Goal: Task Accomplishment & Management: Use online tool/utility

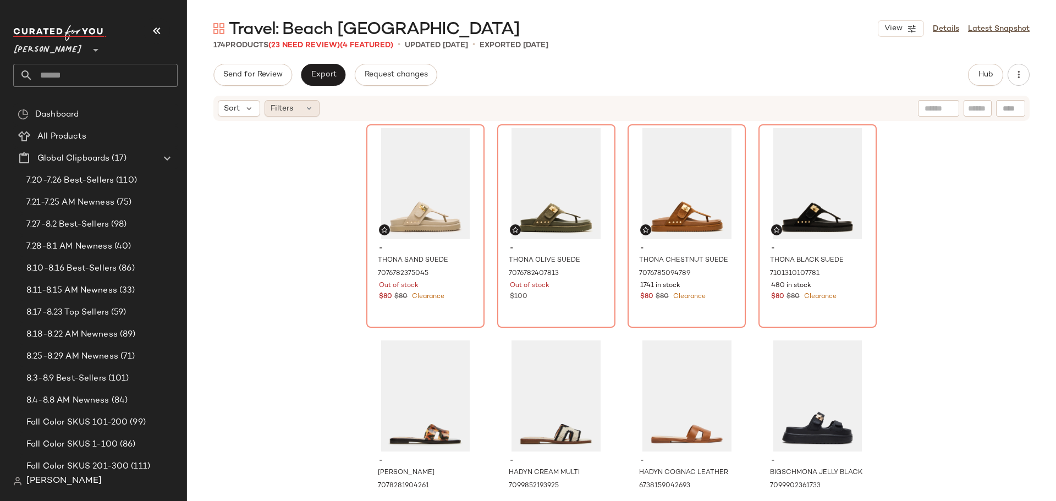
click at [308, 108] on icon at bounding box center [309, 108] width 9 height 9
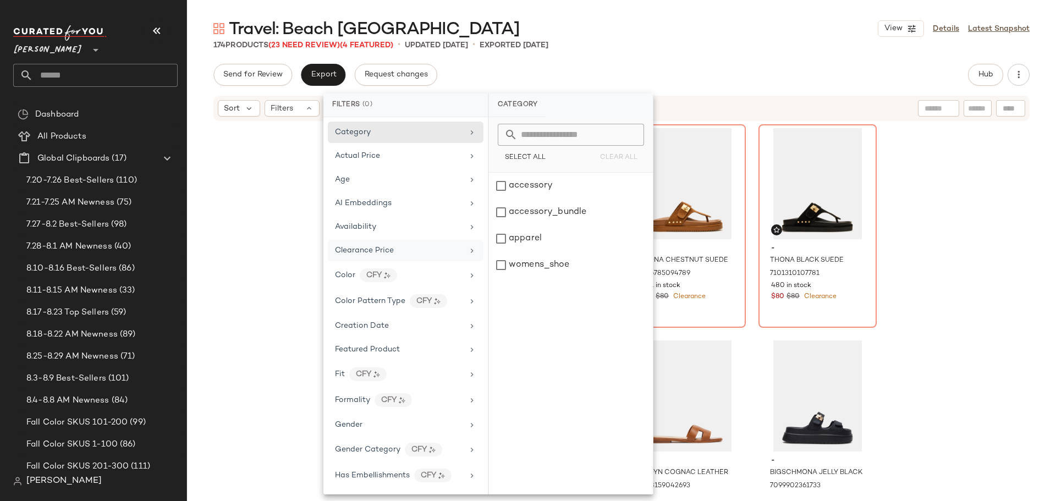
click at [387, 250] on span "Clearance Price" at bounding box center [364, 251] width 59 height 8
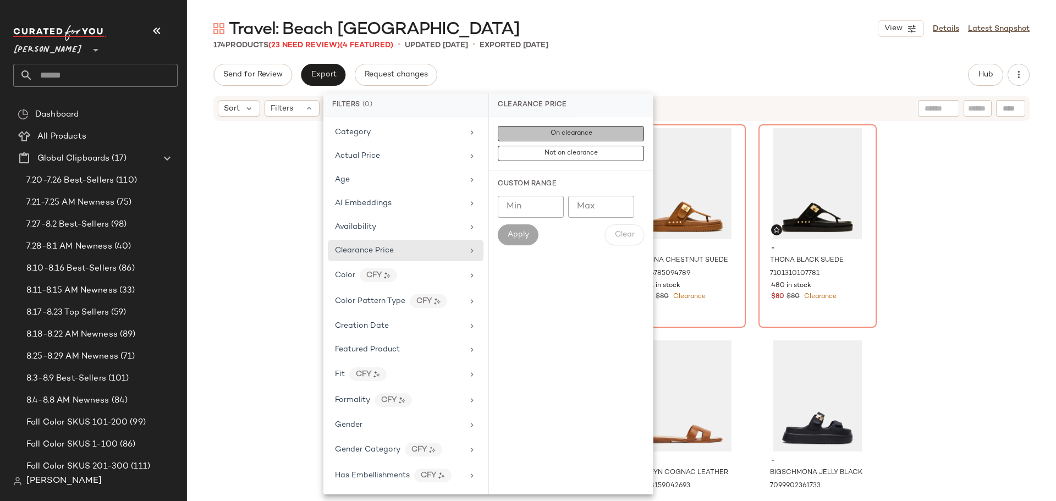
click at [551, 133] on span "On clearance" at bounding box center [571, 134] width 42 height 8
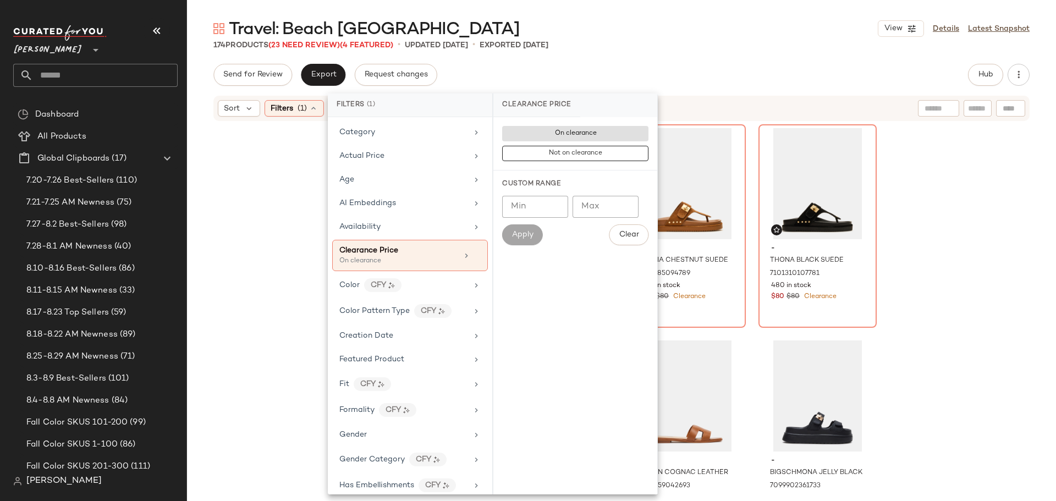
click at [269, 195] on div "- THONA SAND SUEDE 7076782375045 Out of stock $80 $80 Clearance - THONA OLIVE S…" at bounding box center [621, 305] width 869 height 366
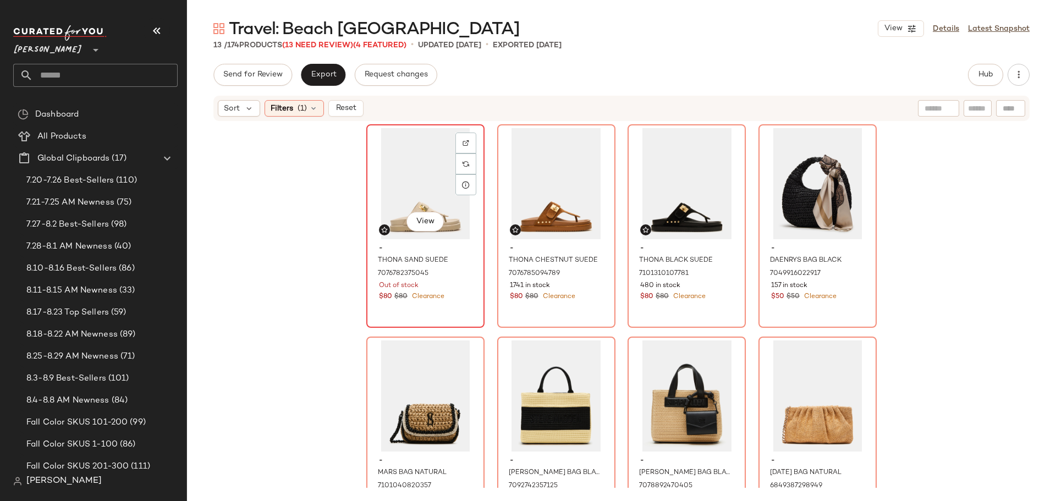
click at [414, 180] on div "View" at bounding box center [425, 183] width 111 height 111
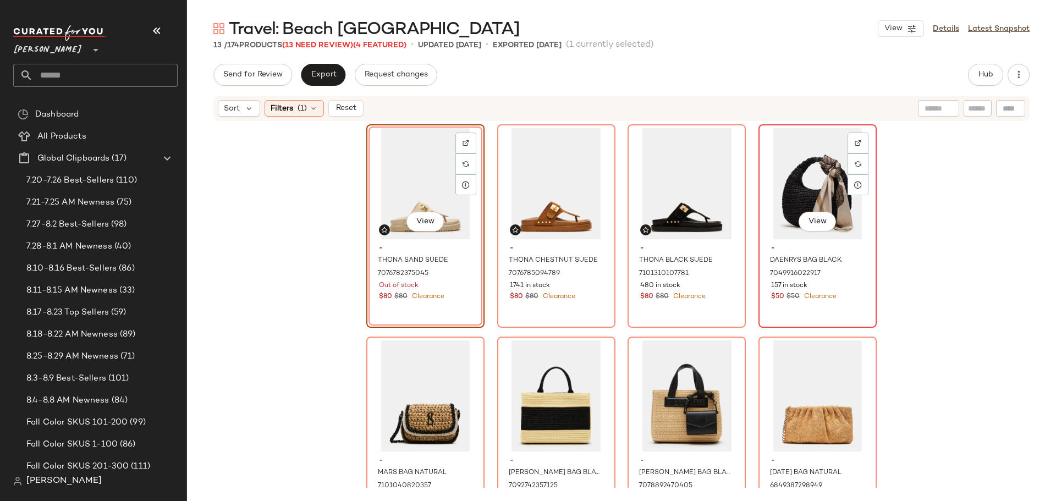
click at [770, 227] on div "View" at bounding box center [818, 183] width 111 height 111
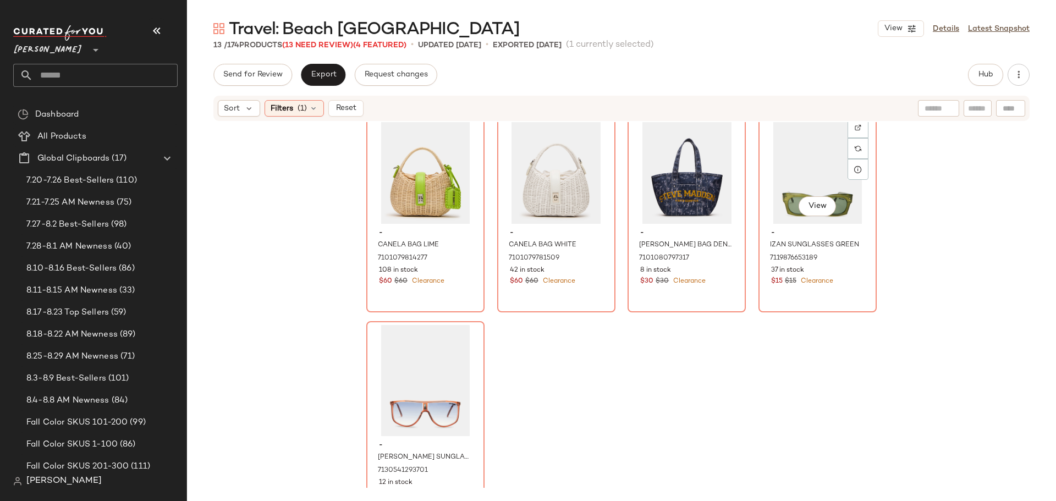
scroll to position [486, 0]
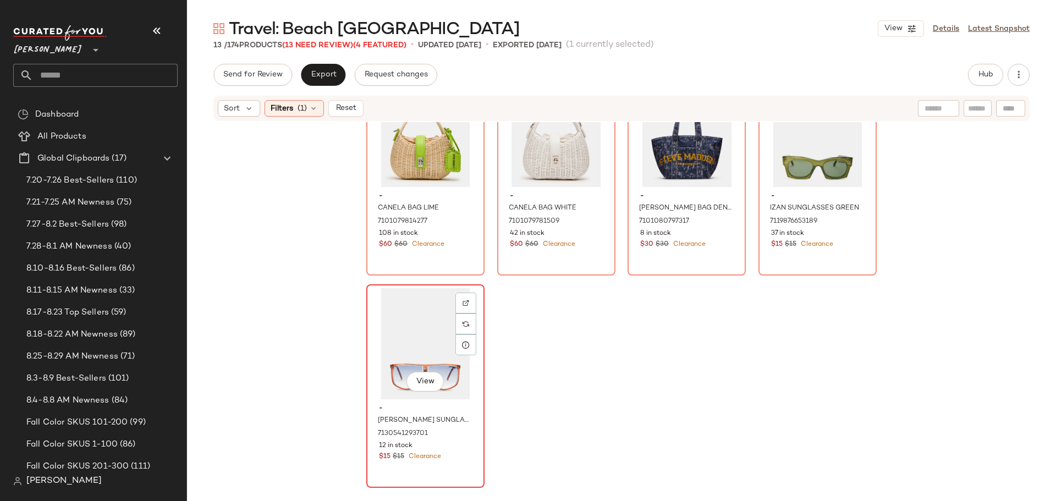
click at [458, 471] on div "View - [PERSON_NAME] SUNGLASSES RED 7130541293701 12 in stock $15 $15 Clearance" at bounding box center [426, 386] width 116 height 201
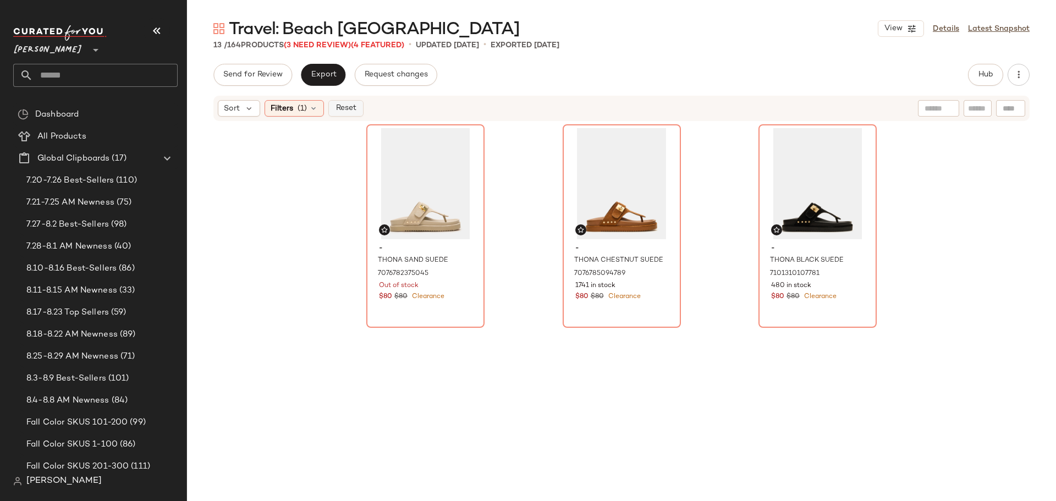
click at [347, 110] on span "Reset" at bounding box center [345, 108] width 21 height 9
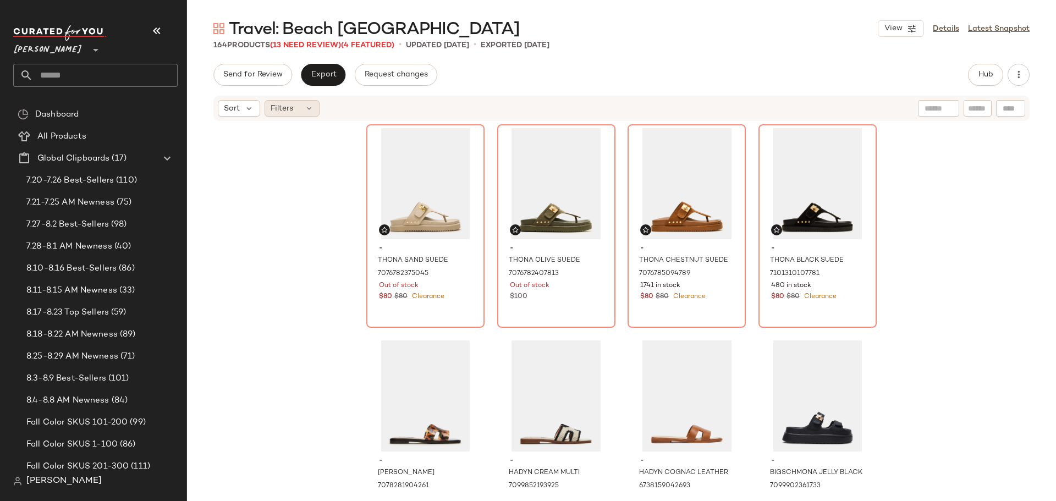
click at [295, 107] on div "Filters" at bounding box center [292, 108] width 55 height 17
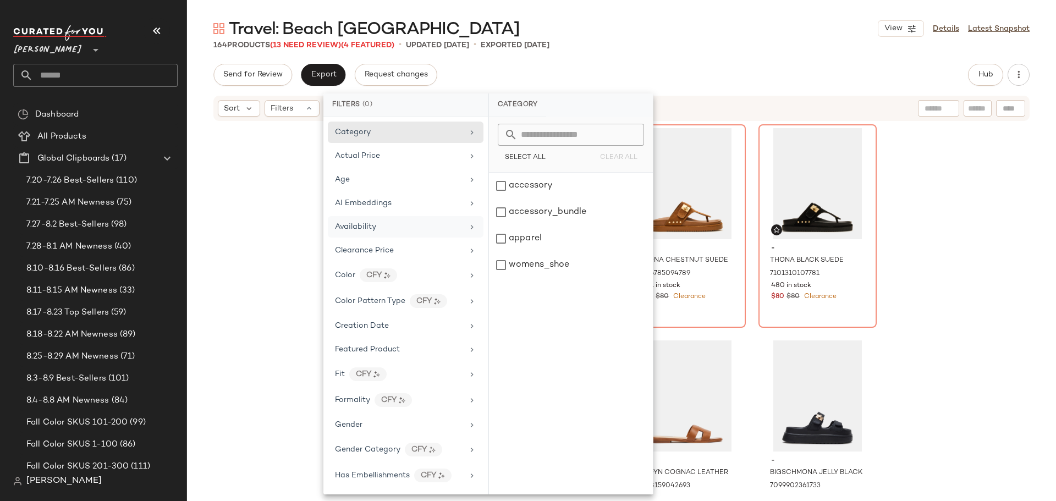
click at [388, 231] on div "Availability" at bounding box center [399, 227] width 128 height 12
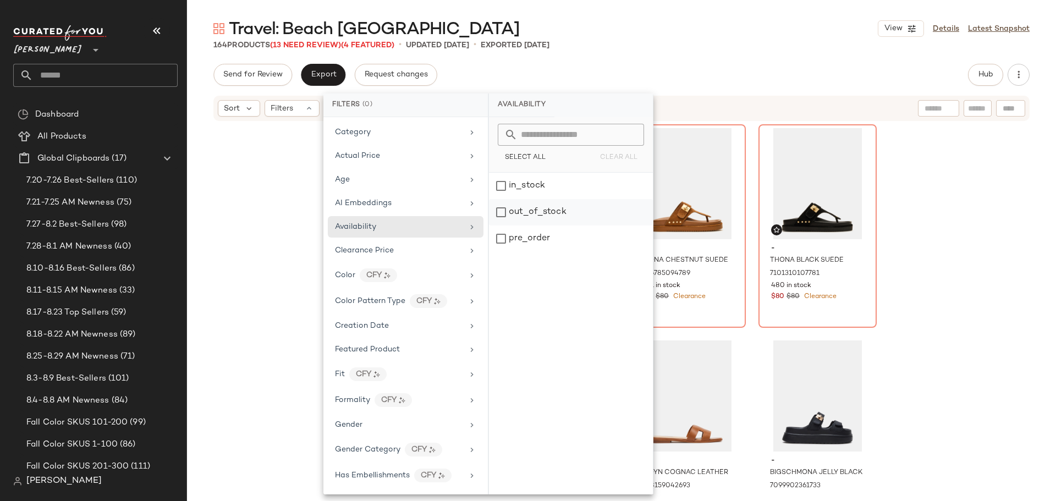
click at [502, 226] on div "out_of_stock" at bounding box center [571, 239] width 164 height 26
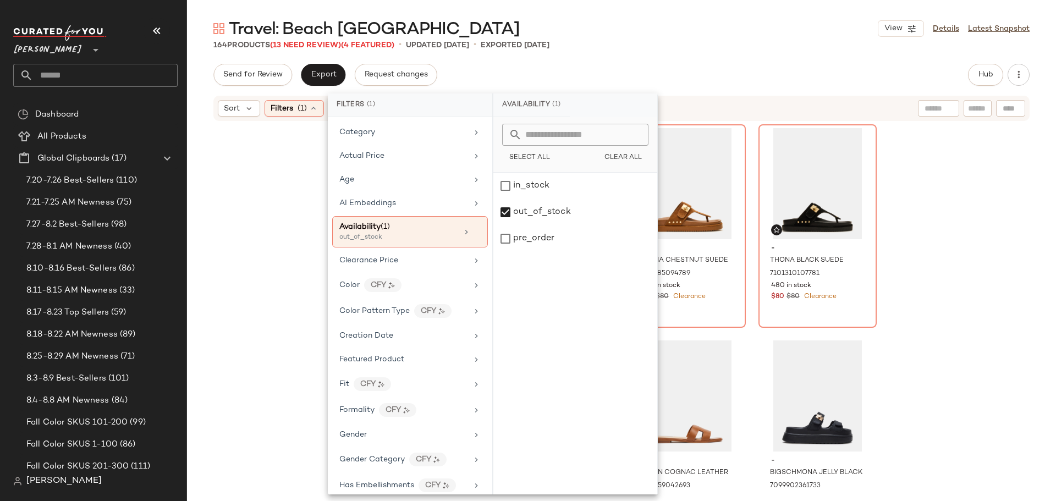
click at [267, 231] on div "- THONA SAND SUEDE 7076782375045 Out of stock $80 $80 Clearance - THONA OLIVE S…" at bounding box center [621, 305] width 869 height 366
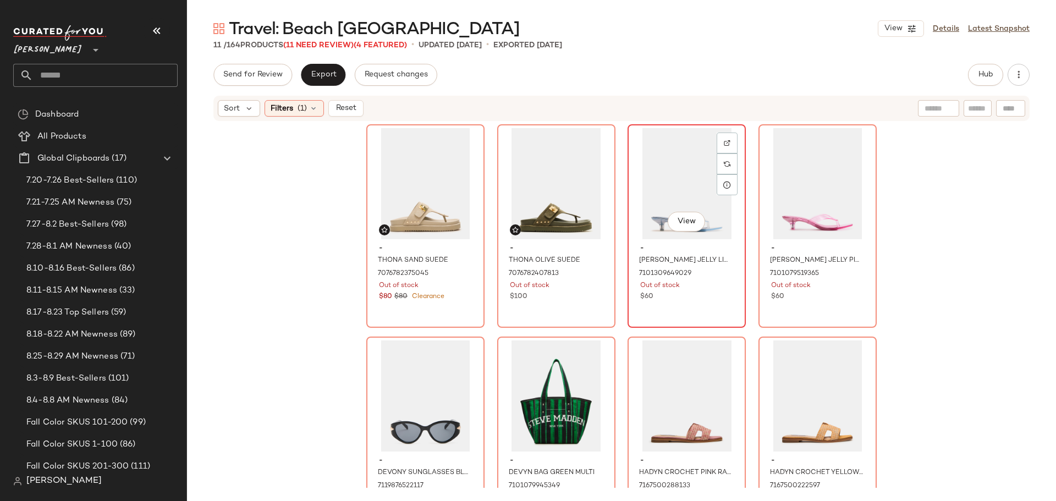
click at [702, 313] on div "View - [PERSON_NAME] JELLY LIGHT BLUE 7101309649029 Out of stock $60" at bounding box center [687, 225] width 116 height 201
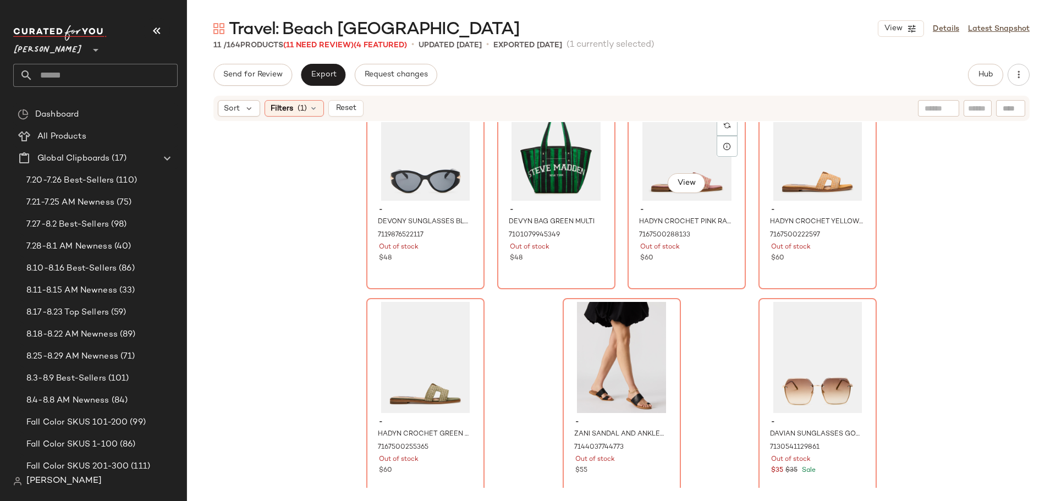
scroll to position [273, 0]
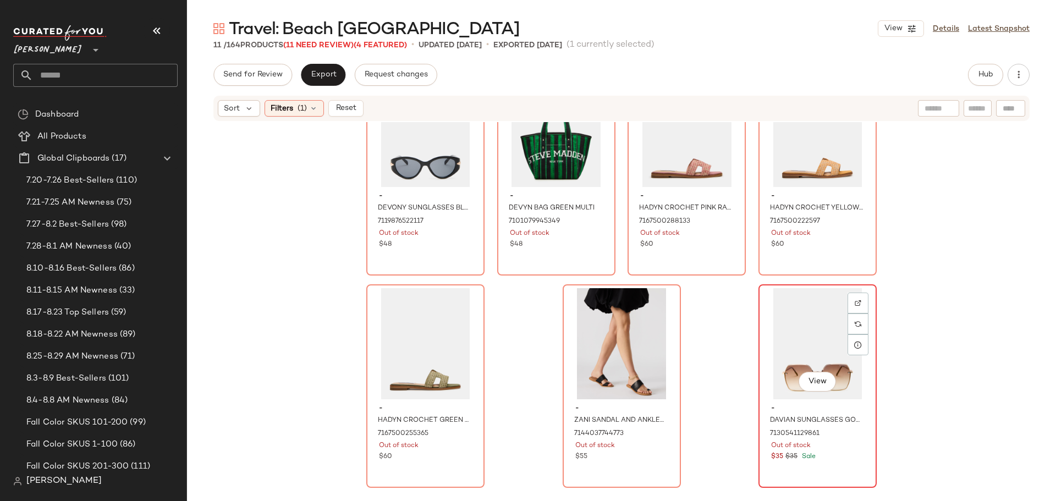
click at [839, 462] on div "$35 $35 Sale" at bounding box center [817, 457] width 93 height 10
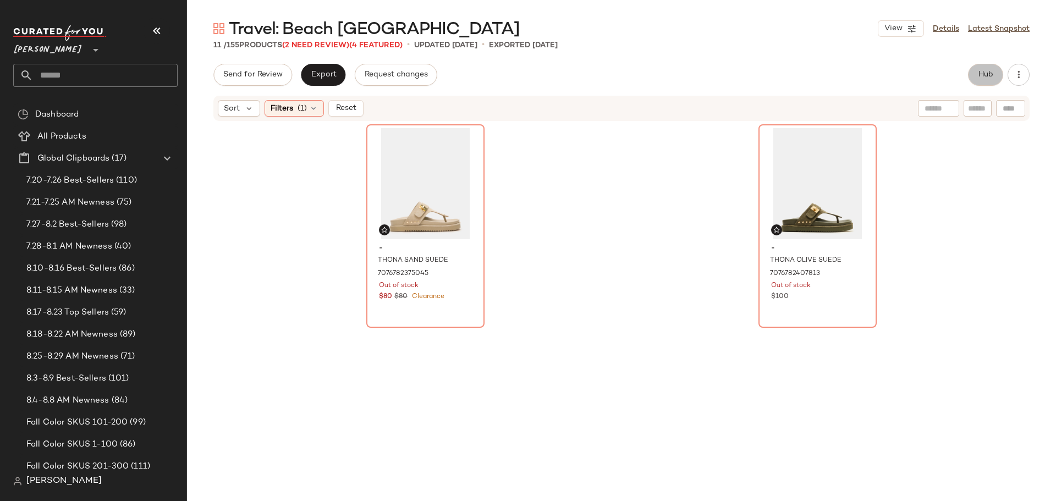
click at [983, 78] on span "Hub" at bounding box center [985, 74] width 15 height 9
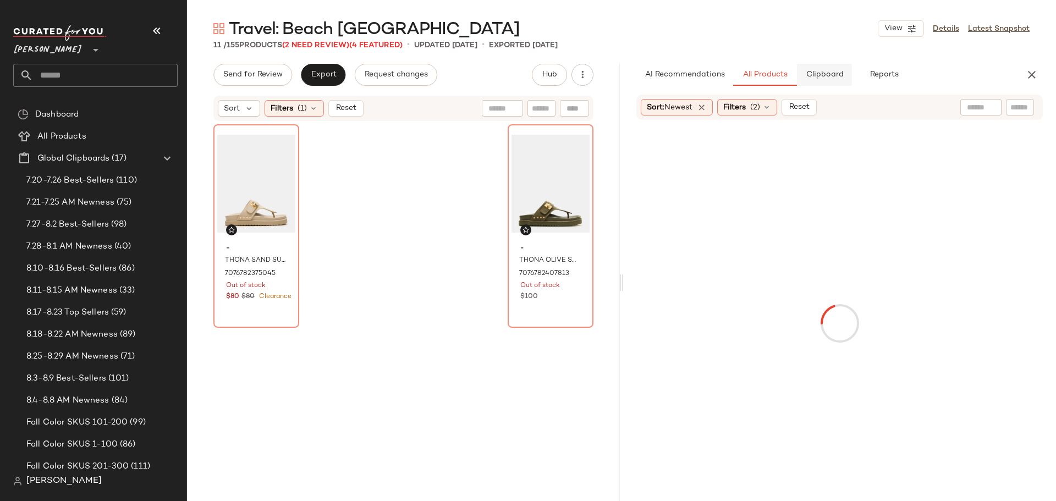
click at [817, 85] on button "Clipboard" at bounding box center [824, 75] width 55 height 22
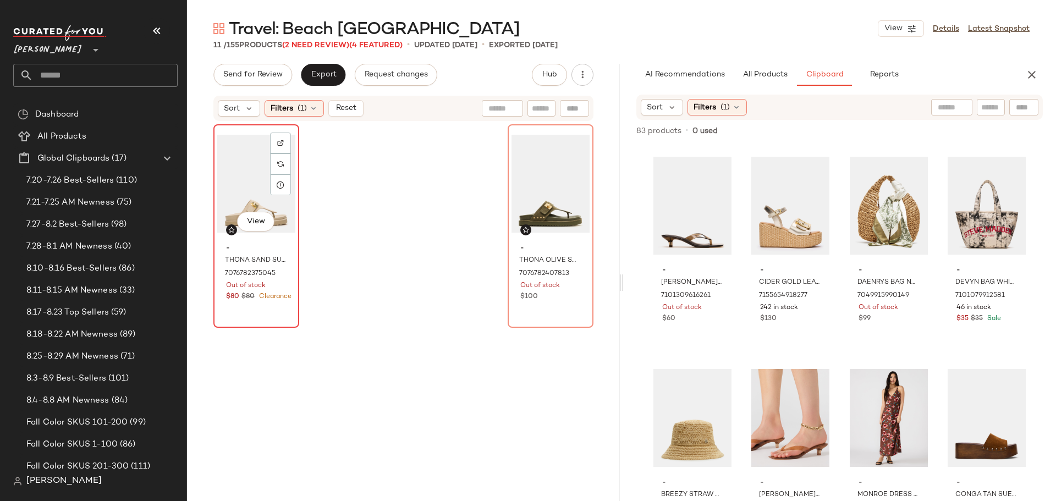
click at [238, 173] on div "View" at bounding box center [256, 183] width 78 height 111
click at [521, 195] on div "View" at bounding box center [551, 183] width 78 height 111
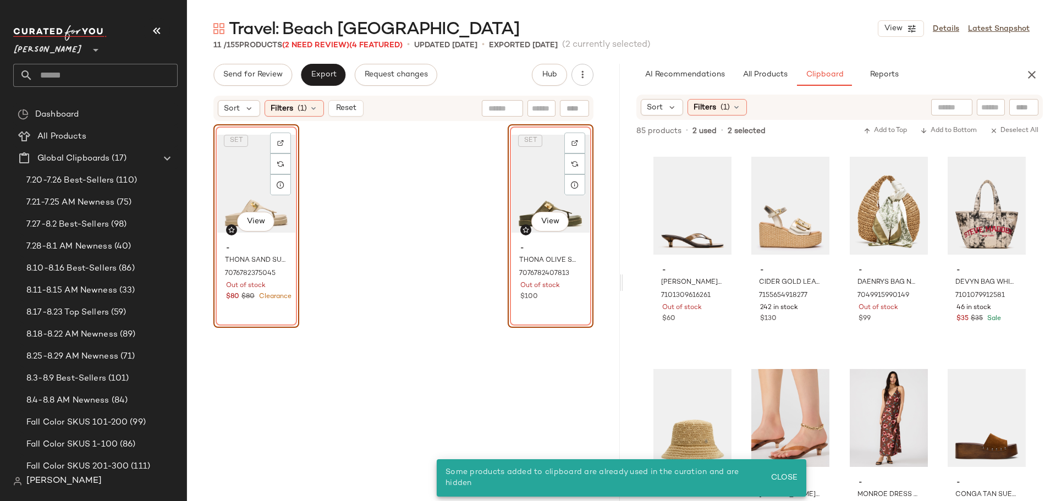
click at [235, 169] on div "SET View" at bounding box center [256, 183] width 78 height 111
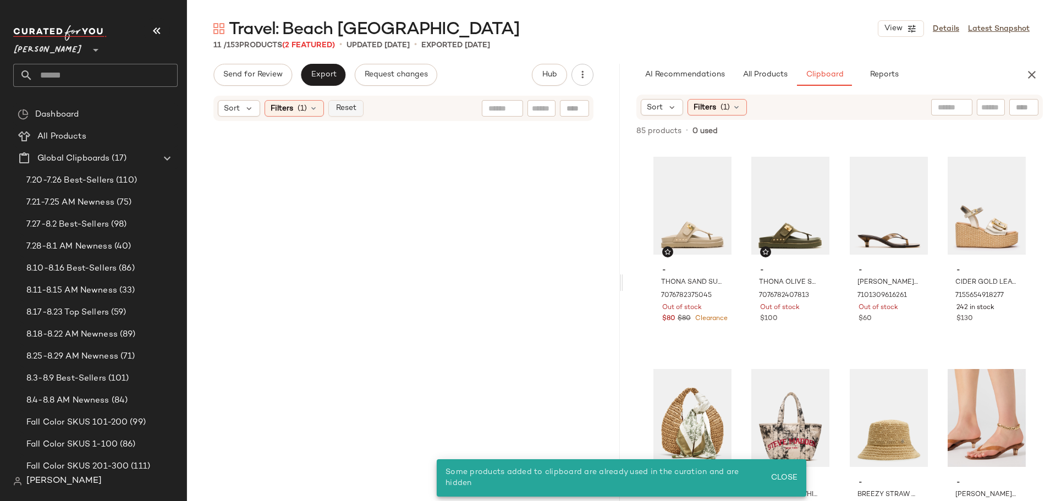
click at [344, 109] on span "Reset" at bounding box center [345, 108] width 21 height 9
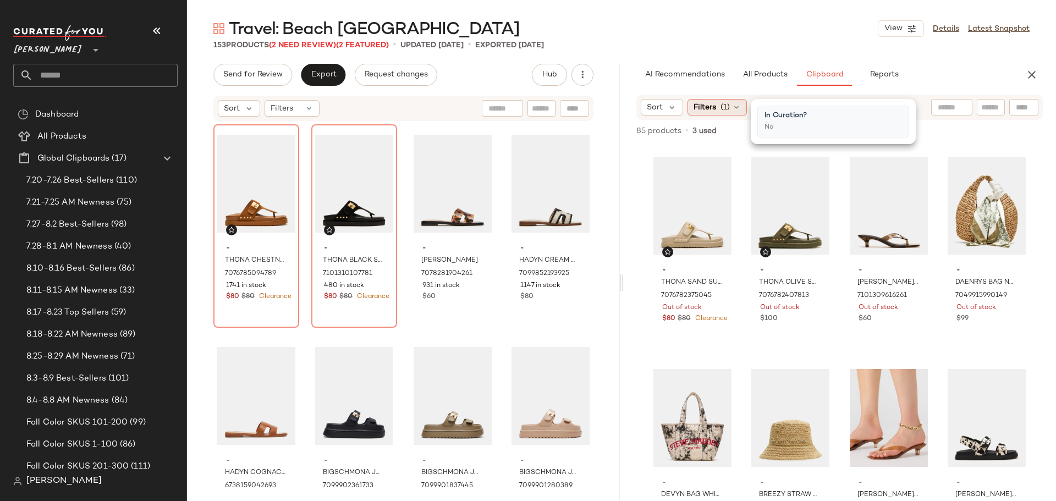
click at [735, 109] on icon at bounding box center [736, 107] width 9 height 9
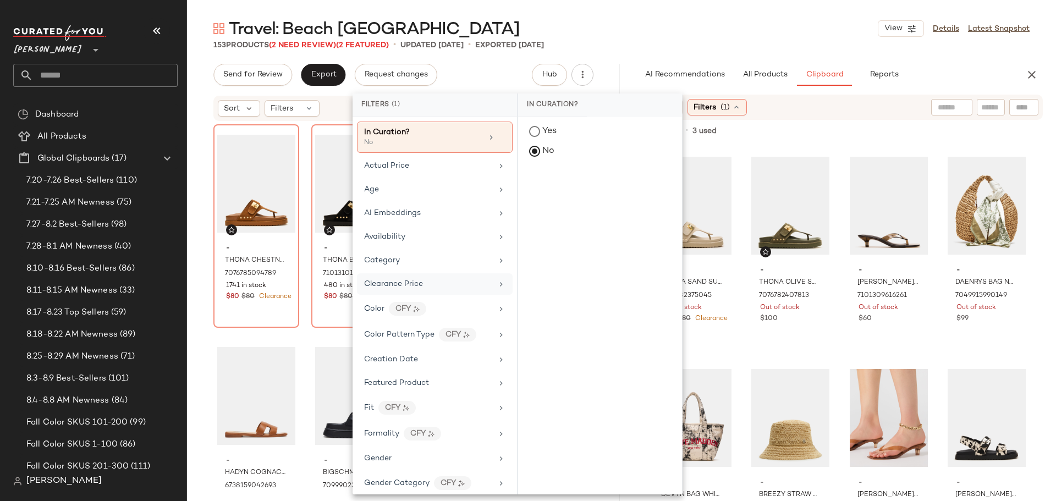
click at [426, 282] on div "Clearance Price" at bounding box center [428, 284] width 128 height 12
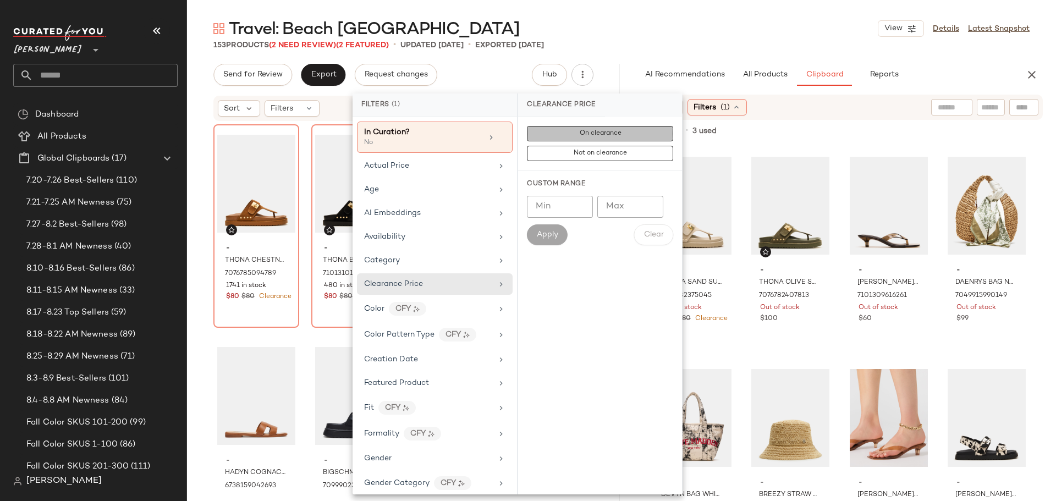
click at [602, 133] on span "On clearance" at bounding box center [600, 134] width 42 height 8
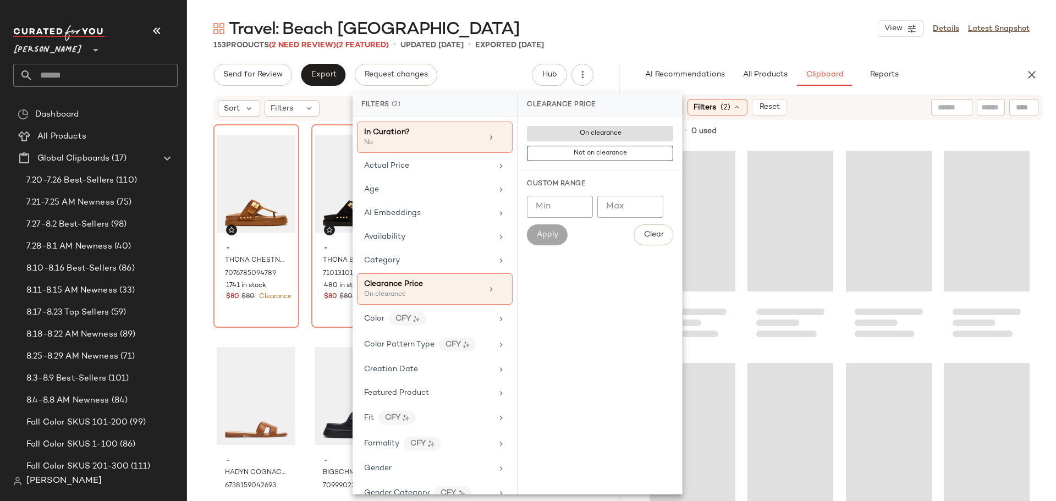
click at [838, 261] on div at bounding box center [840, 323] width 380 height 355
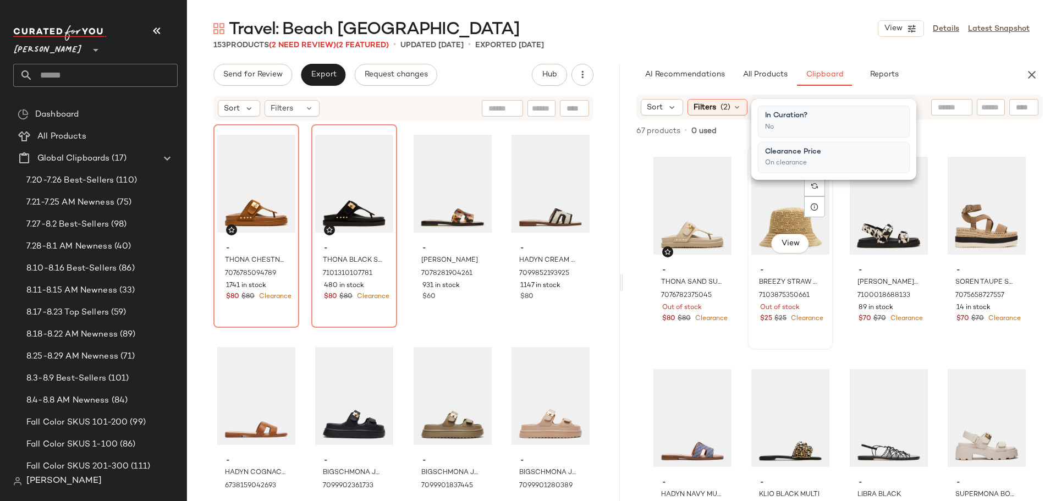
click at [770, 215] on div "View" at bounding box center [791, 205] width 78 height 111
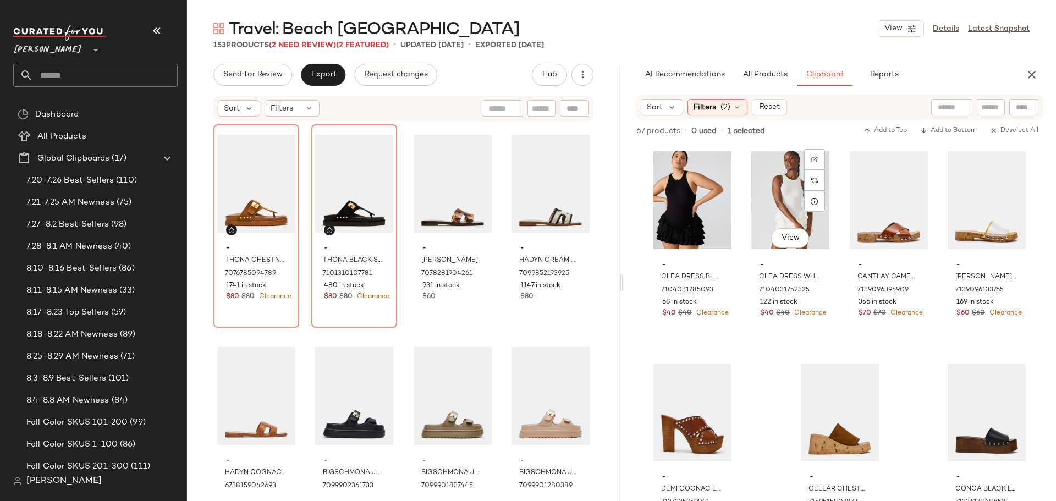
scroll to position [3256, 0]
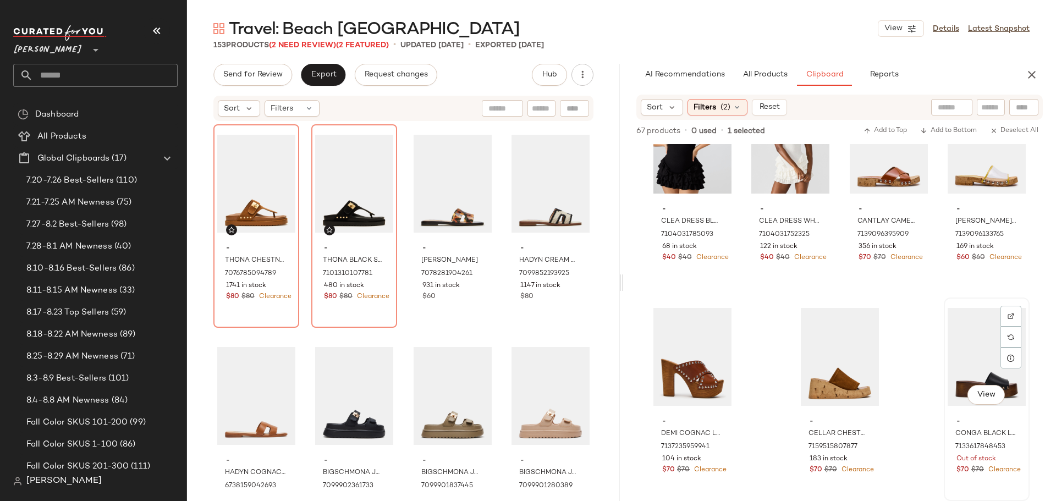
click at [958, 364] on div "View" at bounding box center [987, 357] width 78 height 111
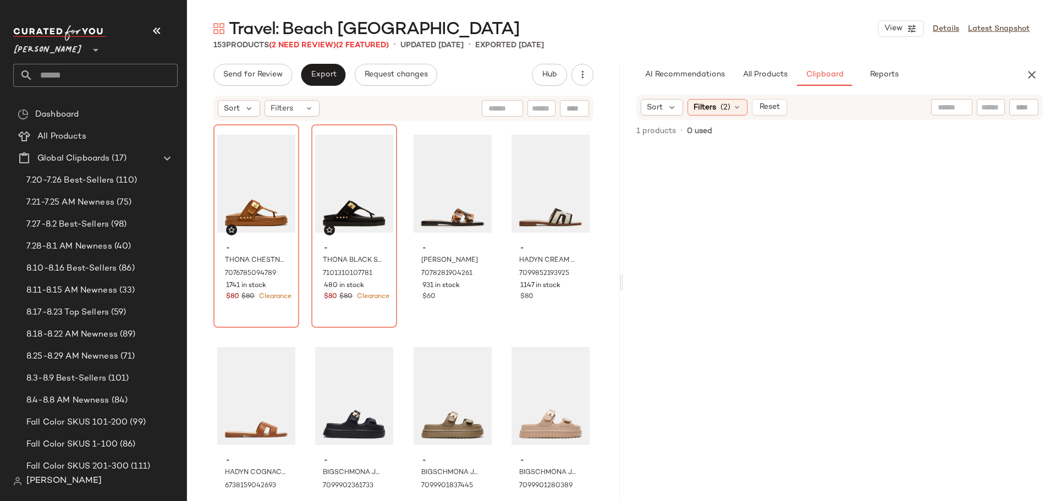
scroll to position [0, 0]
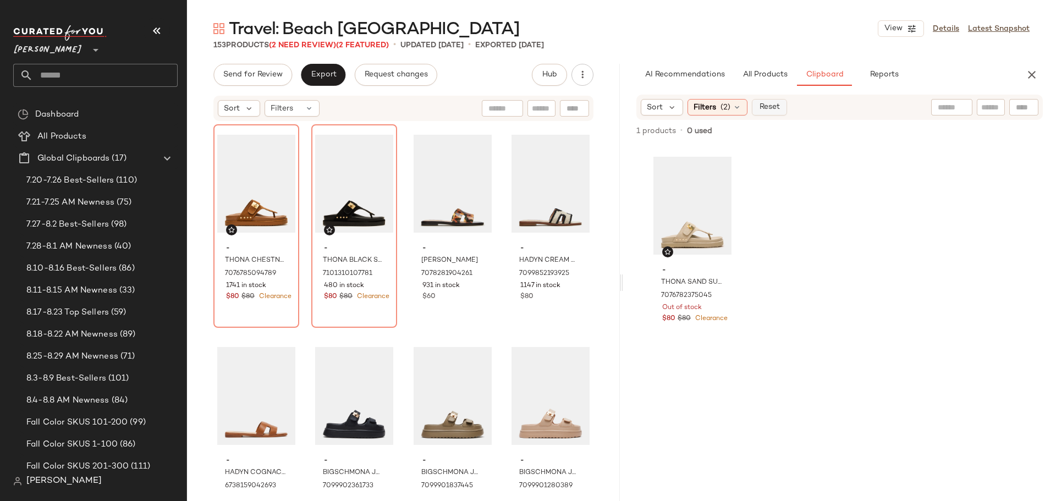
click at [778, 109] on span "Reset" at bounding box center [769, 107] width 21 height 9
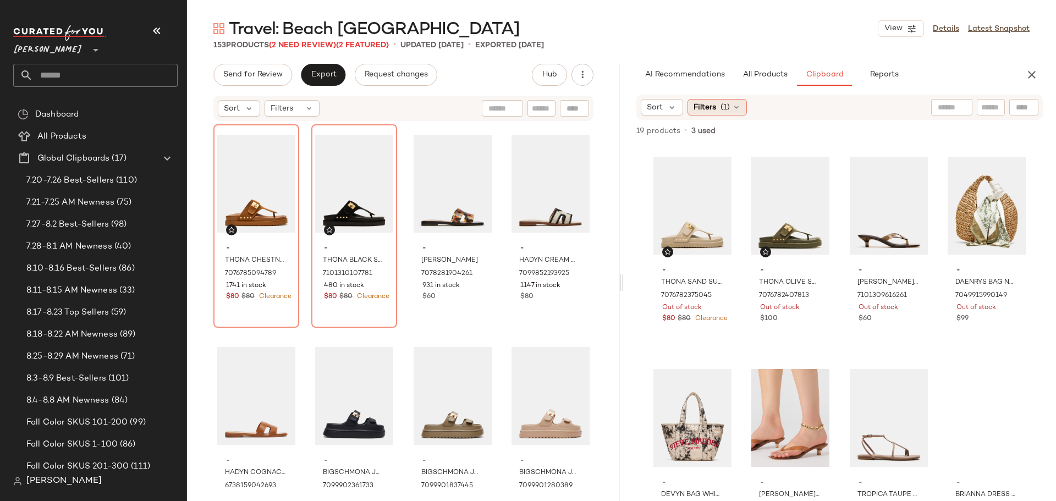
click at [738, 112] on div "Filters (1)" at bounding box center [717, 107] width 59 height 17
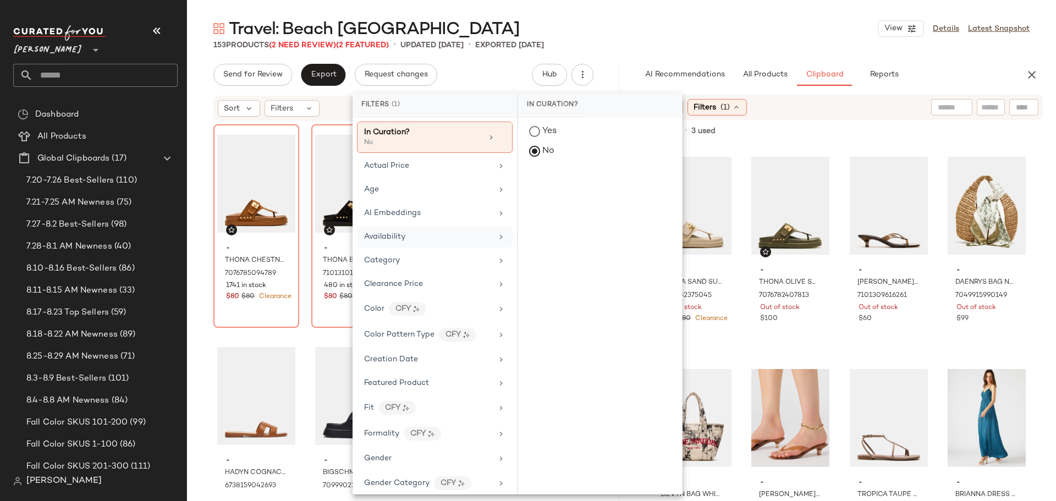
click at [430, 234] on div "Availability" at bounding box center [428, 237] width 128 height 12
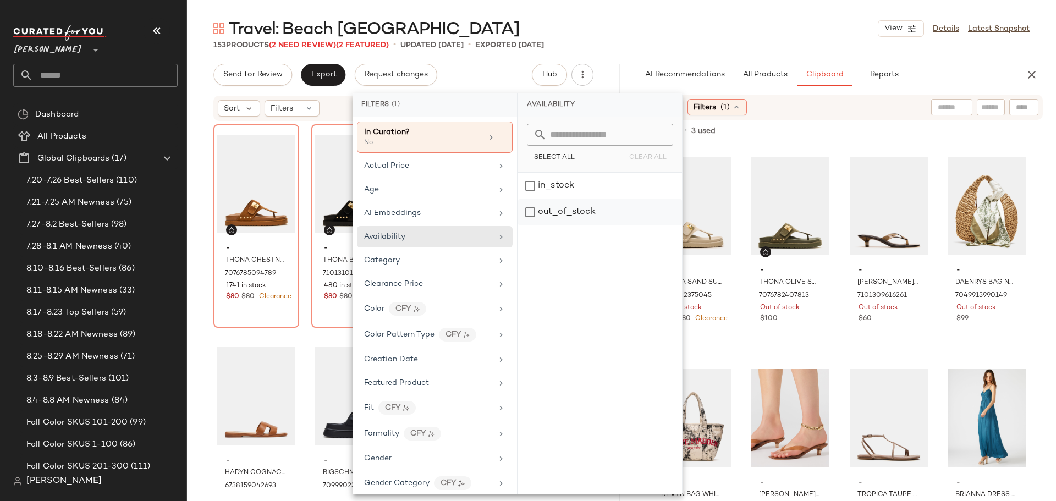
click at [531, 216] on div "out_of_stock" at bounding box center [600, 212] width 164 height 26
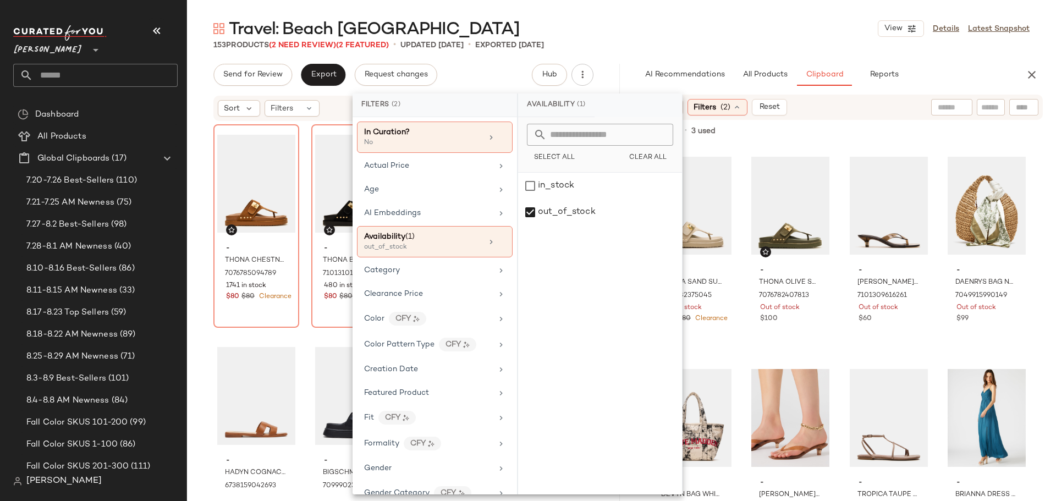
click at [747, 43] on div "153 Products (2 Need Review) (2 Featured) • updated [DATE] • Exported [DATE]" at bounding box center [621, 45] width 869 height 11
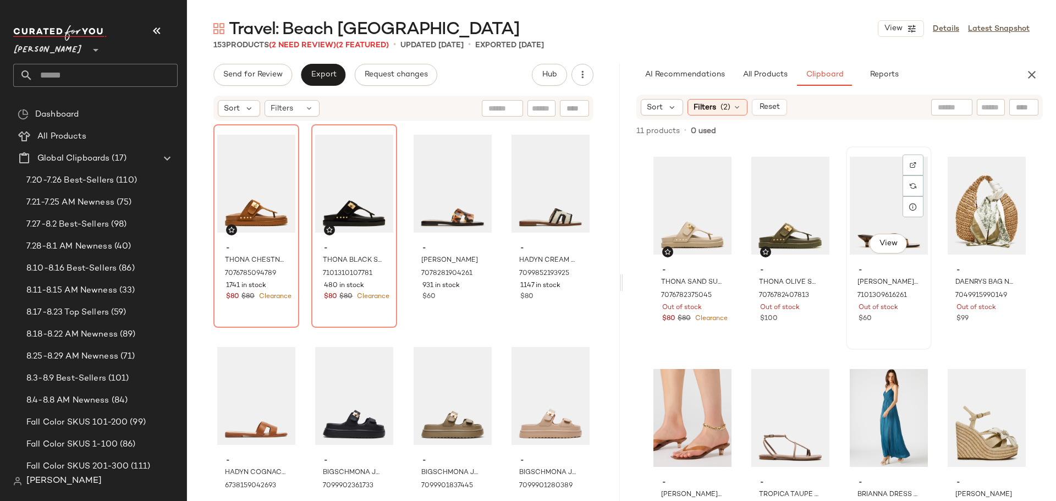
click at [863, 214] on div "View" at bounding box center [889, 205] width 78 height 111
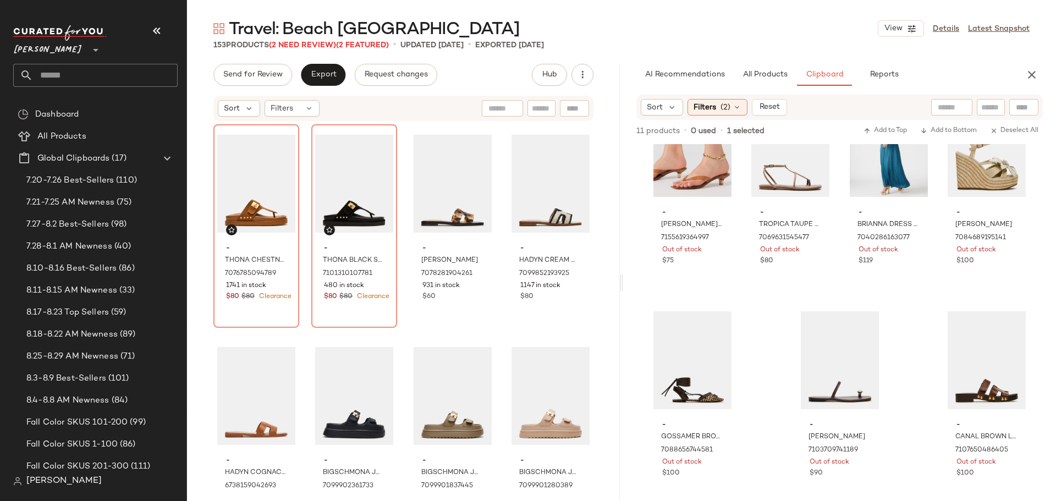
scroll to position [282, 0]
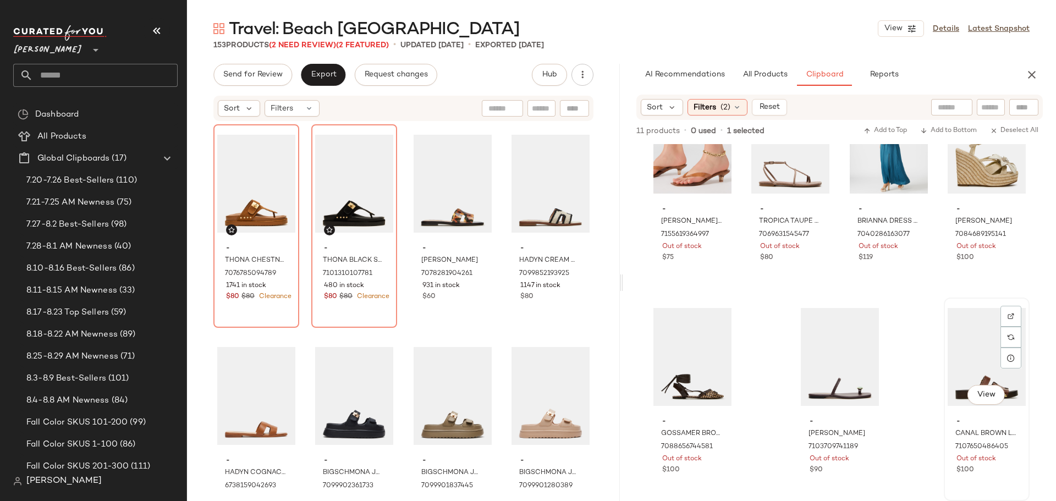
click at [973, 323] on div "View" at bounding box center [987, 357] width 78 height 111
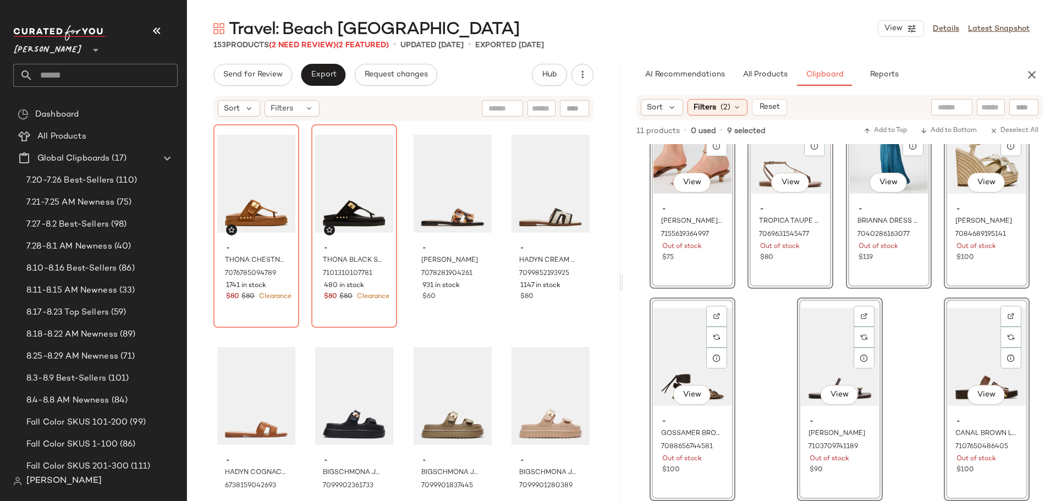
scroll to position [0, 0]
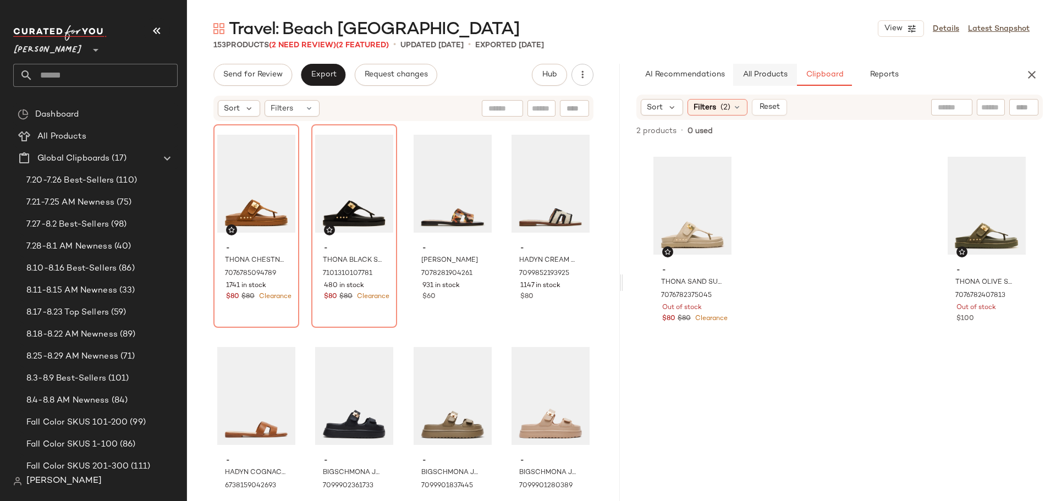
click at [769, 69] on button "All Products" at bounding box center [765, 75] width 64 height 22
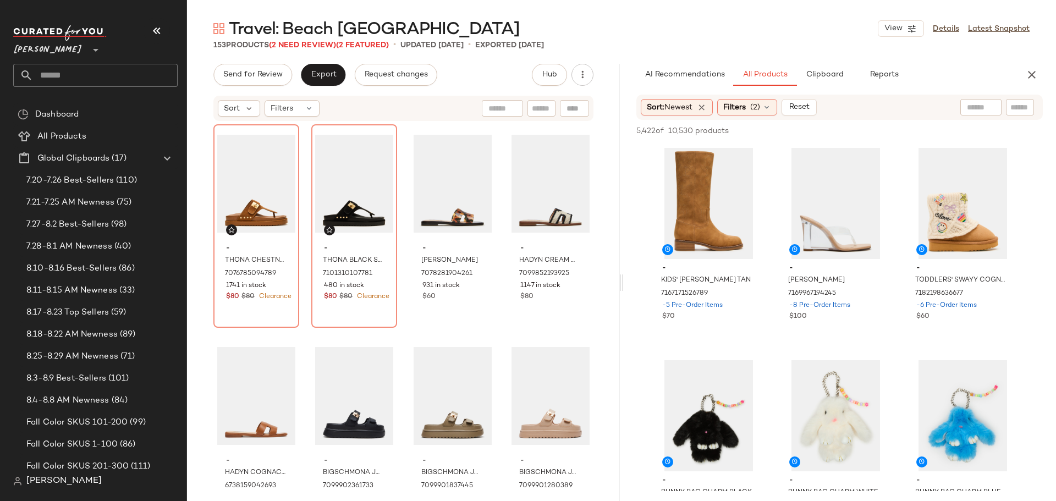
click at [1017, 107] on input "text" at bounding box center [1020, 108] width 19 height 12
type input "*****"
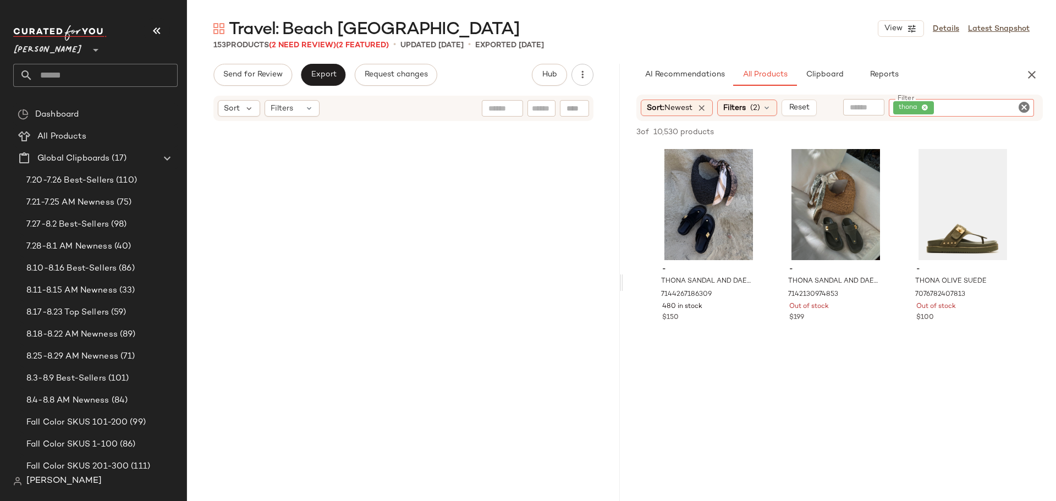
scroll to position [7919, 0]
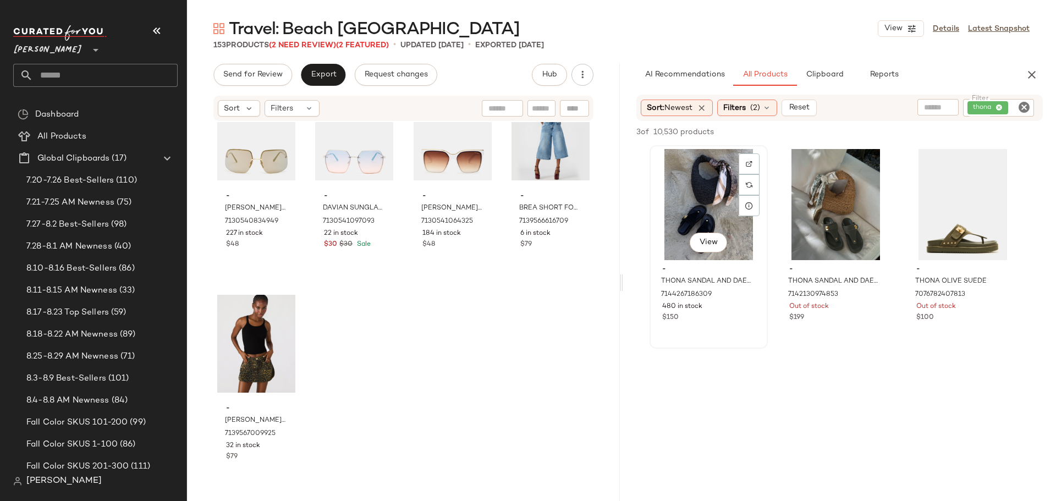
click at [672, 193] on div "View" at bounding box center [709, 204] width 111 height 111
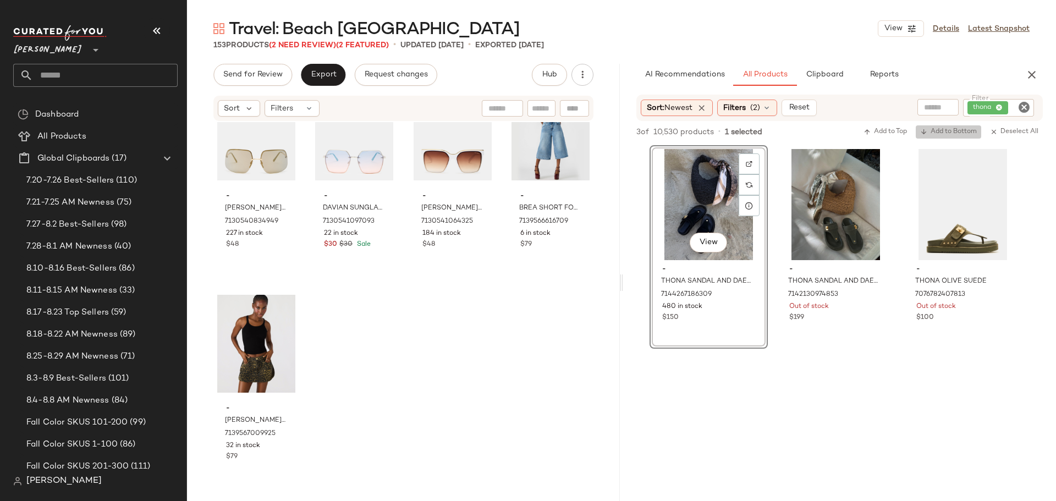
click at [961, 131] on span "Add to Bottom" at bounding box center [949, 132] width 57 height 8
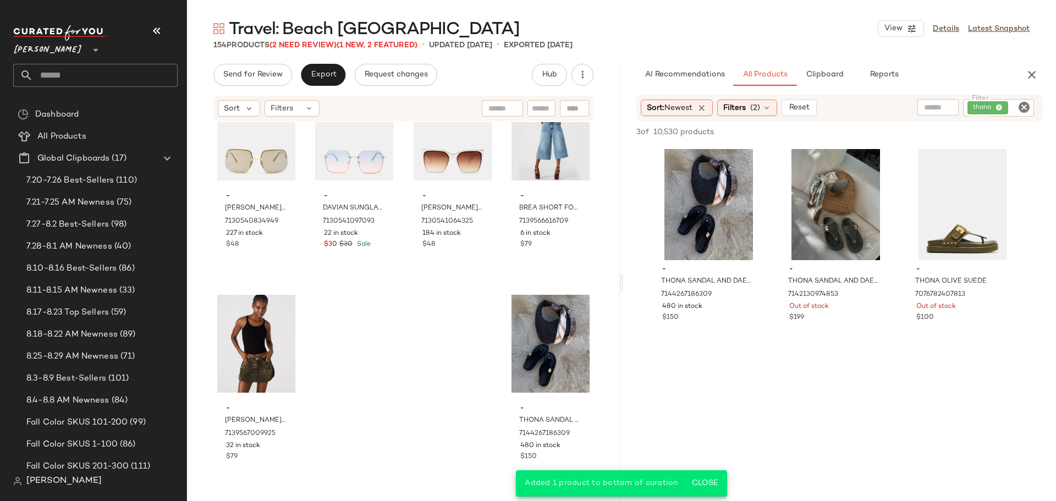
click at [1025, 104] on icon "Clear Filter" at bounding box center [1024, 107] width 13 height 13
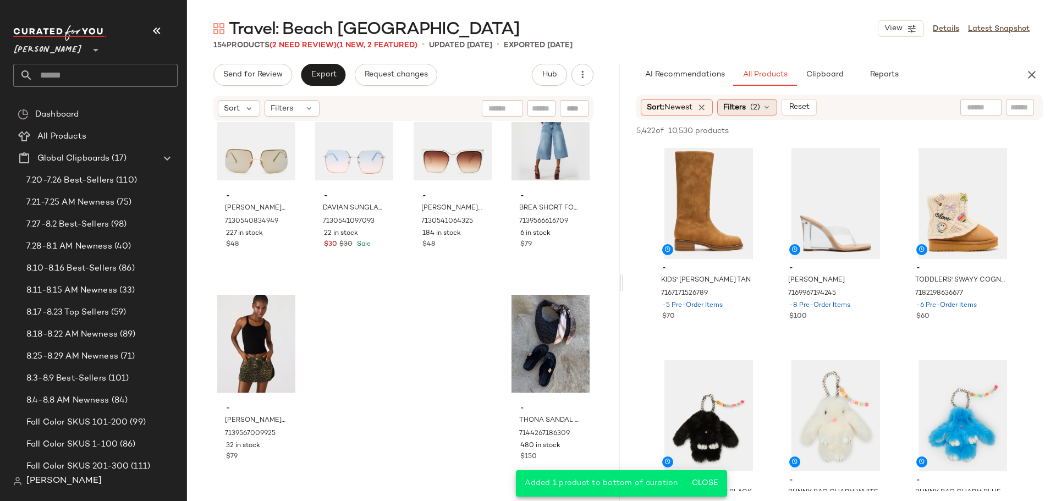
click at [760, 105] on span "(2)" at bounding box center [756, 108] width 10 height 12
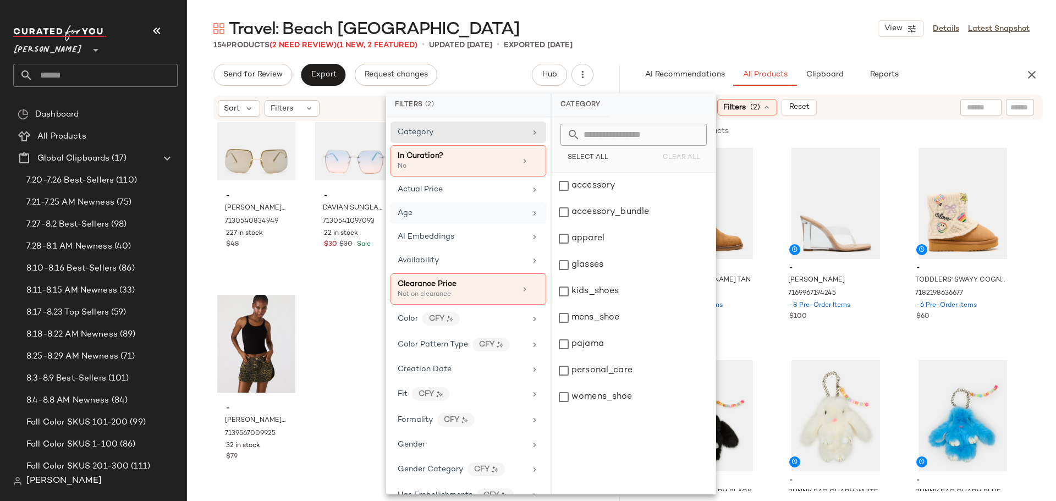
click at [444, 215] on div "Age" at bounding box center [462, 213] width 128 height 12
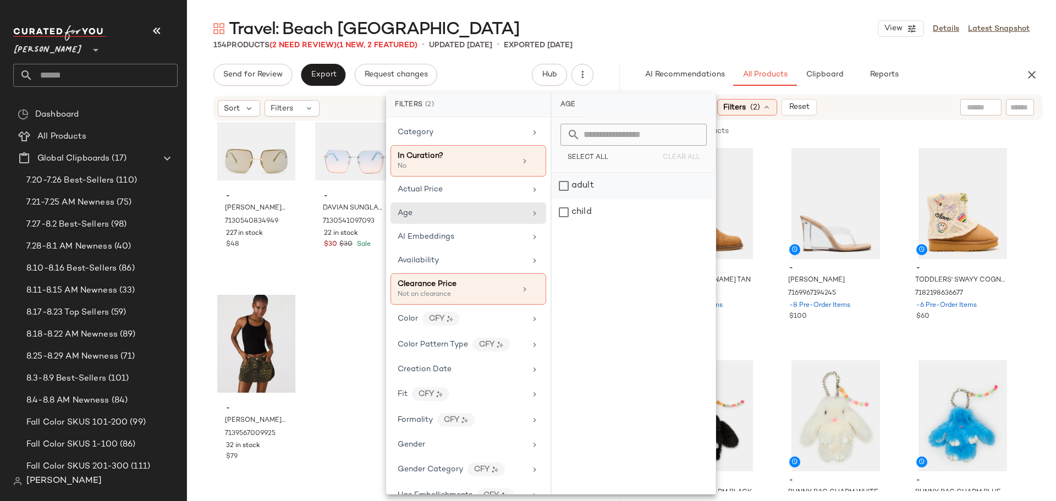
click at [562, 199] on div "adult" at bounding box center [634, 212] width 164 height 26
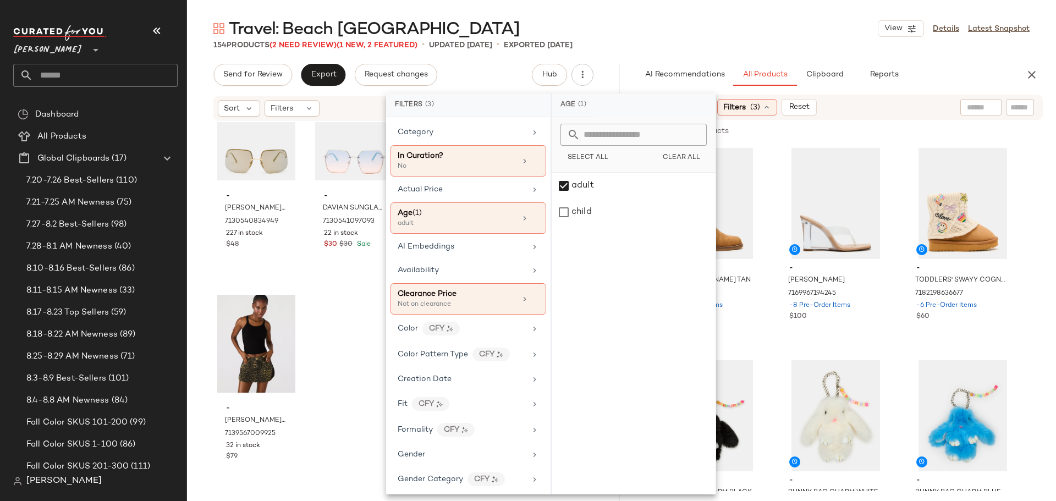
click at [984, 106] on input "text" at bounding box center [981, 108] width 28 height 12
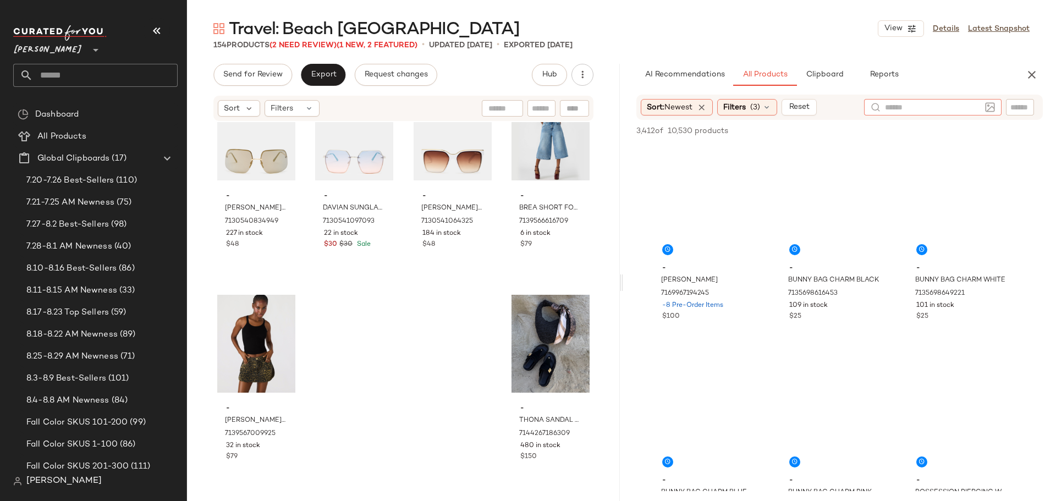
click at [1017, 107] on input "text" at bounding box center [1020, 108] width 19 height 12
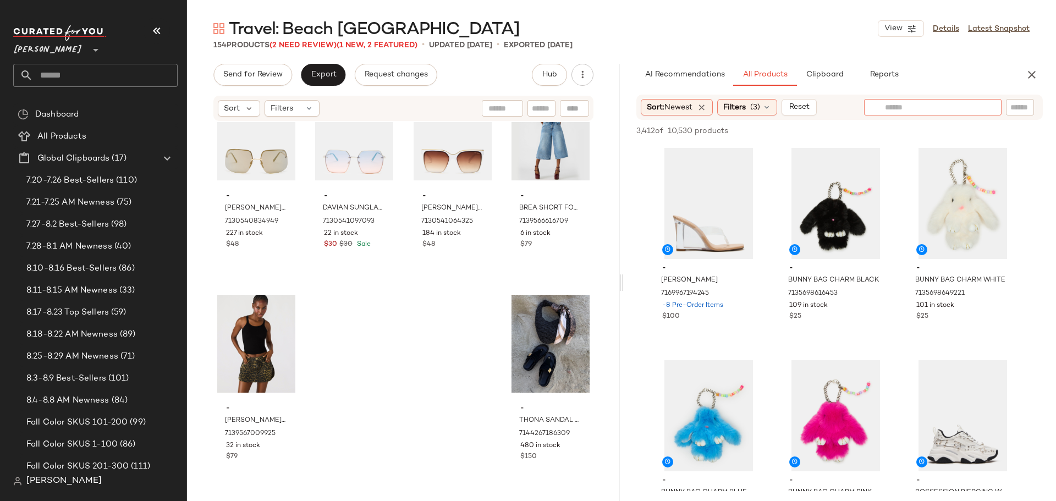
click at [897, 109] on input "text" at bounding box center [933, 108] width 96 height 12
type input "**********"
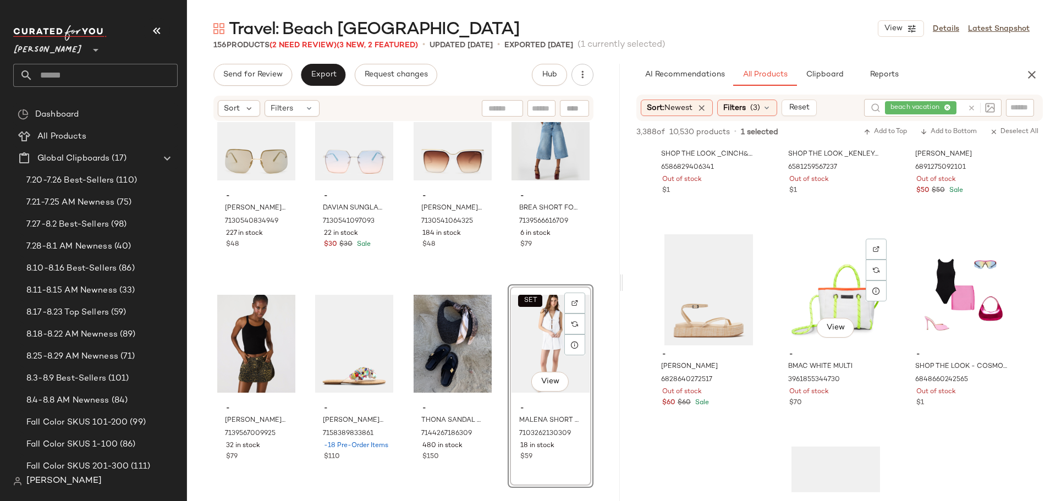
scroll to position [2476, 0]
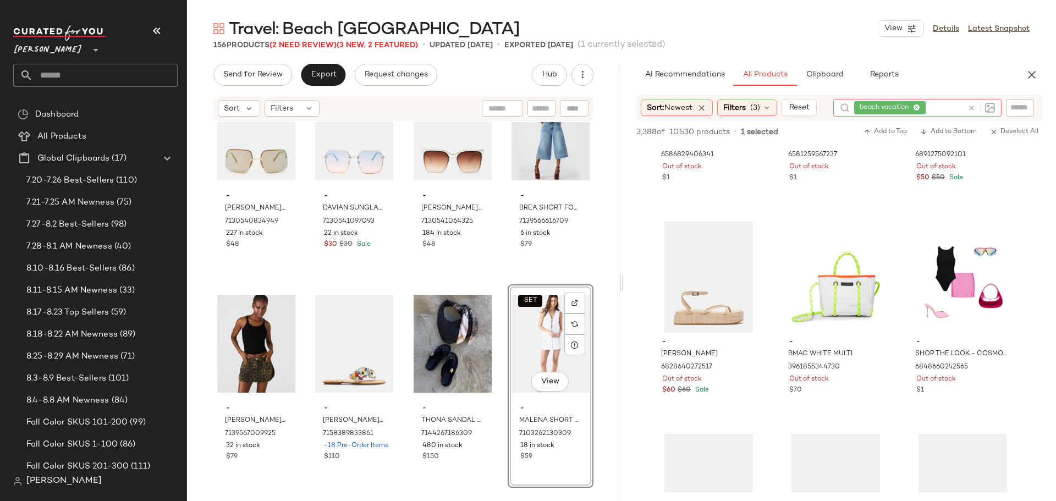
click at [971, 109] on icon at bounding box center [972, 108] width 8 height 8
click at [943, 107] on input "text" at bounding box center [933, 108] width 96 height 12
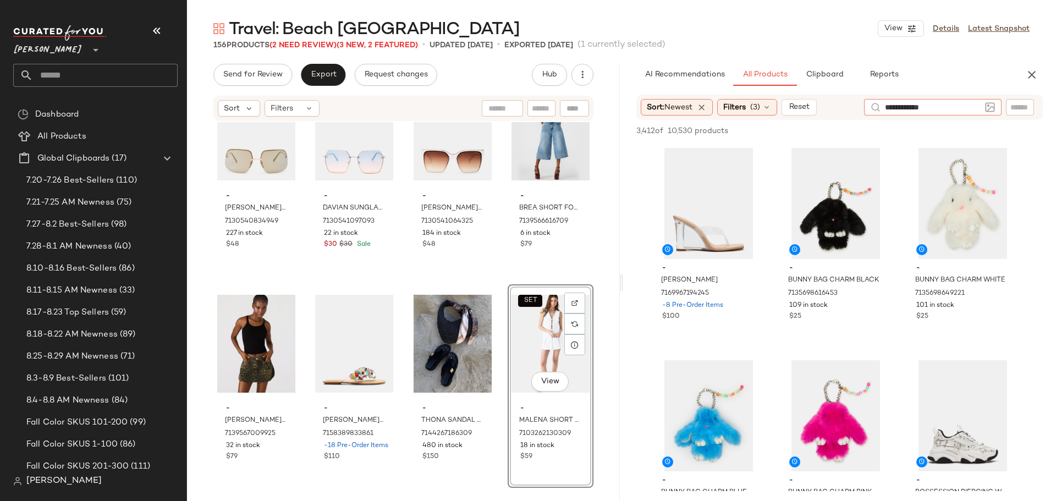
type input "**********"
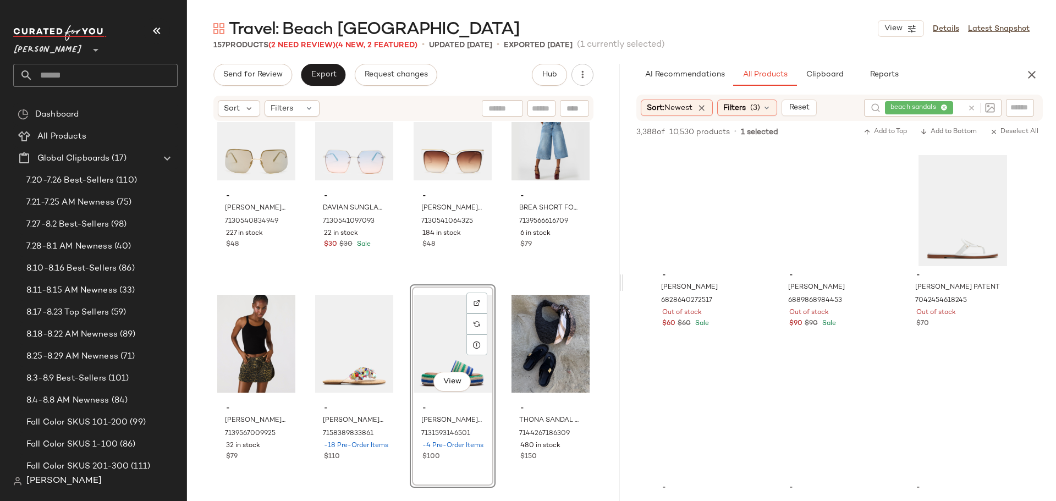
scroll to position [2146, 0]
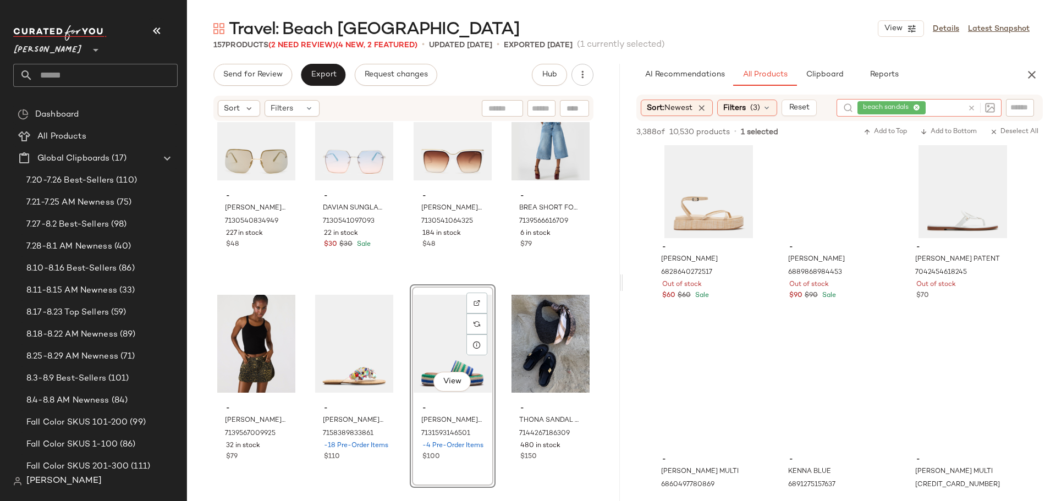
click at [973, 107] on icon at bounding box center [972, 108] width 8 height 8
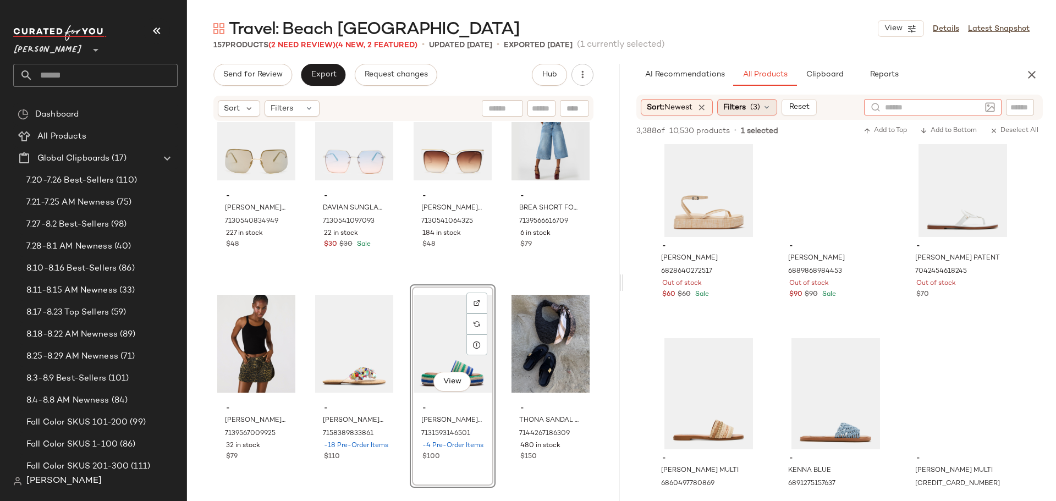
click at [777, 107] on div "Filters (3)" at bounding box center [747, 107] width 60 height 17
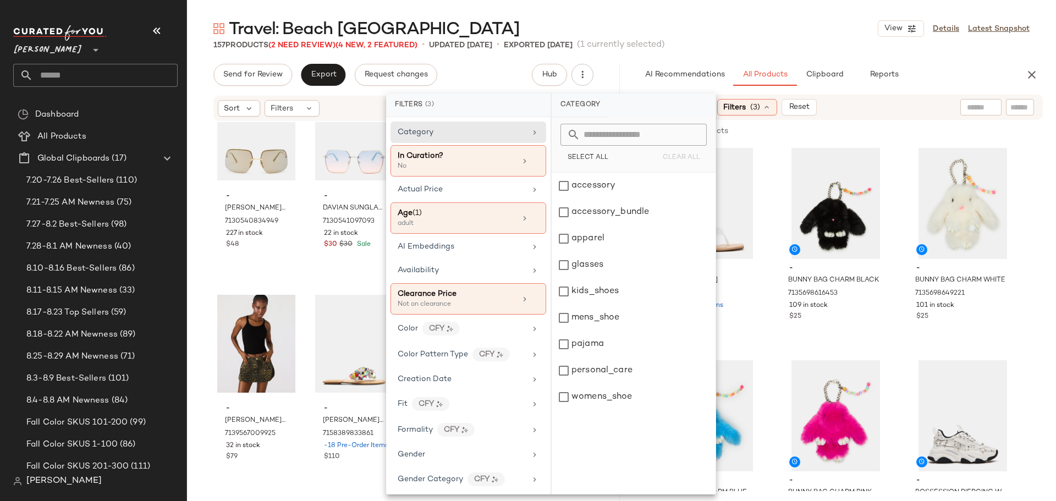
click at [777, 107] on div "Filters (3)" at bounding box center [747, 107] width 60 height 17
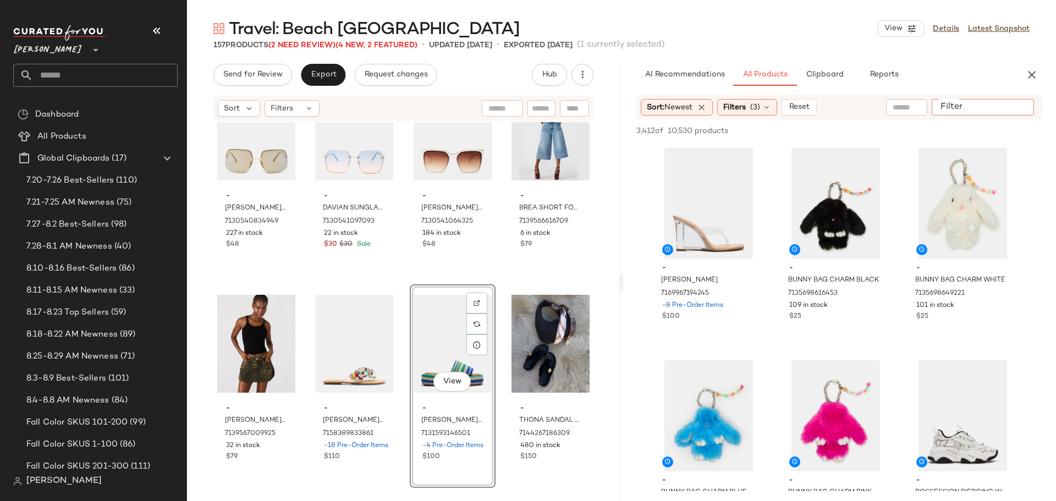
click at [1017, 113] on div at bounding box center [983, 107] width 102 height 17
type input "******"
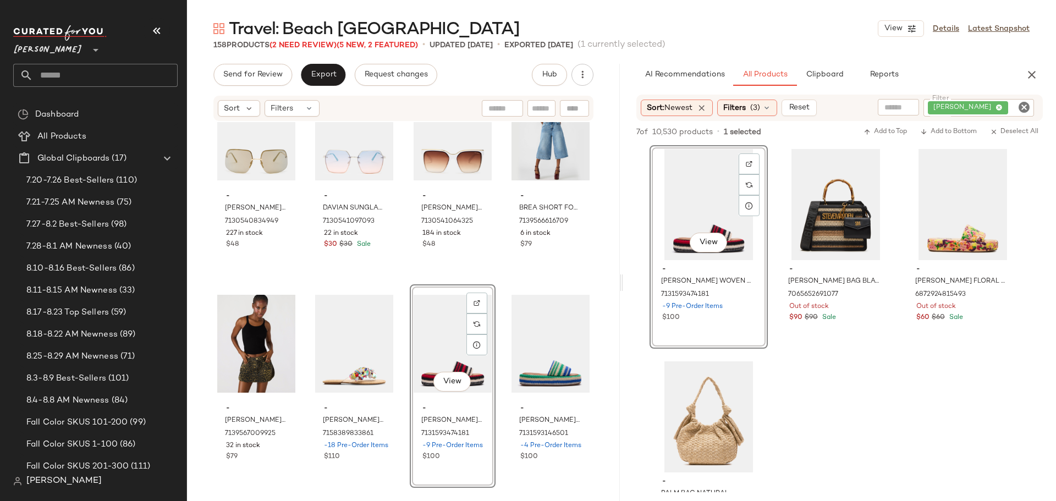
click at [1026, 109] on icon "Clear Filter" at bounding box center [1024, 107] width 13 height 13
click at [1004, 108] on input "Filter" at bounding box center [983, 108] width 94 height 12
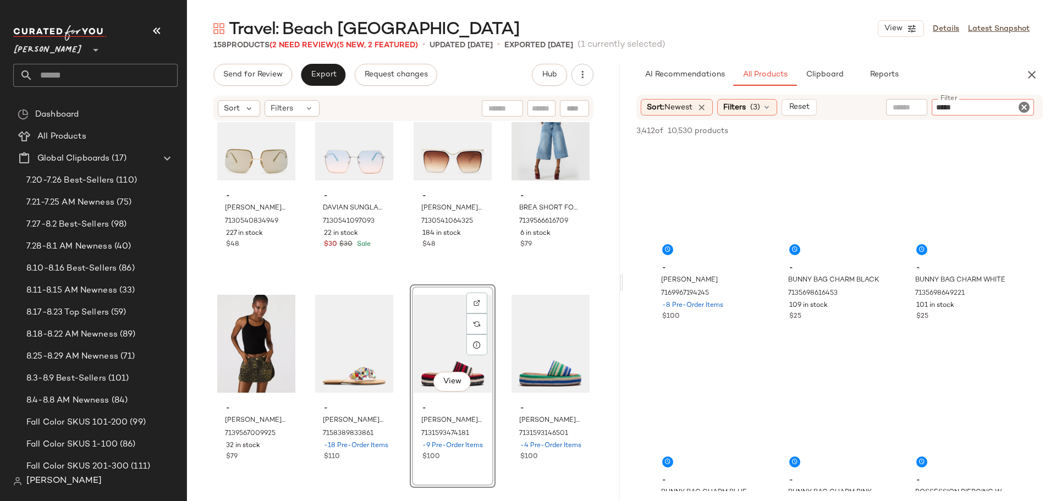
type input "******"
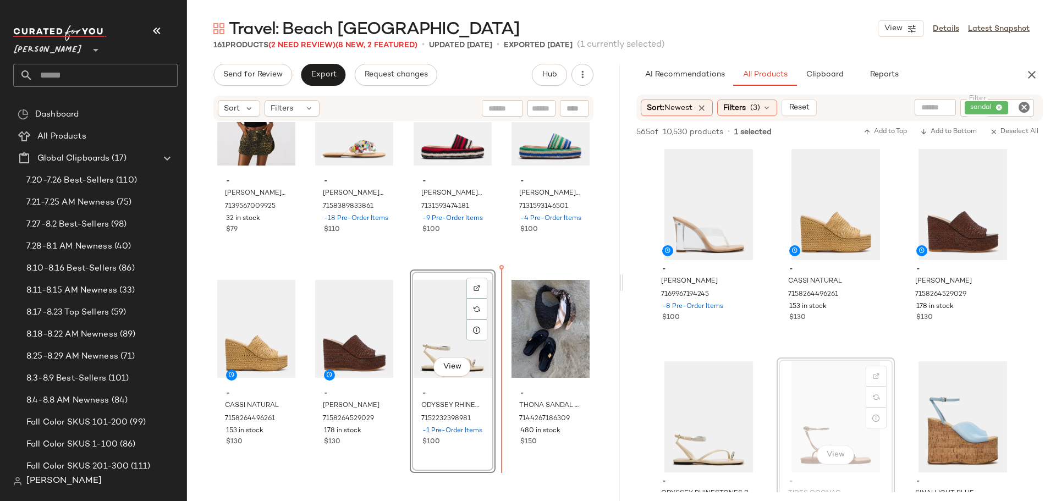
scroll to position [8151, 0]
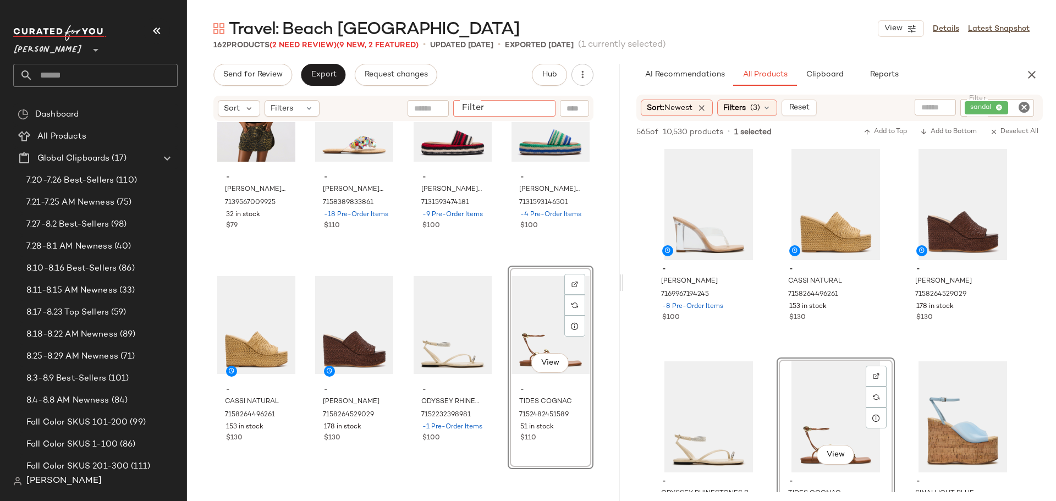
click at [546, 111] on input "Filter" at bounding box center [505, 109] width 94 height 12
type input "*****"
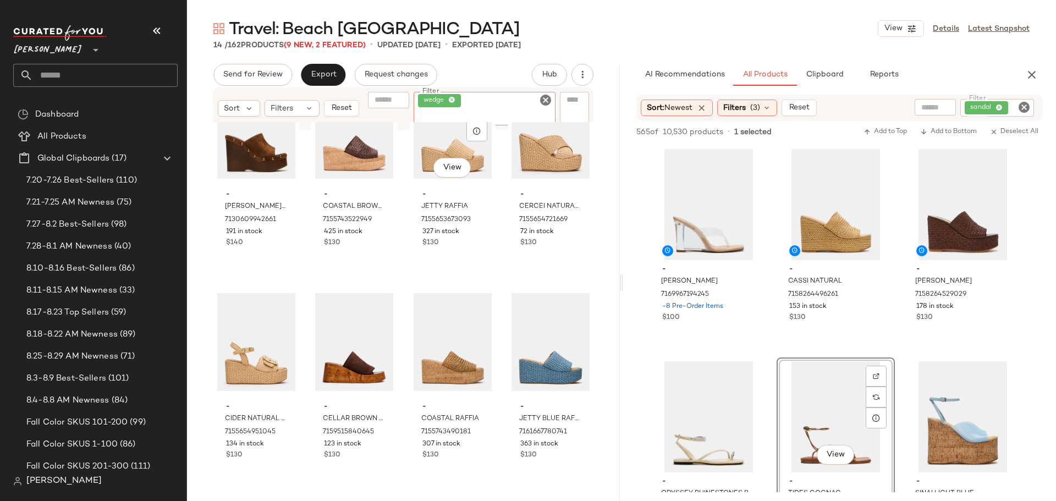
scroll to position [0, 0]
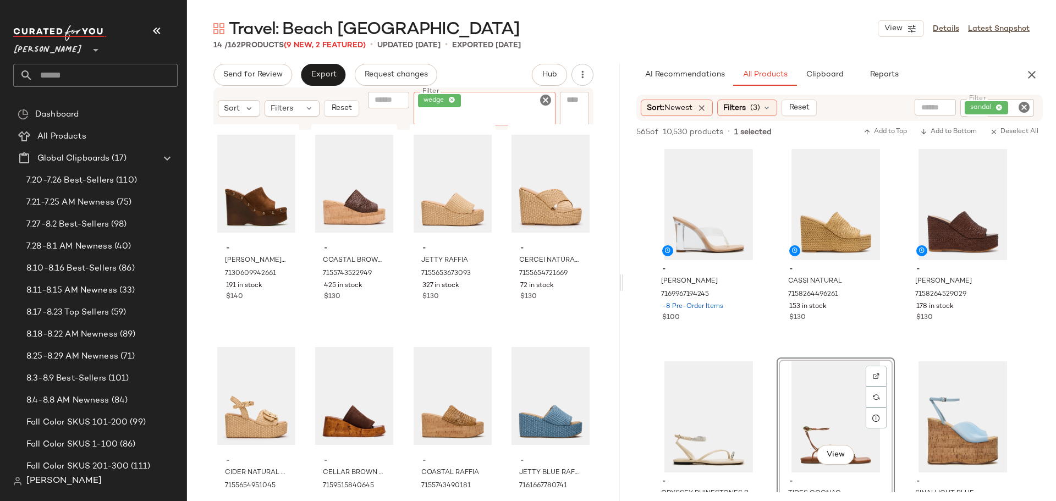
click at [546, 98] on icon "Clear Filter" at bounding box center [545, 100] width 13 height 13
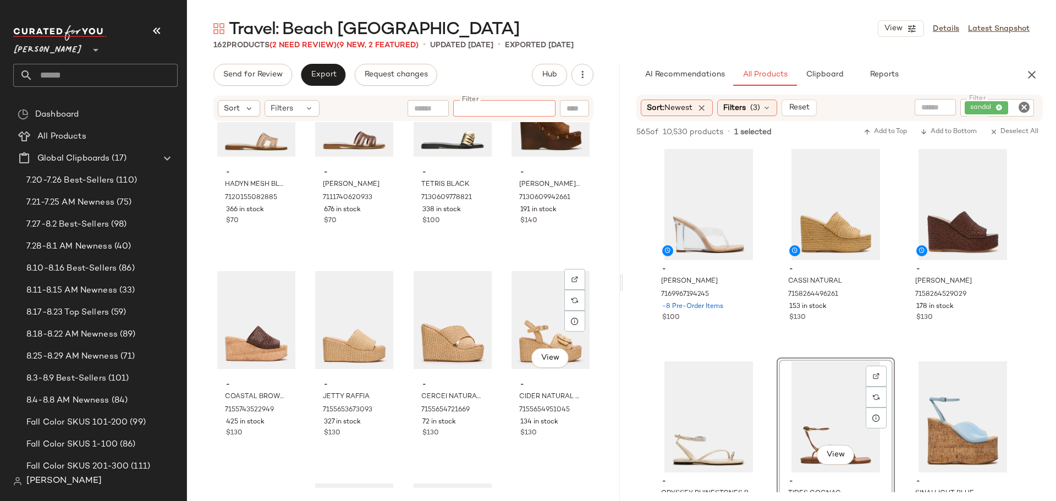
scroll to position [4356, 0]
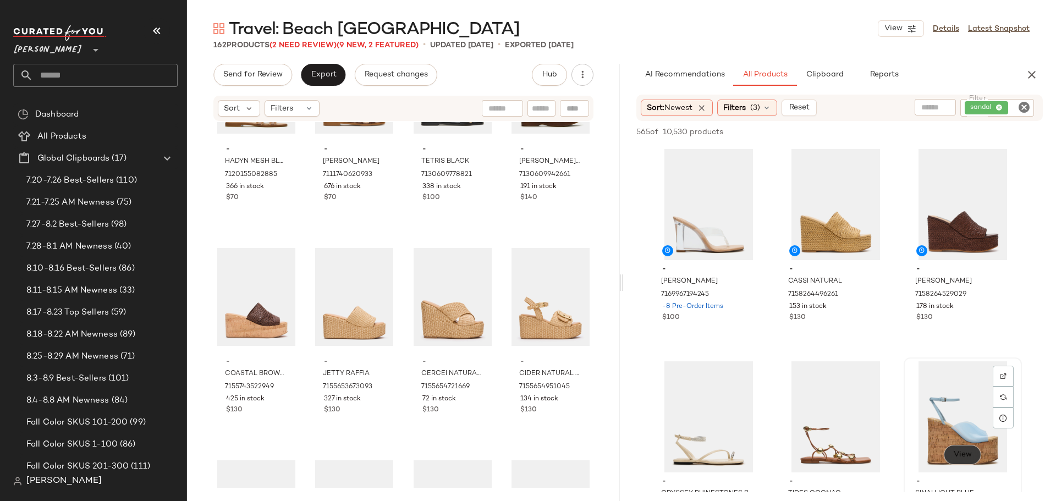
click at [972, 457] on span "View" at bounding box center [963, 455] width 19 height 9
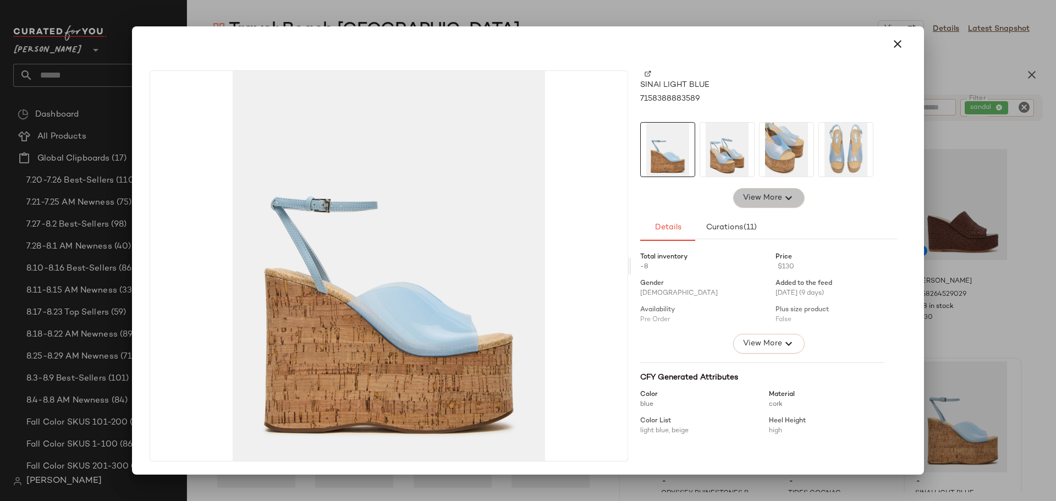
click at [771, 193] on span "View More" at bounding box center [763, 197] width 40 height 13
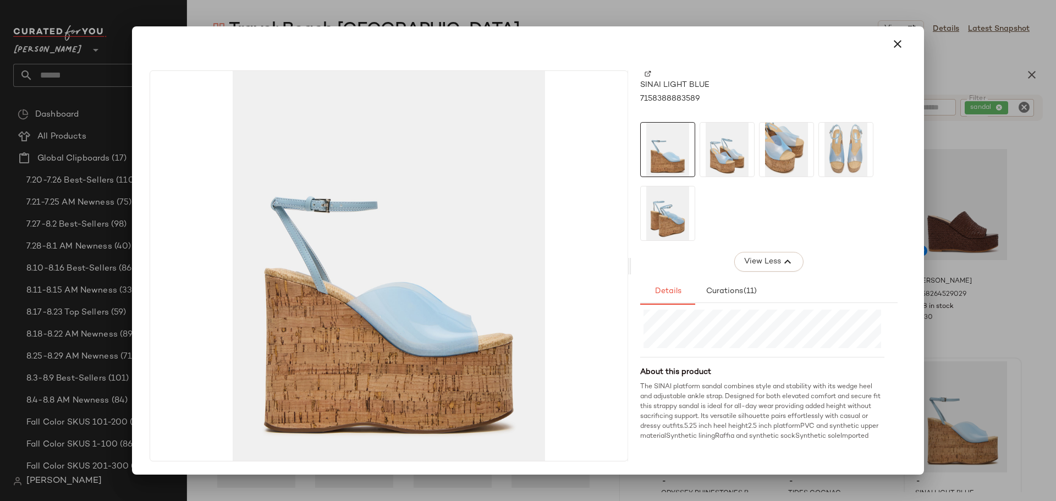
scroll to position [343, 0]
click at [898, 41] on icon "button" at bounding box center [897, 43] width 13 height 13
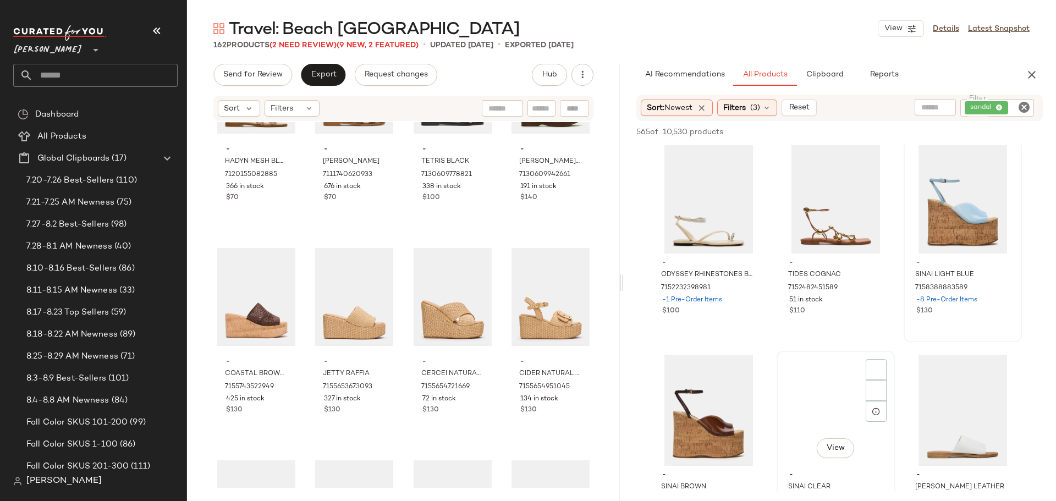
scroll to position [220, 0]
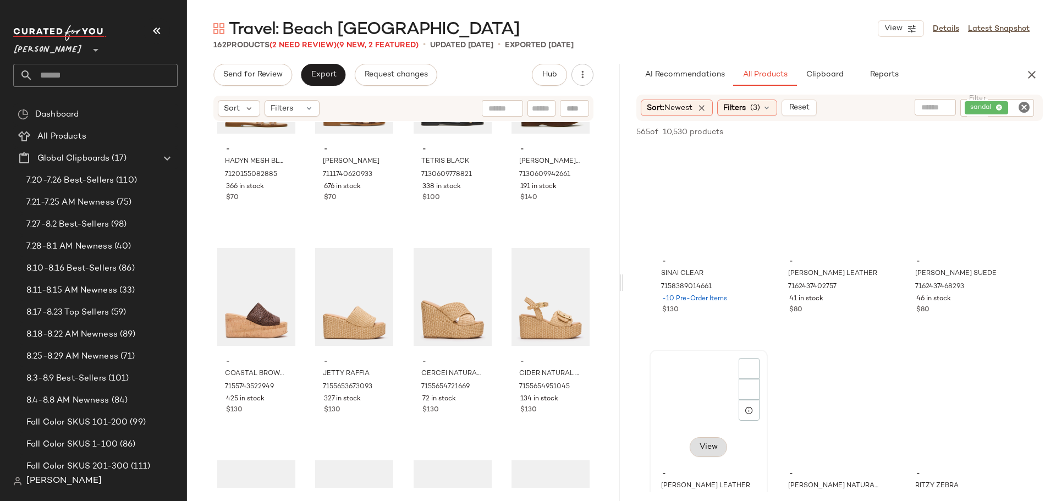
click at [716, 443] on span "View" at bounding box center [708, 447] width 19 height 9
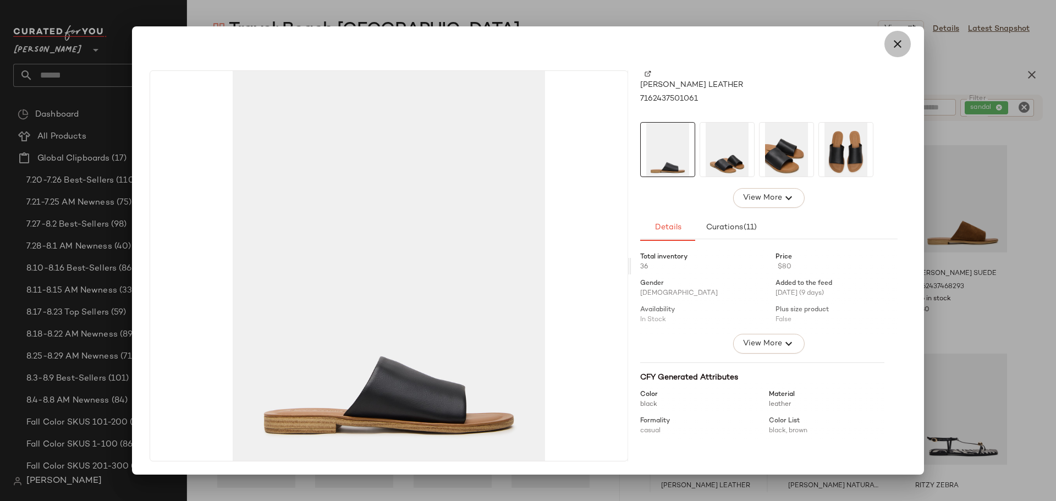
click at [896, 38] on icon "button" at bounding box center [897, 43] width 13 height 13
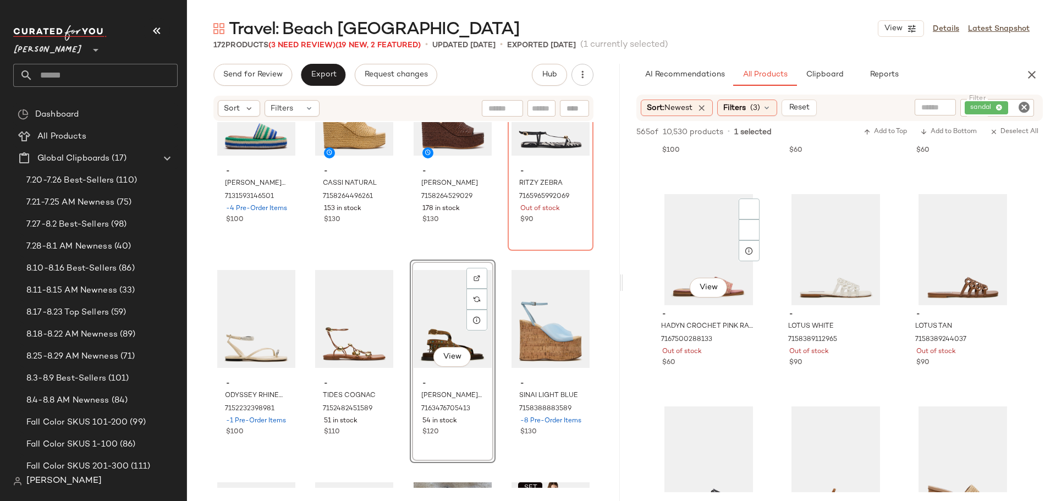
scroll to position [1706, 0]
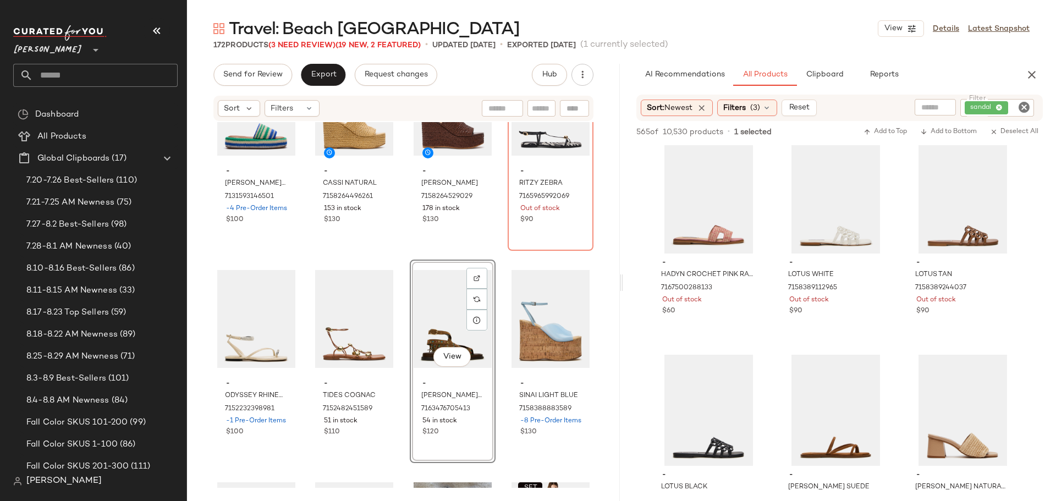
click at [1022, 106] on icon "Clear Filter" at bounding box center [1024, 107] width 13 height 13
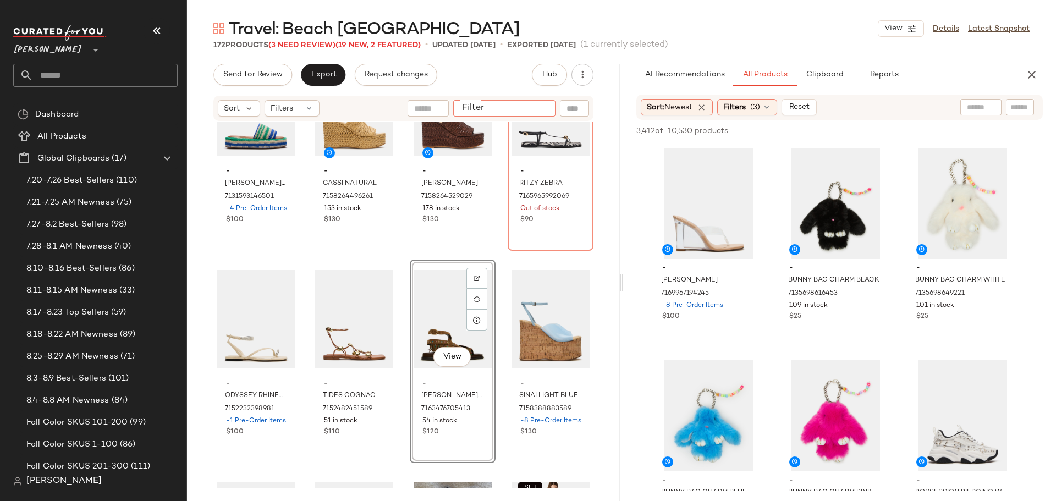
click at [540, 110] on input "Filter" at bounding box center [505, 109] width 94 height 12
type input "*****"
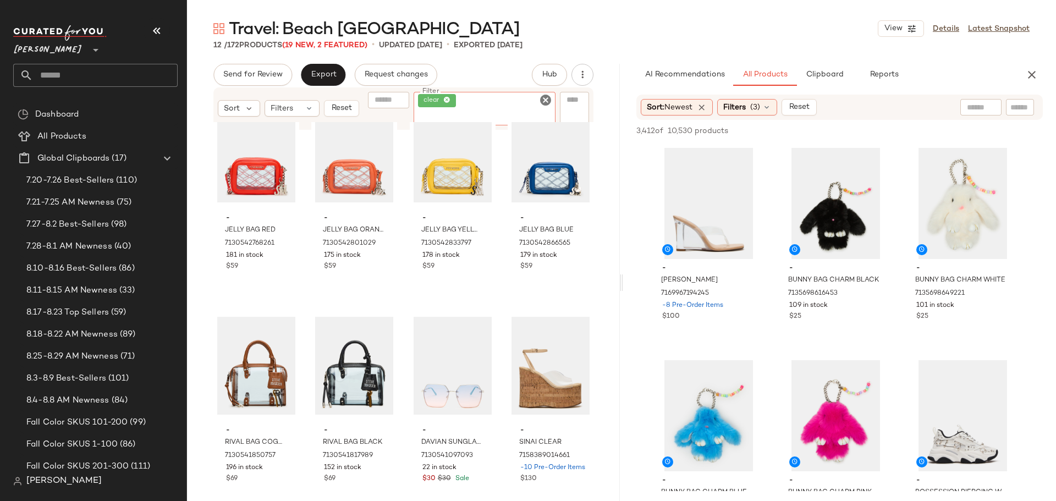
scroll to position [273, 0]
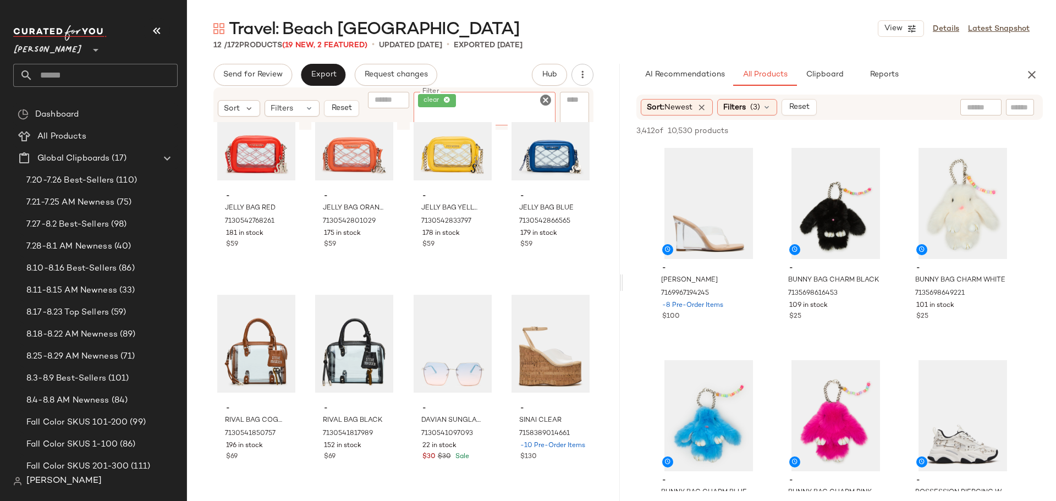
click at [544, 101] on icon "Clear Filter" at bounding box center [545, 100] width 13 height 13
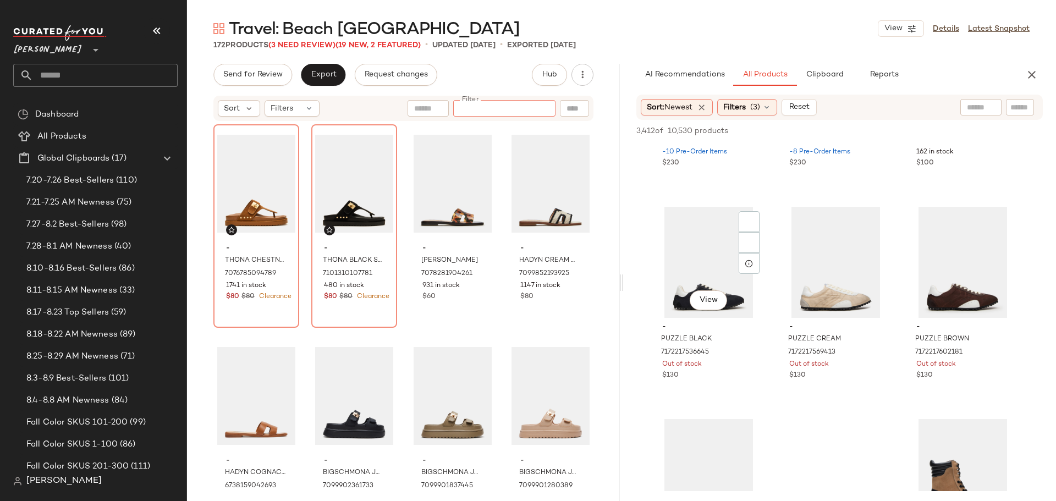
scroll to position [2971, 0]
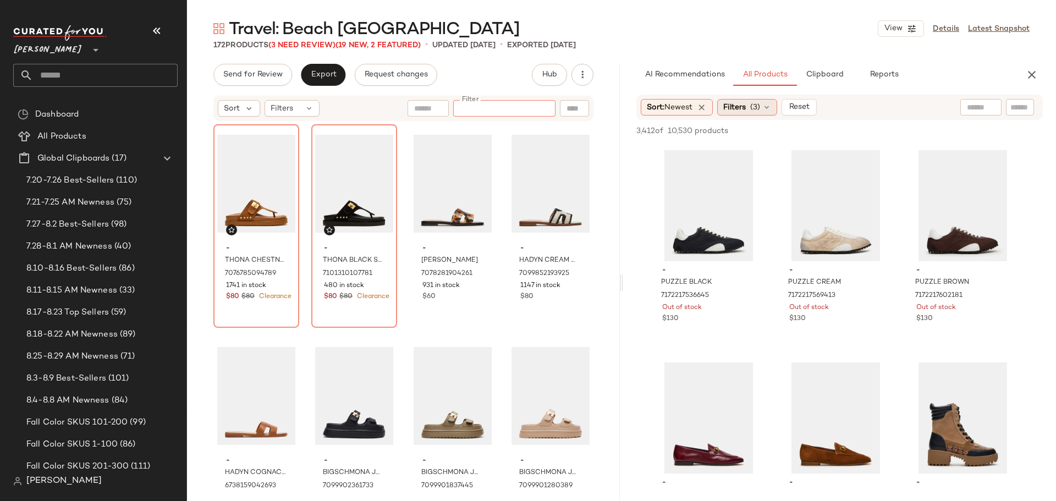
click at [776, 108] on div "Filters (3)" at bounding box center [747, 107] width 60 height 17
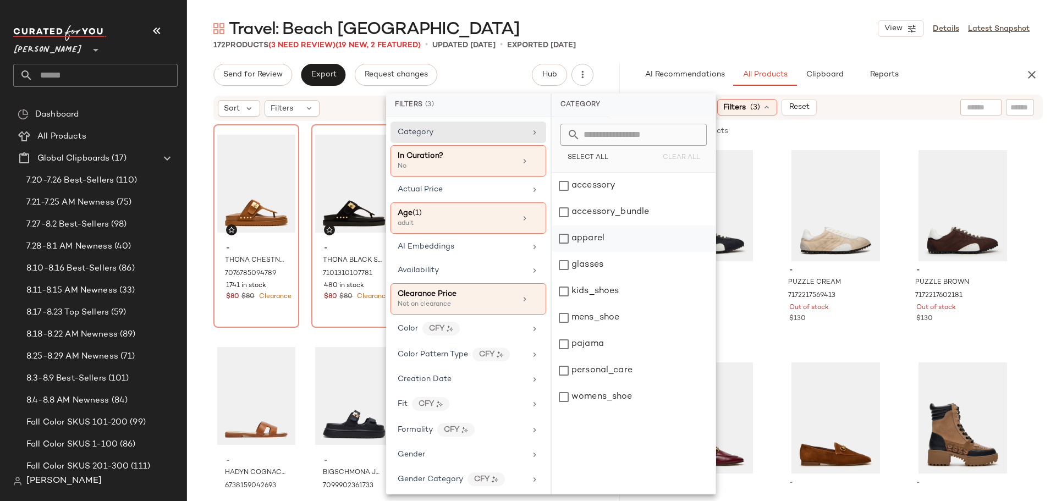
click at [567, 252] on div "apparel" at bounding box center [634, 265] width 164 height 26
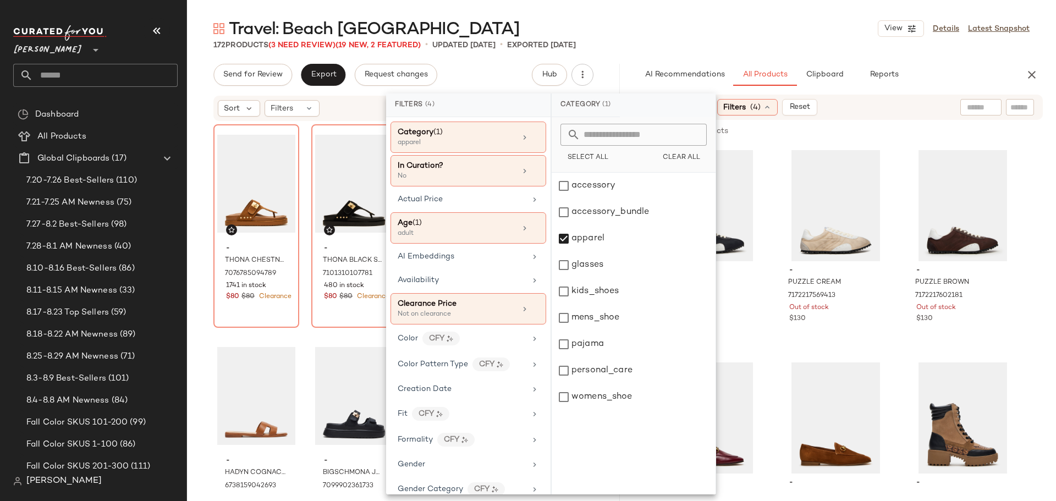
click at [639, 44] on div "172 Products (3 Need Review) (19 New, 2 Featured) • updated [DATE] • Exported […" at bounding box center [621, 45] width 869 height 11
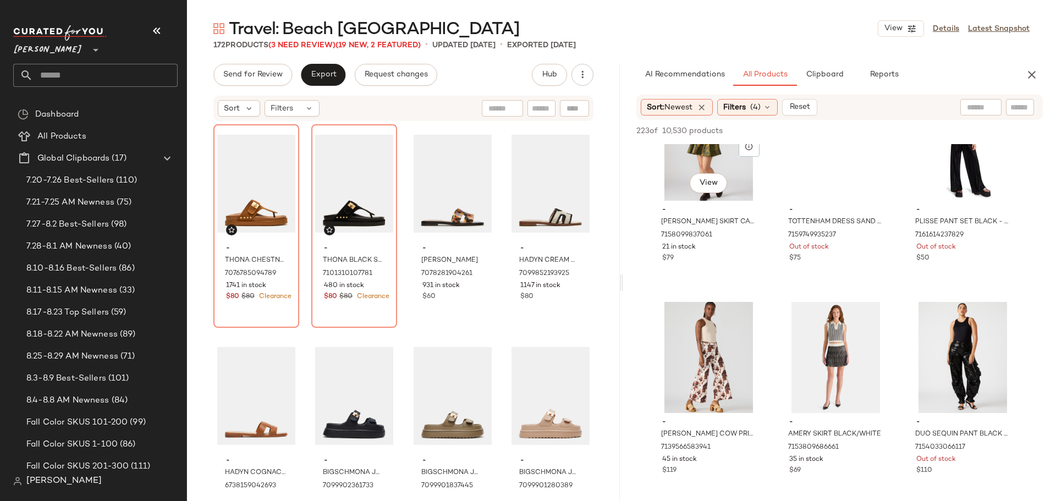
scroll to position [6163, 0]
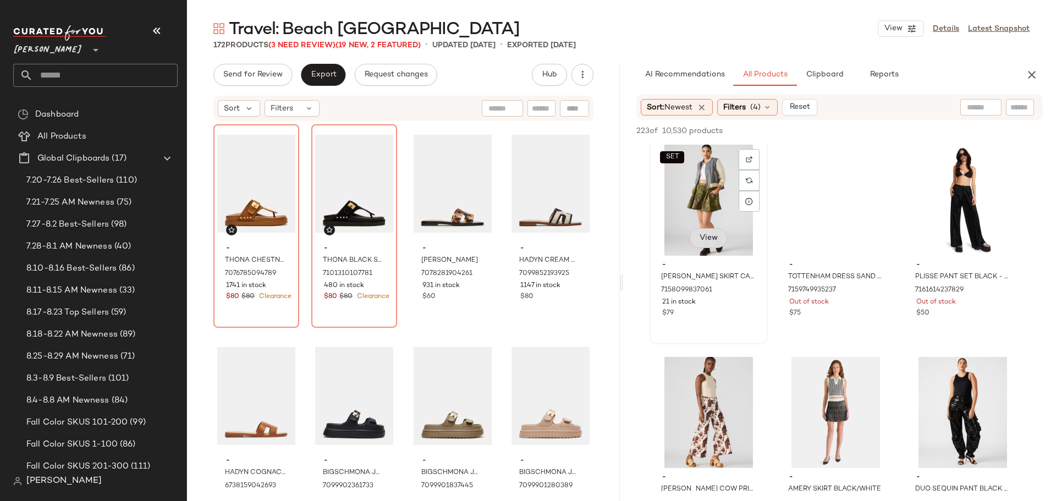
click at [710, 237] on span "View" at bounding box center [708, 238] width 19 height 9
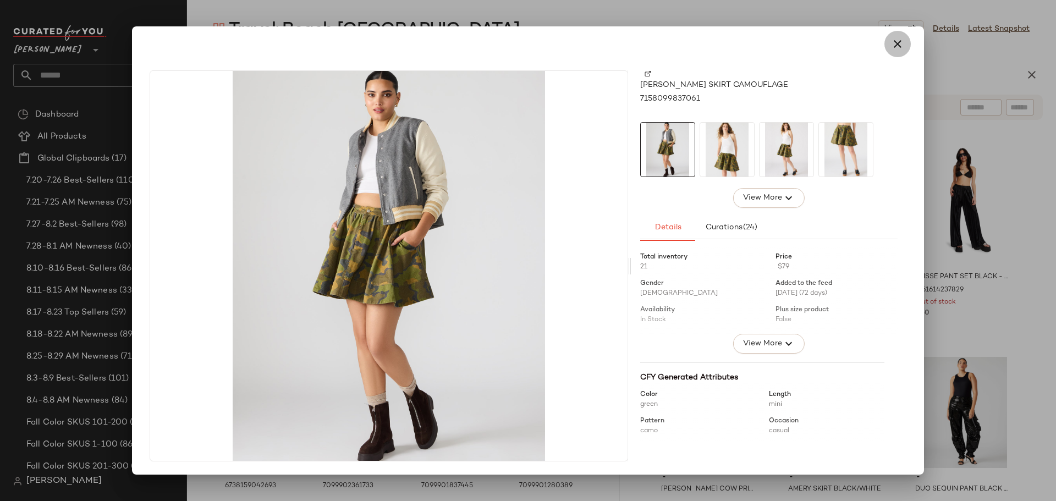
click at [897, 48] on icon "button" at bounding box center [897, 43] width 13 height 13
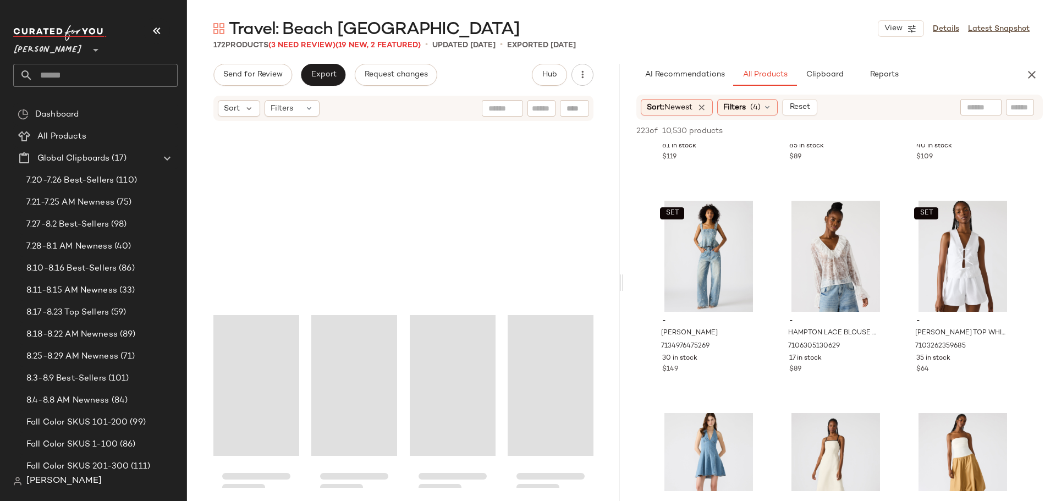
scroll to position [8769, 0]
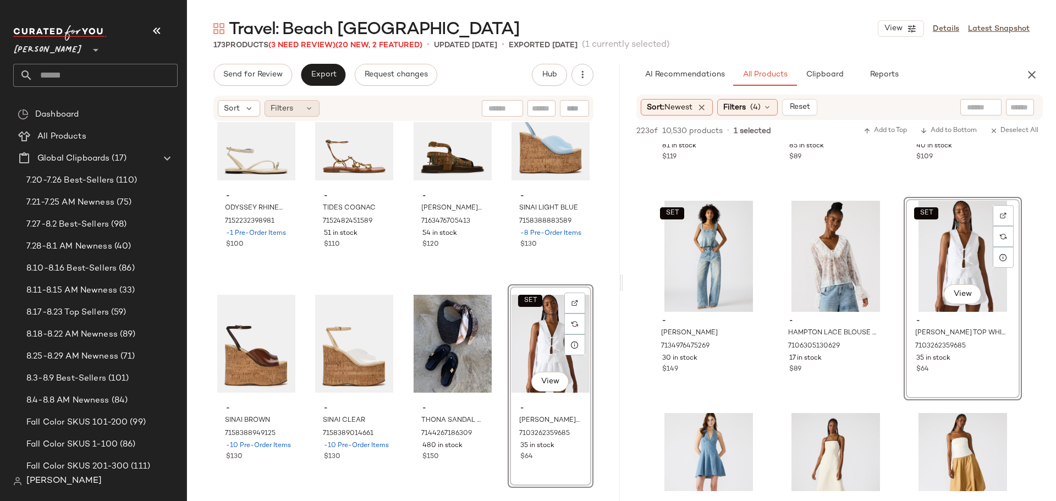
click at [301, 106] on div "Filters" at bounding box center [292, 108] width 55 height 17
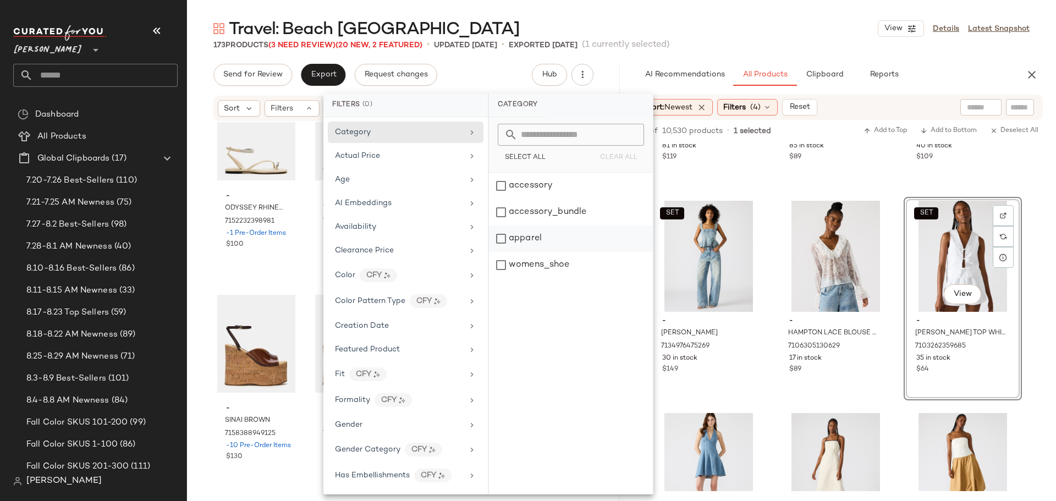
click at [503, 252] on div "apparel" at bounding box center [571, 265] width 164 height 26
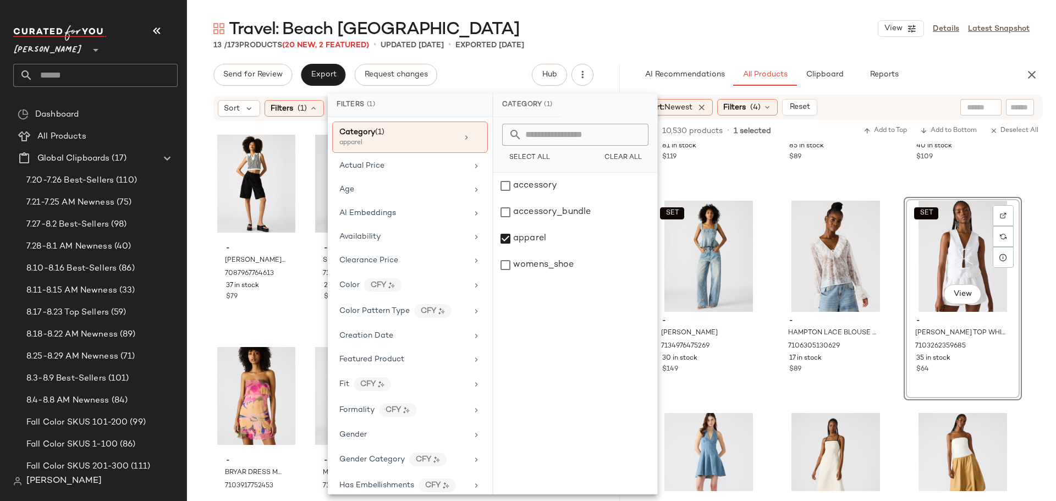
click at [200, 177] on div "- IVANA SHORTS BLACK 7087967764613 37 in stock $79 - SEASIDE MAXI SKIRT SET BLA…" at bounding box center [403, 305] width 433 height 366
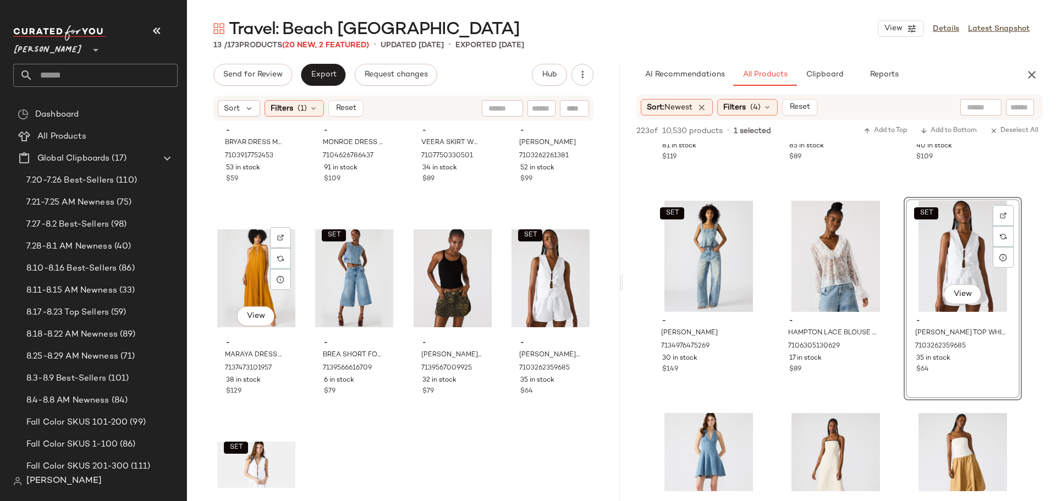
scroll to position [486, 0]
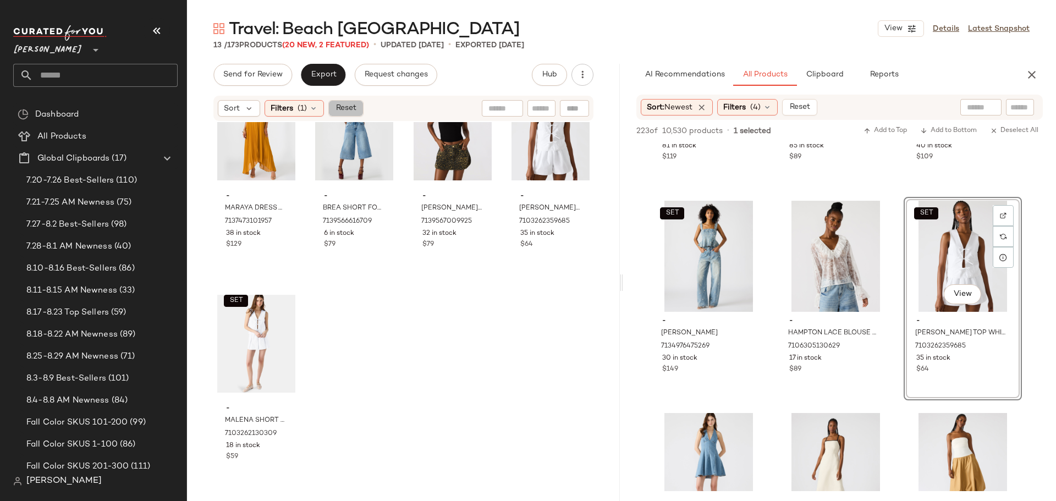
click at [349, 114] on button "Reset" at bounding box center [345, 108] width 35 height 17
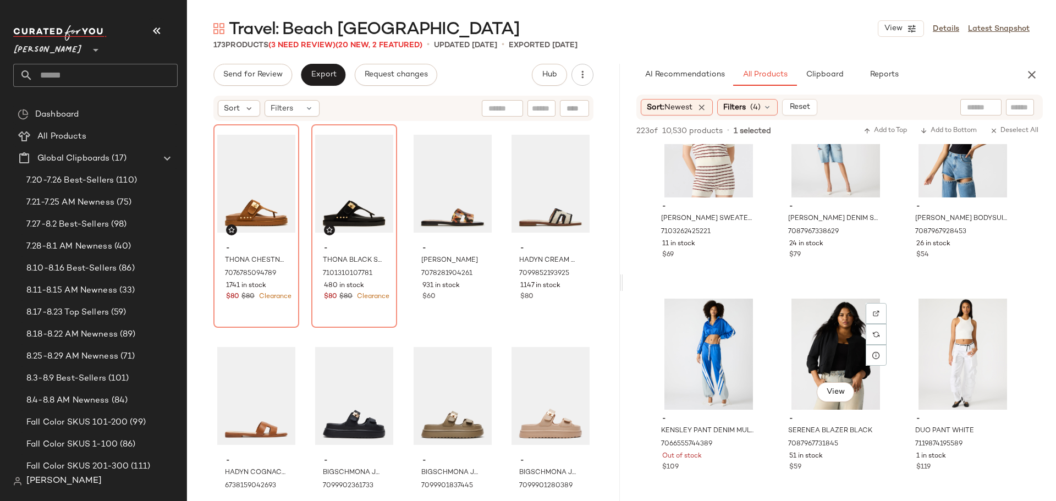
scroll to position [8584, 0]
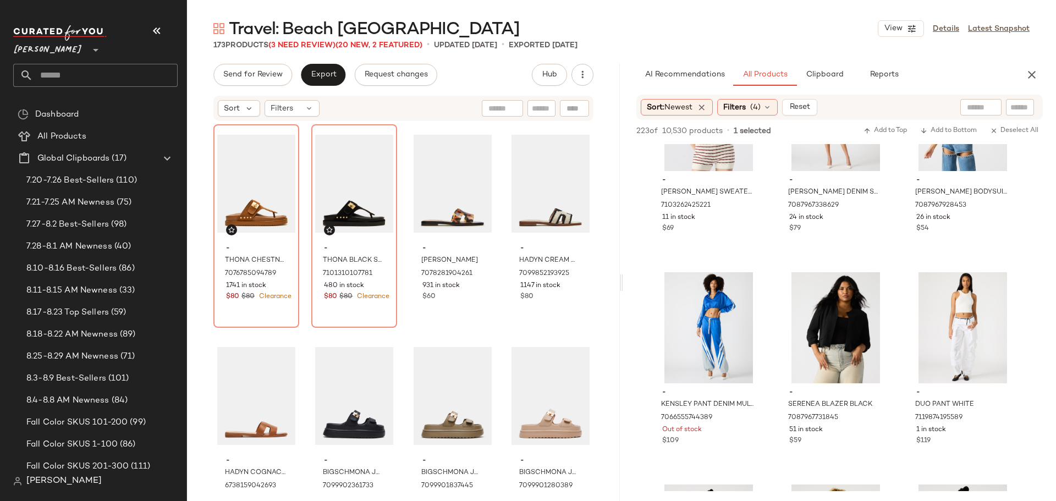
click at [540, 111] on input "text" at bounding box center [541, 109] width 19 height 12
type input "*****"
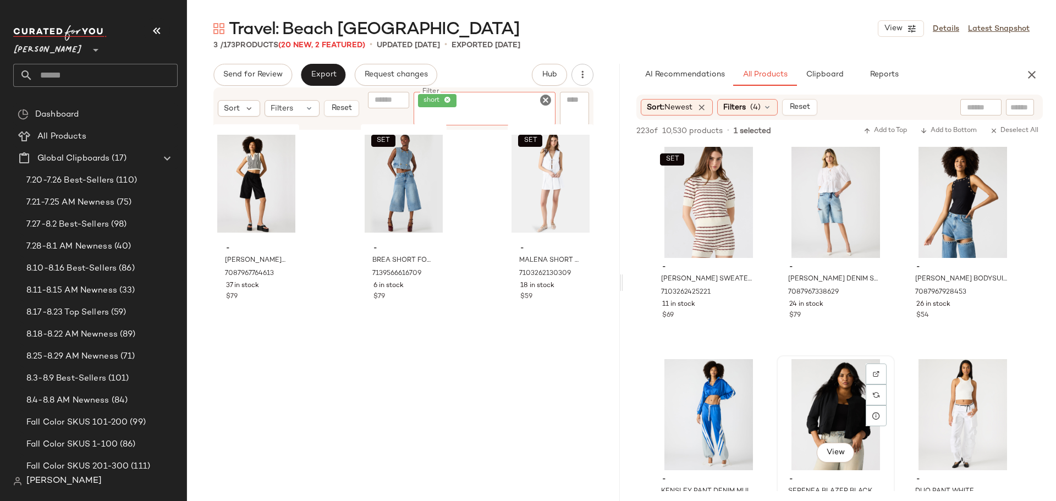
scroll to position [8473, 0]
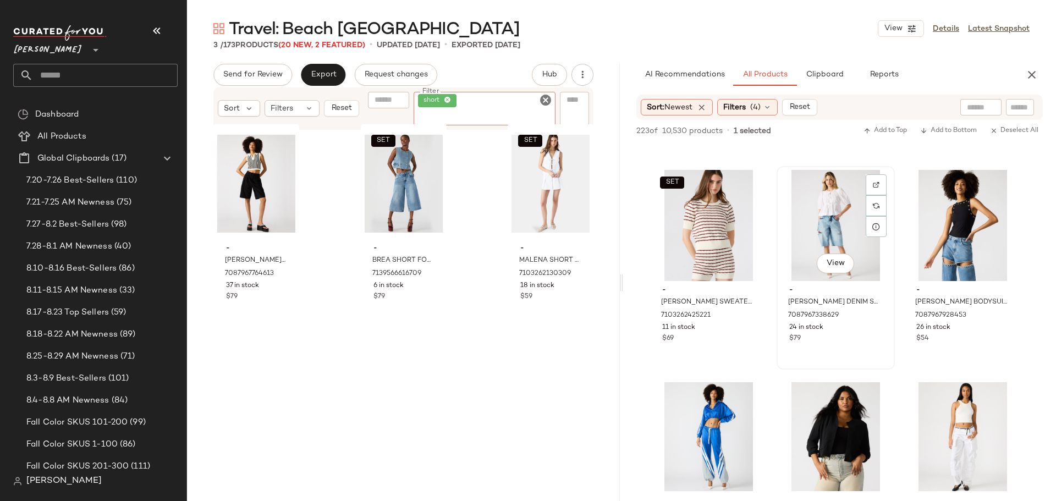
click at [828, 220] on div "View" at bounding box center [836, 225] width 111 height 111
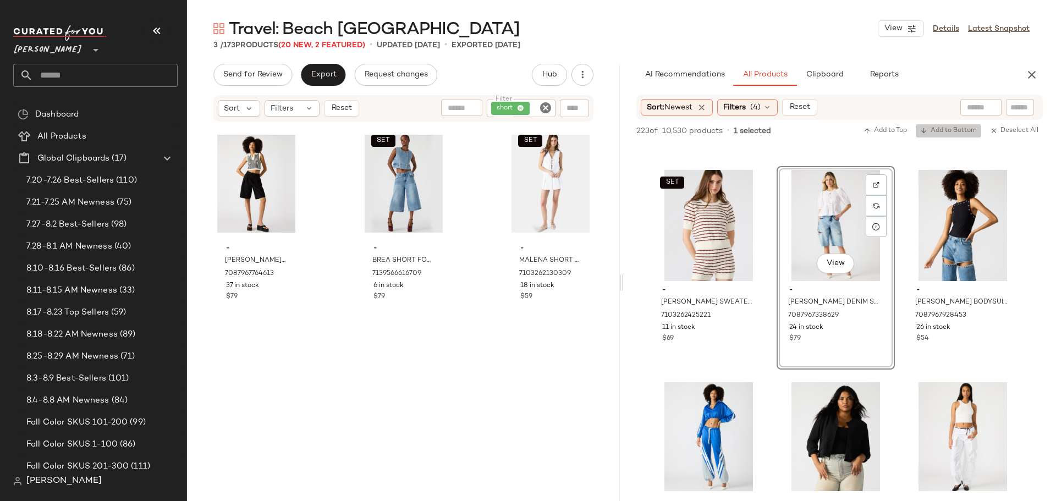
click at [951, 133] on span "Add to Bottom" at bounding box center [949, 131] width 57 height 8
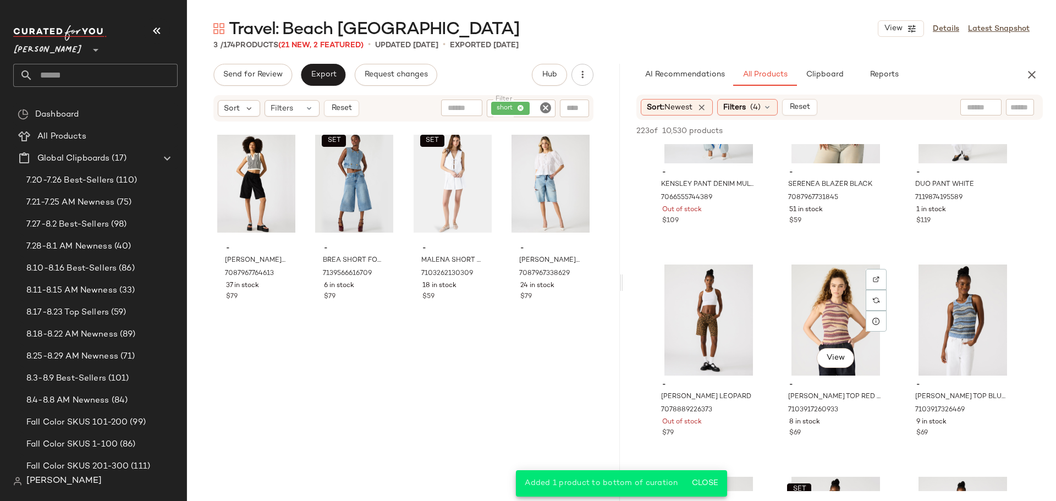
scroll to position [8859, 0]
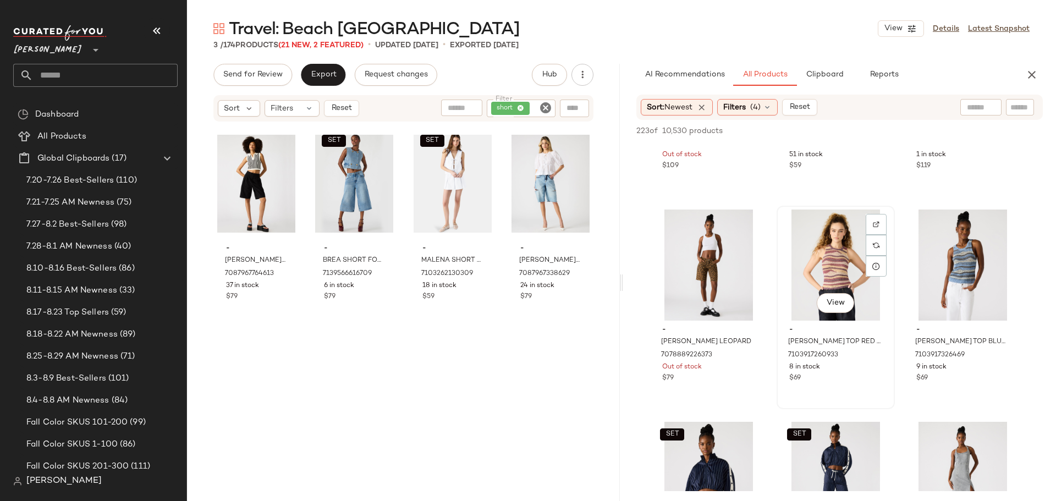
click at [820, 272] on div "View" at bounding box center [836, 265] width 111 height 111
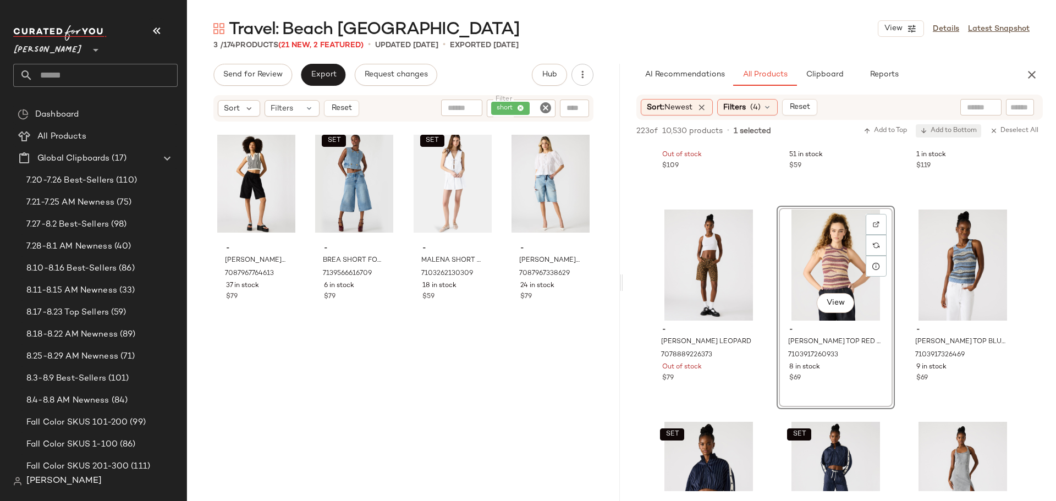
click at [960, 129] on span "Add to Bottom" at bounding box center [949, 131] width 57 height 8
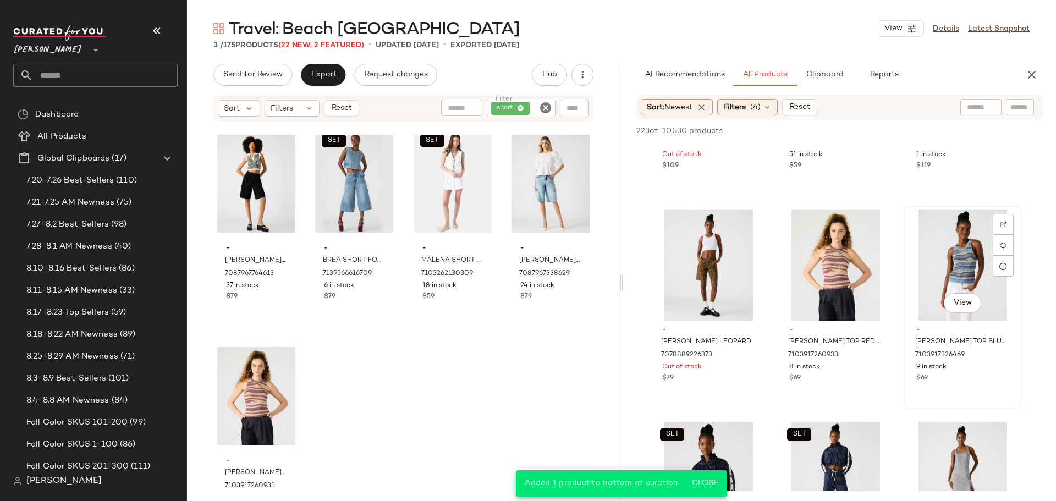
click at [928, 262] on div "View" at bounding box center [963, 265] width 111 height 111
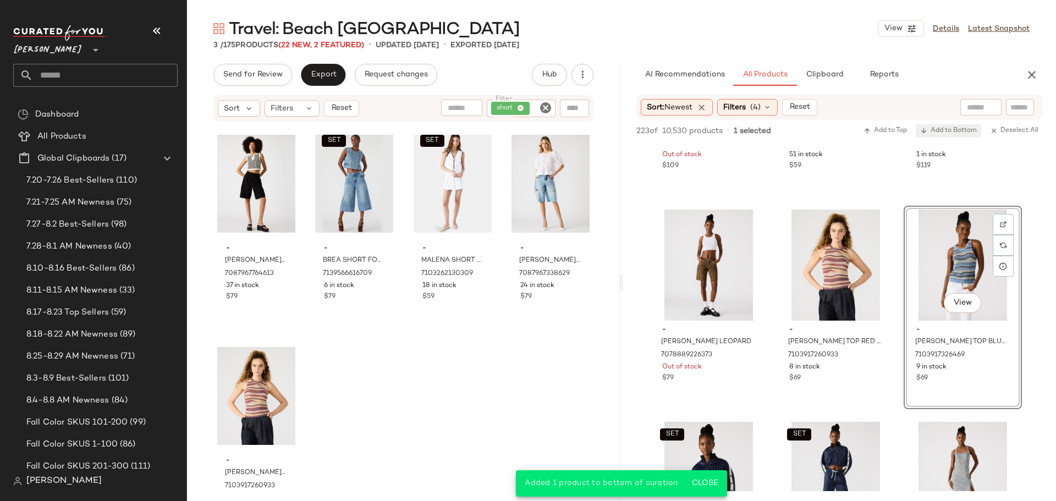
click at [951, 131] on span "Add to Bottom" at bounding box center [949, 131] width 57 height 8
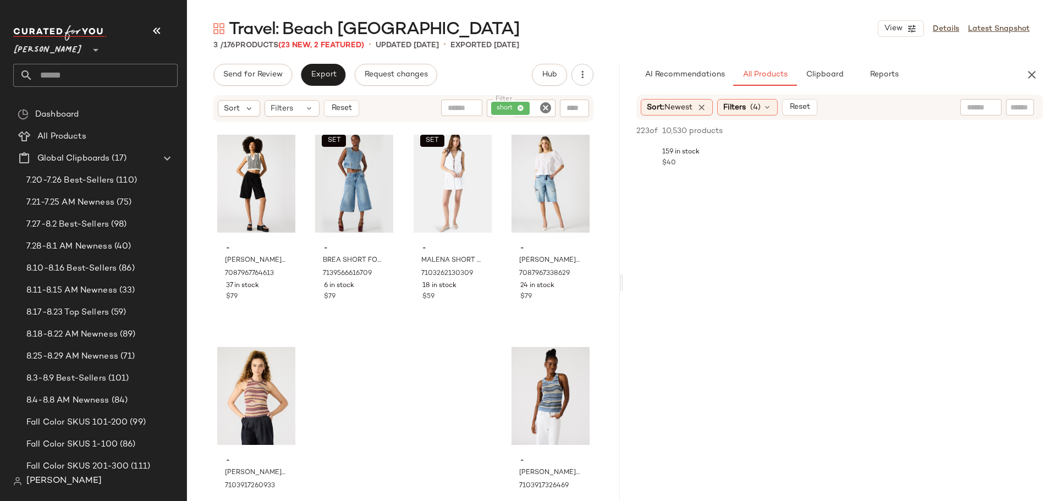
scroll to position [15021, 0]
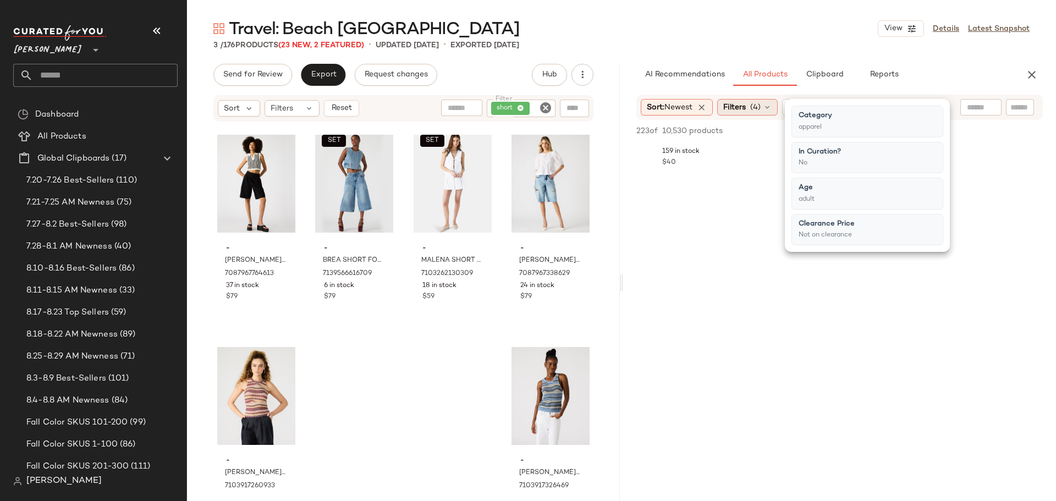
click at [765, 106] on div "Filters (4)" at bounding box center [747, 107] width 61 height 17
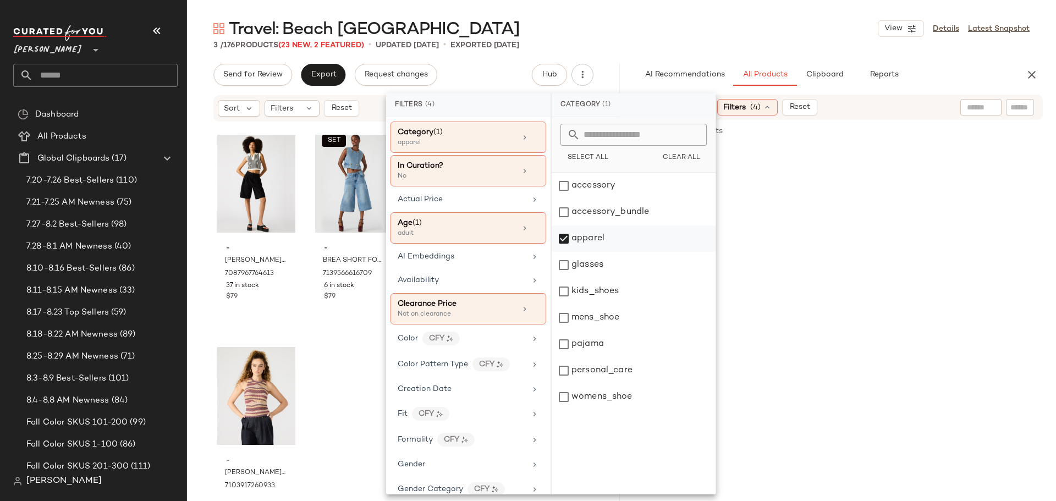
click at [563, 252] on div "apparel" at bounding box center [634, 265] width 164 height 26
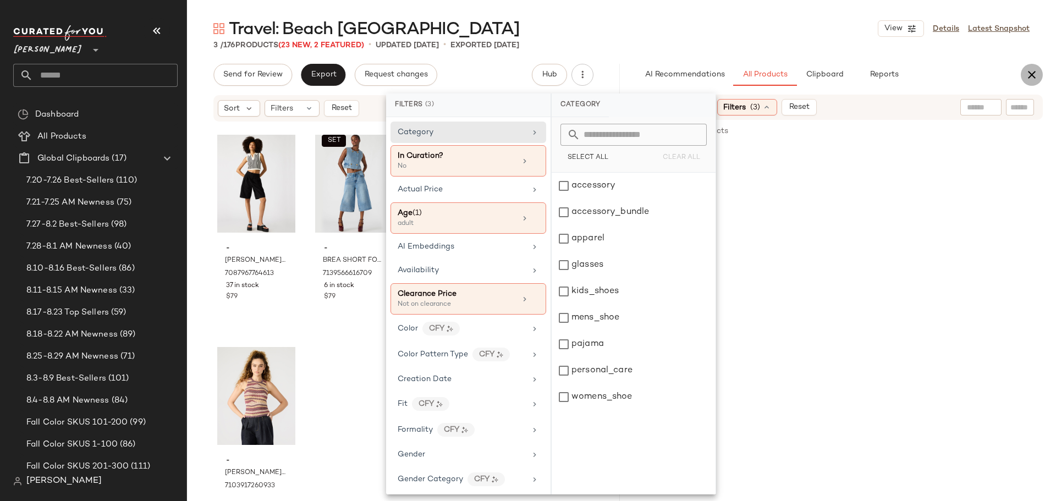
click at [1030, 78] on icon "button" at bounding box center [1032, 74] width 13 height 13
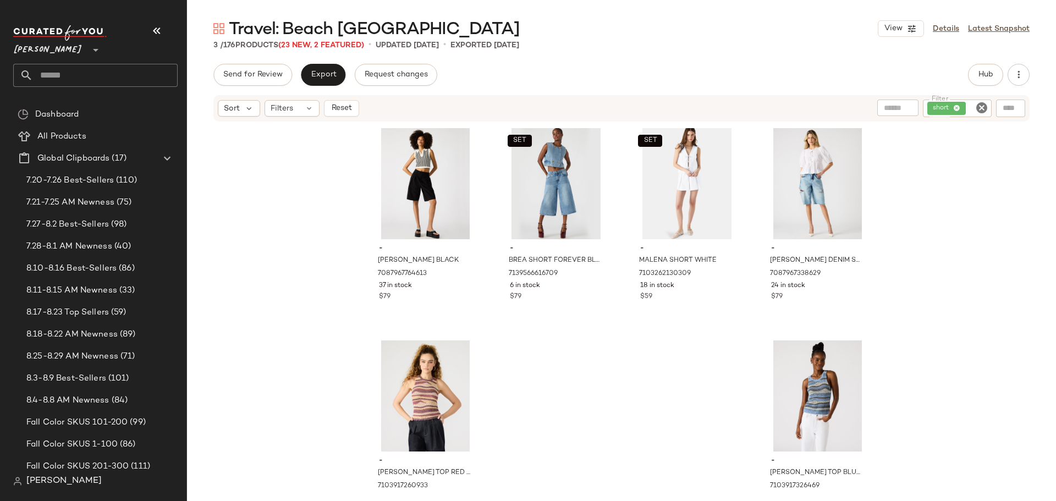
click at [978, 108] on icon "Clear Filter" at bounding box center [982, 107] width 13 height 13
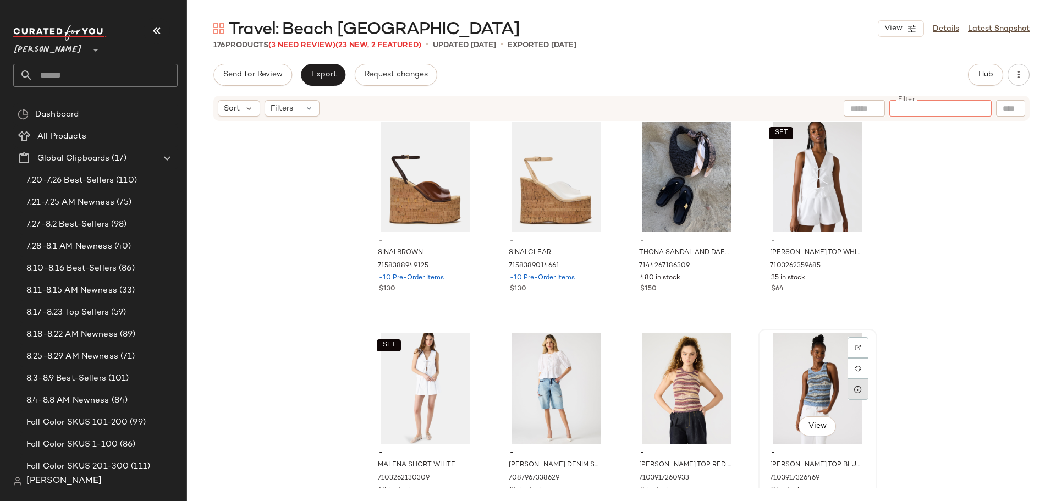
scroll to position [8926, 0]
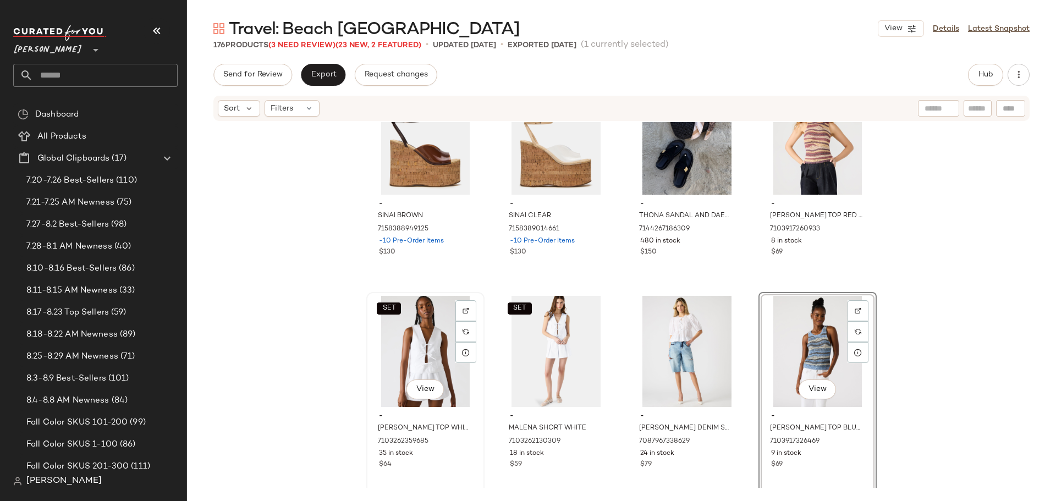
scroll to position [8974, 0]
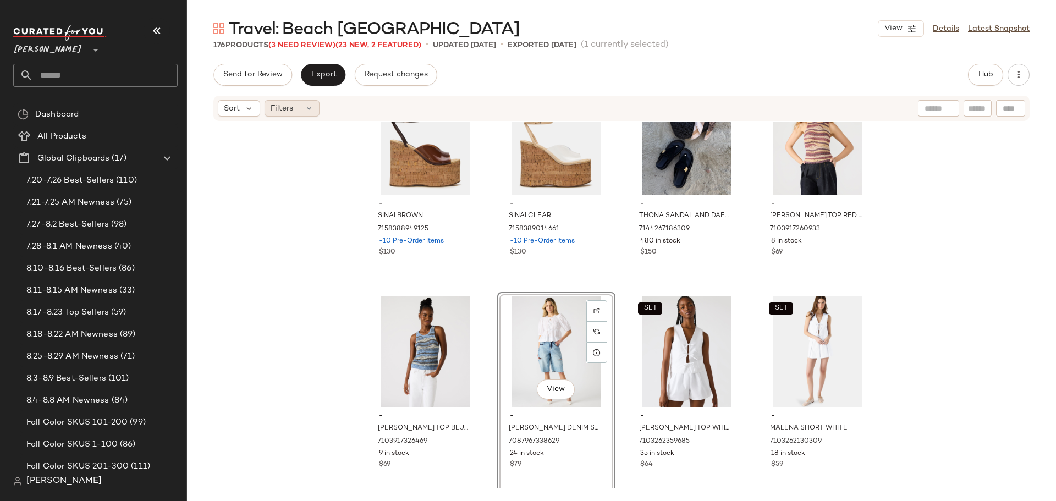
click at [286, 105] on span "Filters" at bounding box center [282, 109] width 23 height 12
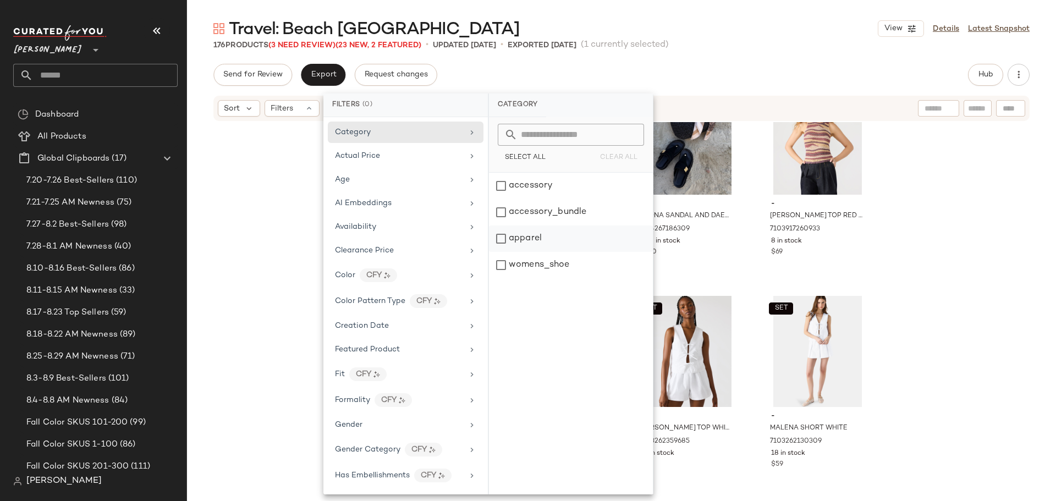
click at [505, 252] on div "apparel" at bounding box center [571, 265] width 164 height 26
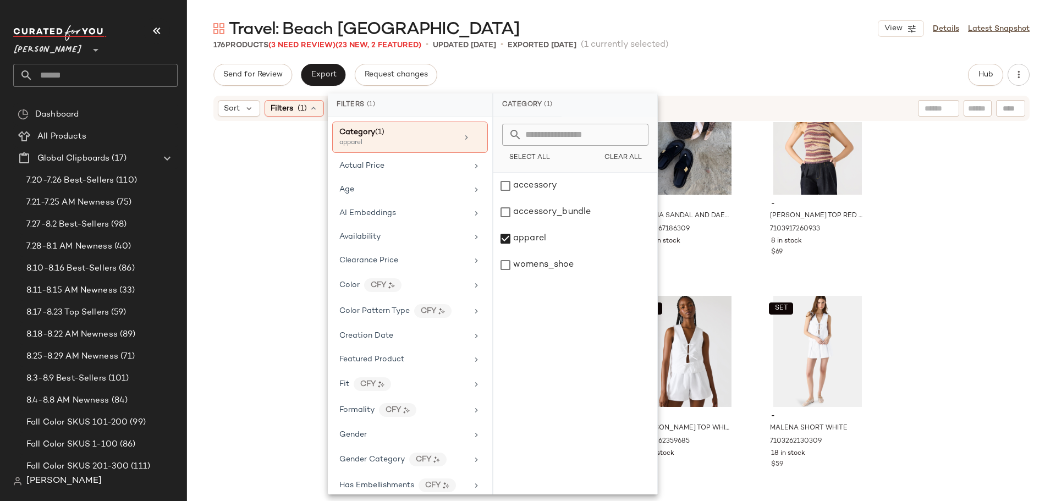
click at [968, 288] on div "- SINAI BROWN 7158388949125 -10 Pre-Order Items $130 - SINAI CLEAR 715838901466…" at bounding box center [621, 305] width 869 height 366
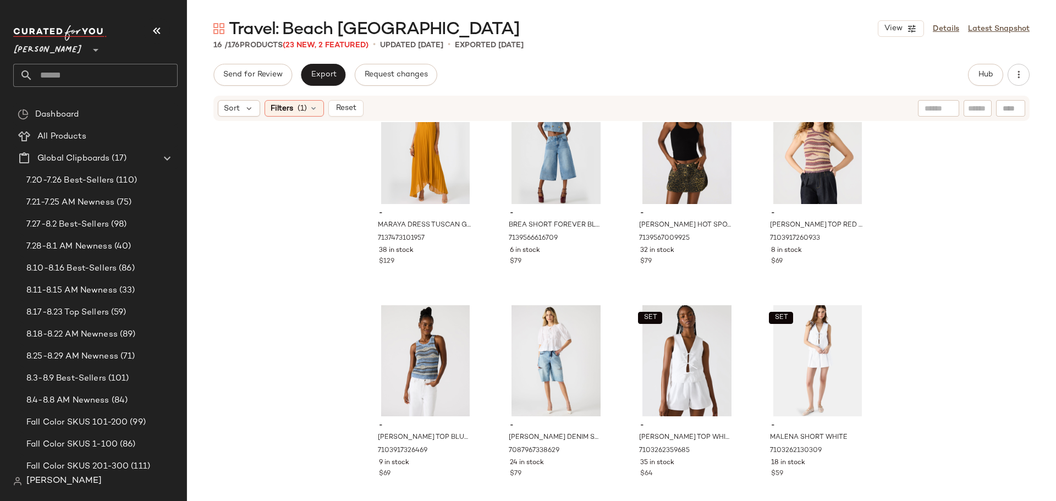
scroll to position [486, 0]
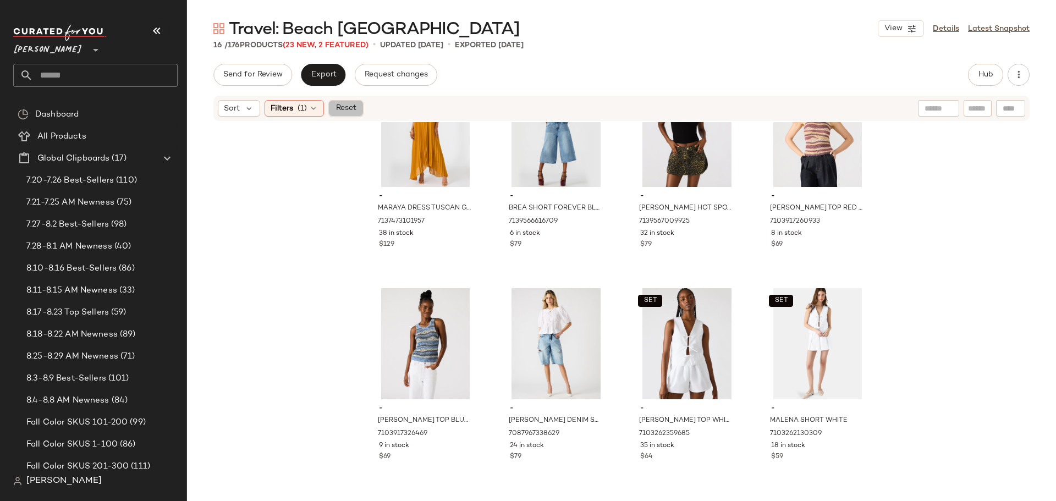
click at [353, 113] on button "Reset" at bounding box center [345, 108] width 35 height 17
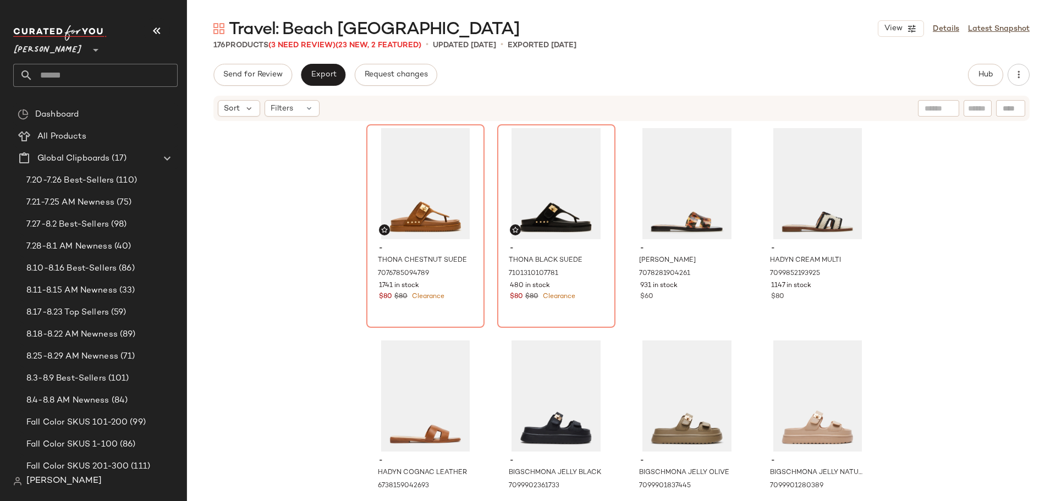
click at [972, 113] on input "text" at bounding box center [977, 109] width 19 height 12
type input "*****"
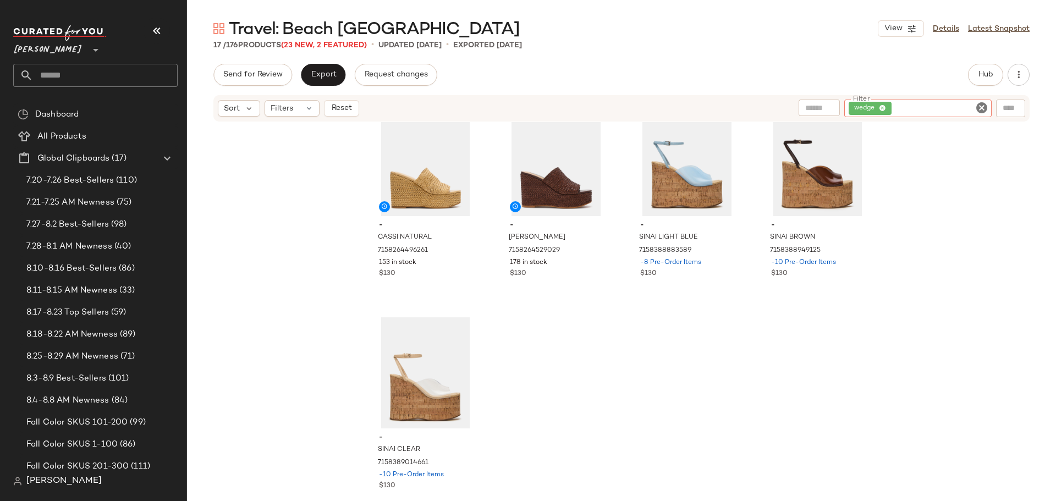
scroll to position [643, 0]
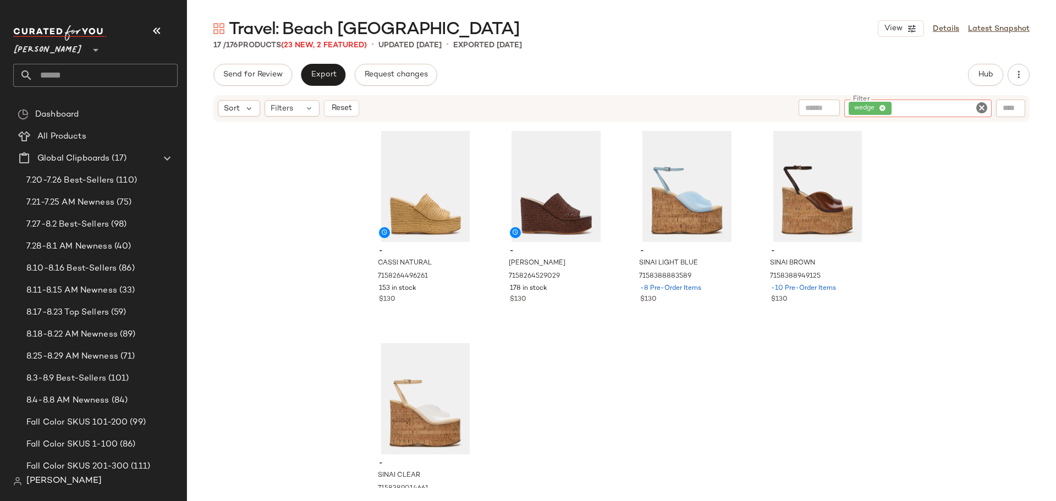
click at [982, 106] on icon "Clear Filter" at bounding box center [982, 107] width 13 height 13
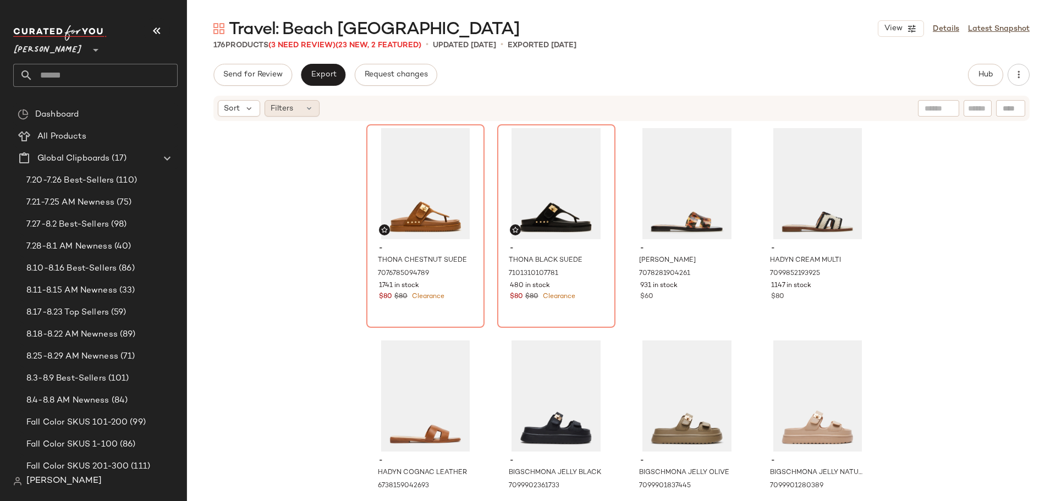
click at [311, 111] on icon at bounding box center [309, 108] width 9 height 9
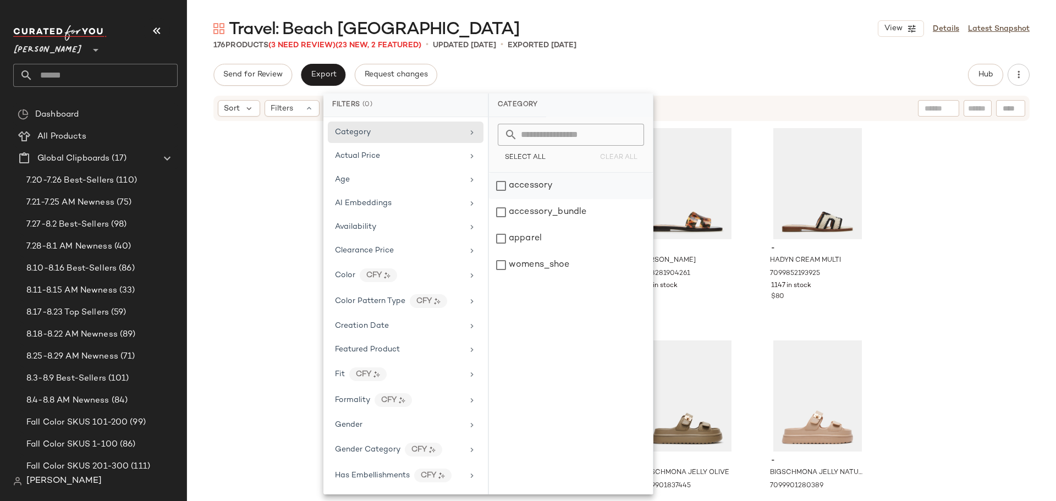
click at [498, 199] on div "accessory" at bounding box center [571, 212] width 164 height 26
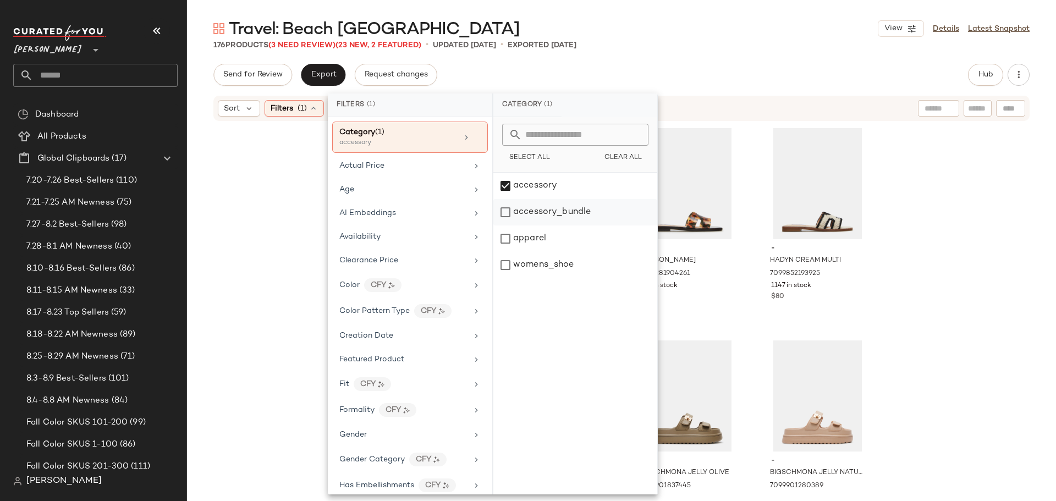
click at [504, 226] on div "accessory_bundle" at bounding box center [576, 239] width 164 height 26
click at [943, 247] on div "- THONA CHESTNUT SUEDE 7076785094789 1741 in stock $80 $80 Clearance - THONA BL…" at bounding box center [621, 305] width 869 height 366
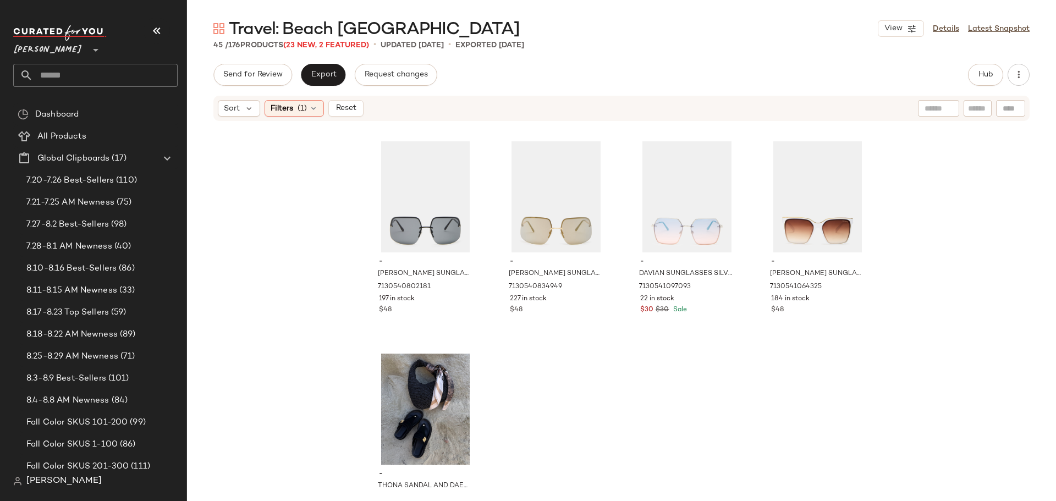
scroll to position [2185, 0]
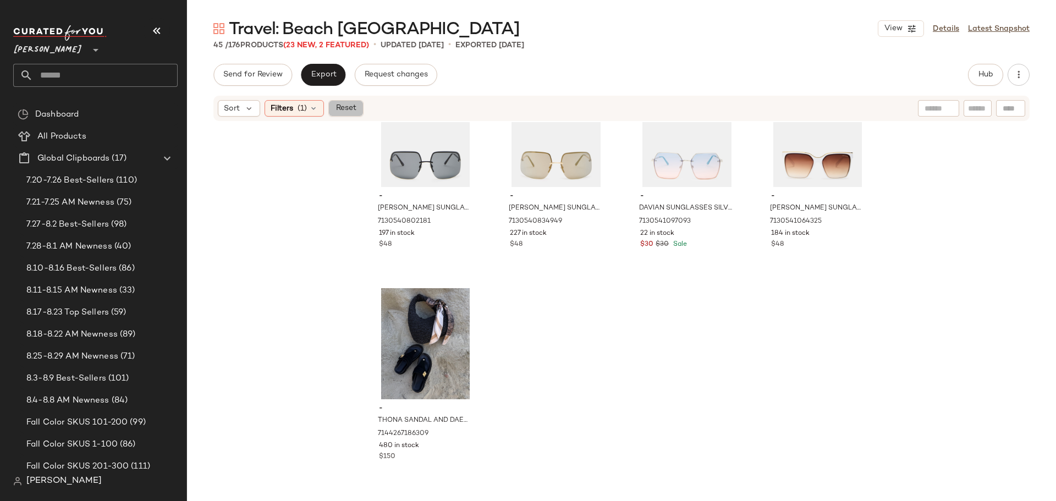
click at [345, 112] on span "Reset" at bounding box center [345, 108] width 21 height 9
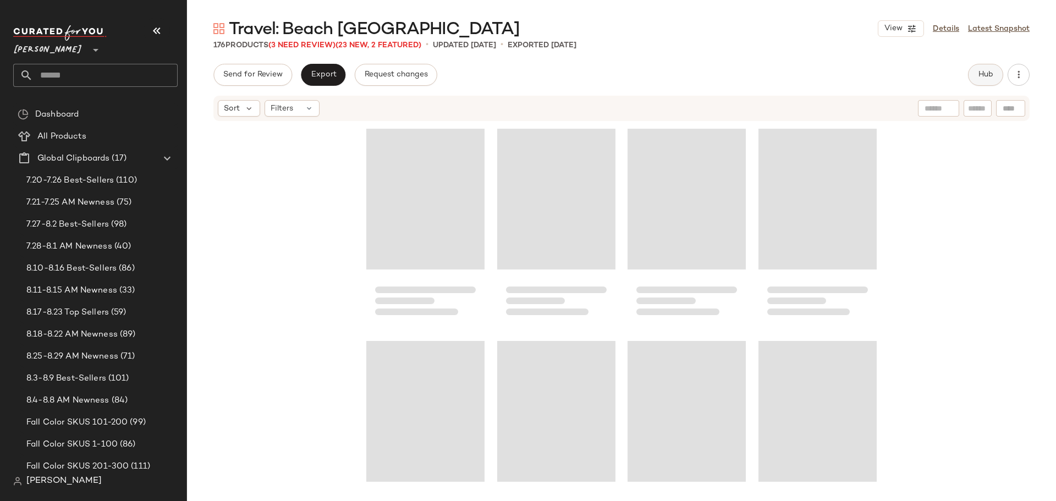
click at [987, 74] on span "Hub" at bounding box center [985, 74] width 15 height 9
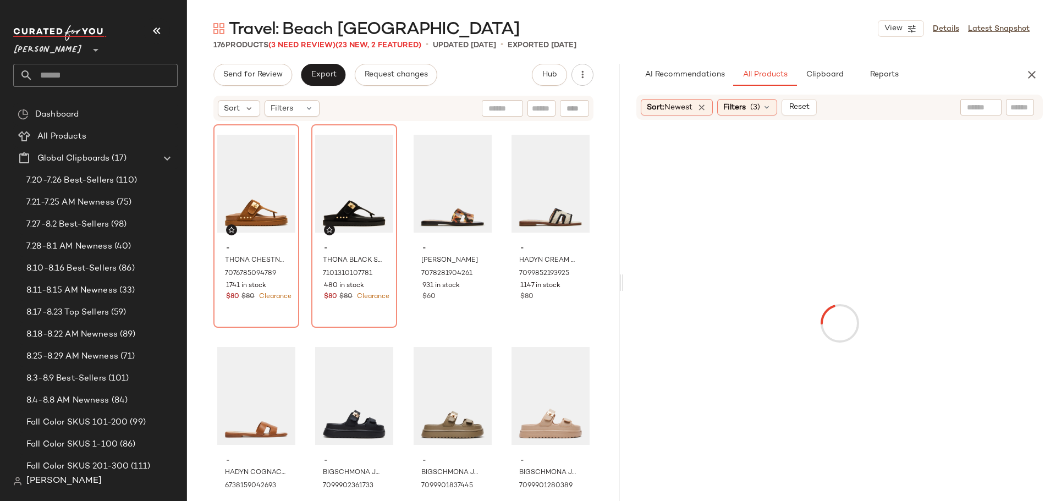
click at [1015, 108] on input "text" at bounding box center [1020, 108] width 19 height 12
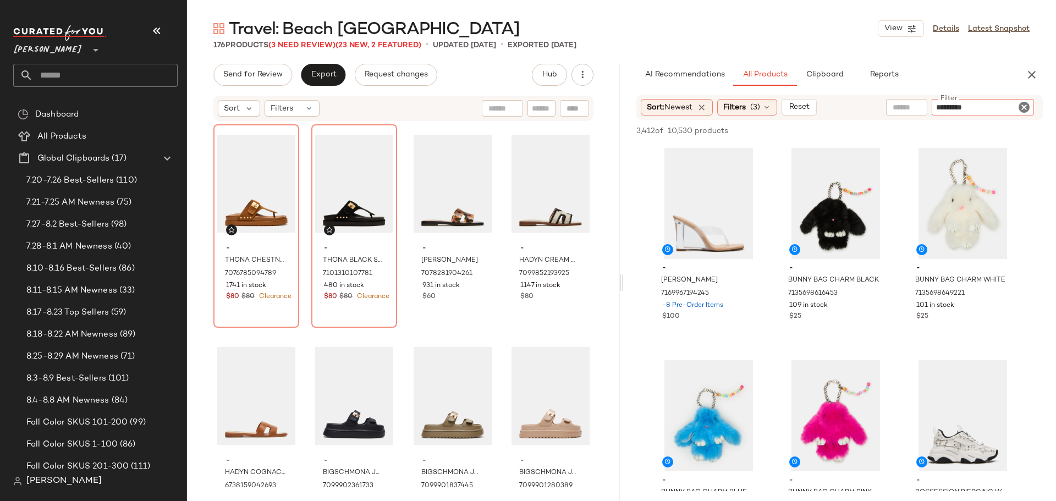
type input "**********"
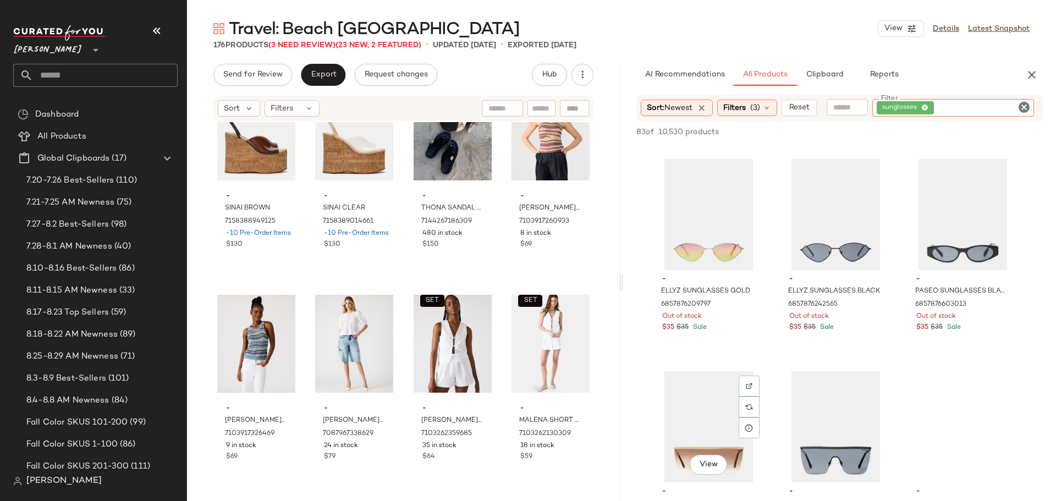
scroll to position [660, 0]
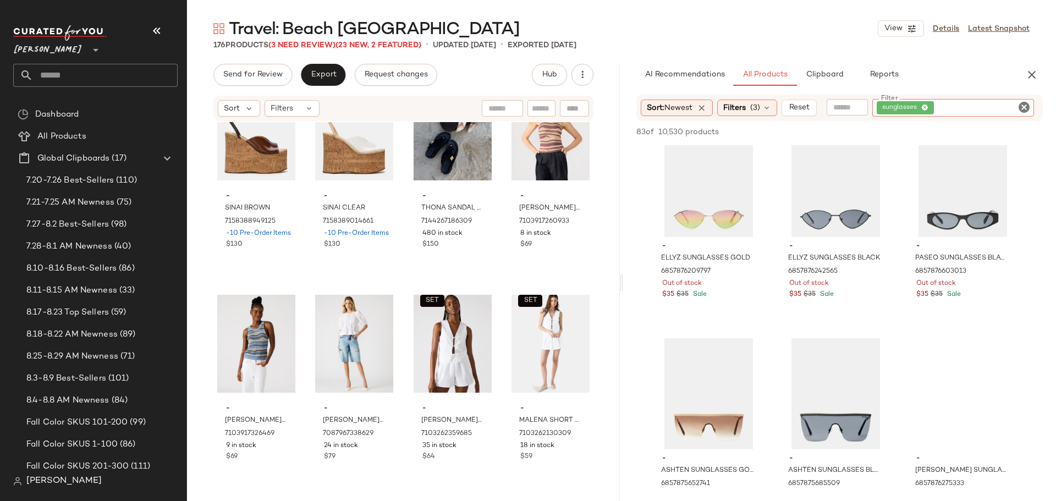
click at [1021, 106] on icon "Clear Filter" at bounding box center [1024, 107] width 13 height 13
click at [1013, 111] on input "Filter" at bounding box center [983, 108] width 94 height 12
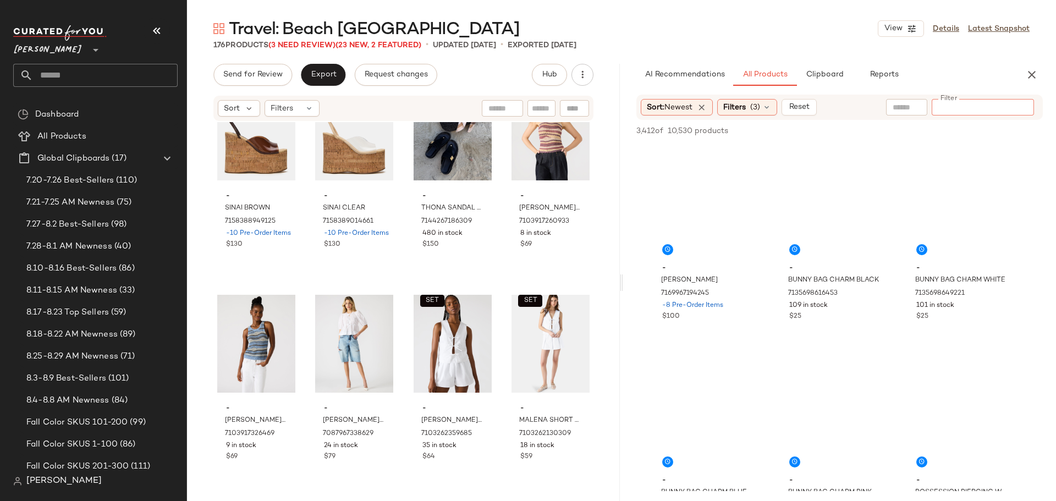
click at [1013, 108] on input "Filter" at bounding box center [983, 108] width 94 height 12
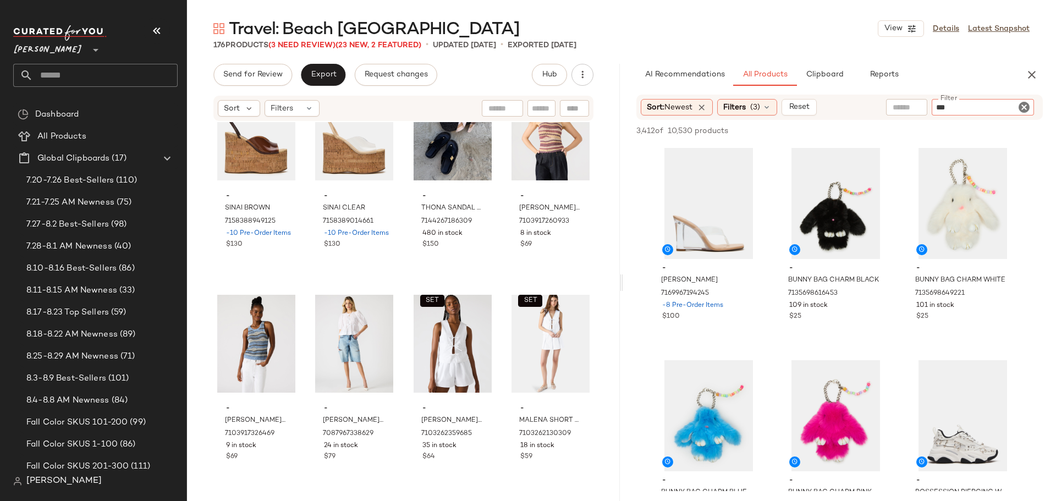
type input "****"
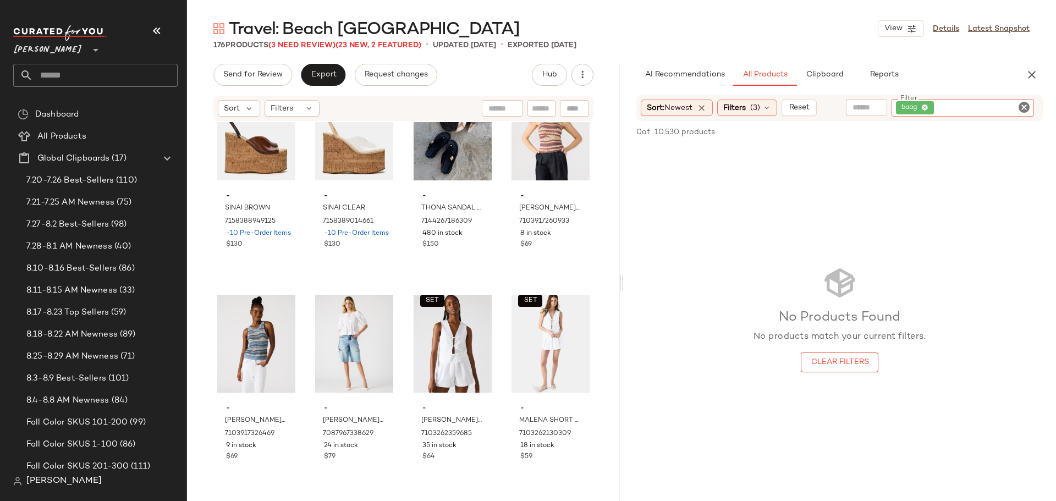
click at [1024, 105] on icon "Clear Filter" at bounding box center [1024, 107] width 13 height 13
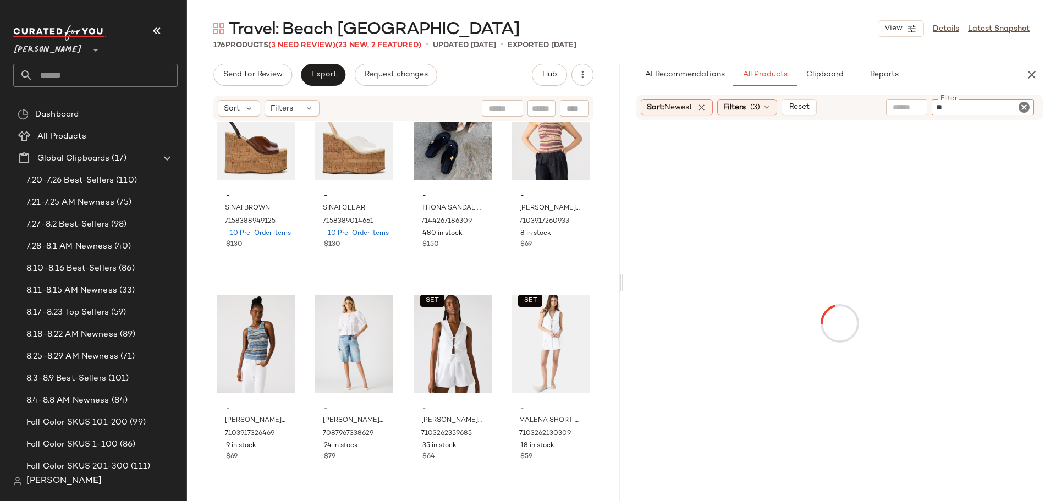
type input "***"
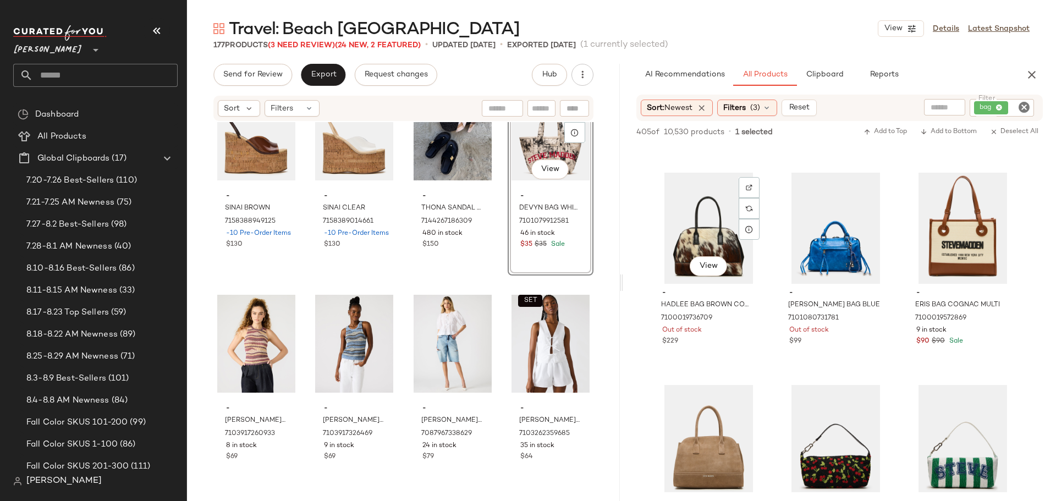
scroll to position [5942, 0]
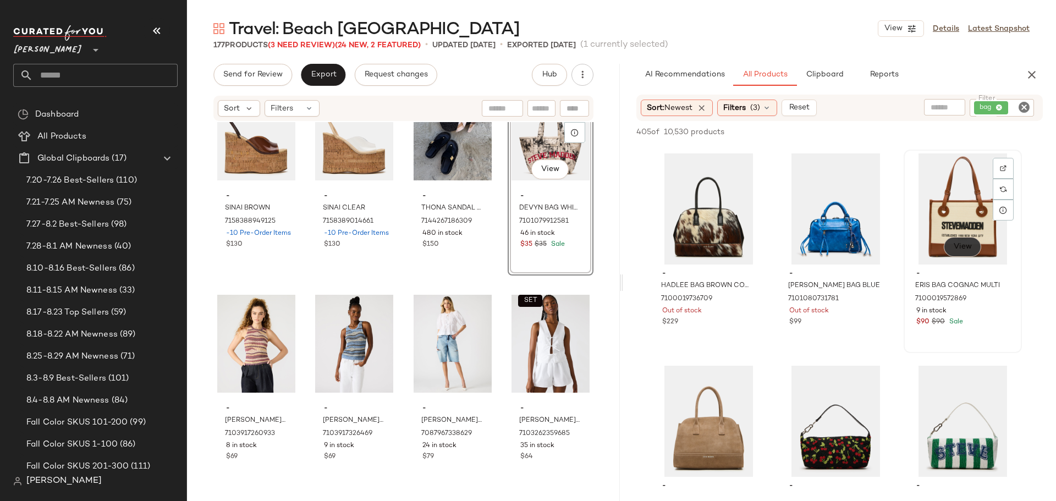
click at [950, 248] on button "View" at bounding box center [962, 247] width 37 height 20
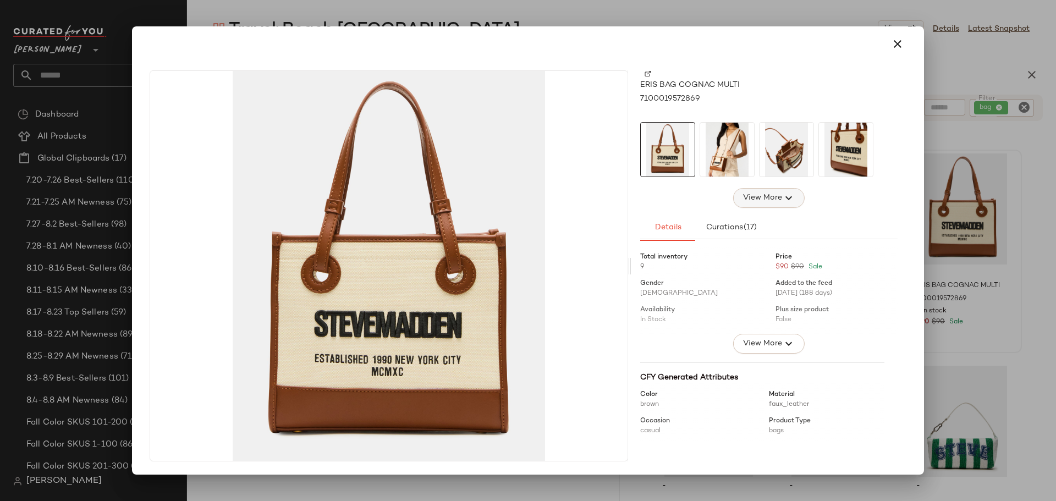
click at [777, 195] on span "View More" at bounding box center [763, 197] width 40 height 13
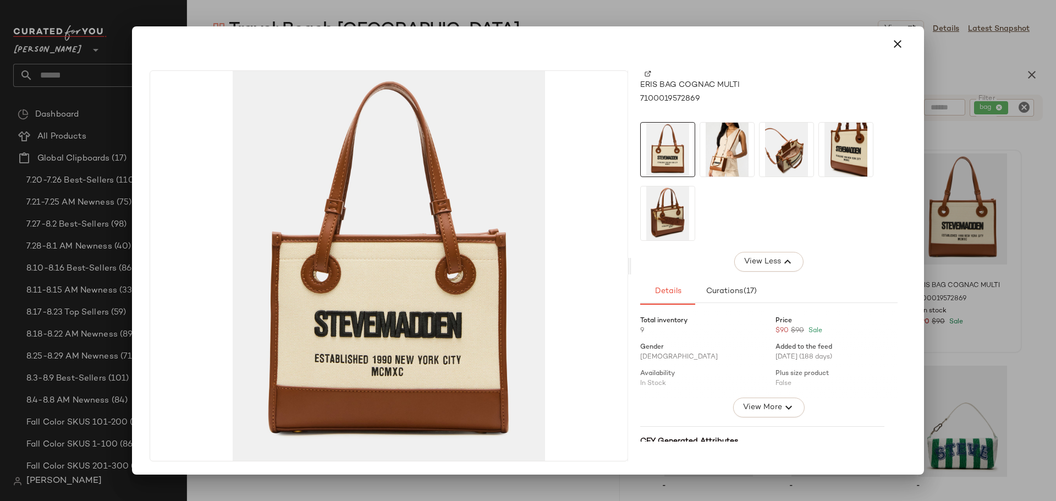
click at [725, 149] on img at bounding box center [727, 150] width 54 height 54
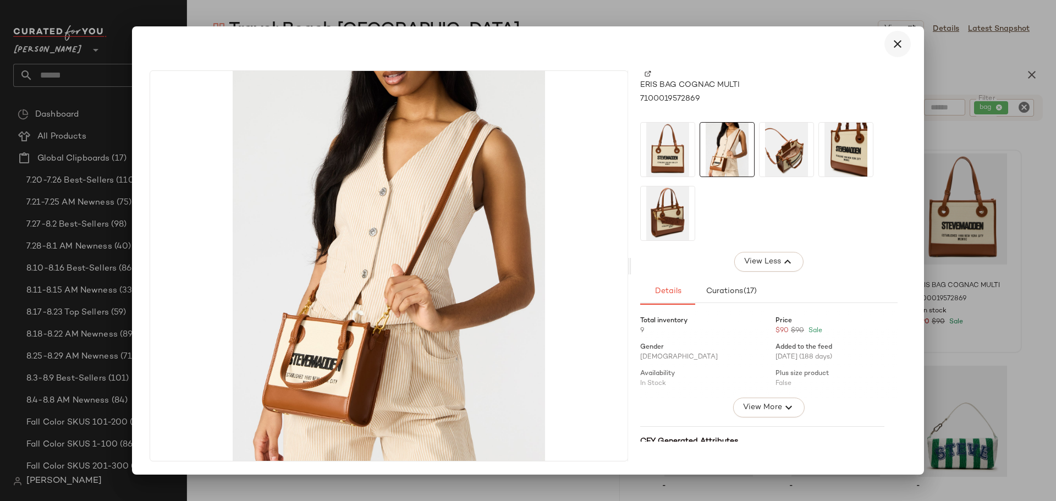
click at [887, 45] on button "button" at bounding box center [898, 44] width 26 height 26
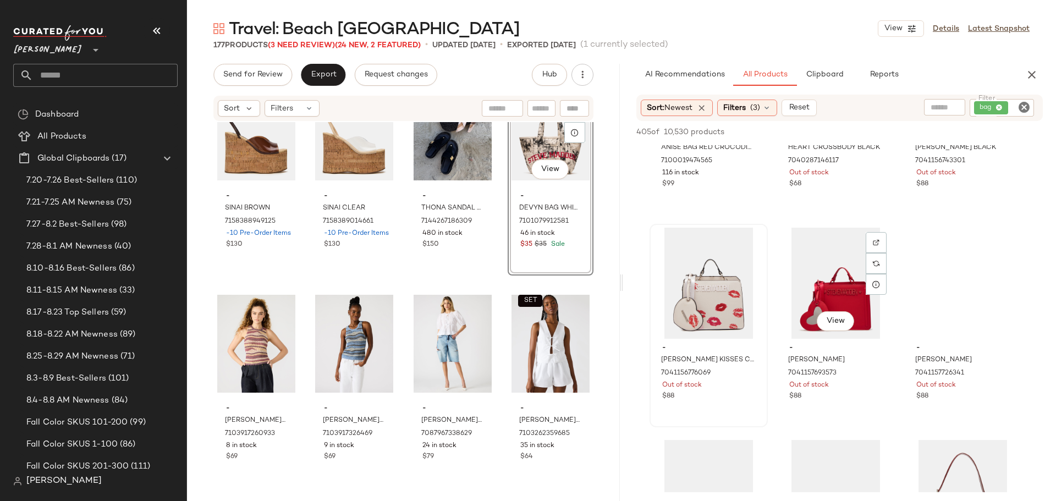
scroll to position [8033, 0]
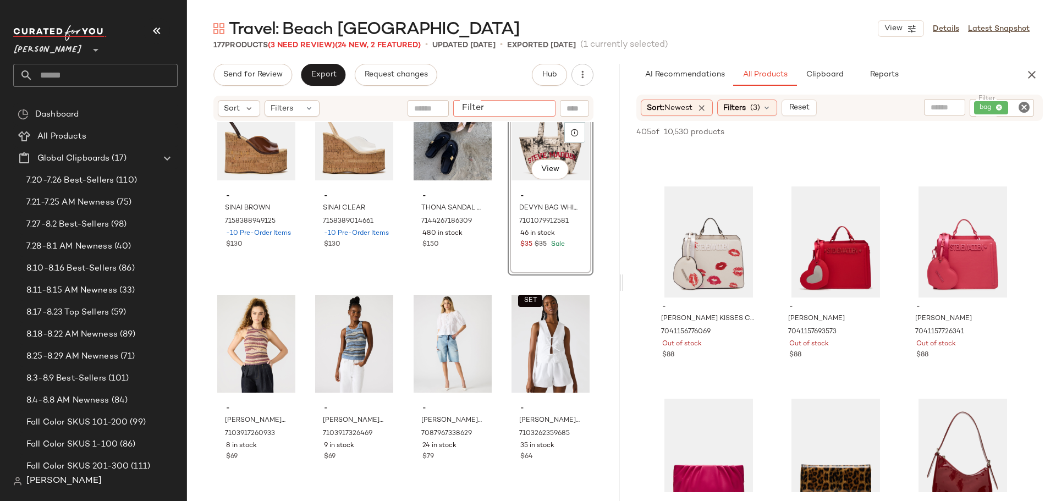
click at [544, 107] on input "Filter" at bounding box center [505, 109] width 94 height 12
type input "***"
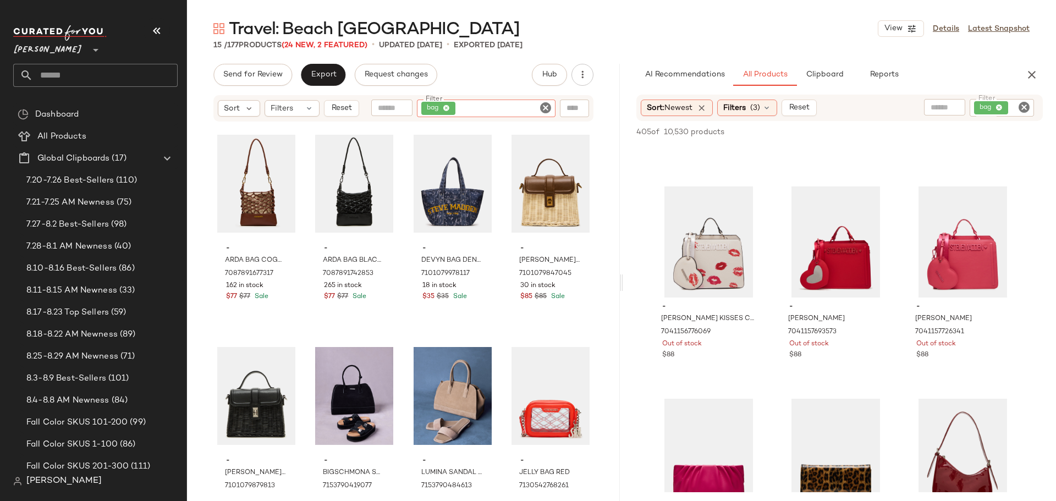
click at [1022, 103] on icon "Clear Filter" at bounding box center [1024, 107] width 13 height 13
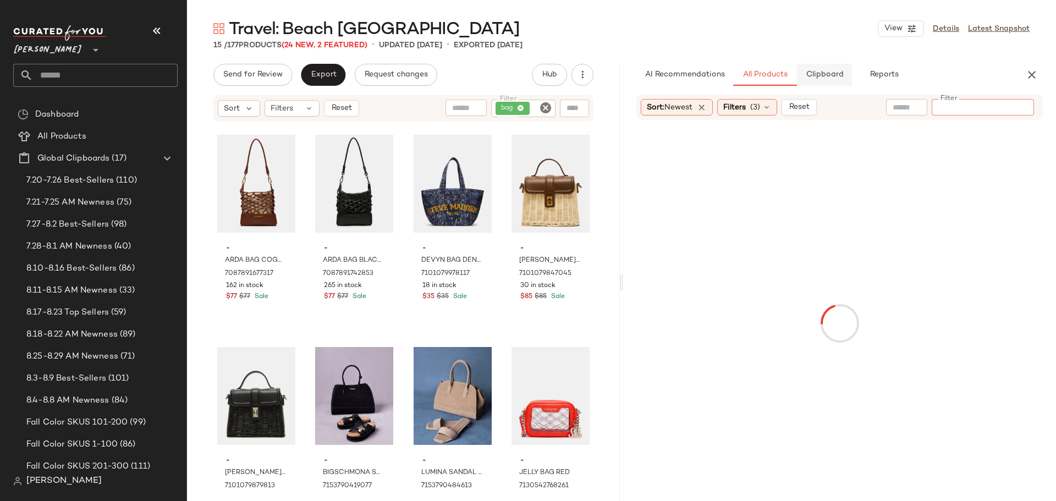
click at [838, 76] on span "Clipboard" at bounding box center [825, 74] width 38 height 9
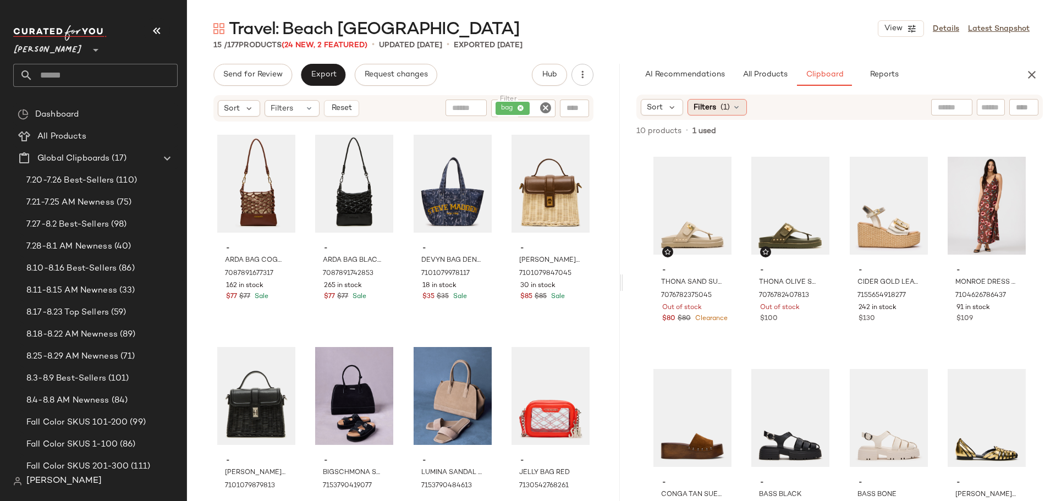
click at [738, 104] on icon at bounding box center [736, 107] width 9 height 9
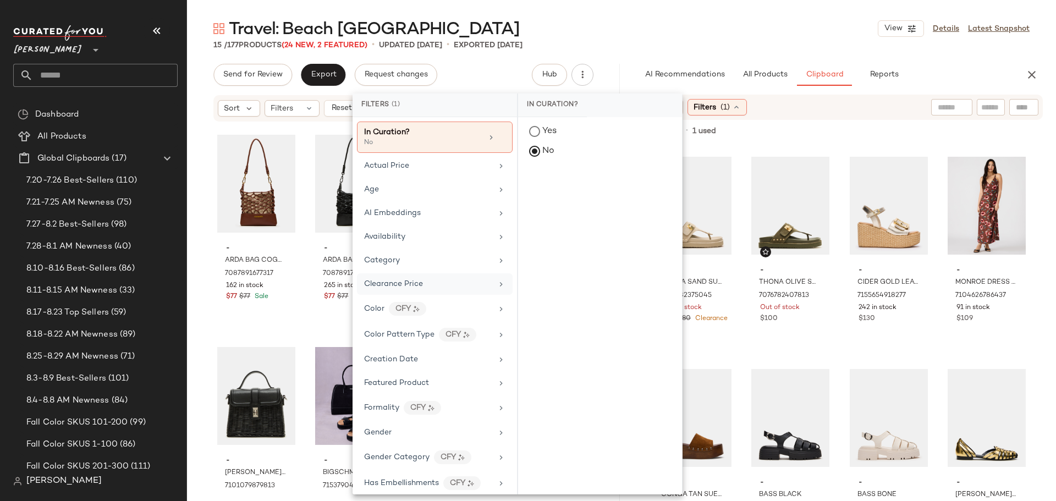
click at [436, 281] on div "Clearance Price" at bounding box center [428, 284] width 128 height 12
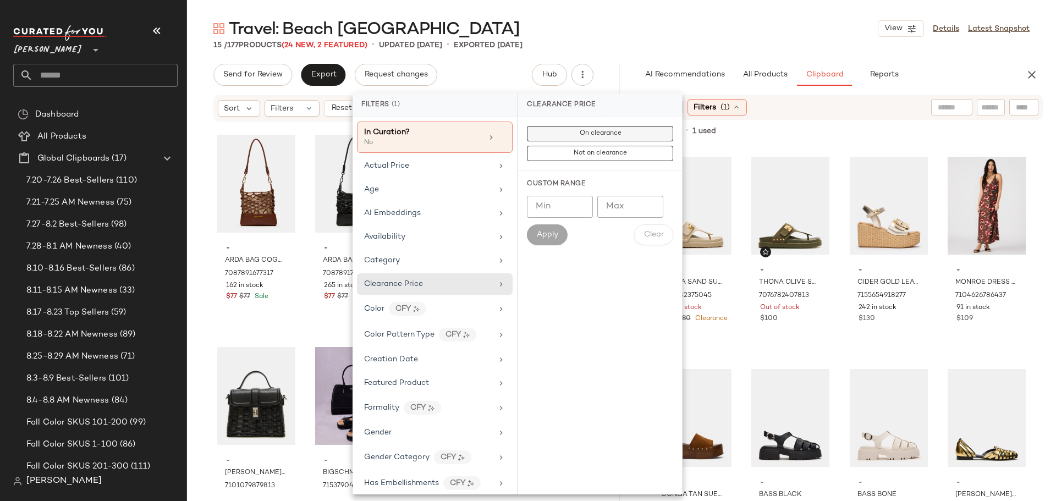
click at [590, 135] on span "On clearance" at bounding box center [600, 134] width 42 height 8
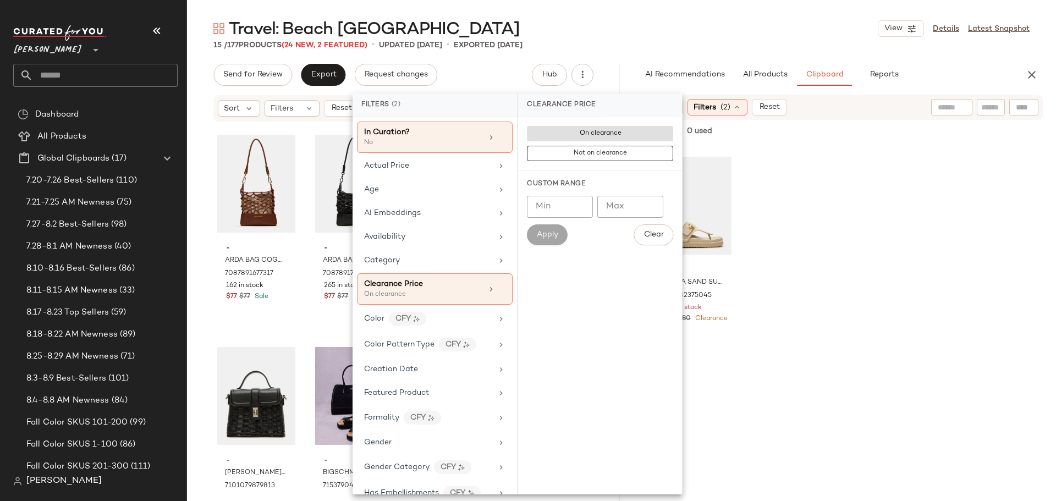
click at [788, 273] on div "- THONA SAND SUEDE 7076782375045 Out of stock $80 $80 Clearance" at bounding box center [840, 323] width 380 height 355
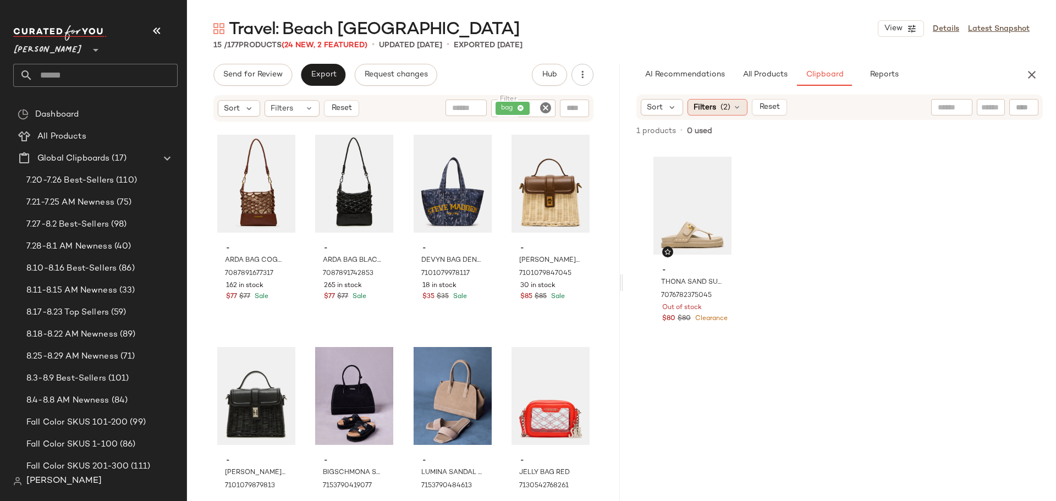
click at [733, 105] on icon at bounding box center [737, 107] width 9 height 9
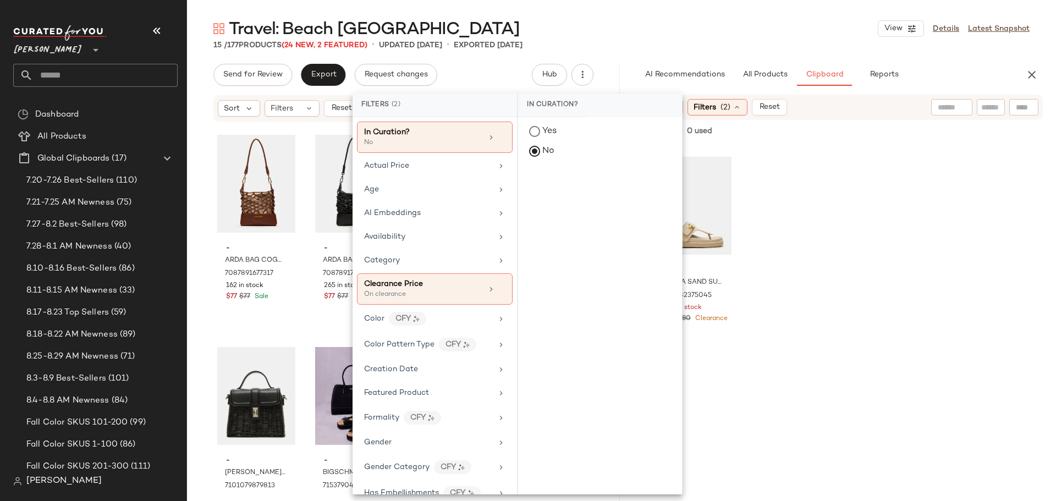
click at [733, 105] on icon at bounding box center [737, 107] width 9 height 9
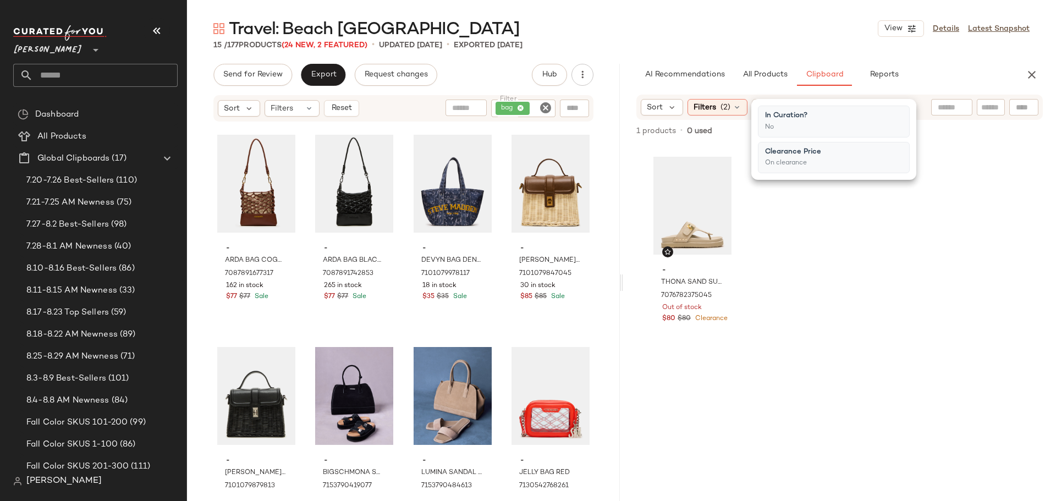
click at [733, 105] on icon at bounding box center [737, 107] width 9 height 9
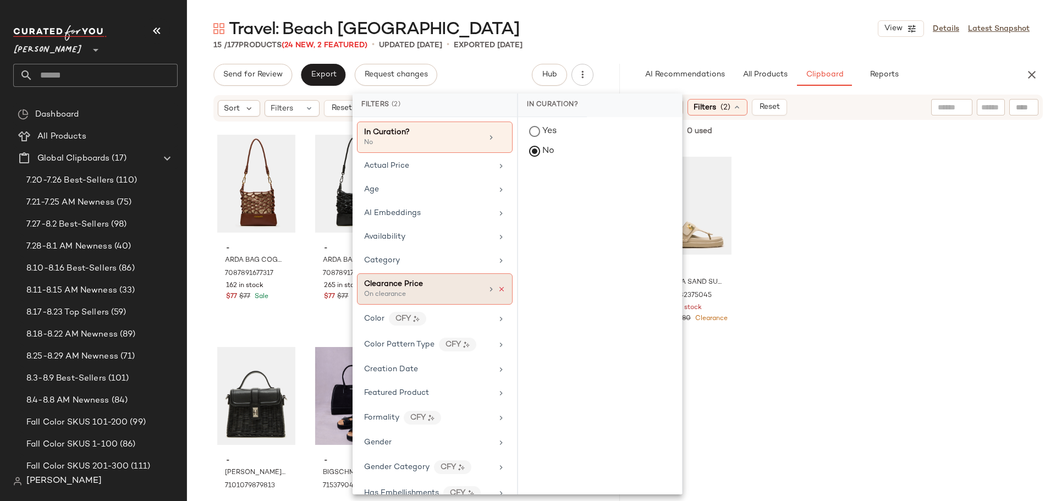
click at [501, 289] on icon at bounding box center [502, 290] width 8 height 8
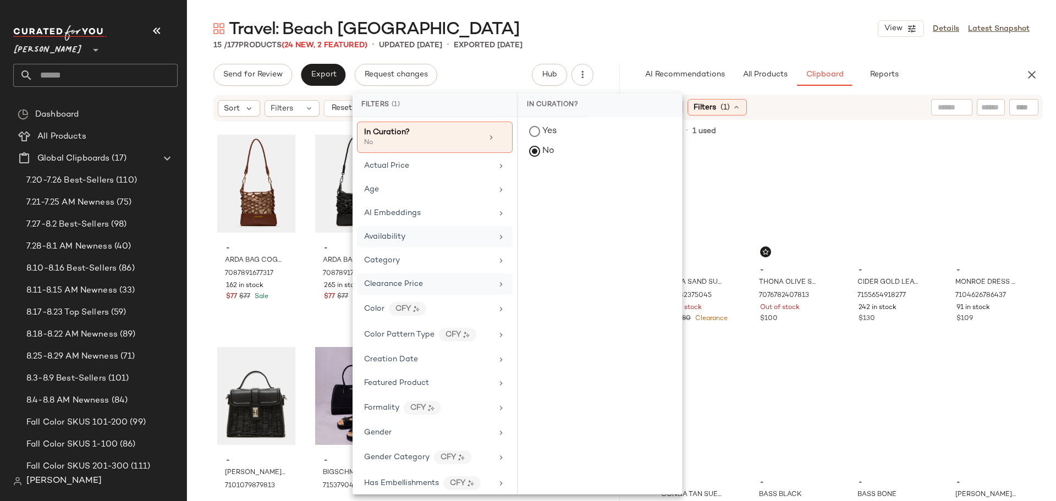
click at [455, 250] on div "Availability" at bounding box center [435, 260] width 156 height 21
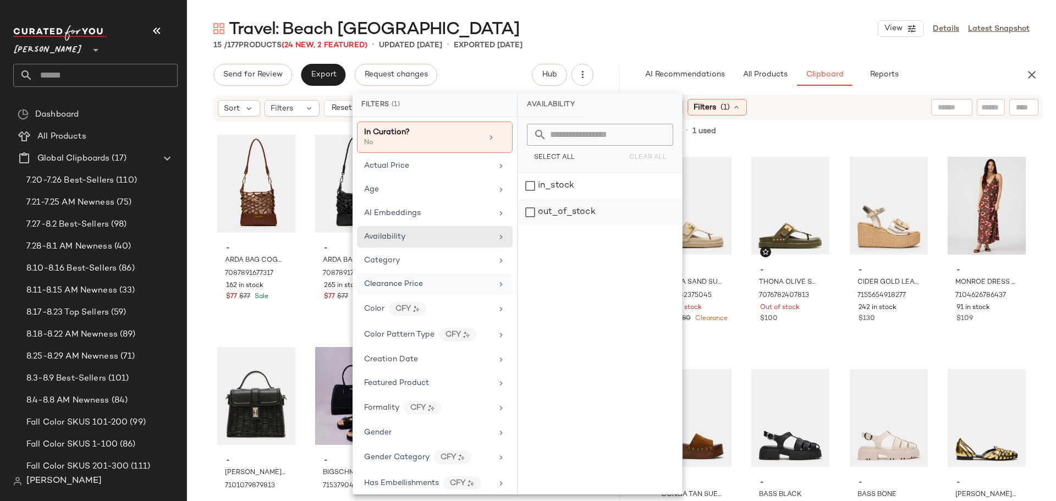
click at [526, 213] on div "out_of_stock" at bounding box center [600, 212] width 164 height 26
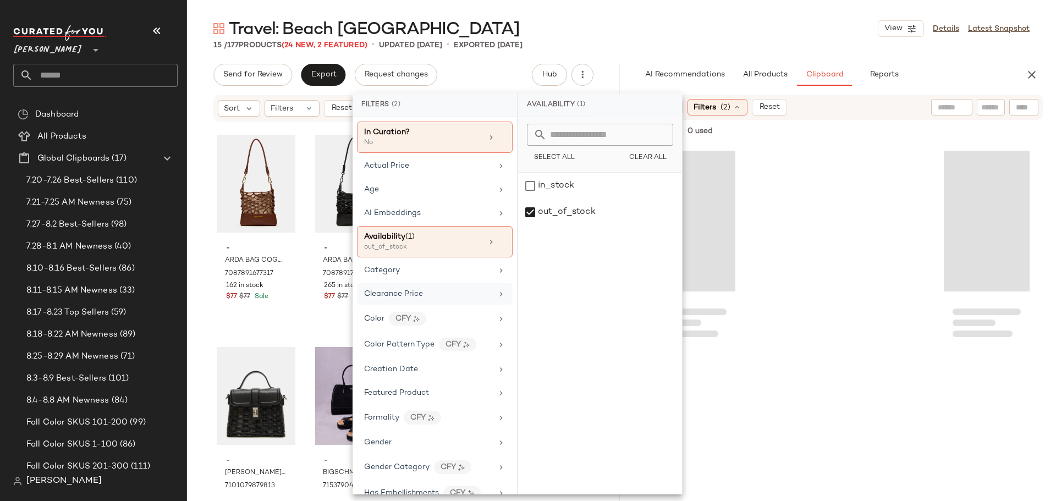
click at [834, 259] on div at bounding box center [840, 323] width 380 height 355
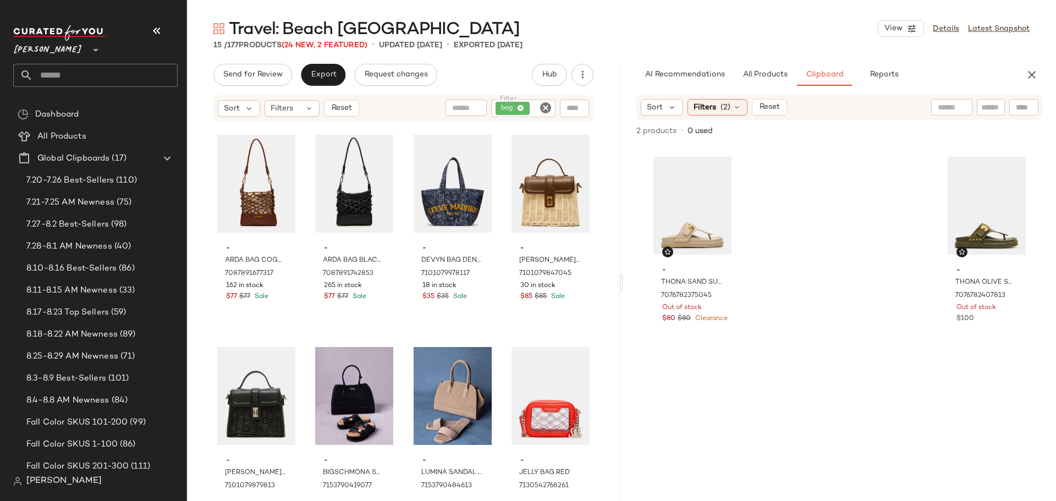
click at [819, 215] on div "- THONA SAND SUEDE 7076782375045 Out of stock $80 $80 Clearance - THONA OLIVE S…" at bounding box center [840, 323] width 380 height 355
click at [769, 107] on span "Reset" at bounding box center [769, 107] width 21 height 9
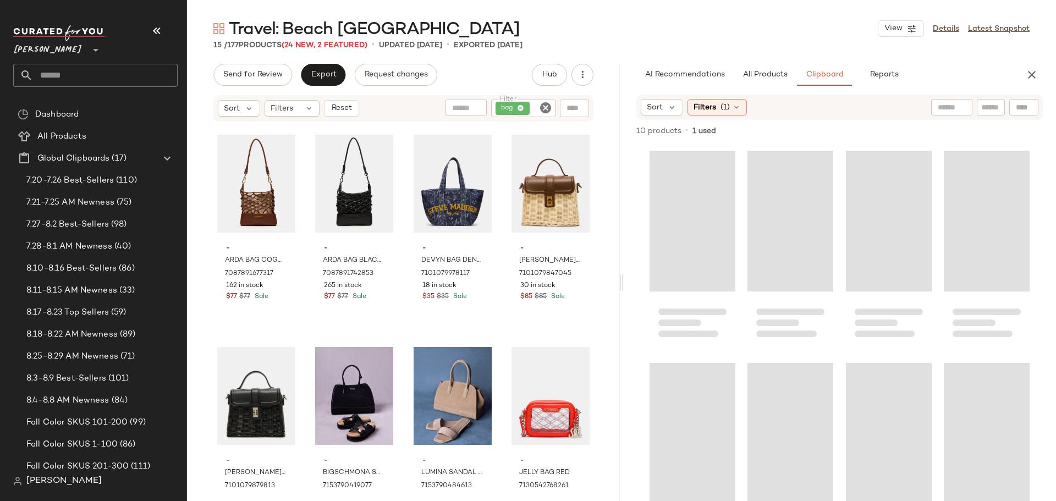
click at [550, 112] on icon "Clear Filter" at bounding box center [545, 107] width 13 height 13
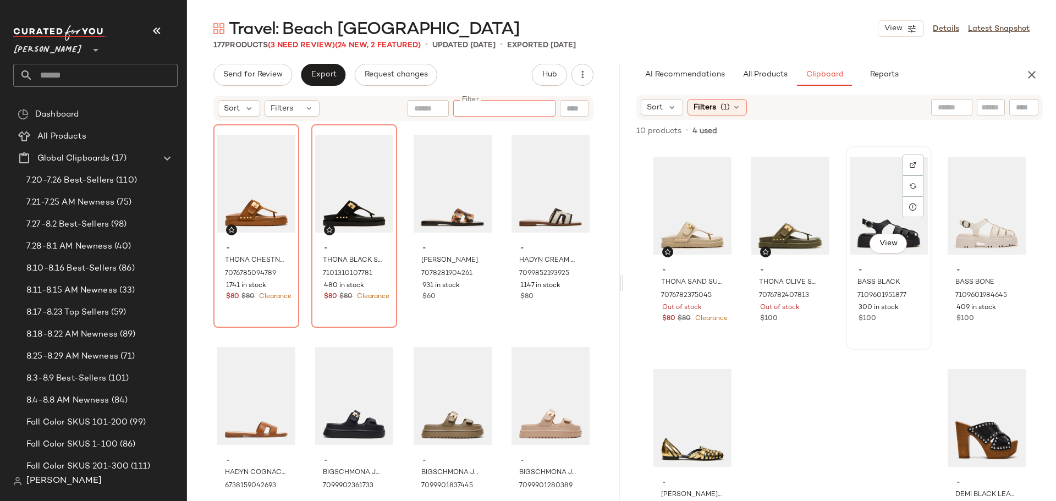
click at [885, 206] on div "View" at bounding box center [889, 205] width 78 height 111
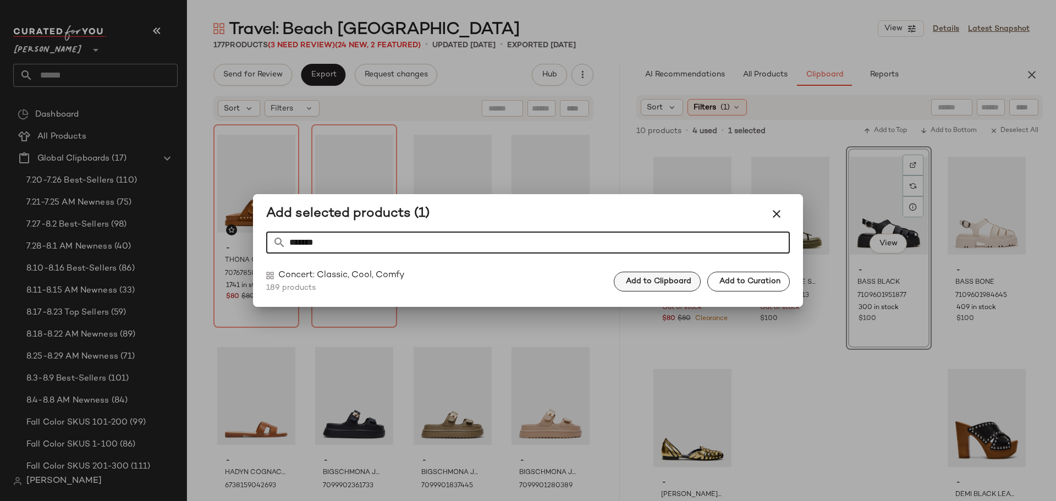
type input "*******"
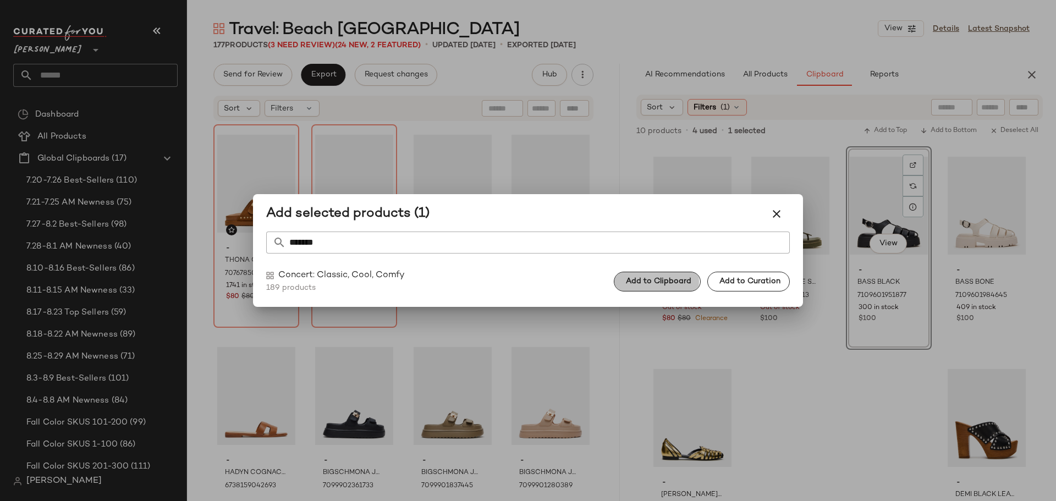
click at [675, 285] on span "Add to Clipboard" at bounding box center [659, 281] width 66 height 9
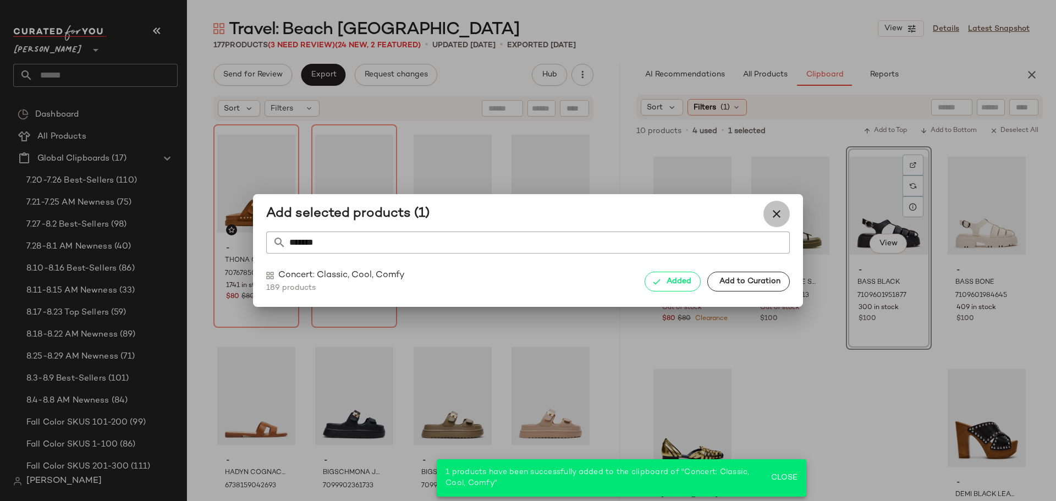
click at [777, 217] on icon "button" at bounding box center [776, 213] width 13 height 13
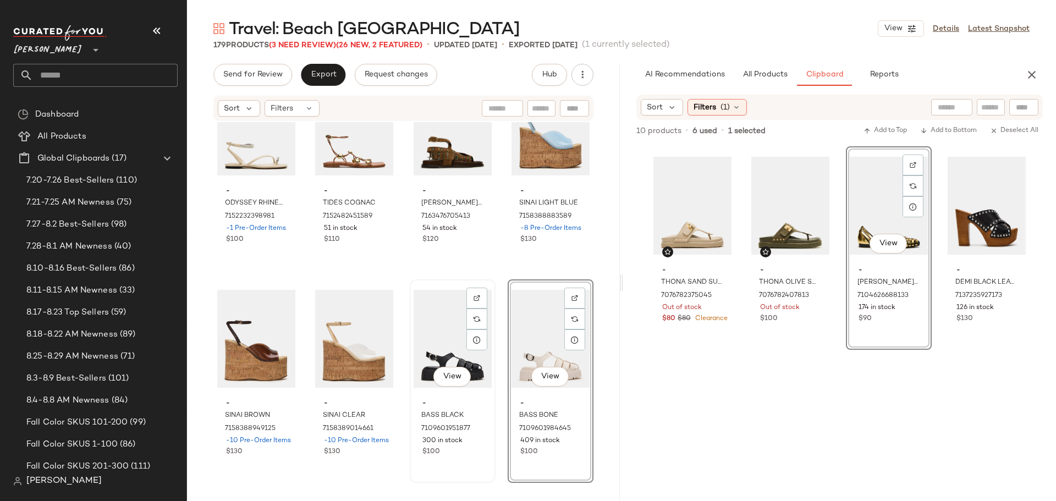
scroll to position [8774, 0]
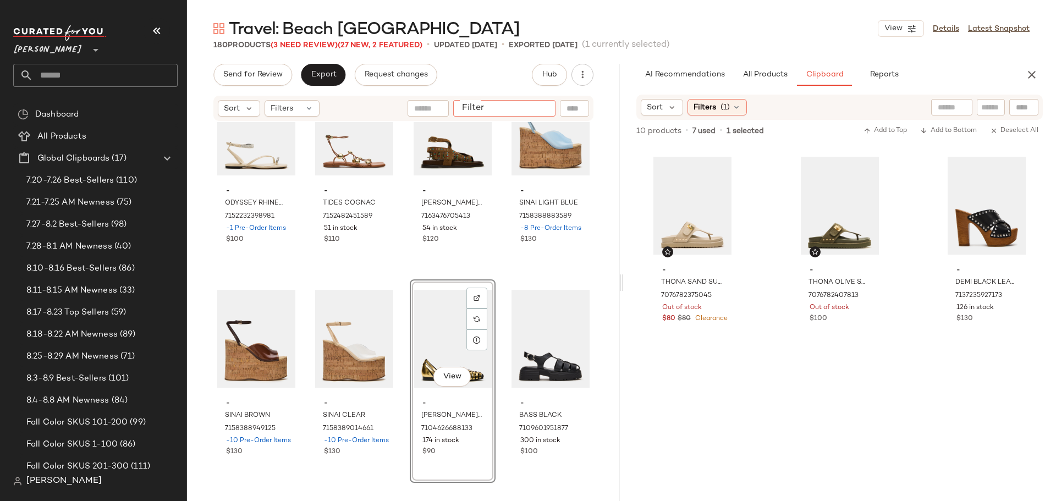
click at [541, 109] on input "Filter" at bounding box center [505, 109] width 94 height 12
type input "****"
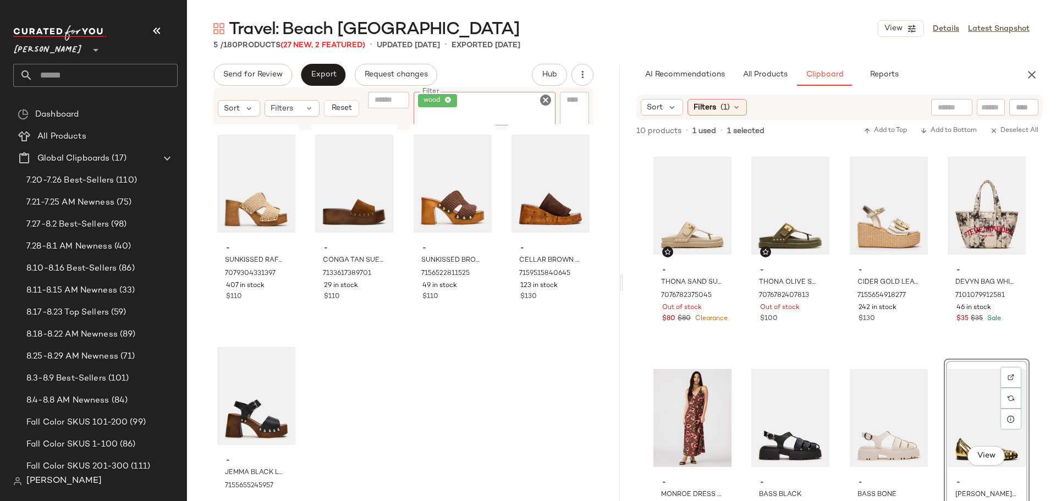
click at [545, 101] on icon "Clear Filter" at bounding box center [545, 100] width 13 height 13
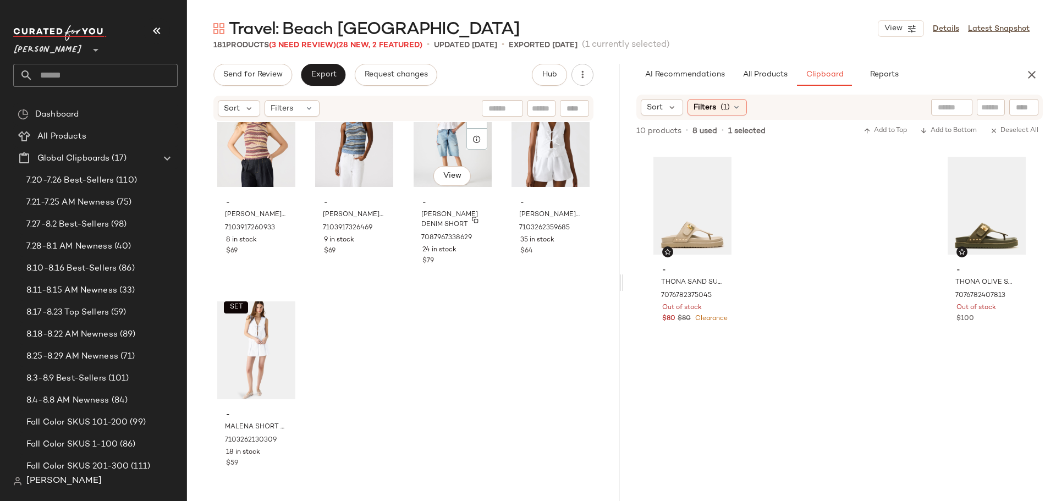
scroll to position [9406, 0]
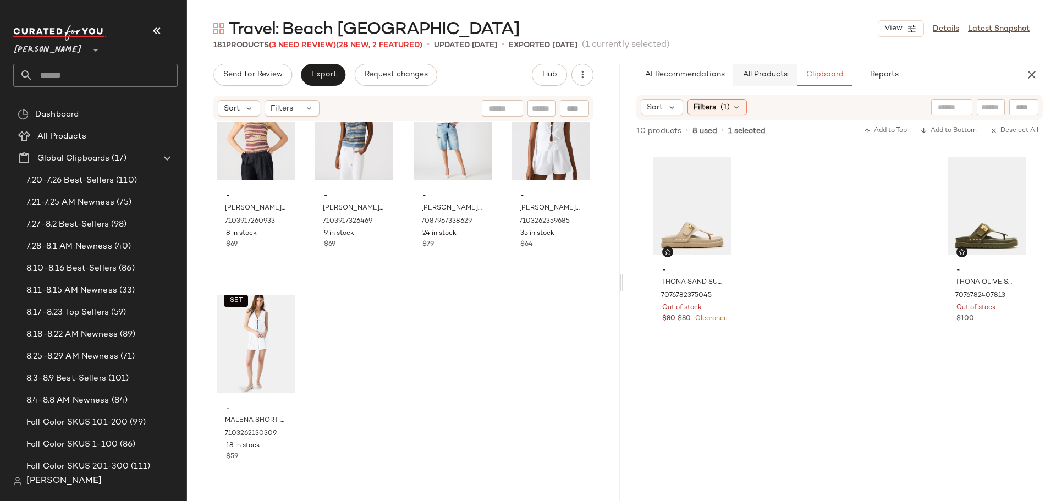
click at [776, 81] on button "All Products" at bounding box center [765, 75] width 64 height 22
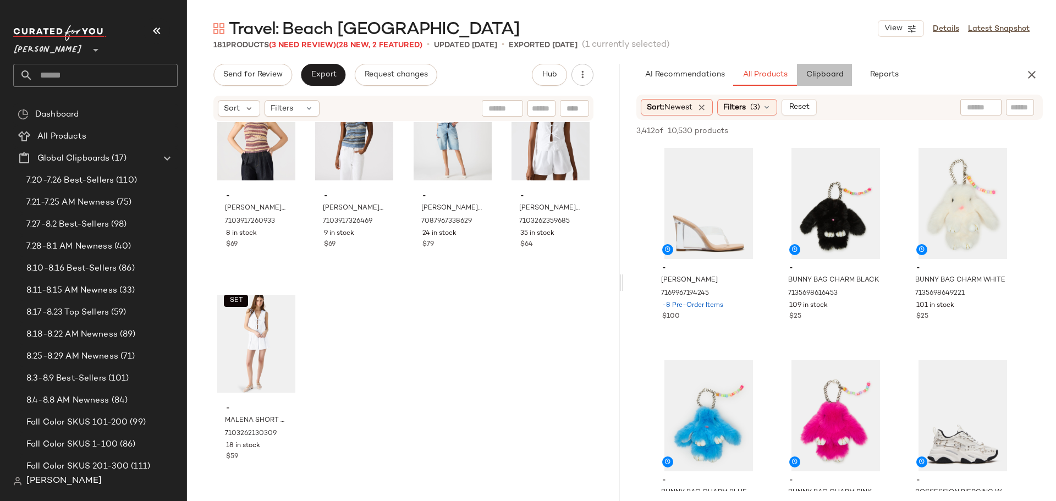
click at [819, 70] on span "Clipboard" at bounding box center [825, 74] width 38 height 9
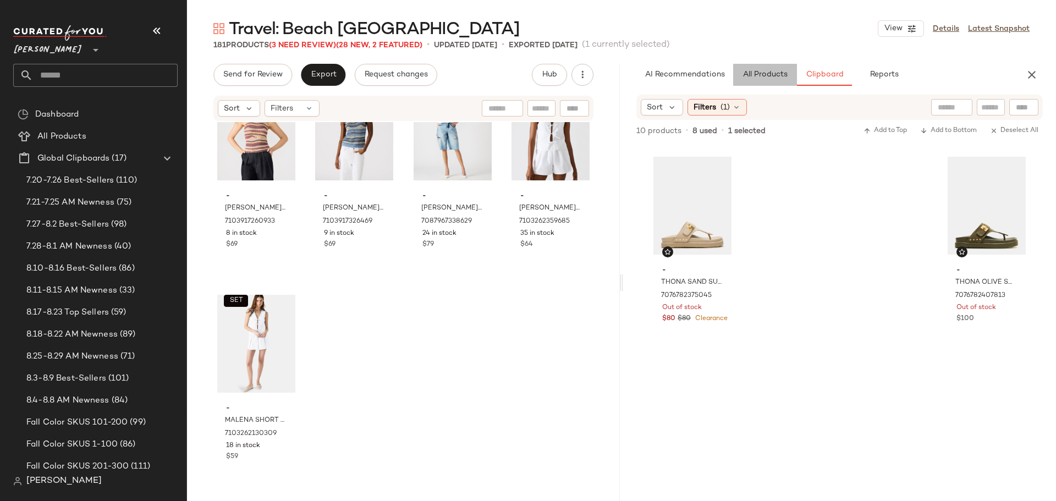
click at [775, 74] on span "All Products" at bounding box center [765, 74] width 45 height 9
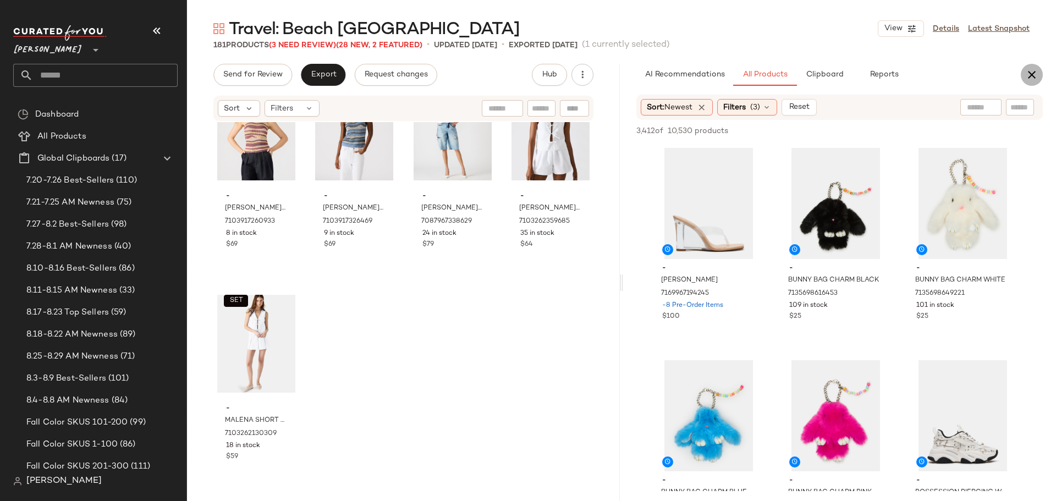
click at [1032, 76] on icon "button" at bounding box center [1032, 74] width 13 height 13
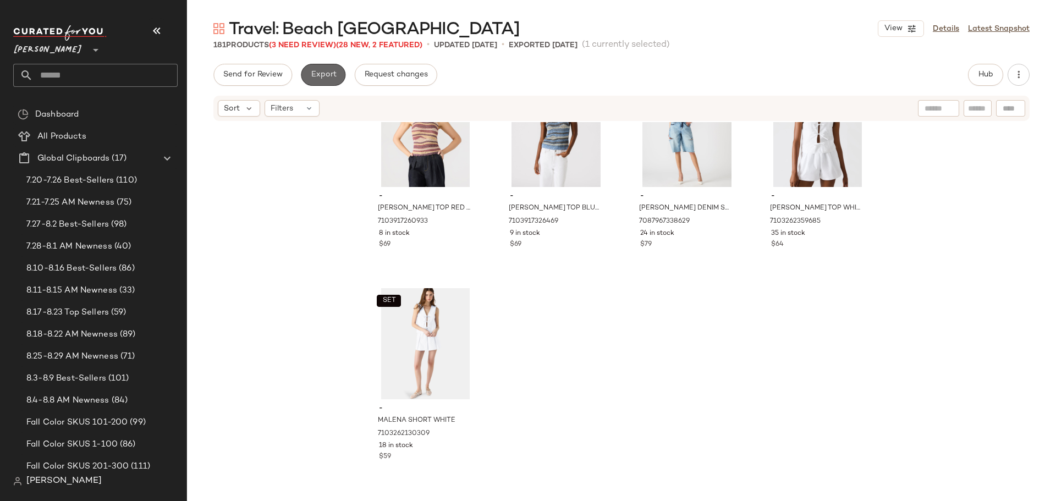
click at [321, 81] on button "Export" at bounding box center [323, 75] width 45 height 22
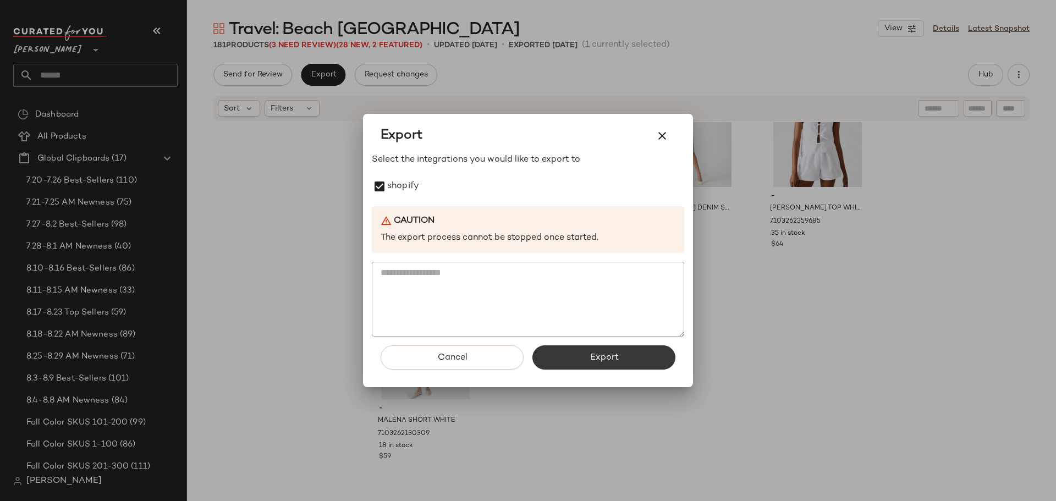
click at [640, 356] on button "Export" at bounding box center [604, 358] width 143 height 24
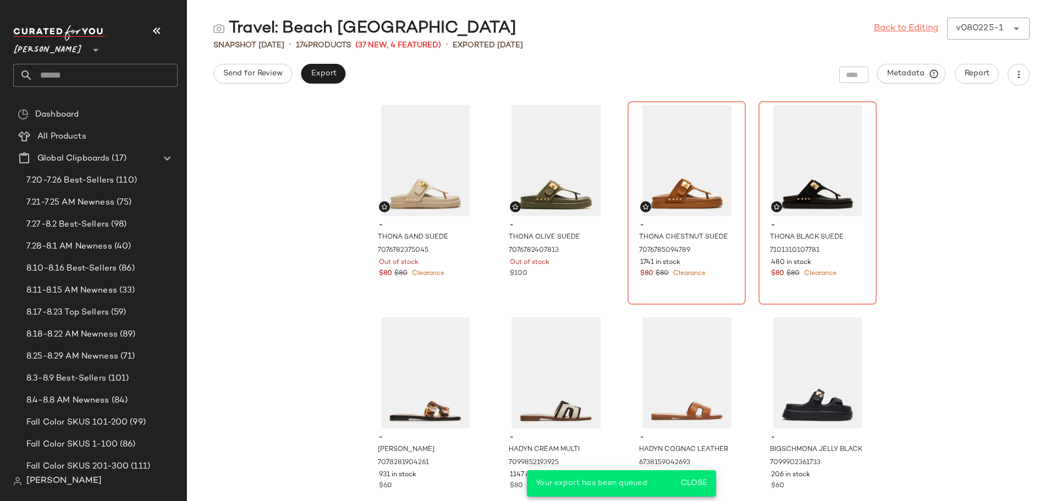
click at [913, 25] on link "Back to Editing" at bounding box center [906, 28] width 64 height 13
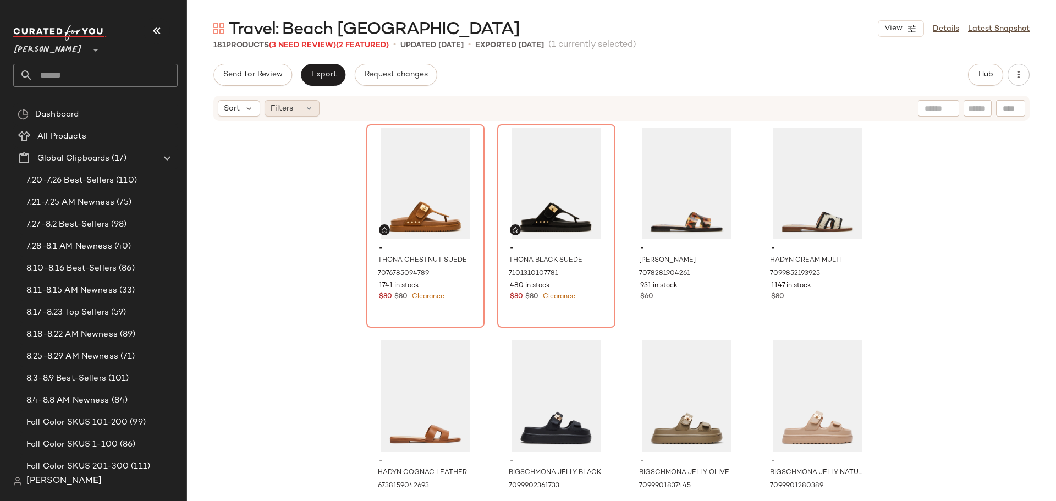
click at [304, 106] on div "Filters" at bounding box center [292, 108] width 55 height 17
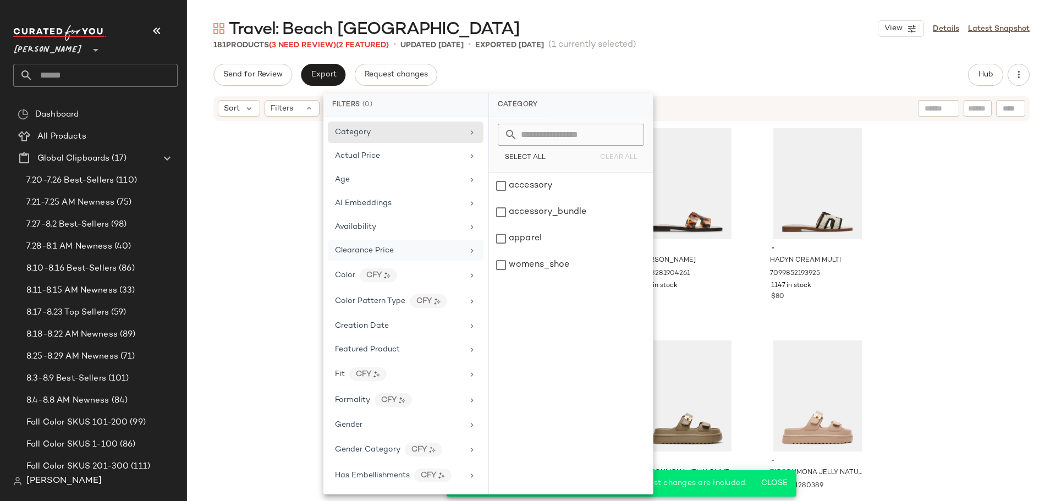
click at [387, 248] on span "Clearance Price" at bounding box center [364, 251] width 59 height 8
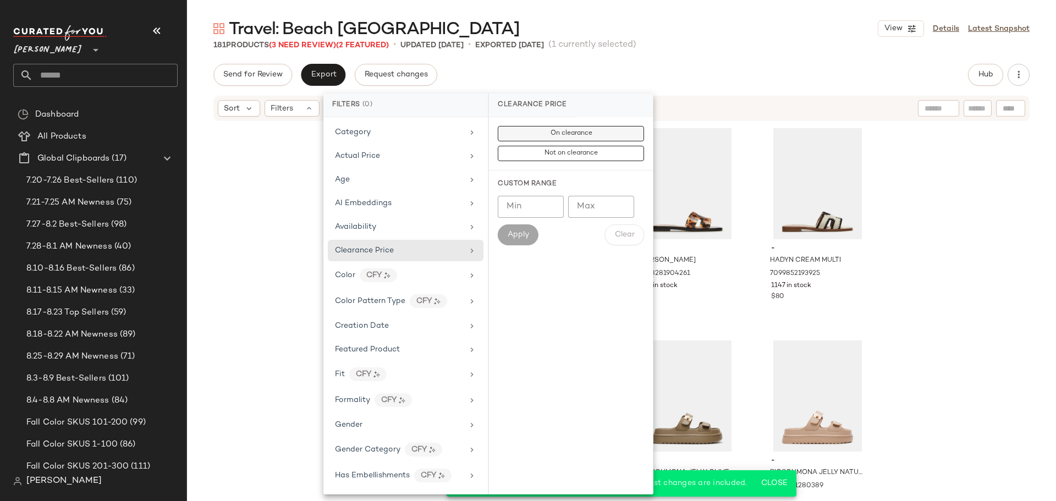
click at [559, 130] on span "On clearance" at bounding box center [571, 134] width 42 height 8
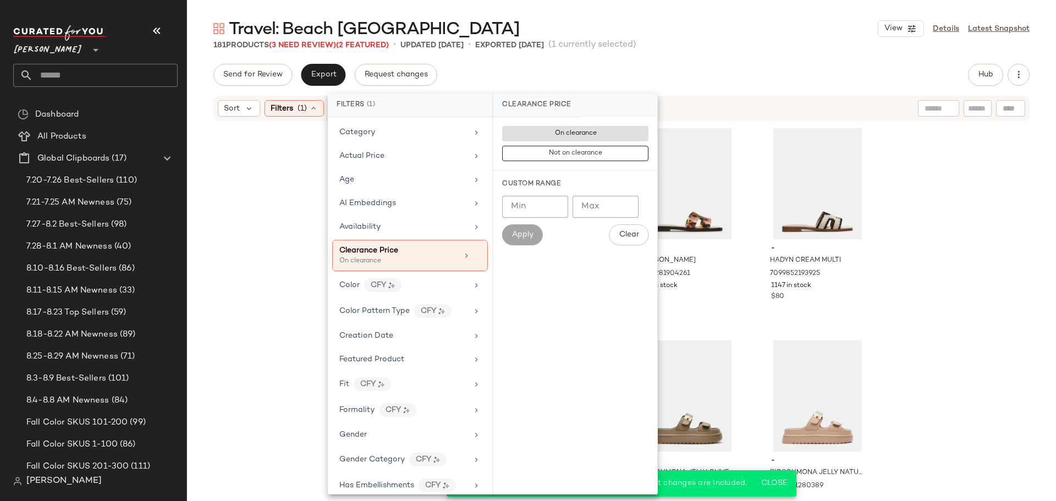
click at [272, 201] on div "- THONA CHESTNUT SUEDE 7076785094789 1741 in stock $80 $80 Clearance - THONA BL…" at bounding box center [621, 305] width 869 height 366
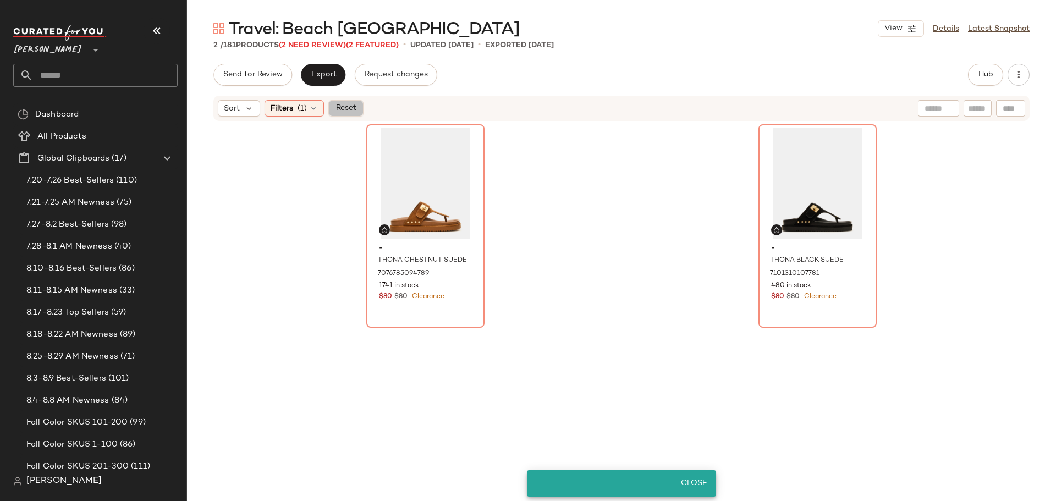
click at [350, 110] on span "Reset" at bounding box center [345, 108] width 21 height 9
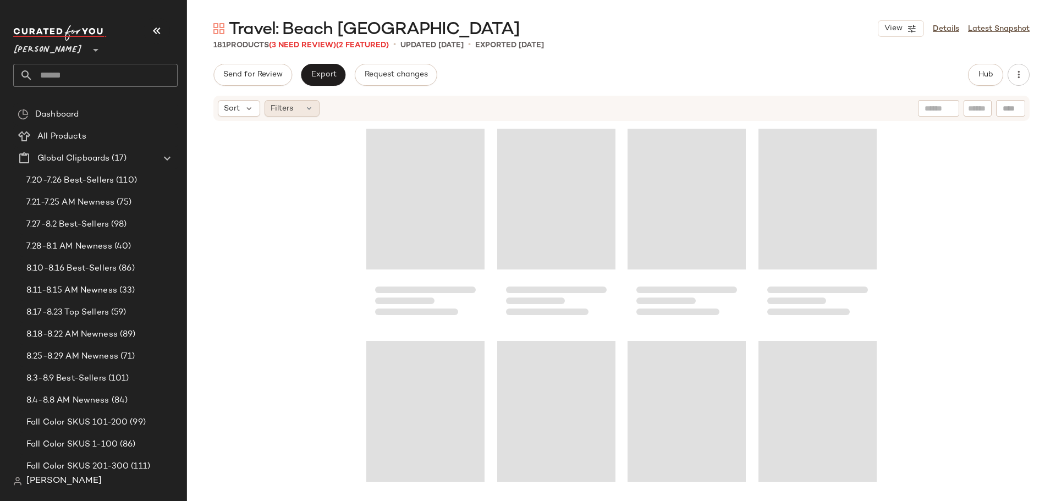
click at [310, 107] on icon at bounding box center [309, 108] width 9 height 9
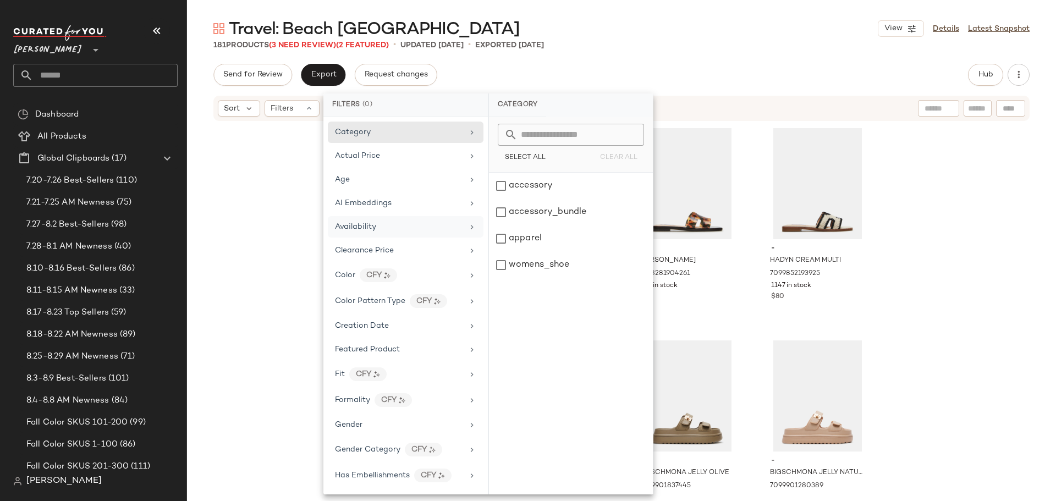
click at [355, 224] on span "Availability" at bounding box center [355, 227] width 41 height 8
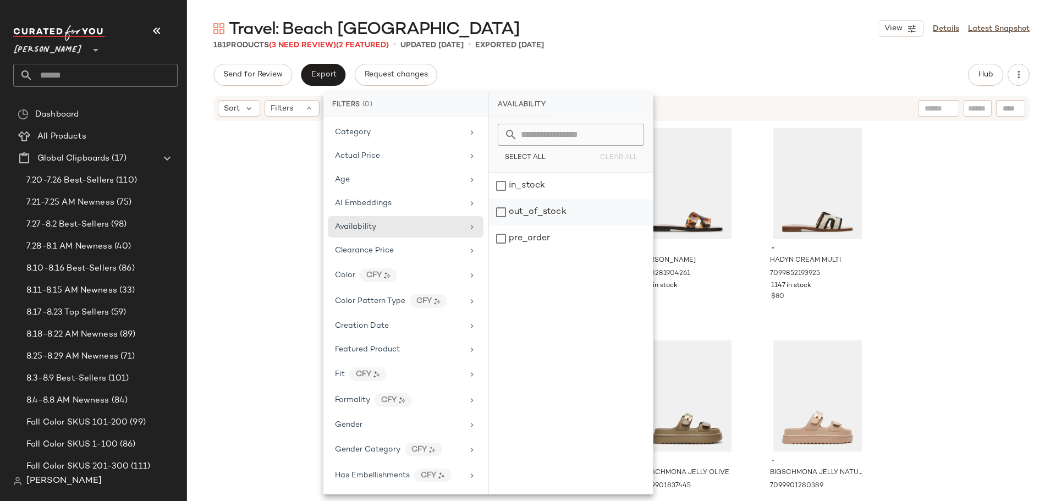
click at [503, 226] on div "out_of_stock" at bounding box center [571, 239] width 164 height 26
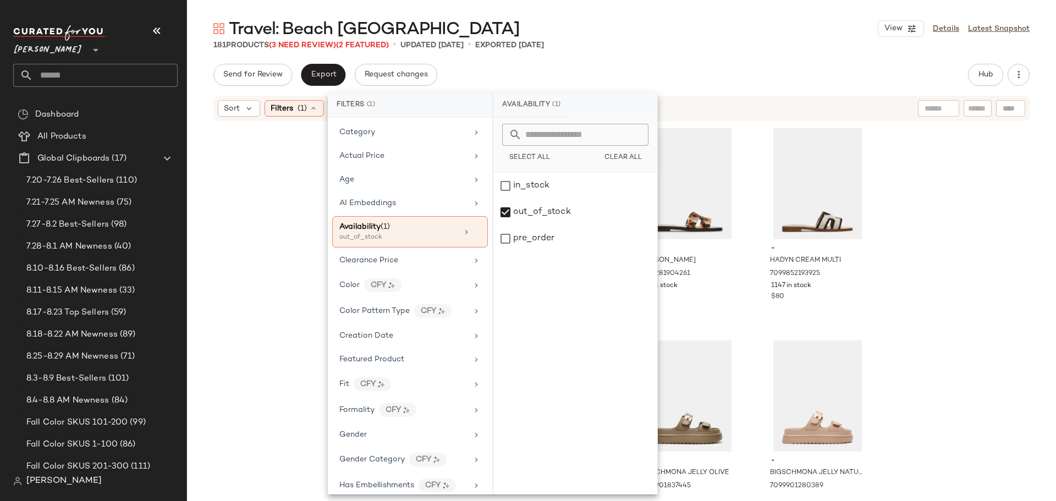
click at [274, 226] on div "- THONA CHESTNUT SUEDE 7076785094789 1741 in stock $80 $80 Clearance - THONA BL…" at bounding box center [621, 305] width 869 height 366
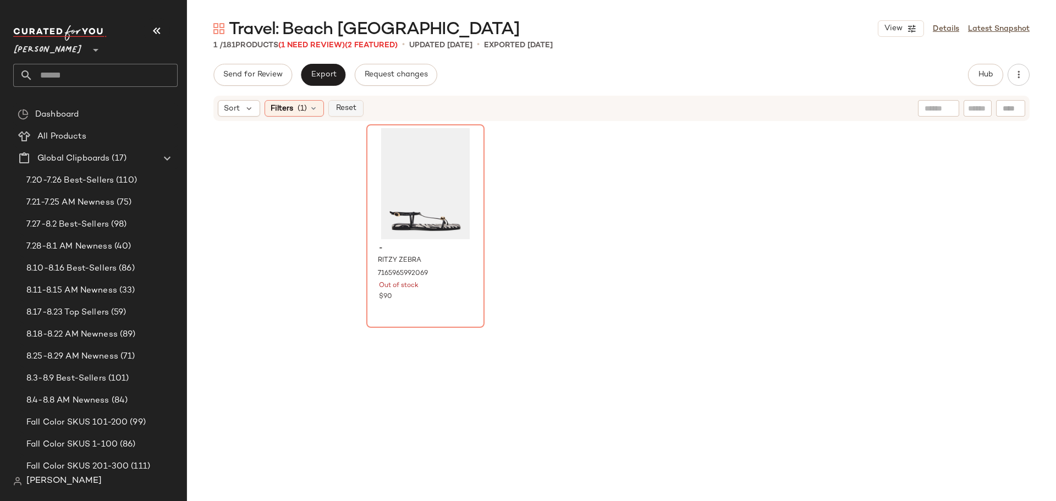
click at [349, 108] on span "Reset" at bounding box center [345, 108] width 21 height 9
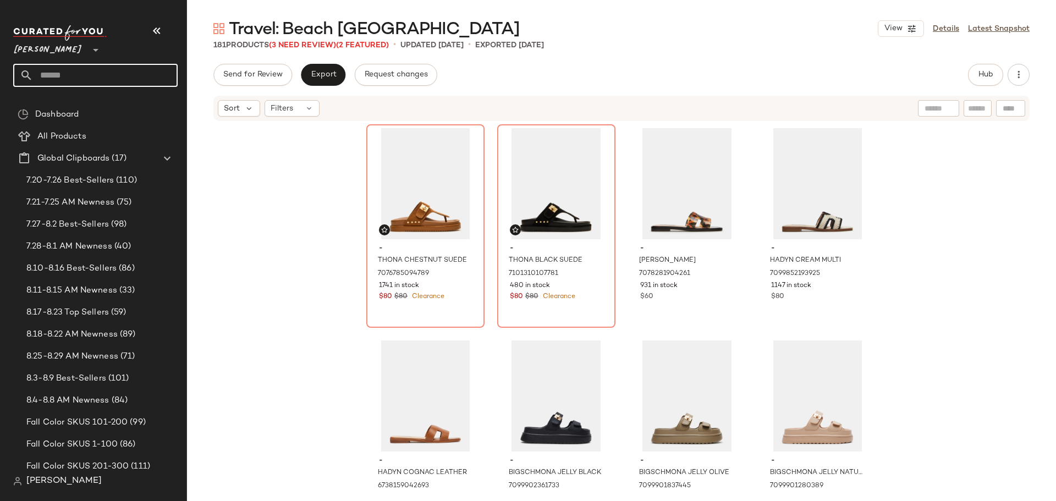
click at [135, 73] on input "text" at bounding box center [105, 75] width 145 height 23
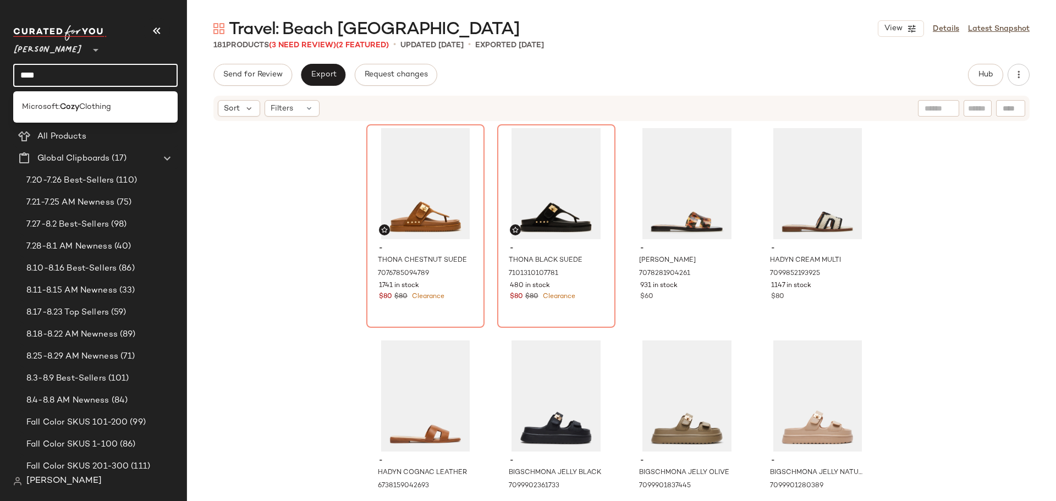
drag, startPoint x: 50, startPoint y: 76, endPoint x: 16, endPoint y: 76, distance: 33.6
click at [16, 76] on input "****" at bounding box center [95, 75] width 165 height 23
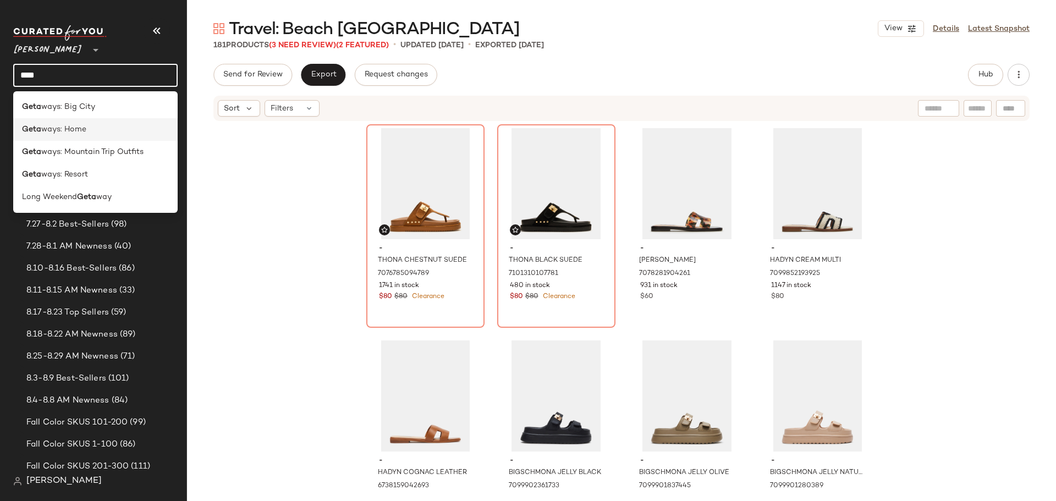
type input "****"
click at [46, 127] on span "ways: Home" at bounding box center [63, 130] width 45 height 12
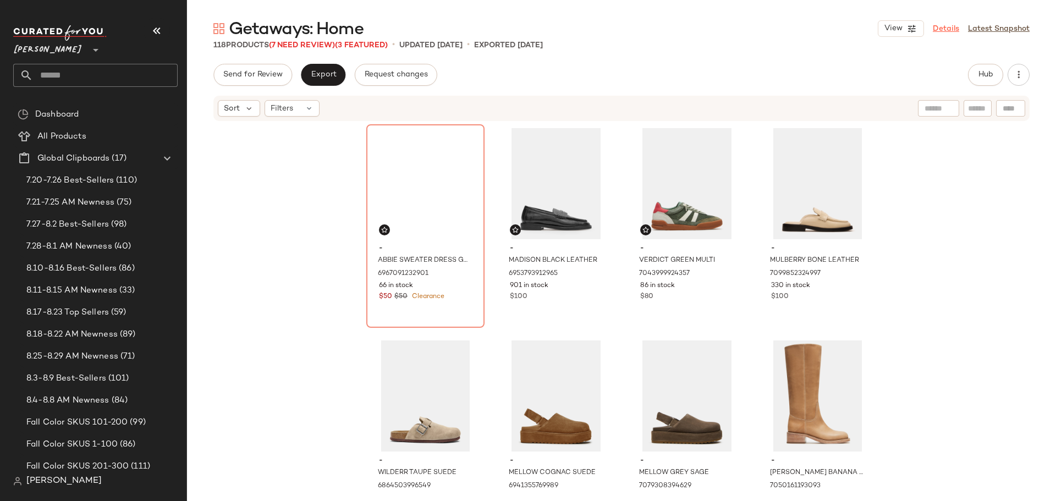
click at [946, 28] on link "Details" at bounding box center [946, 29] width 26 height 12
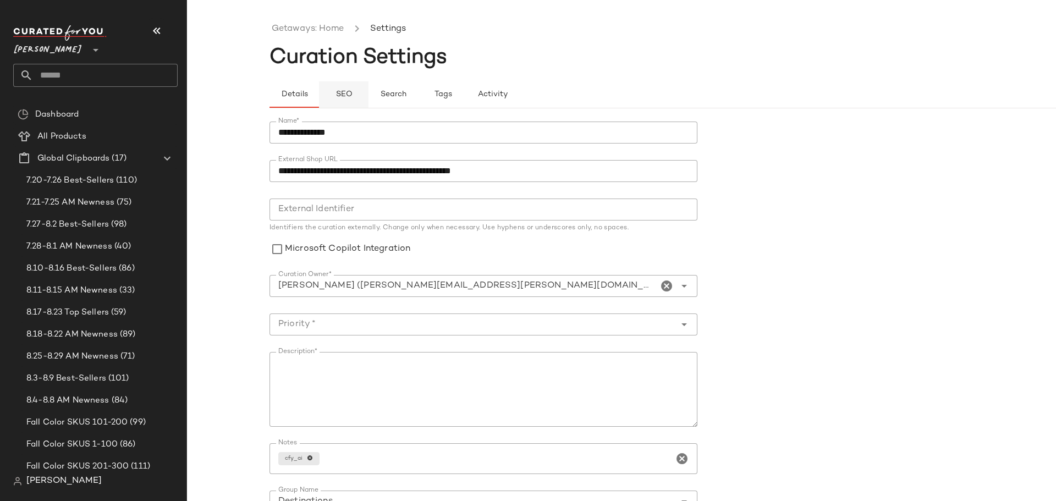
click at [337, 91] on span "SEO" at bounding box center [343, 94] width 17 height 9
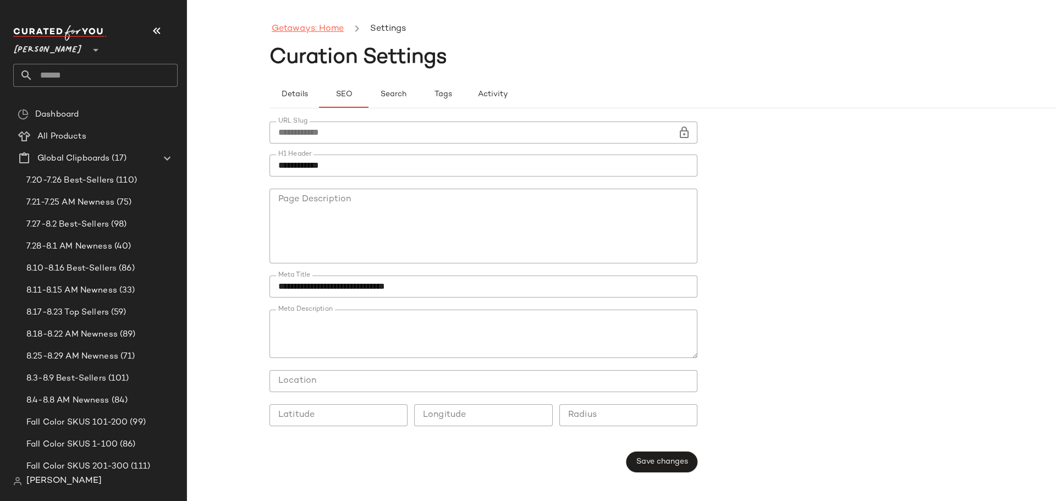
click at [312, 26] on link "Getaways: Home" at bounding box center [308, 29] width 72 height 14
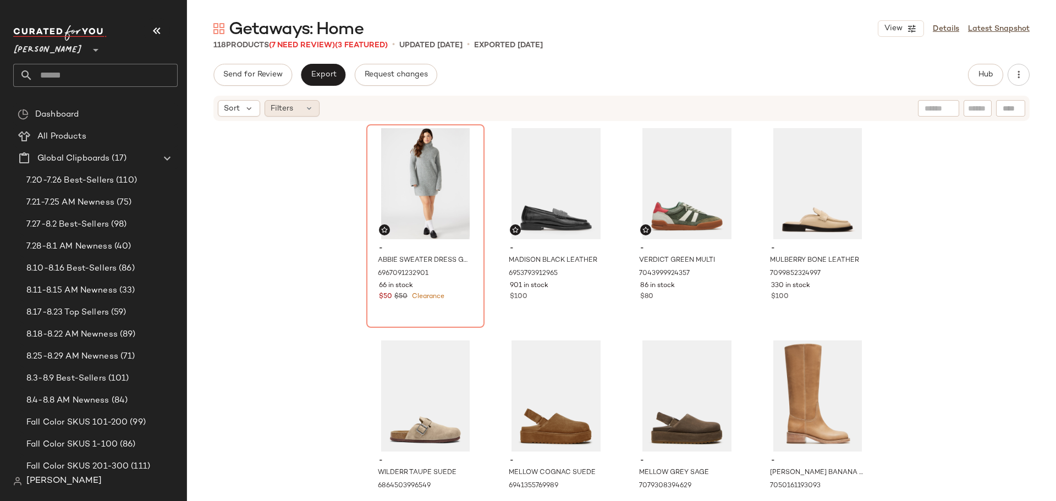
click at [309, 110] on icon at bounding box center [309, 108] width 9 height 9
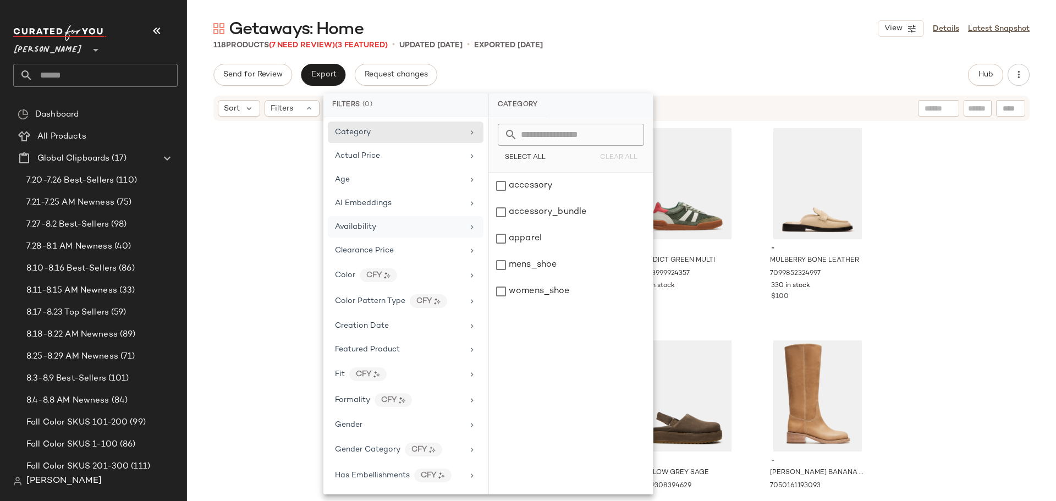
click at [375, 229] on span "Availability" at bounding box center [355, 227] width 41 height 8
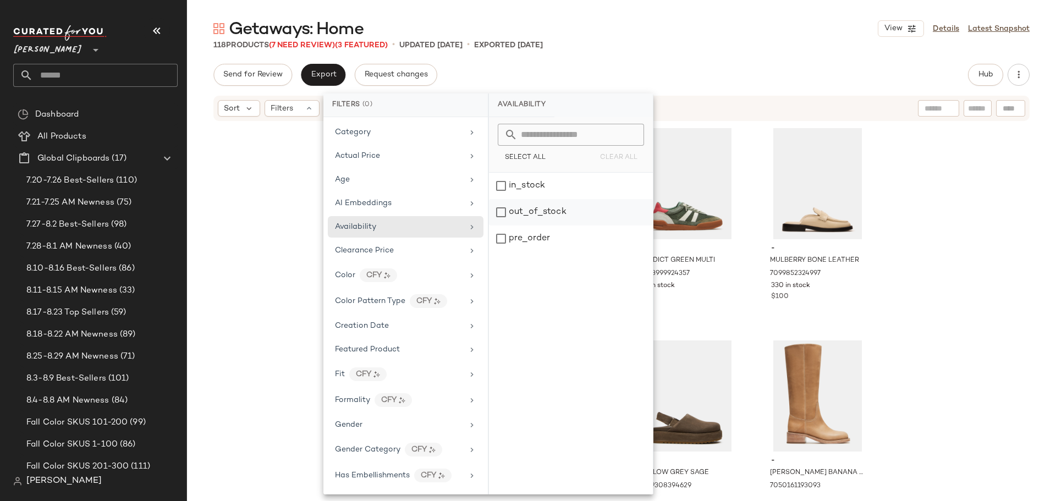
click at [495, 226] on div "out_of_stock" at bounding box center [571, 239] width 164 height 26
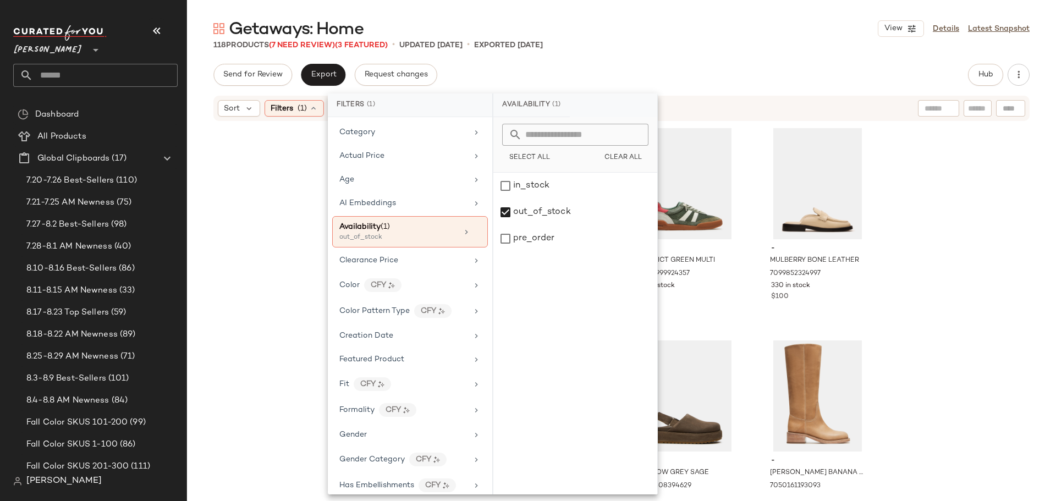
click at [270, 207] on div "- ABBIE SWEATER DRESS GREY 6967091232901 66 in stock $50 $50 Clearance - MADISO…" at bounding box center [621, 305] width 869 height 366
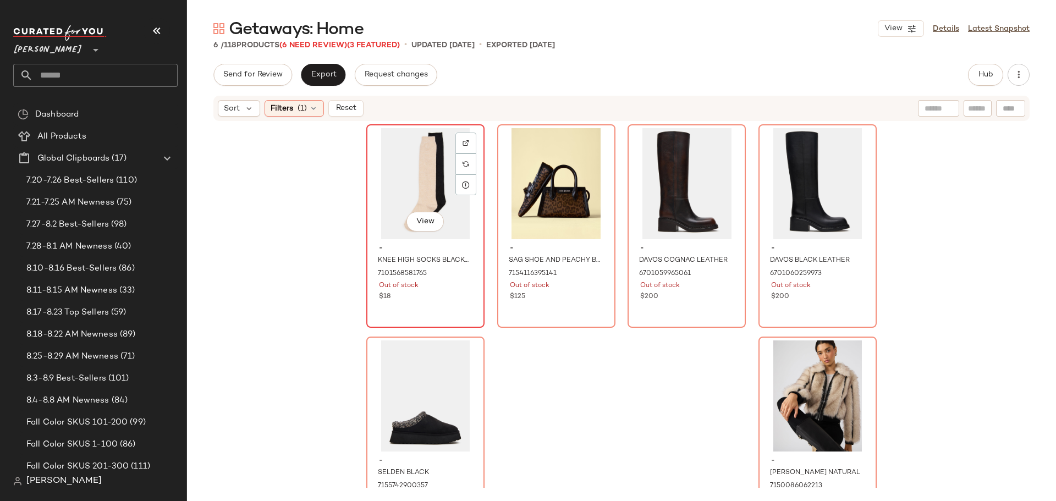
click at [409, 188] on div "View" at bounding box center [425, 183] width 111 height 111
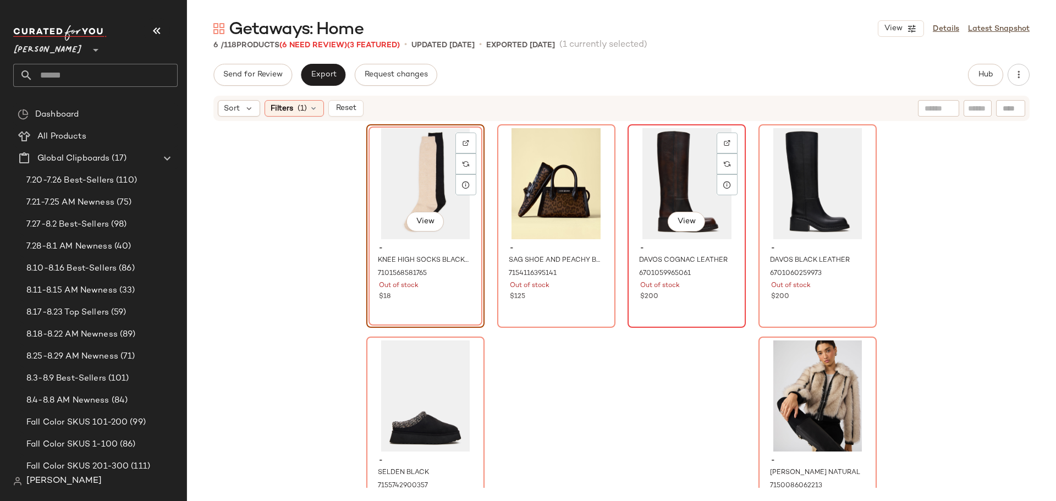
click at [675, 171] on div "View" at bounding box center [687, 183] width 111 height 111
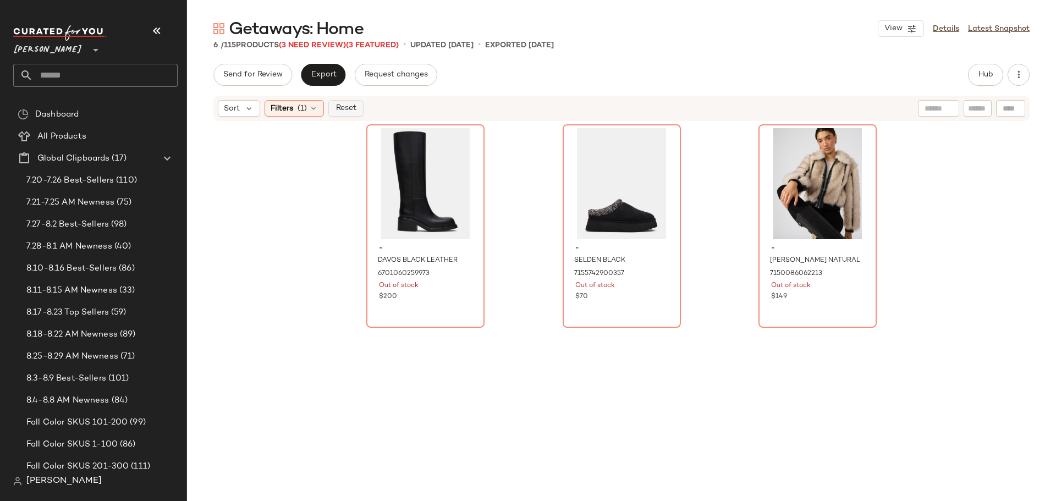
click at [352, 113] on button "Reset" at bounding box center [345, 108] width 35 height 17
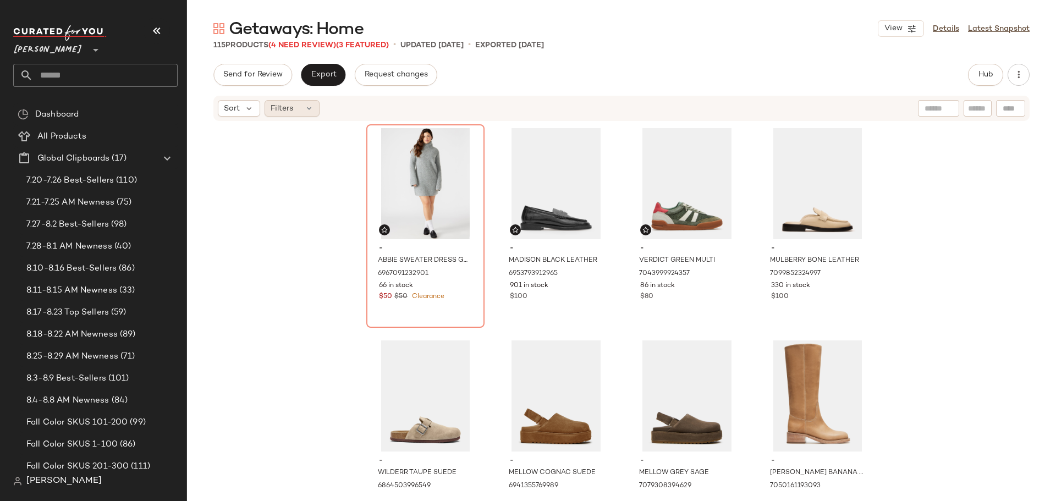
click at [307, 110] on icon at bounding box center [309, 108] width 9 height 9
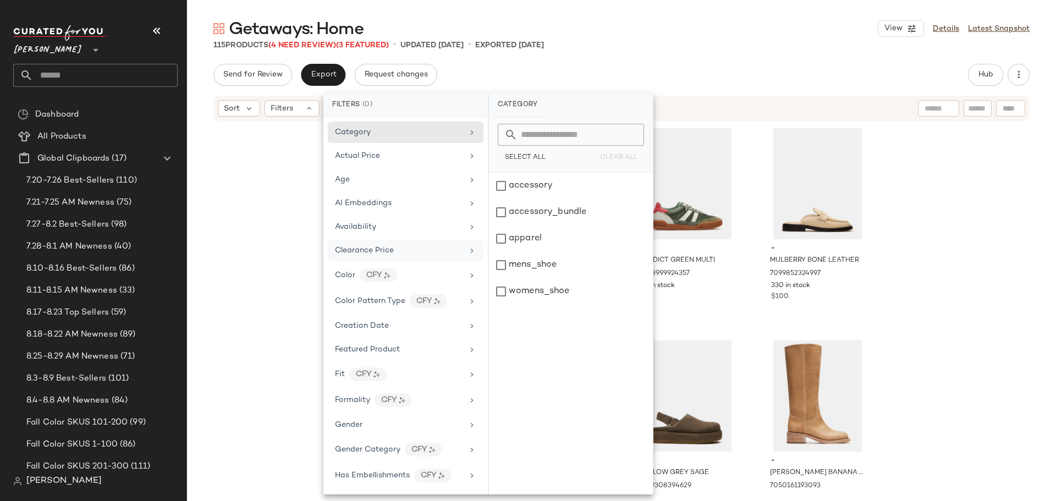
click at [358, 264] on div "Clearance Price" at bounding box center [406, 276] width 156 height 24
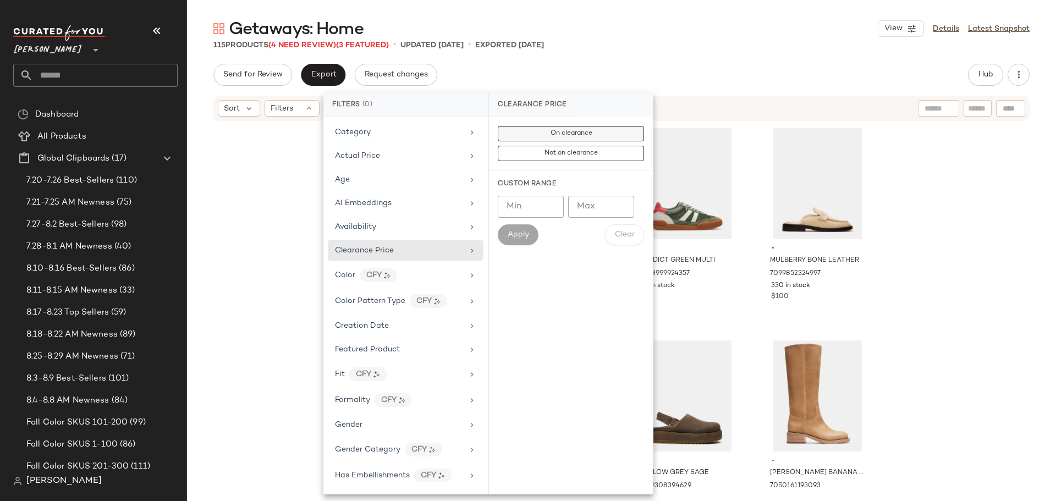
click at [541, 146] on button "On clearance" at bounding box center [571, 153] width 146 height 15
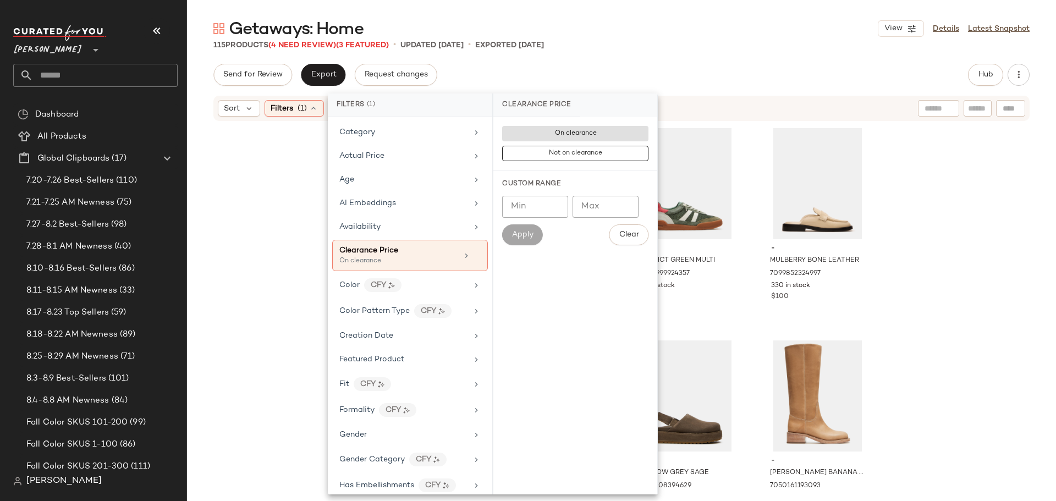
click at [257, 231] on div "- ABBIE SWEATER DRESS GREY 6967091232901 66 in stock $50 $50 Clearance - MADISO…" at bounding box center [621, 305] width 869 height 366
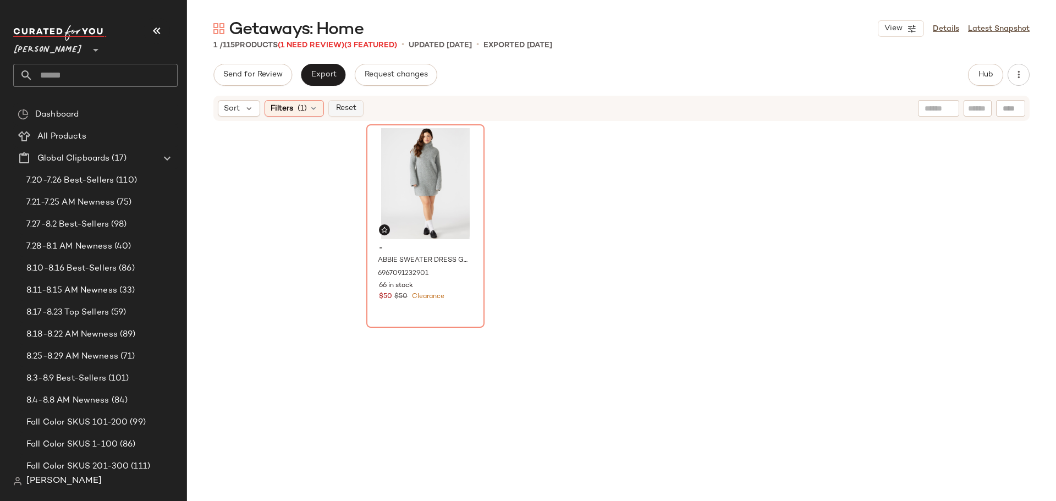
click at [347, 112] on span "Reset" at bounding box center [345, 108] width 21 height 9
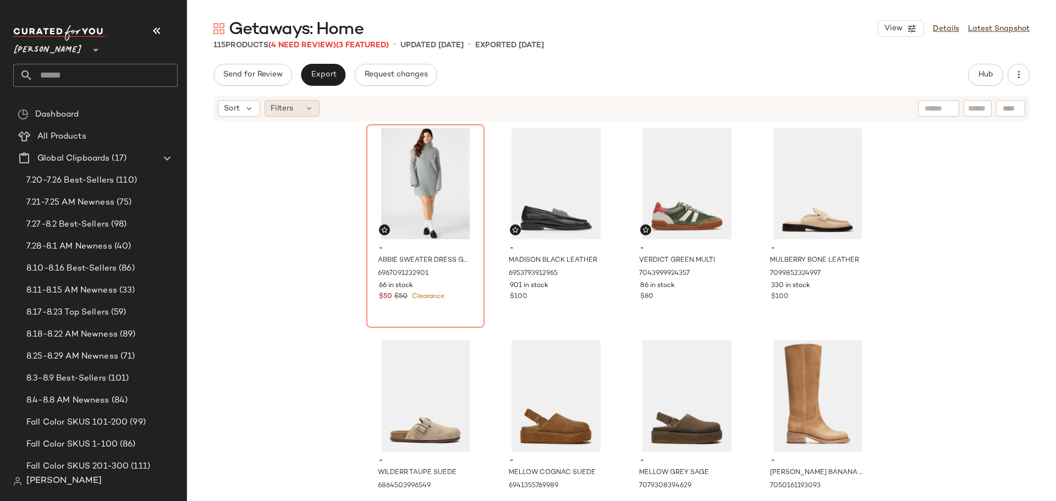
click at [297, 107] on div "Filters" at bounding box center [292, 108] width 55 height 17
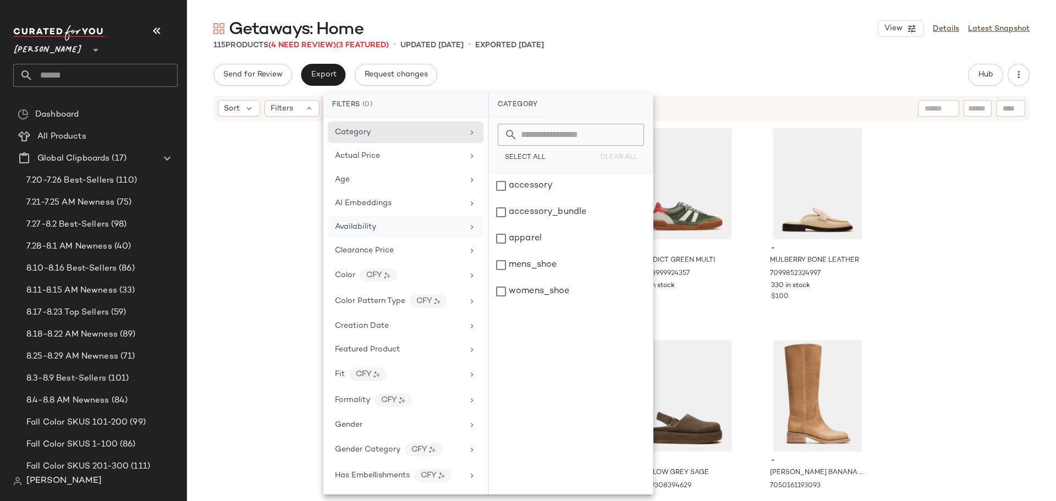
click at [359, 223] on span "Availability" at bounding box center [355, 227] width 41 height 8
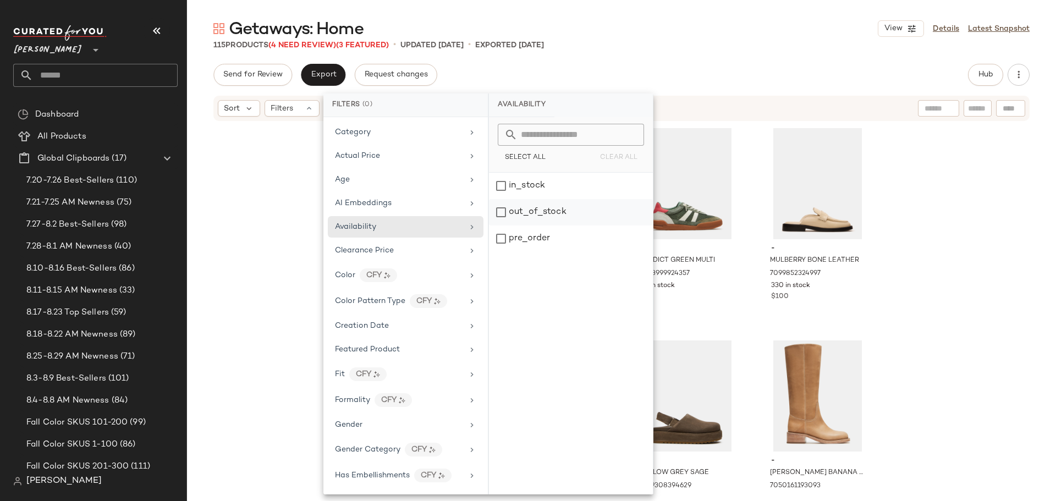
click at [501, 226] on div "out_of_stock" at bounding box center [571, 239] width 164 height 26
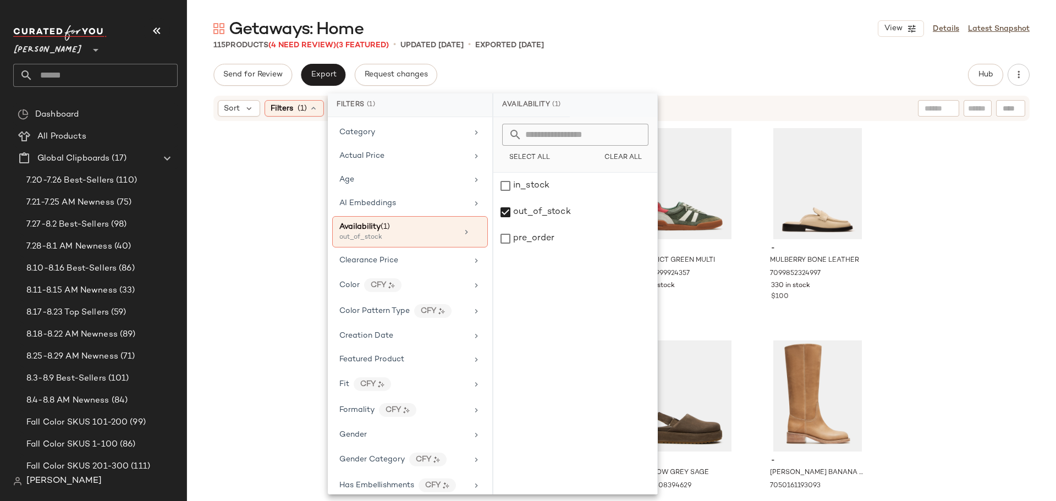
click at [261, 249] on div "- ABBIE SWEATER DRESS GREY 6967091232901 66 in stock $50 $50 Clearance - MADISO…" at bounding box center [621, 305] width 869 height 366
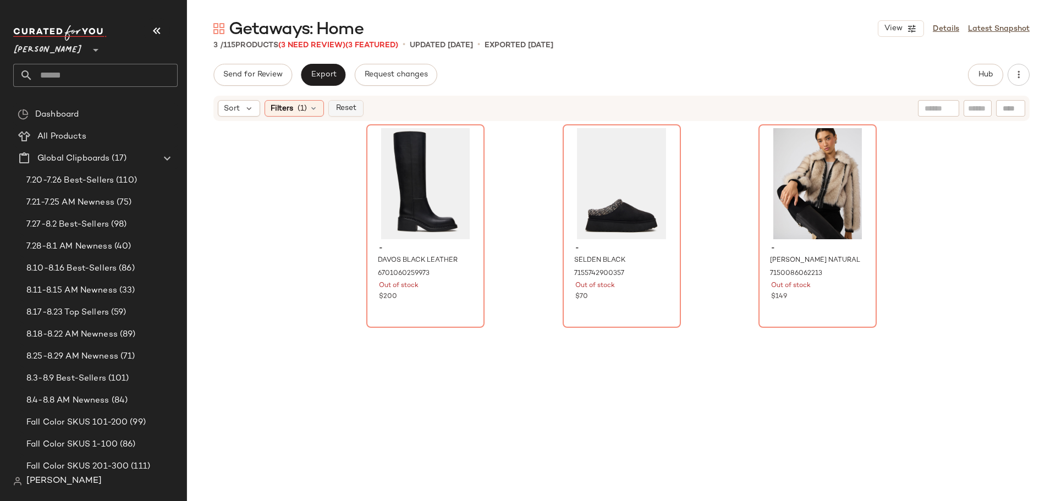
click at [346, 107] on span "Reset" at bounding box center [345, 108] width 21 height 9
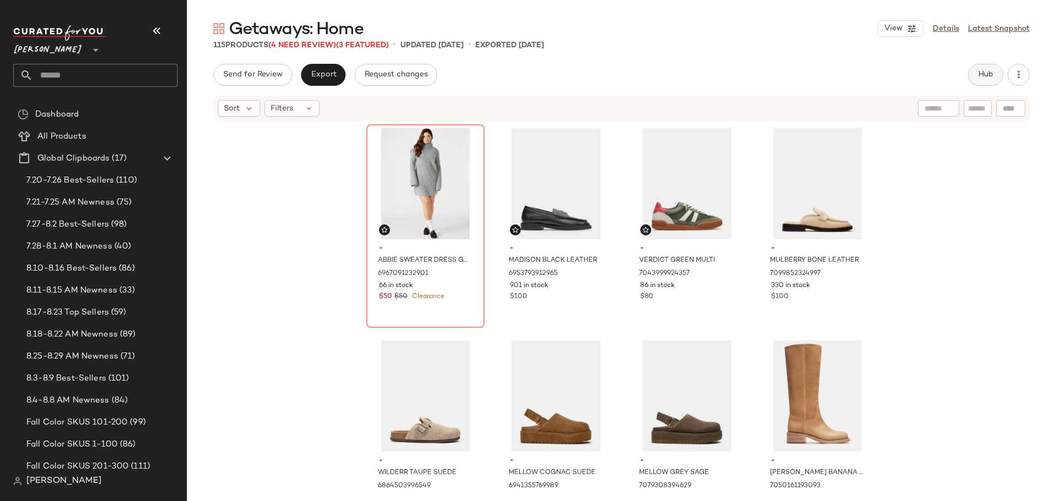
click at [976, 76] on button "Hub" at bounding box center [985, 75] width 35 height 22
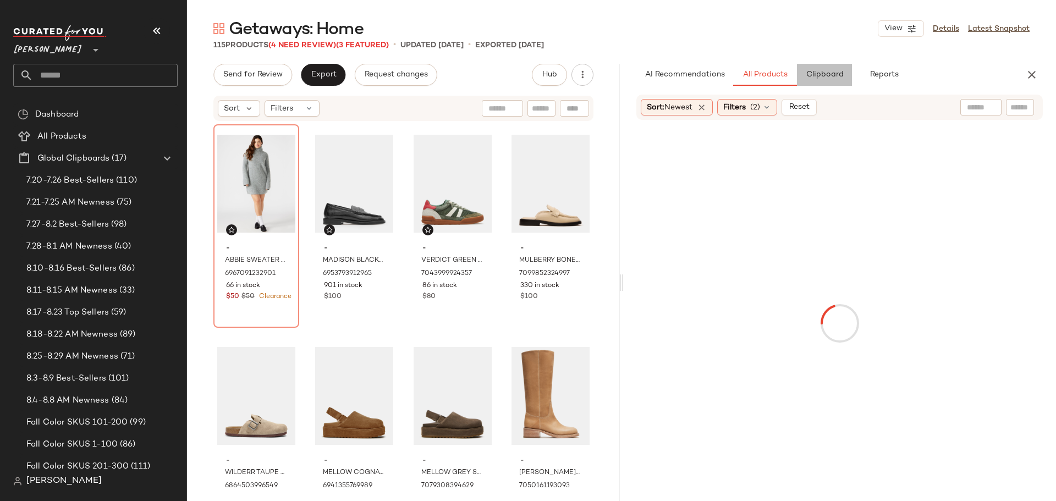
click at [834, 81] on button "Clipboard" at bounding box center [824, 75] width 55 height 22
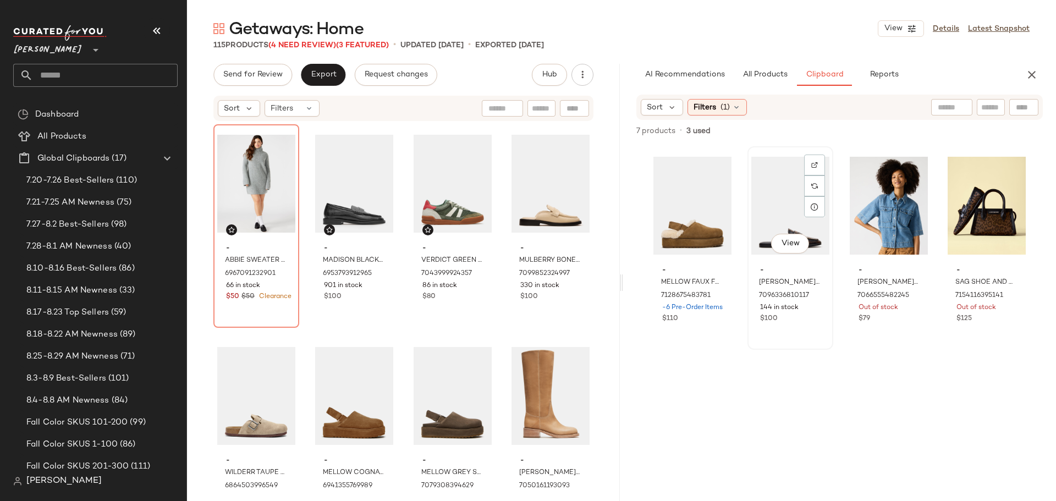
click at [786, 209] on div "View" at bounding box center [791, 205] width 78 height 111
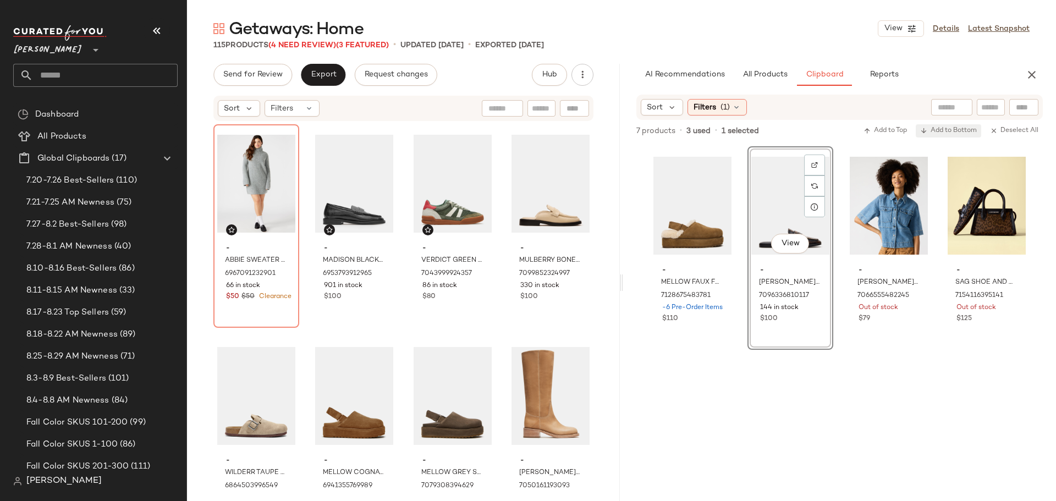
click at [944, 133] on span "Add to Bottom" at bounding box center [949, 131] width 57 height 8
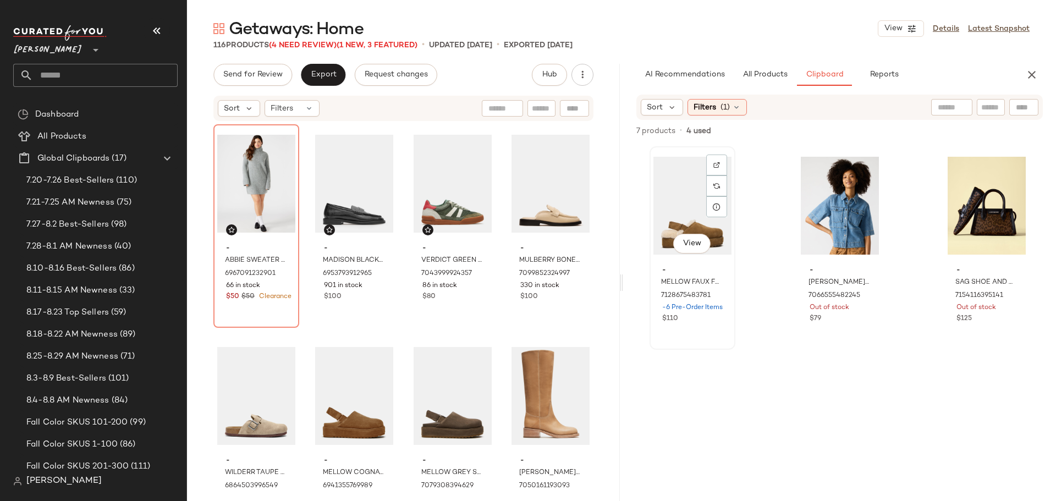
click at [700, 206] on div "View" at bounding box center [693, 205] width 78 height 111
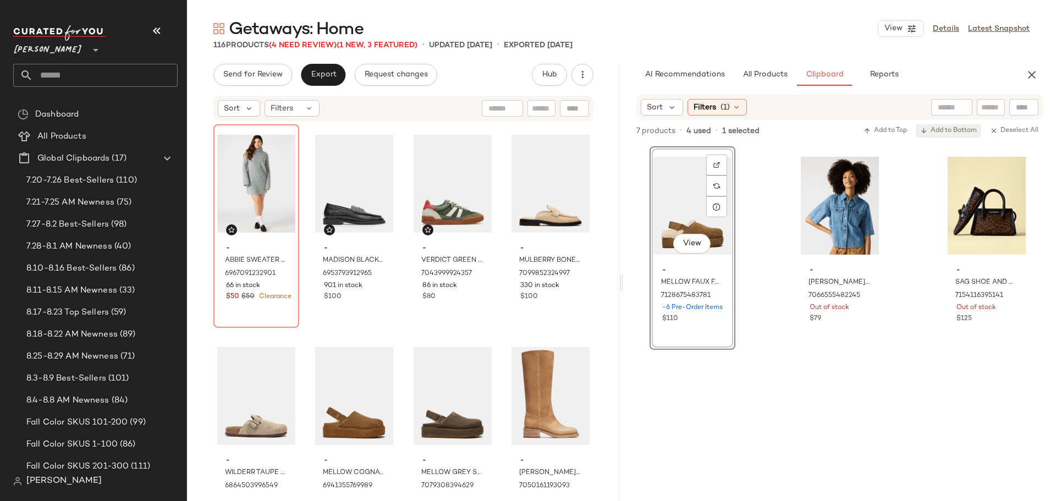
click at [944, 129] on span "Add to Bottom" at bounding box center [949, 131] width 57 height 8
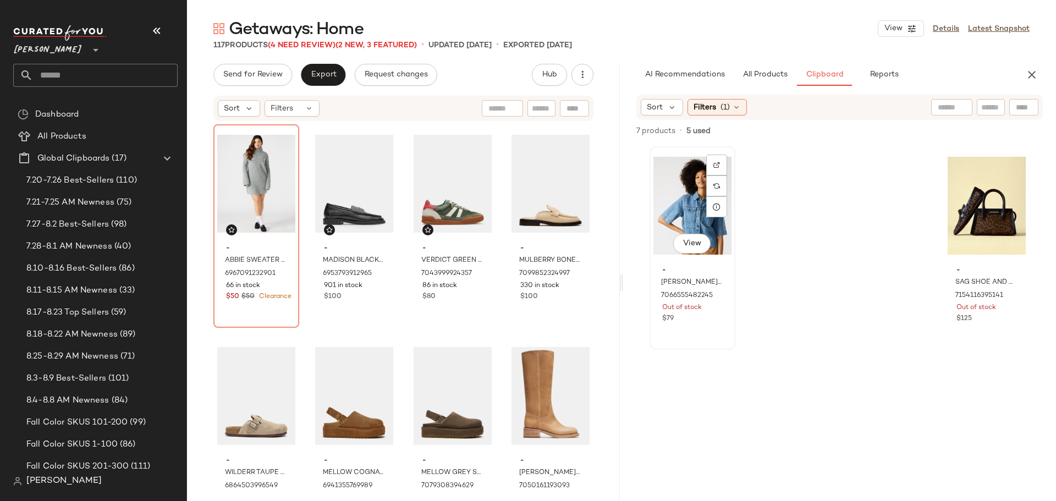
click at [688, 203] on div "View" at bounding box center [693, 205] width 78 height 111
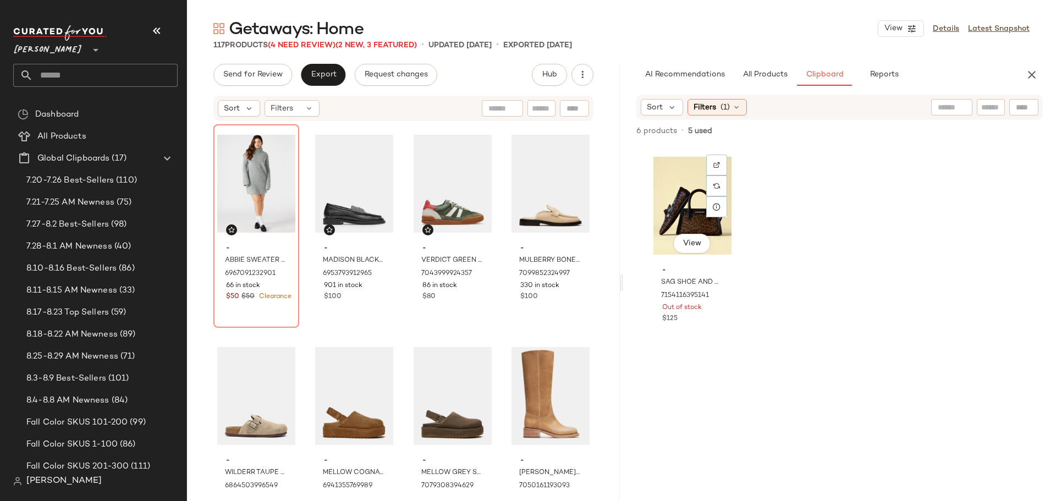
click at [692, 220] on div "View" at bounding box center [693, 205] width 78 height 111
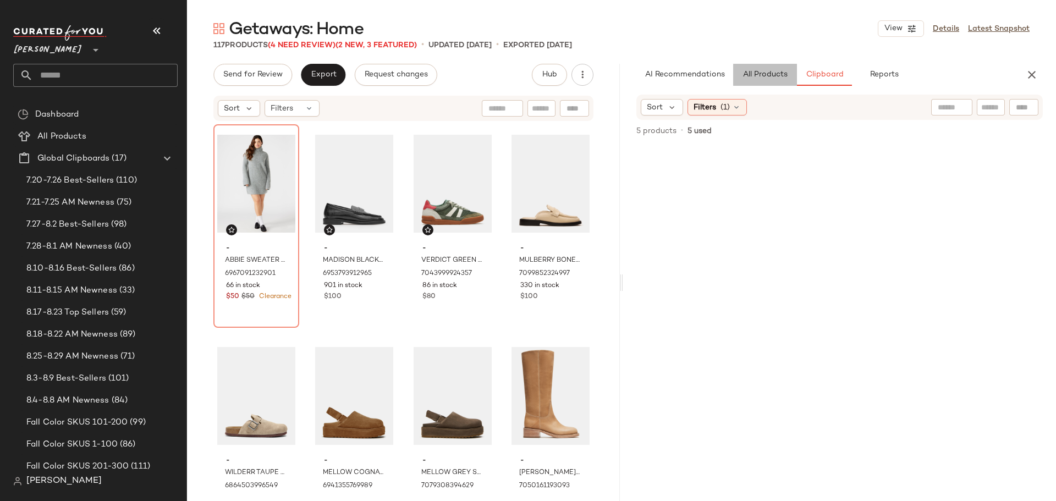
click at [760, 75] on span "All Products" at bounding box center [765, 74] width 45 height 9
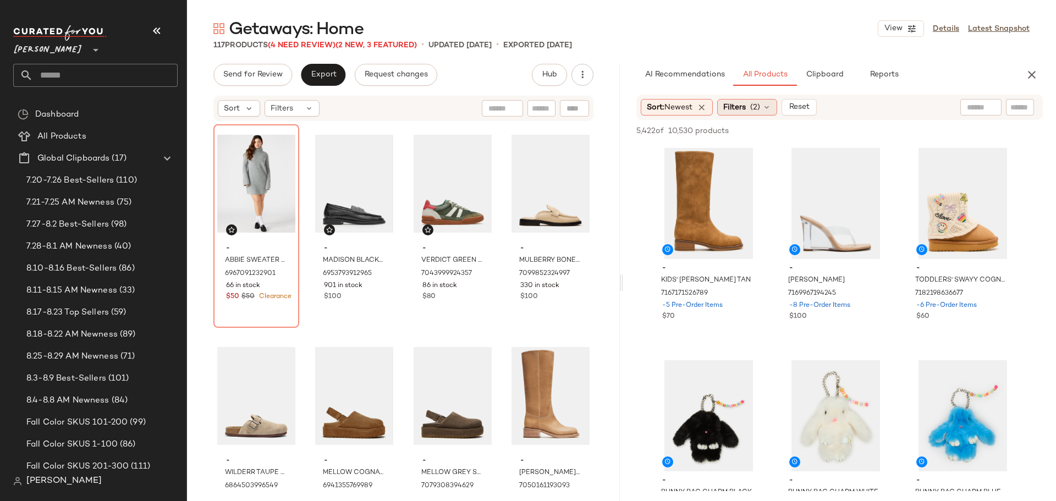
click at [753, 108] on span "(2)" at bounding box center [756, 108] width 10 height 12
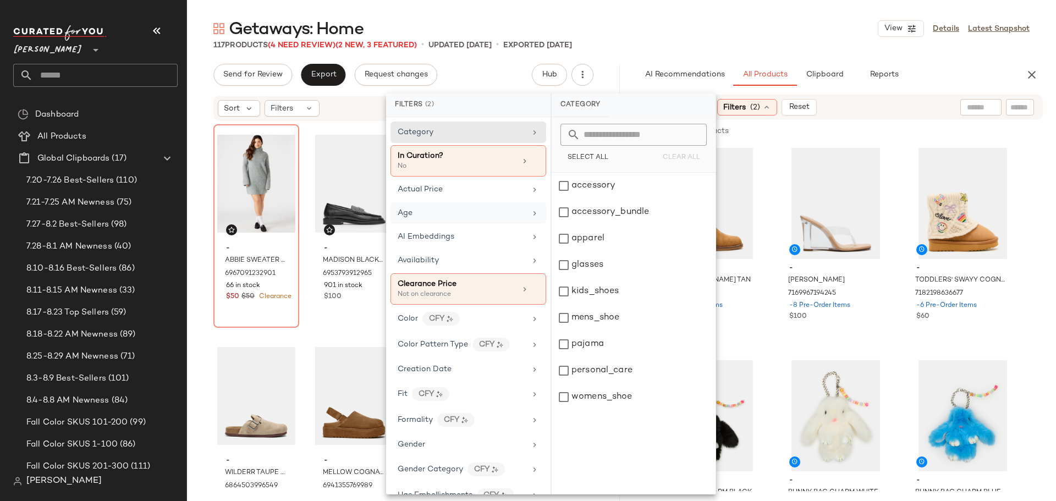
click at [485, 214] on div "Age" at bounding box center [462, 213] width 128 height 12
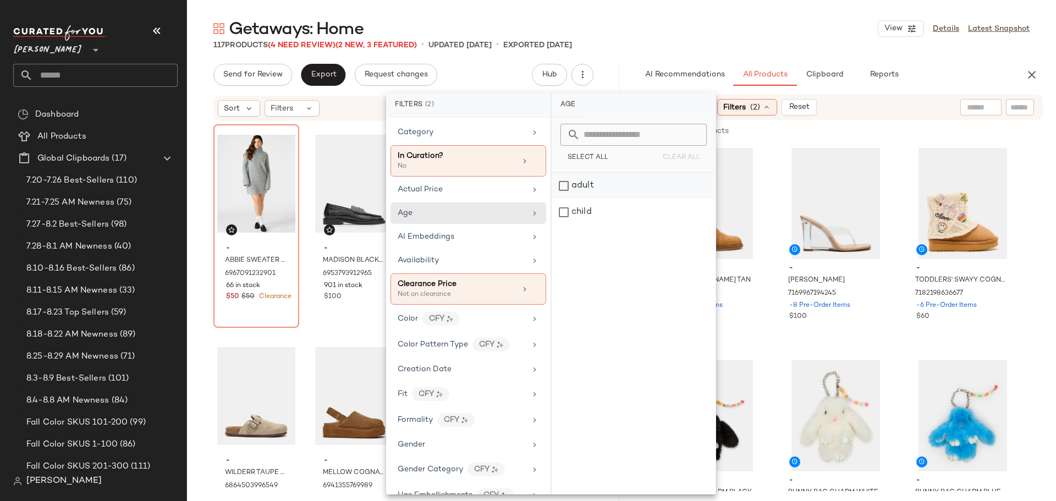
click at [563, 199] on div "adult" at bounding box center [634, 212] width 164 height 26
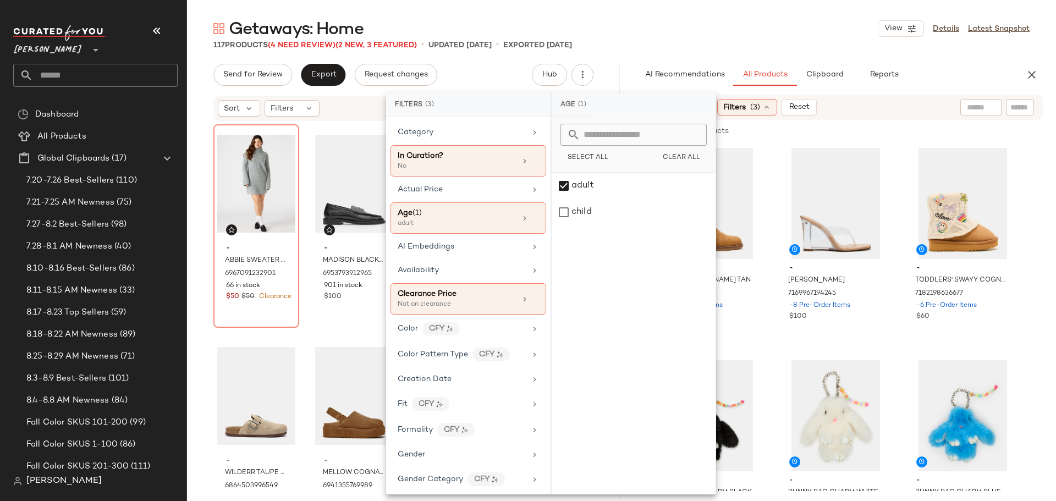
click at [349, 113] on div "Sort Filters" at bounding box center [332, 108] width 228 height 17
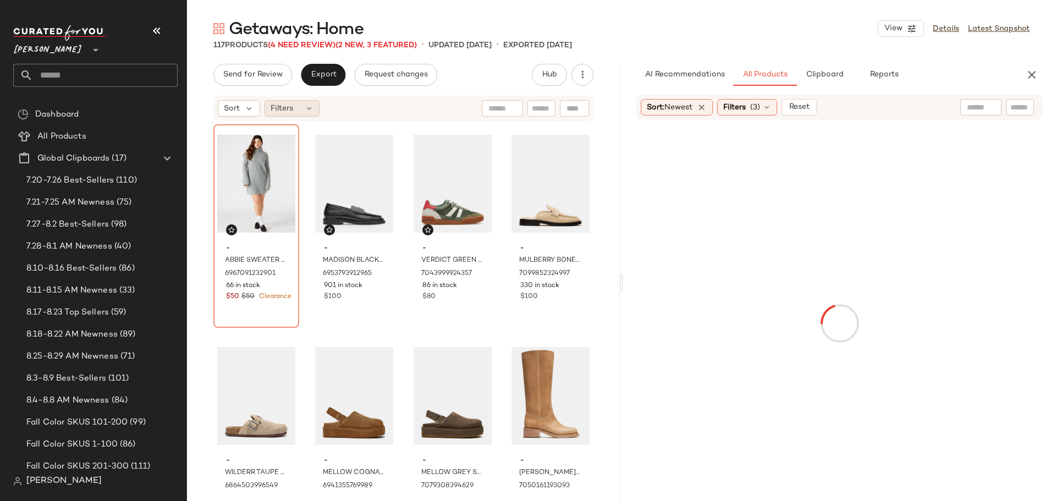
click at [300, 106] on div "Filters" at bounding box center [292, 108] width 55 height 17
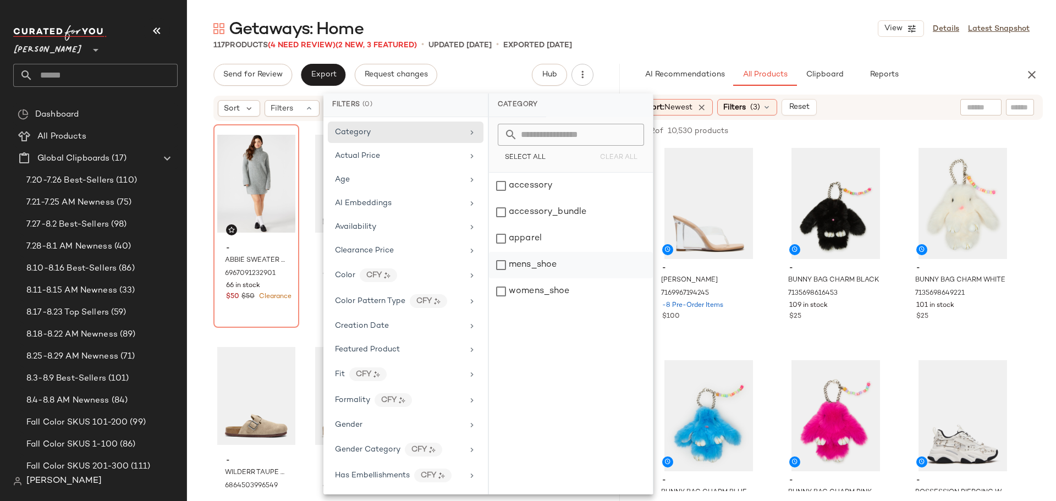
click at [502, 278] on div "mens_shoe" at bounding box center [571, 291] width 164 height 26
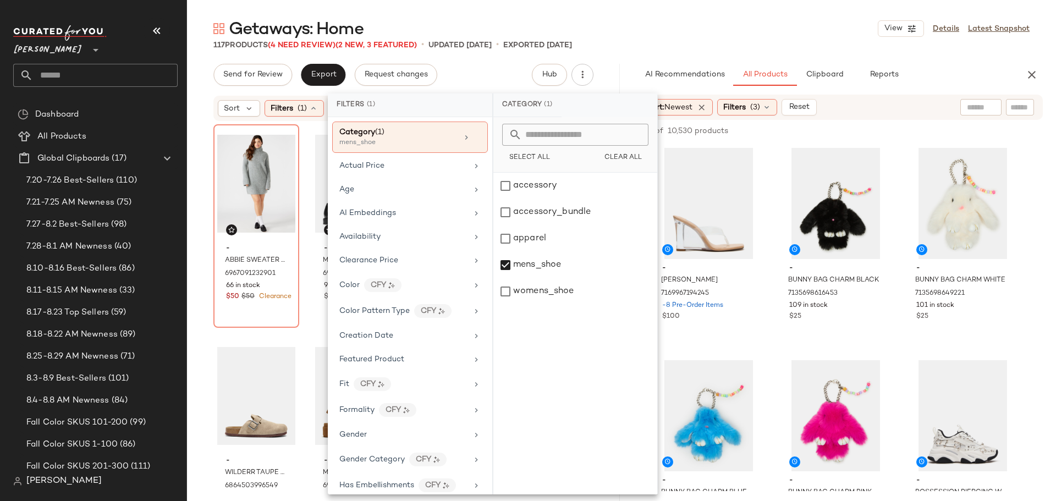
click at [198, 211] on div "- ABBIE SWEATER DRESS GREY 6967091232901 66 in stock $50 $50 Clearance - MADISO…" at bounding box center [403, 305] width 433 height 366
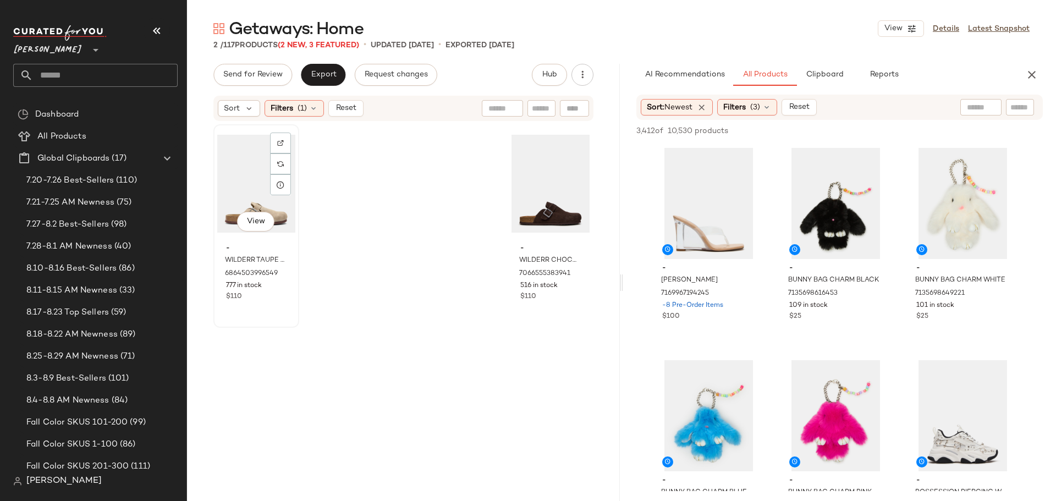
click at [252, 165] on div "View" at bounding box center [256, 183] width 78 height 111
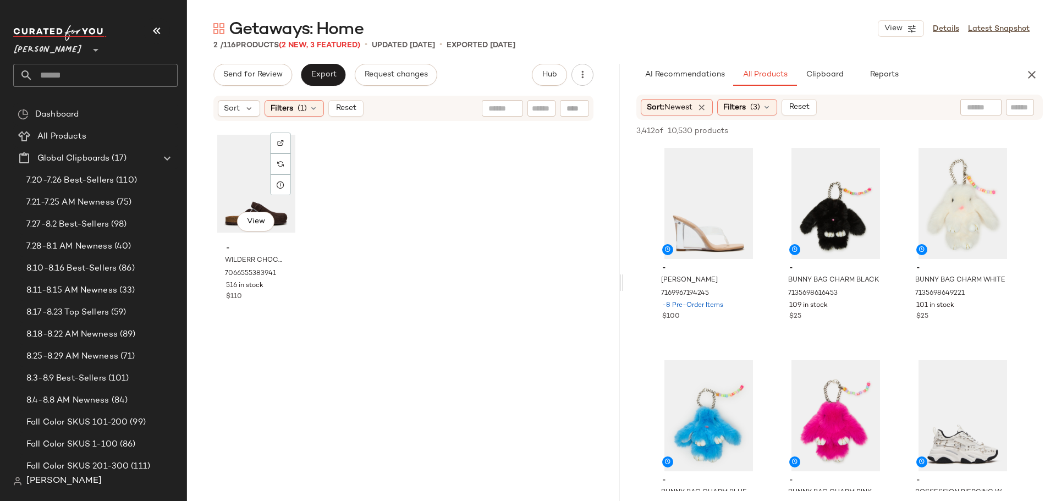
click at [252, 165] on div "View" at bounding box center [256, 183] width 78 height 111
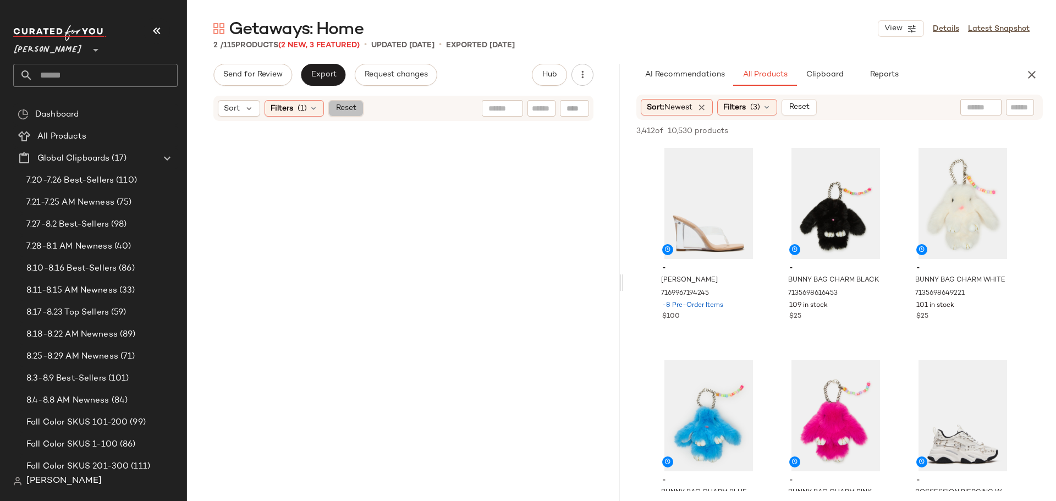
click at [351, 104] on span "Reset" at bounding box center [345, 108] width 21 height 9
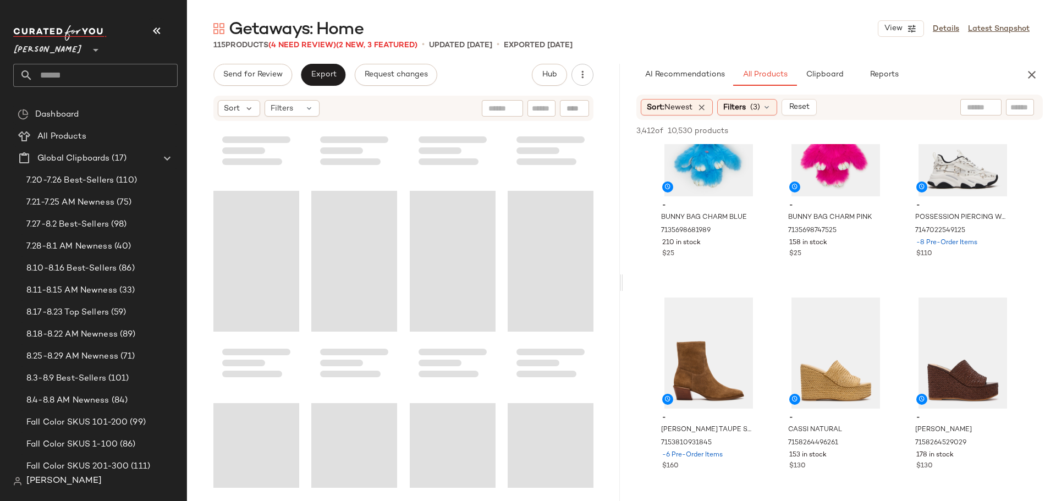
scroll to position [5796, 0]
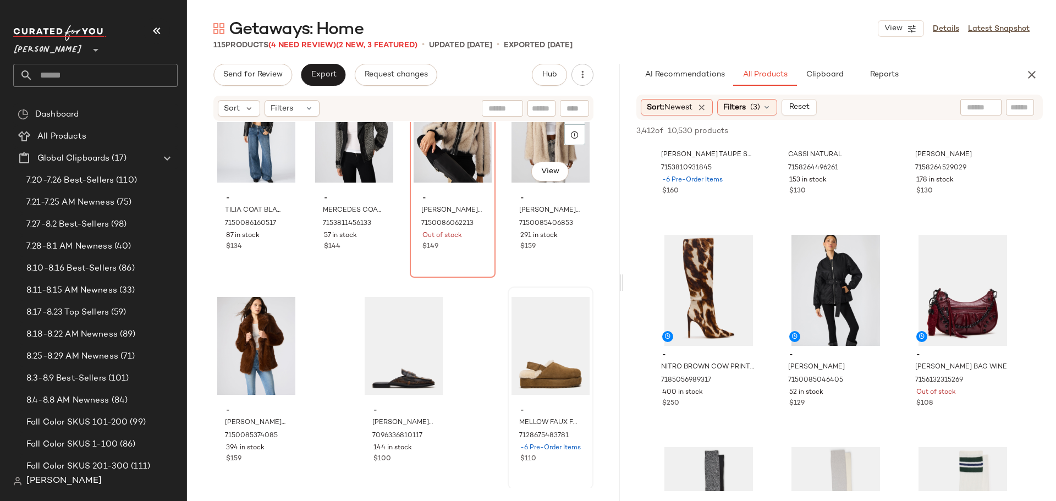
scroll to position [5796, 0]
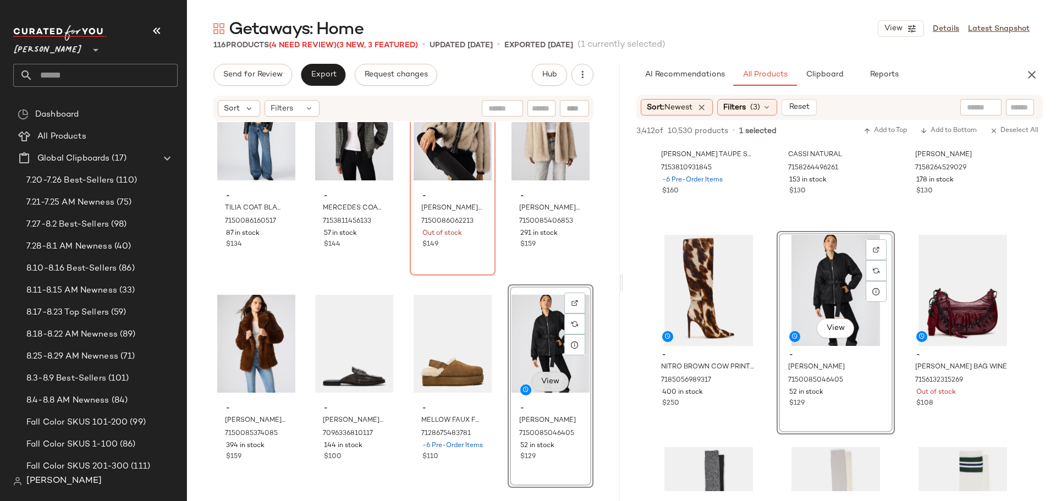
click at [541, 377] on span "View" at bounding box center [550, 381] width 19 height 9
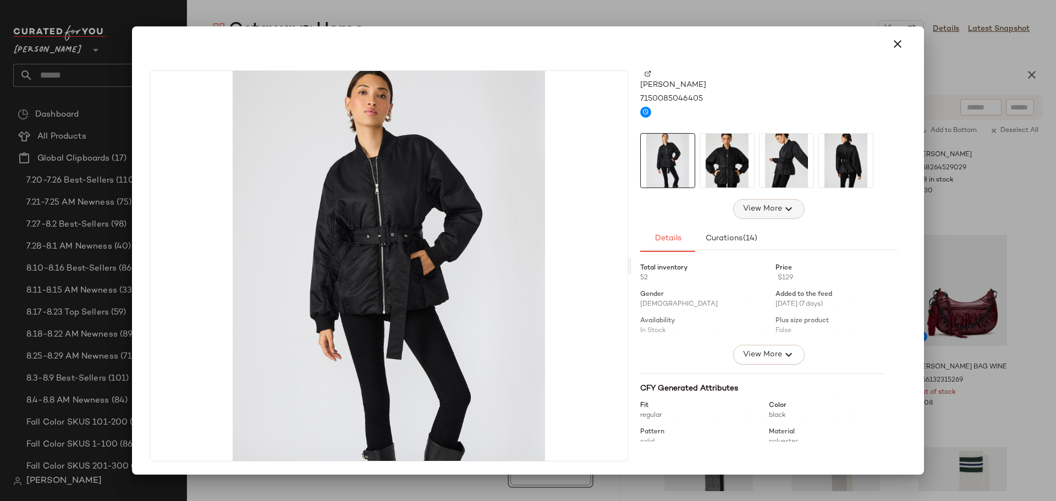
click at [754, 212] on span "View More" at bounding box center [763, 208] width 40 height 13
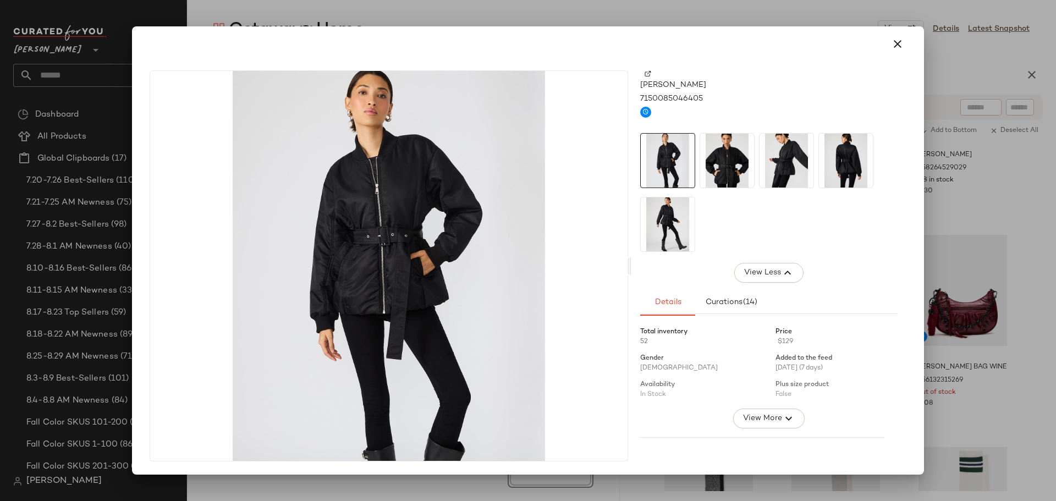
click at [670, 226] on img at bounding box center [668, 225] width 54 height 54
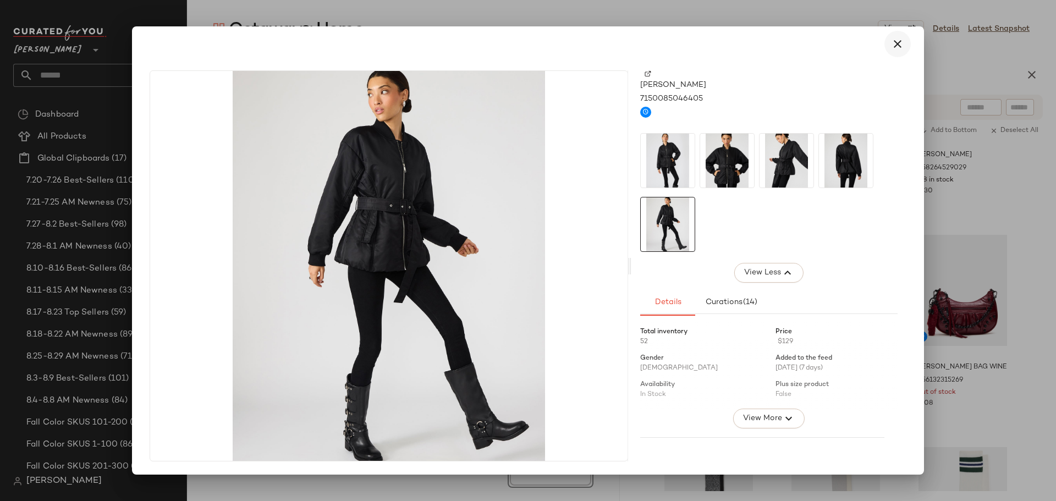
click at [900, 46] on icon "button" at bounding box center [897, 43] width 13 height 13
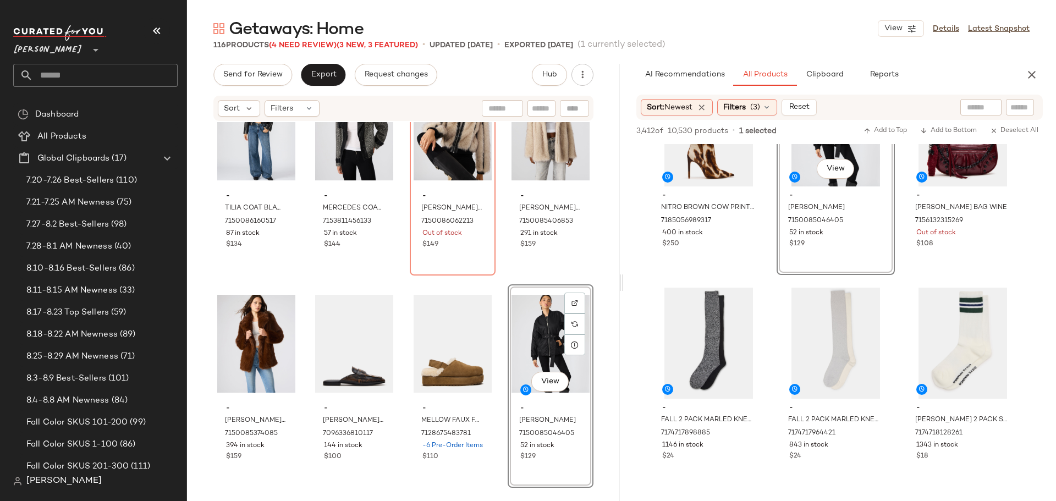
scroll to position [715, 0]
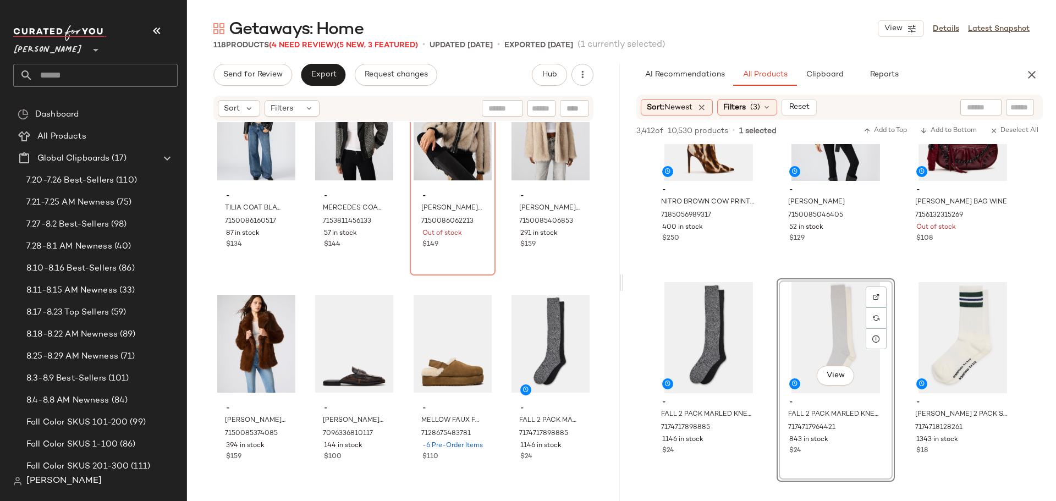
click at [543, 111] on input "text" at bounding box center [541, 109] width 19 height 12
type input "****"
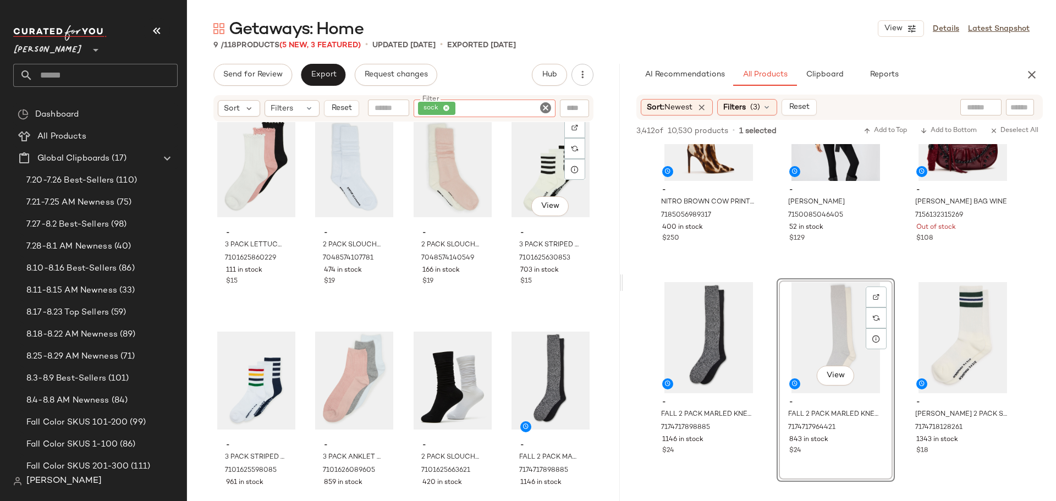
scroll to position [0, 0]
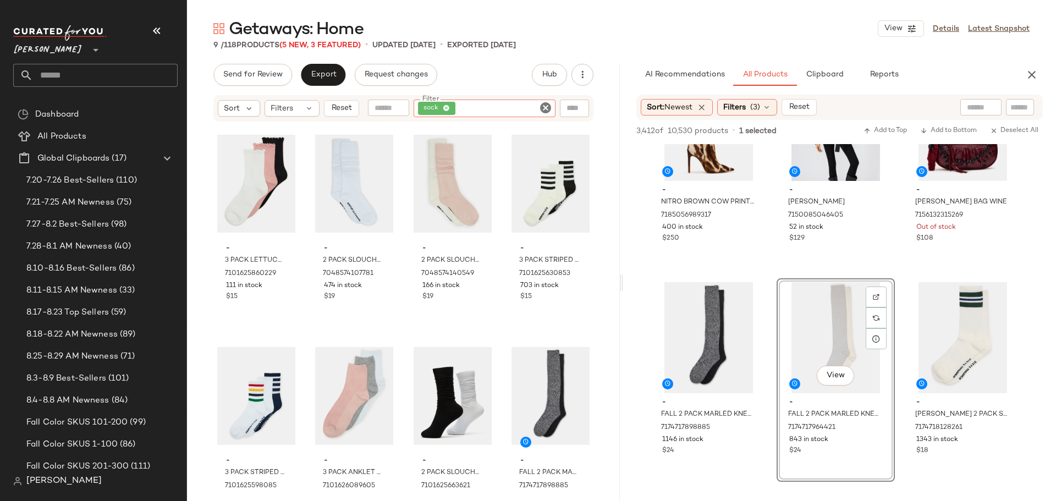
click at [543, 106] on icon "Clear Filter" at bounding box center [545, 107] width 13 height 13
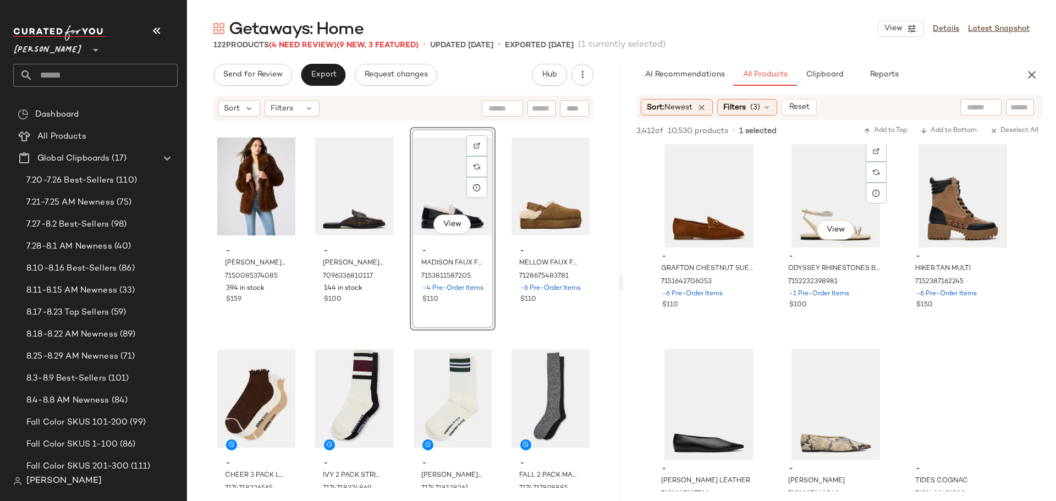
scroll to position [3411, 0]
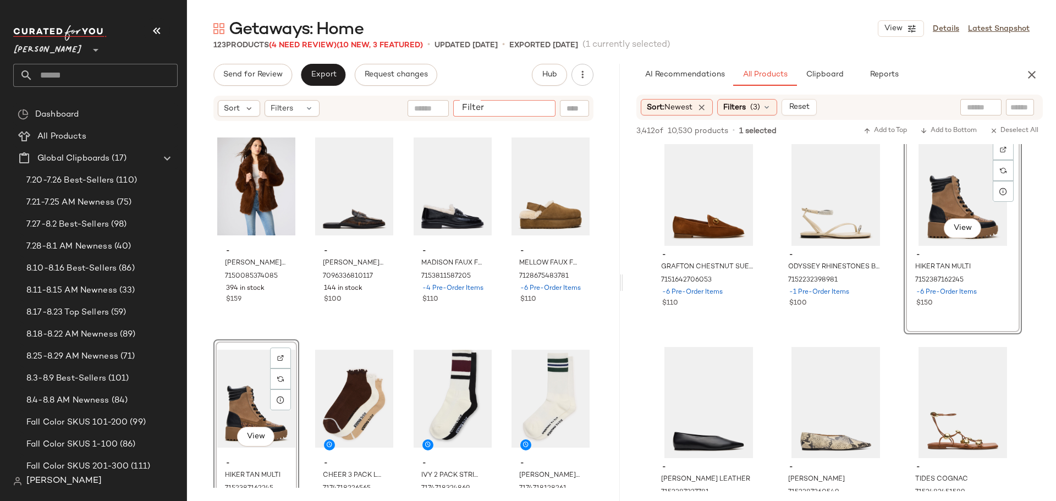
click at [546, 109] on input "Filter" at bounding box center [505, 109] width 94 height 12
type input "******"
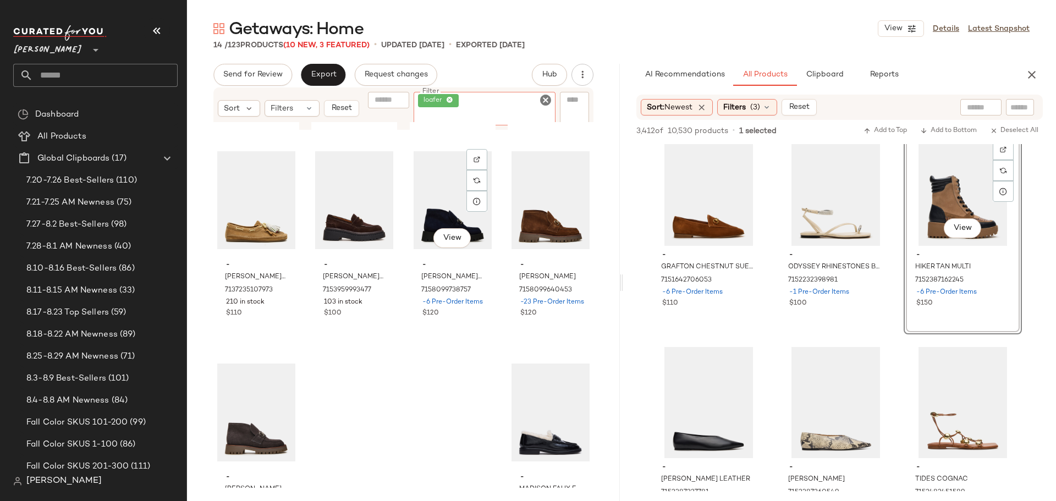
scroll to position [486, 0]
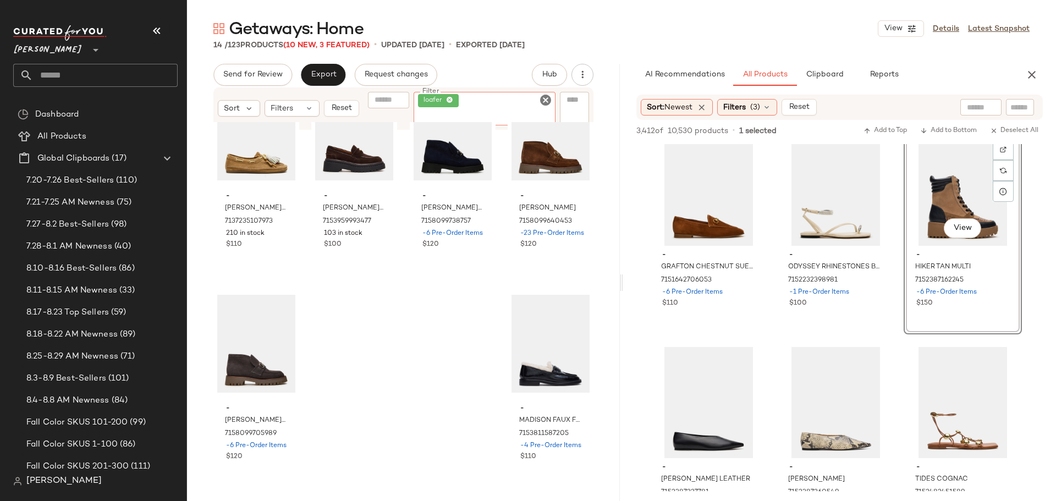
click at [547, 102] on icon "Clear Filter" at bounding box center [545, 100] width 13 height 13
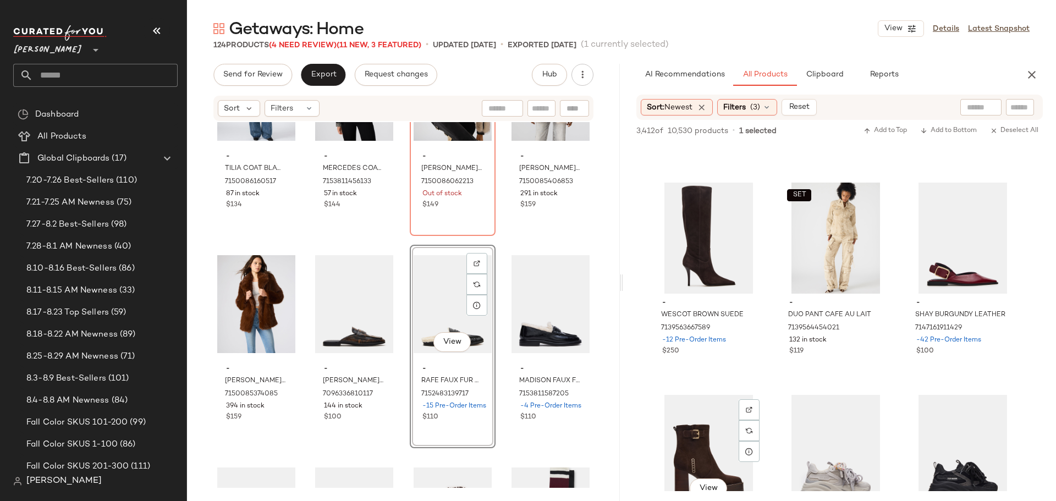
scroll to position [8033, 0]
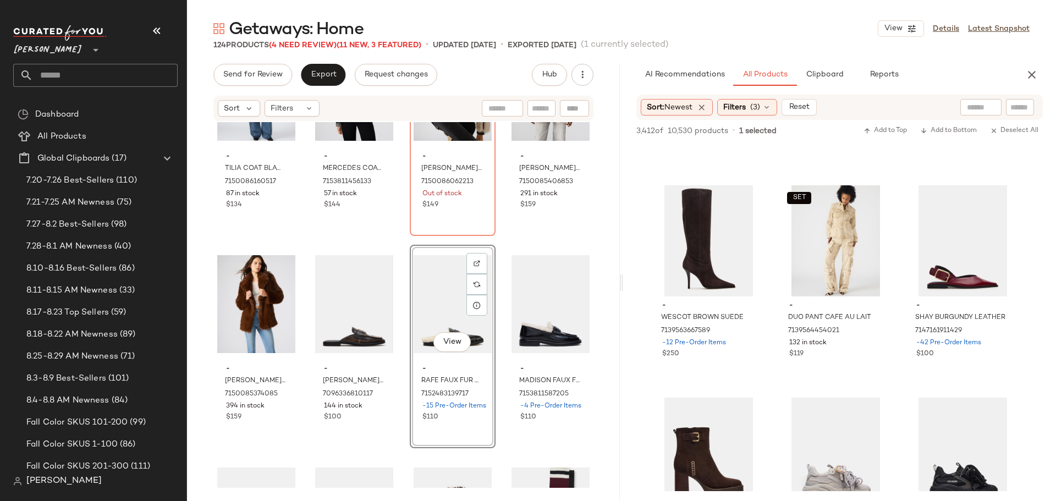
click at [535, 105] on input "text" at bounding box center [541, 109] width 19 height 12
type input "***"
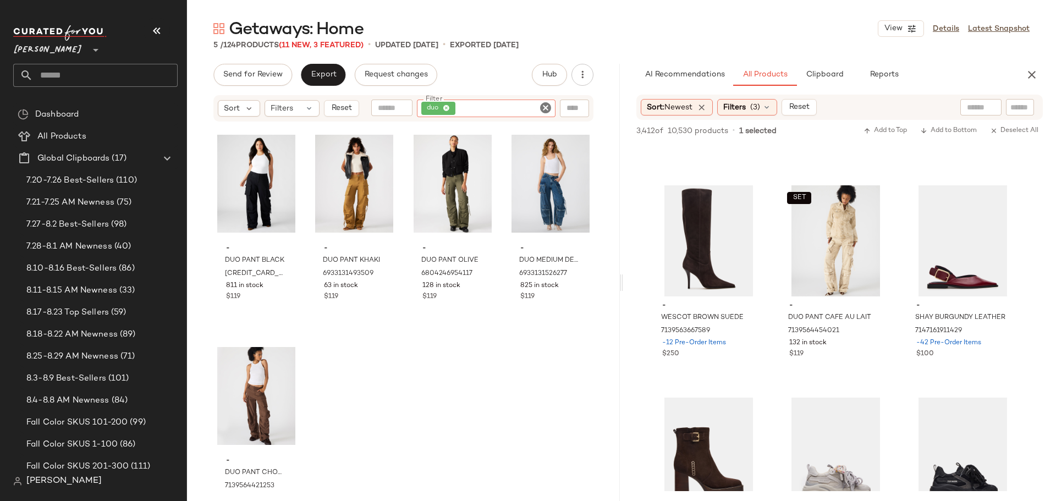
click at [547, 107] on icon "Clear Filter" at bounding box center [545, 107] width 13 height 13
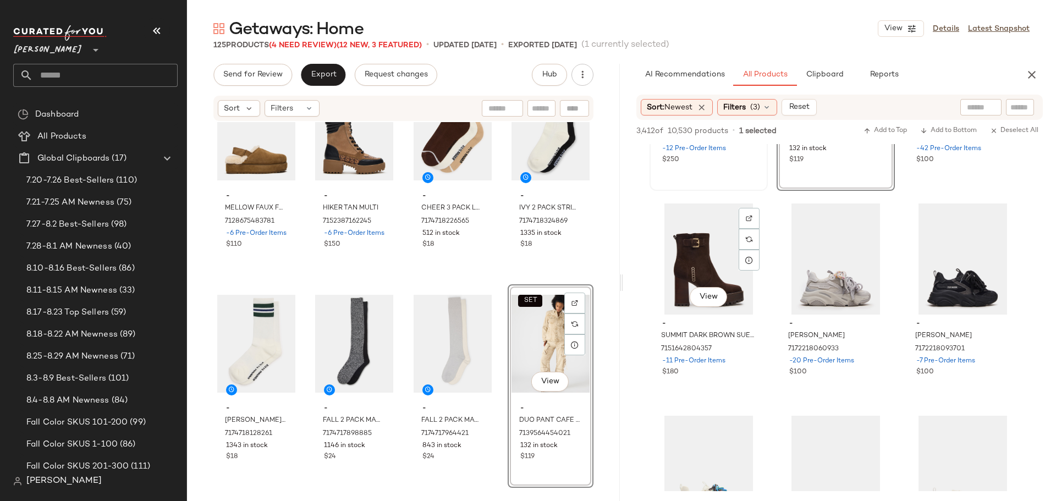
scroll to position [8253, 0]
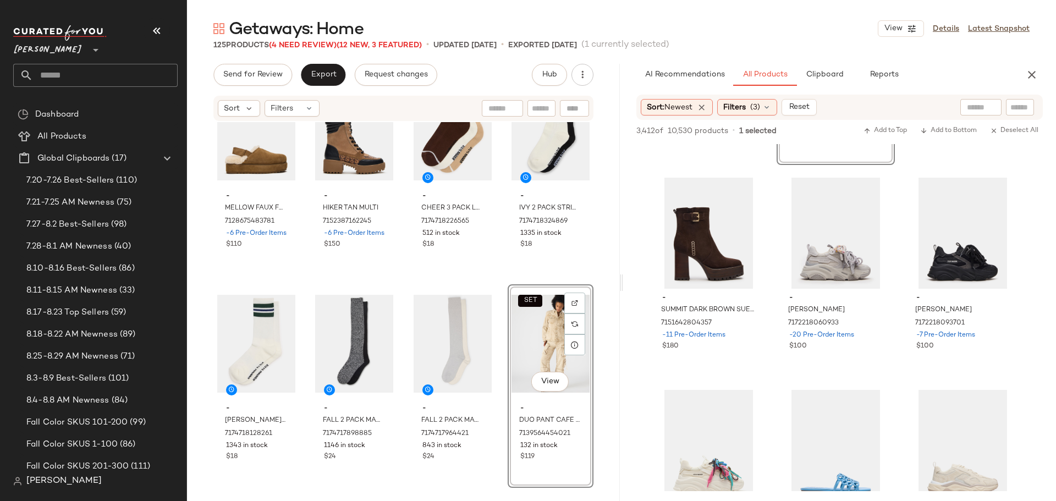
click at [547, 106] on input "text" at bounding box center [541, 109] width 19 height 12
type input "**********"
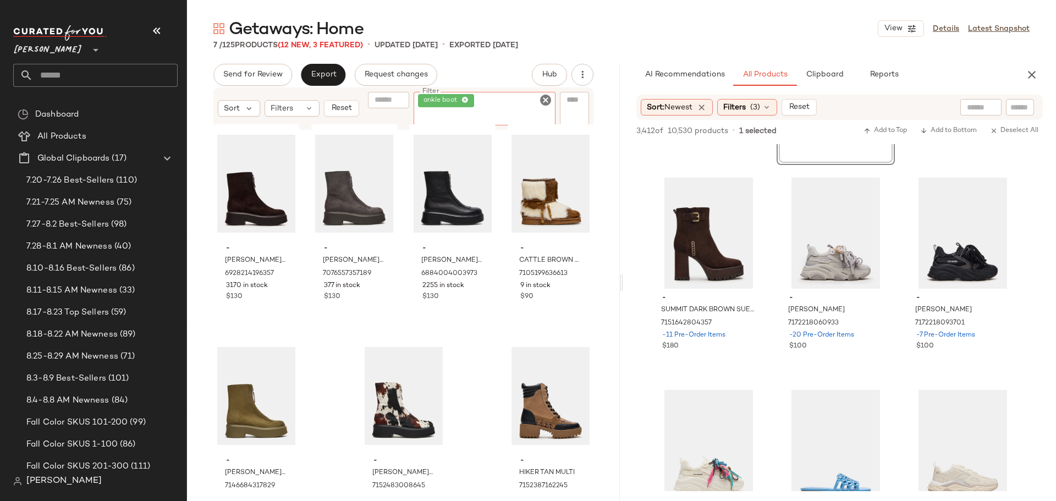
click at [545, 101] on icon "Clear Filter" at bounding box center [545, 100] width 13 height 13
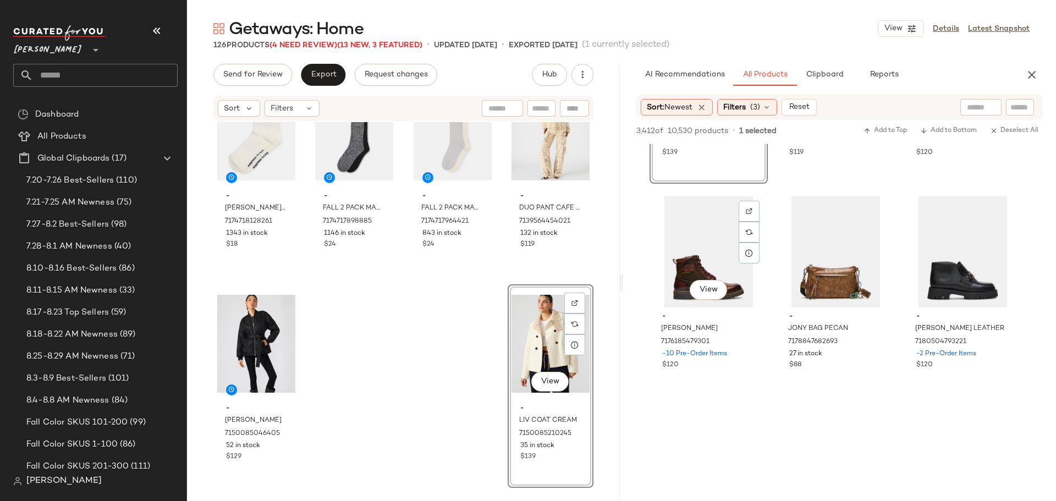
scroll to position [9299, 0]
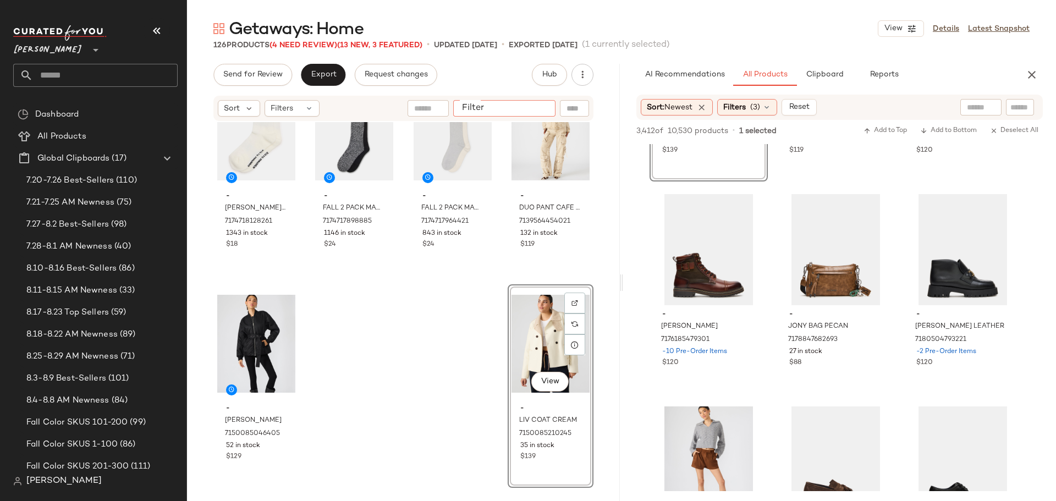
click at [544, 103] on input "Filter" at bounding box center [505, 109] width 94 height 12
type input "***"
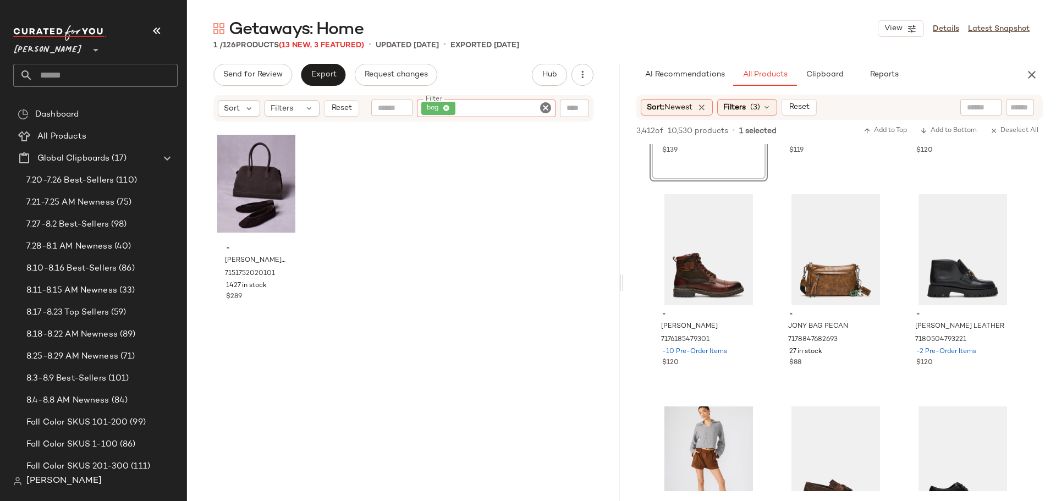
click at [544, 102] on icon "Clear Filter" at bounding box center [545, 107] width 13 height 13
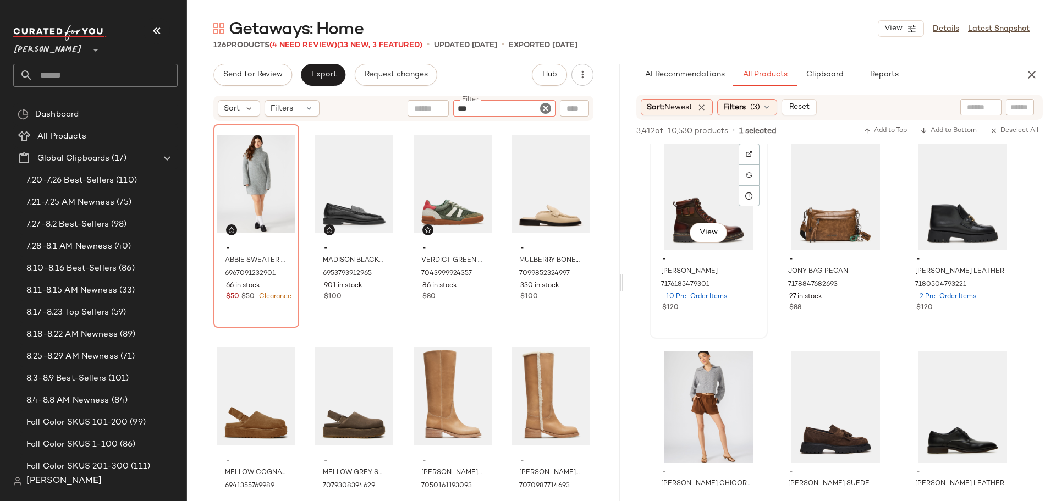
type input "****"
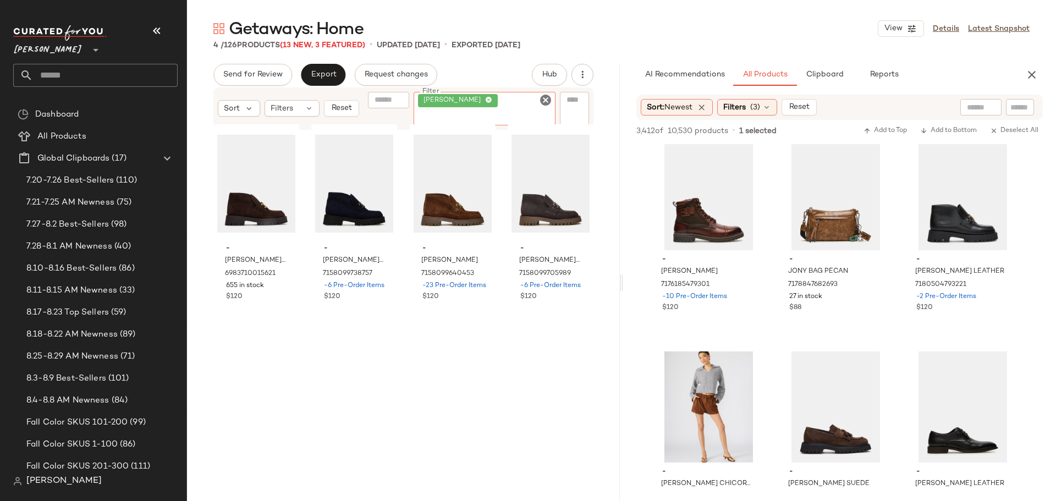
click at [544, 103] on icon "Clear Filter" at bounding box center [545, 100] width 13 height 13
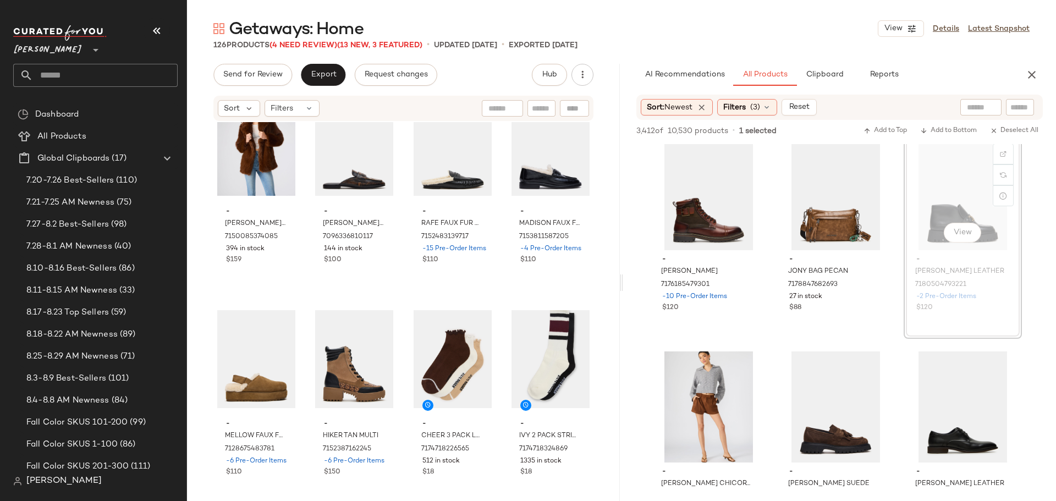
scroll to position [5992, 0]
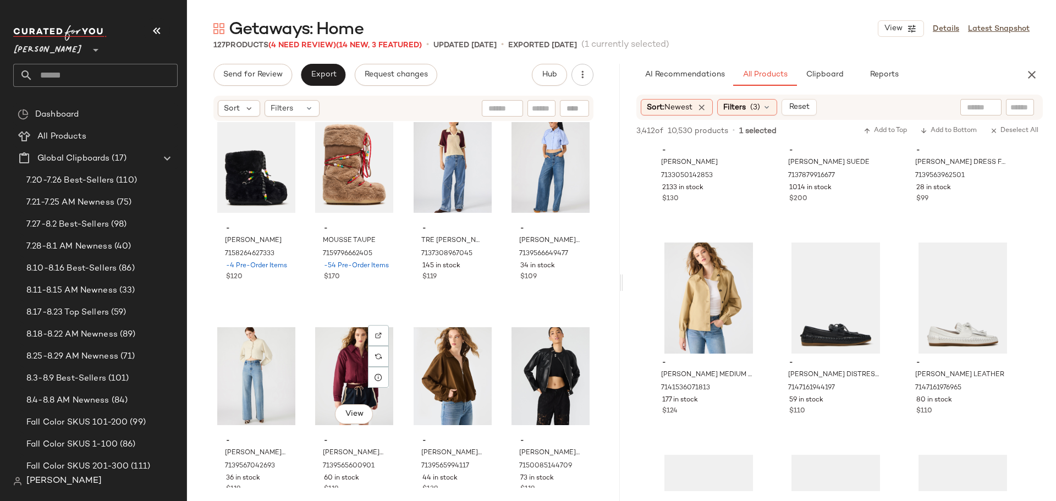
scroll to position [5332, 0]
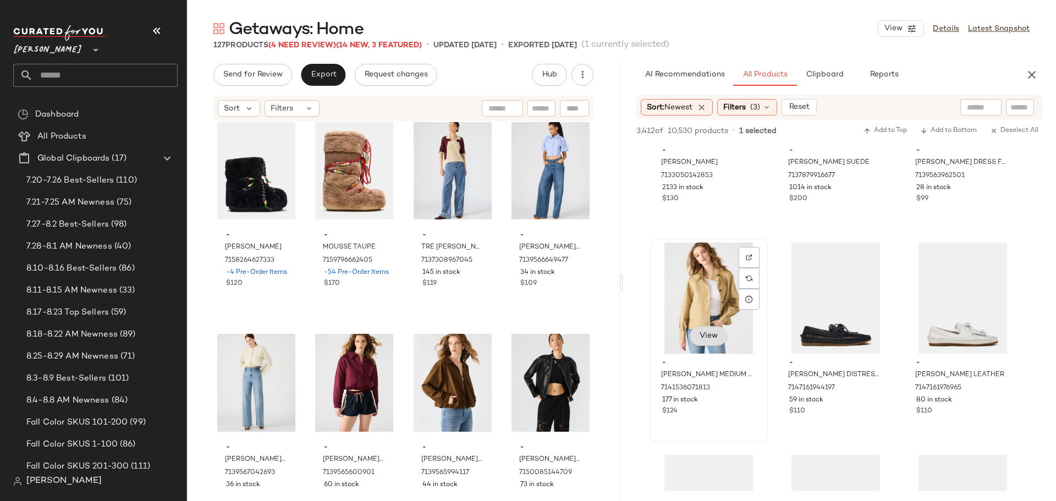
click at [706, 337] on span "View" at bounding box center [708, 336] width 19 height 9
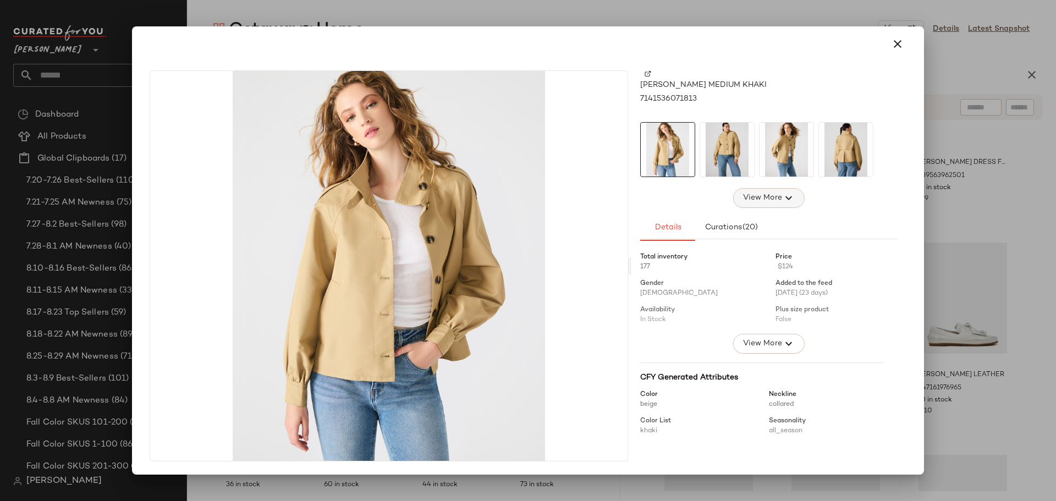
click at [759, 194] on span "View More" at bounding box center [763, 197] width 40 height 13
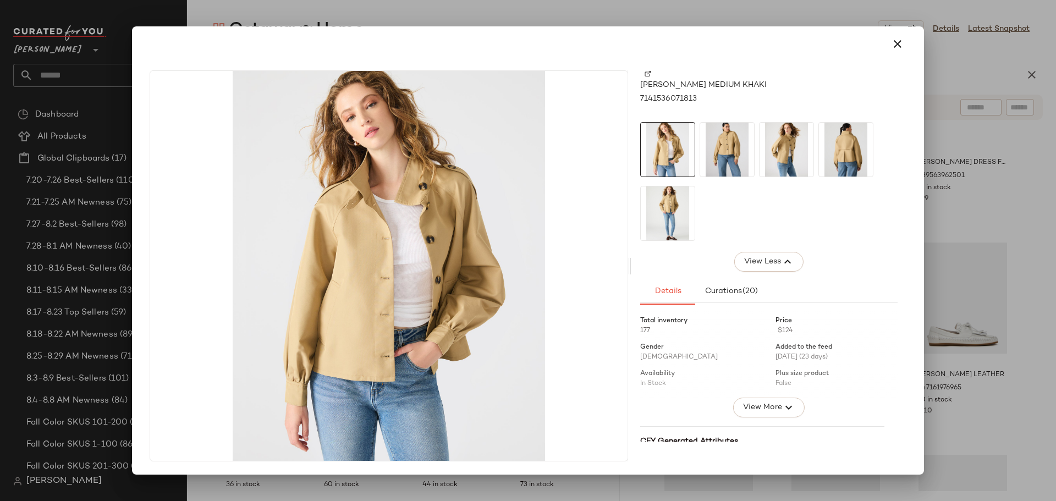
click at [736, 151] on img at bounding box center [727, 150] width 54 height 54
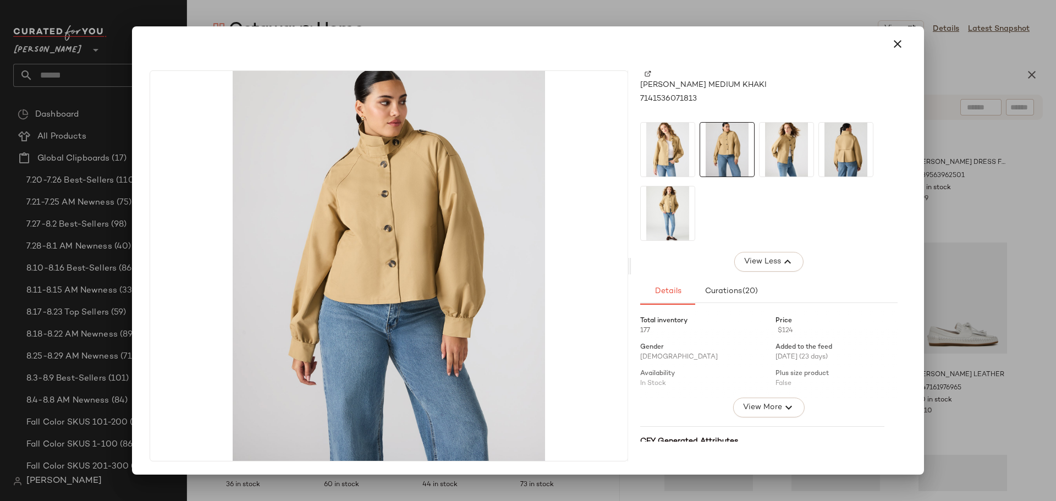
click at [661, 213] on img at bounding box center [668, 214] width 54 height 54
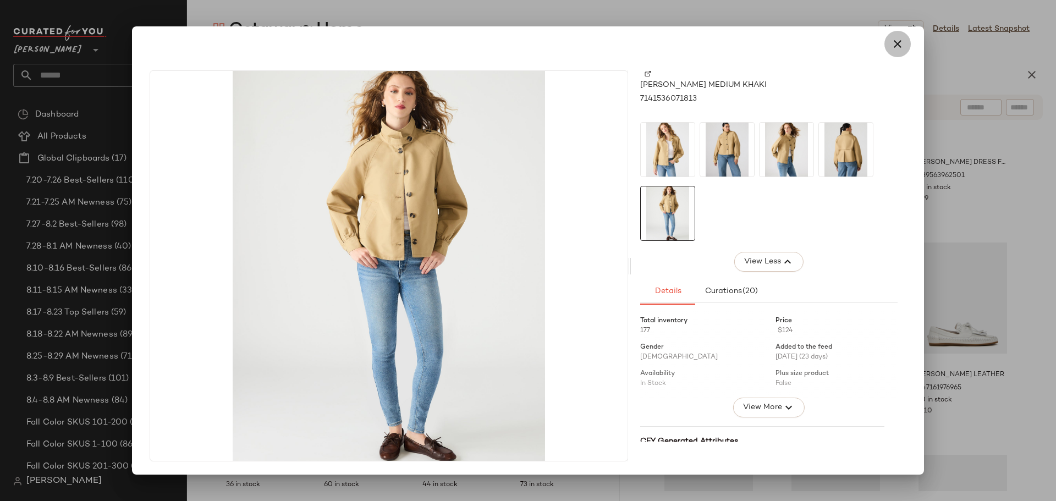
click at [898, 44] on icon "button" at bounding box center [897, 43] width 13 height 13
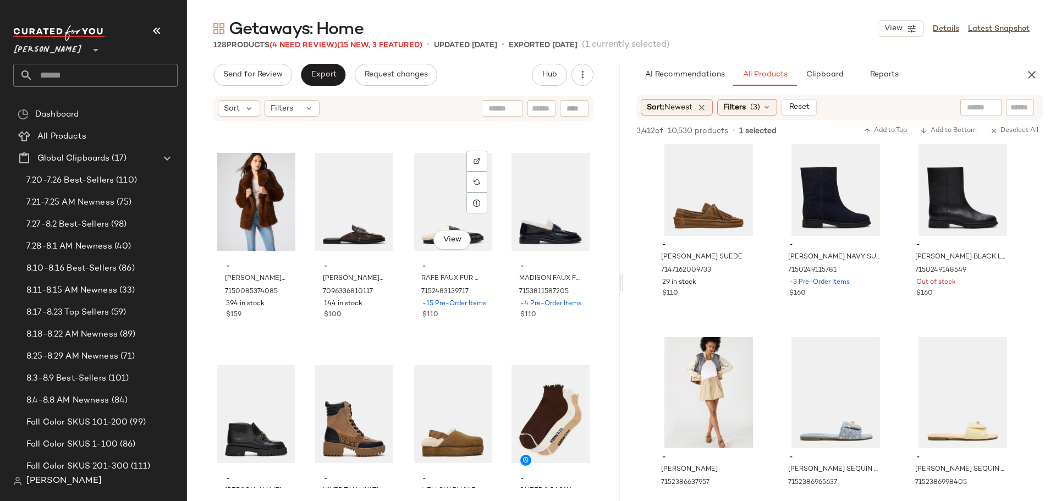
scroll to position [5993, 0]
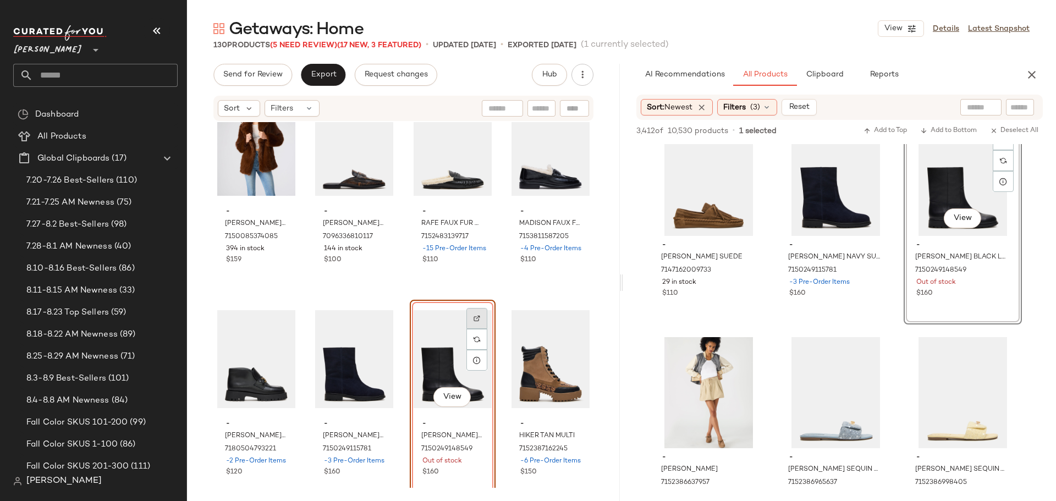
click at [473, 329] on div at bounding box center [477, 339] width 21 height 21
click at [375, 329] on div at bounding box center [378, 339] width 21 height 21
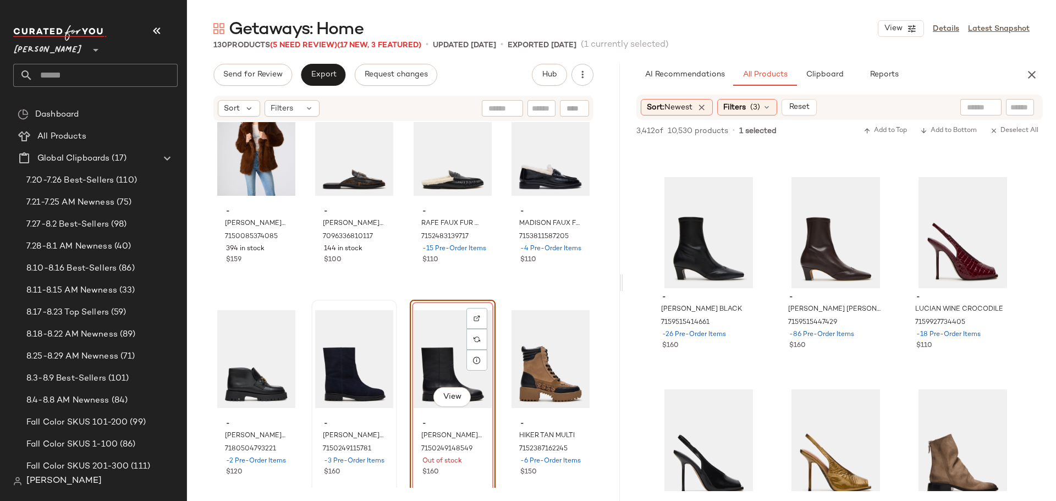
scroll to position [12050, 0]
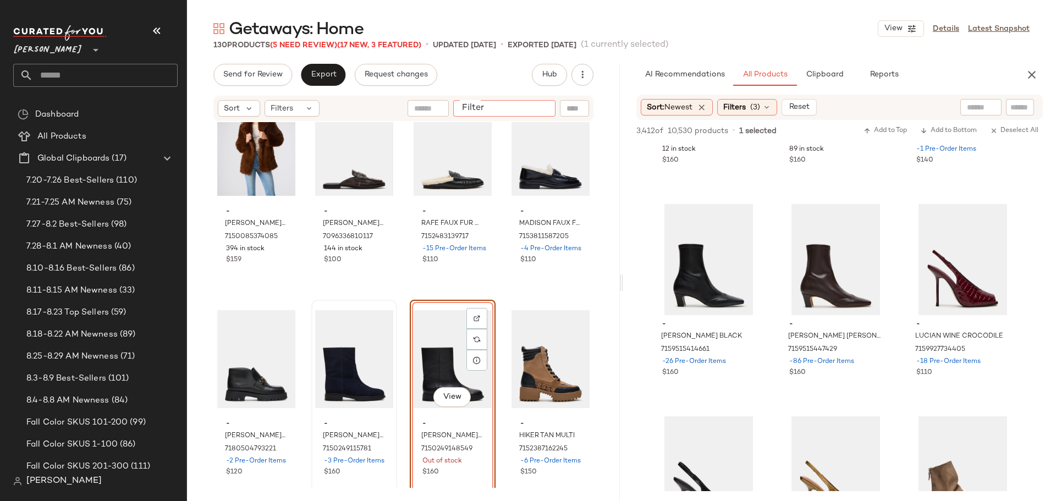
click at [533, 108] on input "Filter" at bounding box center [505, 109] width 94 height 12
type input "****"
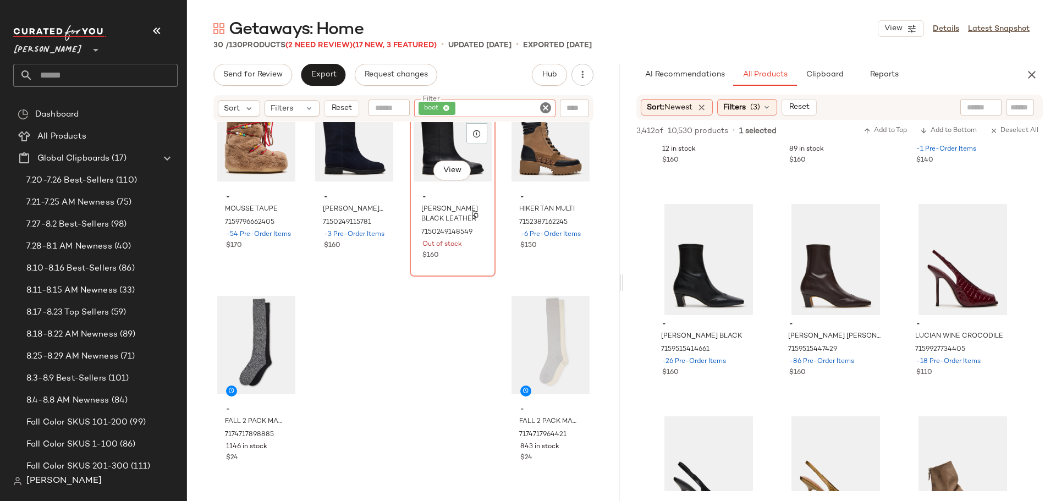
scroll to position [1335, 0]
click at [545, 102] on icon "Clear Filter" at bounding box center [545, 107] width 13 height 13
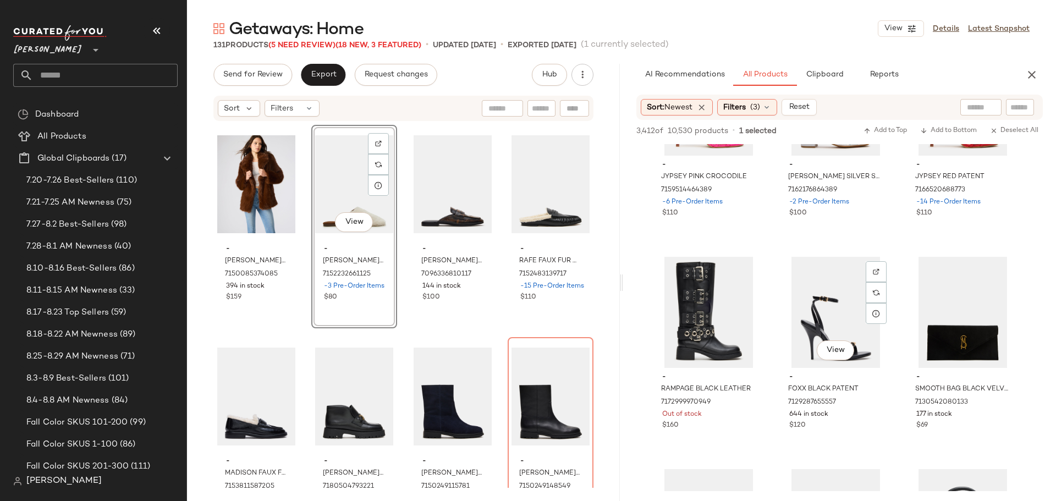
scroll to position [21129, 0]
click at [535, 107] on input "text" at bounding box center [541, 109] width 19 height 12
type input "*****"
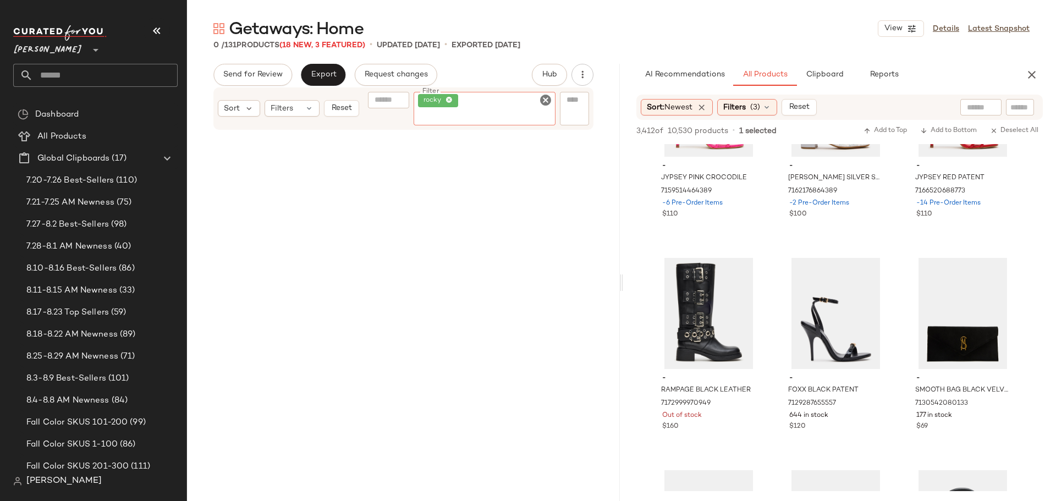
click at [544, 101] on icon "Clear Filter" at bounding box center [545, 100] width 13 height 13
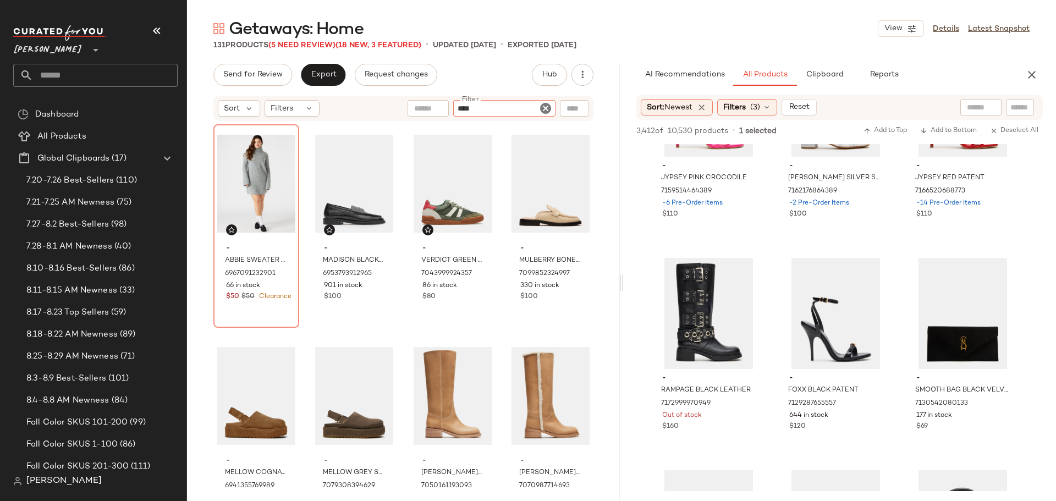
type input "*****"
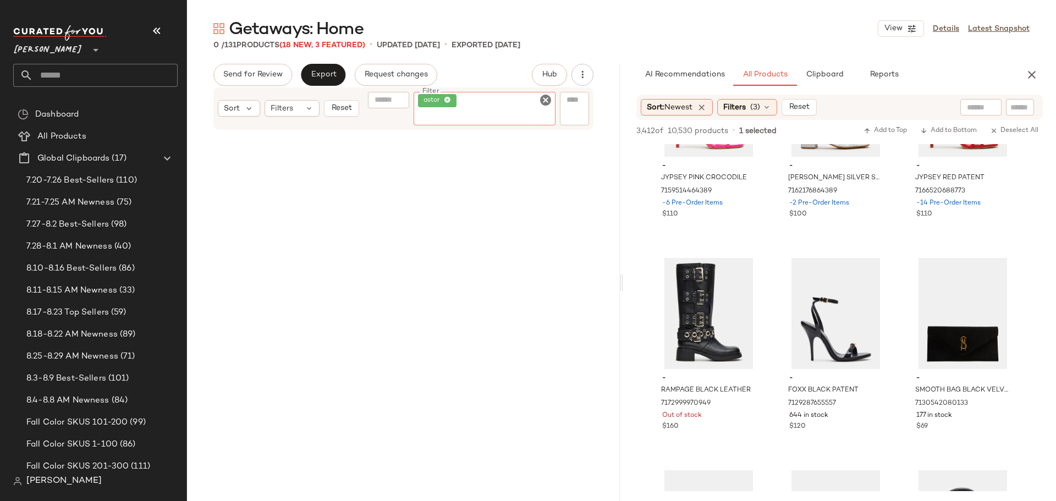
click at [544, 101] on icon "Clear Filter" at bounding box center [545, 100] width 13 height 13
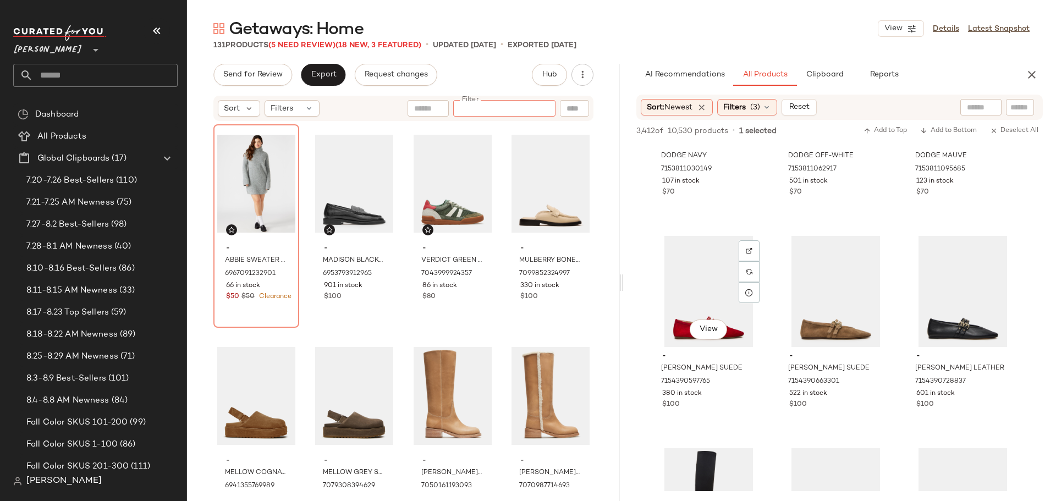
scroll to position [23330, 0]
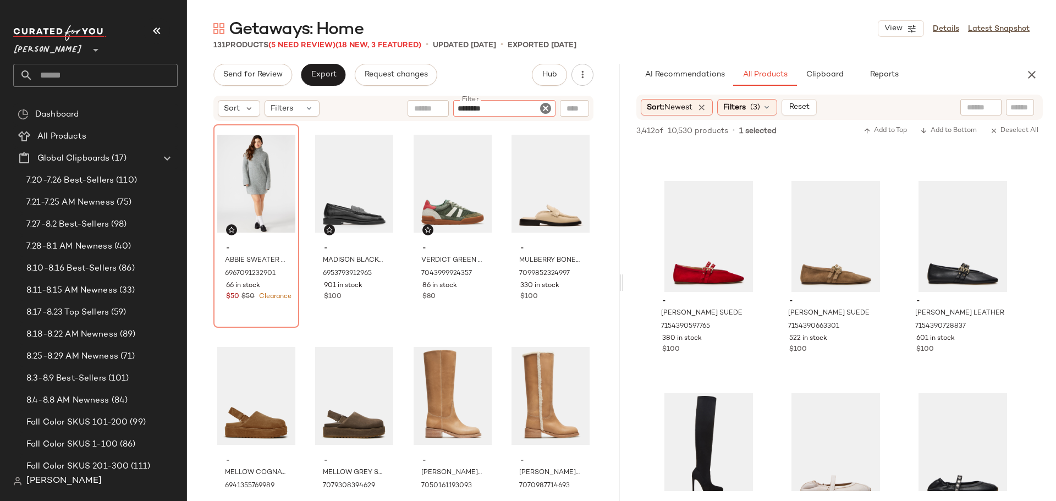
type input "*********"
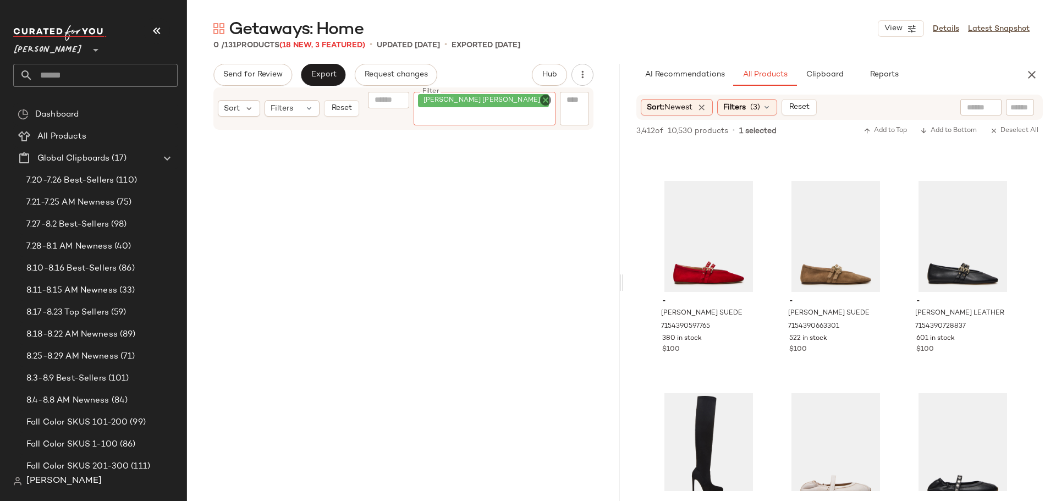
click at [547, 102] on icon "Clear Filter" at bounding box center [545, 100] width 13 height 13
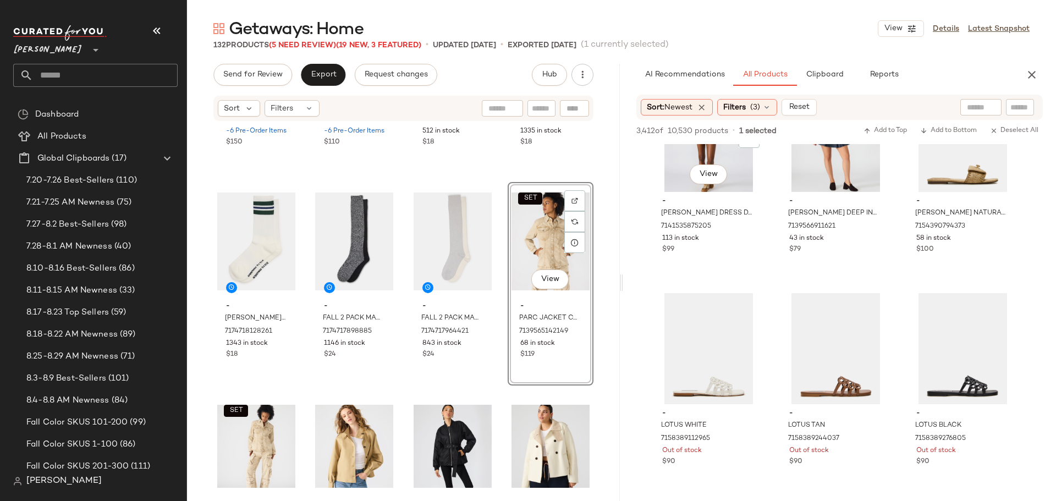
scroll to position [27731, 0]
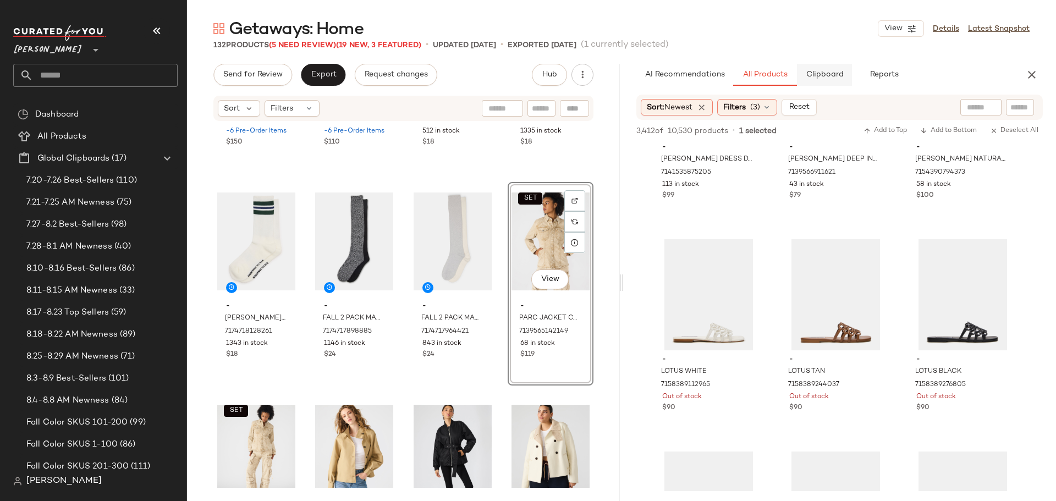
click at [831, 76] on span "Clipboard" at bounding box center [825, 74] width 38 height 9
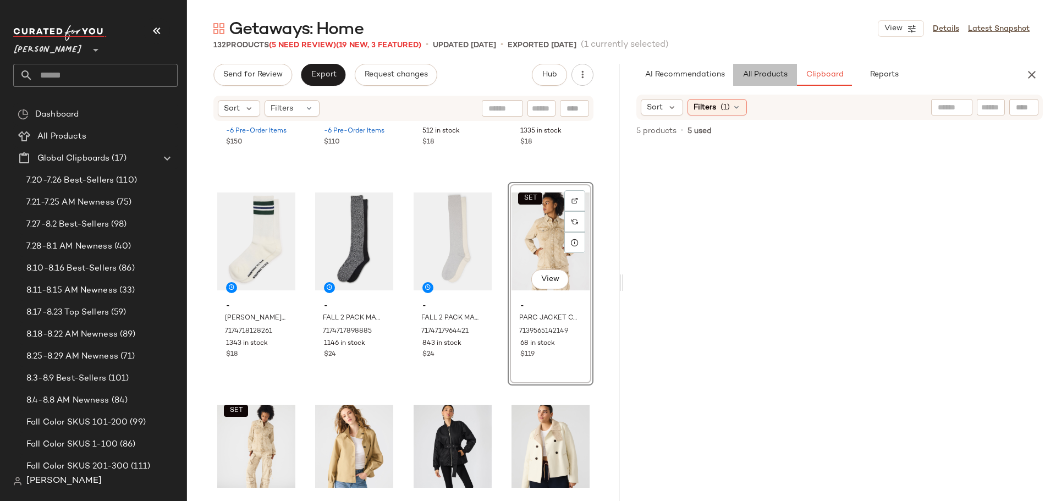
click at [771, 77] on span "All Products" at bounding box center [765, 74] width 45 height 9
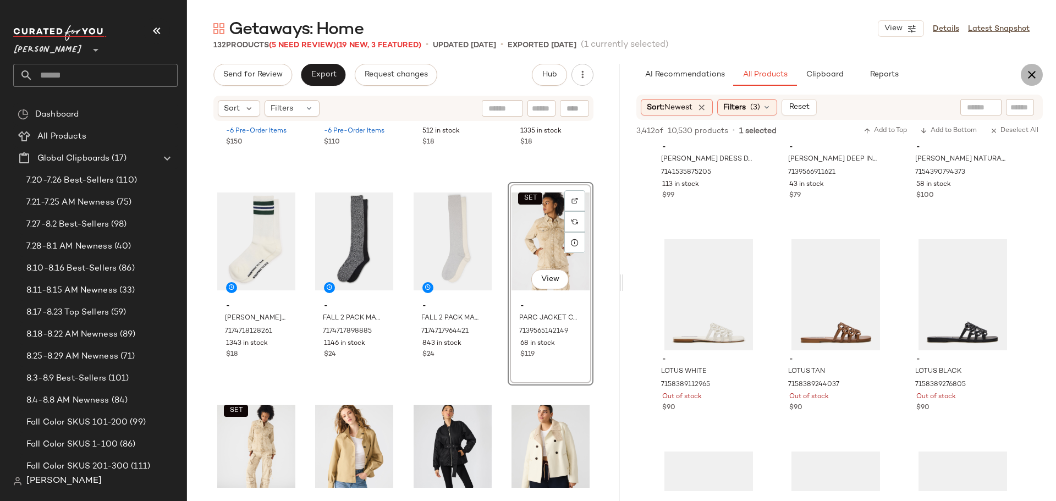
click at [1032, 80] on icon "button" at bounding box center [1032, 74] width 13 height 13
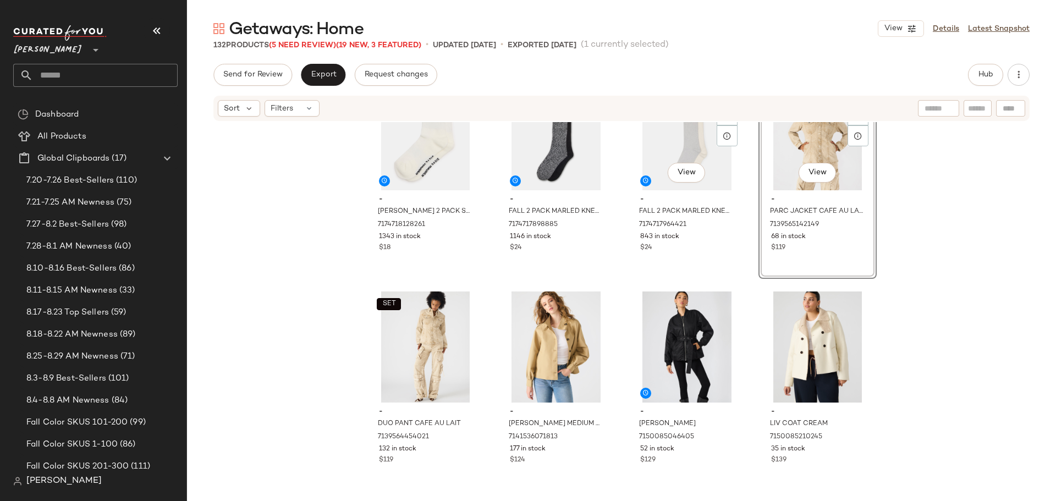
scroll to position [6645, 0]
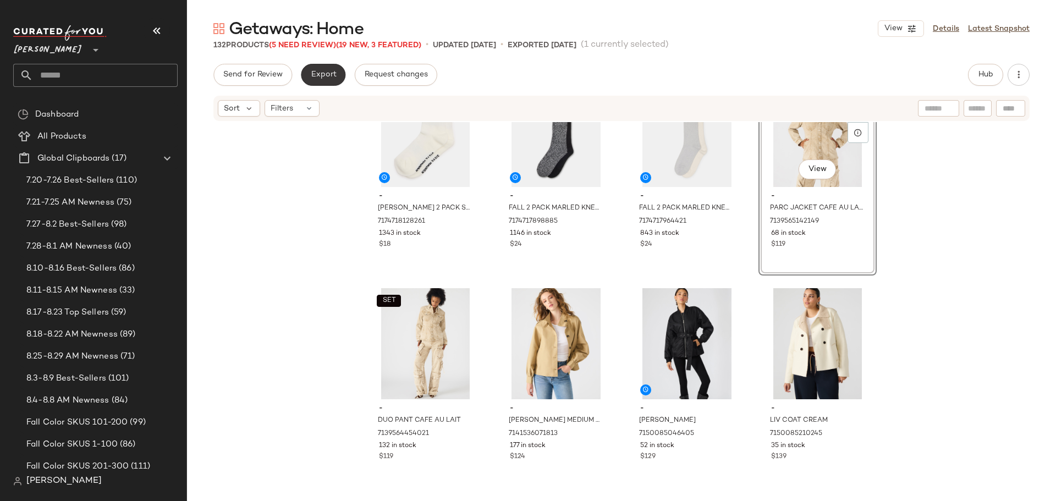
click at [325, 73] on span "Export" at bounding box center [323, 74] width 26 height 9
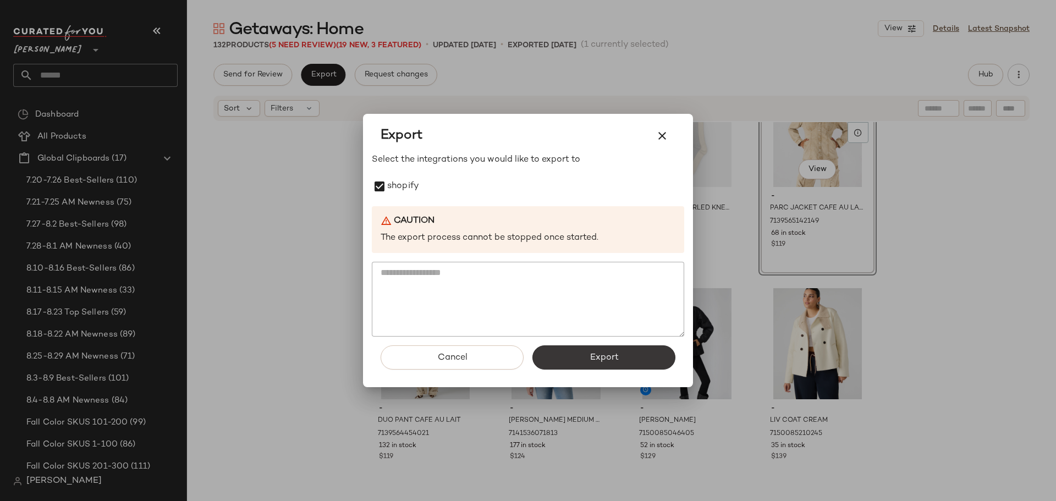
click at [606, 359] on span "Export" at bounding box center [603, 358] width 29 height 10
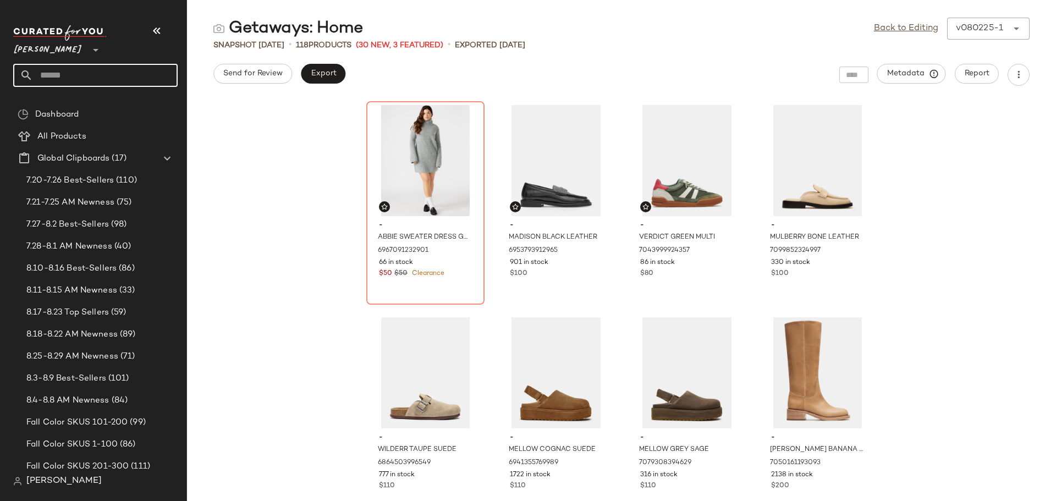
click at [116, 77] on input "text" at bounding box center [105, 75] width 145 height 23
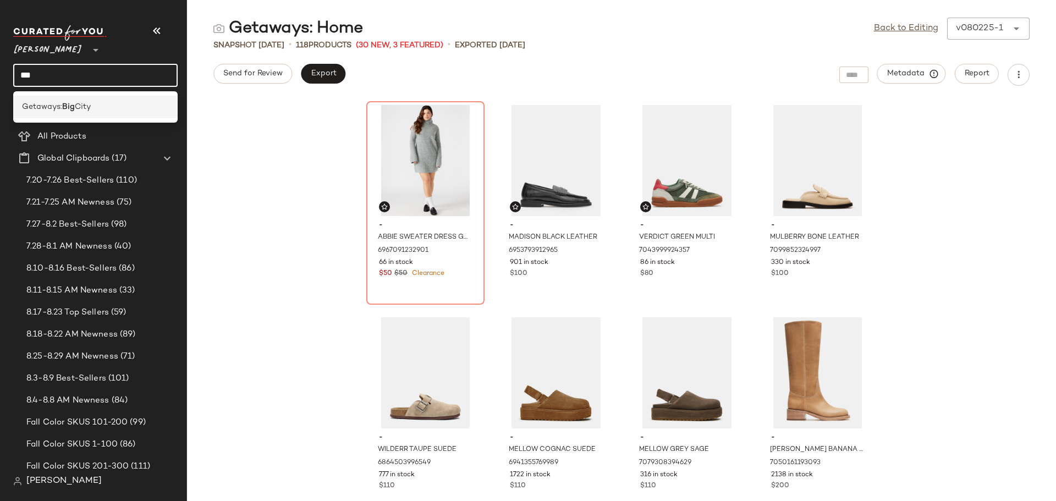
type input "***"
click at [46, 107] on span "Getaways:" at bounding box center [42, 107] width 40 height 12
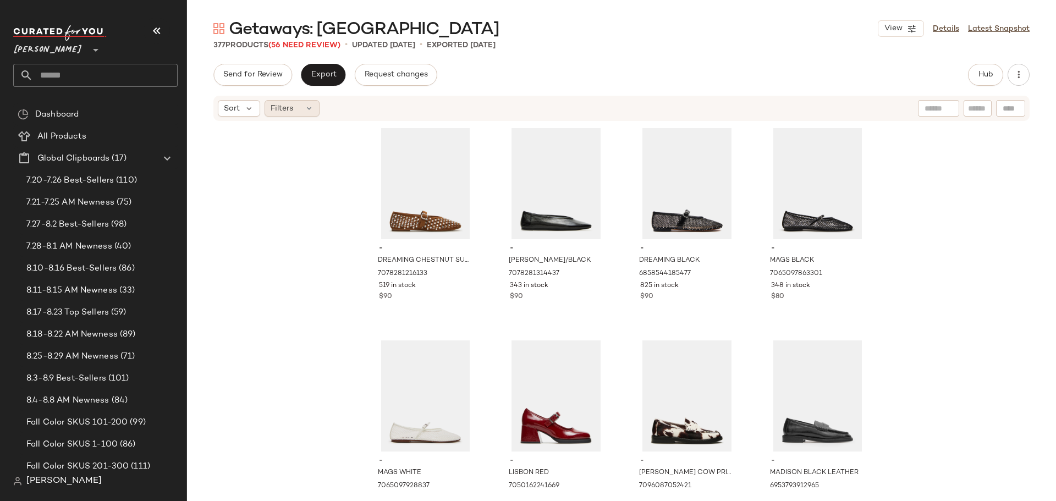
click at [277, 113] on span "Filters" at bounding box center [282, 109] width 23 height 12
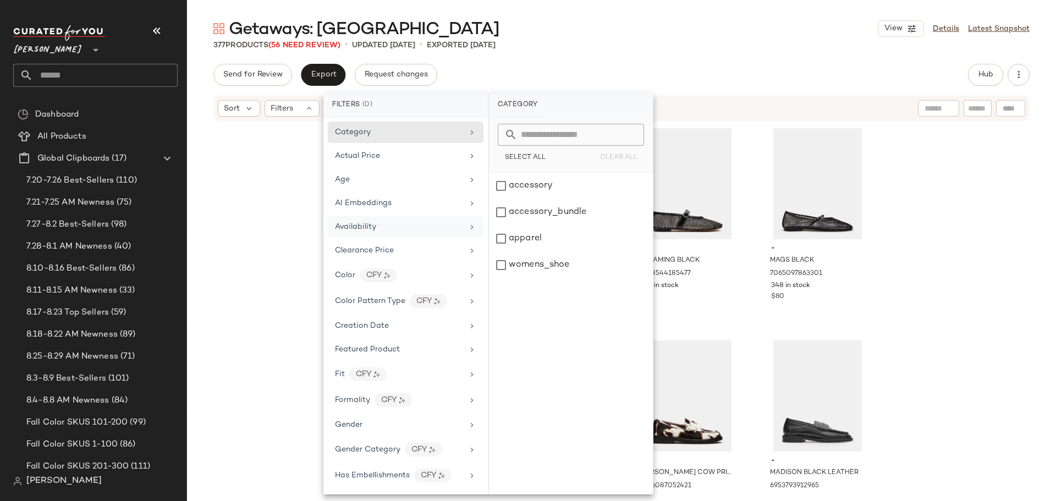
click at [372, 229] on span "Availability" at bounding box center [355, 227] width 41 height 8
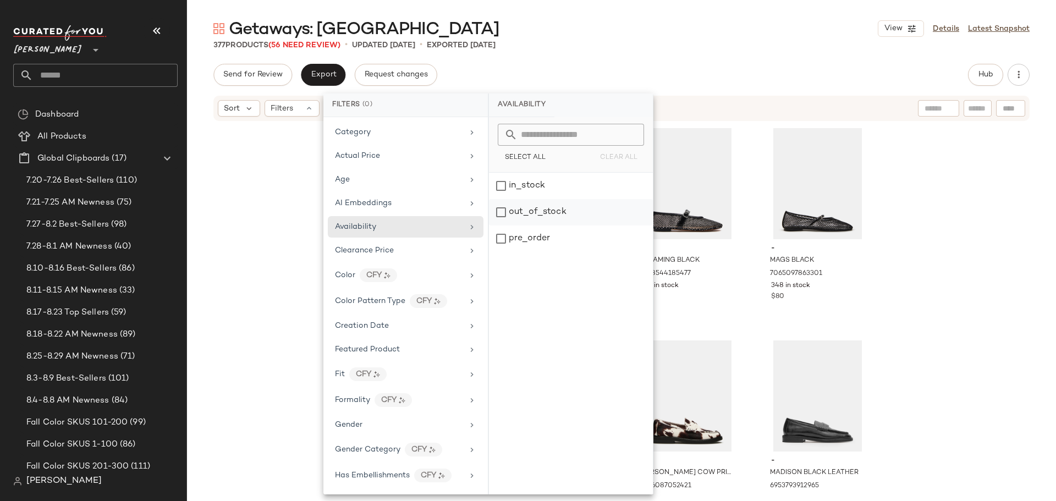
click at [505, 226] on div "out_of_stock" at bounding box center [571, 239] width 164 height 26
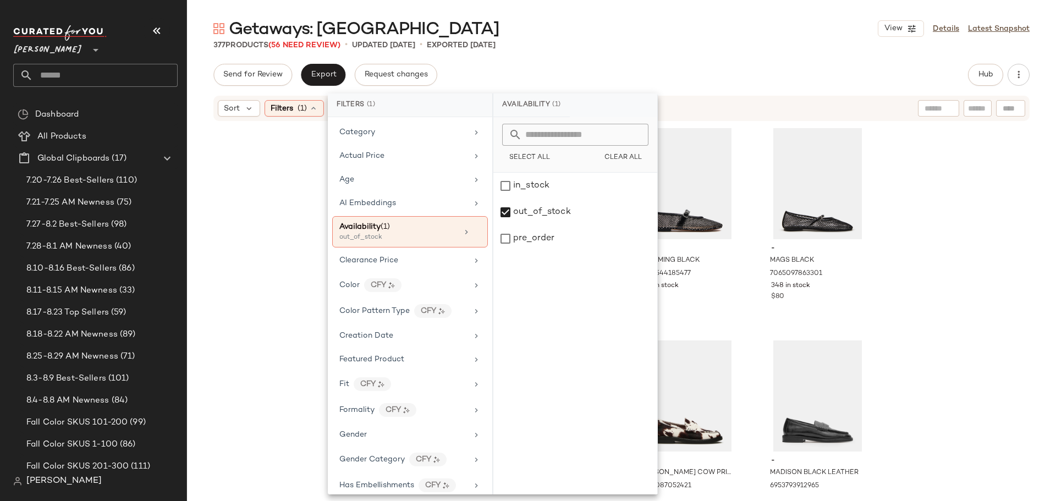
click at [296, 204] on div "- DREAMING CHESTNUT SUEDE RHINESTONES 7078281216133 519 in stock $90 - LENI BLA…" at bounding box center [621, 305] width 869 height 366
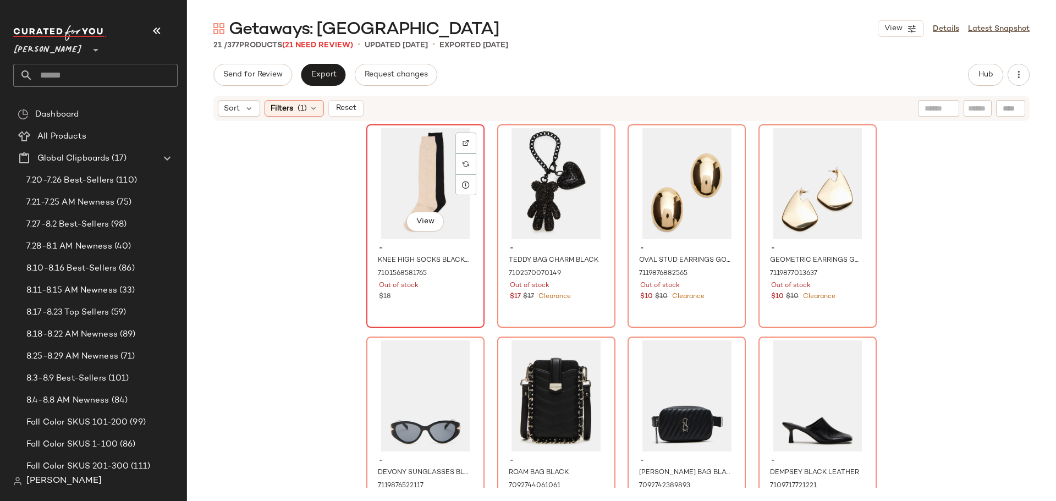
click at [408, 176] on div "View" at bounding box center [425, 183] width 111 height 111
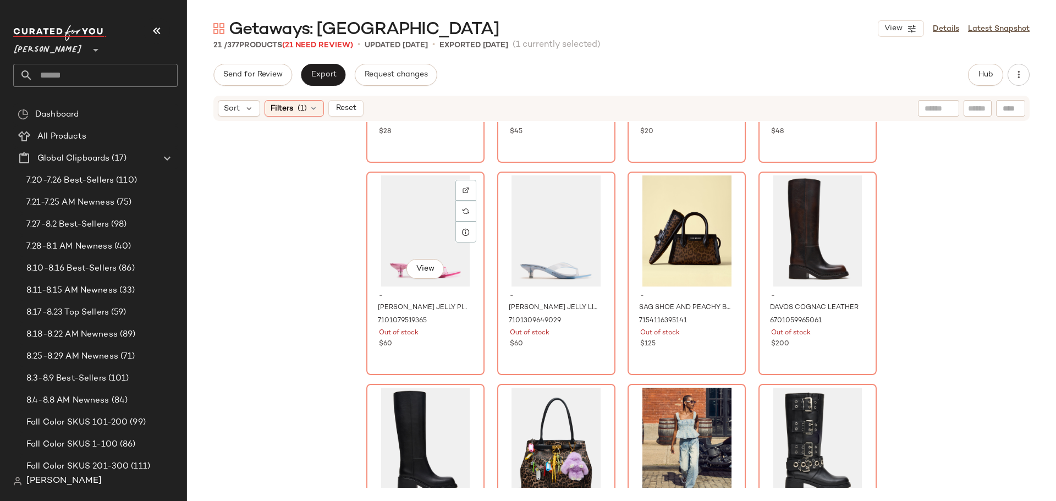
scroll to position [614, 0]
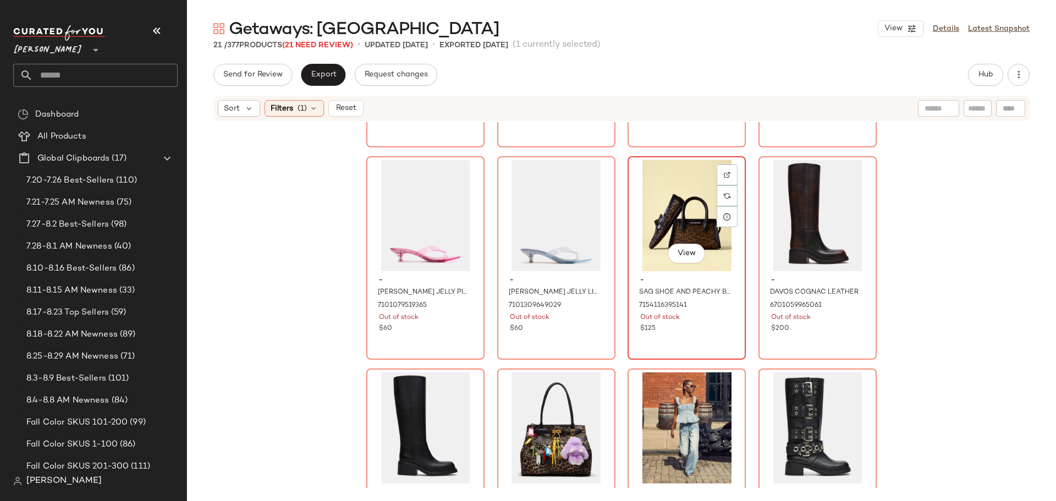
click at [671, 325] on div "$125" at bounding box center [686, 329] width 93 height 10
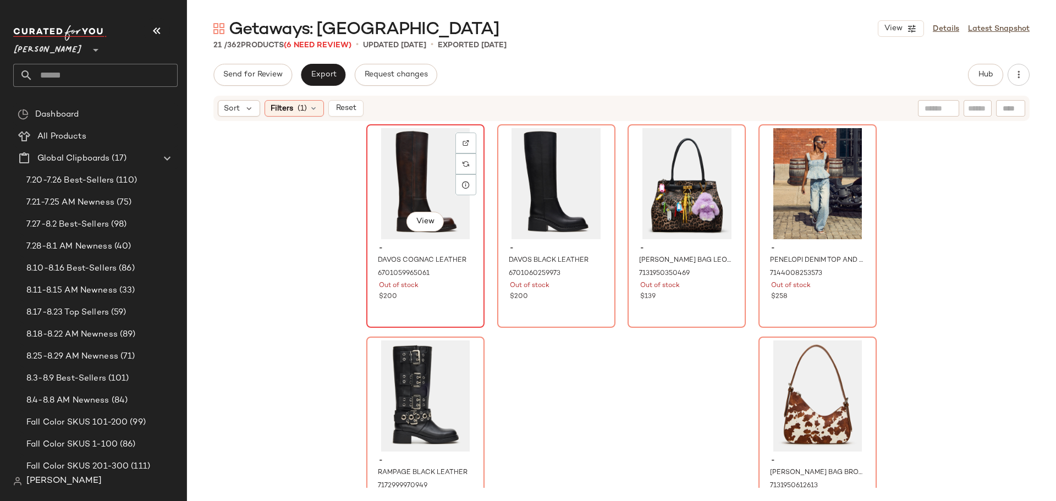
click at [408, 297] on div "$200" at bounding box center [425, 297] width 93 height 10
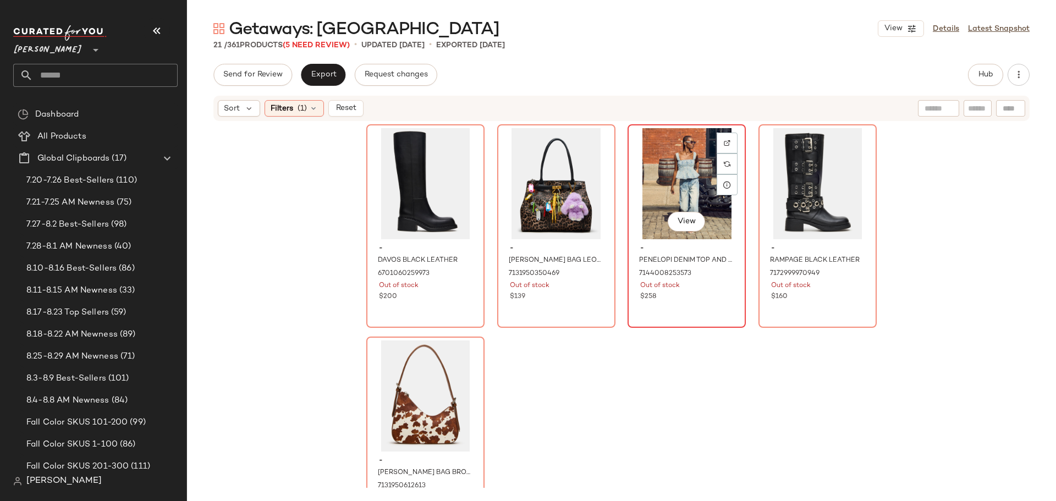
click at [649, 313] on div "View - PENELOPI DENIM TOP AND PERLEI JEAN BUNDLE 7144008253573 Out of stock $258" at bounding box center [687, 225] width 116 height 201
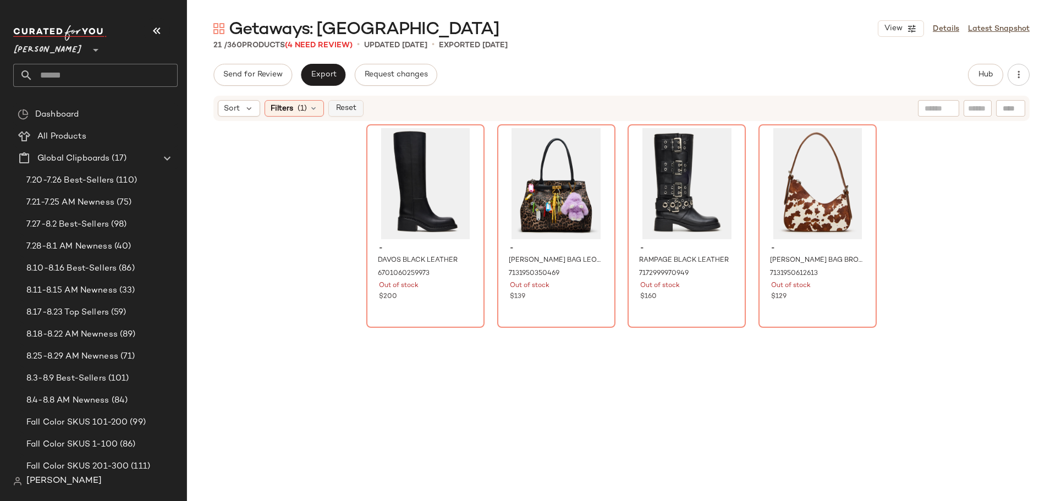
click at [342, 106] on span "Reset" at bounding box center [345, 108] width 21 height 9
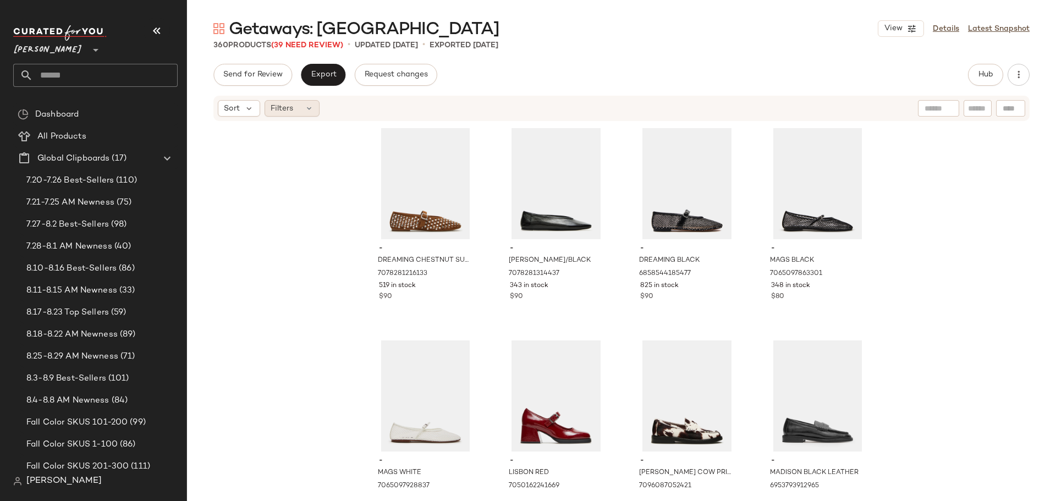
click at [307, 110] on icon at bounding box center [309, 108] width 9 height 9
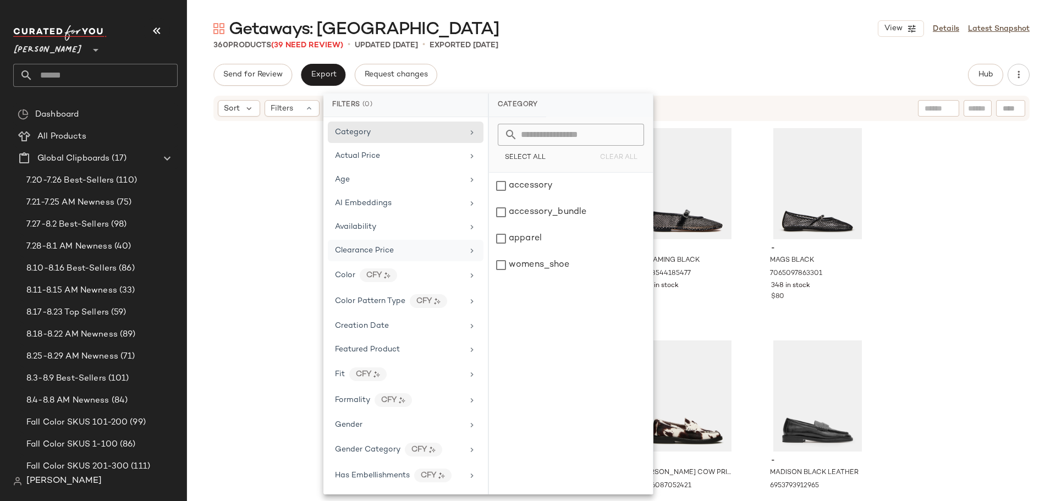
click at [386, 248] on span "Clearance Price" at bounding box center [364, 251] width 59 height 8
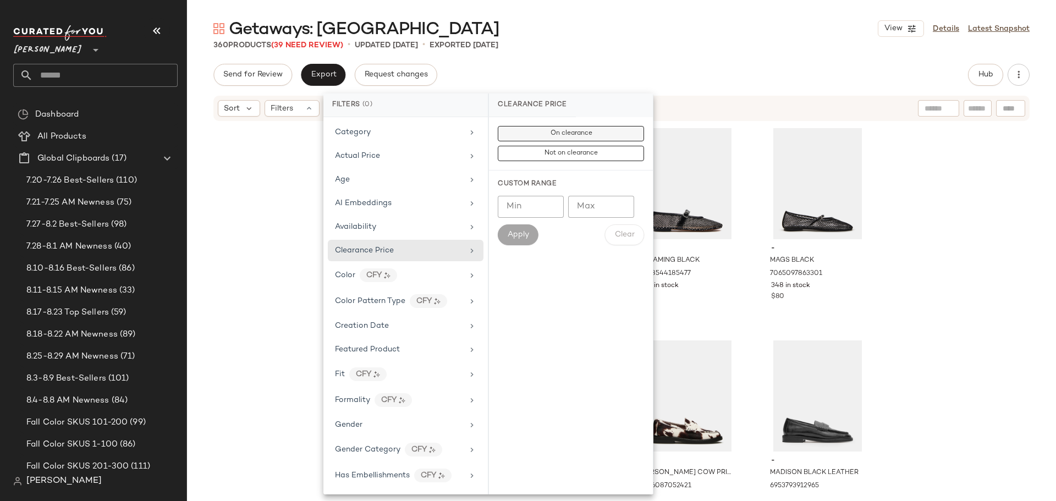
click at [531, 146] on button "On clearance" at bounding box center [571, 153] width 146 height 15
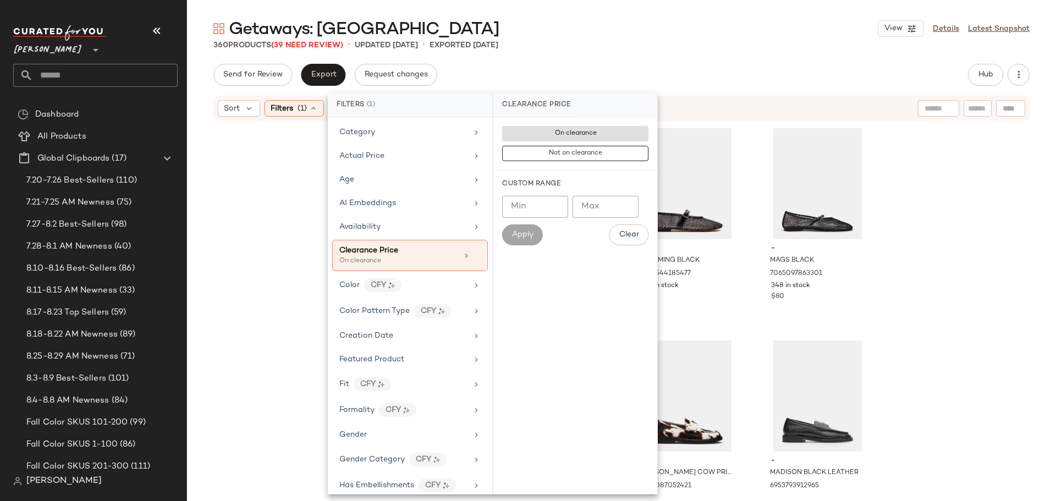
click at [277, 206] on div "- DREAMING CHESTNUT SUEDE RHINESTONES 7078281216133 519 in stock $90 - LENI BLA…" at bounding box center [621, 305] width 869 height 366
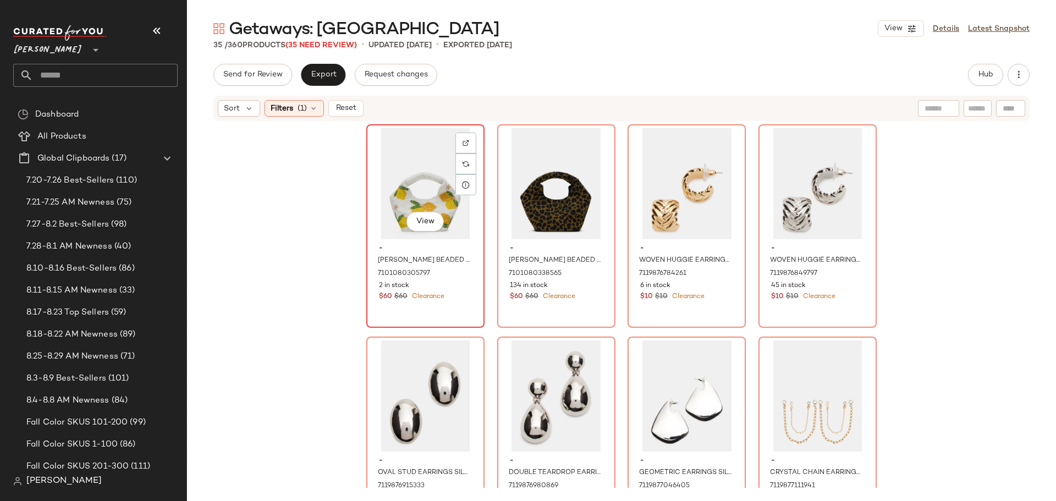
click at [401, 193] on div "View" at bounding box center [425, 183] width 111 height 111
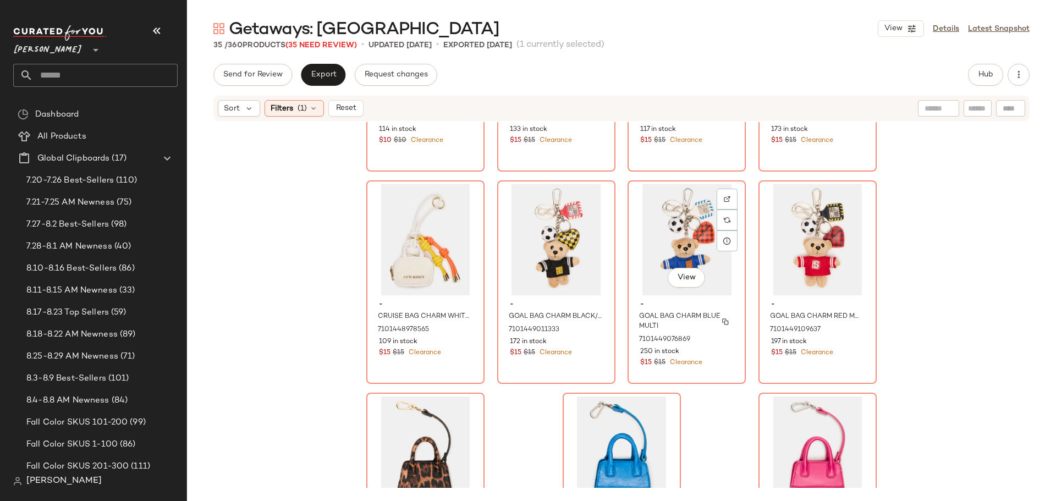
scroll to position [1548, 0]
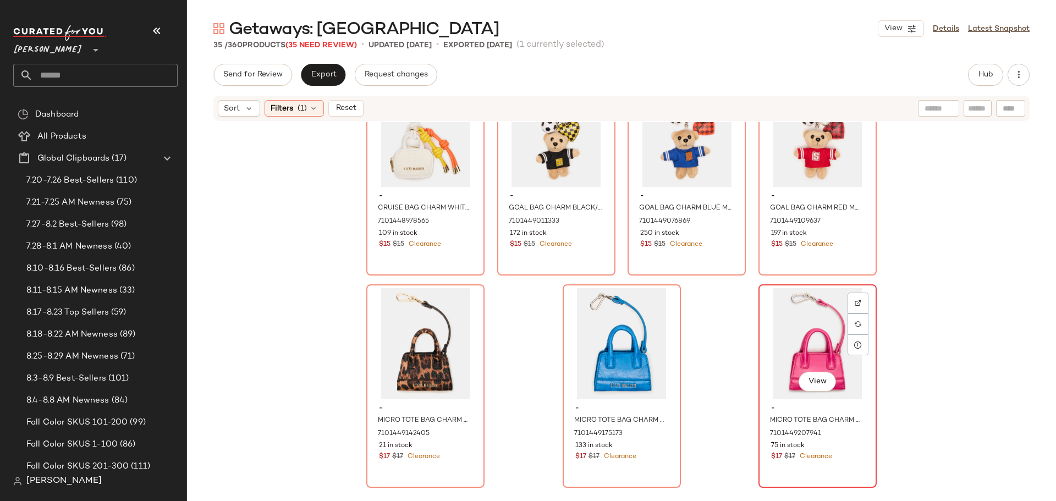
click at [763, 414] on div "- MICRO TOTE BAG CHARM FUCHSIA 7101449207941 75 in stock $17 $17 Clearance" at bounding box center [818, 431] width 111 height 64
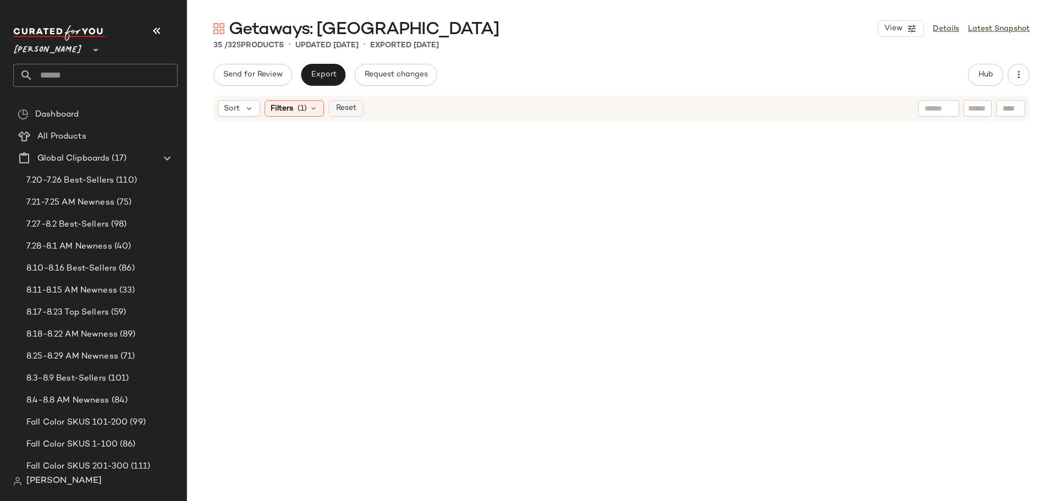
click at [337, 111] on span "Reset" at bounding box center [345, 108] width 21 height 9
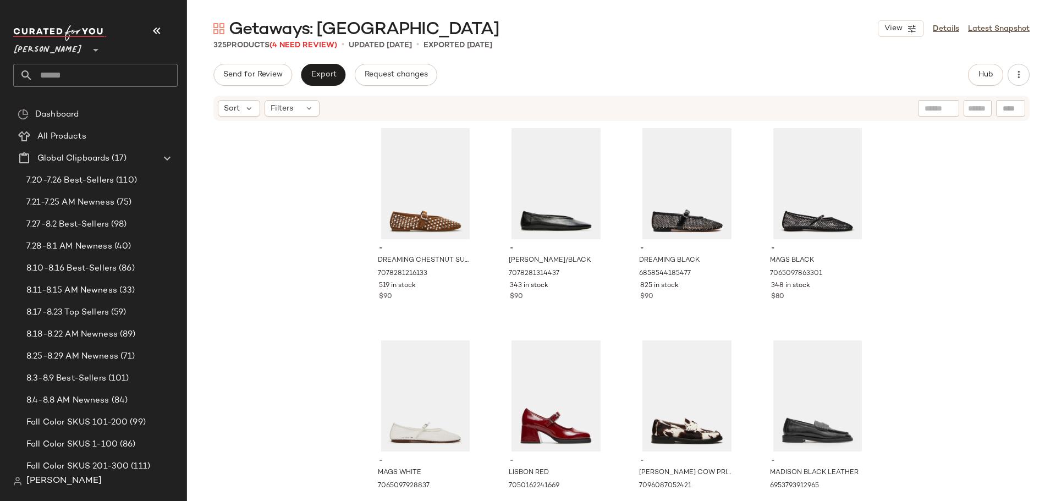
click at [966, 76] on div "Send for Review Export Request changes Hub" at bounding box center [621, 75] width 817 height 22
click at [981, 76] on span "Hub" at bounding box center [985, 74] width 15 height 9
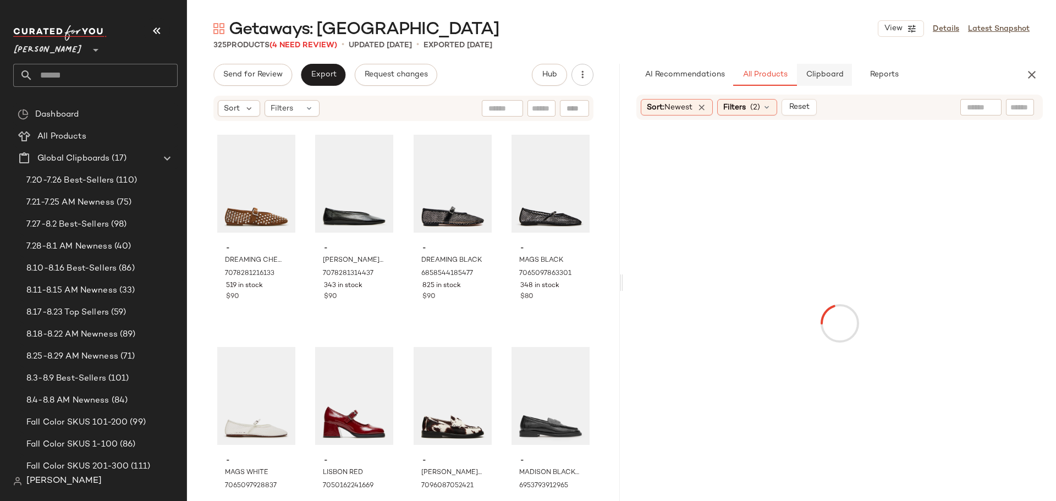
click at [823, 79] on span "Clipboard" at bounding box center [825, 74] width 38 height 9
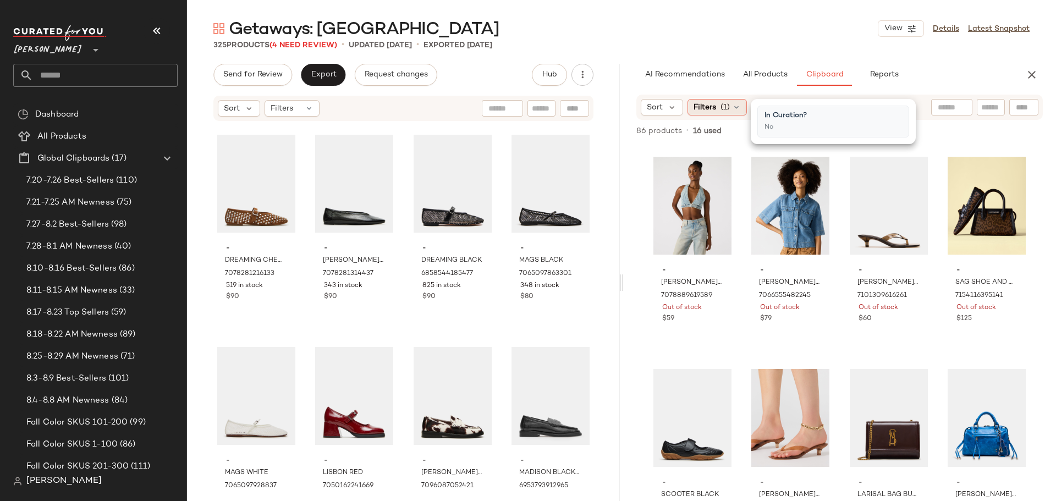
click at [737, 114] on div "Filters (1)" at bounding box center [717, 107] width 59 height 17
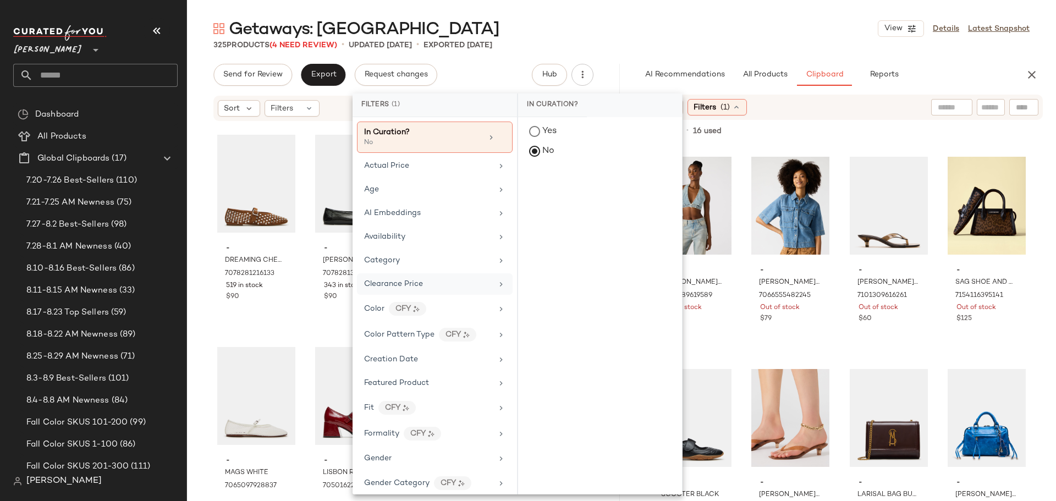
click at [429, 281] on div "Clearance Price" at bounding box center [428, 284] width 128 height 12
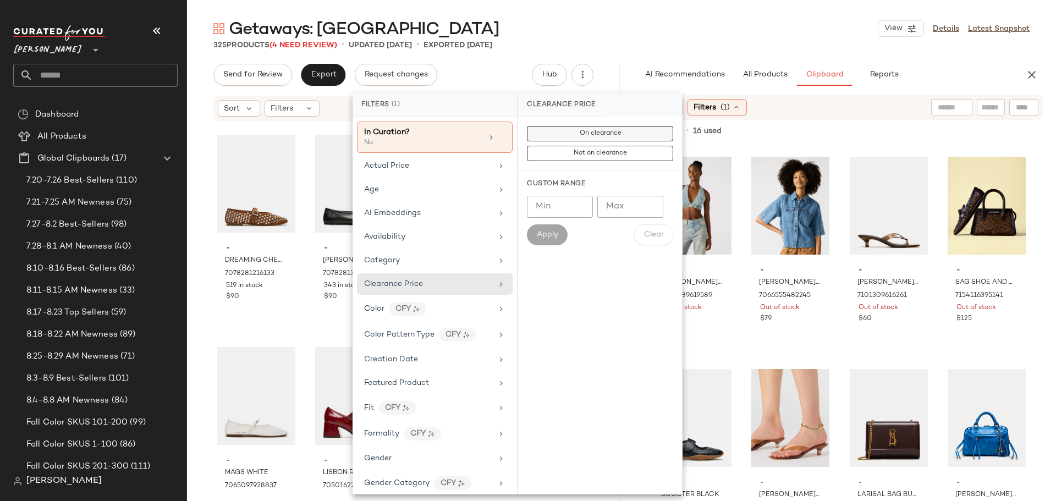
click at [561, 146] on button "On clearance" at bounding box center [600, 153] width 146 height 15
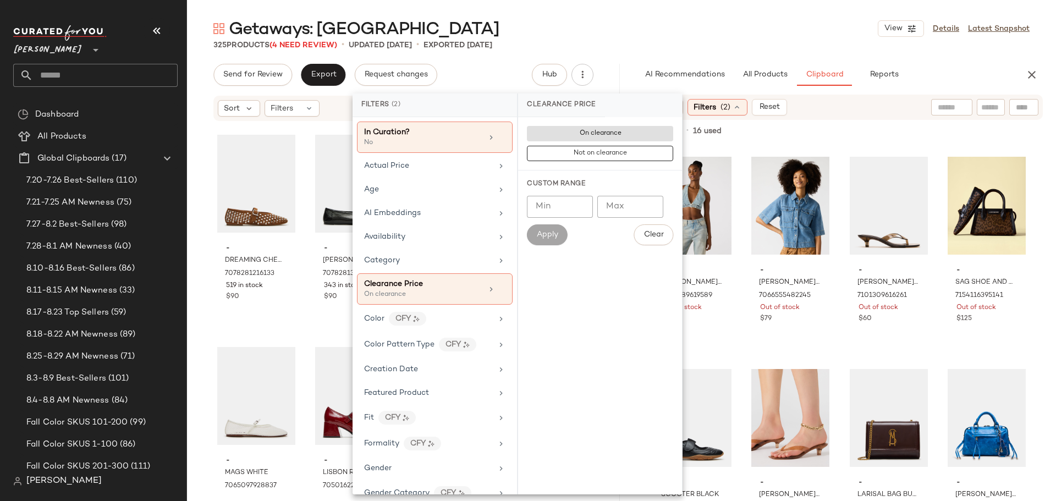
click at [834, 190] on div "- GRAZIELLA DENIM TOP 7078889619589 Out of stock $59 - ELIANA DENIM TOP 7066555…" at bounding box center [840, 323] width 380 height 355
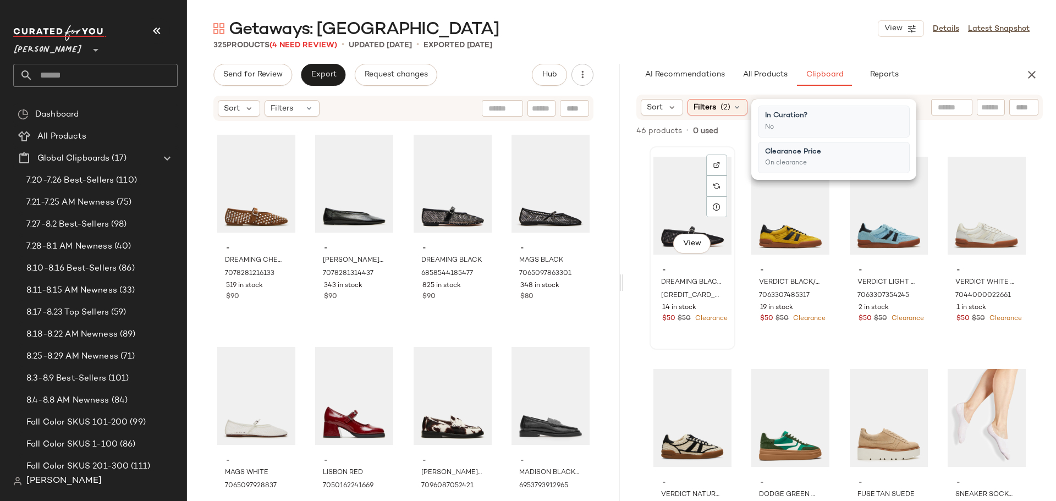
click at [669, 196] on div "View" at bounding box center [693, 205] width 78 height 111
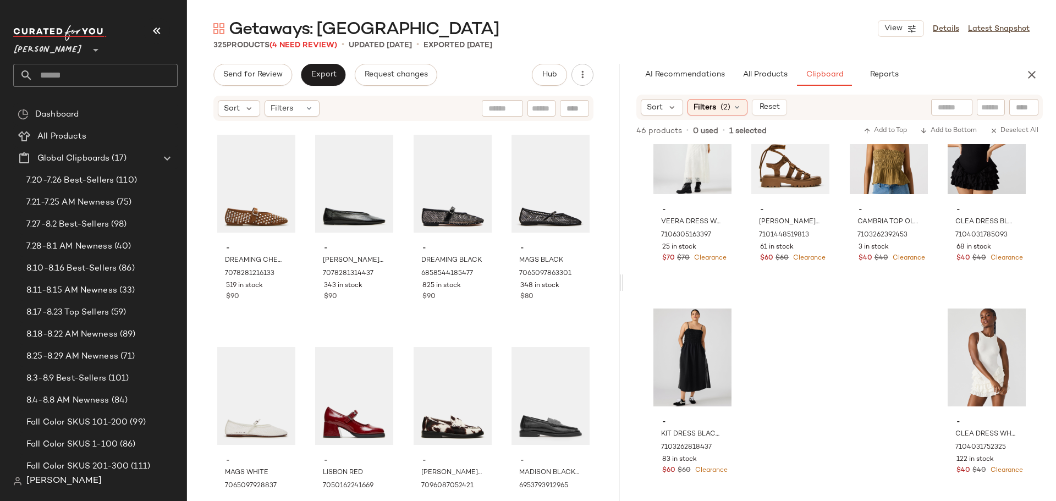
scroll to position [2194, 0]
click at [935, 423] on div "- VEERA DRESS WHITE 7106305163397 25 in stock $70 $70 Clearance - LYRIAN COGNAC…" at bounding box center [839, 322] width 433 height 357
click at [945, 412] on div "View - CLEA DRESS WHITE 7104031752325 122 in stock $40 $40 Clearance" at bounding box center [987, 399] width 84 height 201
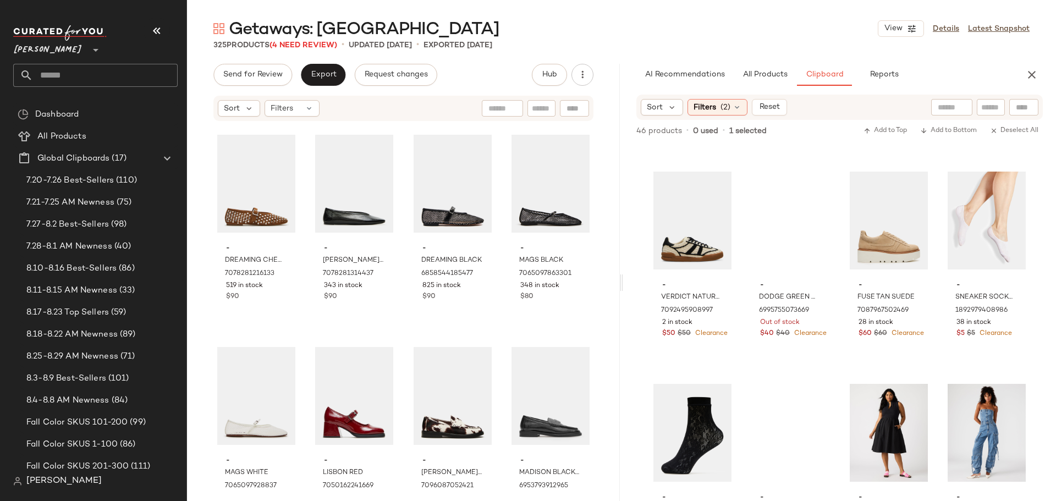
scroll to position [0, 0]
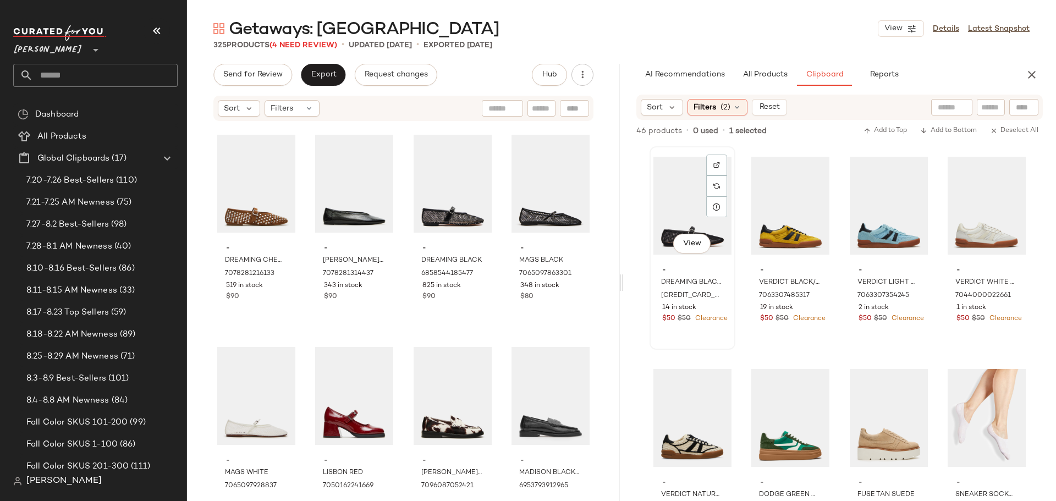
click at [677, 218] on div "View" at bounding box center [693, 205] width 78 height 111
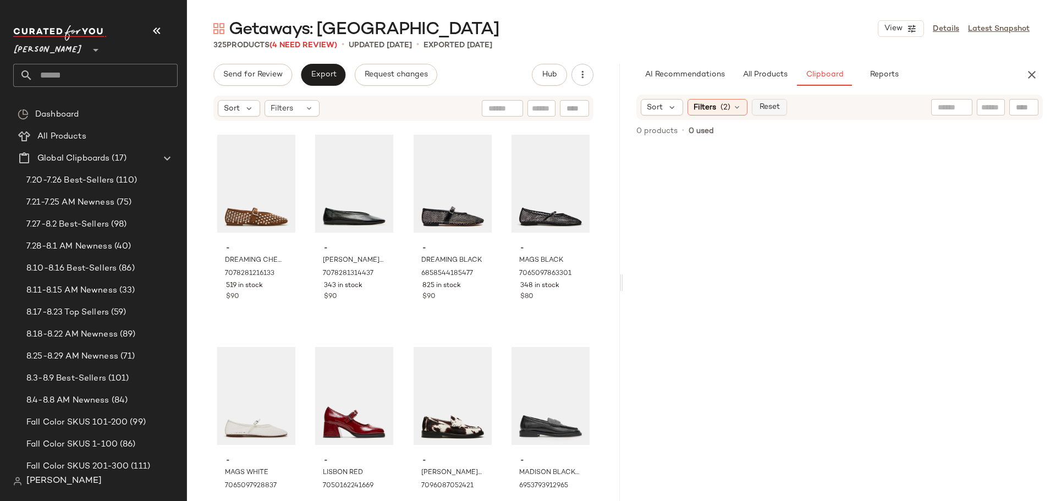
click at [764, 103] on span "Reset" at bounding box center [769, 107] width 21 height 9
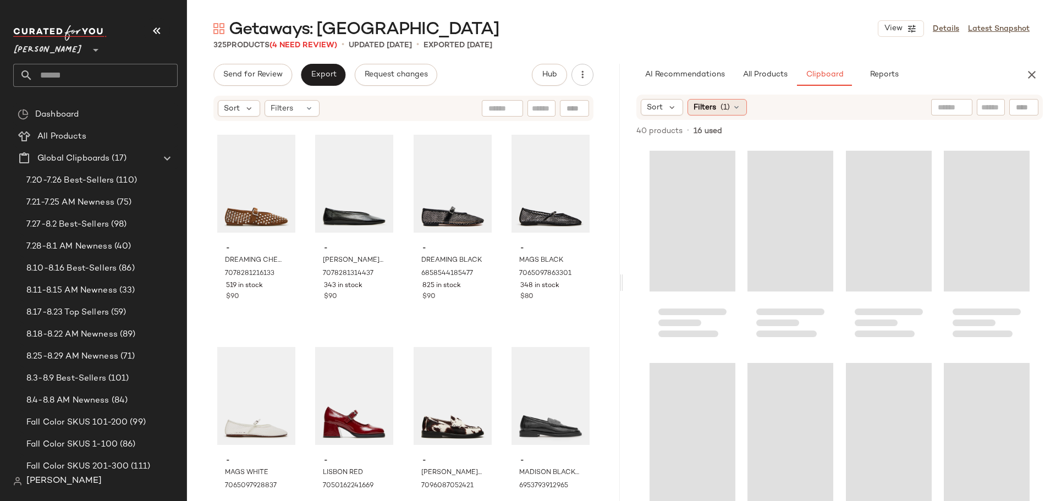
click at [736, 111] on icon at bounding box center [736, 107] width 9 height 9
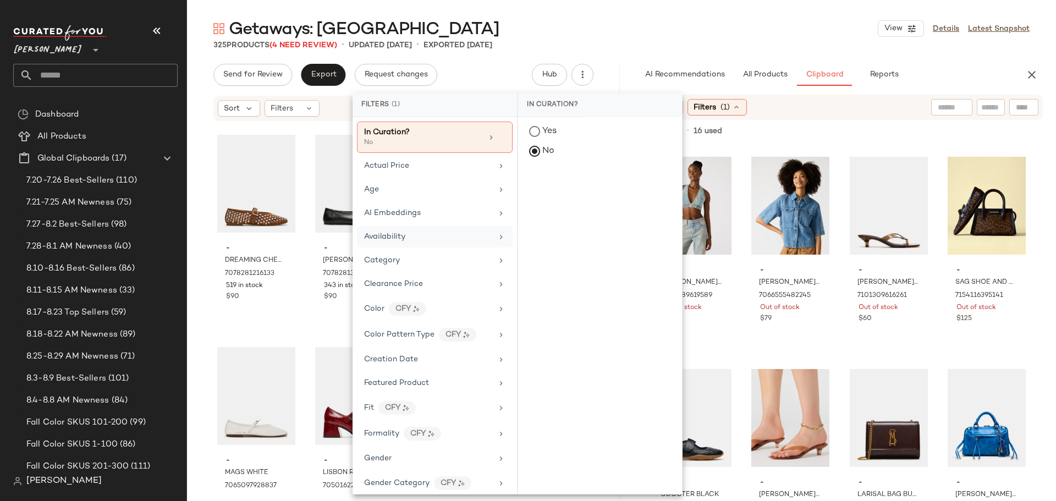
click at [440, 250] on div "Availability" at bounding box center [435, 260] width 156 height 21
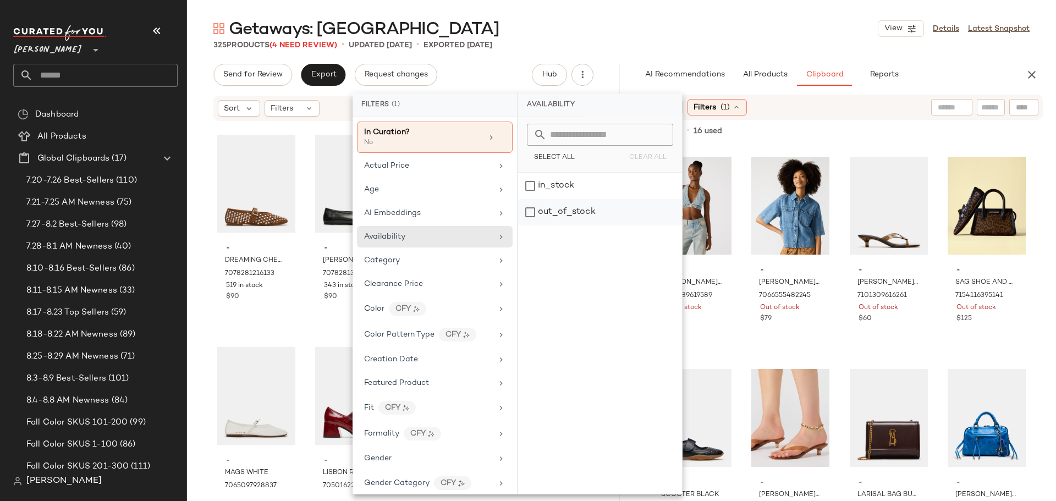
click at [532, 211] on div "out_of_stock" at bounding box center [600, 212] width 164 height 26
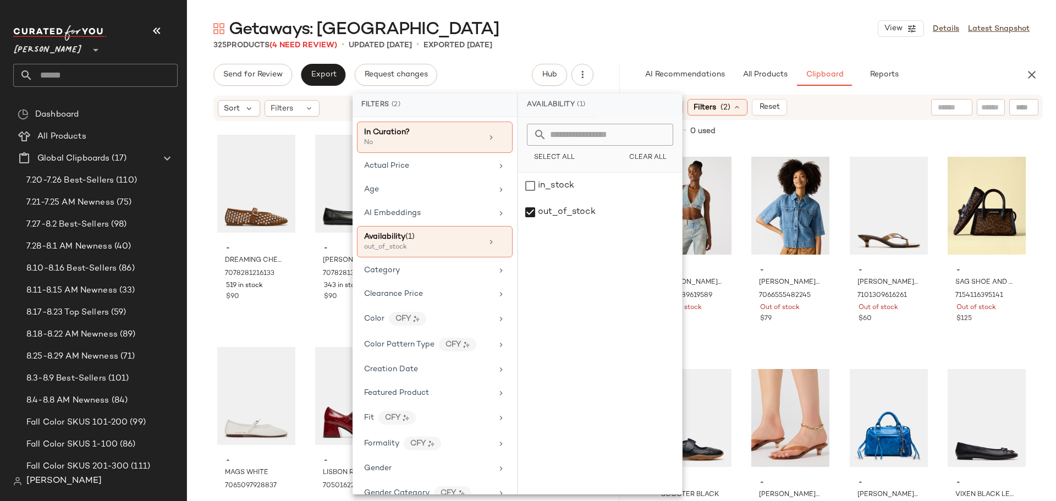
click at [741, 330] on div "- GRAZIELLA DENIM TOP 7078889619589 Out of stock $59 - ELIANA DENIM TOP 7066555…" at bounding box center [840, 323] width 380 height 355
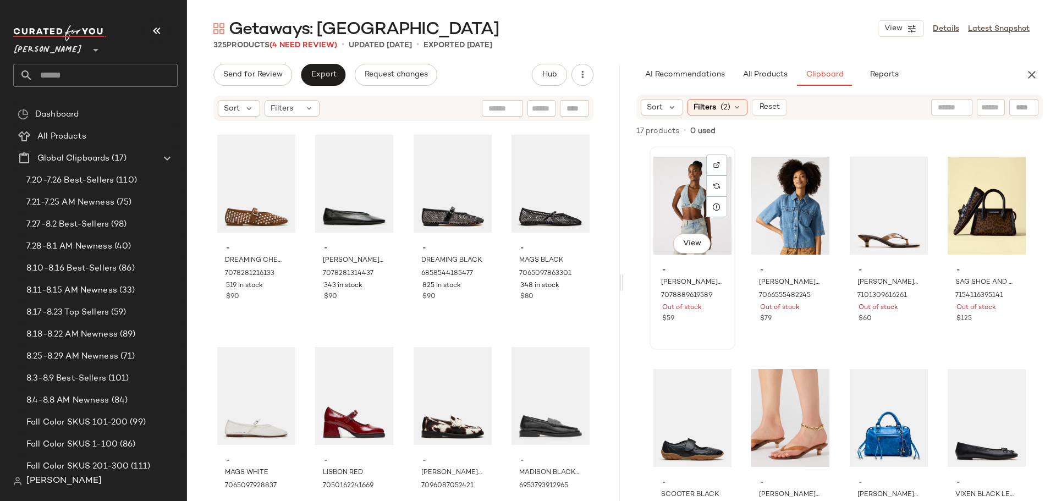
click at [694, 230] on div "View" at bounding box center [693, 205] width 78 height 111
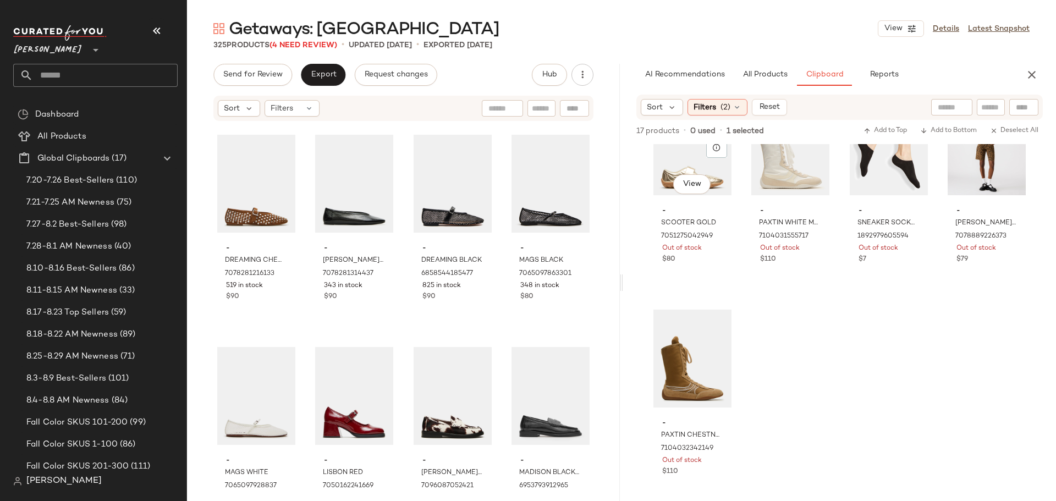
scroll to position [707, 0]
click at [707, 485] on div "View - PAXTIN CHESTNUT 7104032342149 Out of stock $110" at bounding box center [693, 399] width 84 height 201
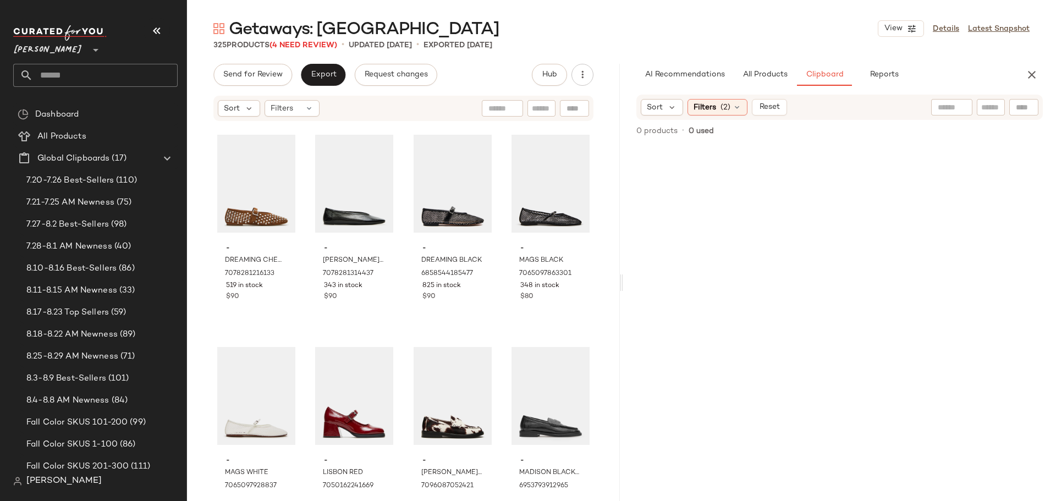
scroll to position [0, 0]
click at [769, 101] on button "Reset" at bounding box center [769, 107] width 35 height 17
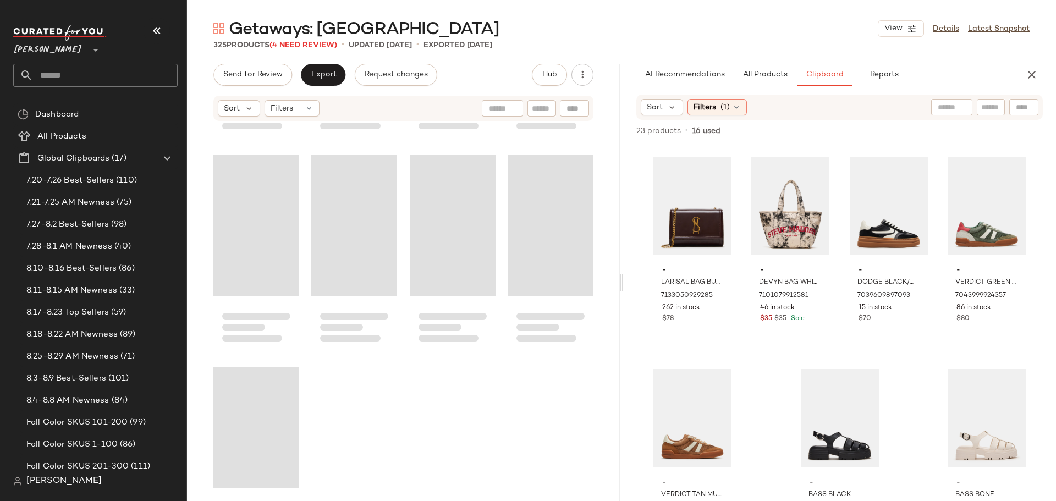
scroll to position [17052, 0]
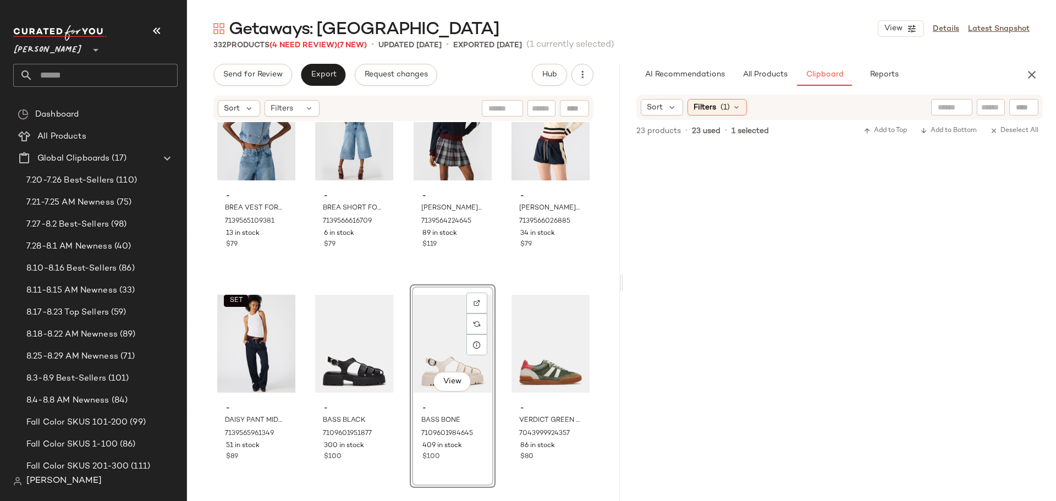
click at [539, 105] on input "text" at bounding box center [541, 109] width 19 height 12
type input "*******"
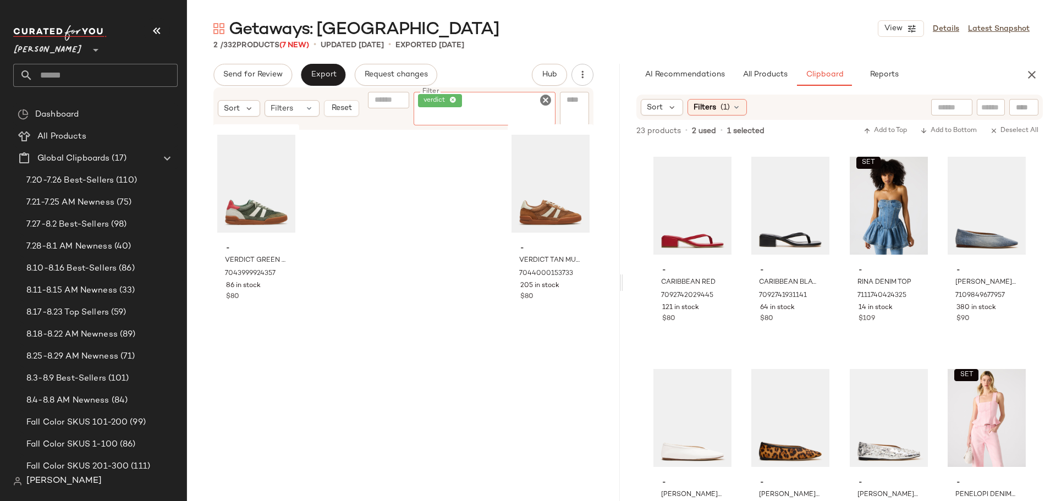
click at [545, 101] on icon "Clear Filter" at bounding box center [545, 100] width 13 height 13
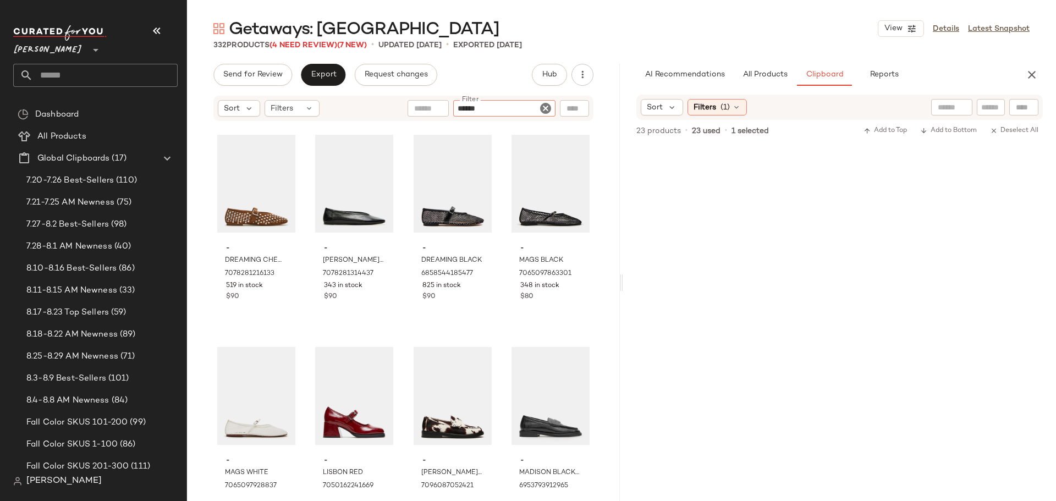
type input "*******"
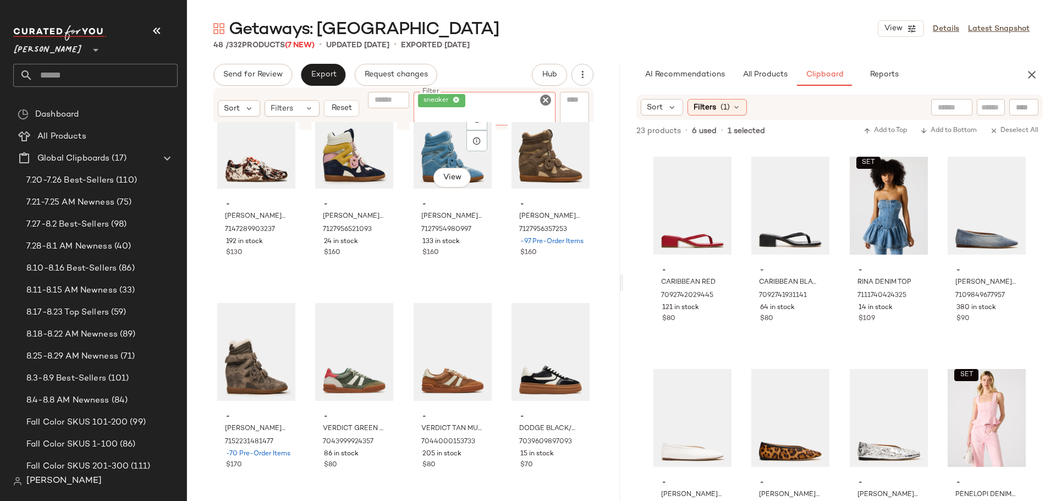
scroll to position [2185, 0]
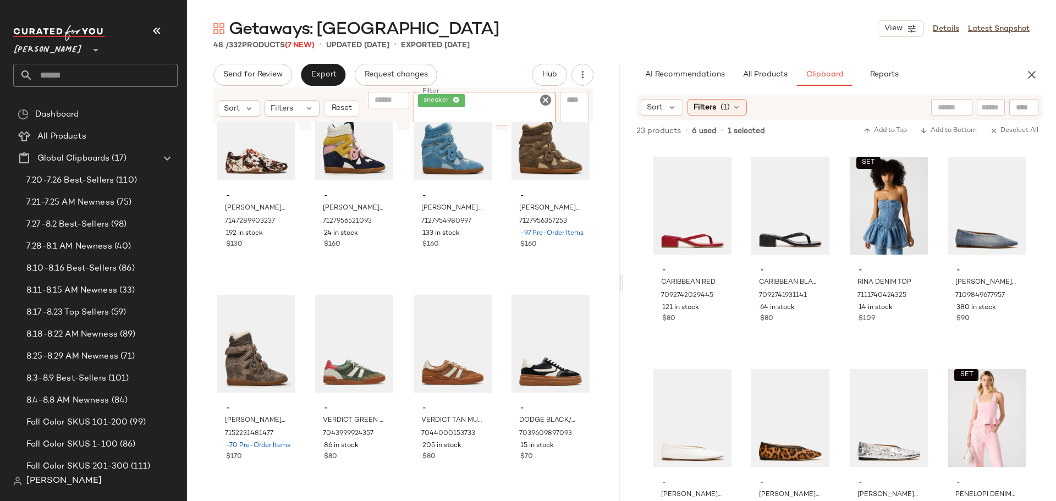
click at [546, 99] on icon "Clear Filter" at bounding box center [545, 100] width 13 height 13
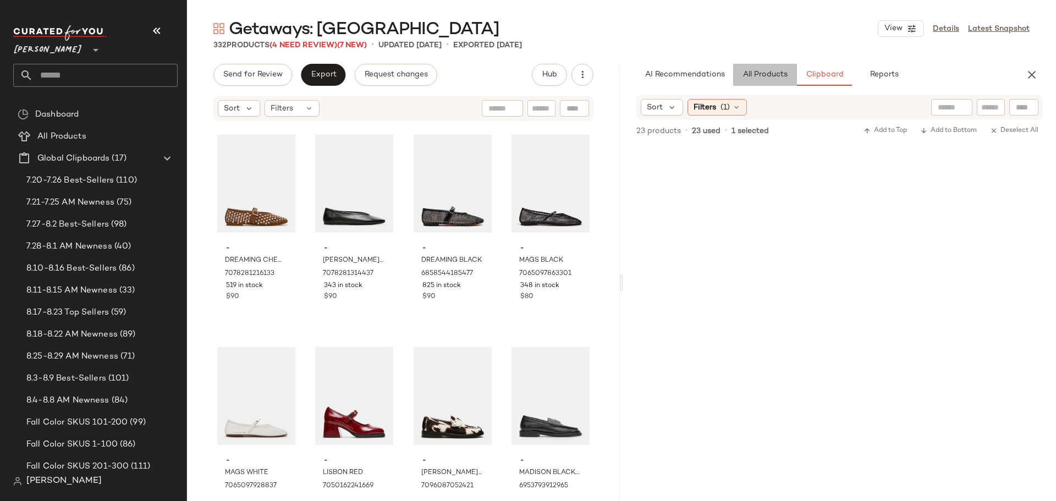
click at [784, 75] on span "All Products" at bounding box center [765, 74] width 45 height 9
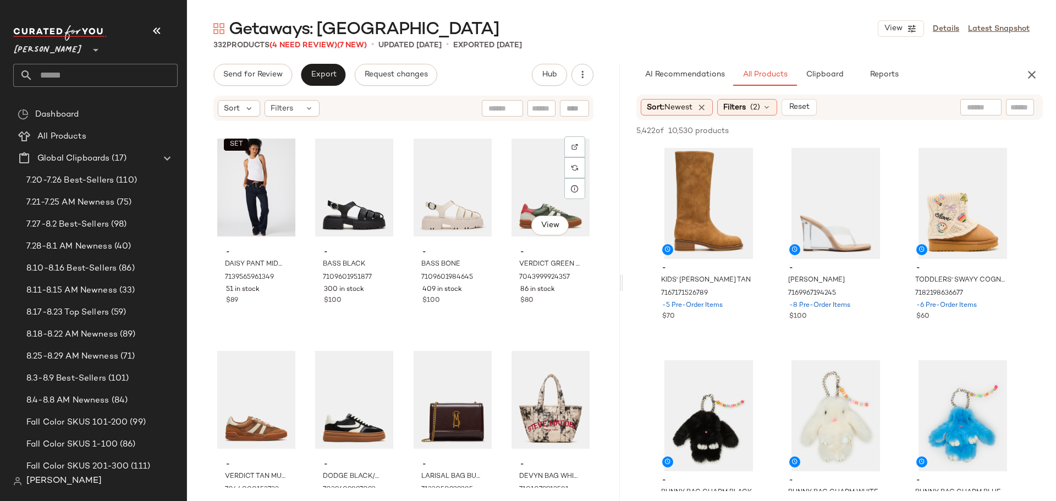
scroll to position [17209, 0]
click at [771, 111] on icon at bounding box center [767, 107] width 9 height 9
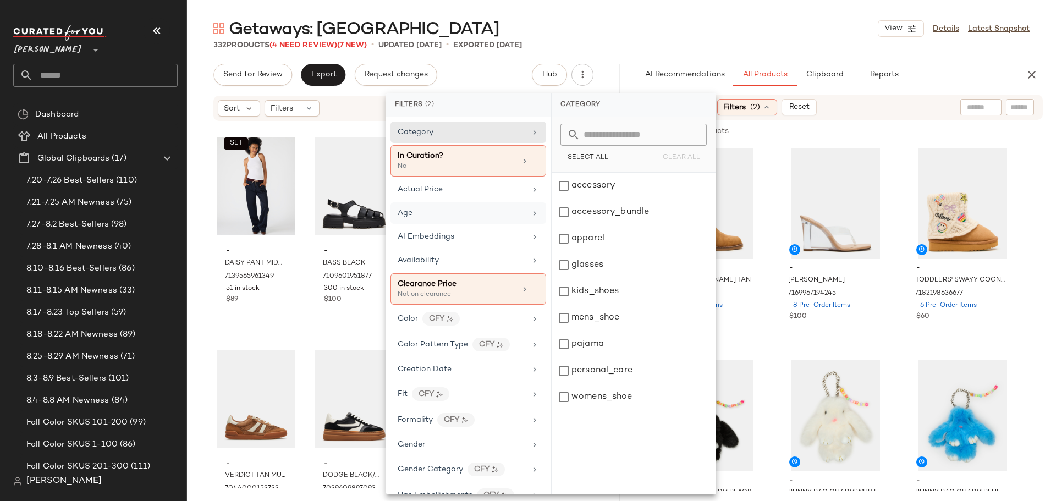
click at [459, 211] on div "Age" at bounding box center [462, 213] width 128 height 12
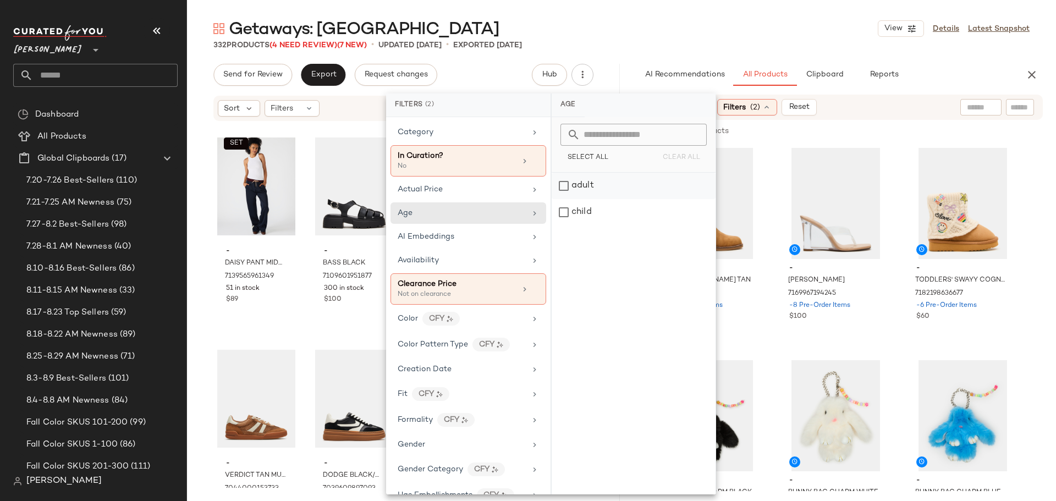
click at [562, 199] on div "adult" at bounding box center [634, 212] width 164 height 26
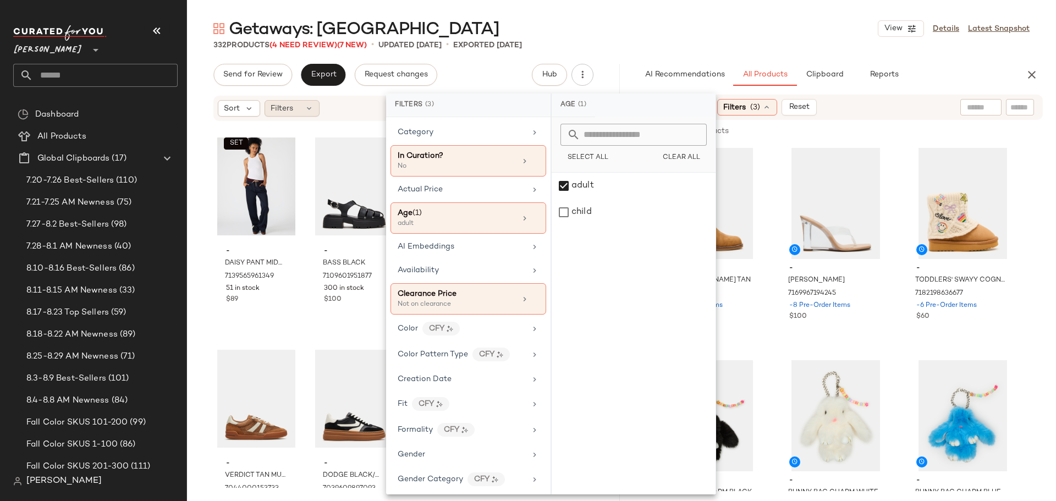
click at [305, 111] on icon at bounding box center [309, 108] width 9 height 9
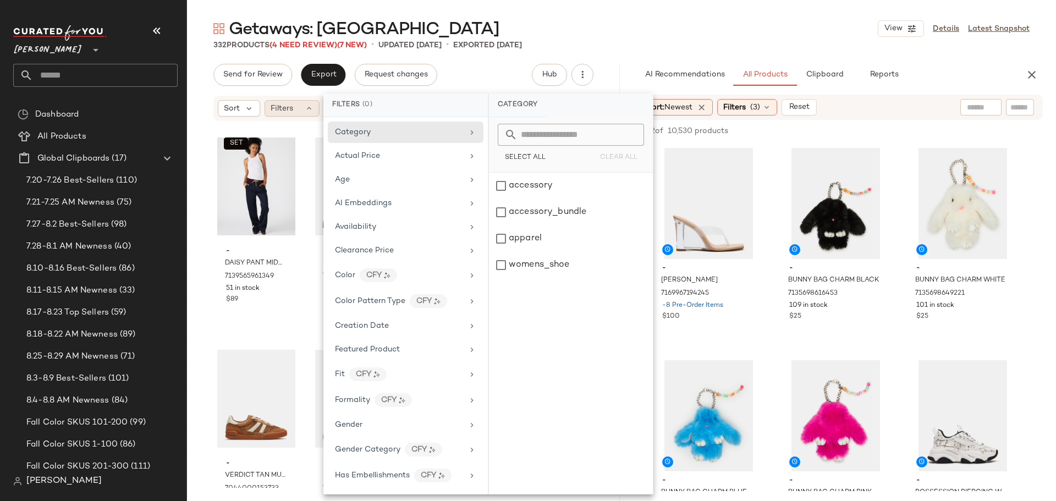
click at [305, 111] on icon at bounding box center [309, 108] width 9 height 9
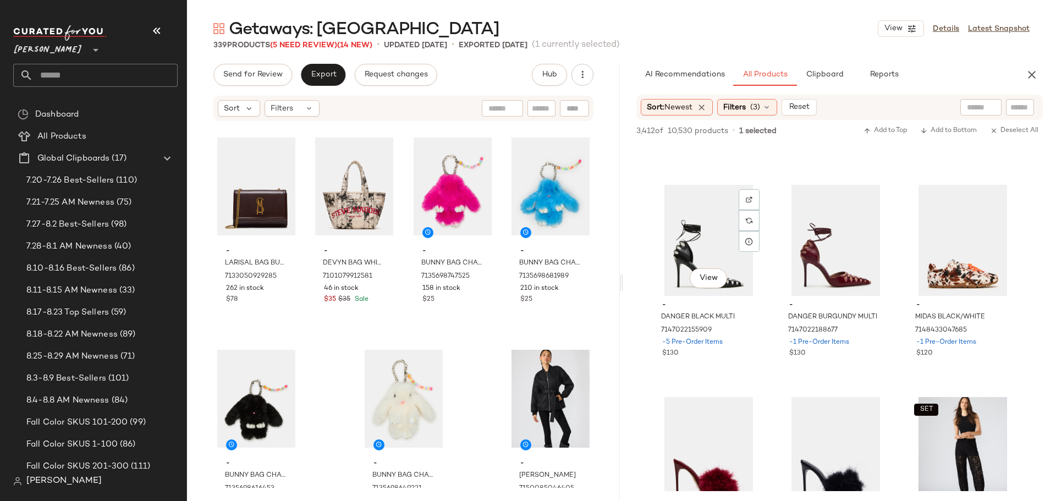
scroll to position [1431, 0]
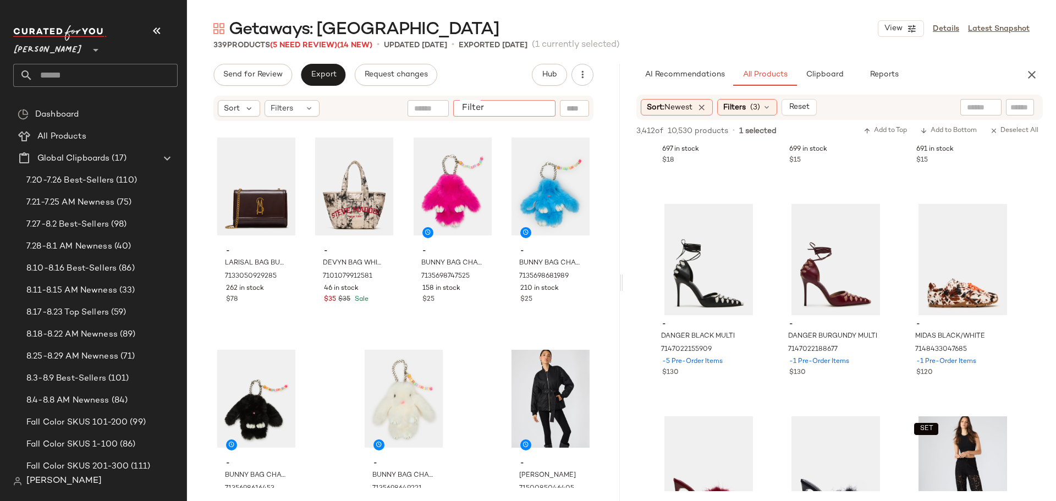
click at [538, 107] on input "Filter" at bounding box center [505, 109] width 94 height 12
type input "****"
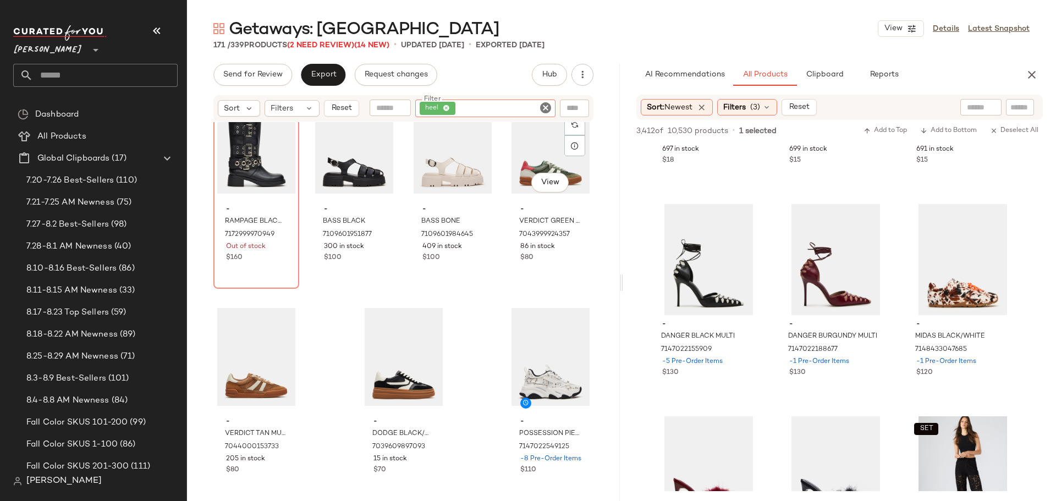
scroll to position [8769, 0]
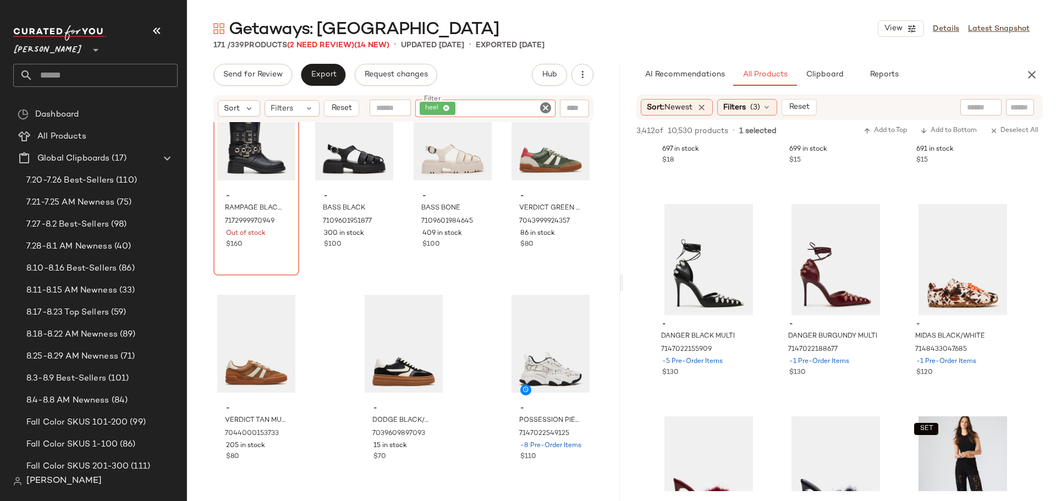
click at [545, 105] on icon "Clear Filter" at bounding box center [545, 107] width 13 height 13
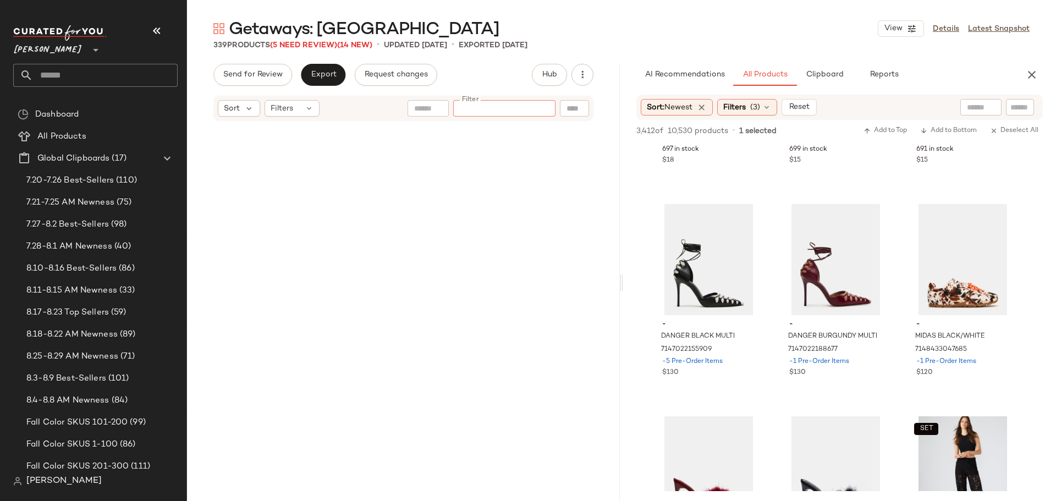
scroll to position [17689, 0]
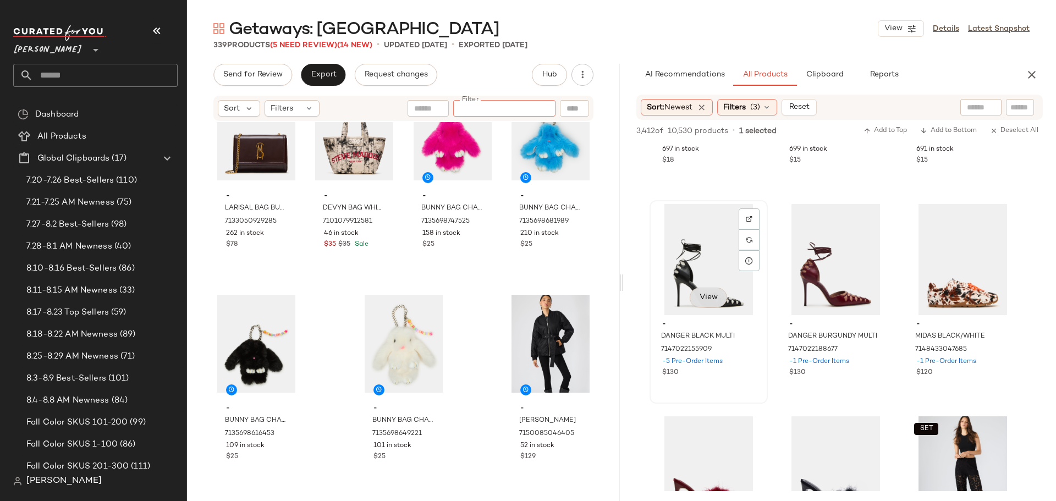
click at [711, 302] on span "View" at bounding box center [708, 297] width 19 height 9
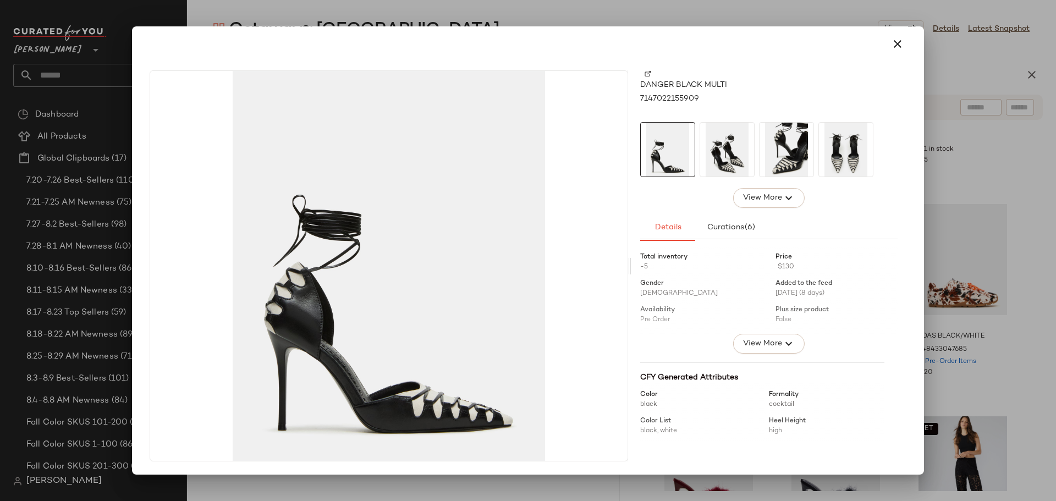
click at [727, 153] on img at bounding box center [727, 150] width 54 height 54
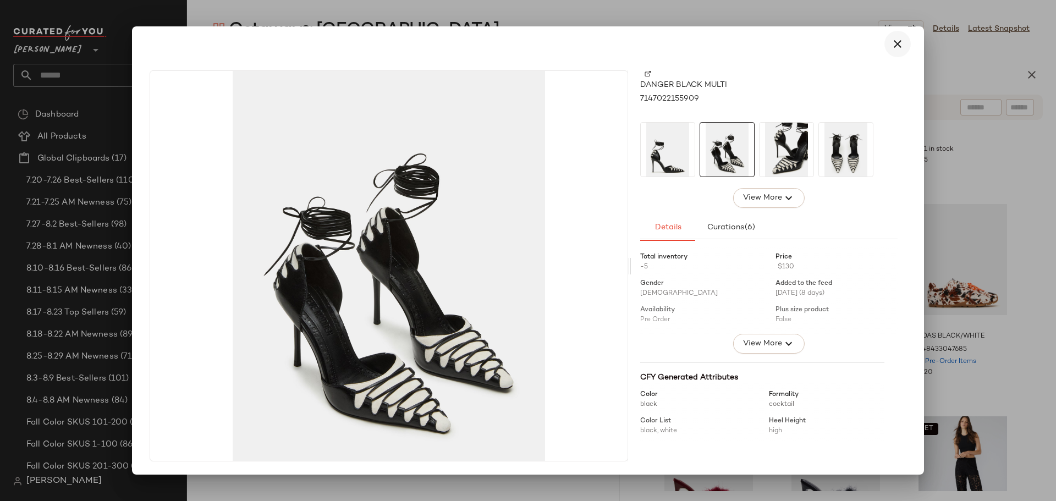
click at [897, 45] on icon "button" at bounding box center [897, 43] width 13 height 13
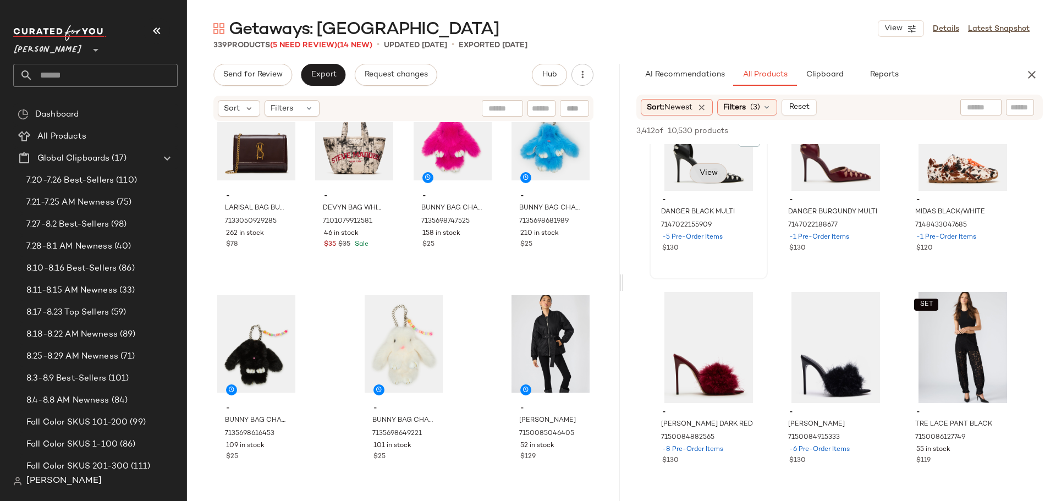
scroll to position [1596, 0]
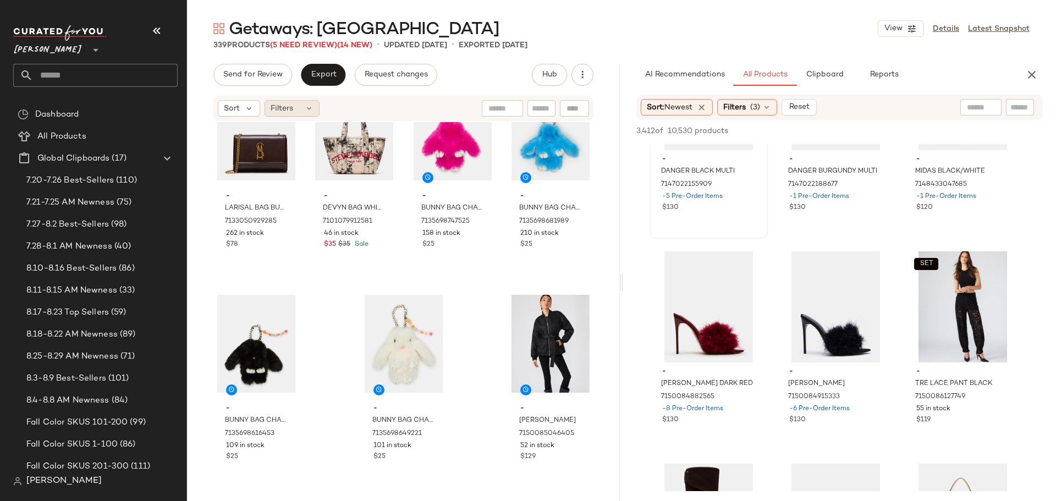
click at [310, 105] on icon at bounding box center [309, 108] width 9 height 9
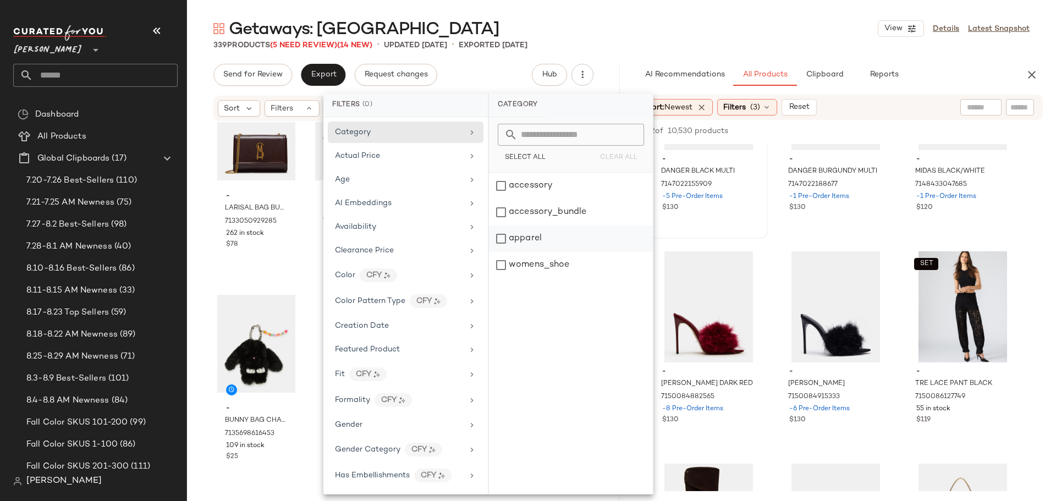
click at [499, 252] on div "apparel" at bounding box center [571, 265] width 164 height 26
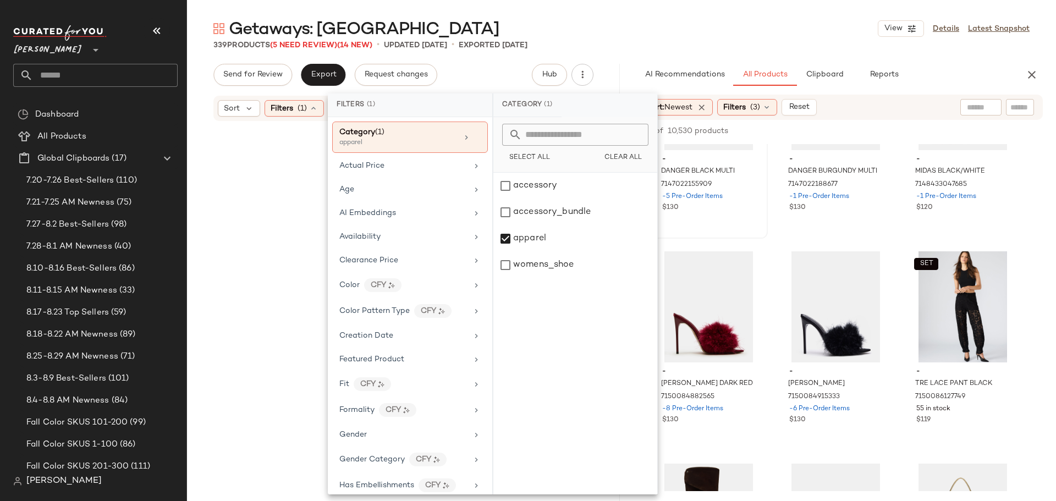
click at [201, 221] on div at bounding box center [403, 304] width 429 height 361
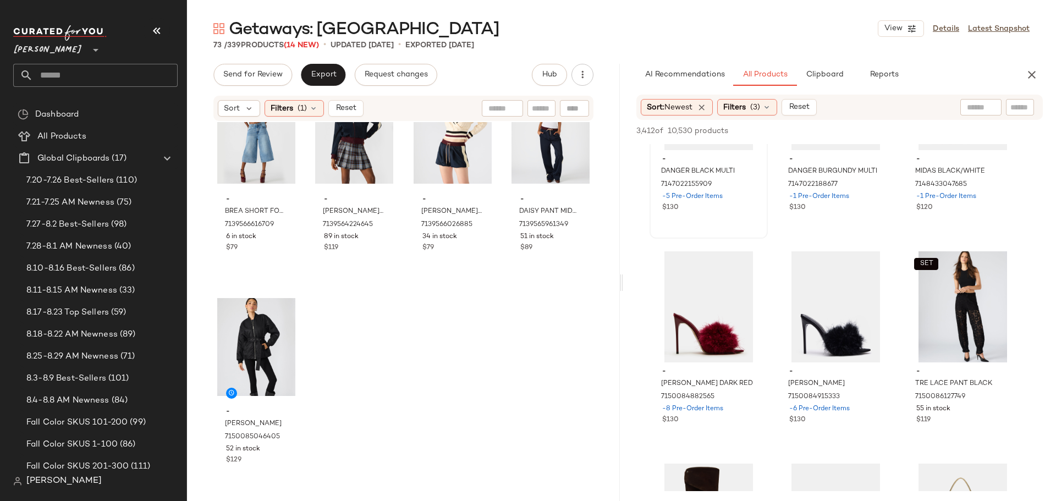
scroll to position [3672, 0]
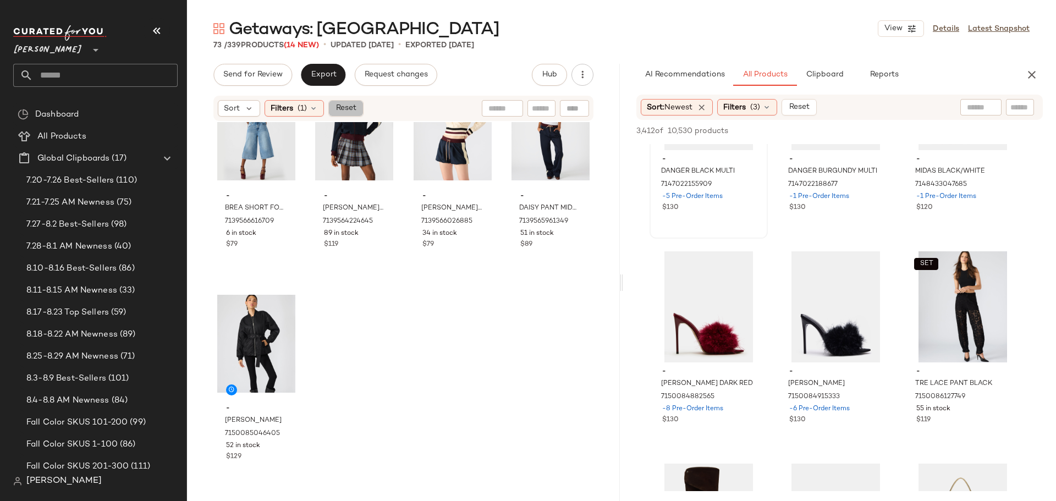
click at [349, 107] on span "Reset" at bounding box center [345, 108] width 21 height 9
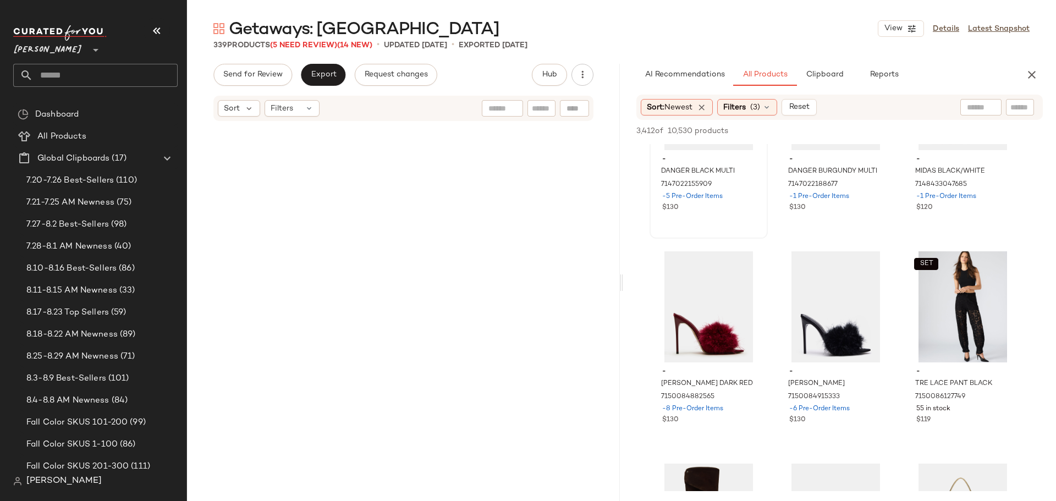
scroll to position [12797, 0]
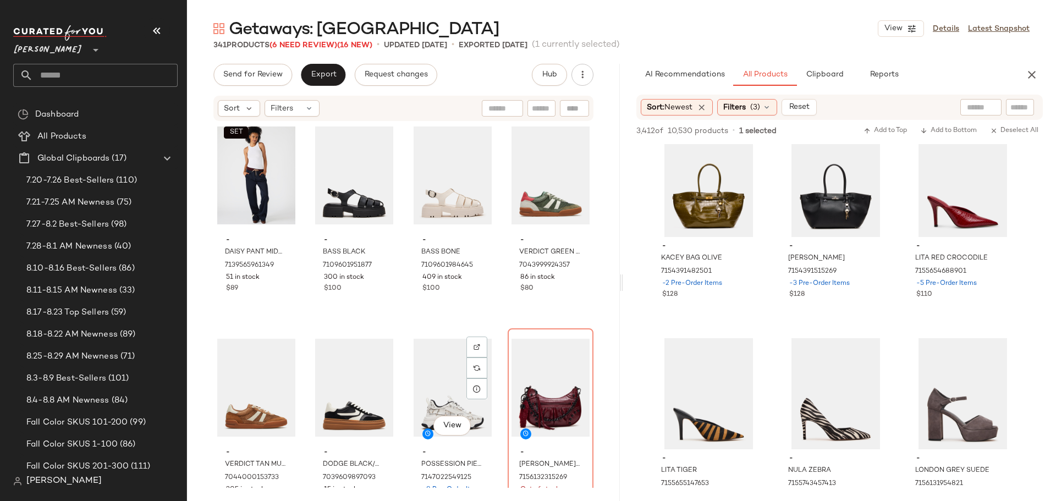
scroll to position [17194, 0]
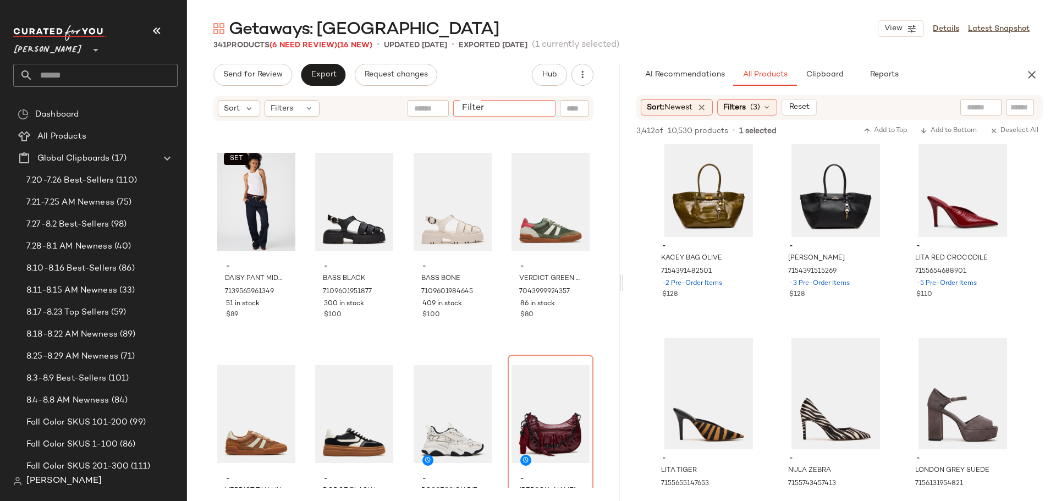
click at [534, 113] on input "Filter" at bounding box center [505, 109] width 94 height 12
type input "****"
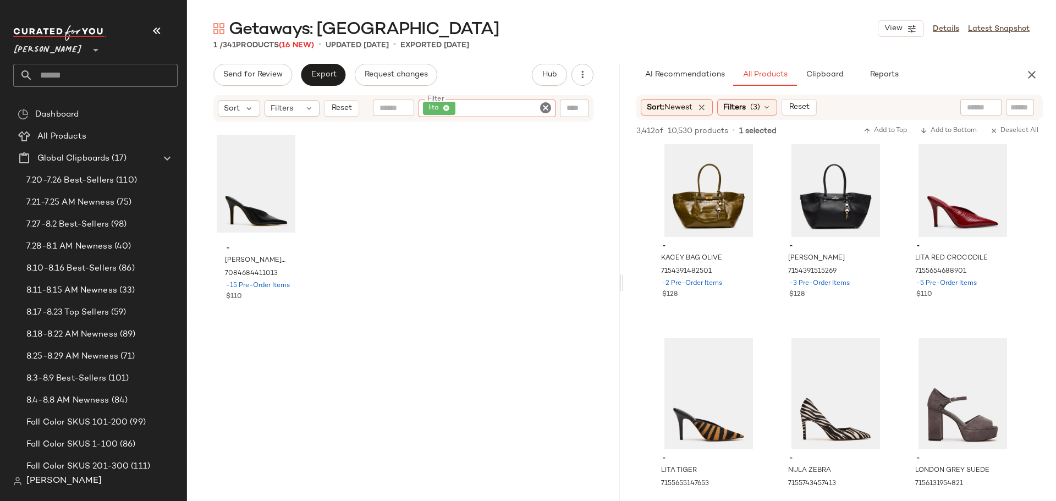
click at [548, 106] on icon "Clear Filter" at bounding box center [545, 107] width 13 height 13
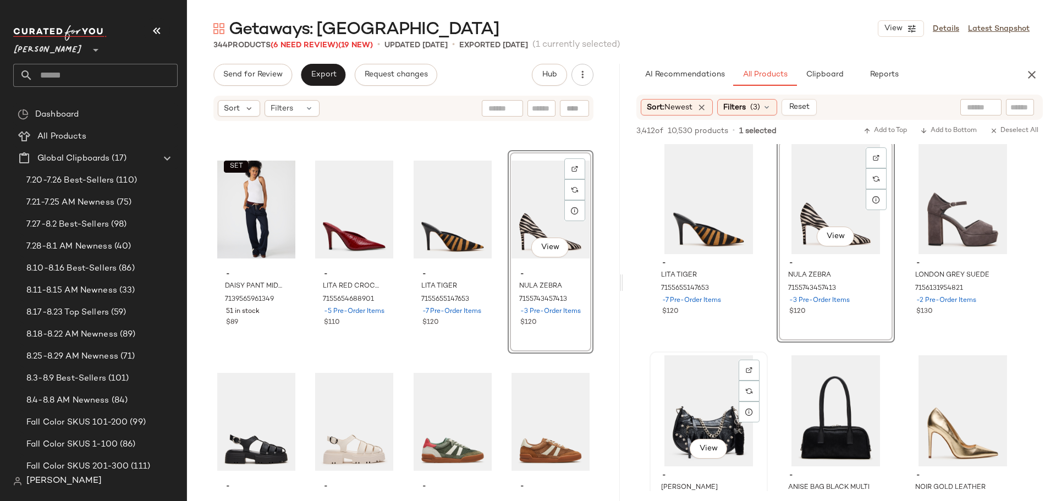
scroll to position [2311, 0]
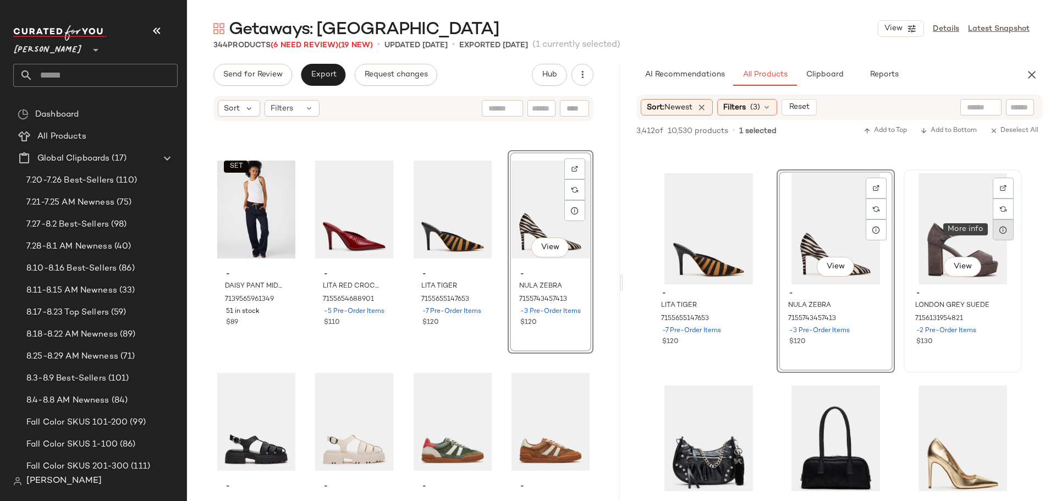
click at [1003, 232] on icon at bounding box center [1003, 230] width 9 height 9
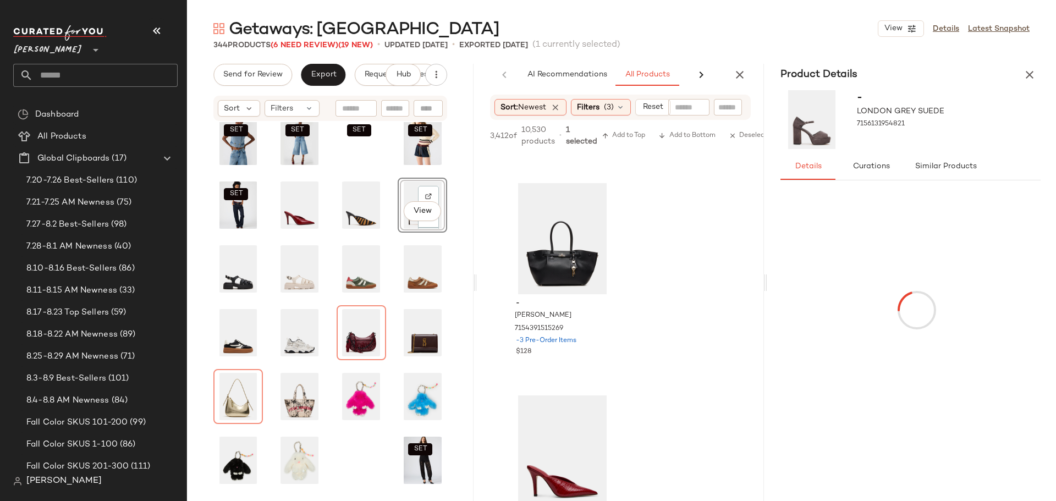
scroll to position [5125, 0]
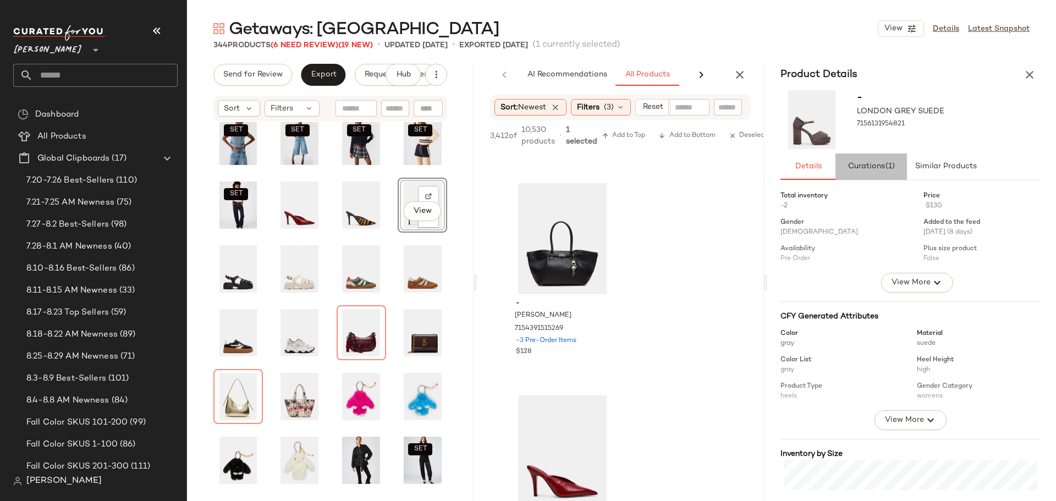
click at [886, 172] on button "Curations (1)" at bounding box center [872, 167] width 72 height 26
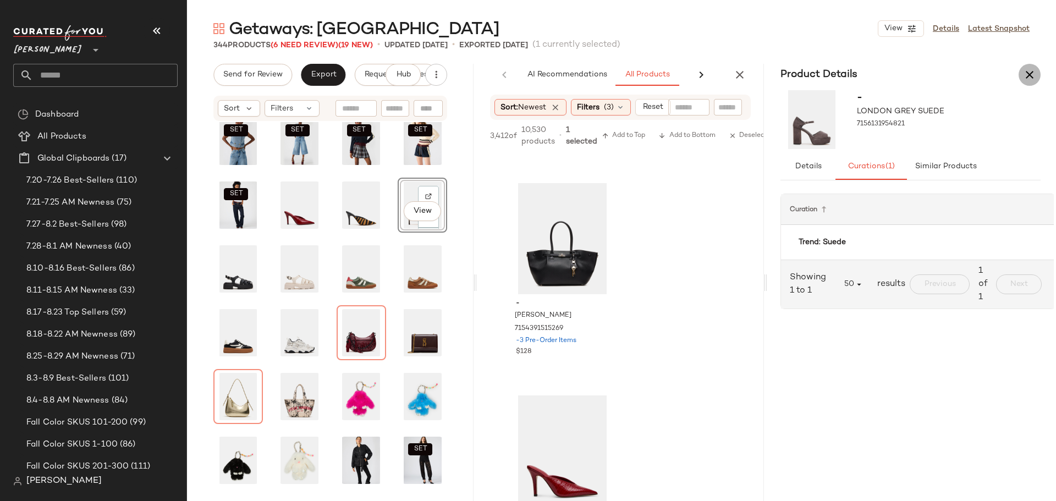
click at [1034, 74] on icon "button" at bounding box center [1029, 74] width 13 height 13
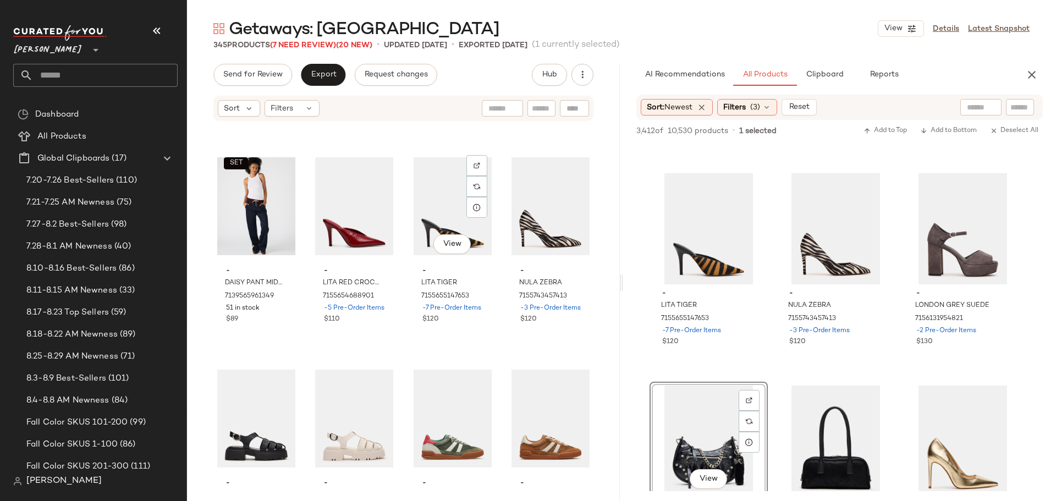
scroll to position [17135, 0]
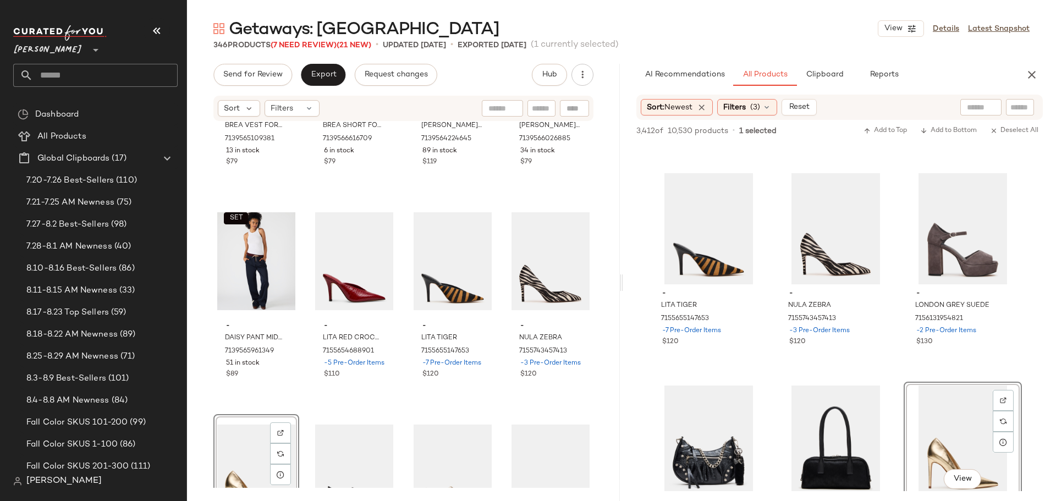
click at [534, 96] on div "Sort Filters" at bounding box center [403, 108] width 380 height 25
click at [541, 106] on input "Filter" at bounding box center [505, 109] width 94 height 12
type input "*****"
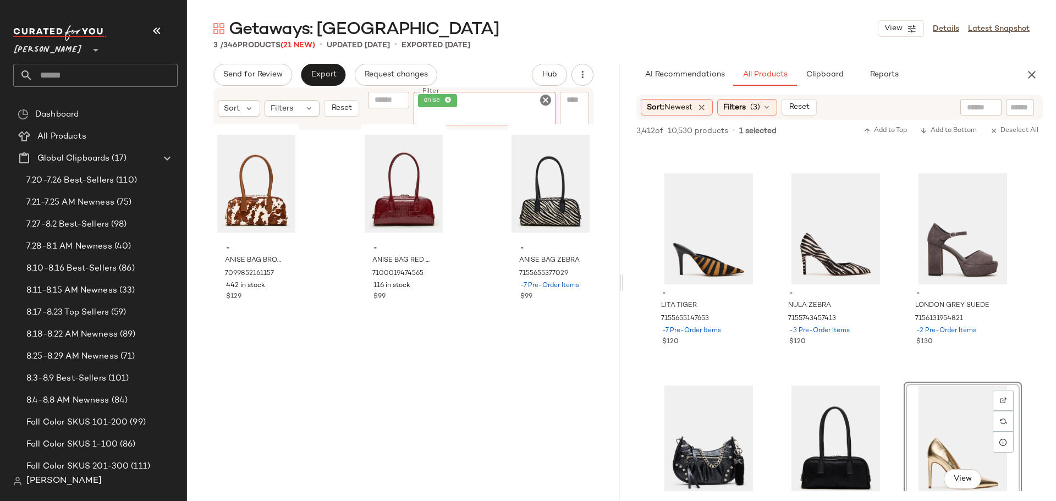
click at [546, 98] on icon "Clear Filter" at bounding box center [545, 100] width 13 height 13
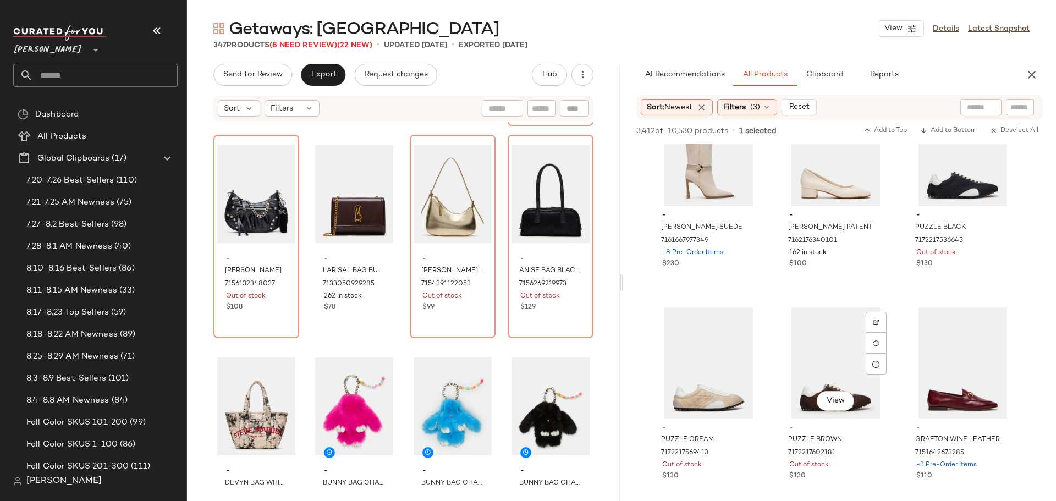
scroll to position [2971, 0]
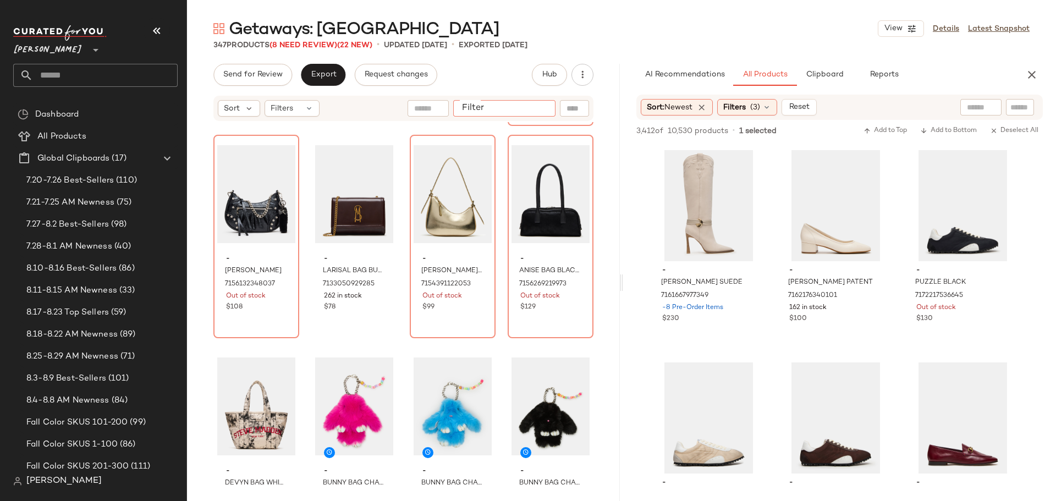
click at [544, 112] on input "Filter" at bounding box center [505, 109] width 94 height 12
type input "******"
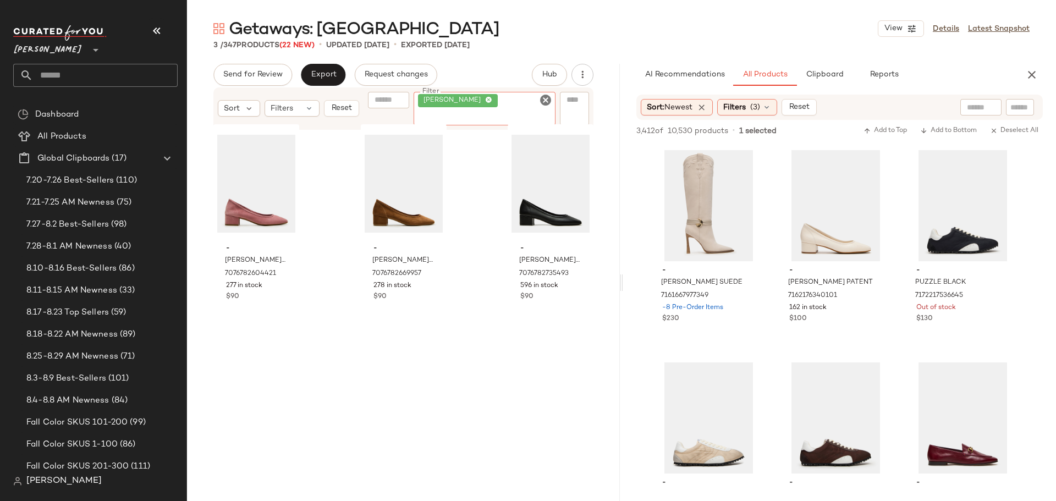
click at [548, 100] on icon "Clear Filter" at bounding box center [545, 100] width 13 height 13
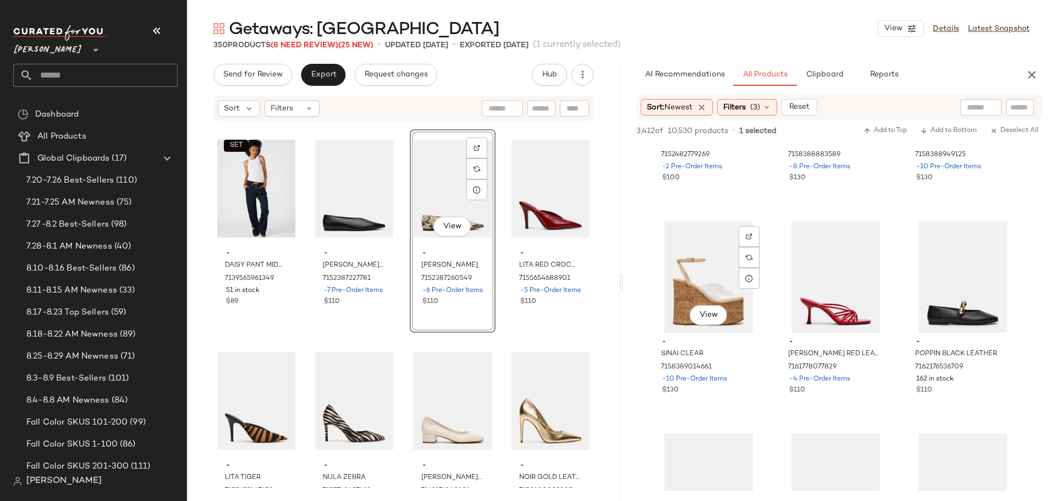
scroll to position [4017, 0]
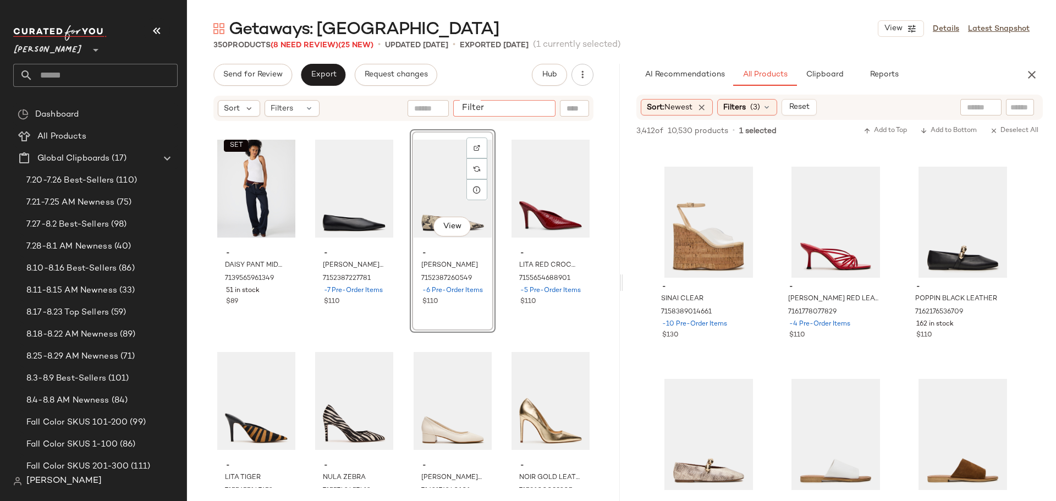
click at [550, 105] on input "Filter" at bounding box center [505, 109] width 94 height 12
type input "****"
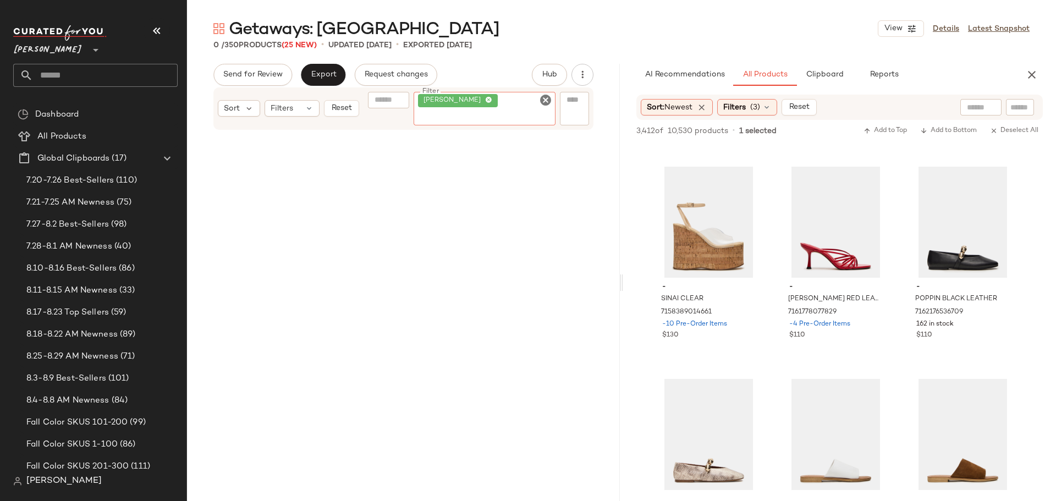
click at [546, 101] on icon "Clear Filter" at bounding box center [545, 100] width 13 height 13
click at [525, 108] on input "Filter" at bounding box center [505, 109] width 94 height 12
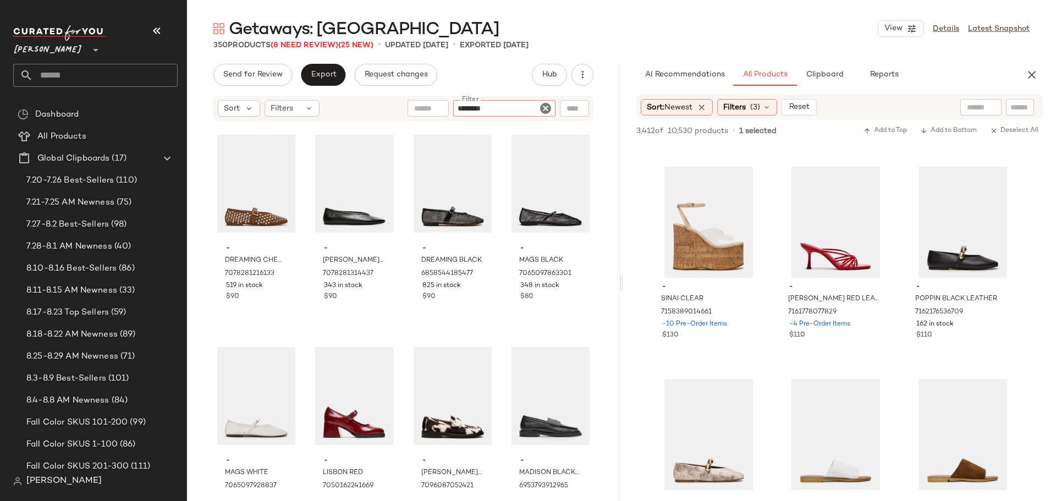
type input "*********"
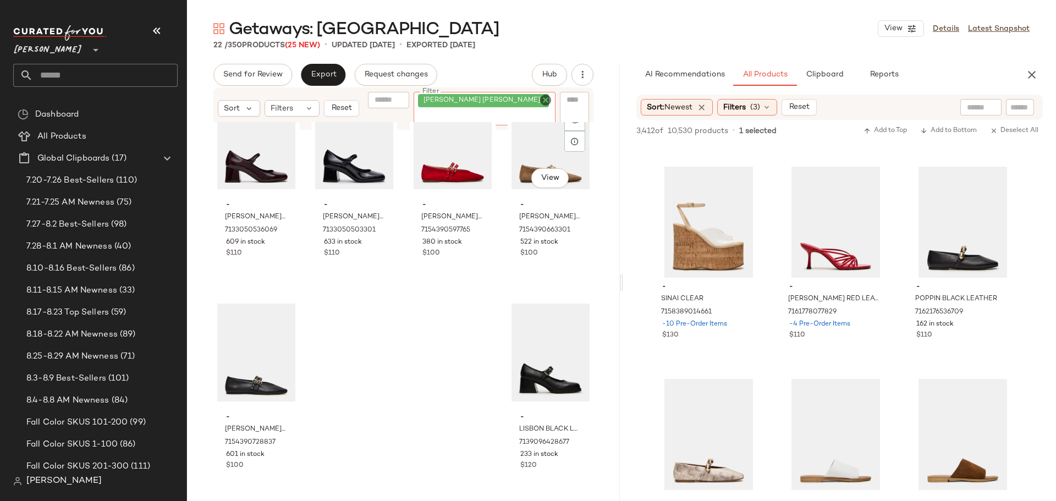
scroll to position [911, 0]
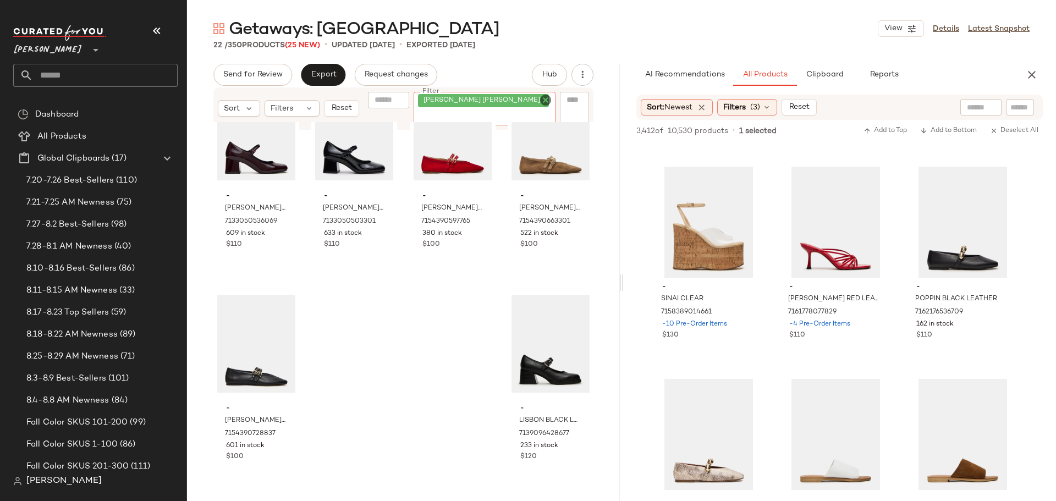
click at [545, 100] on icon "Clear Filter" at bounding box center [545, 100] width 13 height 13
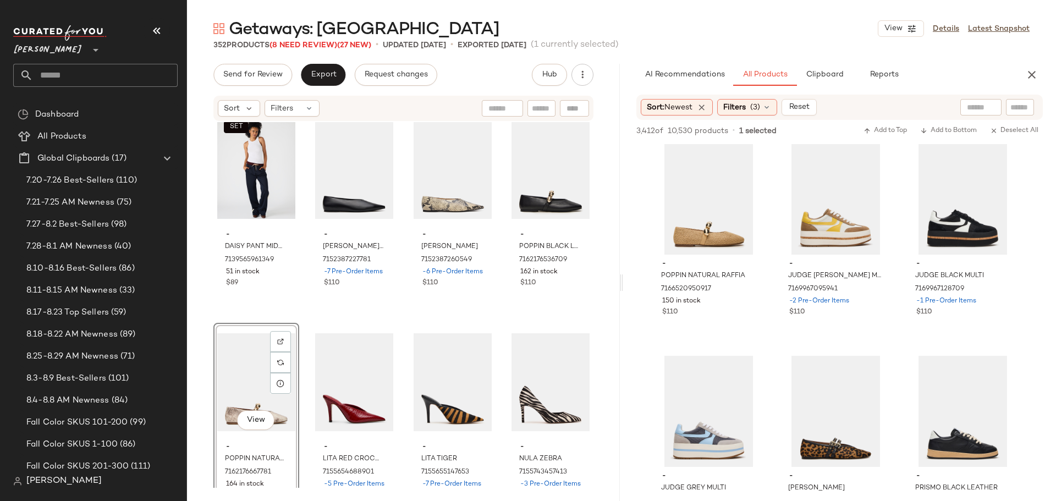
scroll to position [4732, 0]
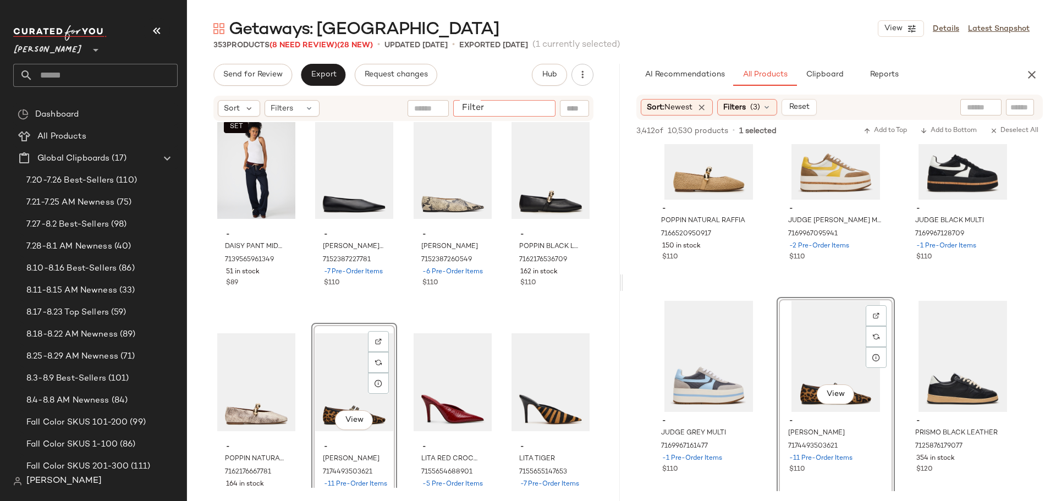
click at [548, 113] on input "Filter" at bounding box center [505, 109] width 94 height 12
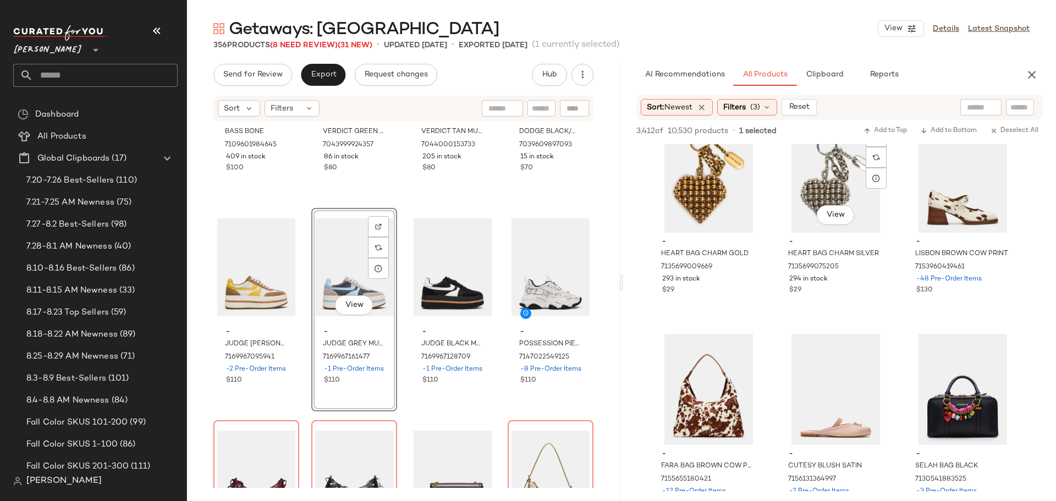
scroll to position [5337, 0]
click at [544, 104] on input "text" at bounding box center [541, 109] width 19 height 12
type input "***"
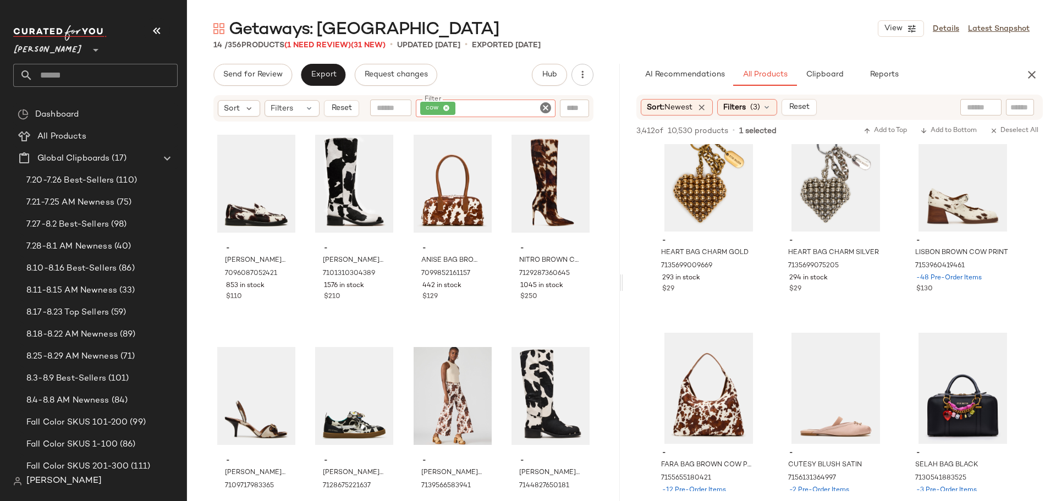
click at [545, 108] on icon "Clear Filter" at bounding box center [545, 107] width 13 height 13
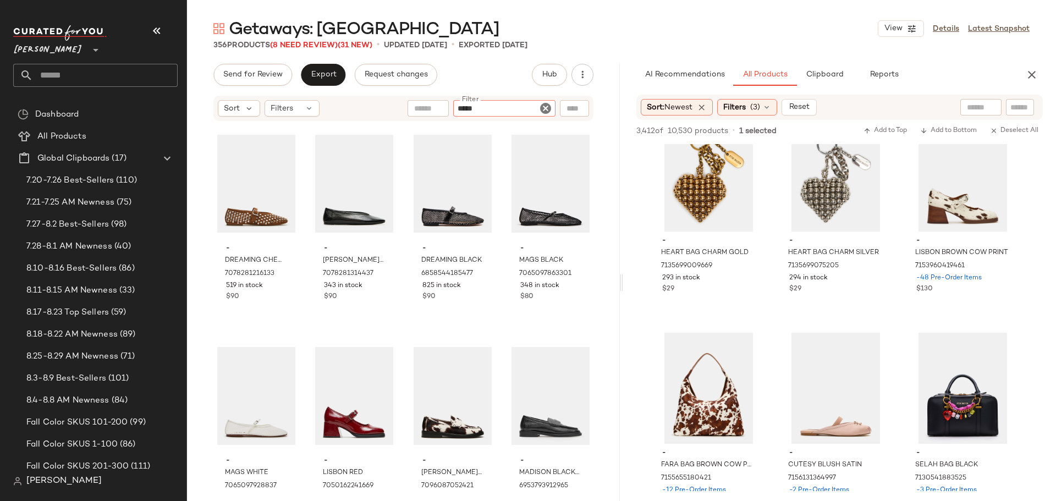
type input "******"
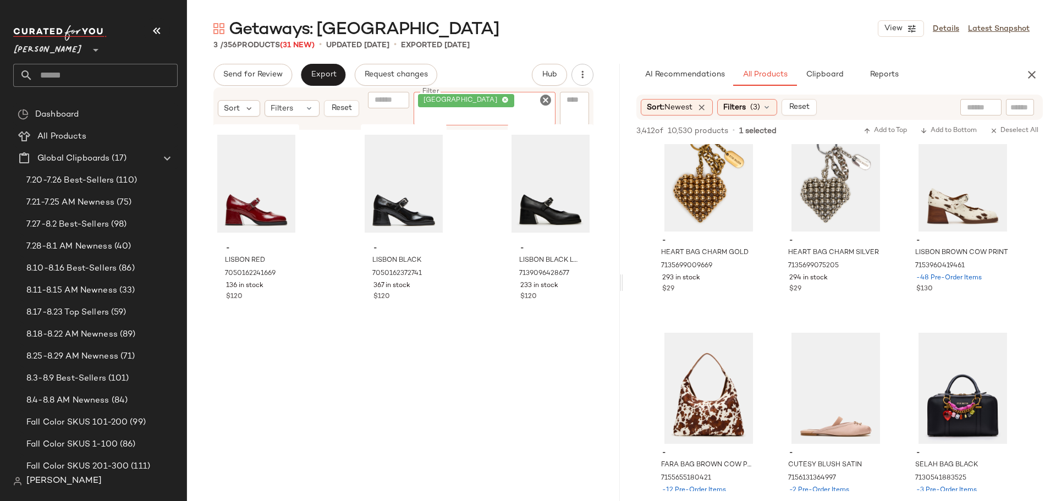
click at [547, 102] on icon "Clear Filter" at bounding box center [545, 100] width 13 height 13
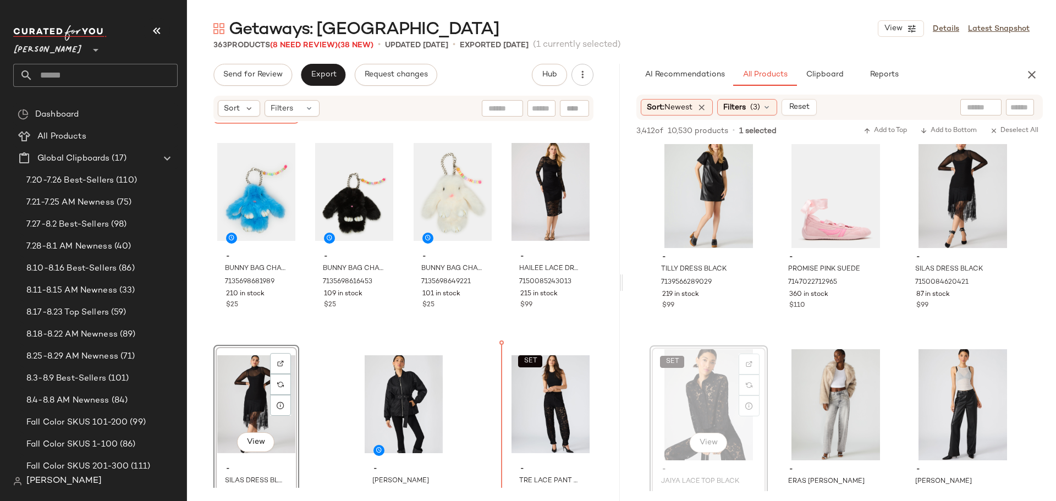
scroll to position [18964, 0]
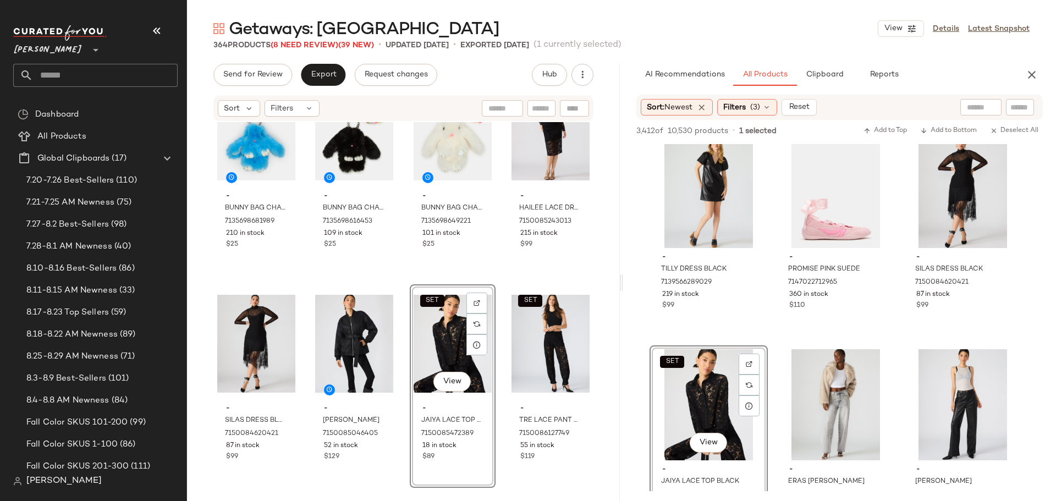
click at [543, 109] on input "text" at bounding box center [541, 109] width 19 height 12
type input "****"
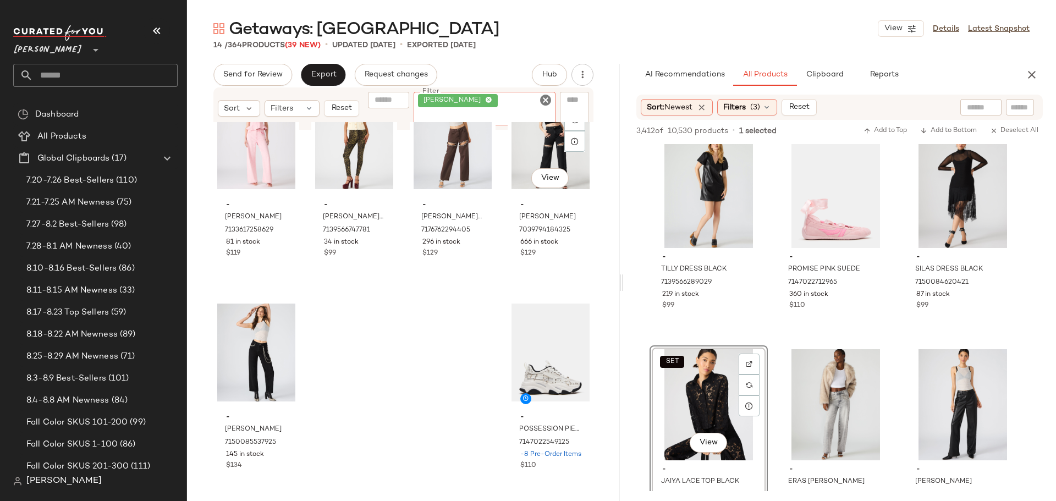
scroll to position [486, 0]
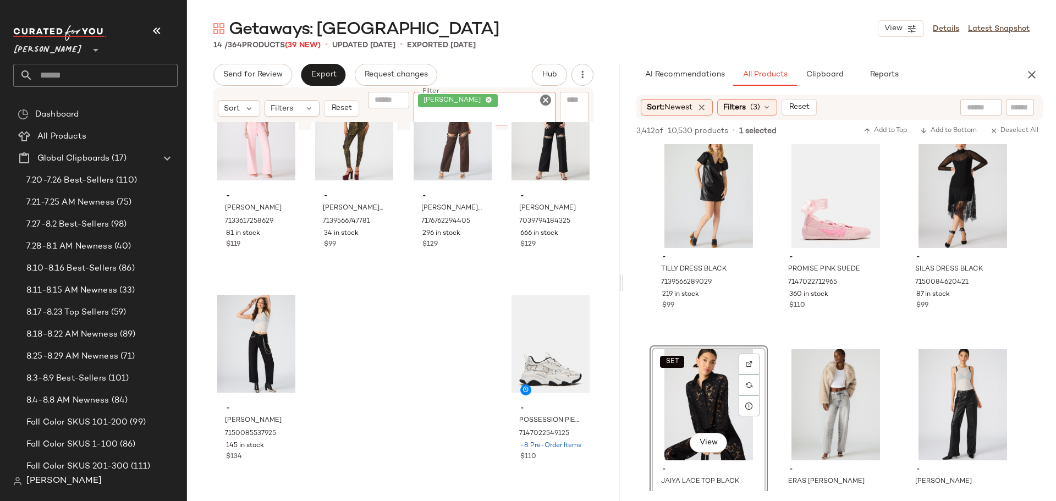
click at [546, 107] on icon "Clear Filter" at bounding box center [545, 100] width 13 height 13
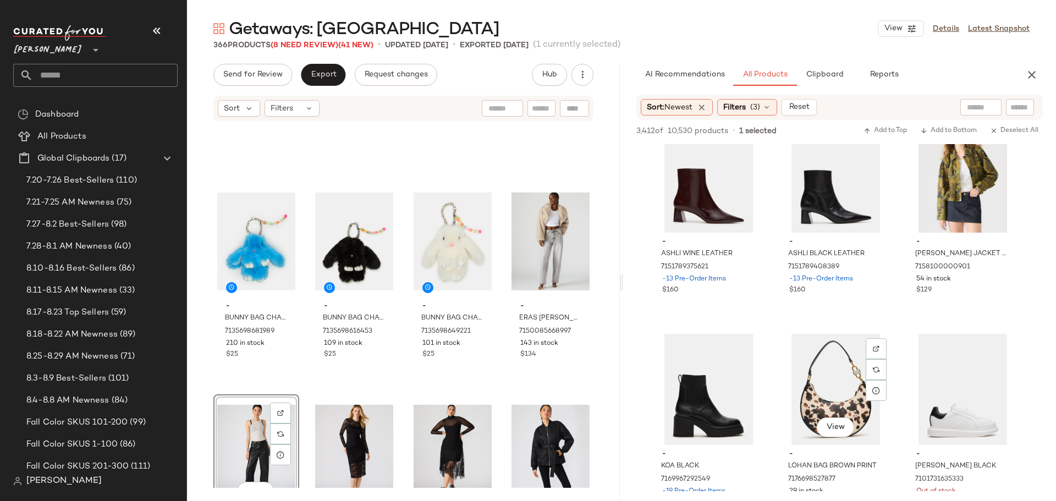
scroll to position [6768, 0]
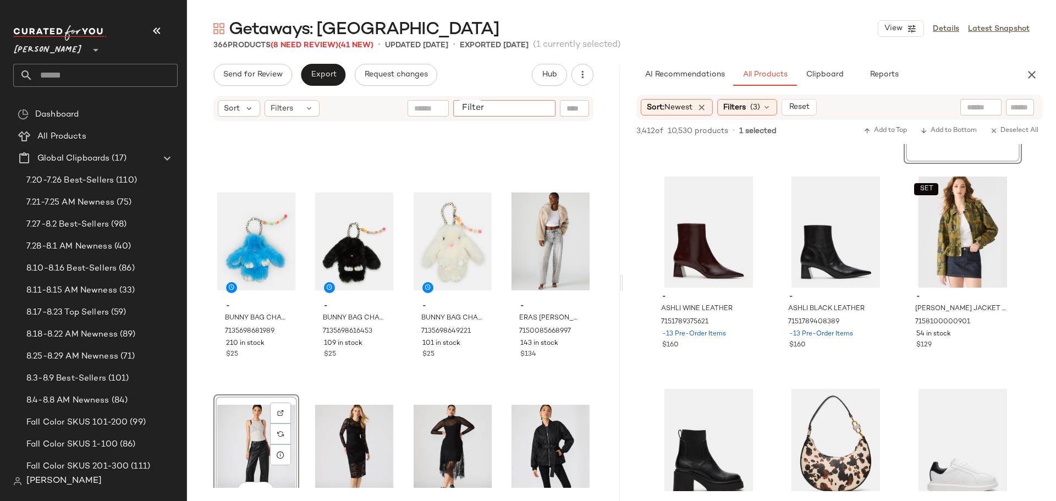
click at [544, 111] on input "Filter" at bounding box center [505, 109] width 94 height 12
type input "******"
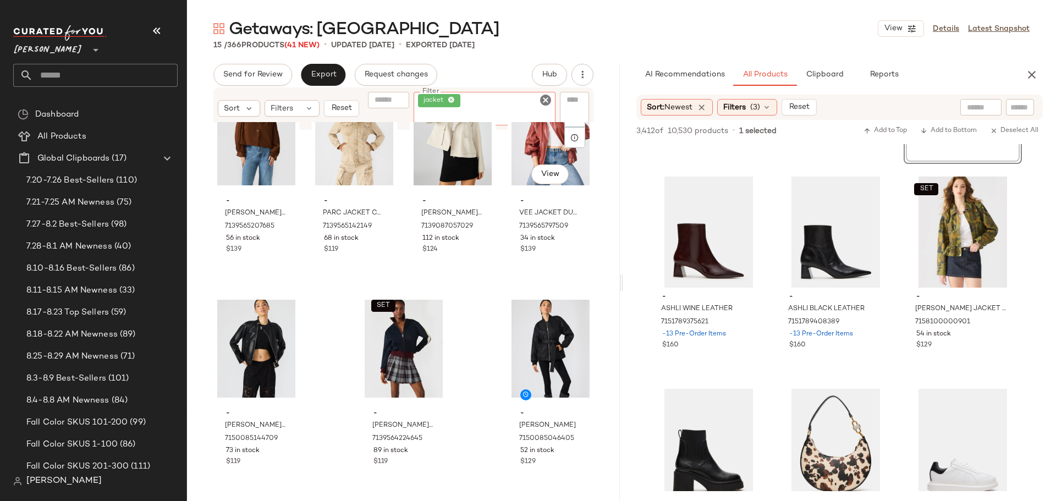
scroll to position [486, 0]
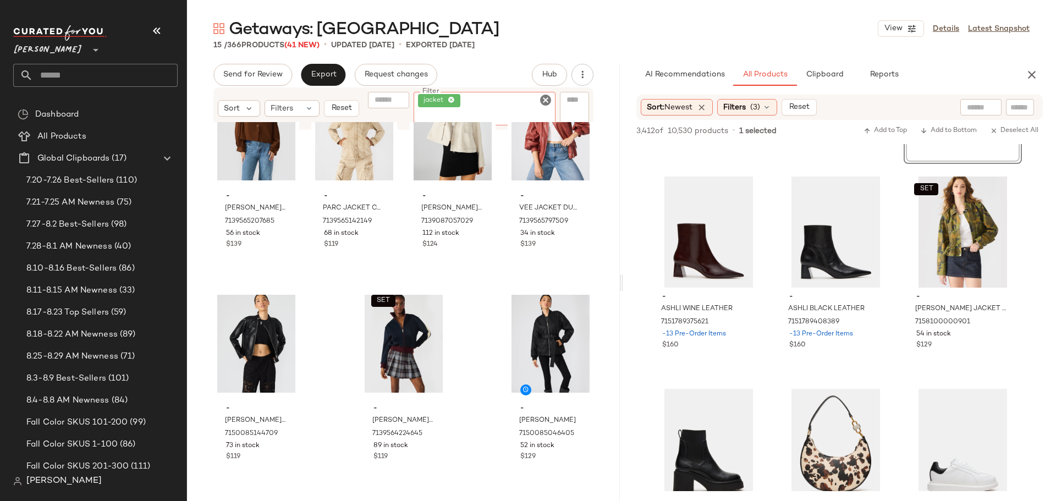
click at [547, 100] on icon "Clear Filter" at bounding box center [545, 100] width 13 height 13
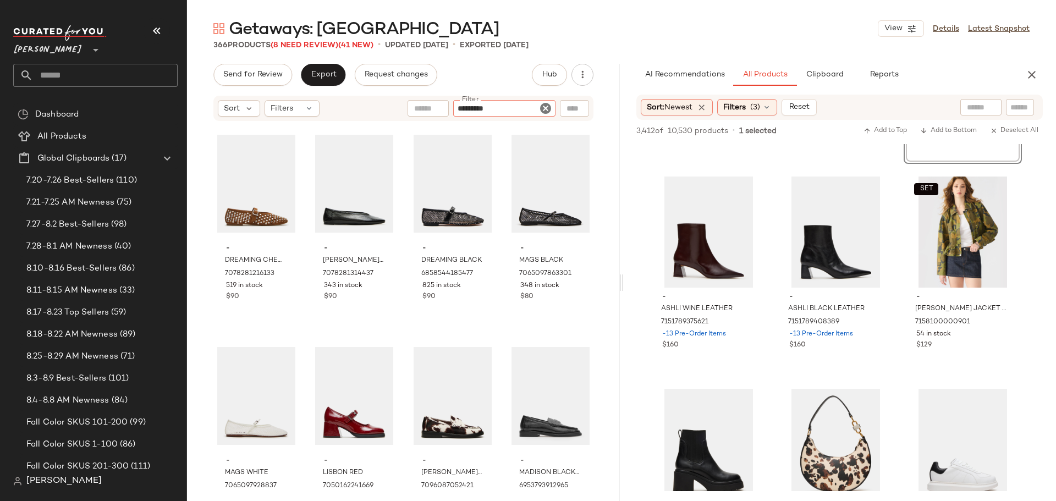
type input "**********"
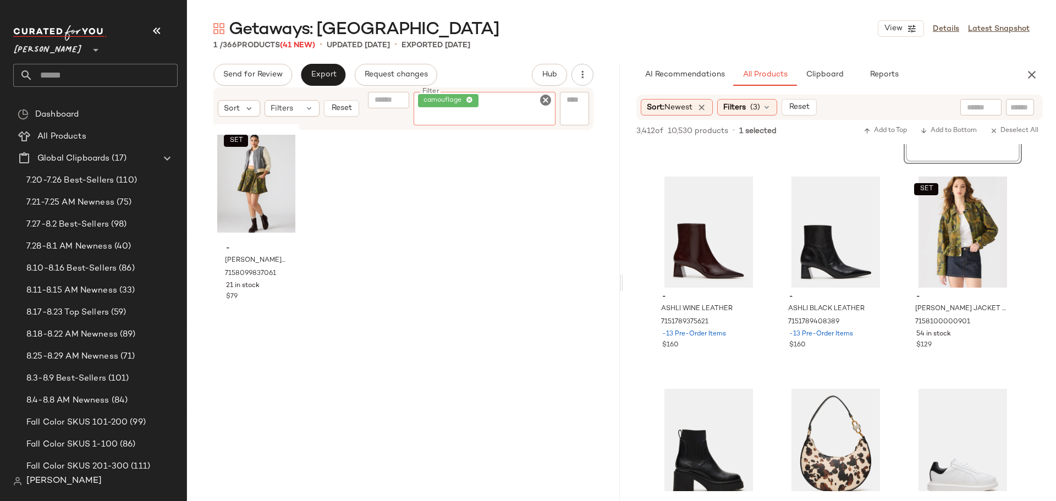
click at [547, 100] on icon "Clear Filter" at bounding box center [545, 100] width 13 height 13
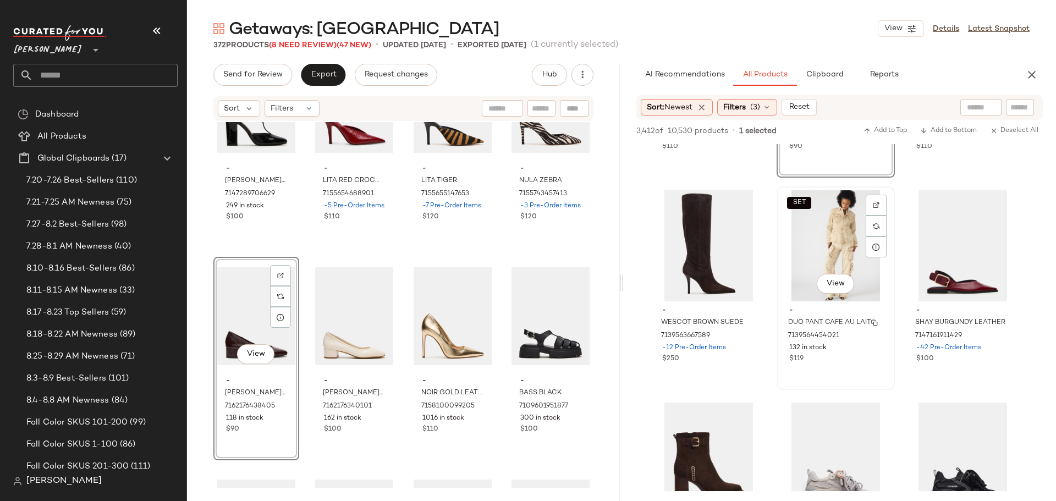
scroll to position [8033, 0]
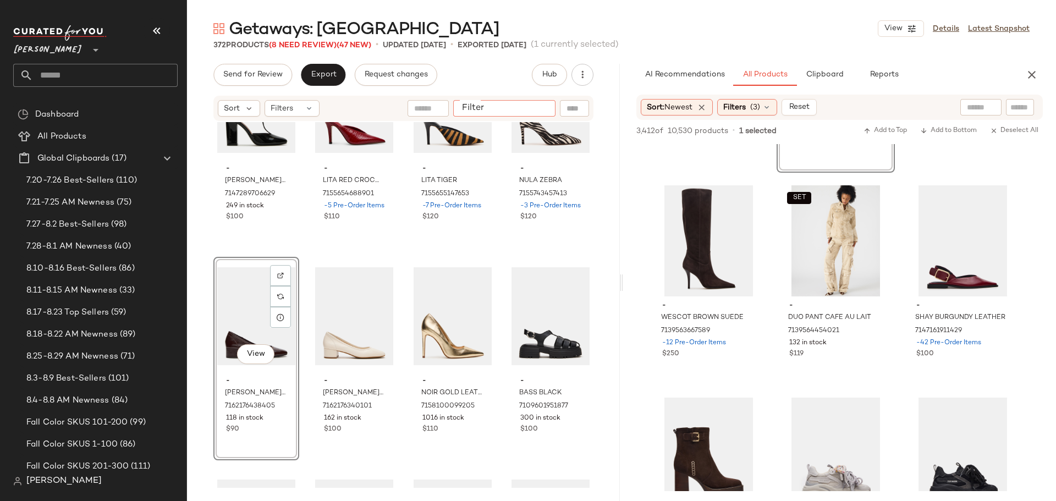
click at [544, 103] on input "Filter" at bounding box center [505, 109] width 94 height 12
type input "***"
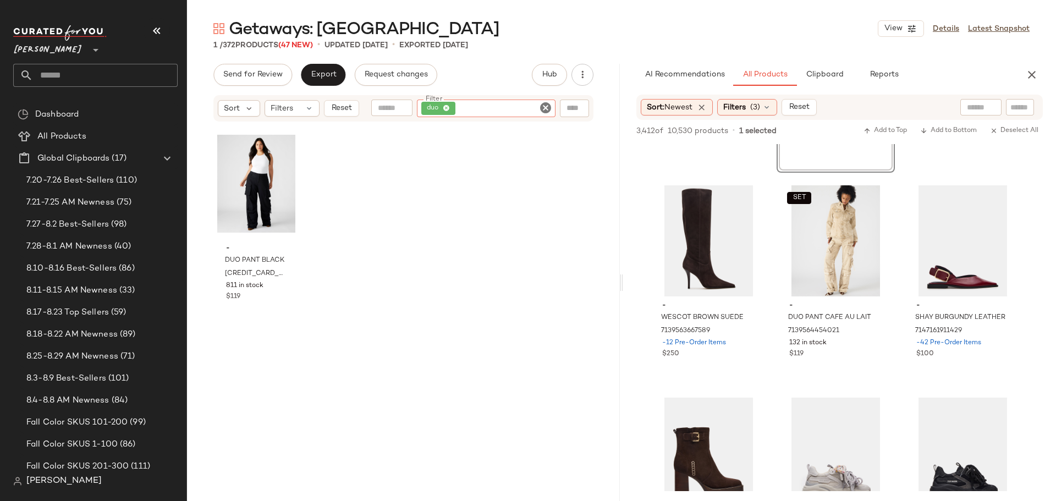
click at [544, 102] on icon "Clear Filter" at bounding box center [545, 107] width 13 height 13
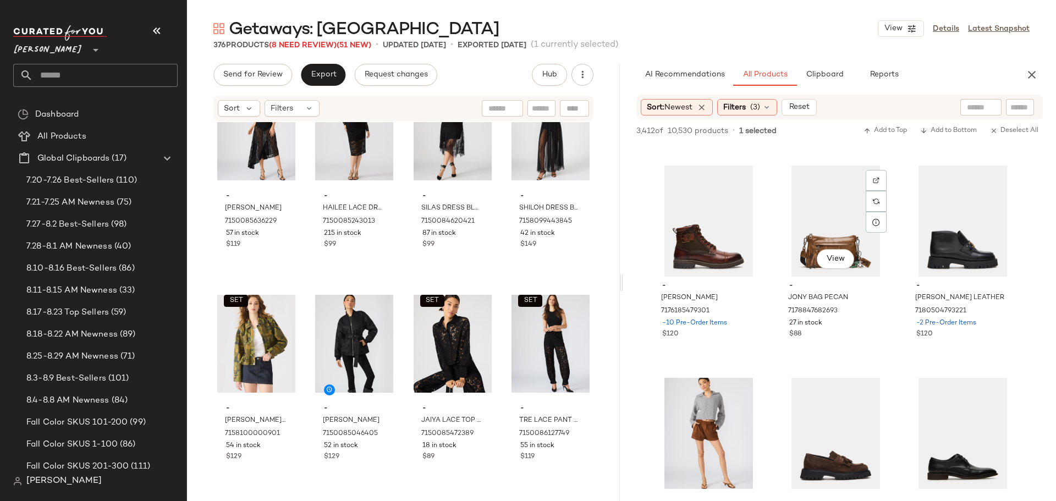
scroll to position [9354, 0]
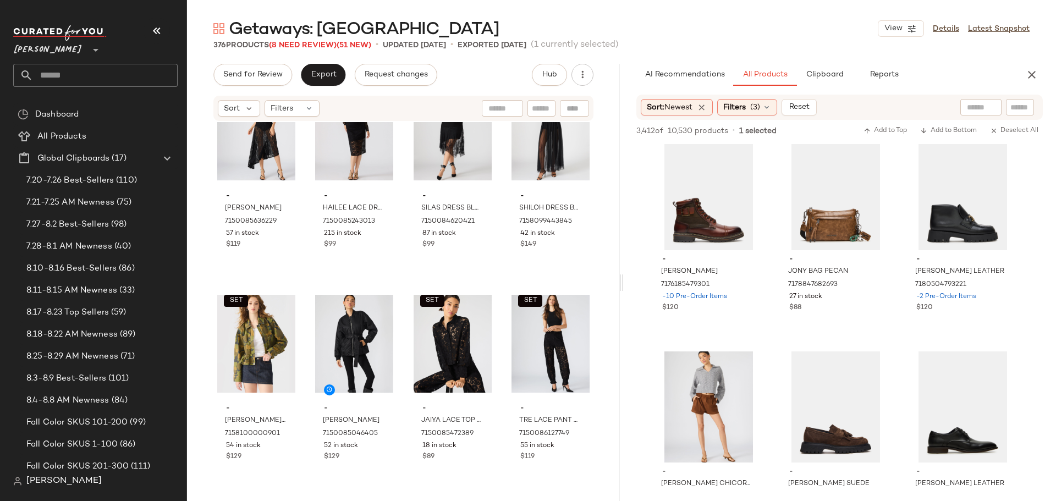
click at [547, 106] on input "text" at bounding box center [541, 109] width 19 height 12
type input "*****"
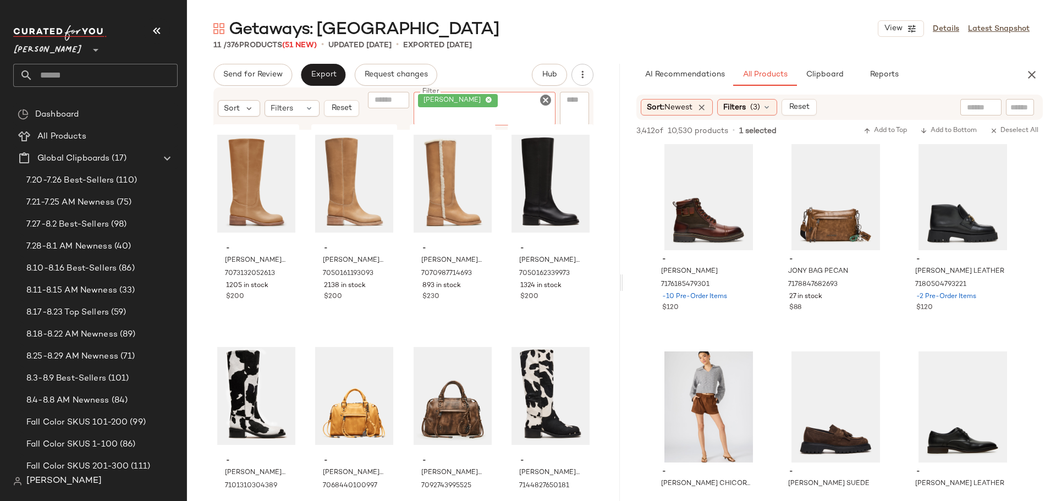
click at [545, 98] on icon "Clear Filter" at bounding box center [545, 100] width 13 height 13
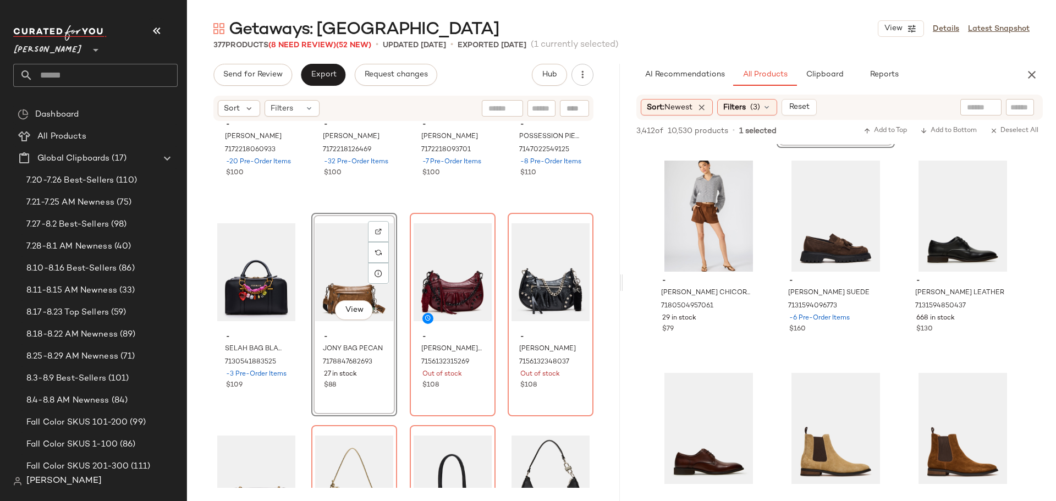
scroll to position [9574, 0]
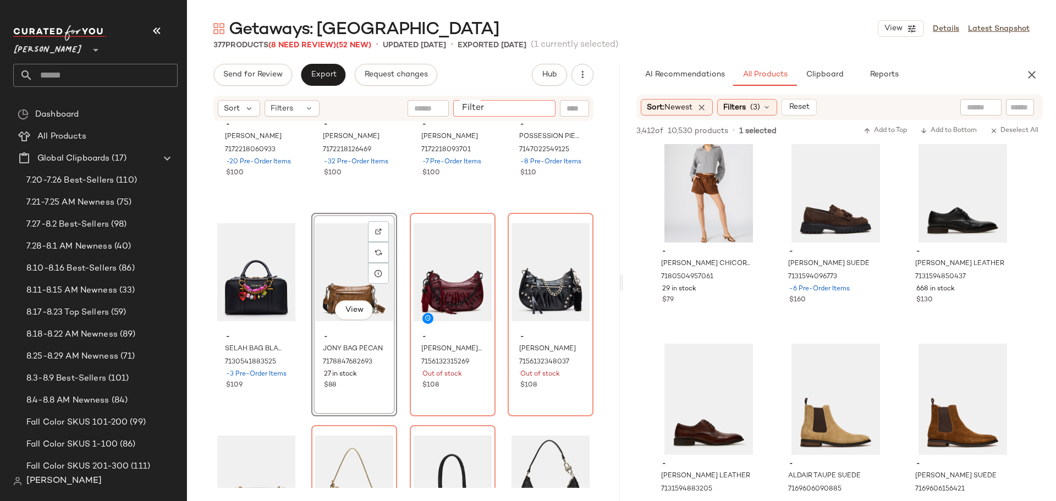
click at [541, 106] on input "Filter" at bounding box center [505, 109] width 94 height 12
type input "****"
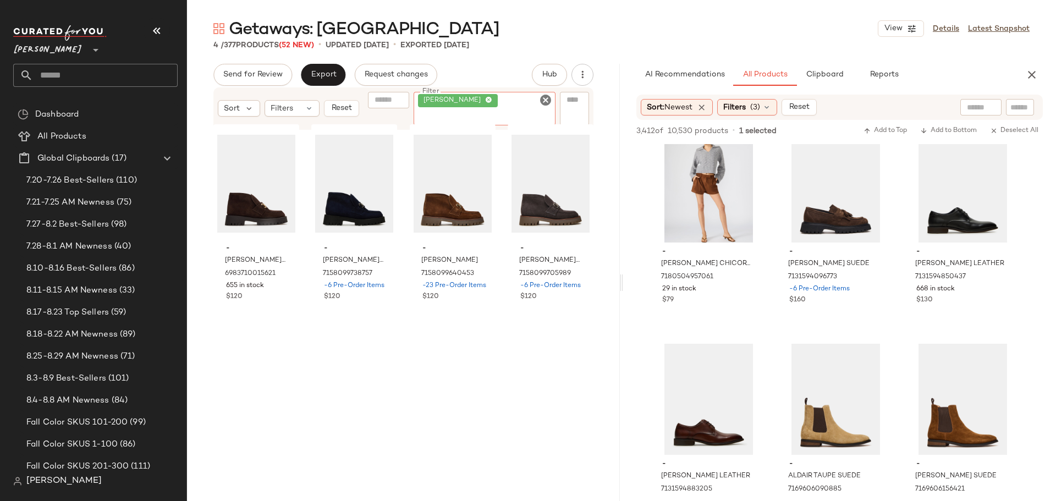
click at [541, 106] on icon "Clear Filter" at bounding box center [545, 100] width 13 height 13
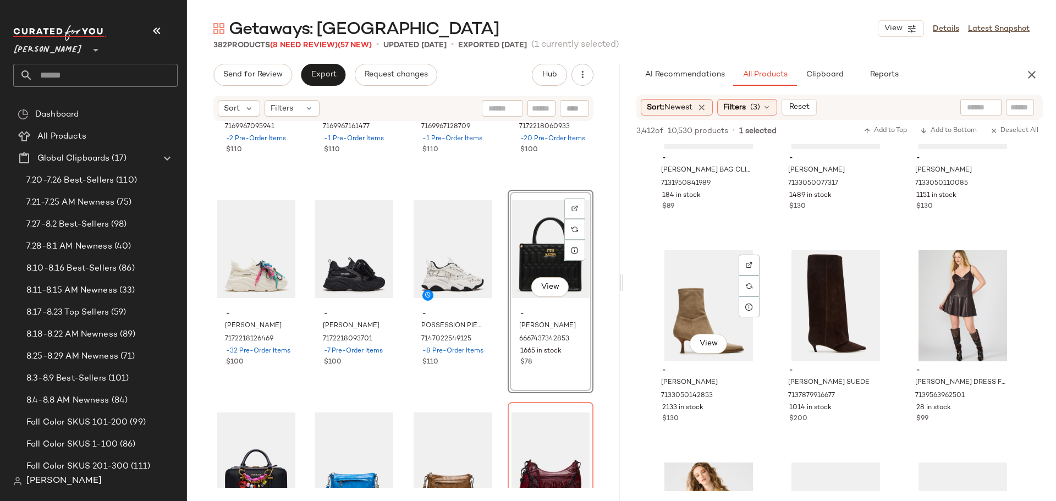
scroll to position [10619, 0]
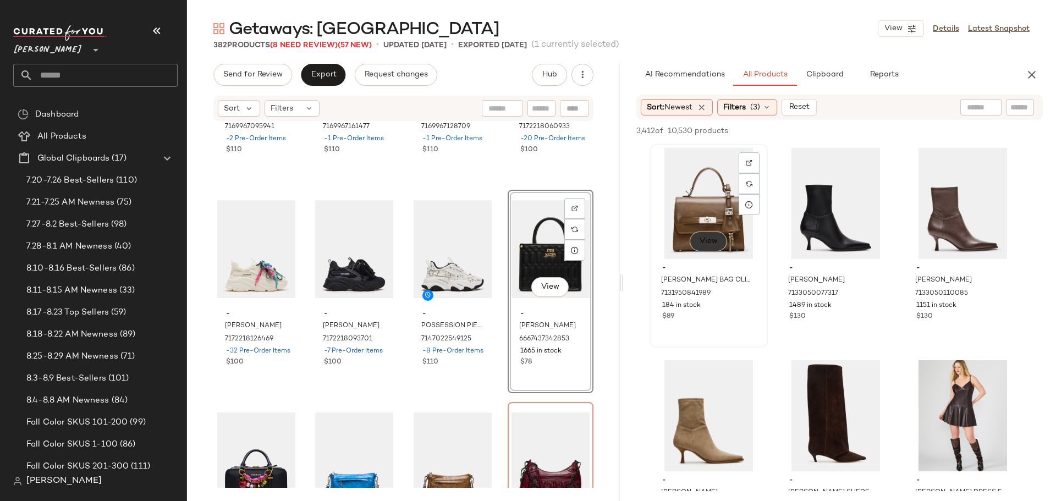
click at [698, 242] on button "View" at bounding box center [708, 242] width 37 height 20
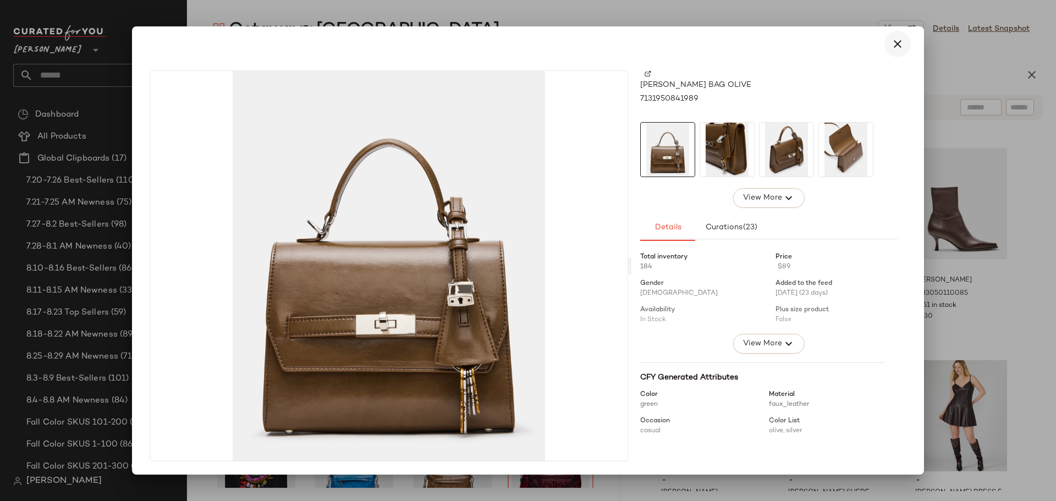
click at [902, 43] on icon "button" at bounding box center [897, 43] width 13 height 13
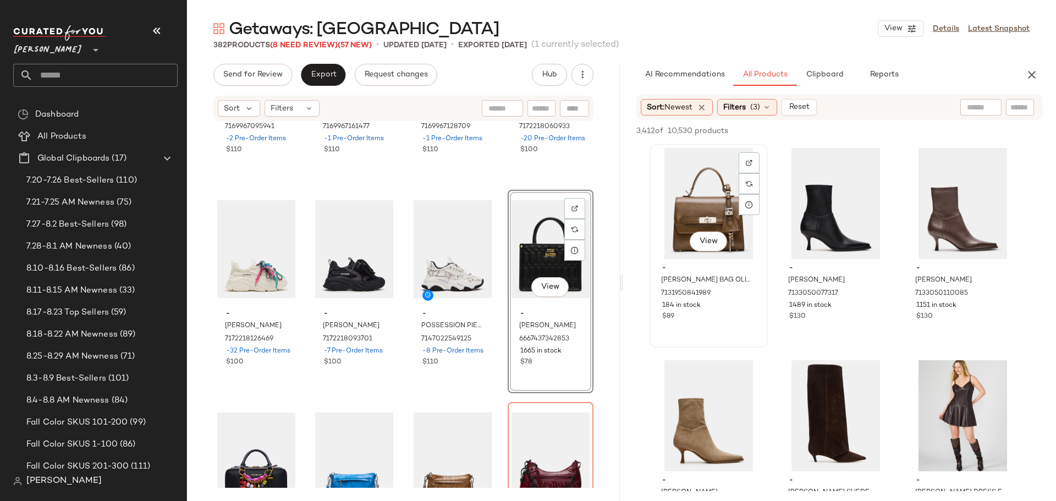
click at [681, 209] on div "View" at bounding box center [709, 203] width 111 height 111
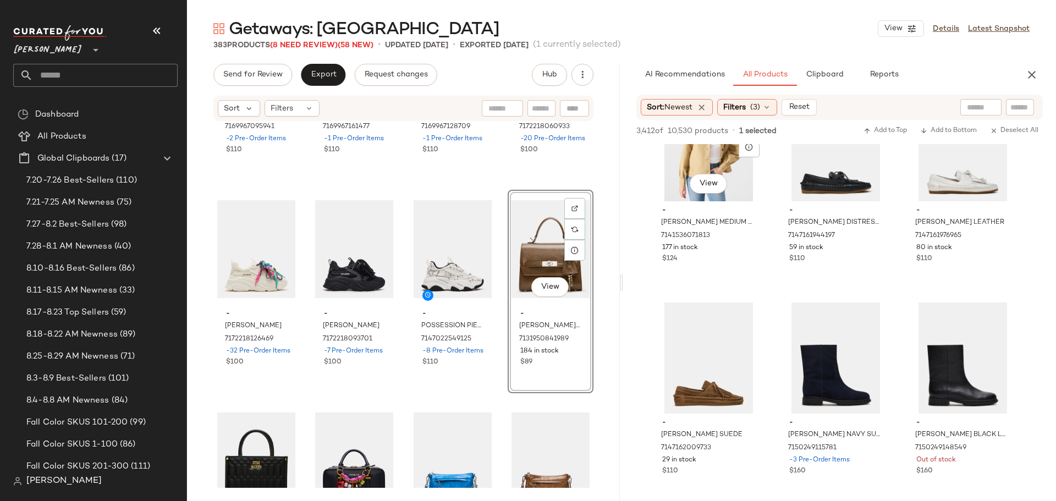
scroll to position [11115, 0]
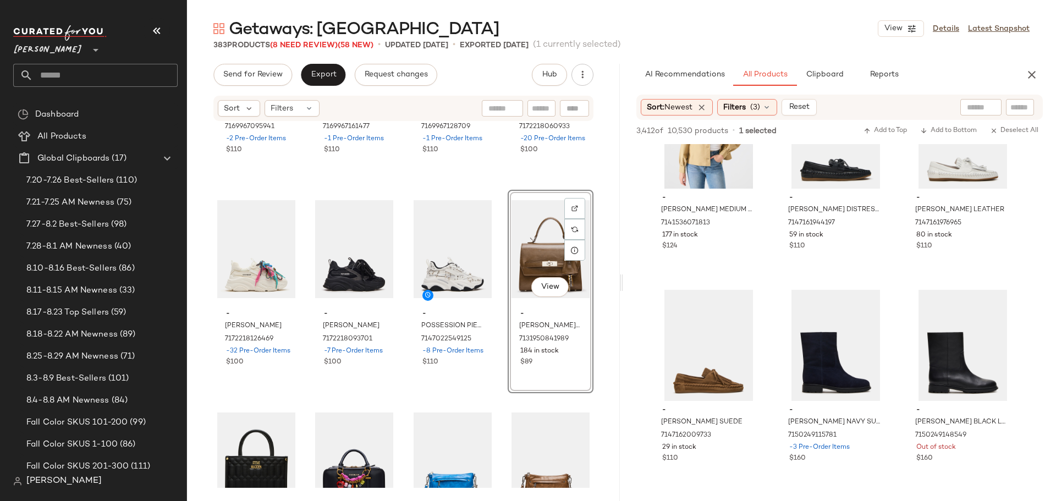
click at [546, 106] on input "text" at bounding box center [541, 109] width 19 height 12
type input "***"
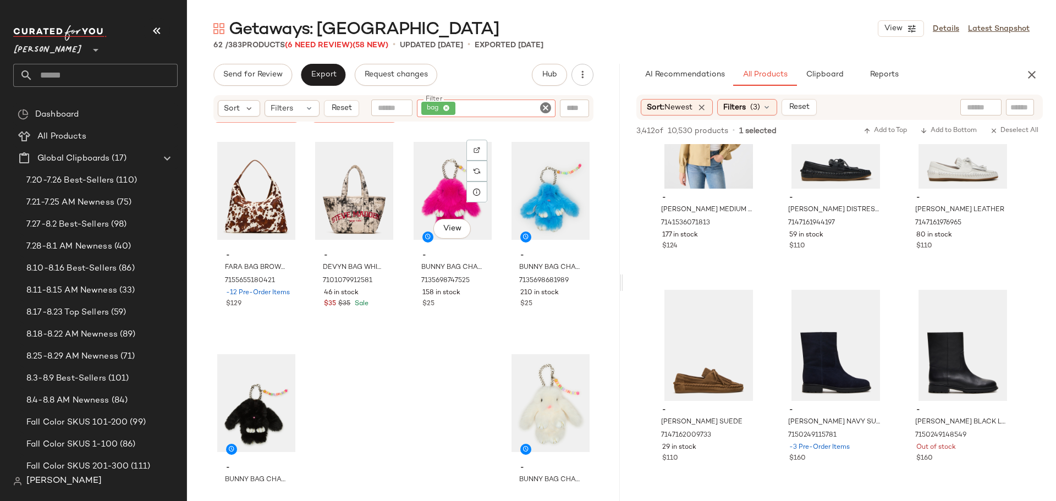
scroll to position [3034, 0]
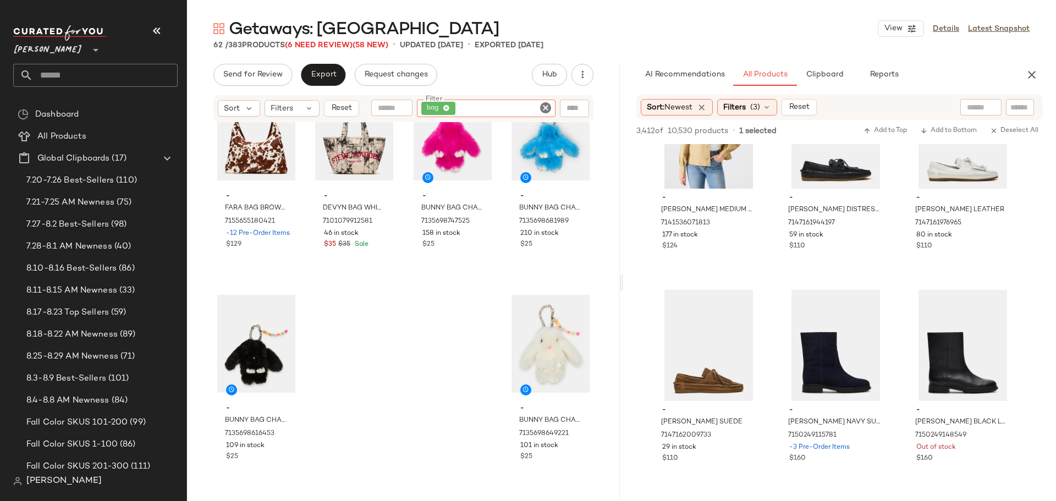
click at [547, 103] on icon "Clear Filter" at bounding box center [545, 107] width 13 height 13
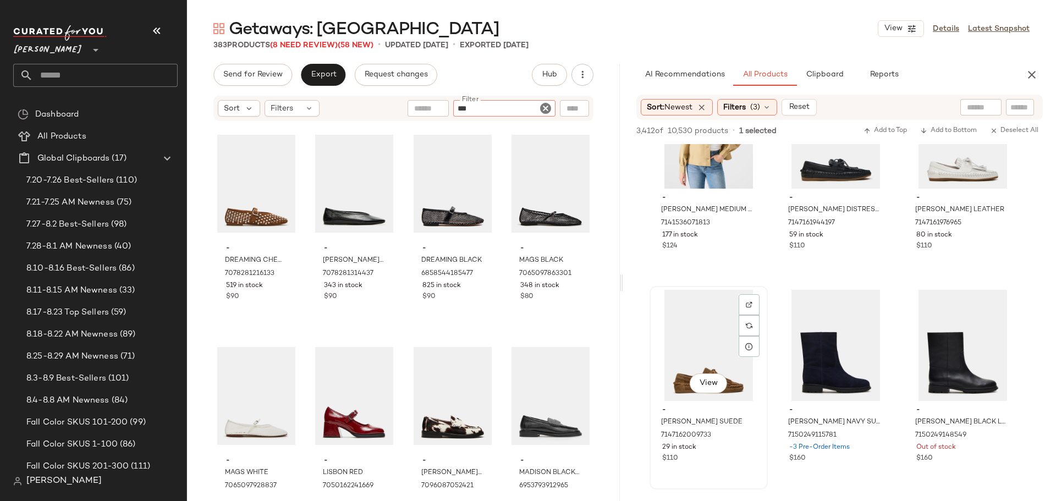
type input "****"
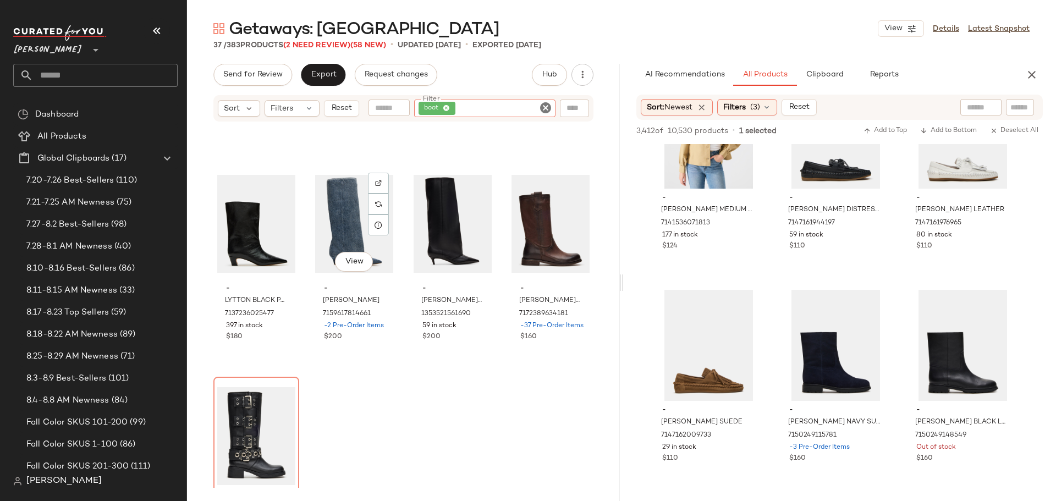
scroll to position [1760, 0]
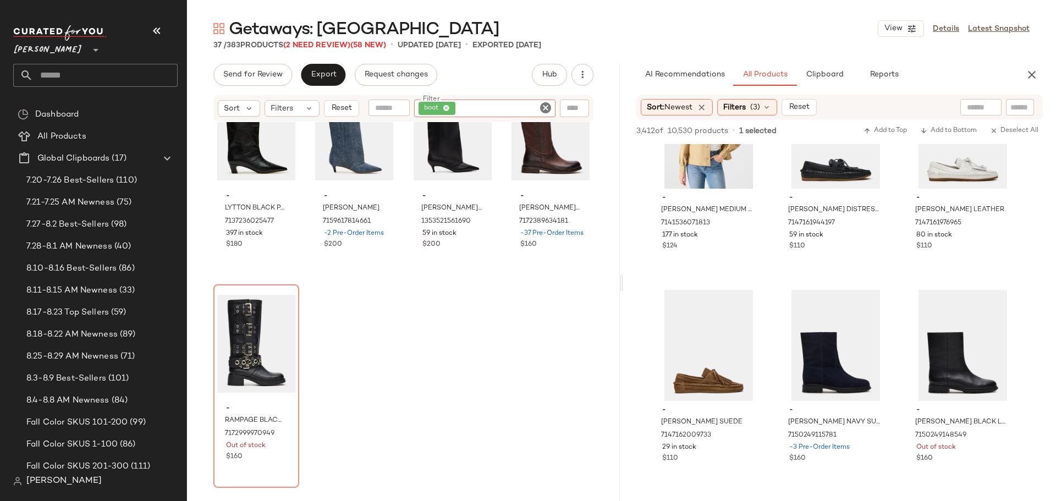
click at [544, 107] on icon "Clear Filter" at bounding box center [545, 107] width 13 height 13
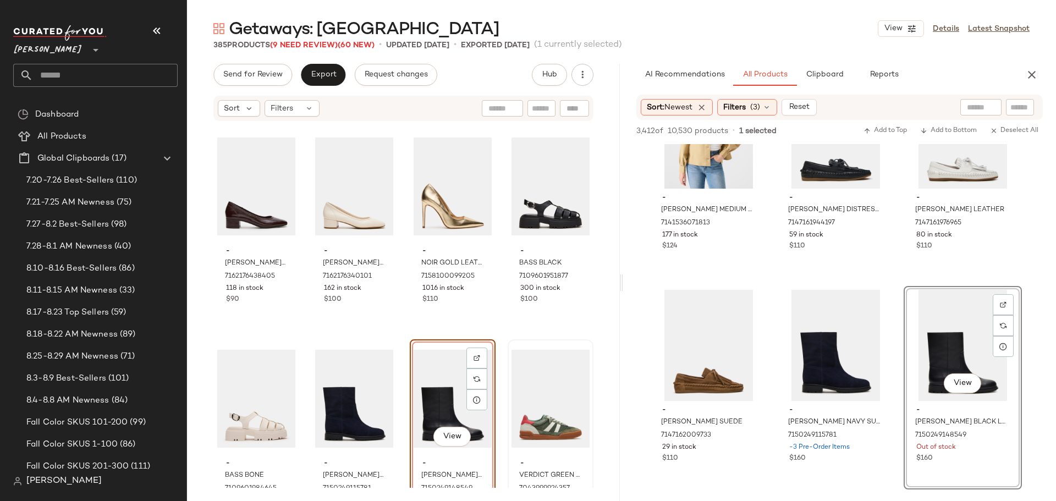
scroll to position [18045, 0]
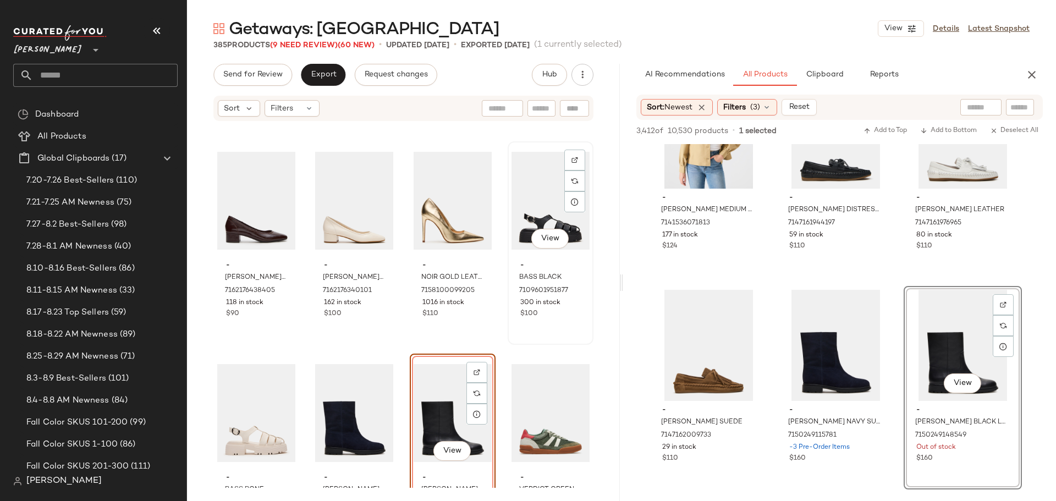
click at [519, 202] on div "View" at bounding box center [551, 200] width 78 height 111
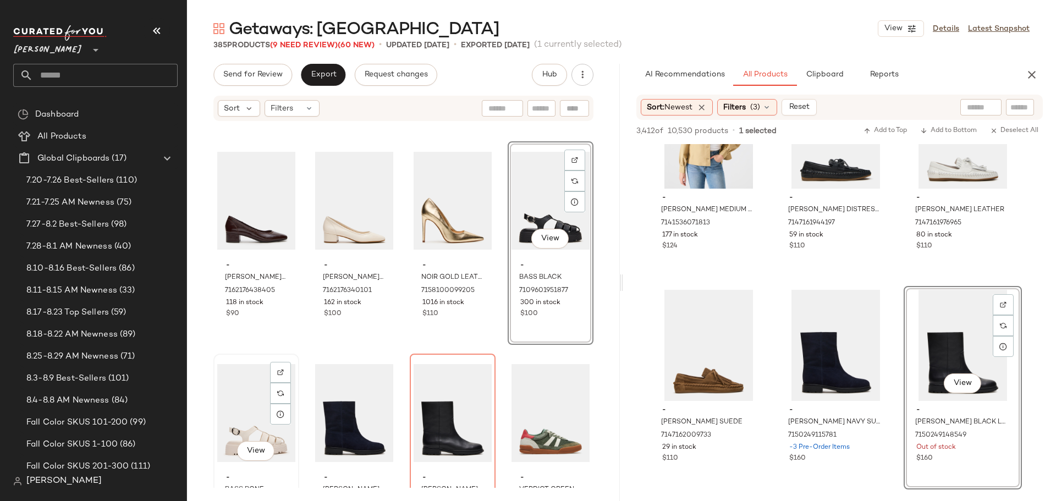
click at [260, 389] on div "View" at bounding box center [256, 413] width 78 height 111
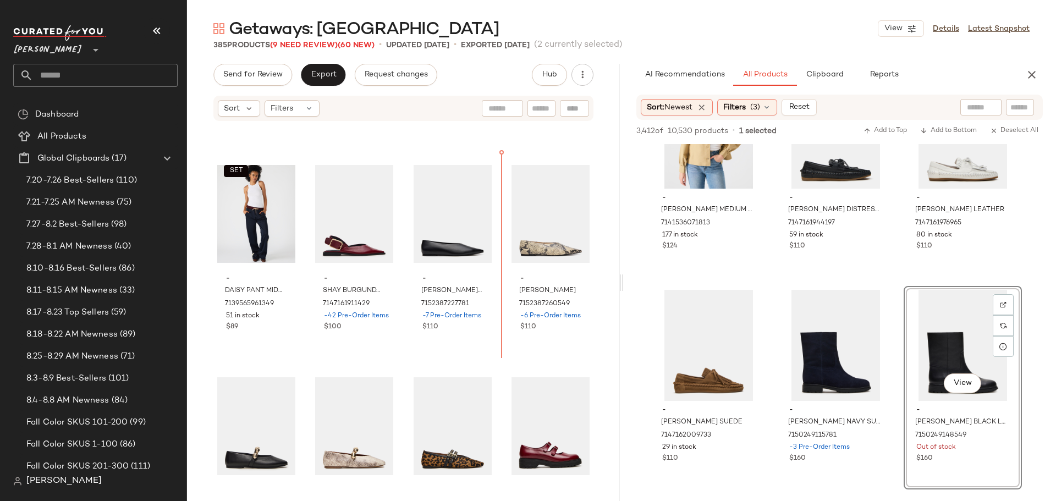
scroll to position [17173, 0]
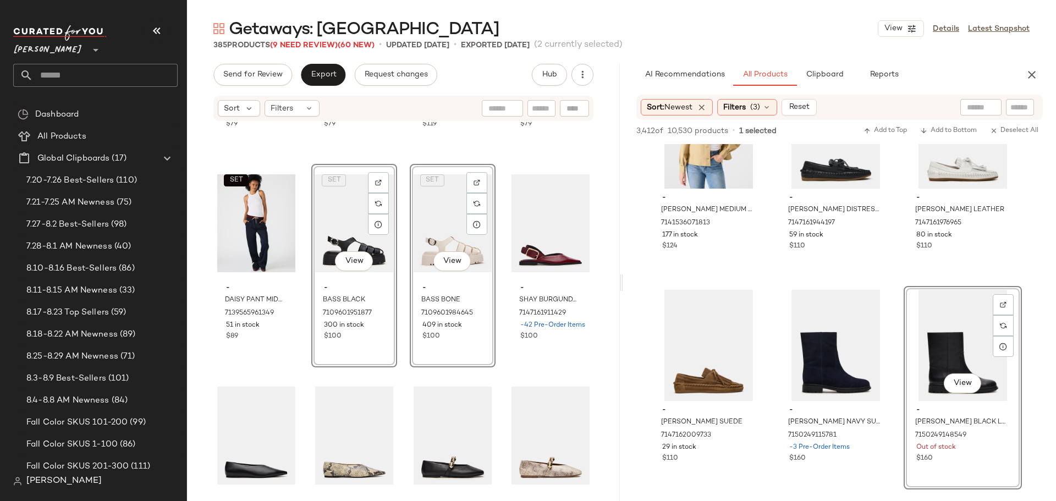
click at [302, 354] on div "SET - BREA VEST FOREVER BLUE 7139565109381 13 in stock $79 SET - BREA SHORT FOR…" at bounding box center [403, 305] width 433 height 366
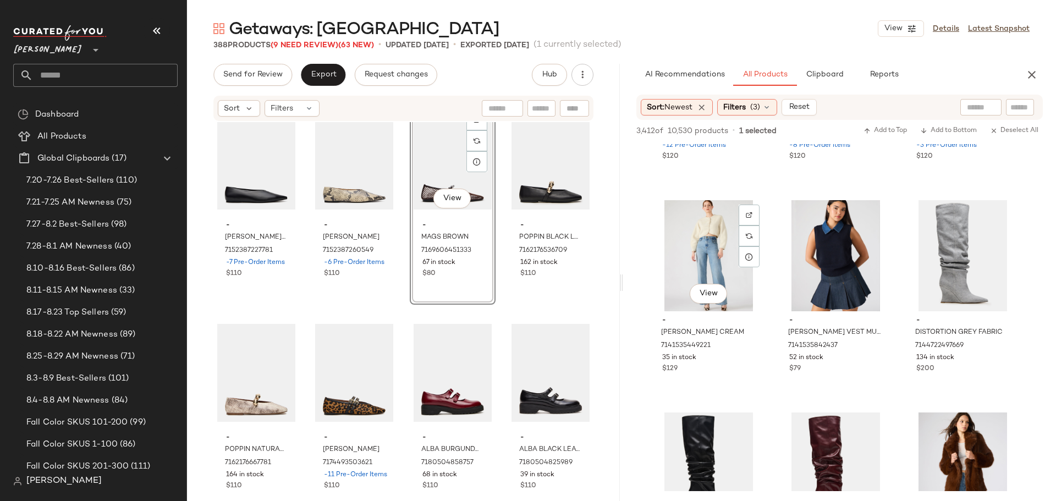
scroll to position [16727, 0]
click at [703, 289] on span "View" at bounding box center [708, 293] width 19 height 9
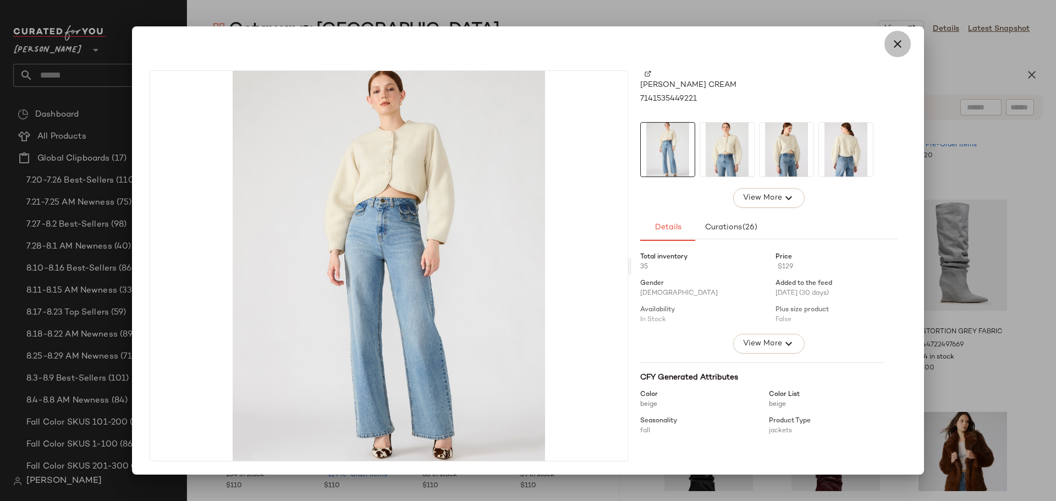
click at [898, 38] on icon "button" at bounding box center [897, 43] width 13 height 13
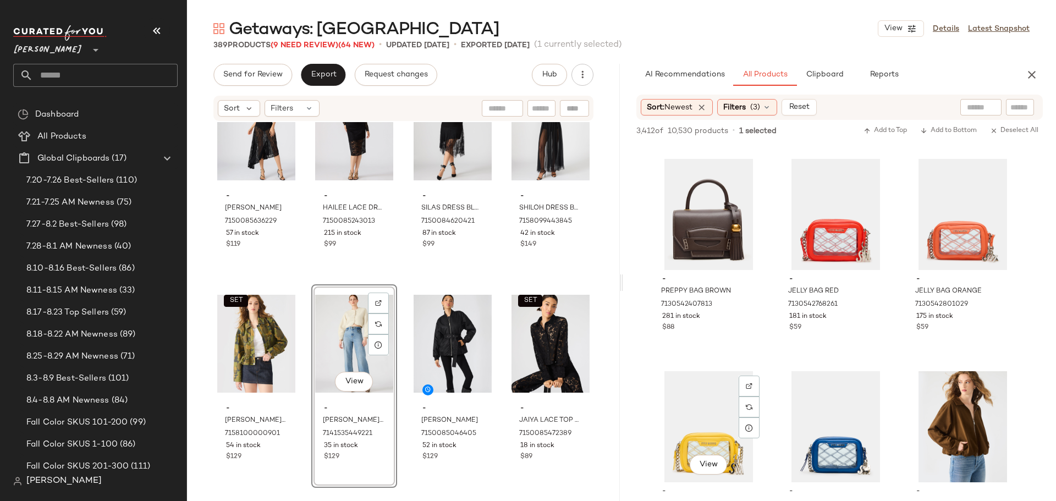
scroll to position [17827, 0]
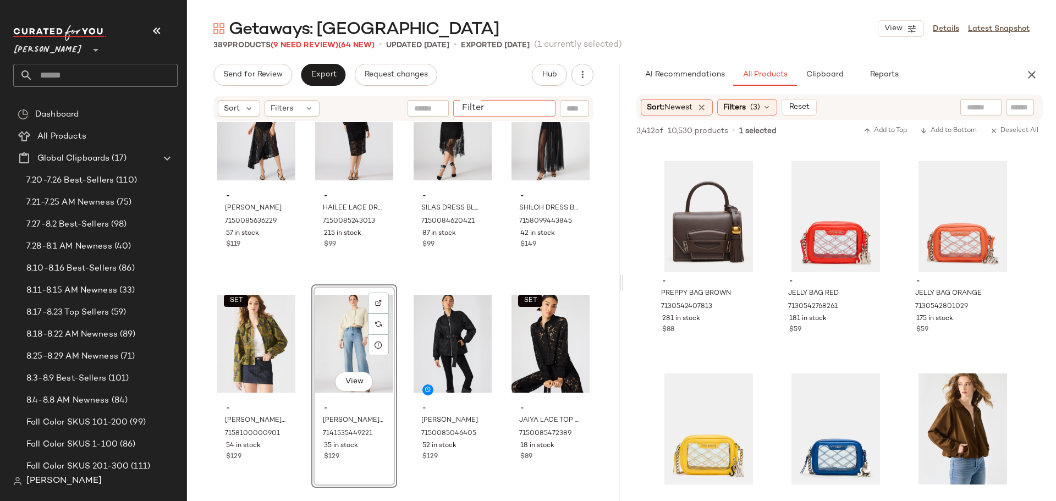
click at [531, 107] on div at bounding box center [504, 108] width 102 height 17
type input "******"
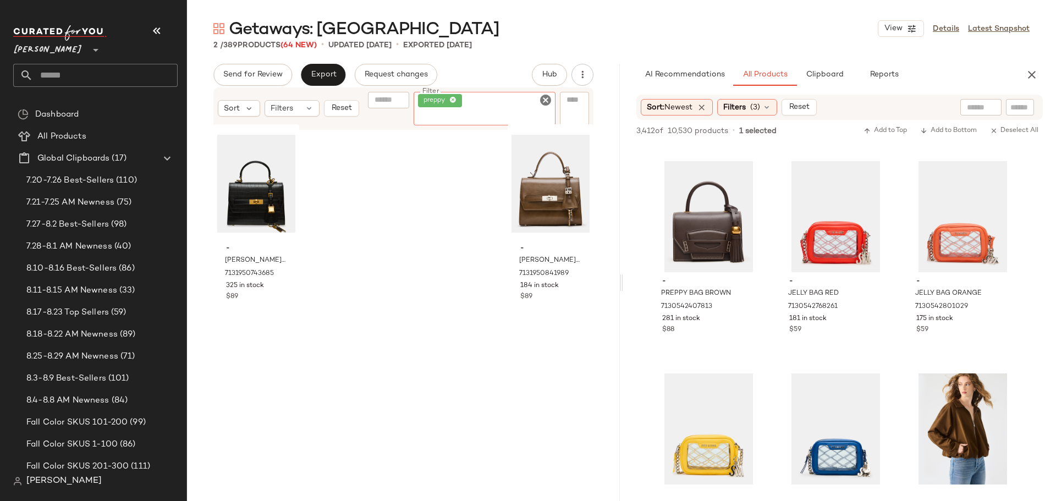
click at [544, 96] on icon "Clear Filter" at bounding box center [545, 100] width 13 height 13
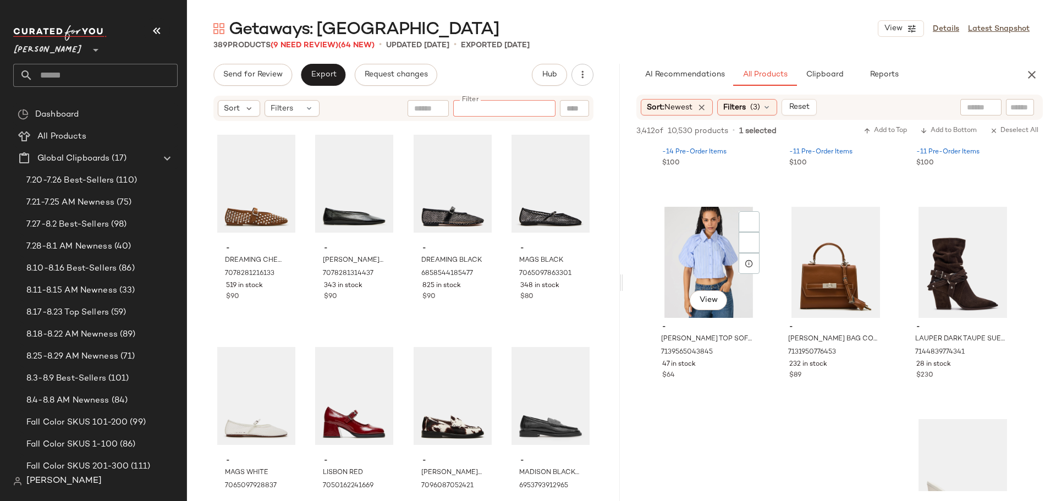
scroll to position [18873, 0]
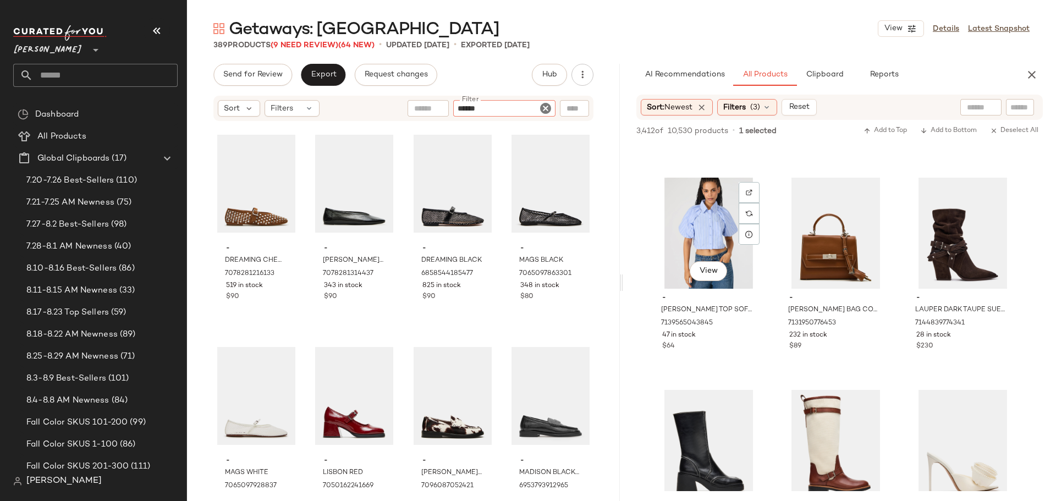
type input "*******"
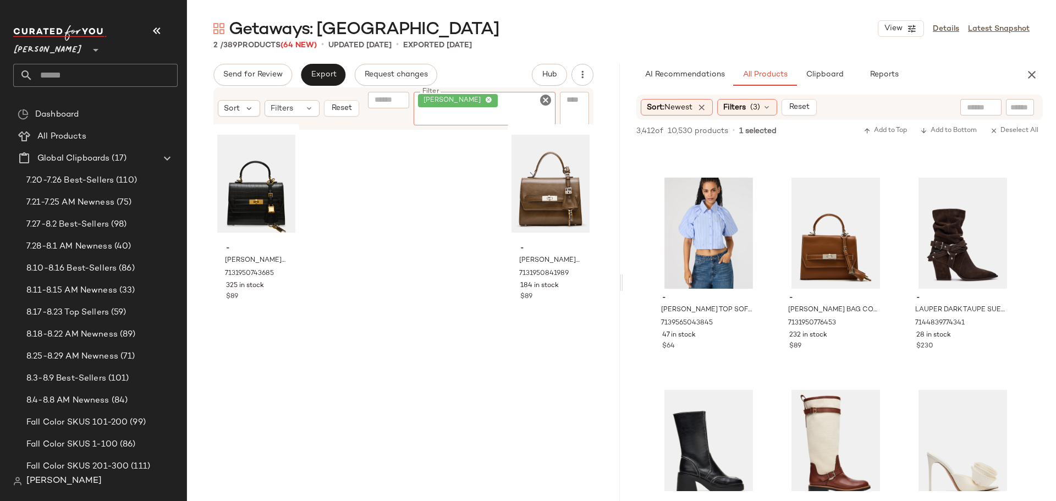
click at [544, 98] on icon "Clear Filter" at bounding box center [545, 100] width 13 height 13
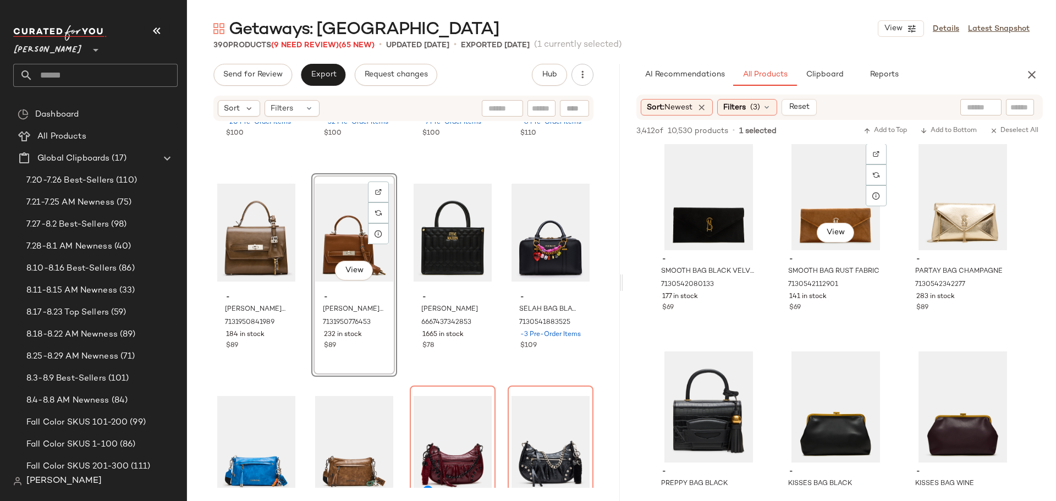
scroll to position [19918, 0]
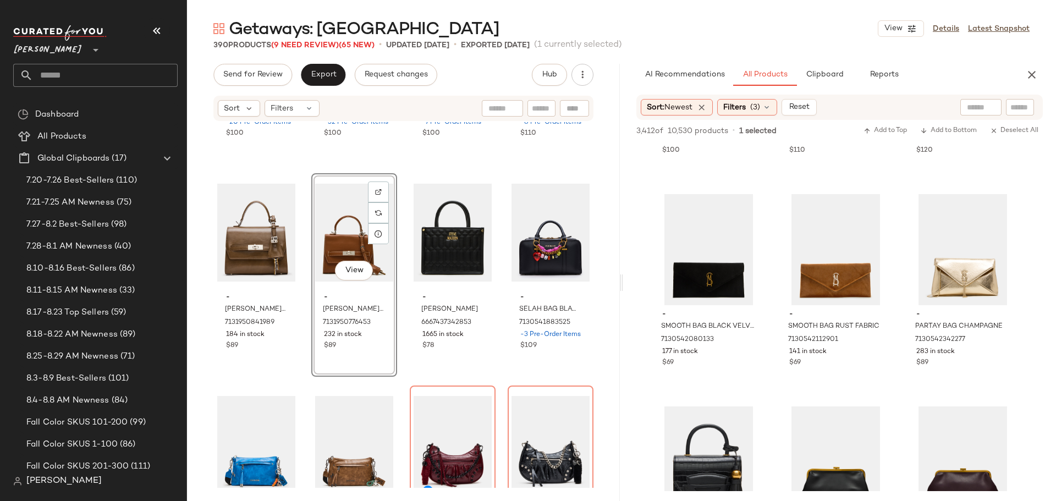
click at [538, 110] on input "text" at bounding box center [541, 109] width 19 height 12
type input "***"
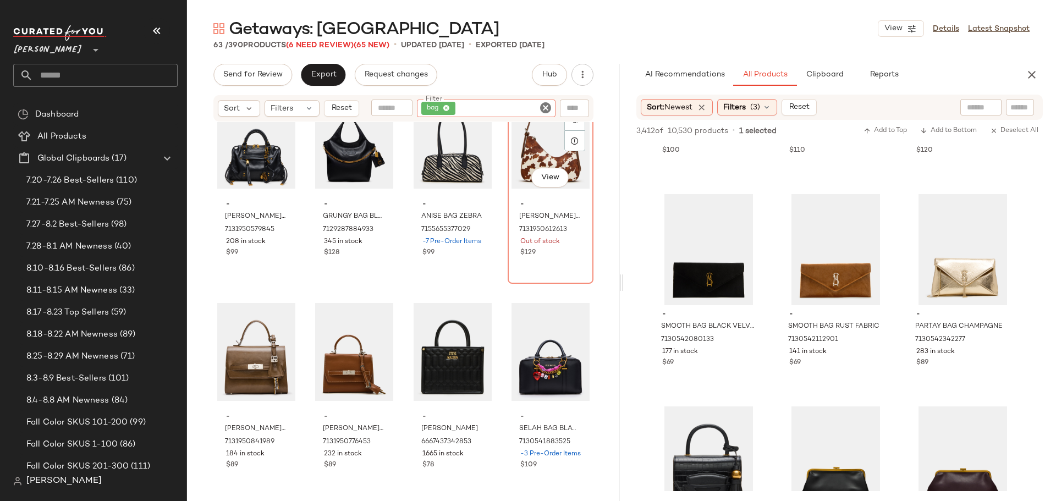
scroll to position [2265, 0]
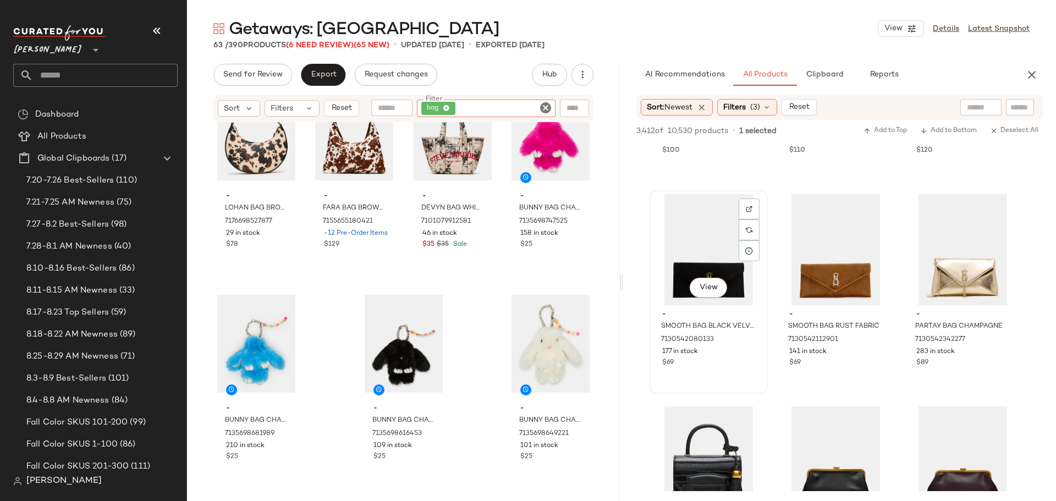
scroll to position [20028, 0]
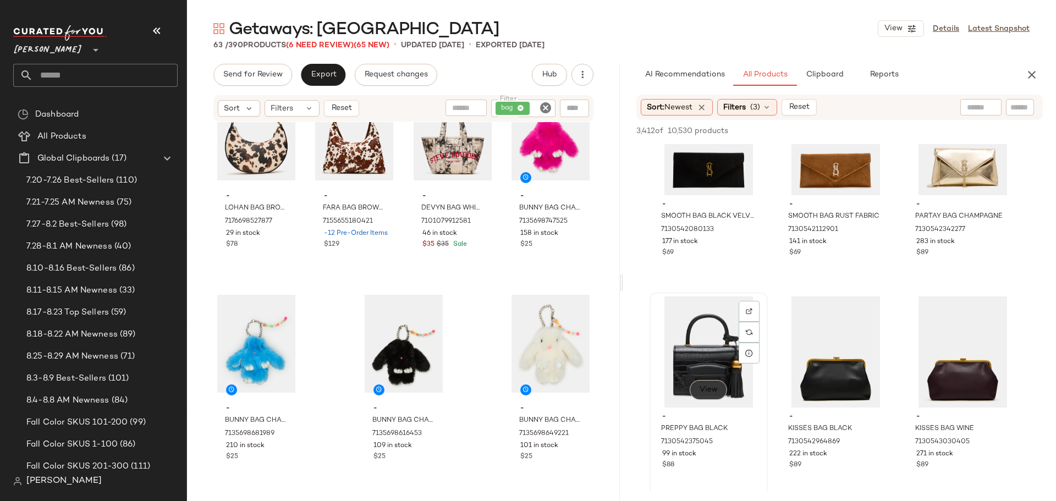
click at [716, 388] on span "View" at bounding box center [708, 390] width 19 height 9
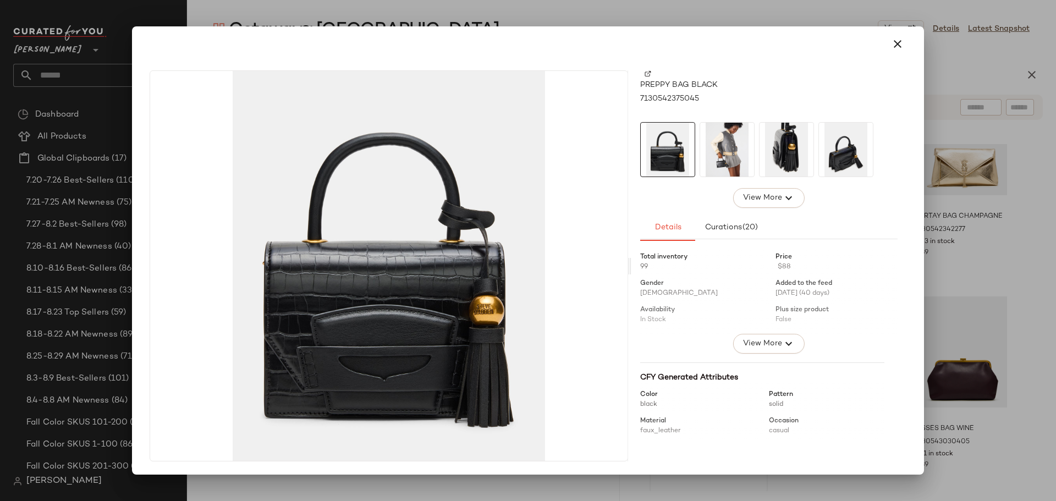
click at [775, 200] on span "View More" at bounding box center [763, 197] width 40 height 13
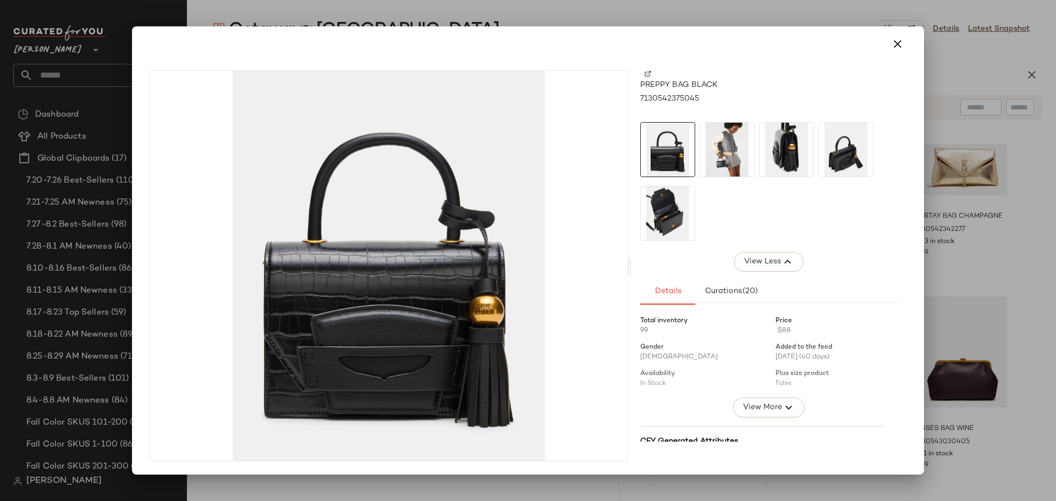
click at [731, 152] on img at bounding box center [727, 150] width 54 height 54
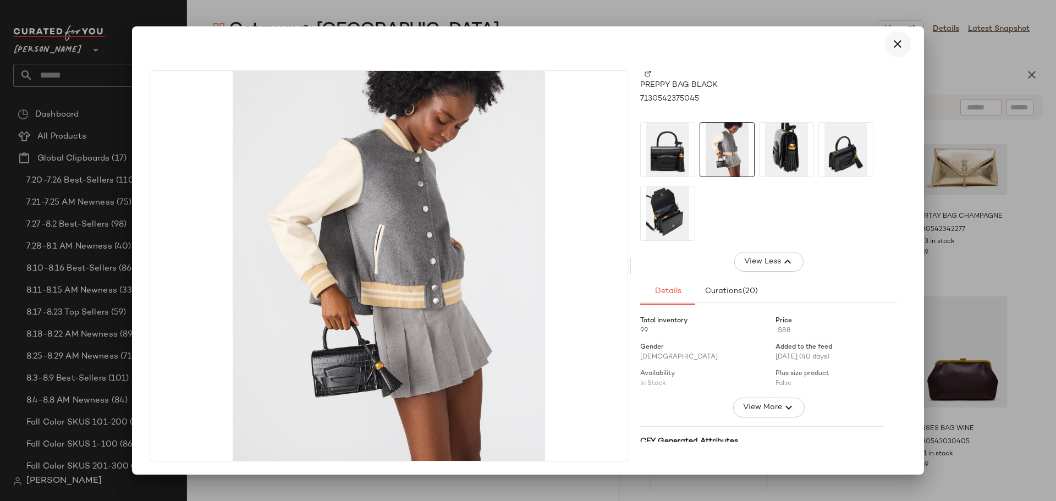
click at [894, 47] on icon "button" at bounding box center [897, 43] width 13 height 13
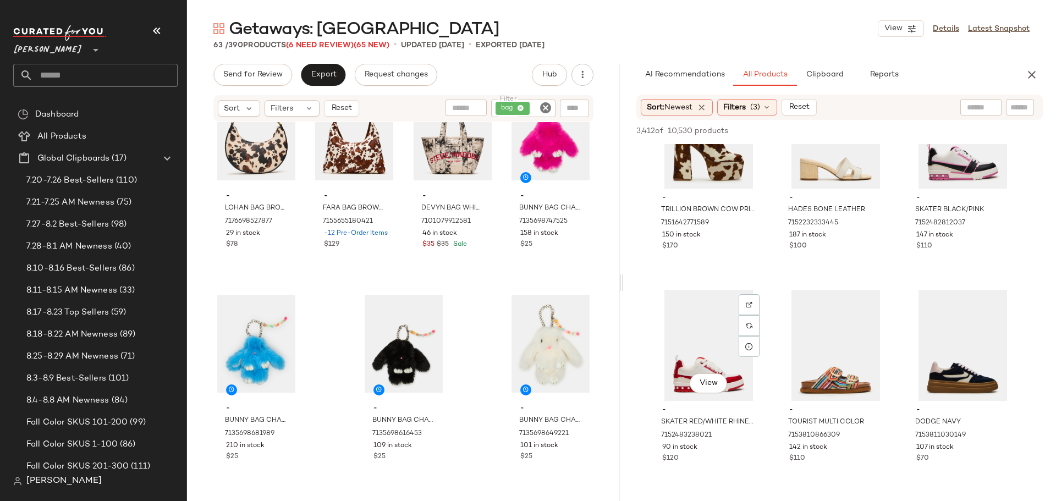
scroll to position [21679, 0]
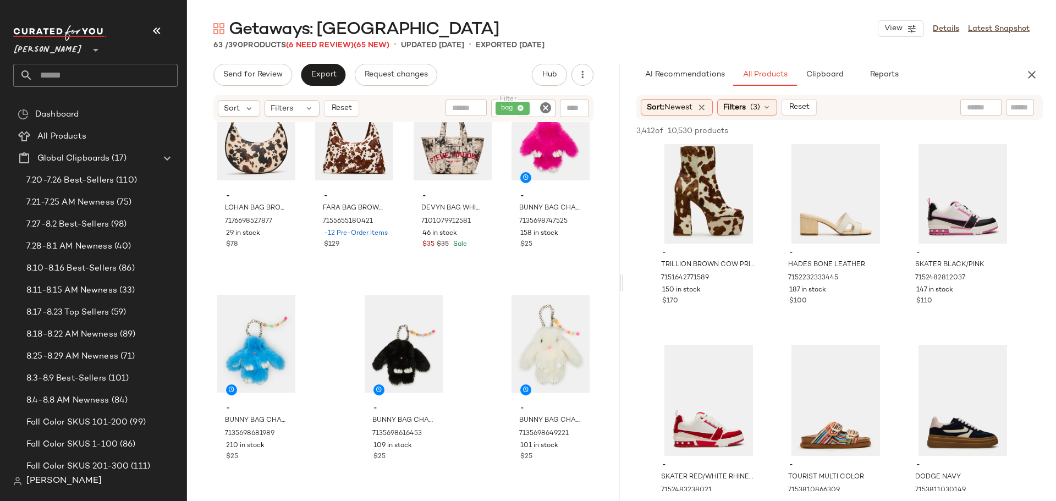
click at [547, 108] on icon "Clear Filter" at bounding box center [545, 107] width 13 height 13
click at [535, 107] on input "Filter" at bounding box center [505, 109] width 94 height 12
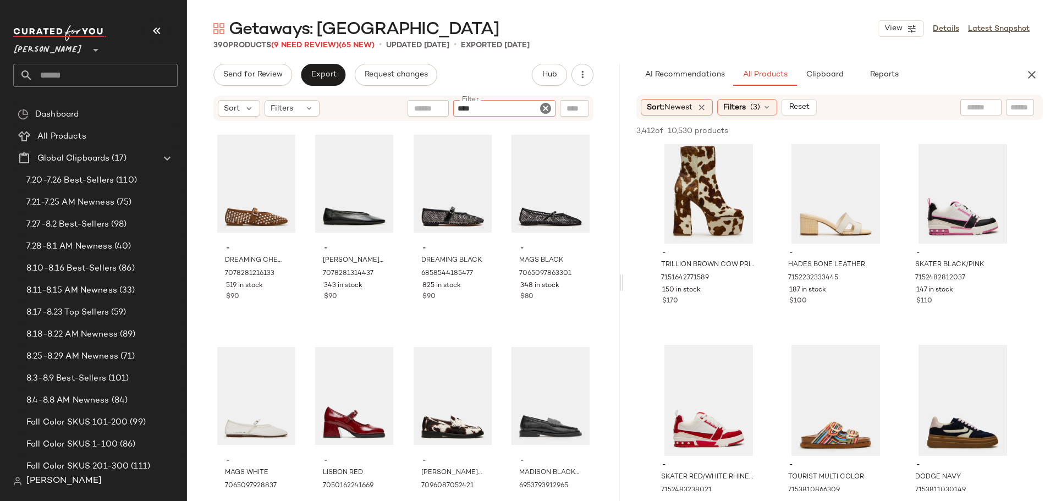
type input "*****"
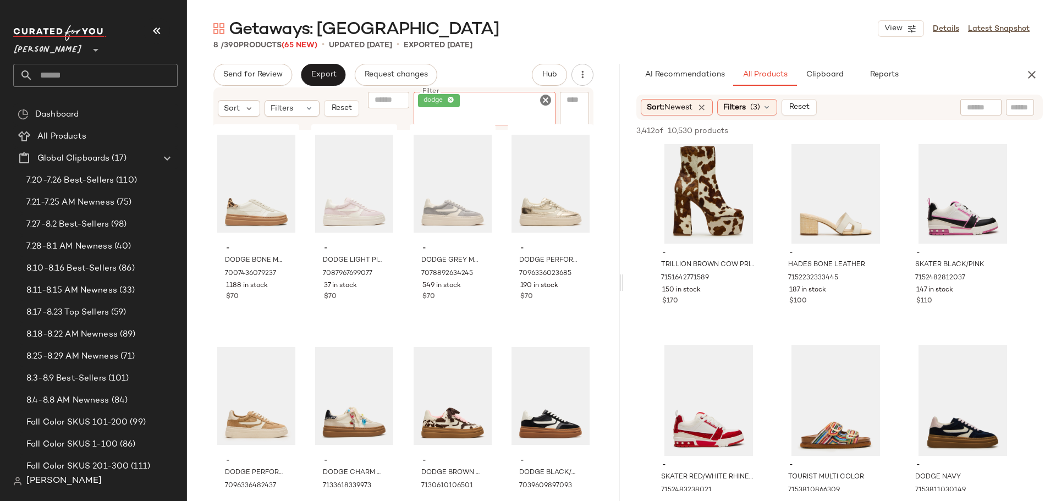
click at [543, 102] on icon "Clear Filter" at bounding box center [545, 100] width 13 height 13
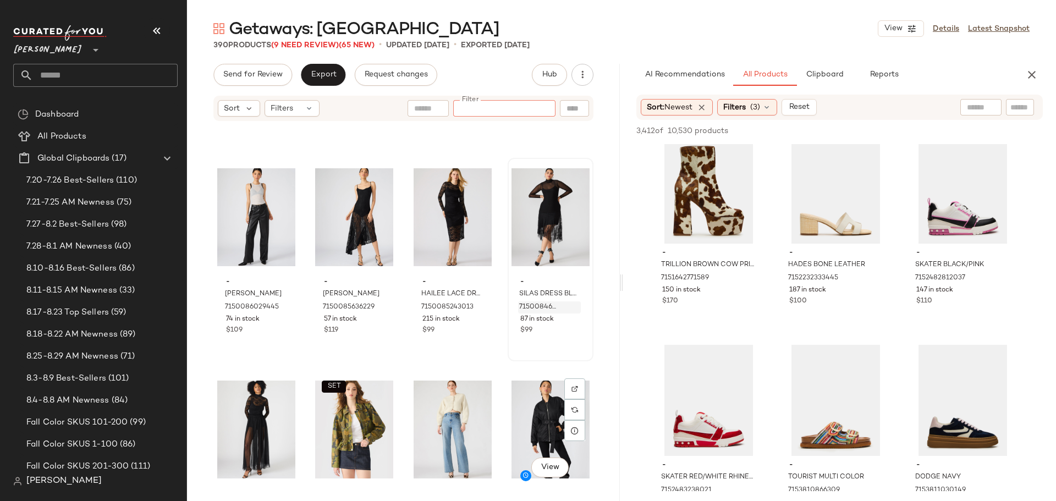
scroll to position [20120, 0]
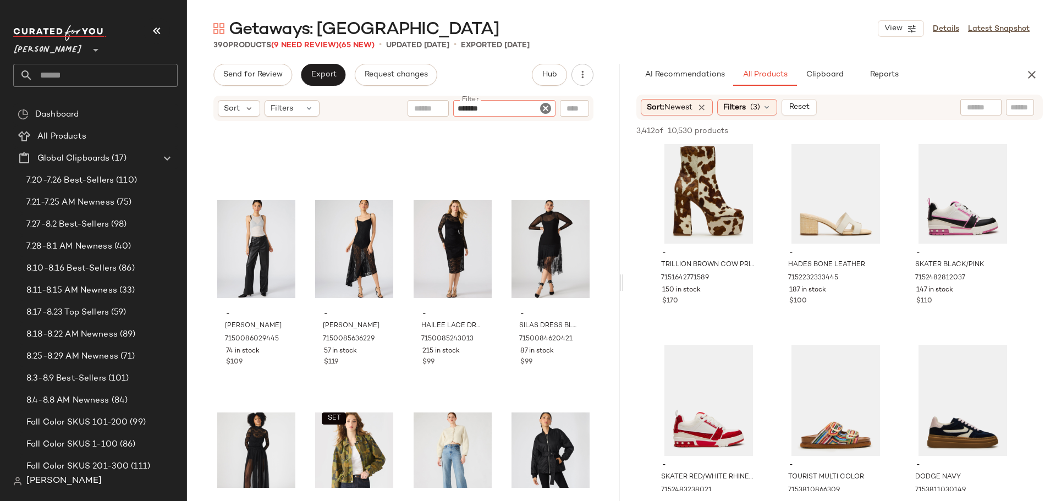
type input "********"
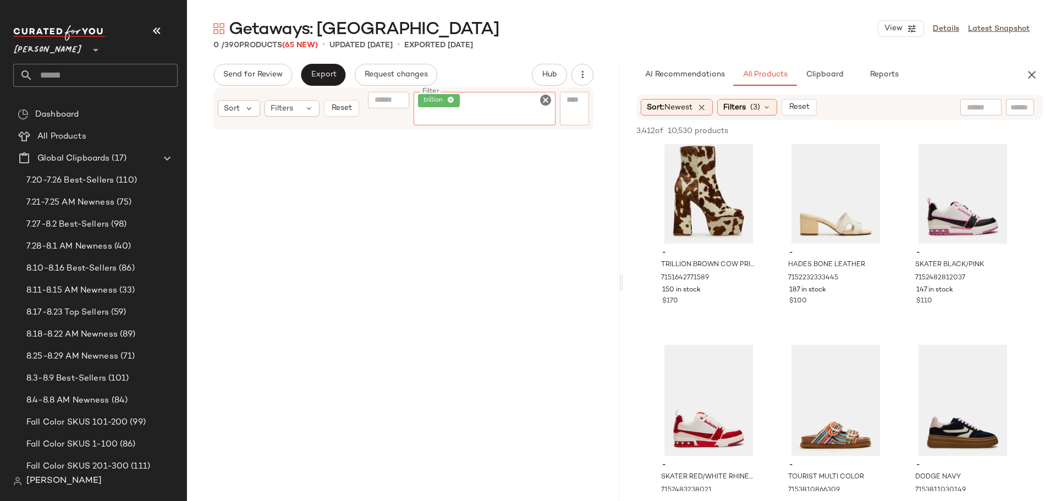
click at [547, 100] on icon "Clear Filter" at bounding box center [545, 100] width 13 height 13
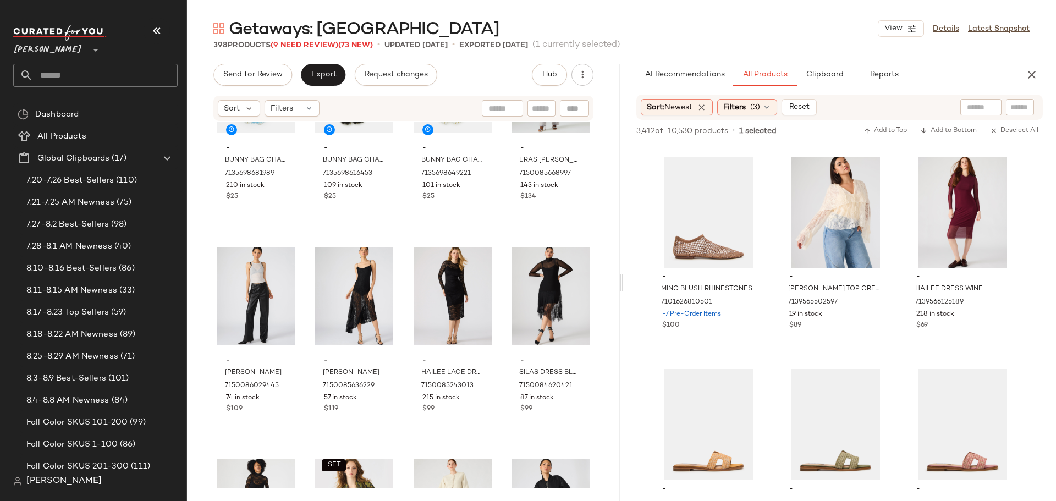
scroll to position [20505, 0]
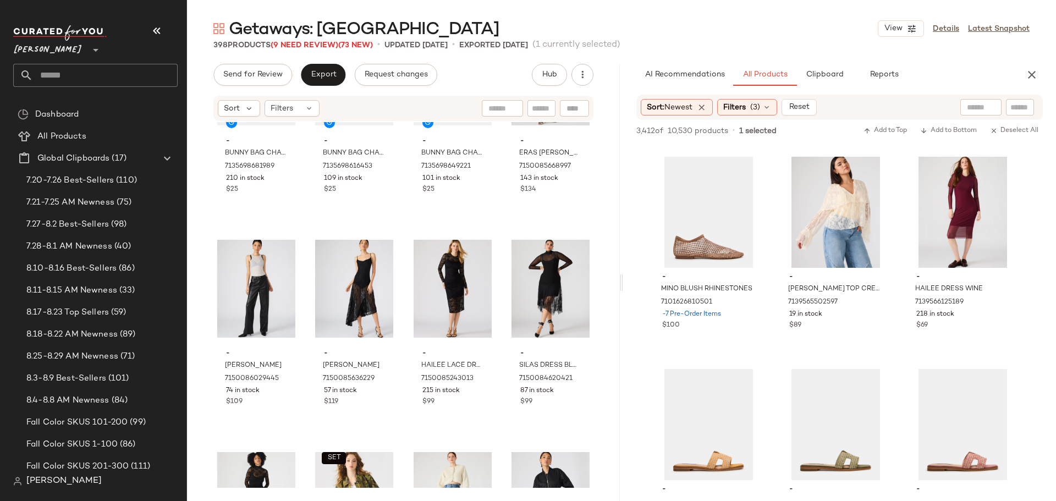
click at [552, 111] on div at bounding box center [542, 108] width 28 height 17
type input "******"
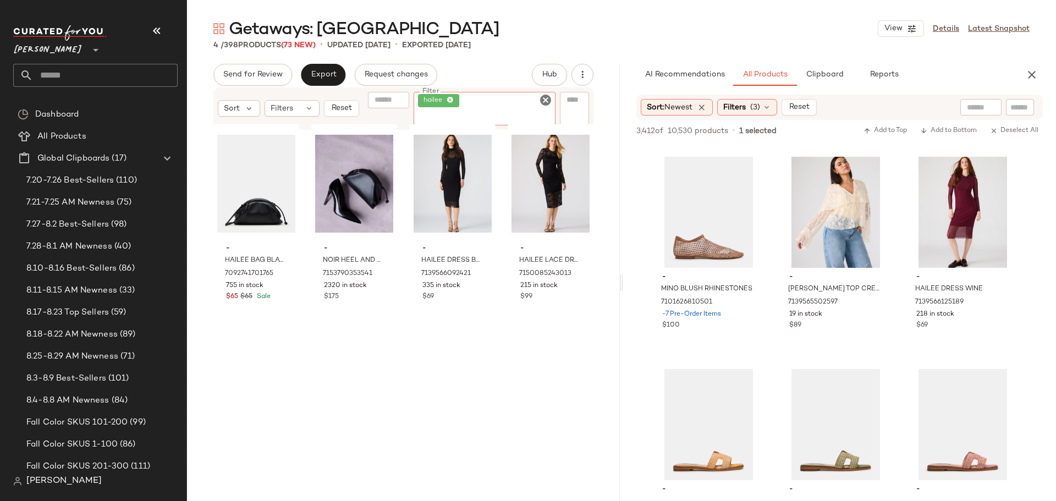
click at [544, 96] on icon "Clear Filter" at bounding box center [545, 100] width 13 height 13
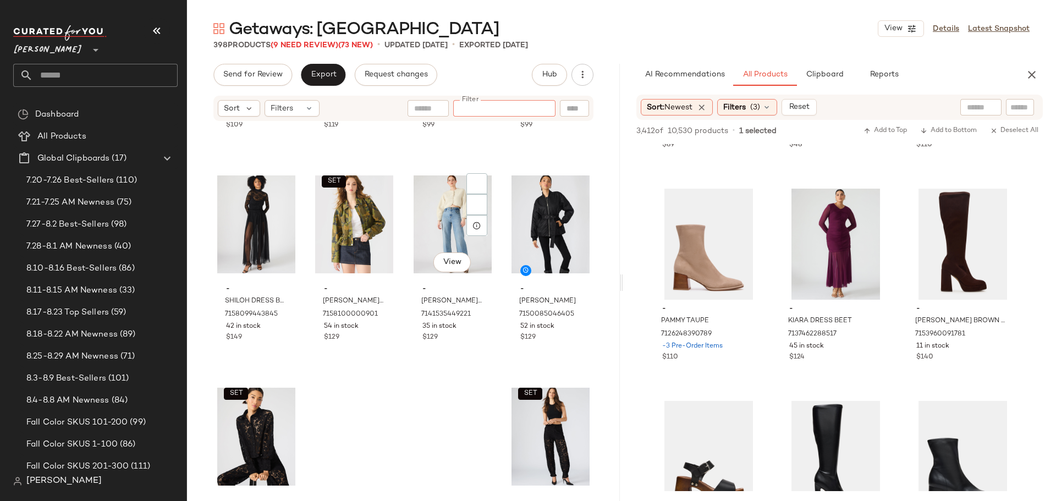
scroll to position [20765, 0]
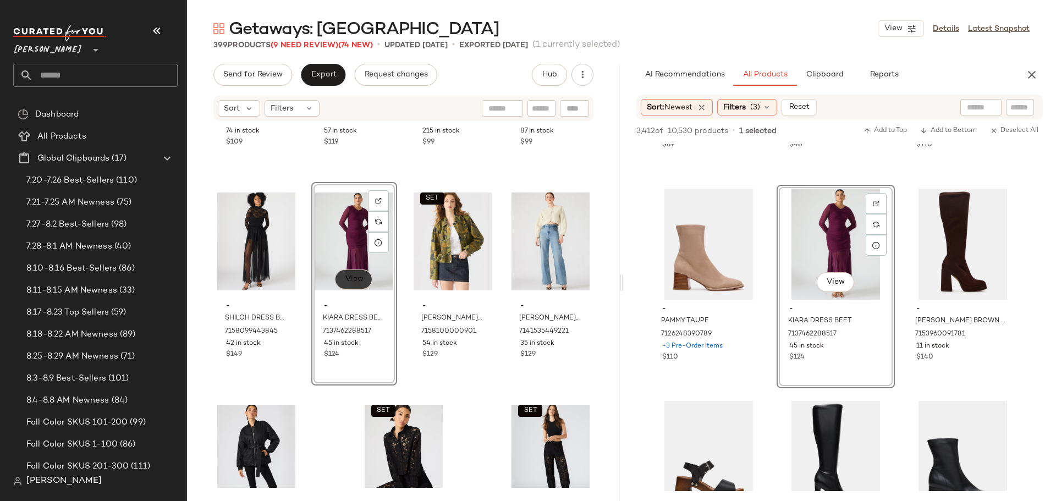
click at [359, 278] on span "View" at bounding box center [353, 279] width 19 height 9
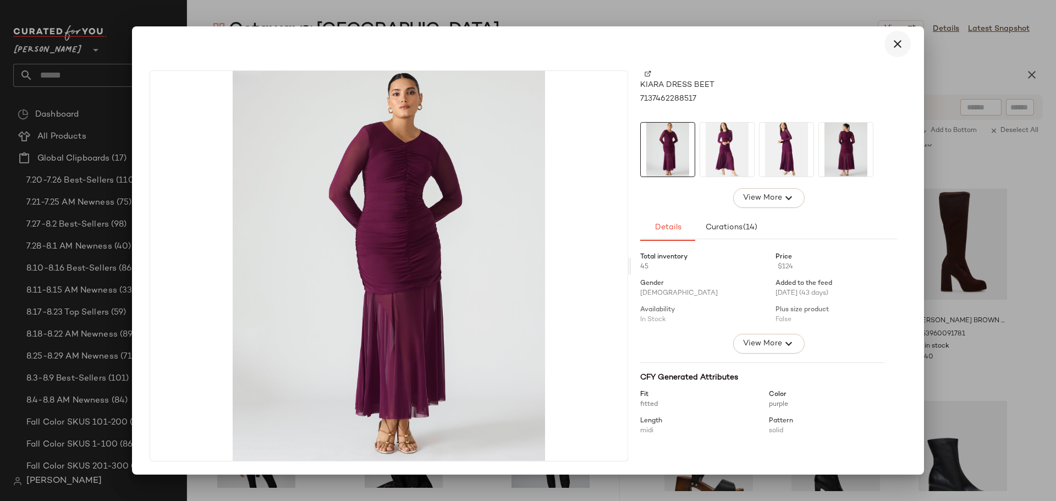
click at [906, 45] on button "button" at bounding box center [898, 44] width 26 height 26
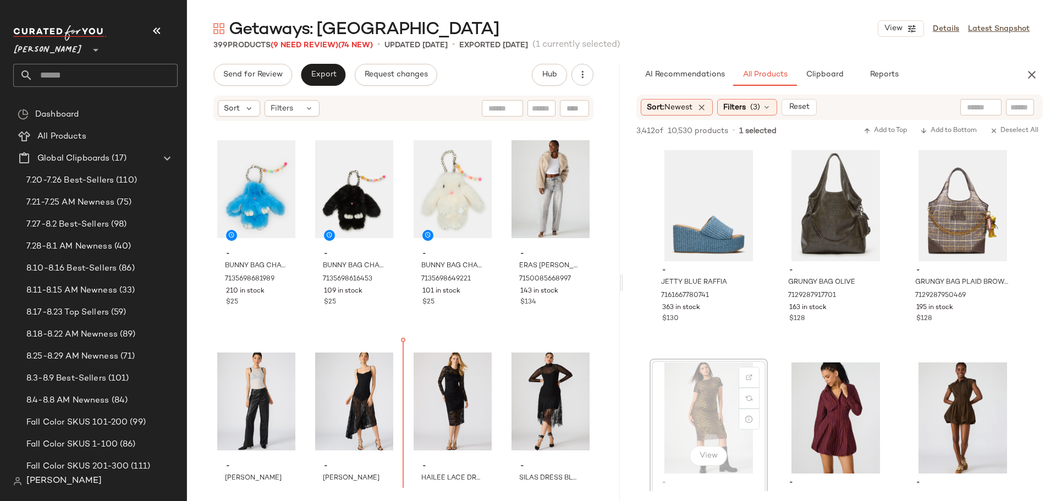
scroll to position [20402, 0]
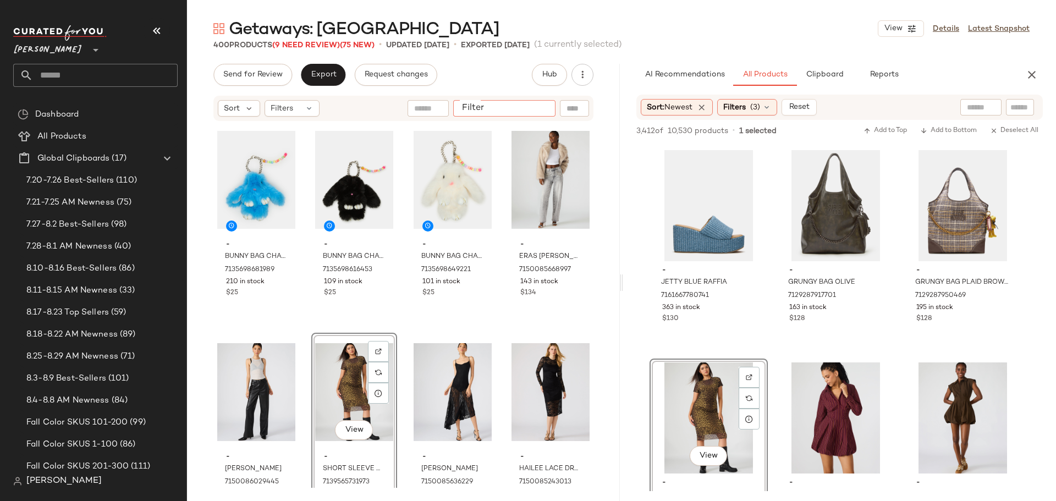
click at [541, 113] on input "Filter" at bounding box center [505, 109] width 94 height 12
type input "*******"
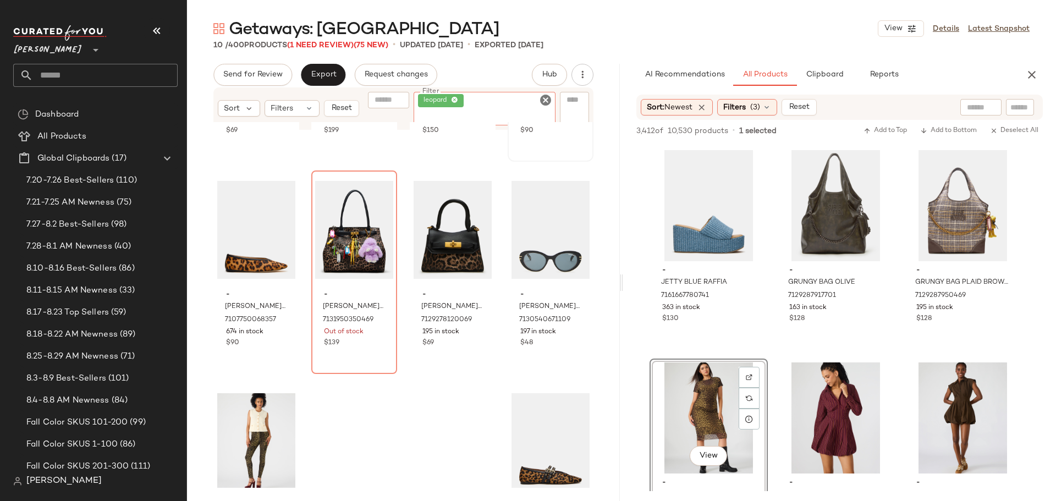
scroll to position [273, 0]
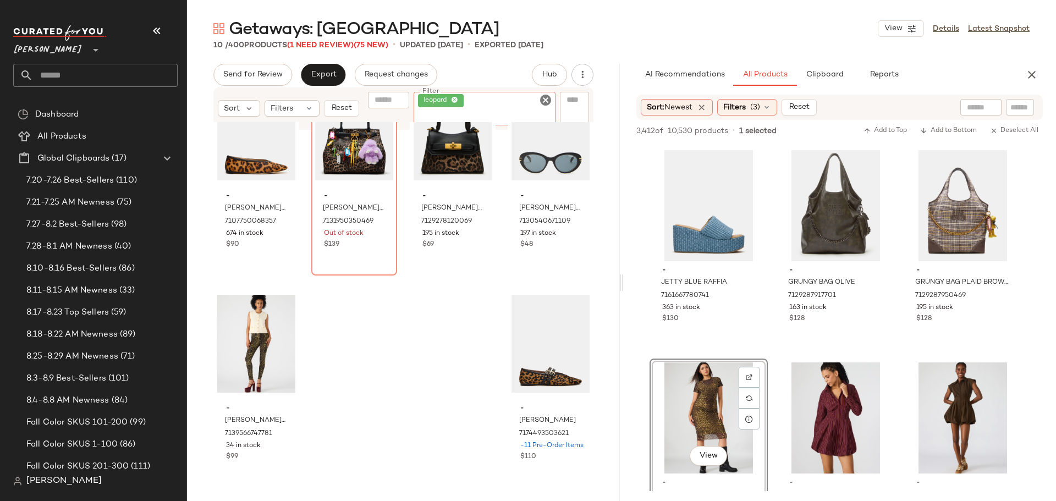
click at [546, 98] on icon "Clear Filter" at bounding box center [545, 100] width 13 height 13
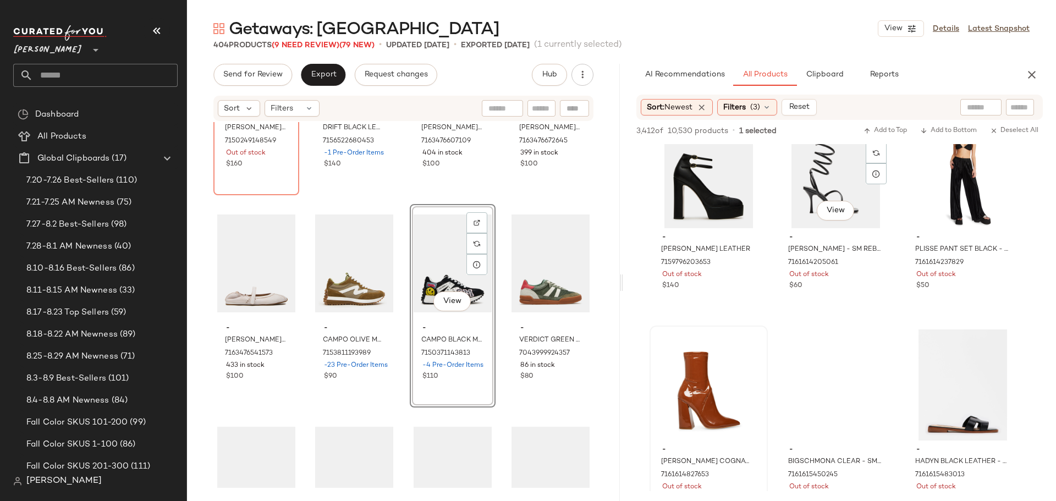
scroll to position [42738, 0]
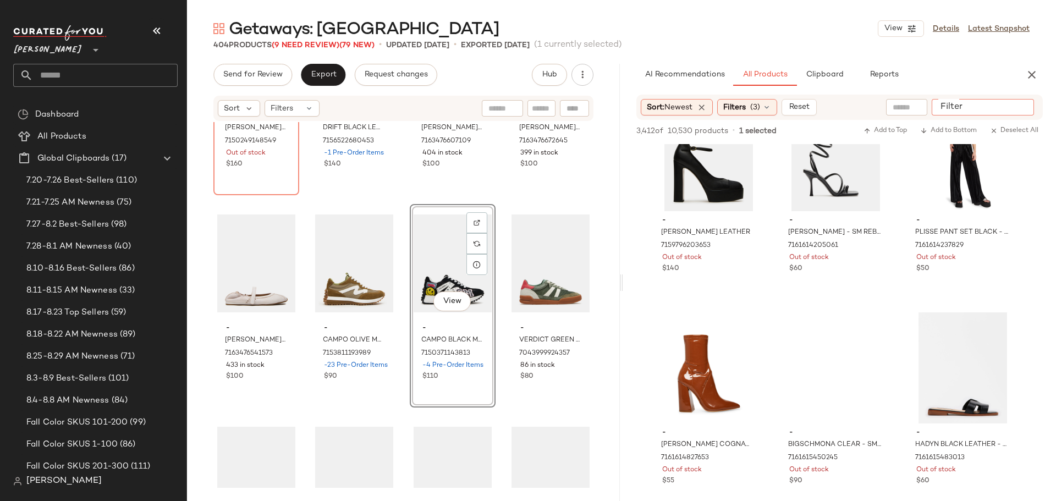
click at [1010, 102] on div at bounding box center [983, 107] width 102 height 17
type input "******"
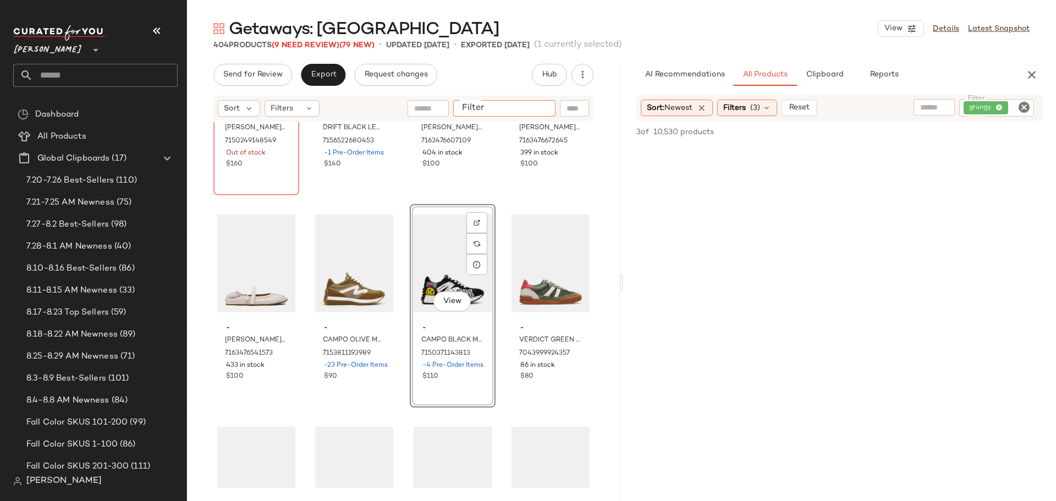
click at [534, 113] on input "Filter" at bounding box center [505, 109] width 94 height 12
type input "******"
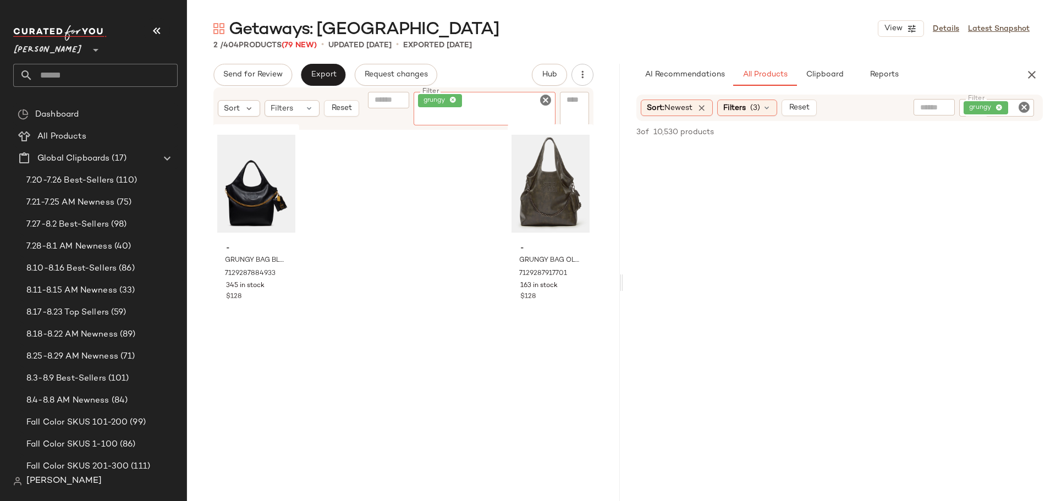
click at [543, 98] on icon "Clear Filter" at bounding box center [545, 100] width 13 height 13
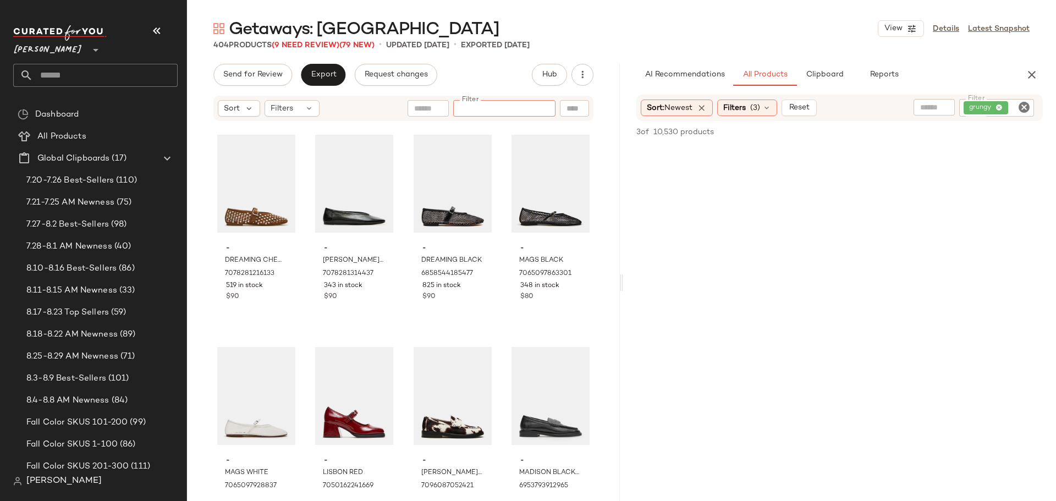
click at [1023, 107] on icon "Clear Filter" at bounding box center [1024, 107] width 13 height 13
click at [1028, 74] on icon "button" at bounding box center [1032, 74] width 13 height 13
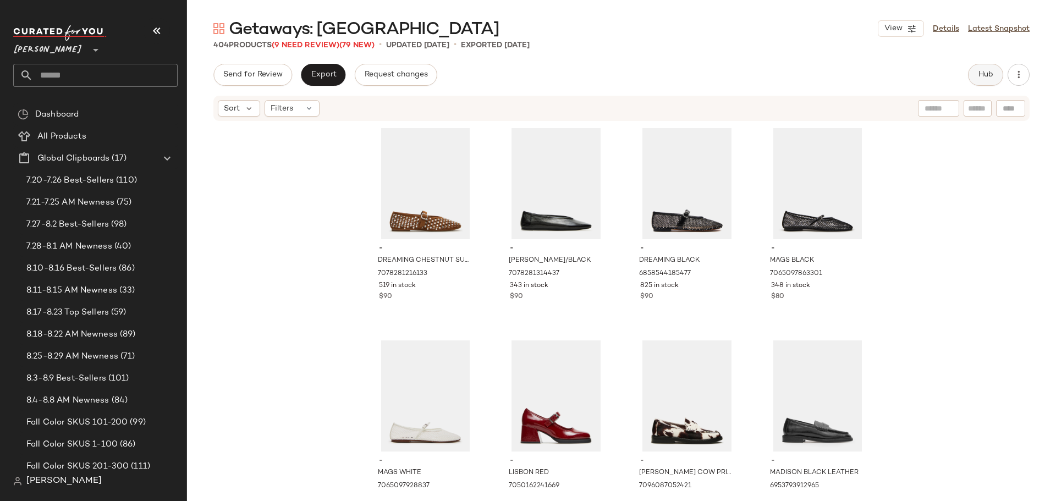
click at [982, 80] on button "Hub" at bounding box center [985, 75] width 35 height 22
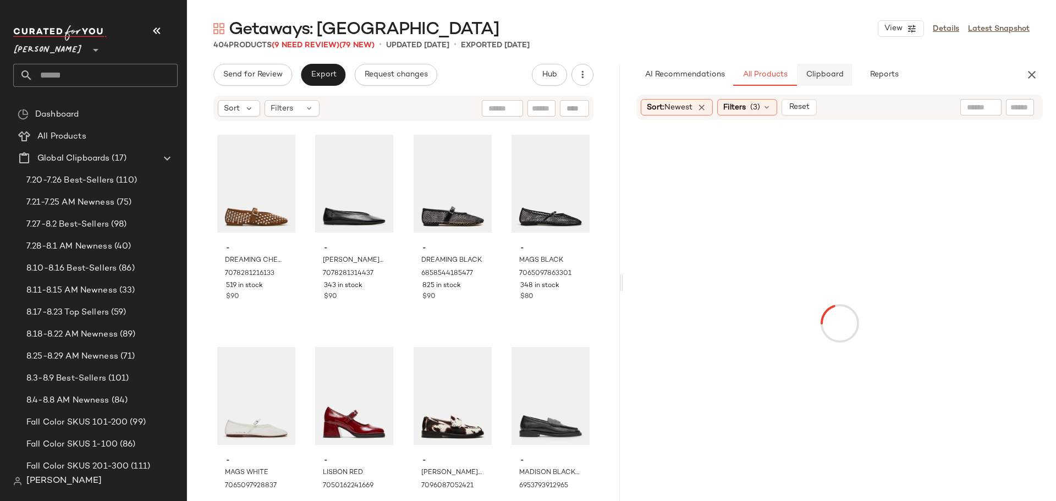
click at [828, 75] on span "Clipboard" at bounding box center [825, 74] width 38 height 9
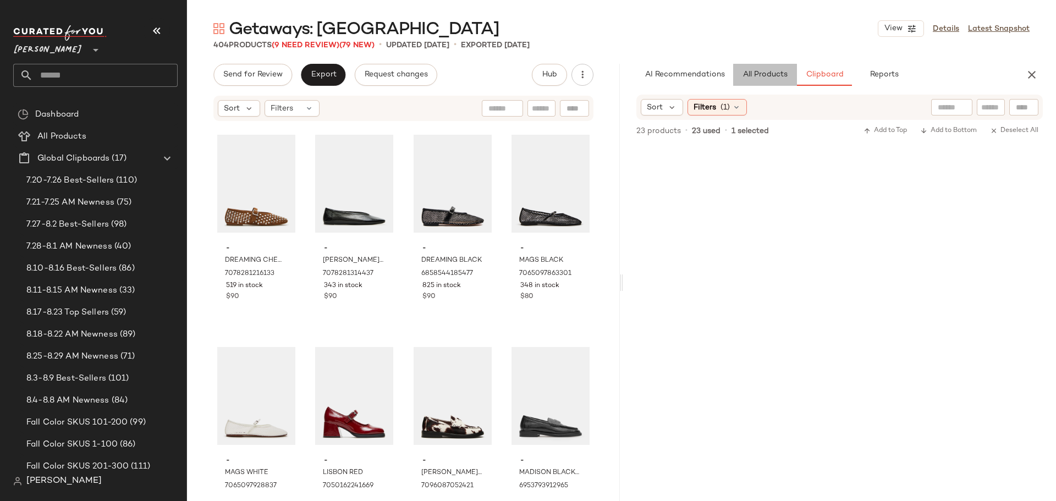
click at [777, 78] on span "All Products" at bounding box center [765, 74] width 45 height 9
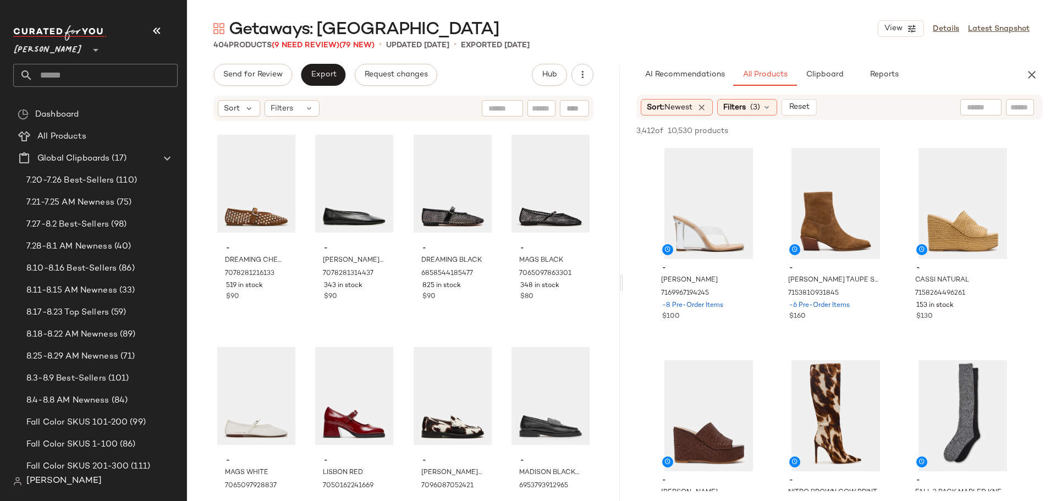
click at [1010, 103] on div at bounding box center [1020, 107] width 28 height 17
type input "*******"
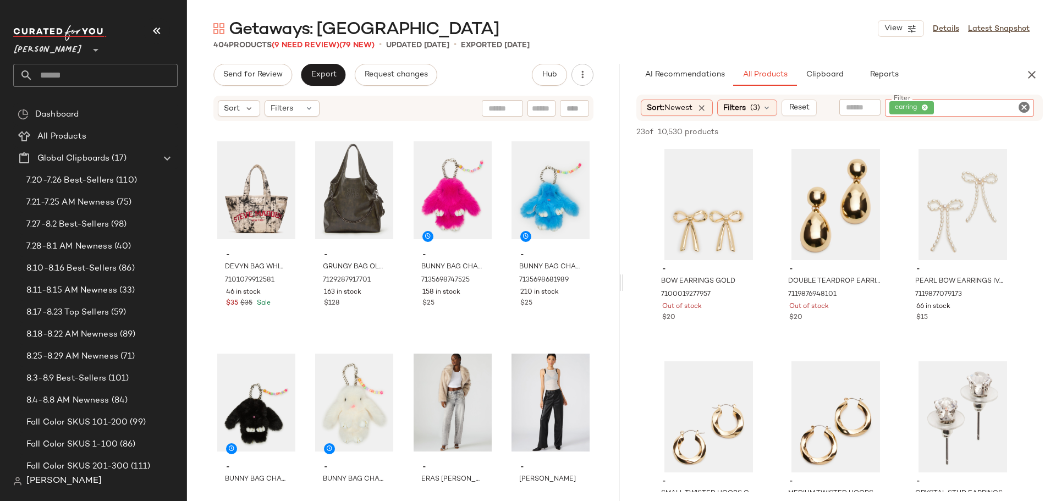
scroll to position [20372, 0]
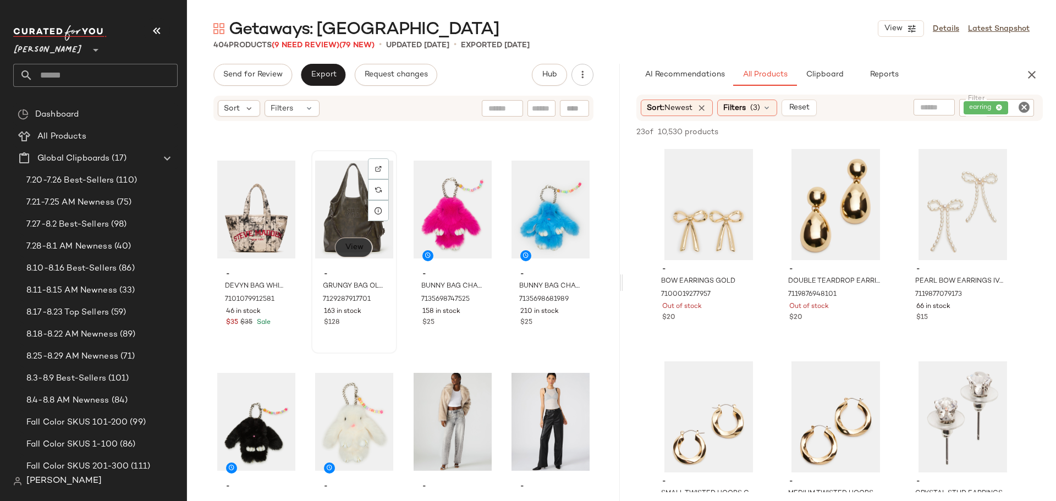
click at [348, 249] on span "View" at bounding box center [353, 247] width 19 height 9
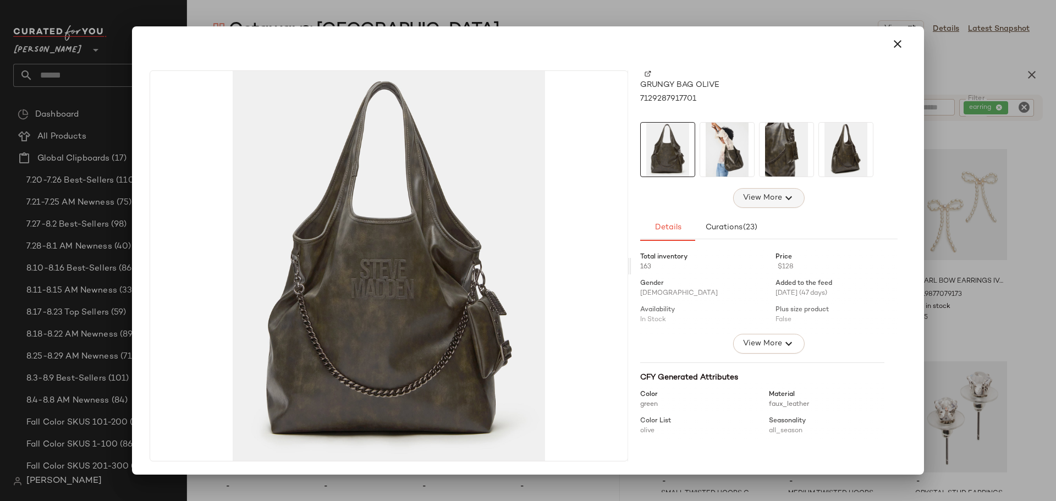
click at [775, 201] on span "View More" at bounding box center [763, 197] width 40 height 13
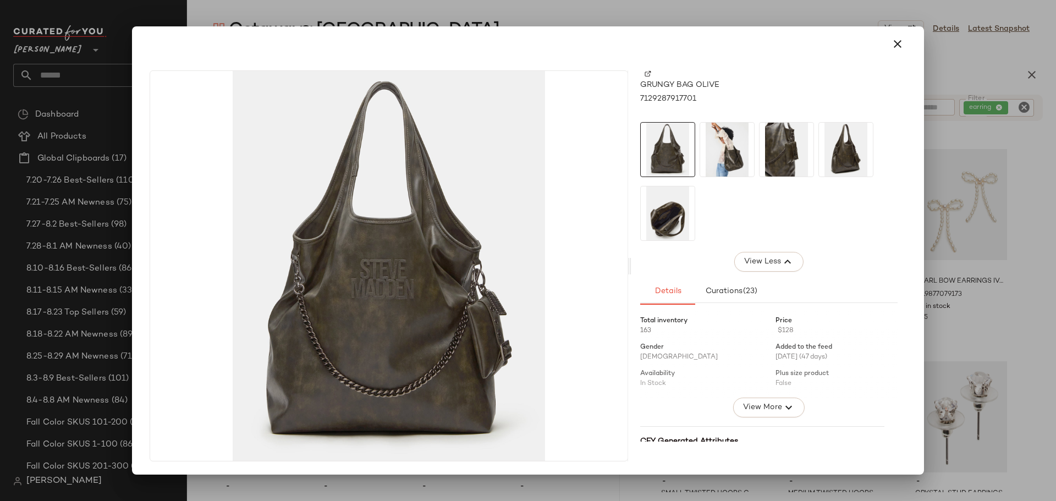
click at [731, 160] on img at bounding box center [727, 150] width 54 height 54
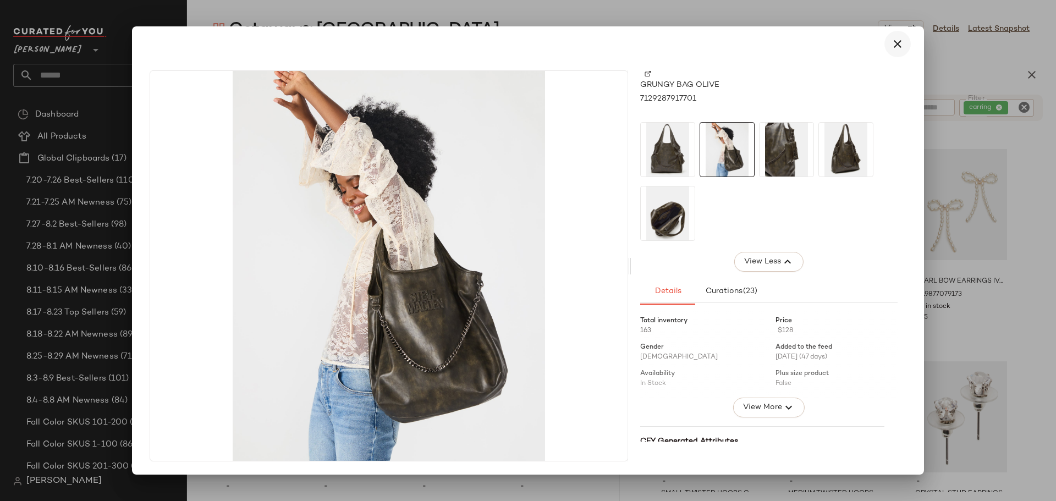
click at [898, 46] on icon "button" at bounding box center [897, 43] width 13 height 13
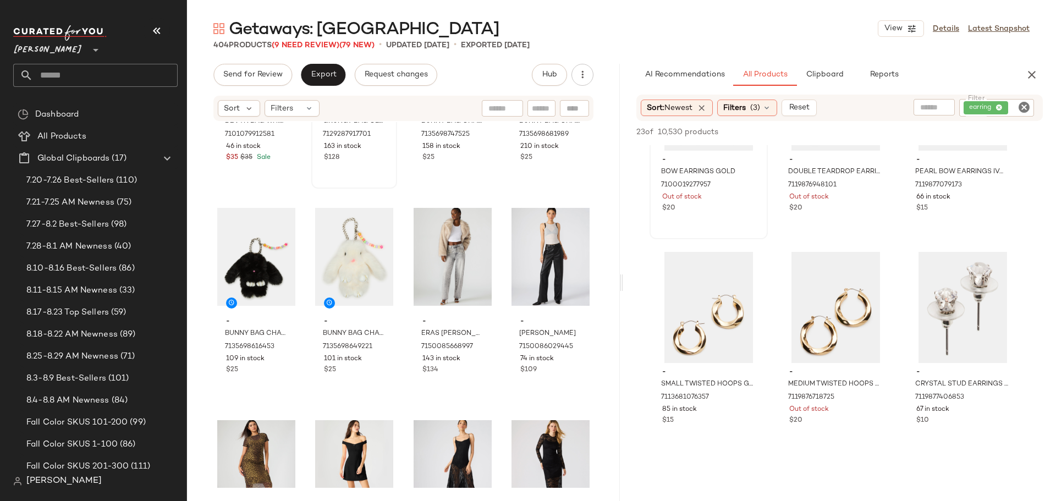
scroll to position [110, 0]
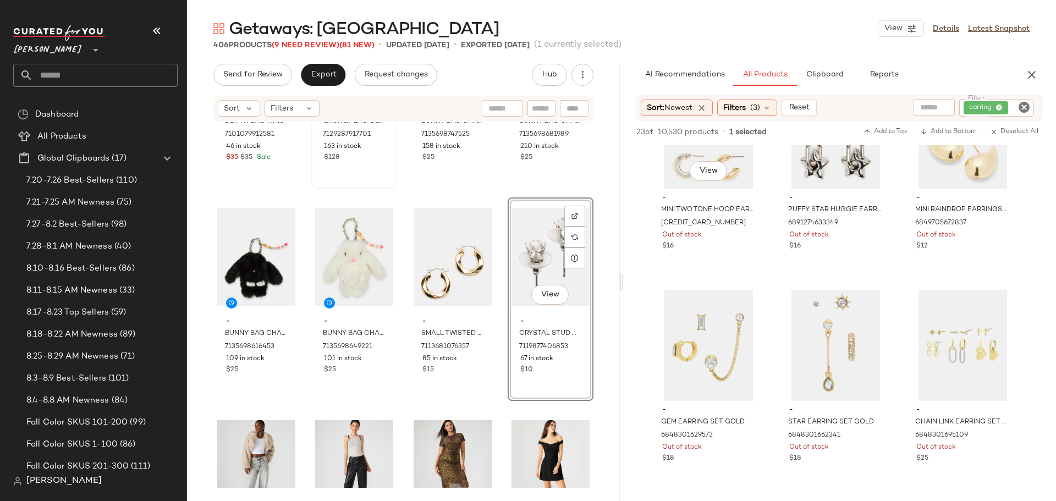
scroll to position [715, 0]
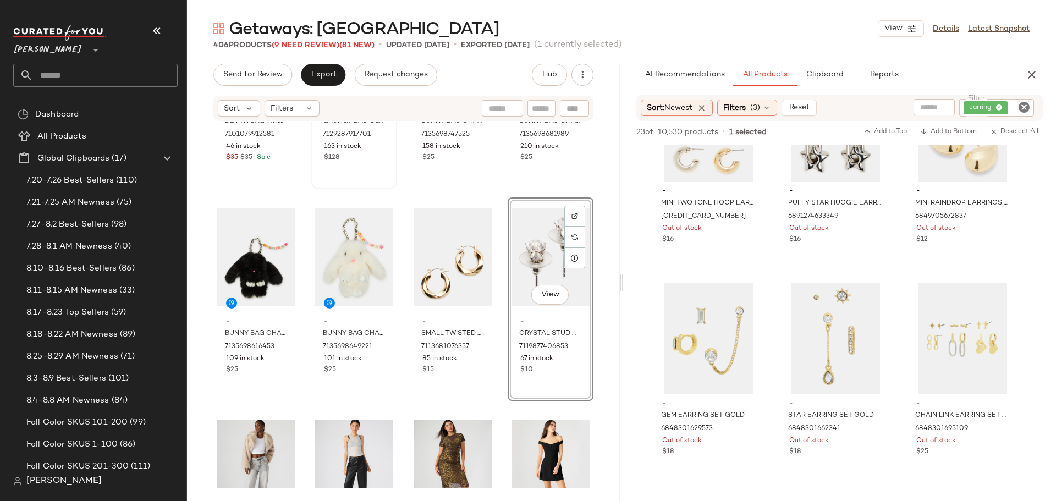
click at [1024, 107] on icon "Clear Filter" at bounding box center [1024, 107] width 13 height 13
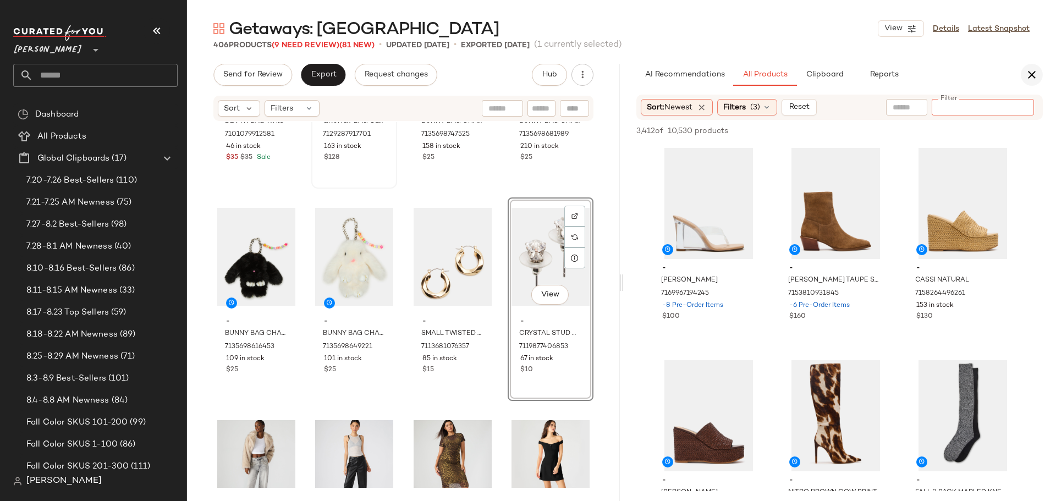
click at [1027, 79] on icon "button" at bounding box center [1032, 74] width 13 height 13
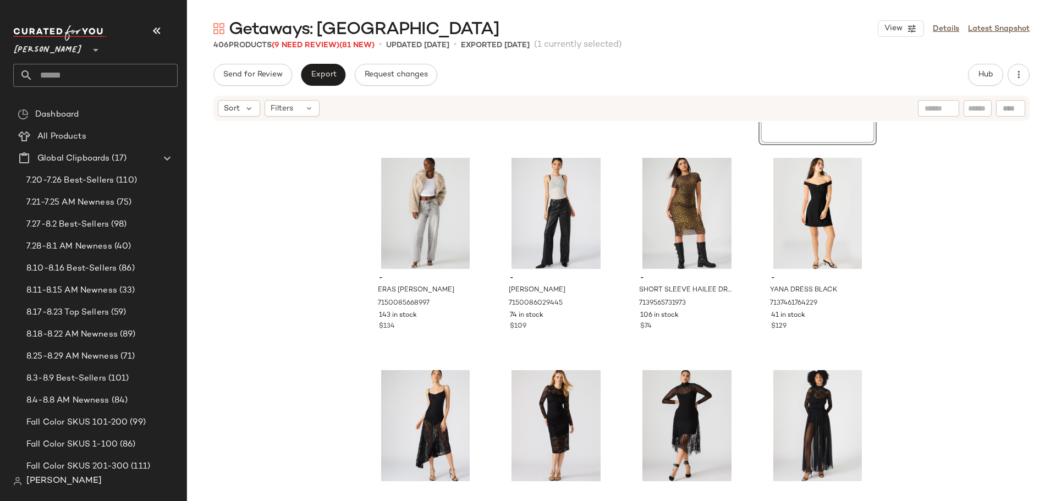
scroll to position [20812, 0]
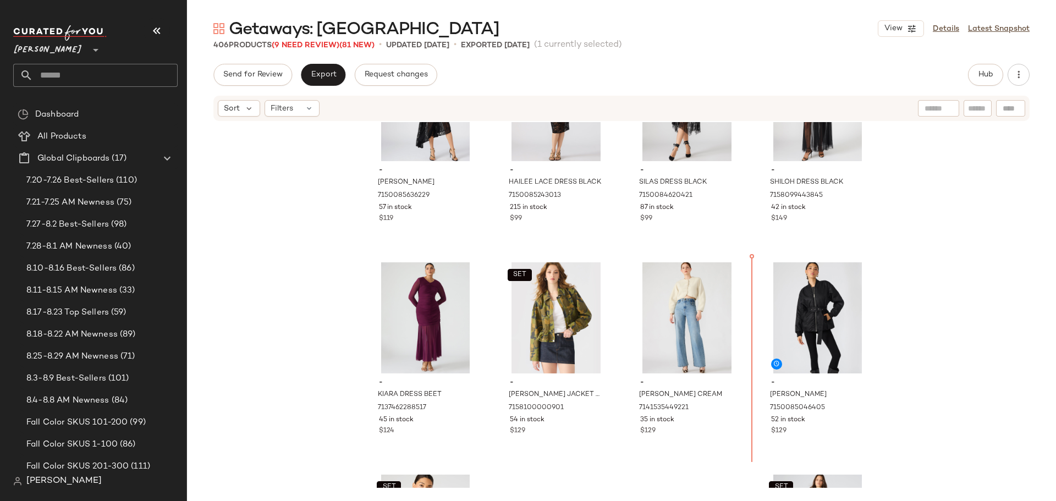
scroll to position [21123, 0]
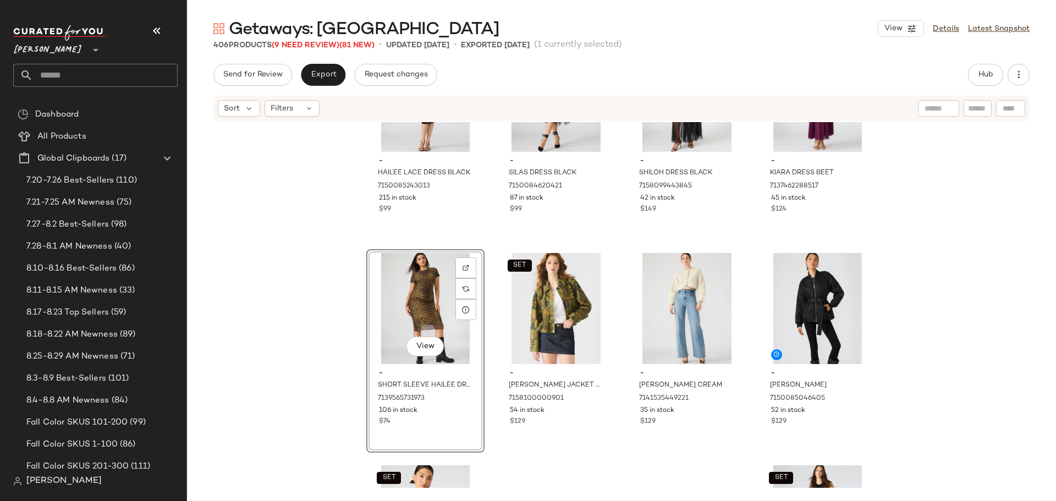
click at [488, 358] on div "- HAILEE LACE DRESS BLACK 7150085243013 215 in stock $99 - SILAS DRESS BLACK 71…" at bounding box center [621, 305] width 869 height 366
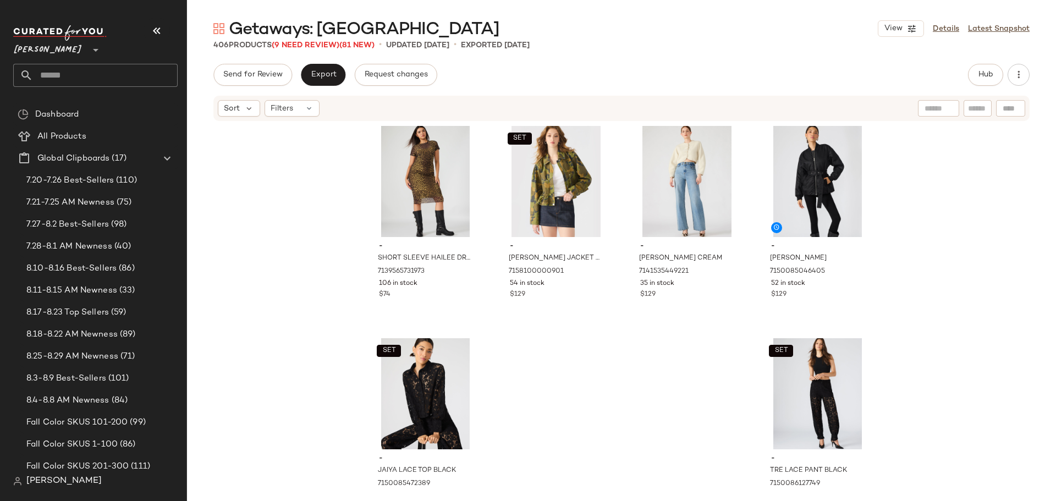
scroll to position [21288, 0]
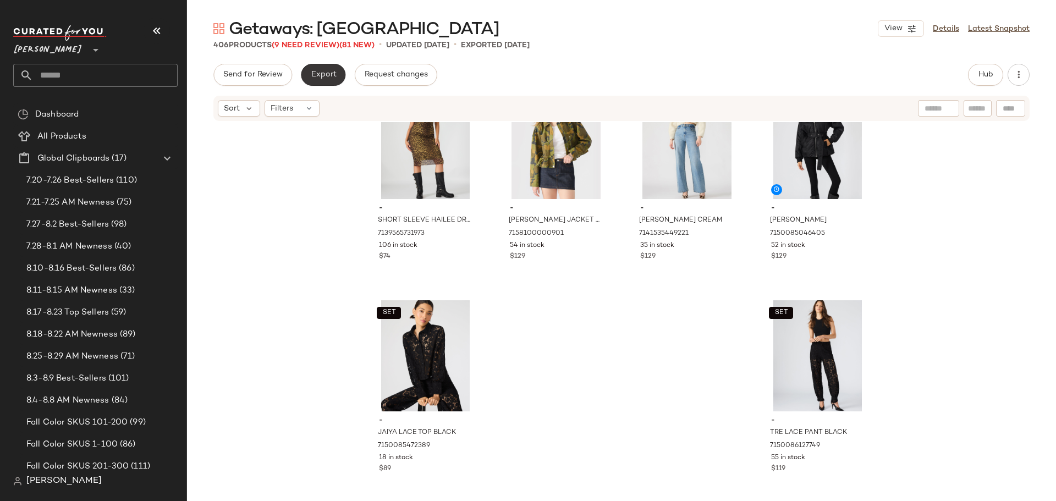
click at [321, 75] on span "Export" at bounding box center [323, 74] width 26 height 9
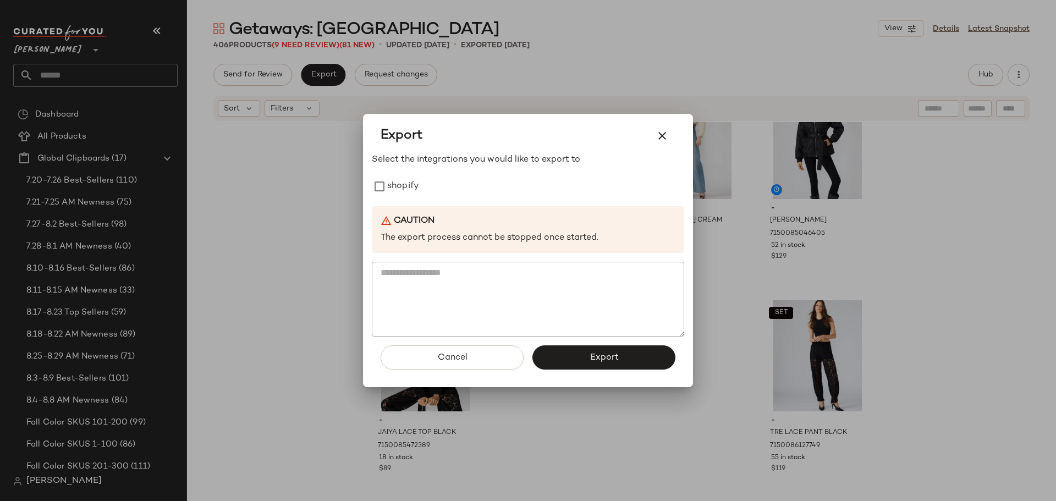
click at [371, 190] on div "Export Select the integrations you would like to export to shopify Caution The …" at bounding box center [528, 251] width 330 height 274
click at [579, 355] on button "Export" at bounding box center [604, 358] width 143 height 24
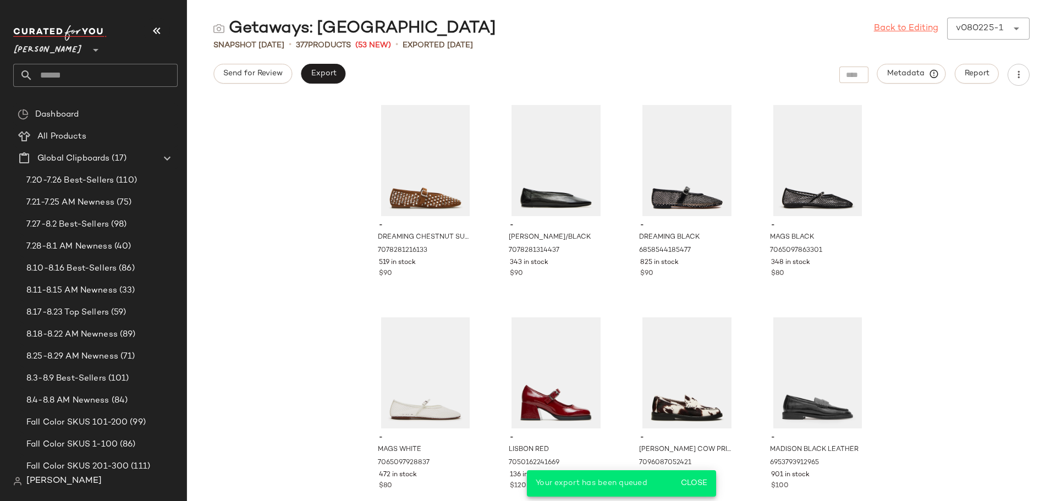
click at [893, 30] on link "Back to Editing" at bounding box center [906, 28] width 64 height 13
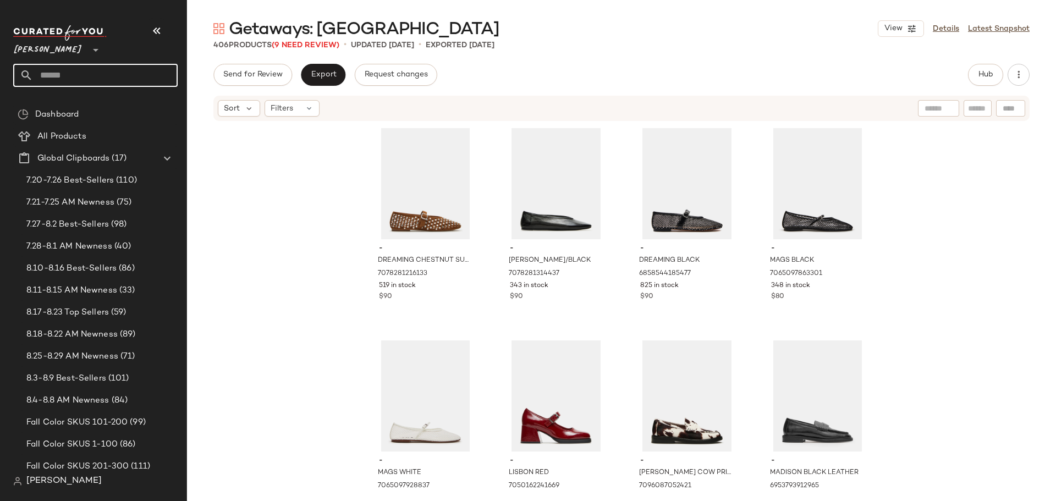
click at [128, 67] on input "text" at bounding box center [105, 75] width 145 height 23
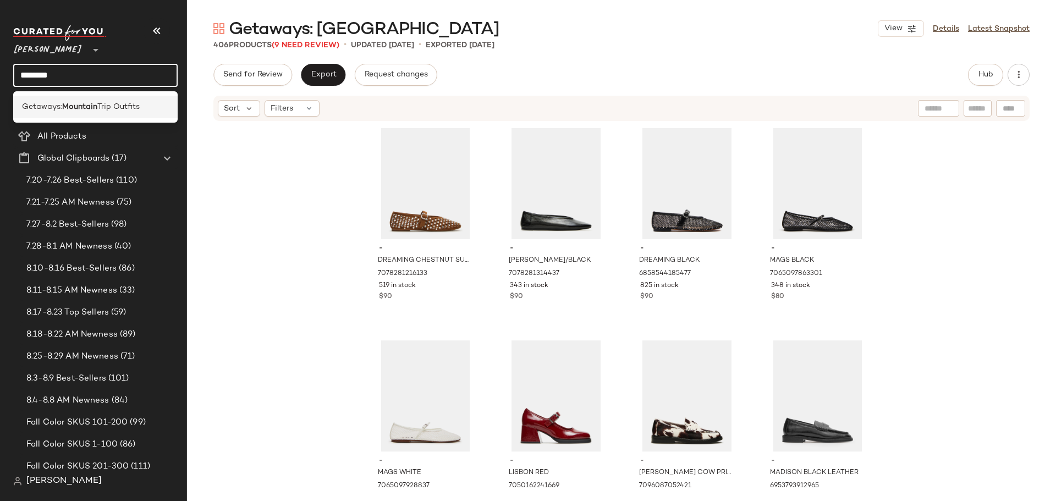
type input "********"
click at [44, 107] on span "Getaways:" at bounding box center [42, 107] width 40 height 12
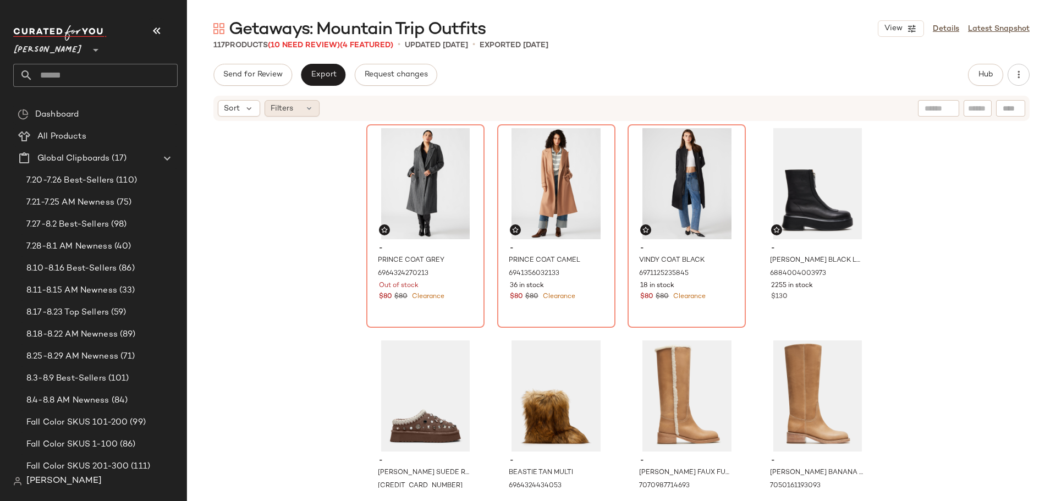
click at [316, 103] on div "Filters" at bounding box center [292, 108] width 55 height 17
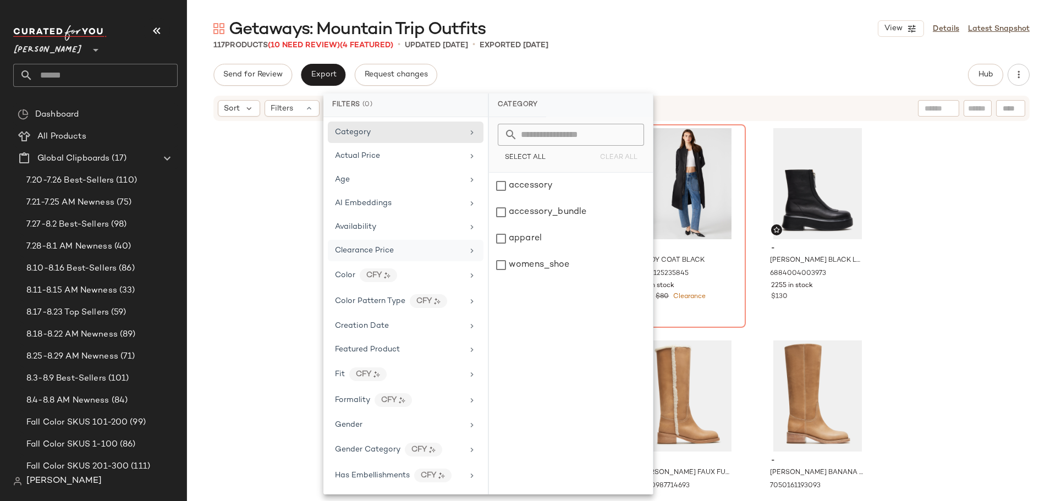
click at [379, 248] on span "Clearance Price" at bounding box center [364, 251] width 59 height 8
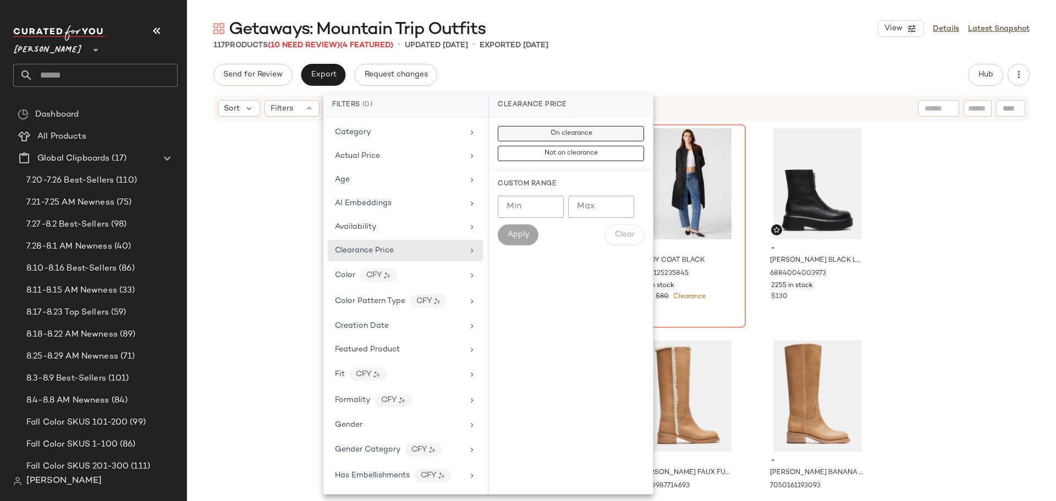
click at [538, 146] on button "On clearance" at bounding box center [571, 153] width 146 height 15
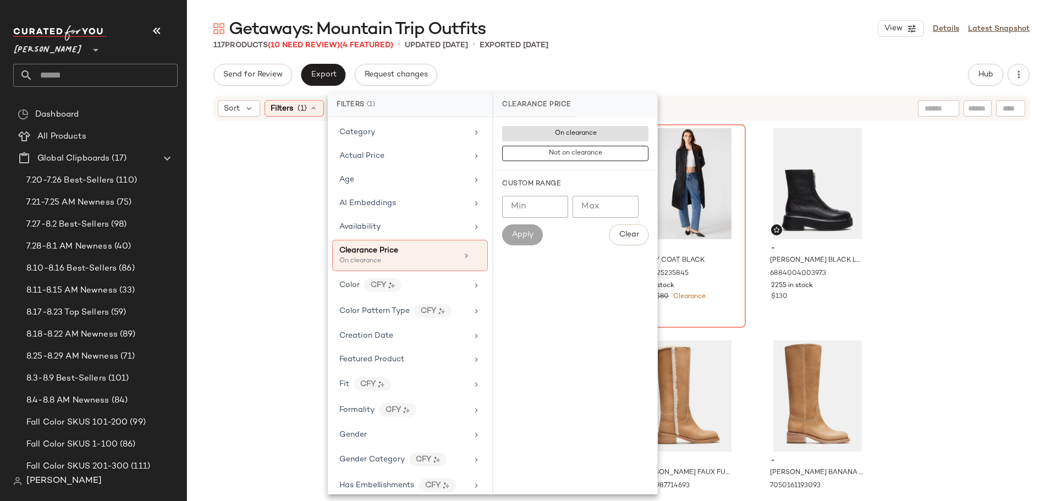
click at [292, 183] on div "- PRINCE COAT GREY 6964324270213 Out of stock $80 $80 Clearance - PRINCE COAT C…" at bounding box center [621, 305] width 869 height 366
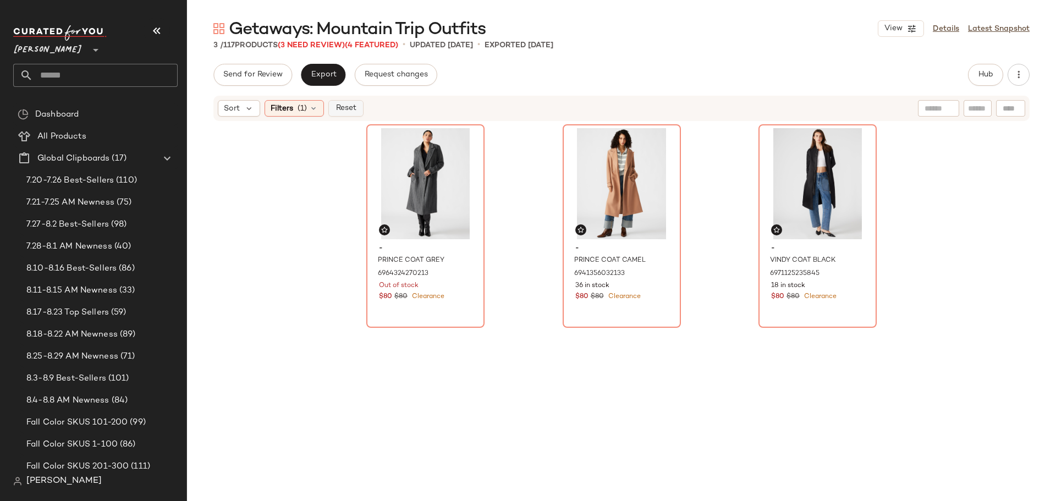
click at [354, 109] on span "Reset" at bounding box center [345, 108] width 21 height 9
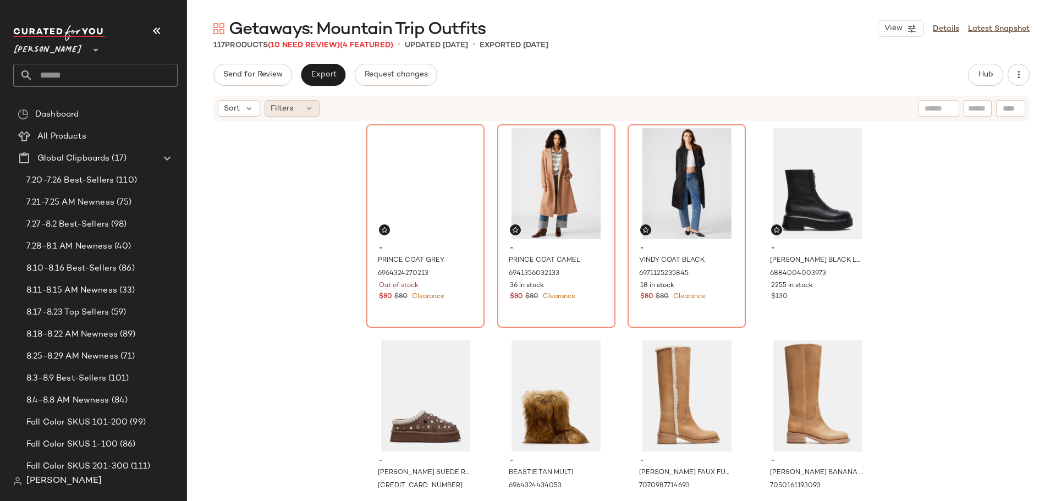
click at [295, 109] on div "Filters" at bounding box center [292, 108] width 55 height 17
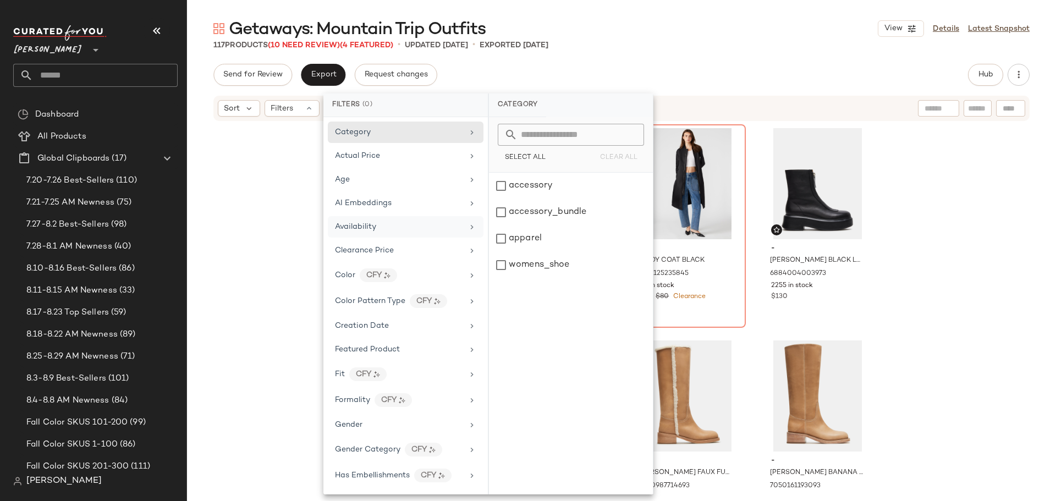
click at [338, 224] on span "Availability" at bounding box center [355, 227] width 41 height 8
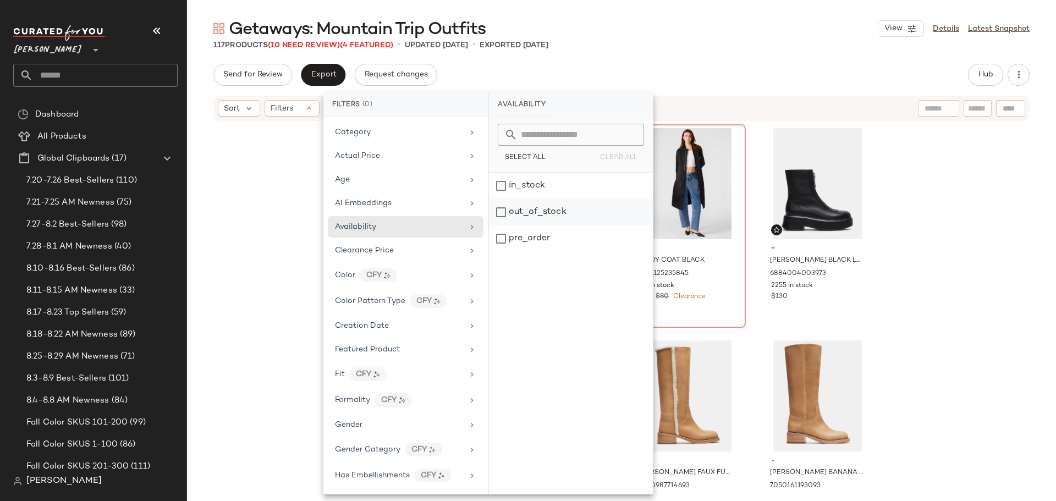
click at [503, 226] on div "out_of_stock" at bounding box center [571, 239] width 164 height 26
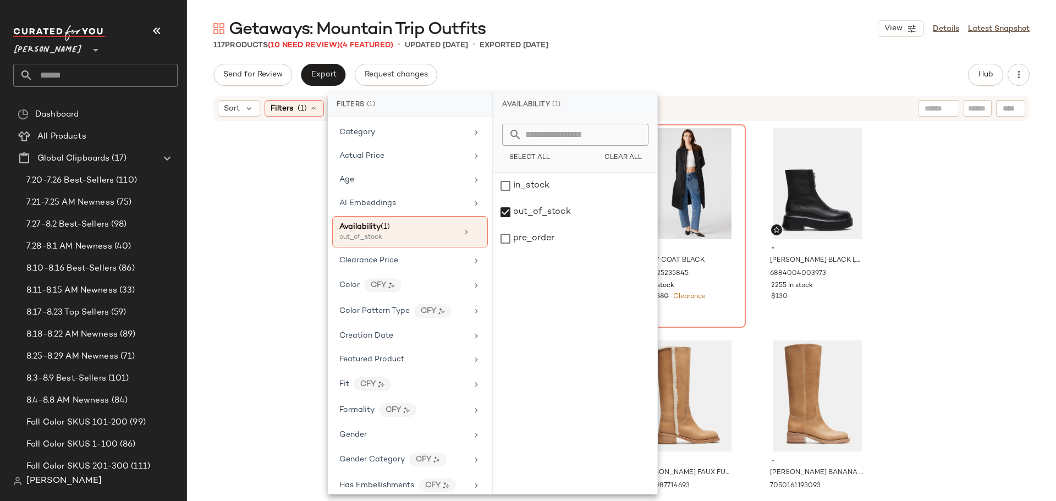
click at [227, 241] on div "- PRINCE COAT GREY 6964324270213 Out of stock $80 $80 Clearance - PRINCE COAT C…" at bounding box center [621, 305] width 869 height 366
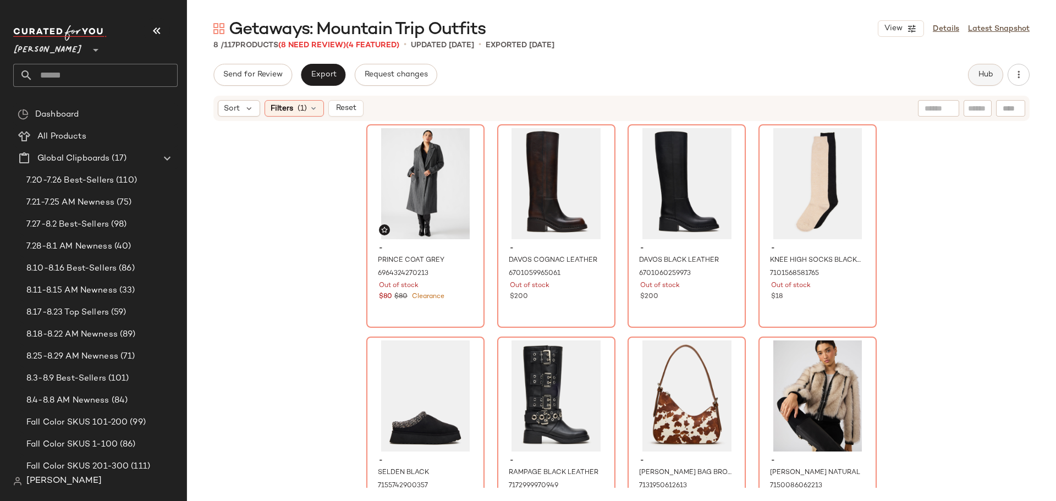
click at [985, 80] on button "Hub" at bounding box center [985, 75] width 35 height 22
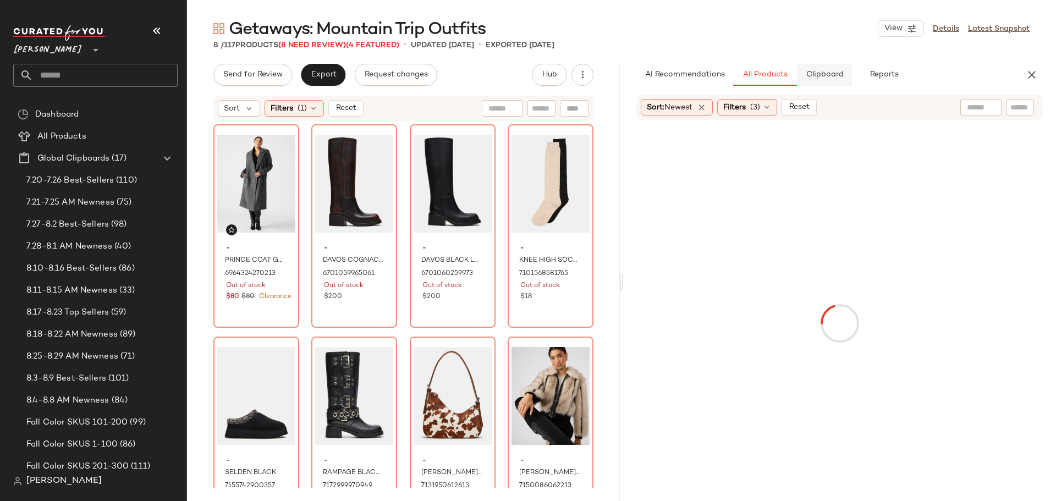
click at [828, 77] on span "Clipboard" at bounding box center [825, 74] width 38 height 9
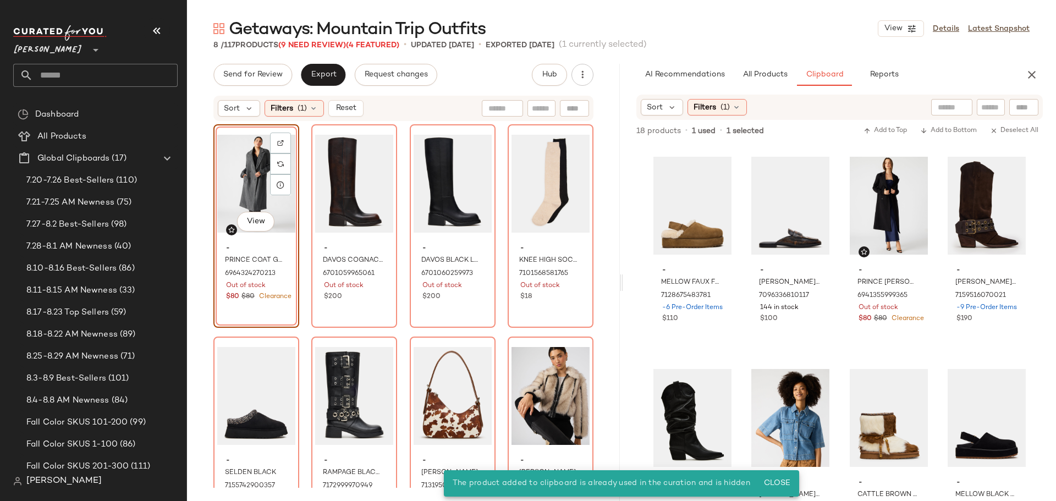
click at [251, 171] on div "View" at bounding box center [256, 183] width 78 height 111
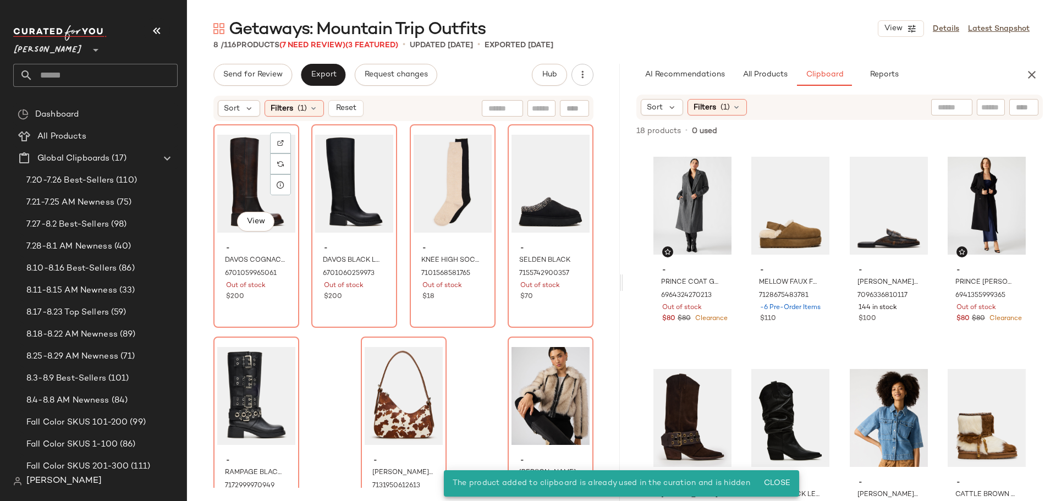
click at [251, 171] on div "View" at bounding box center [256, 183] width 78 height 111
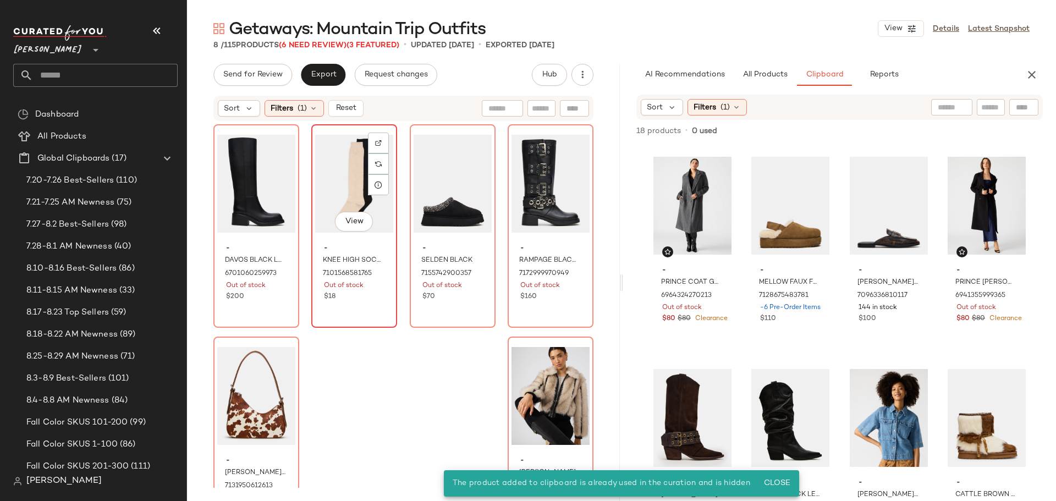
click at [344, 168] on div "View" at bounding box center [354, 183] width 78 height 111
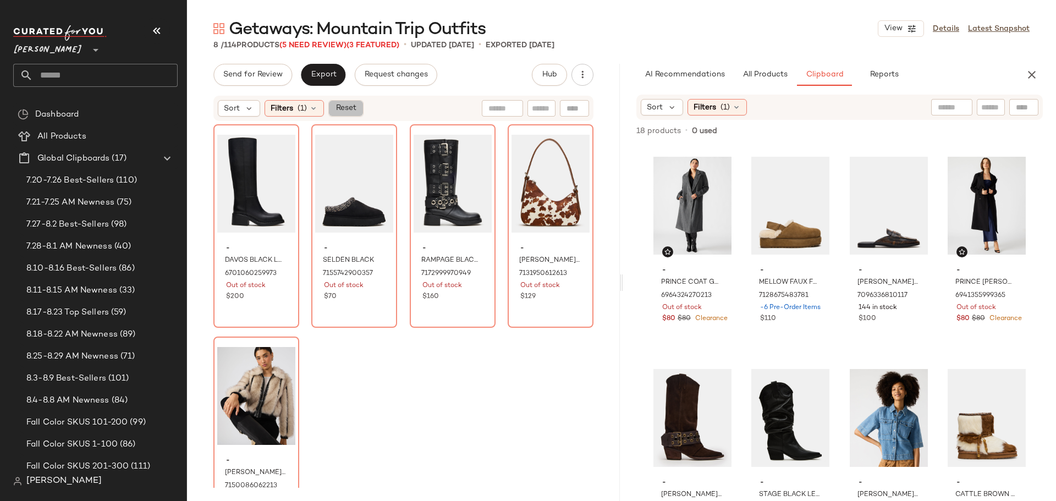
click at [345, 108] on span "Reset" at bounding box center [345, 108] width 21 height 9
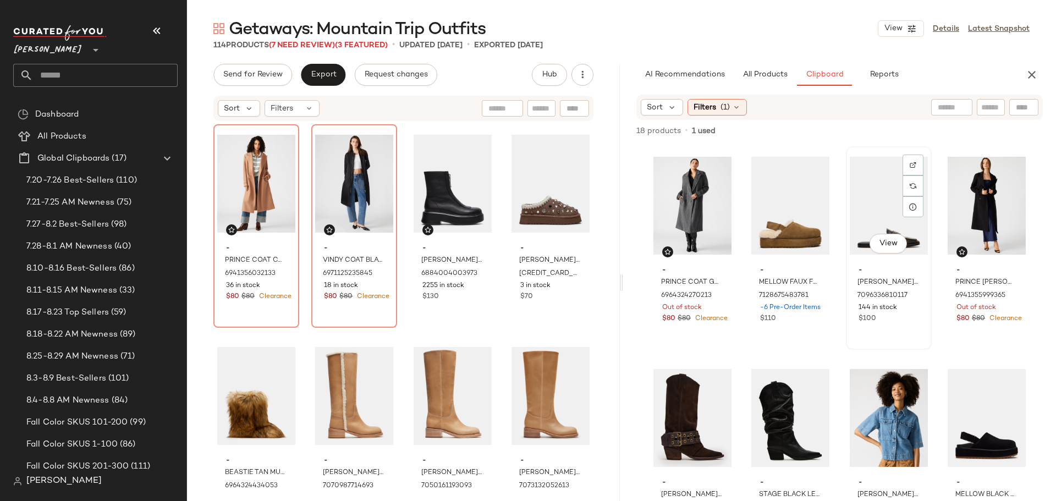
click at [889, 193] on div "View" at bounding box center [889, 205] width 78 height 111
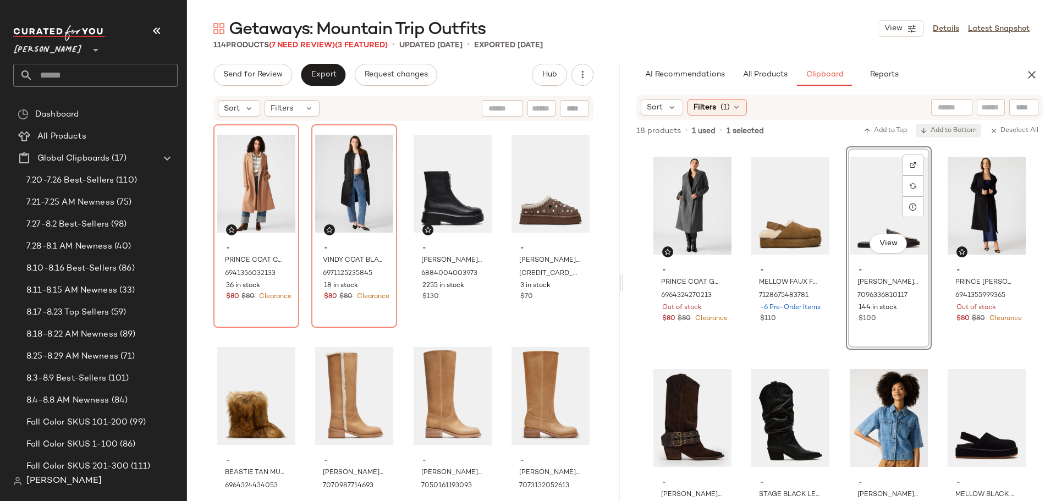
click at [944, 132] on span "Add to Bottom" at bounding box center [949, 131] width 57 height 8
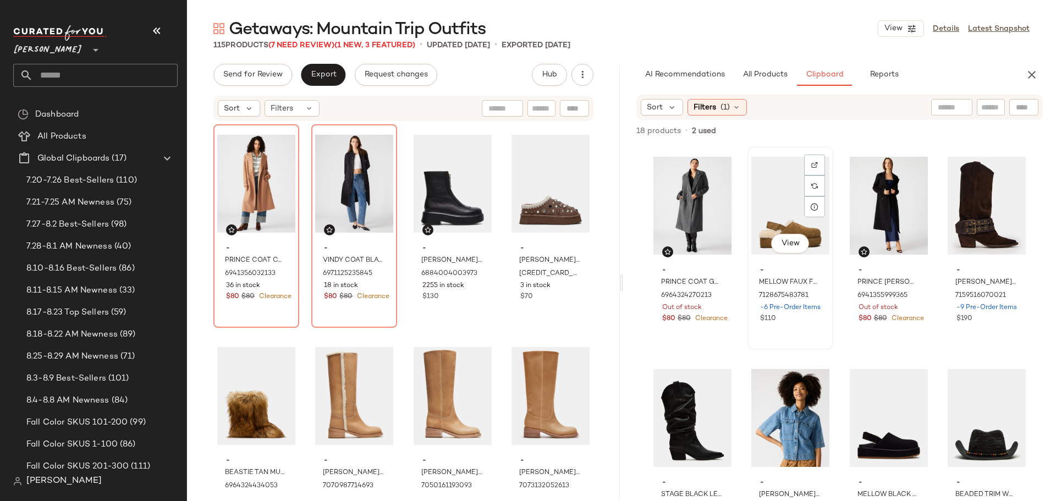
click at [793, 210] on div "View" at bounding box center [791, 205] width 78 height 111
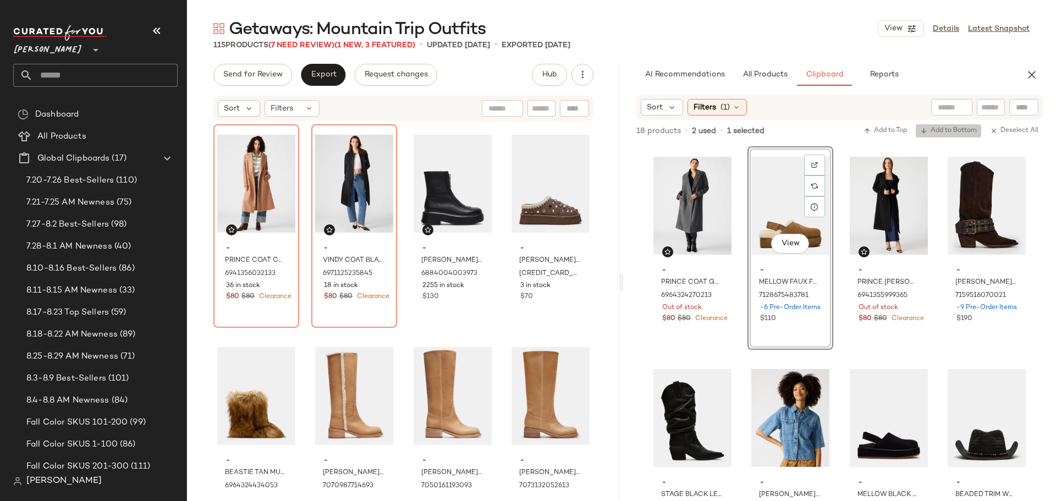
click at [961, 132] on span "Add to Bottom" at bounding box center [949, 131] width 57 height 8
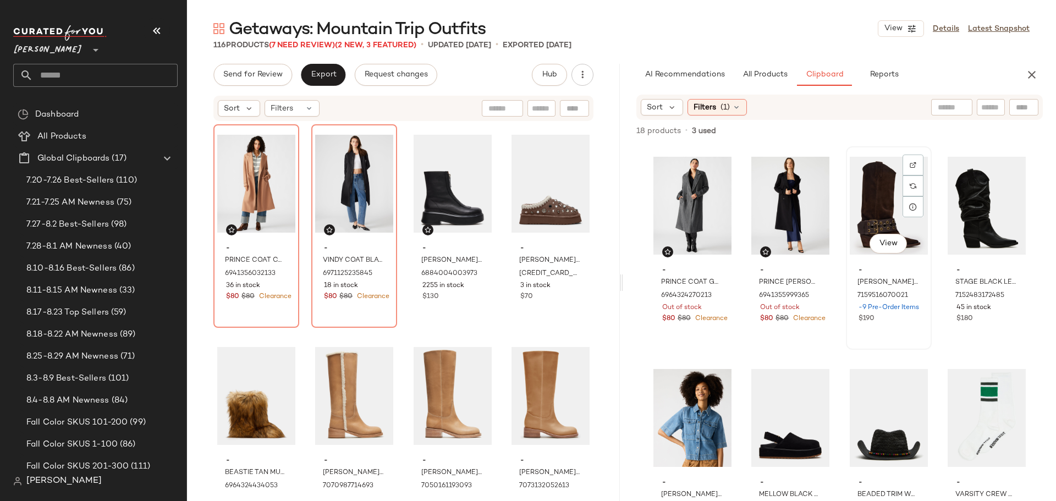
click at [863, 224] on div "View" at bounding box center [889, 205] width 78 height 111
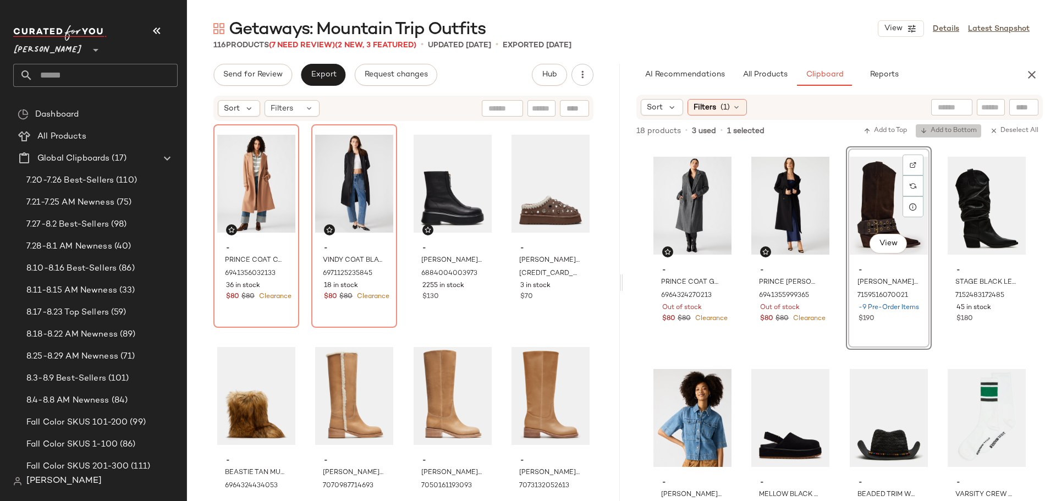
click at [948, 132] on span "Add to Bottom" at bounding box center [949, 131] width 57 height 8
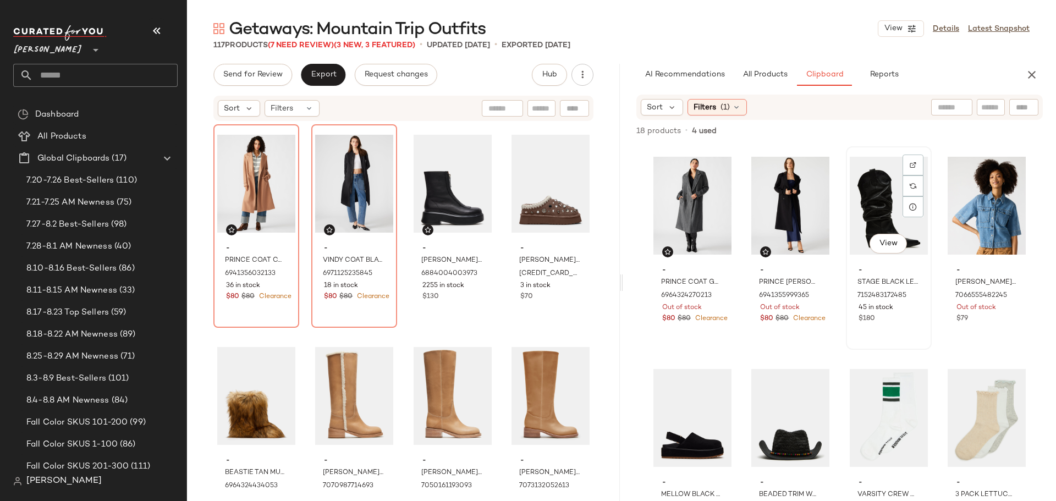
click at [871, 205] on div "View" at bounding box center [889, 205] width 78 height 111
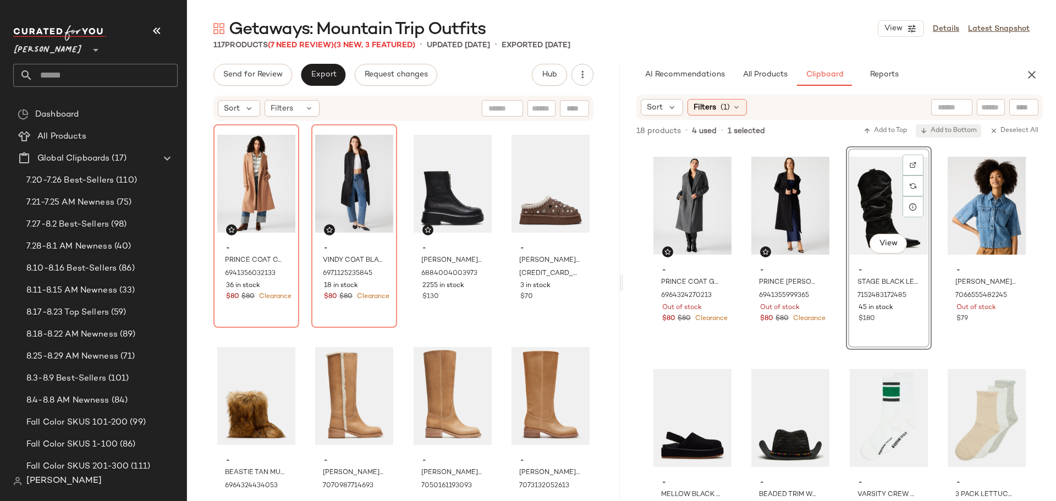
click at [938, 131] on span "Add to Bottom" at bounding box center [949, 131] width 57 height 8
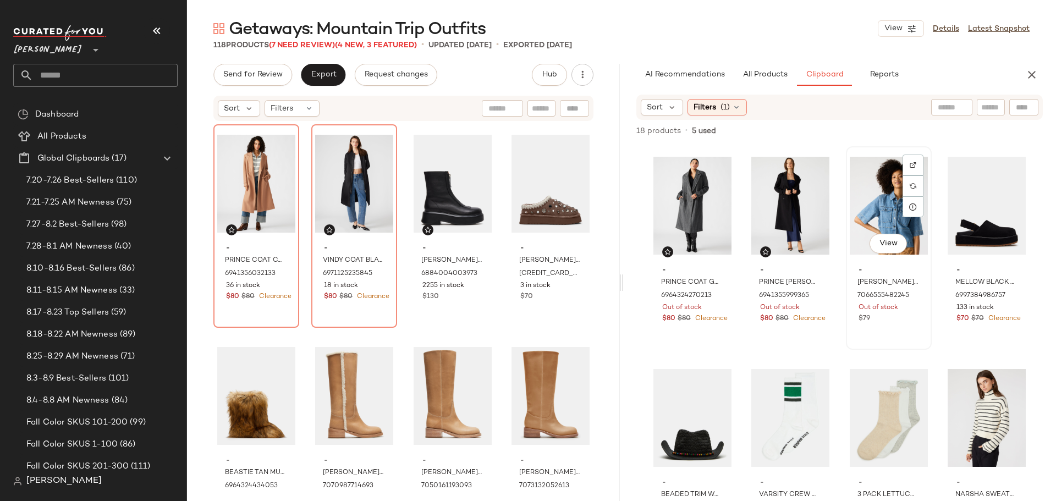
click at [873, 202] on div "View" at bounding box center [889, 205] width 78 height 111
click at [732, 105] on icon at bounding box center [736, 107] width 9 height 9
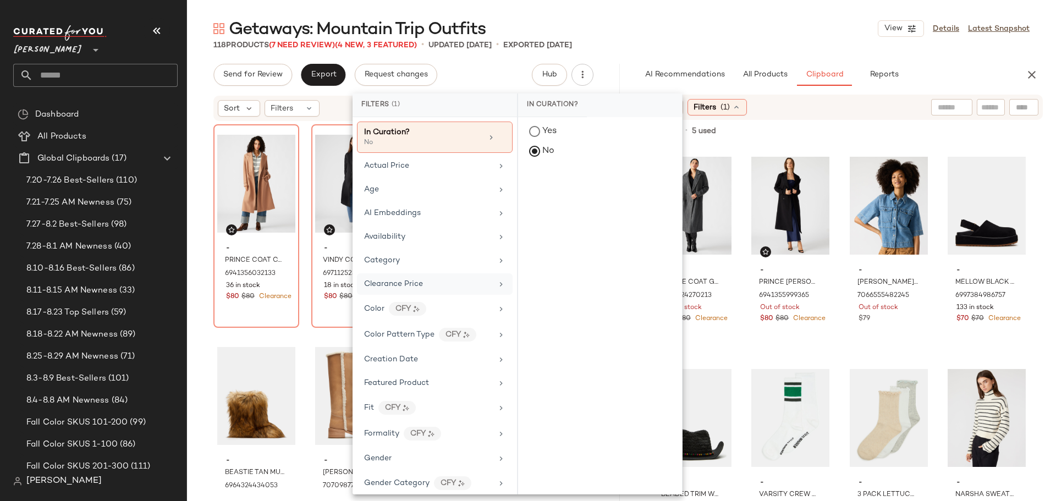
click at [409, 280] on span "Clearance Price" at bounding box center [393, 284] width 59 height 8
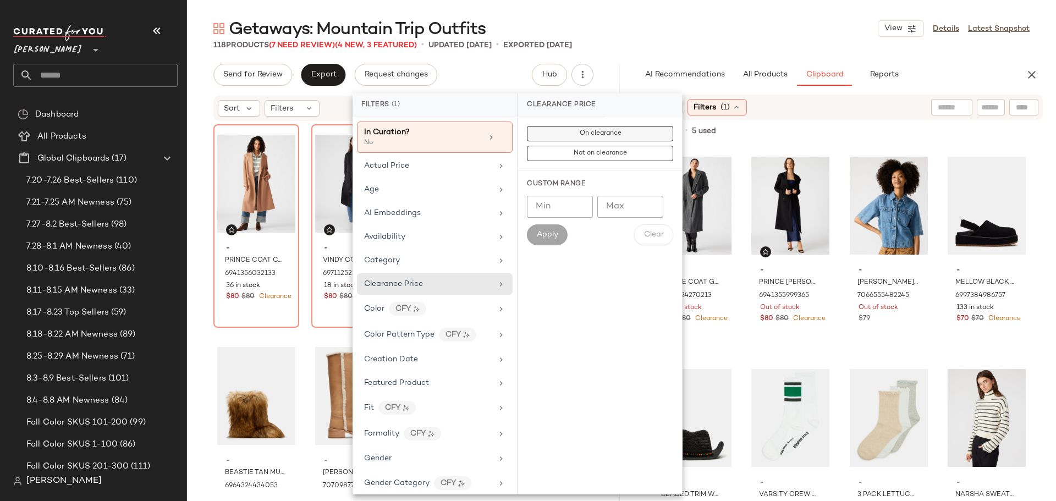
click at [574, 146] on button "On clearance" at bounding box center [600, 153] width 146 height 15
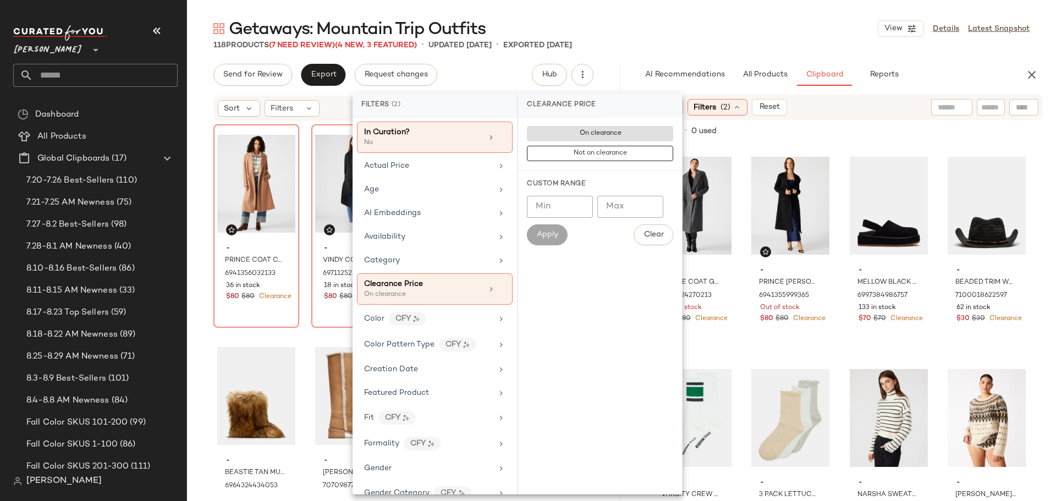
click at [835, 311] on div "- PRINCE COAT GREY 6964324270213 Out of stock $80 $80 Clearance - PRINCE COAT B…" at bounding box center [840, 323] width 380 height 355
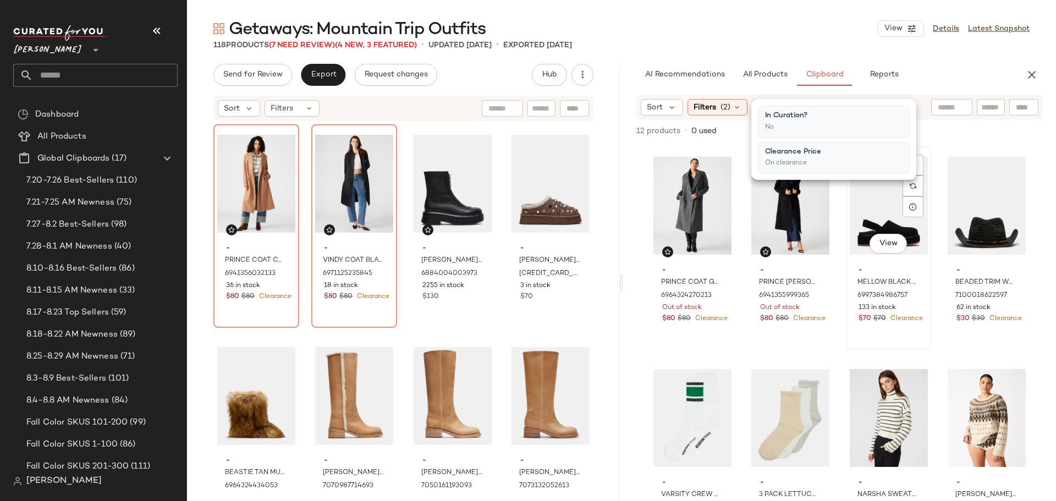
click at [857, 221] on div "View" at bounding box center [889, 205] width 78 height 111
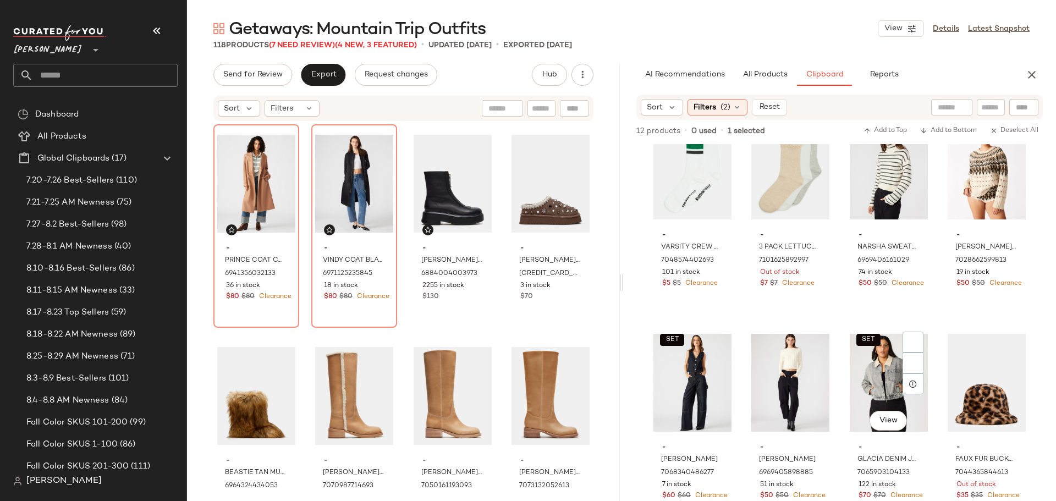
scroll to position [282, 0]
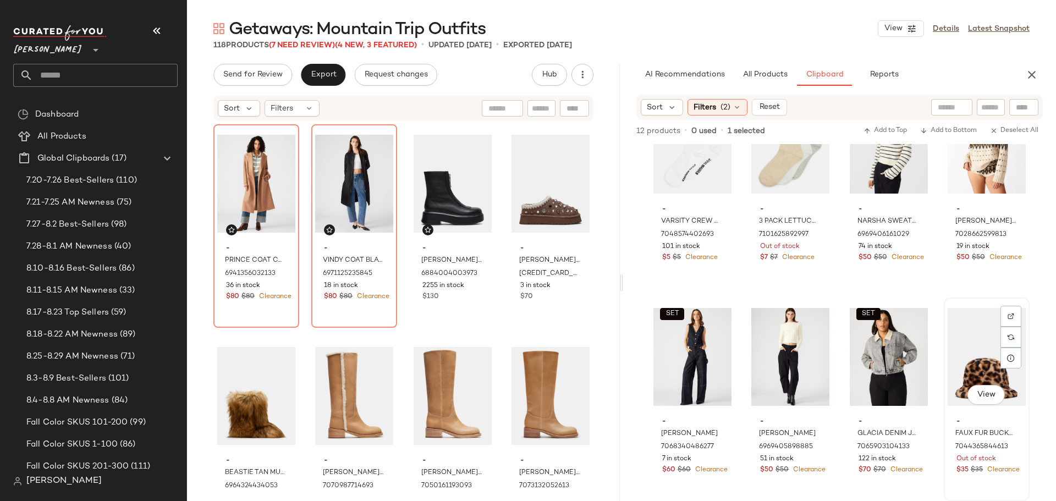
click at [980, 340] on div "View" at bounding box center [987, 357] width 78 height 111
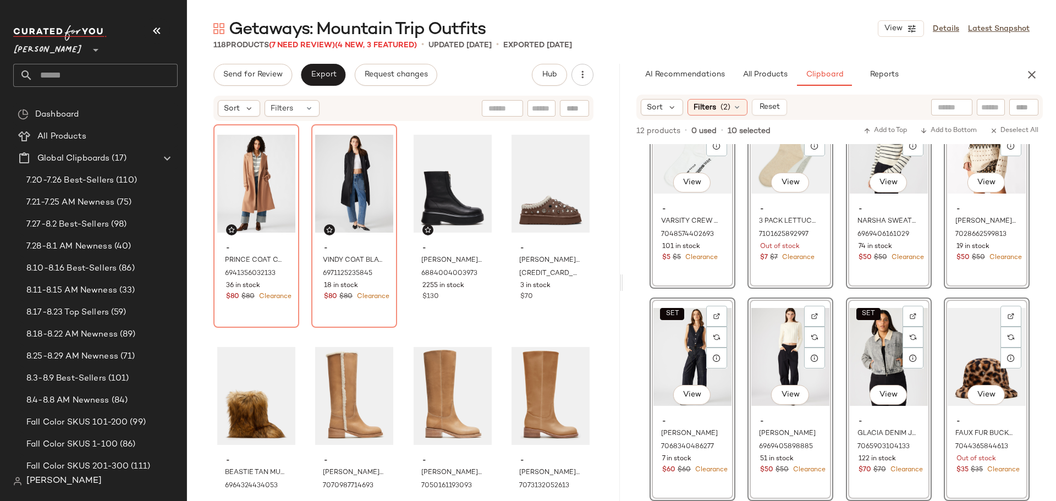
scroll to position [0, 0]
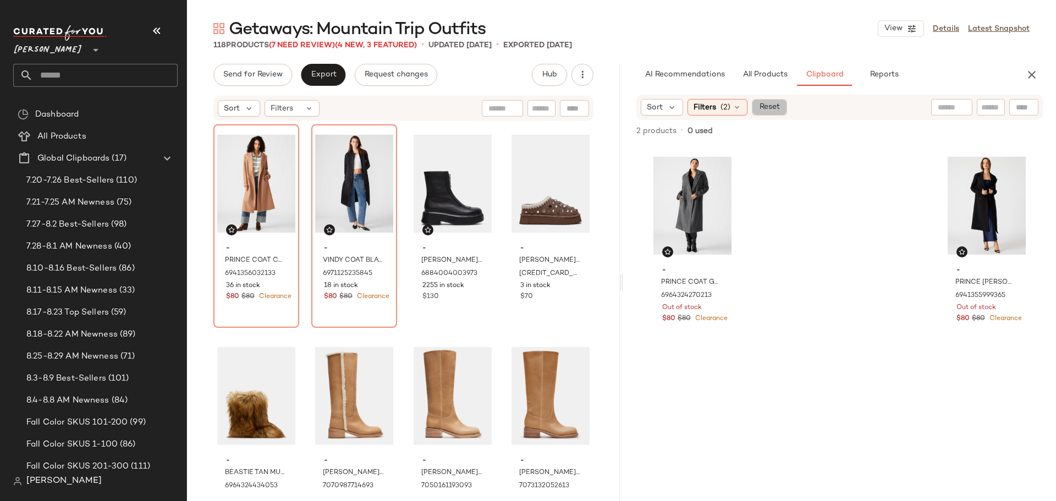
click at [766, 111] on span "Reset" at bounding box center [769, 107] width 21 height 9
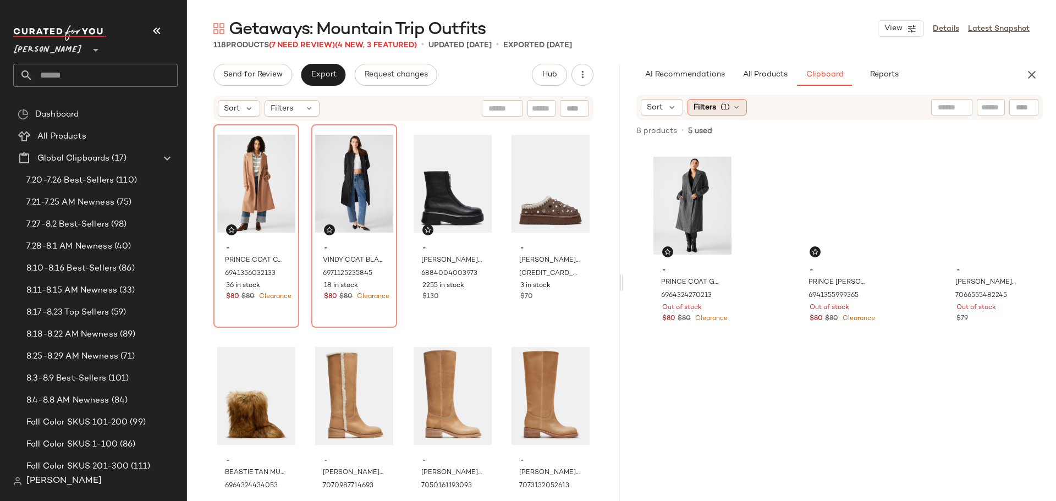
click at [709, 104] on span "Filters" at bounding box center [705, 108] width 23 height 12
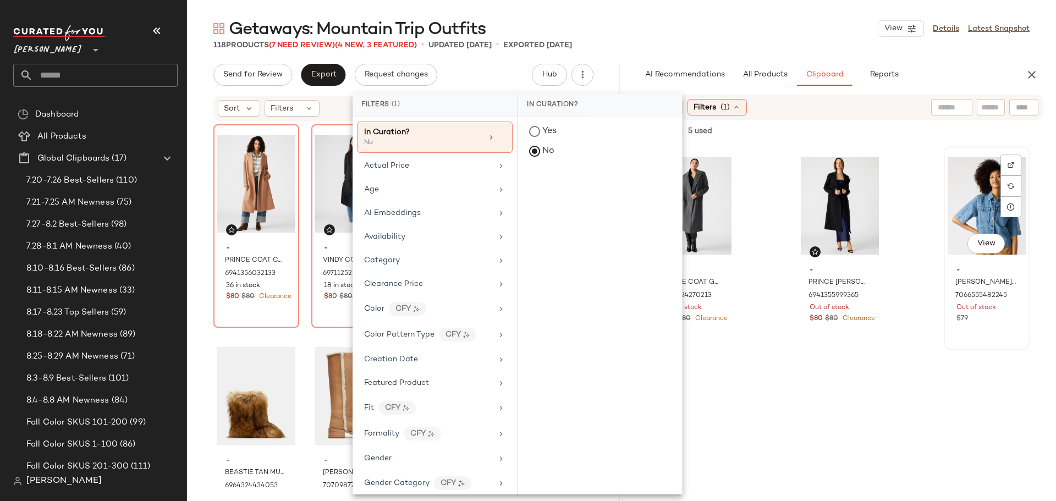
click at [948, 201] on div "View" at bounding box center [987, 205] width 78 height 111
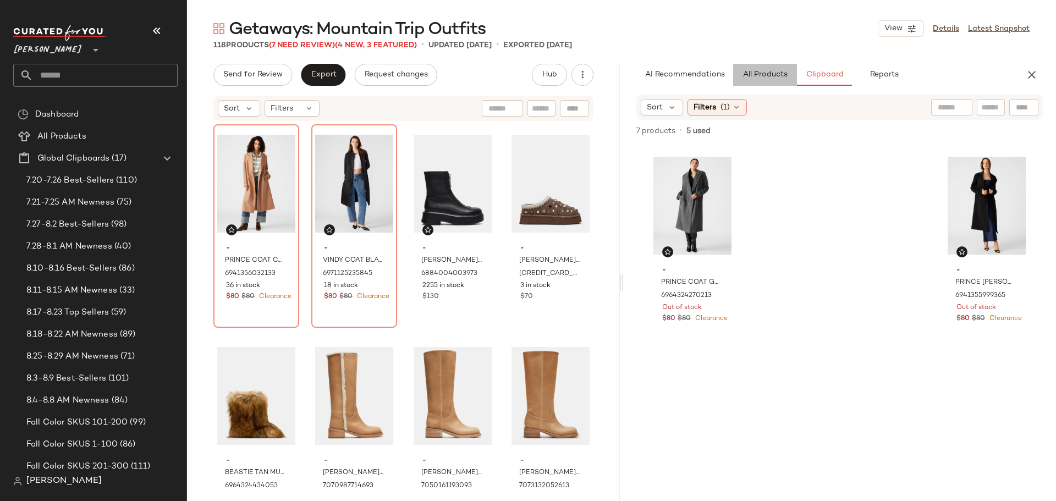
click at [766, 78] on span "All Products" at bounding box center [765, 74] width 45 height 9
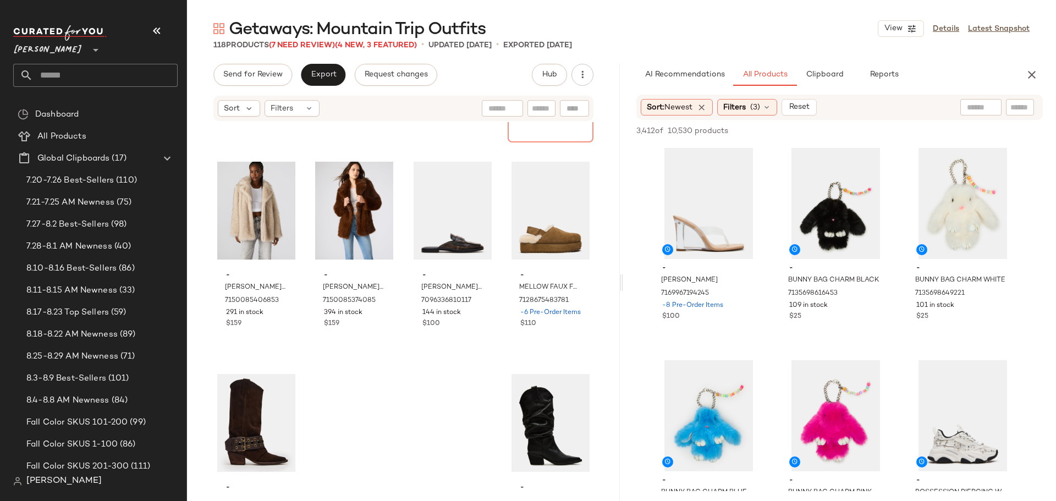
scroll to position [5953, 0]
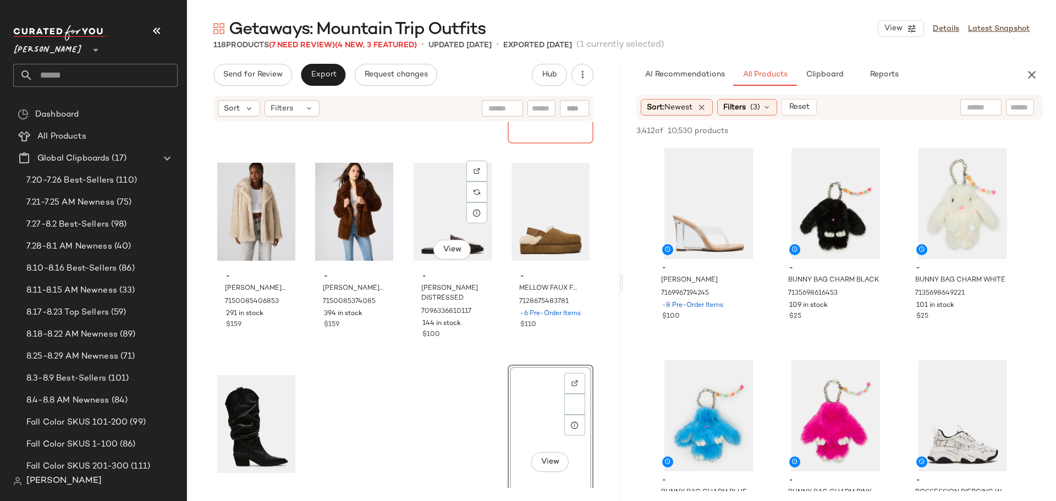
scroll to position [5953, 0]
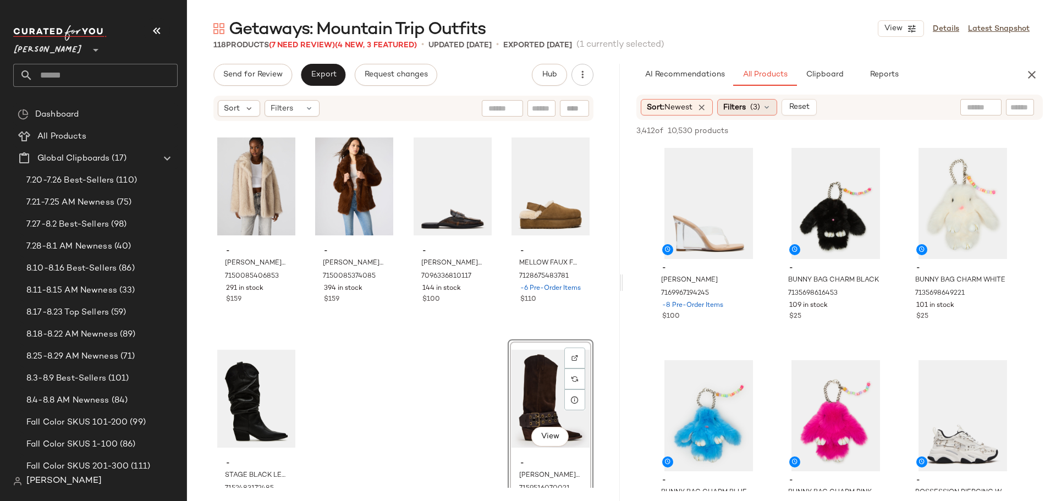
click at [768, 112] on div "Filters (3)" at bounding box center [747, 107] width 60 height 17
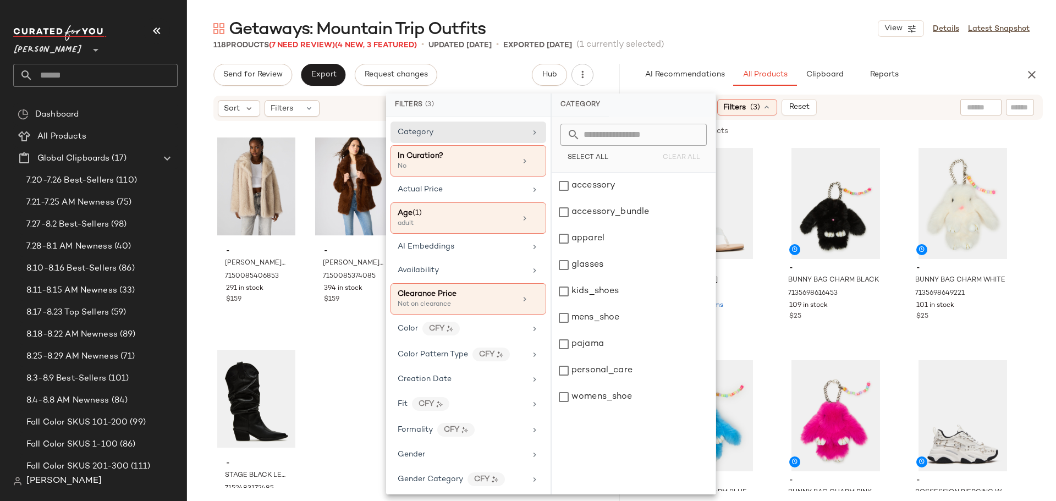
click at [768, 112] on div "Filters (3)" at bounding box center [747, 107] width 60 height 17
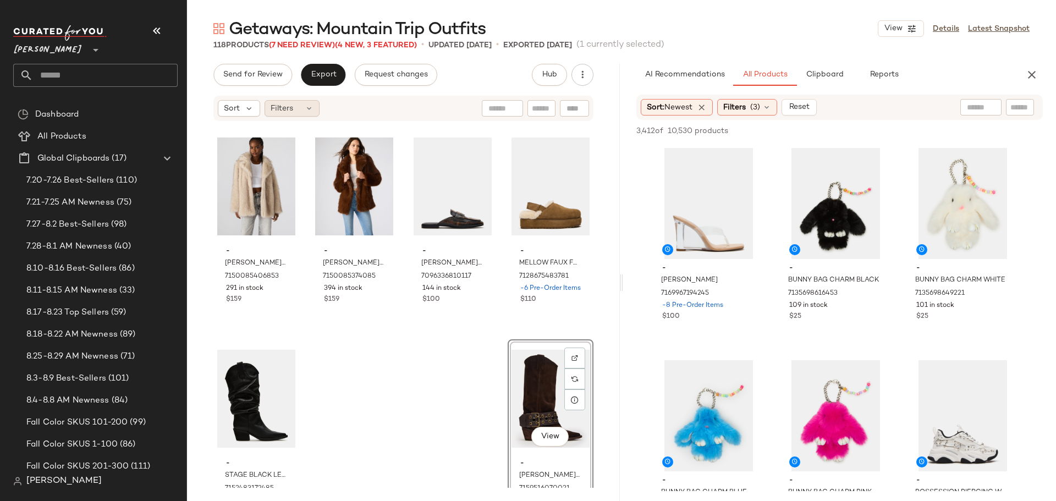
click at [305, 108] on icon at bounding box center [309, 108] width 9 height 9
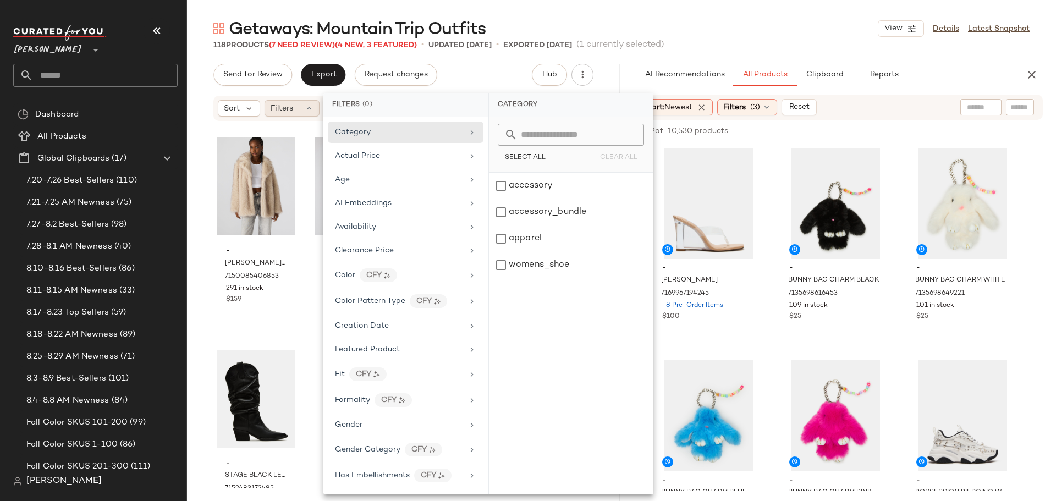
click at [305, 108] on icon at bounding box center [309, 108] width 9 height 9
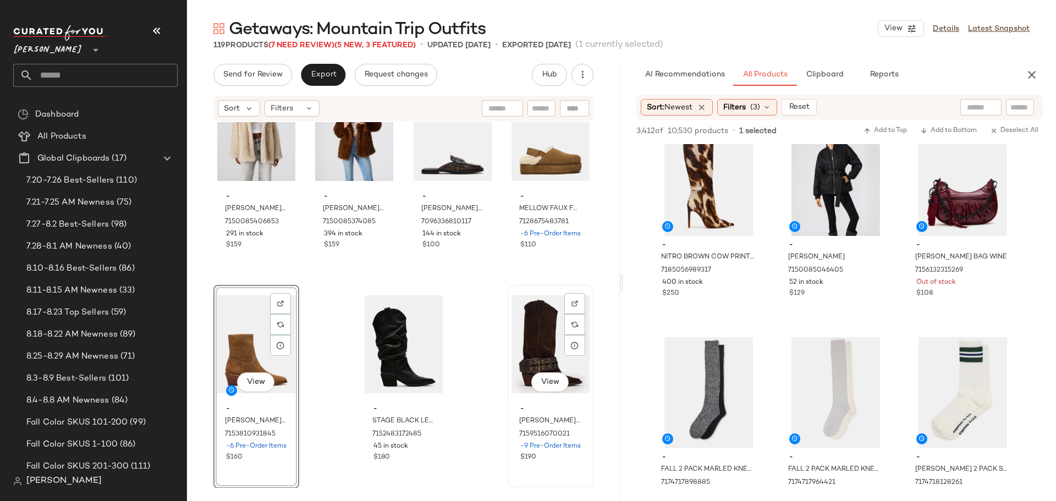
scroll to position [6008, 0]
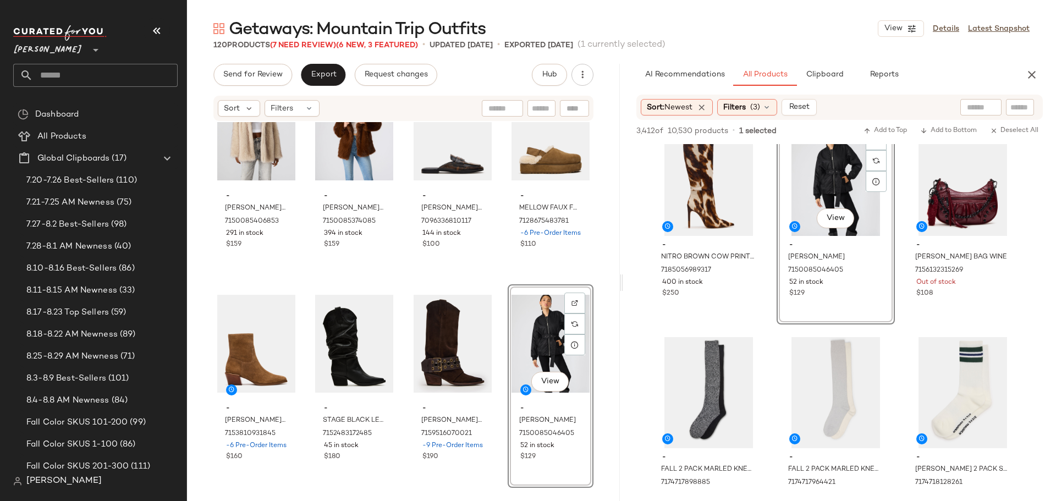
click at [533, 338] on div "View" at bounding box center [551, 343] width 78 height 111
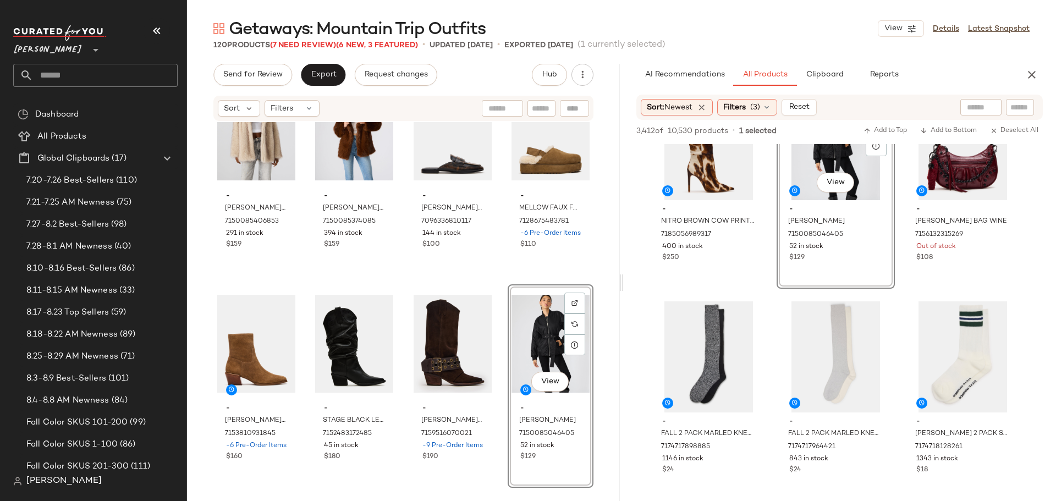
scroll to position [770, 0]
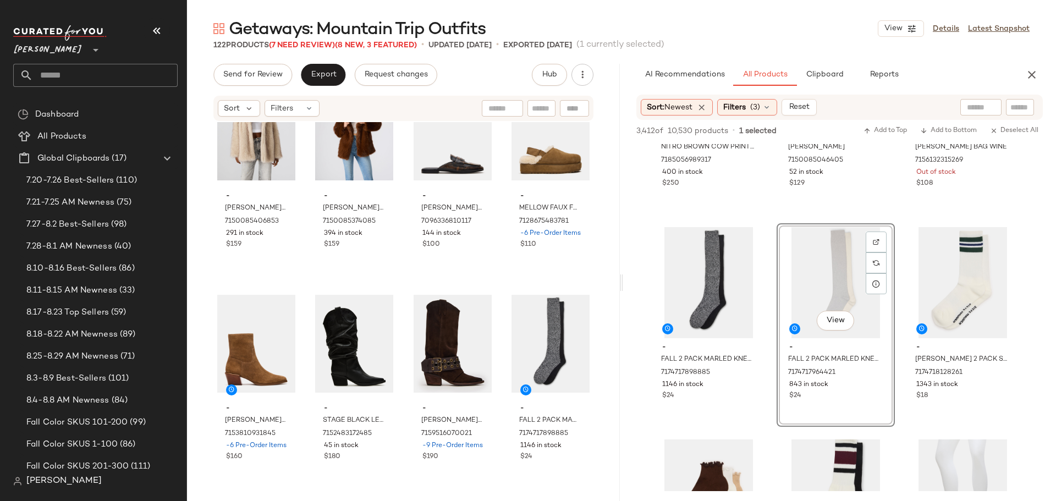
click at [541, 109] on input "text" at bounding box center [541, 109] width 19 height 12
type input "****"
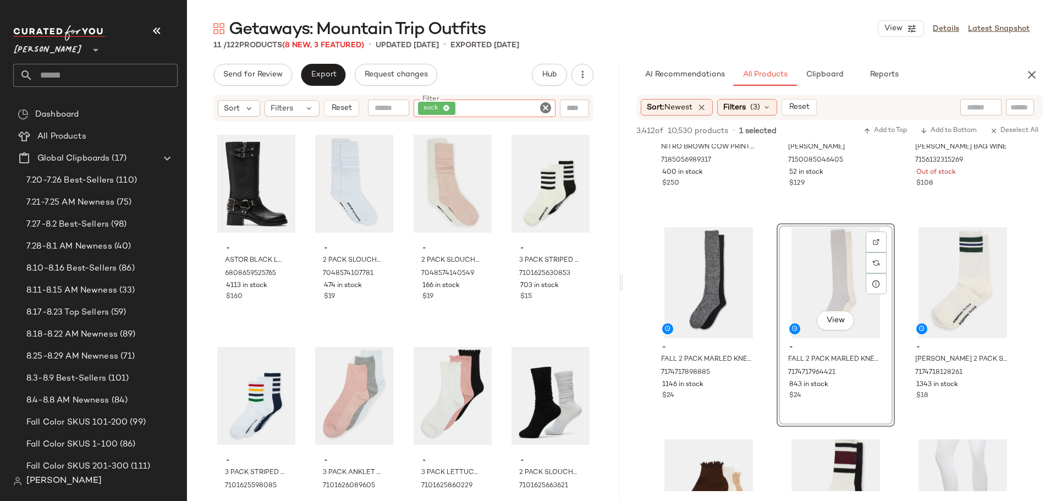
click at [543, 107] on icon "Clear Filter" at bounding box center [545, 107] width 13 height 13
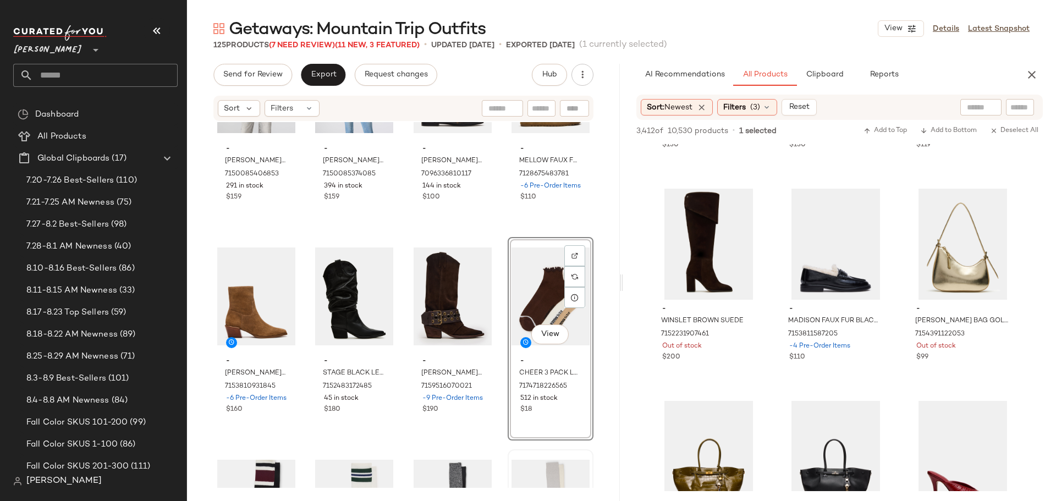
scroll to position [6000, 0]
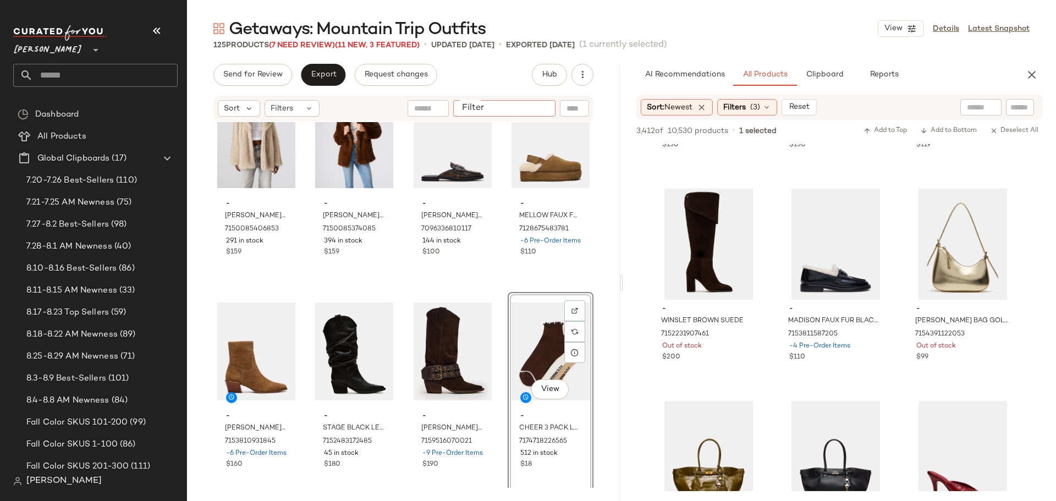
click at [539, 110] on input "Filter" at bounding box center [505, 109] width 94 height 12
type input "*******"
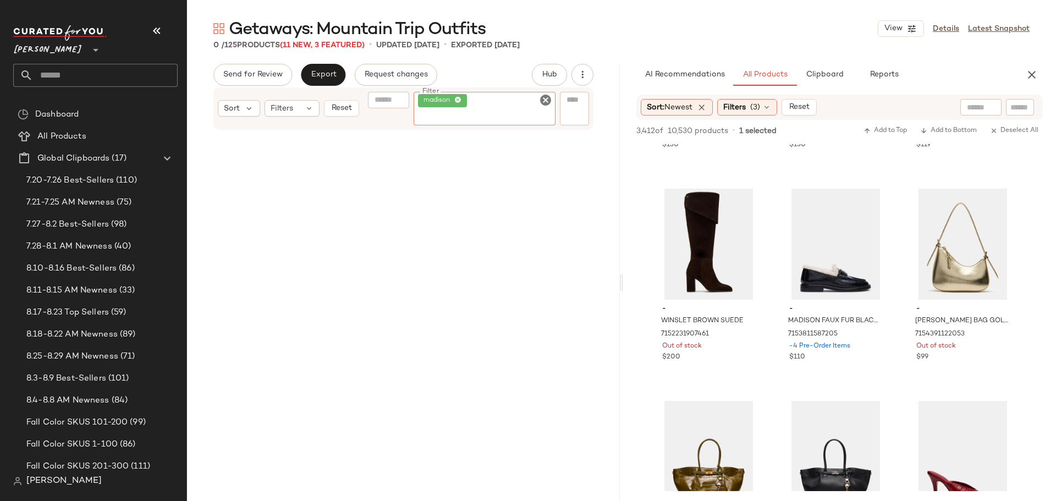
click at [545, 104] on icon "Clear Filter" at bounding box center [545, 100] width 13 height 13
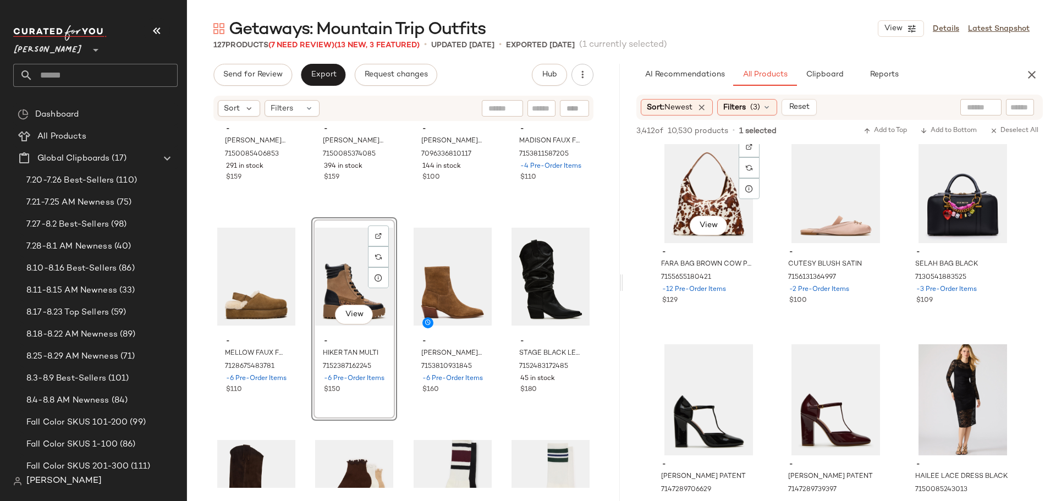
scroll to position [5557, 0]
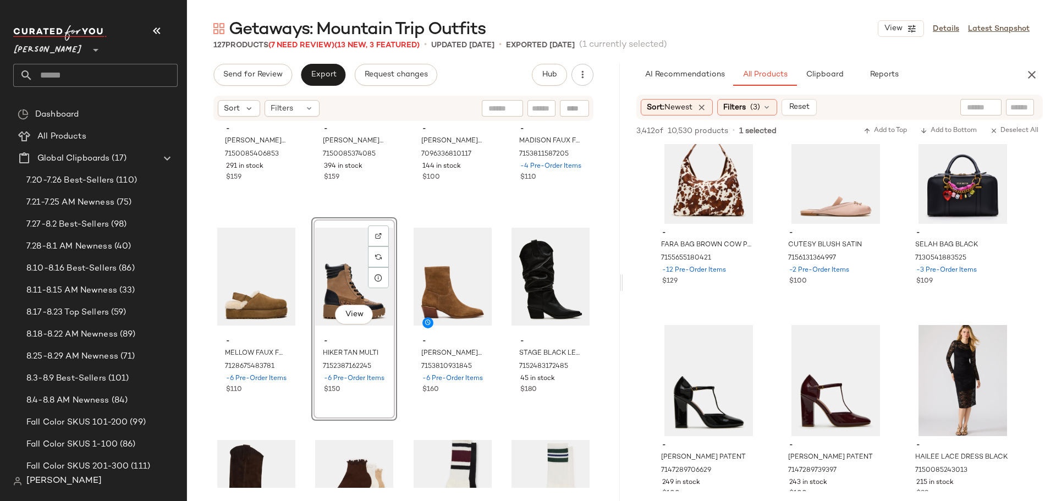
click at [547, 107] on input "text" at bounding box center [541, 109] width 19 height 12
type input "***"
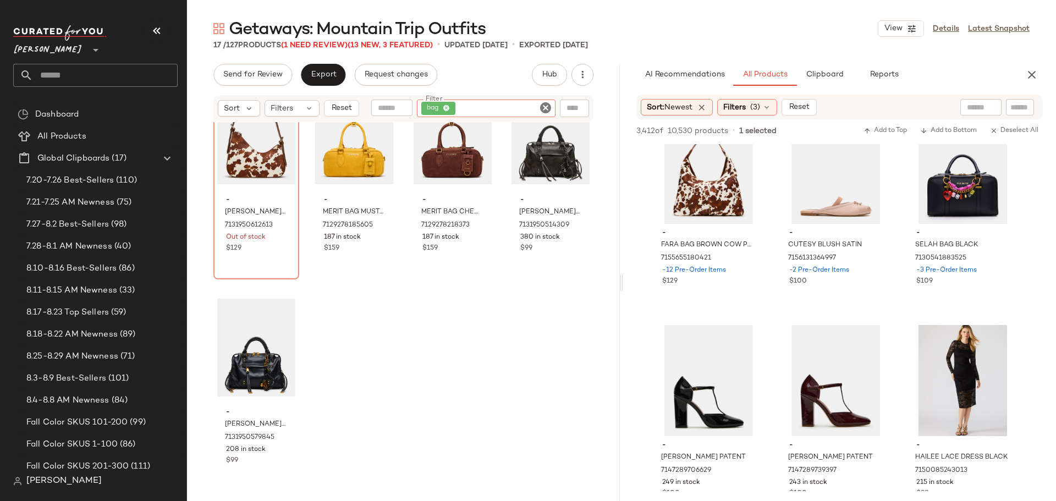
scroll to position [698, 0]
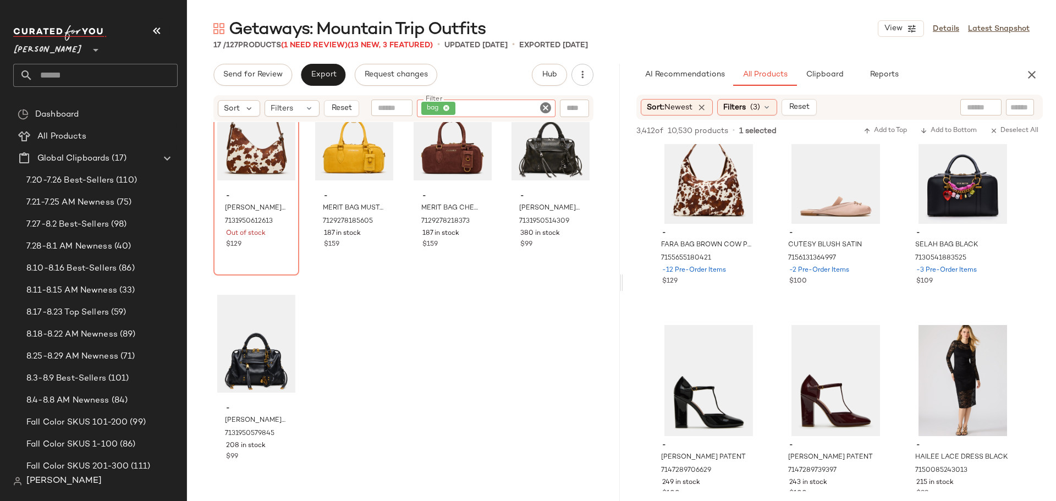
click at [545, 108] on icon "Clear Filter" at bounding box center [545, 107] width 13 height 13
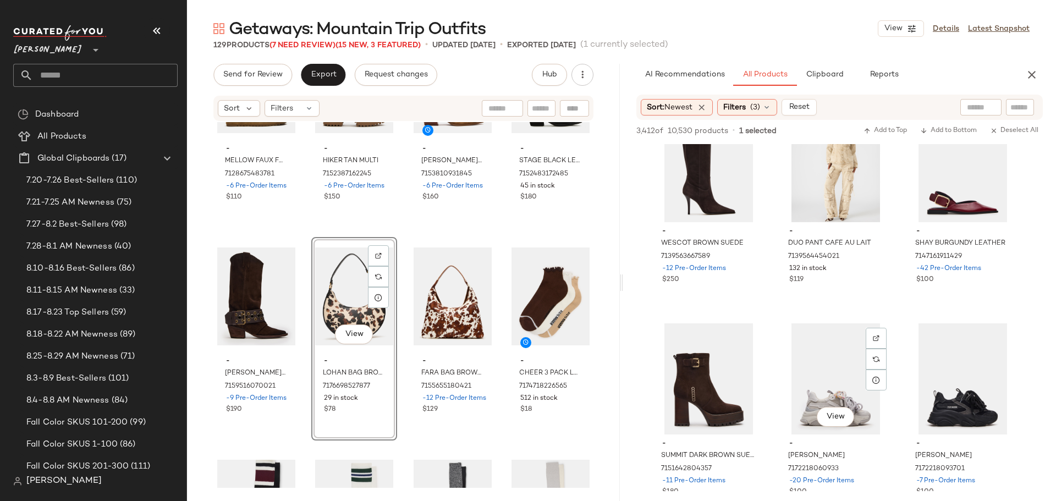
scroll to position [8088, 0]
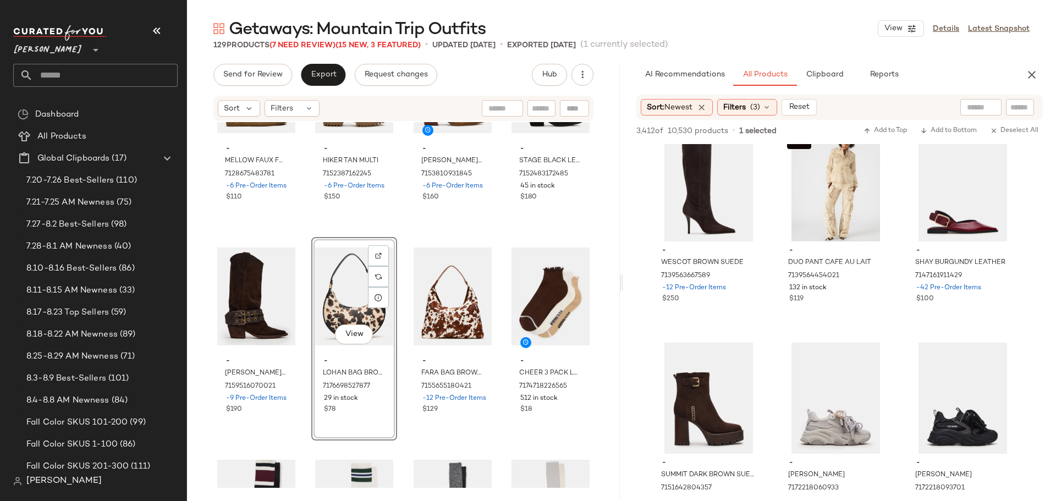
click at [543, 109] on input "text" at bounding box center [541, 109] width 19 height 12
type input "***"
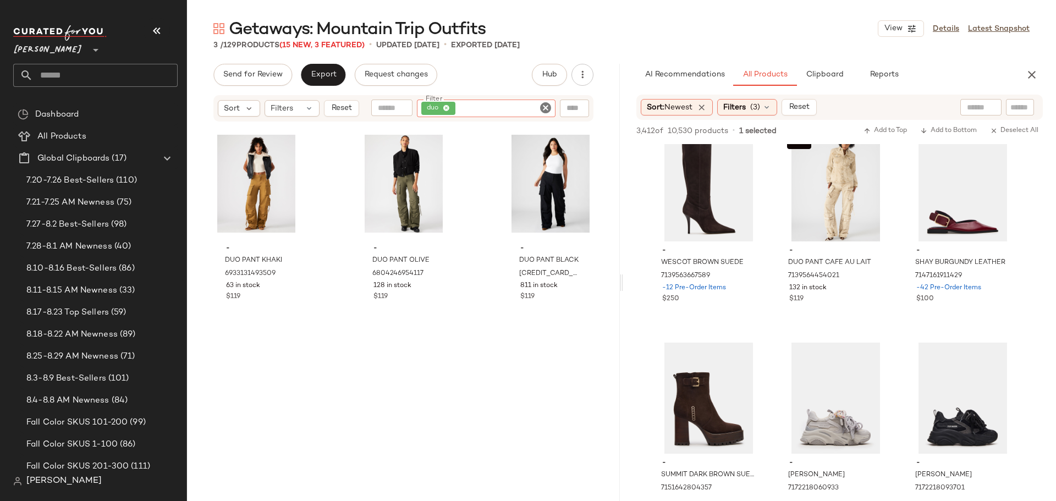
click at [547, 107] on icon "Clear Filter" at bounding box center [545, 107] width 13 height 13
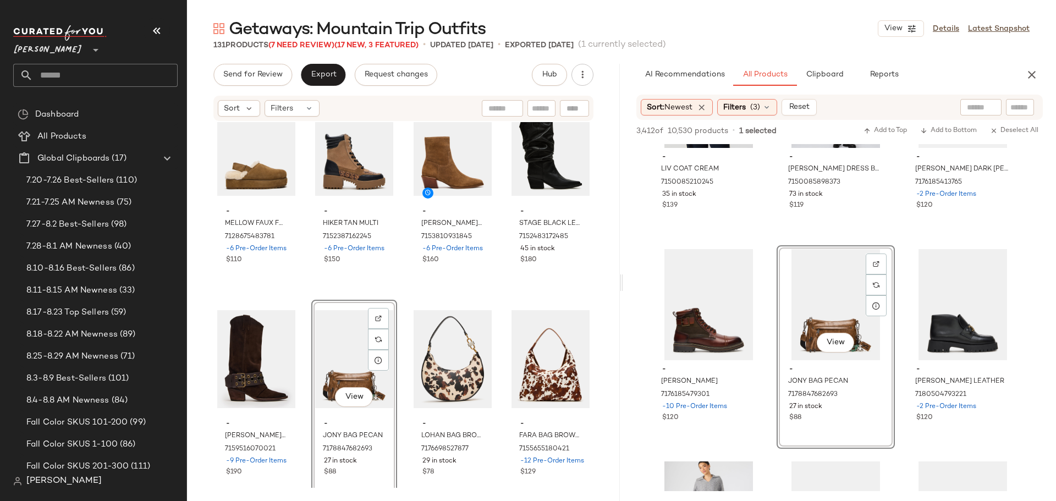
scroll to position [9409, 0]
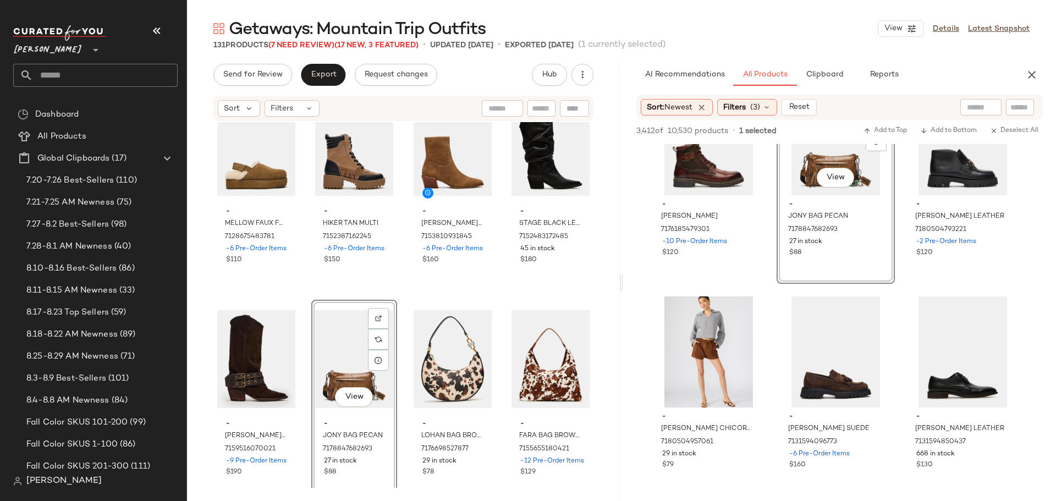
click at [544, 111] on input "text" at bounding box center [541, 109] width 19 height 12
type input "****"
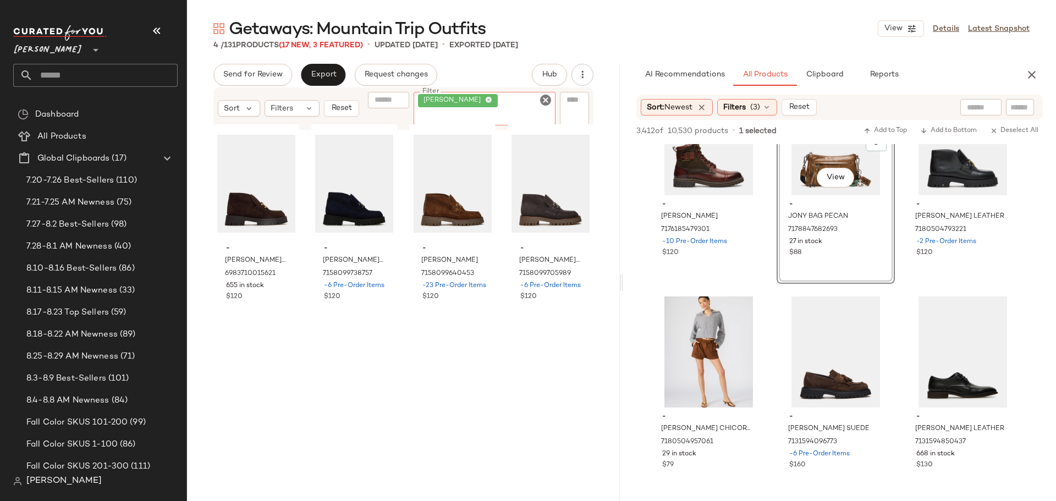
click at [544, 107] on icon "Clear Filter" at bounding box center [545, 100] width 13 height 13
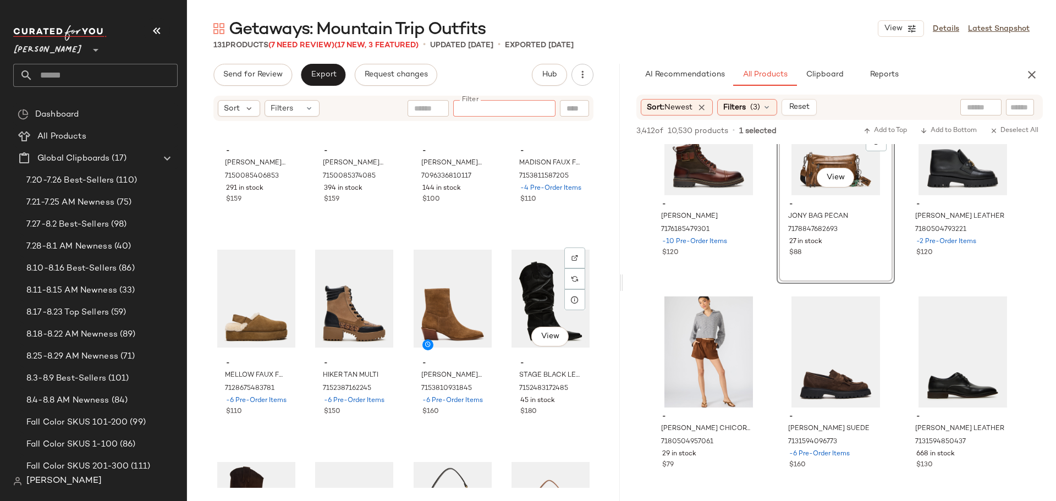
scroll to position [5985, 0]
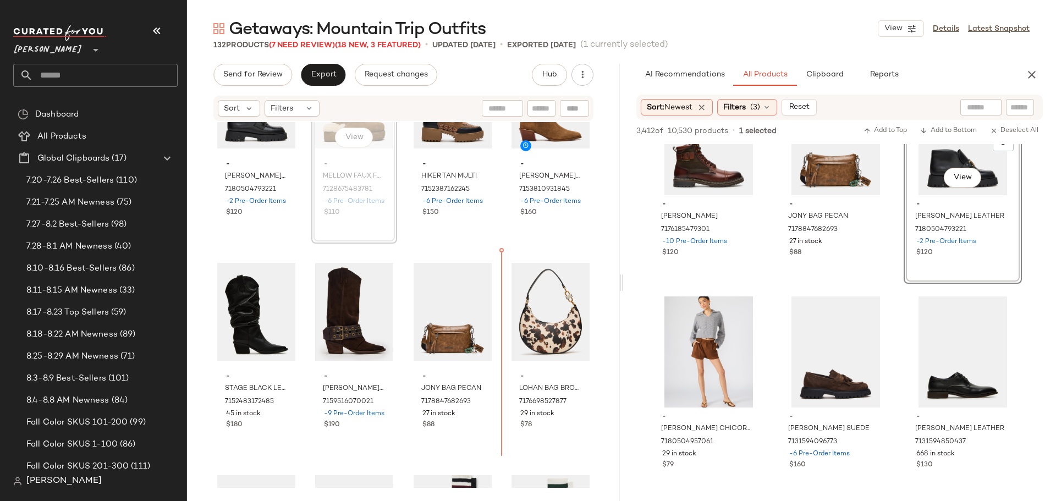
scroll to position [6253, 0]
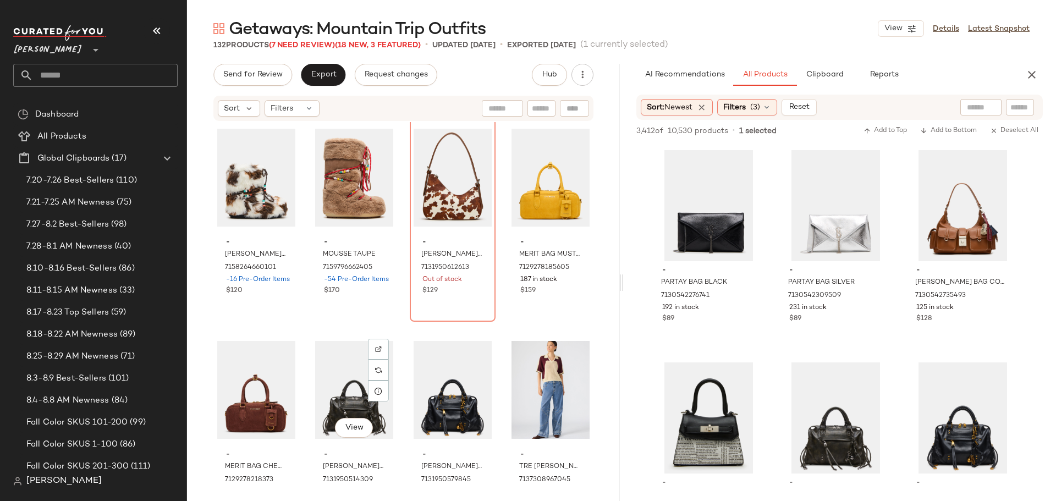
scroll to position [5545, 0]
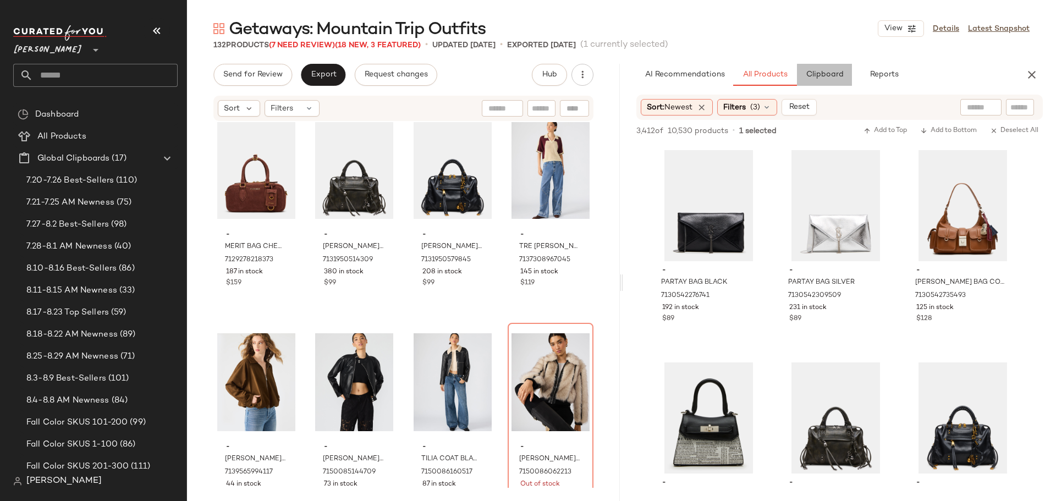
click at [815, 73] on span "Clipboard" at bounding box center [825, 74] width 38 height 9
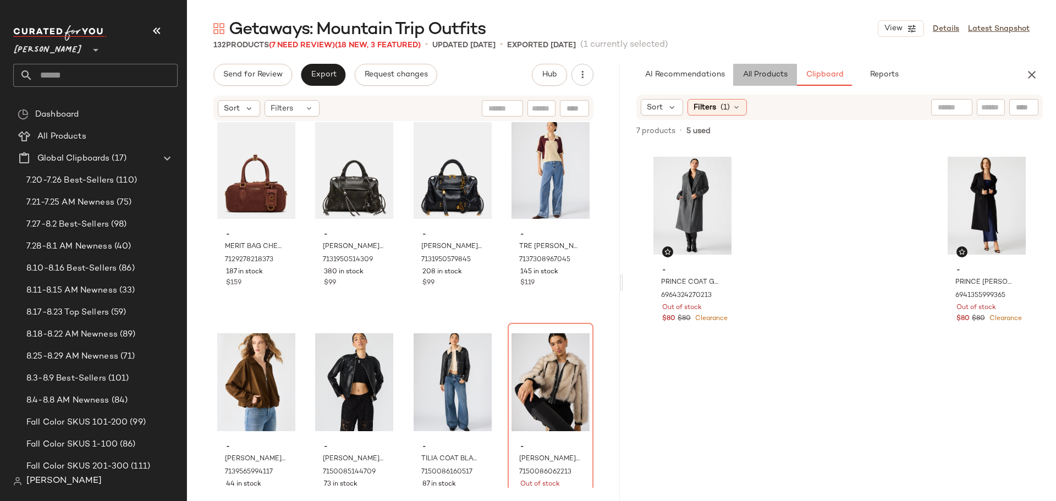
click at [766, 75] on span "All Products" at bounding box center [765, 74] width 45 height 9
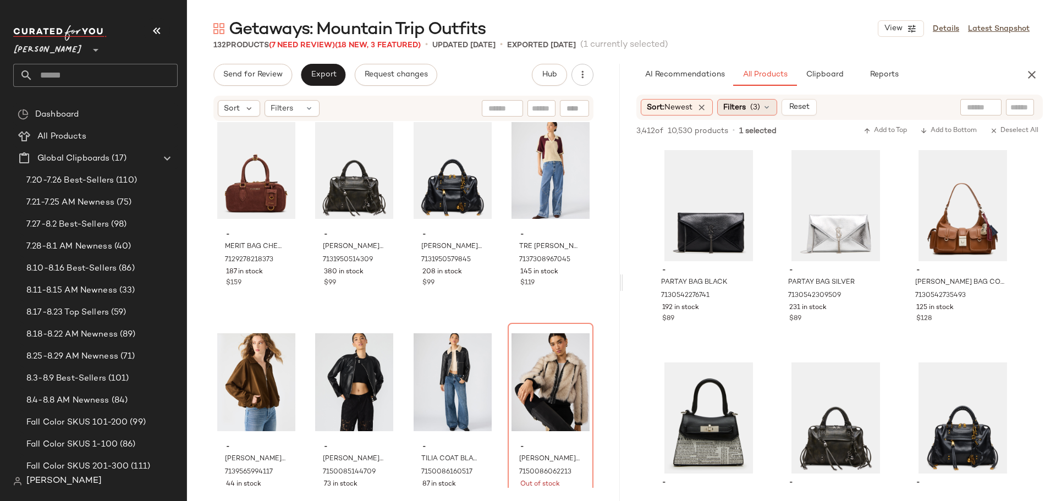
click at [771, 108] on icon at bounding box center [767, 107] width 9 height 9
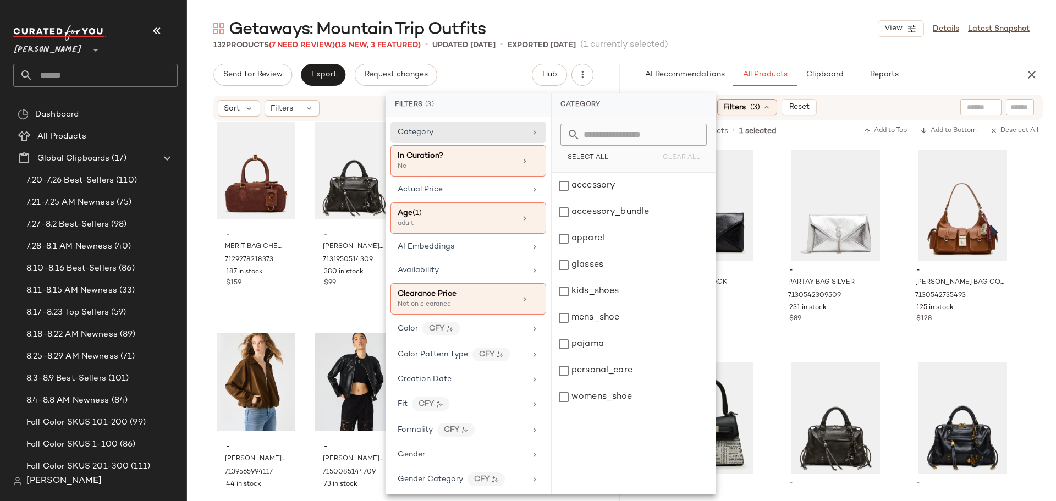
click at [771, 108] on icon at bounding box center [767, 107] width 9 height 9
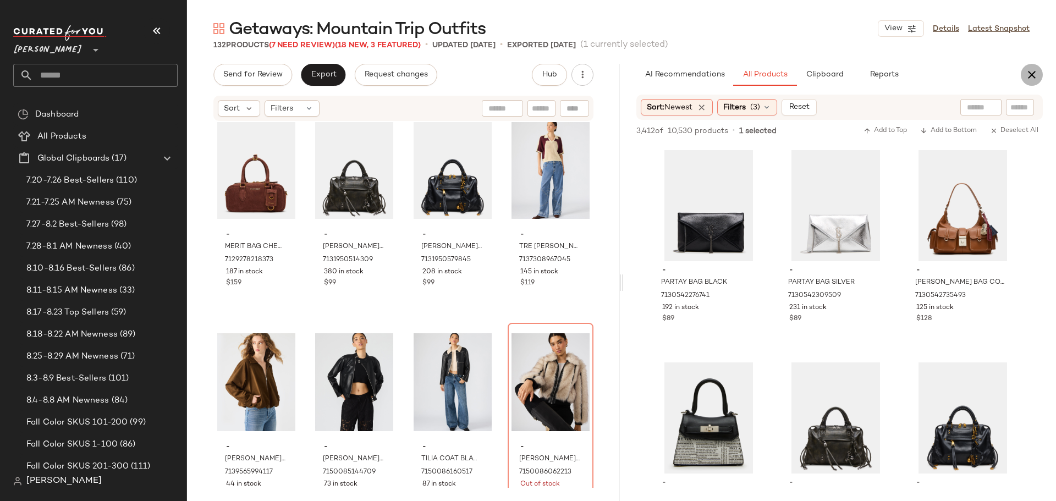
click at [1031, 73] on icon "button" at bounding box center [1032, 74] width 13 height 13
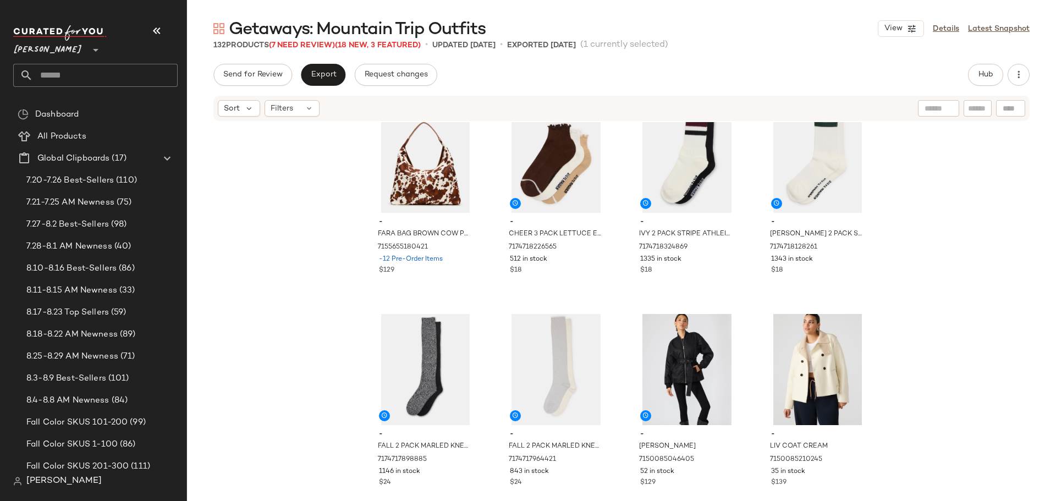
scroll to position [6645, 0]
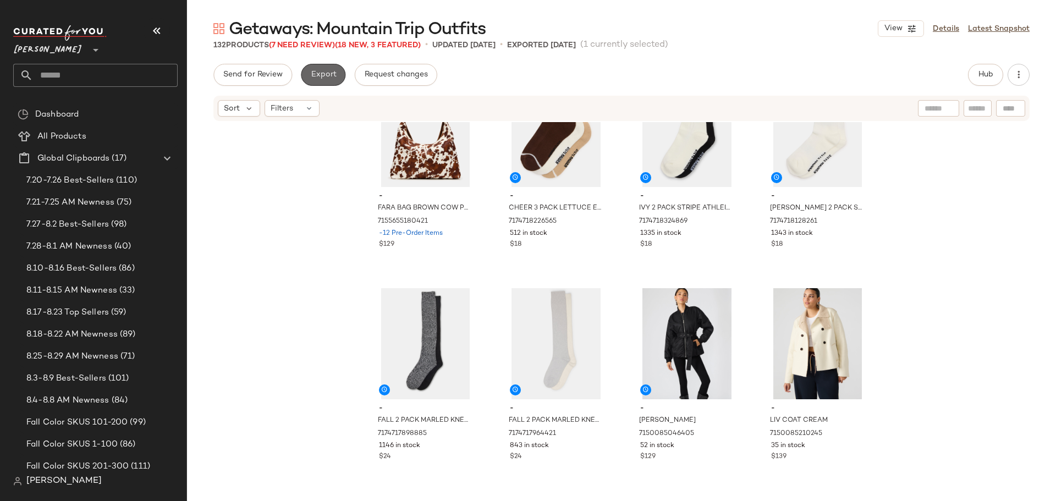
click at [318, 79] on span "Export" at bounding box center [323, 74] width 26 height 9
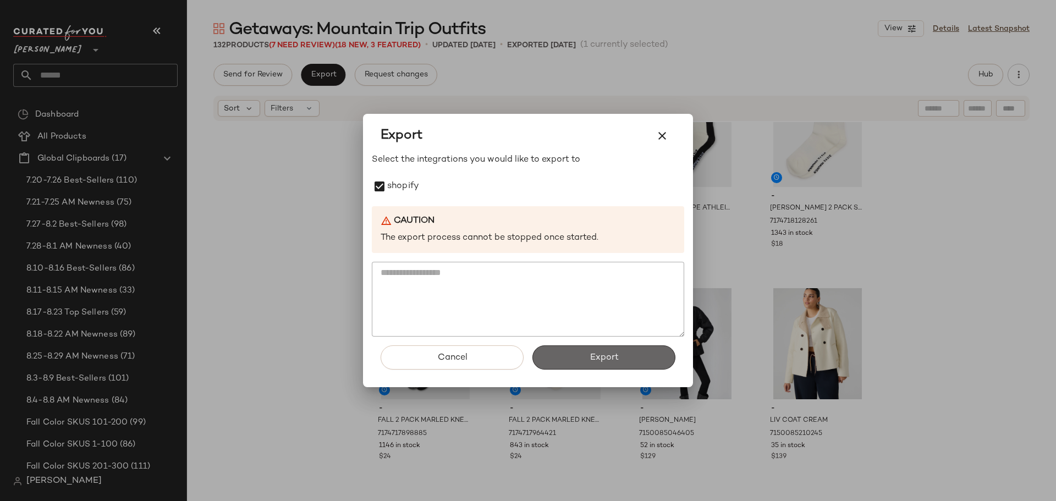
click at [572, 354] on button "Export" at bounding box center [604, 358] width 143 height 24
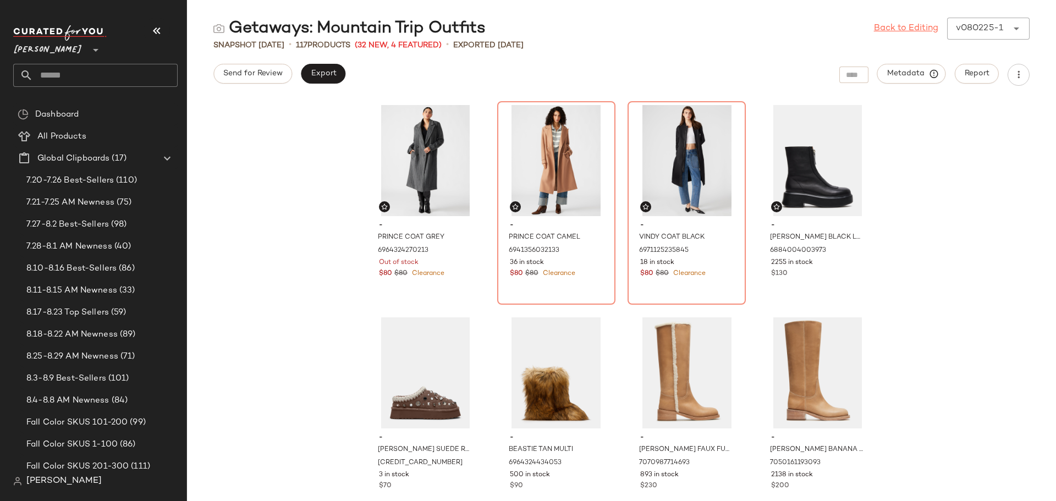
click at [901, 29] on link "Back to Editing" at bounding box center [906, 28] width 64 height 13
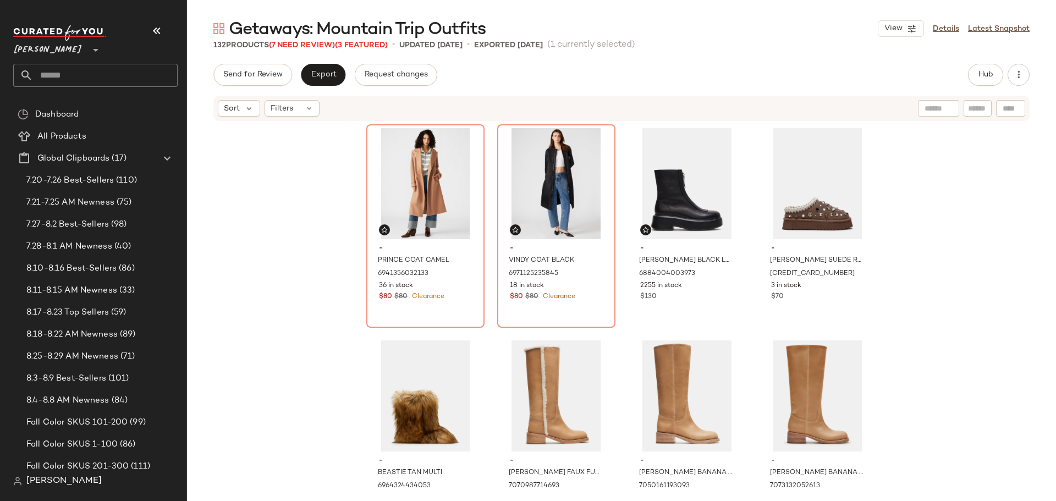
click at [62, 83] on input "text" at bounding box center [105, 75] width 145 height 23
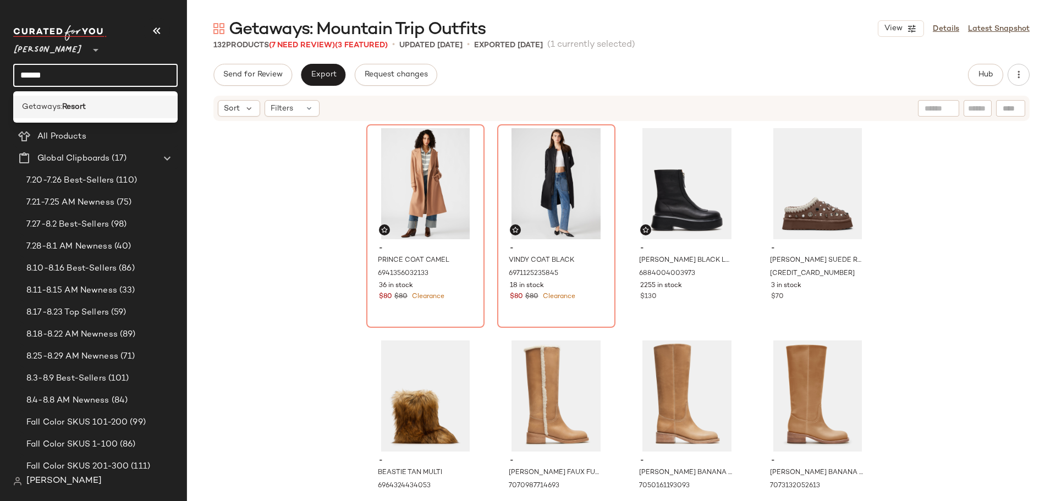
type input "******"
click at [55, 104] on span "Getaways:" at bounding box center [42, 107] width 40 height 12
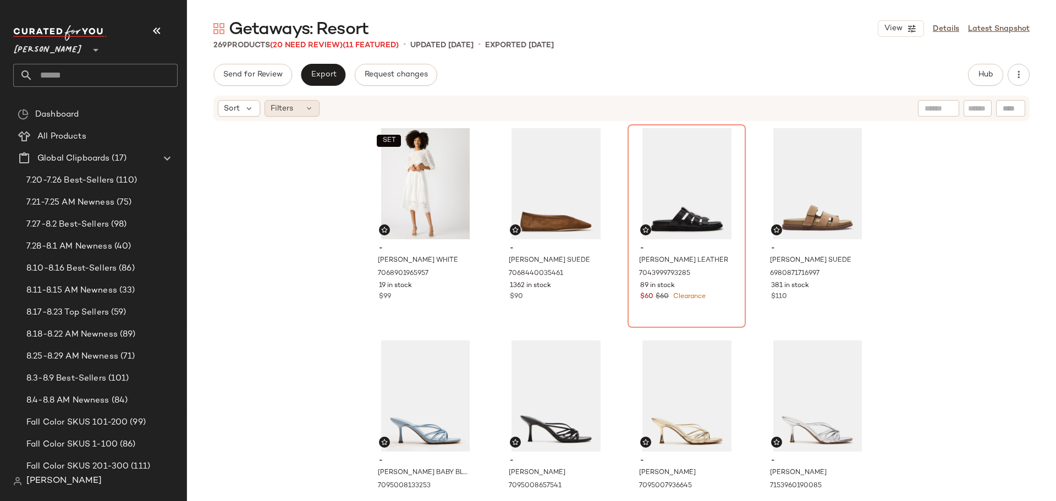
click at [305, 108] on icon at bounding box center [309, 108] width 9 height 9
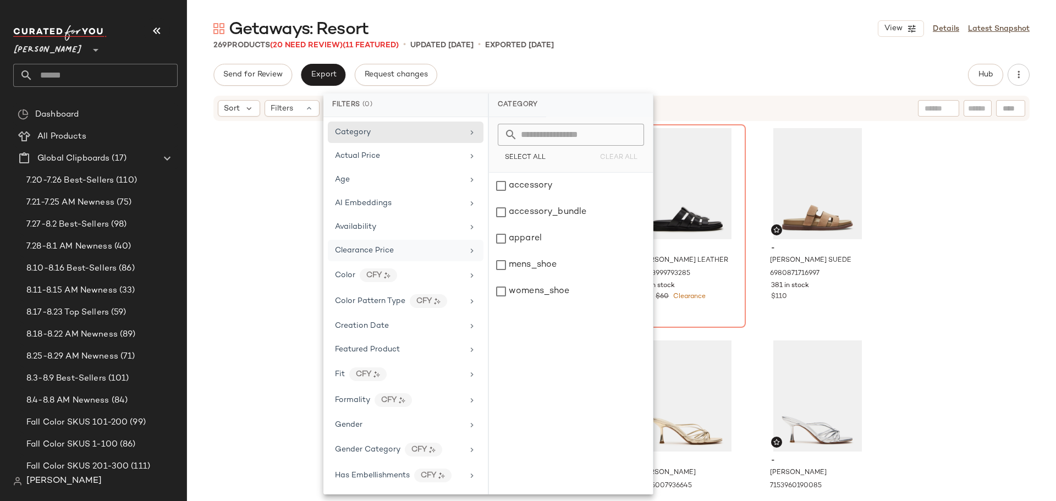
click at [357, 249] on span "Clearance Price" at bounding box center [364, 251] width 59 height 8
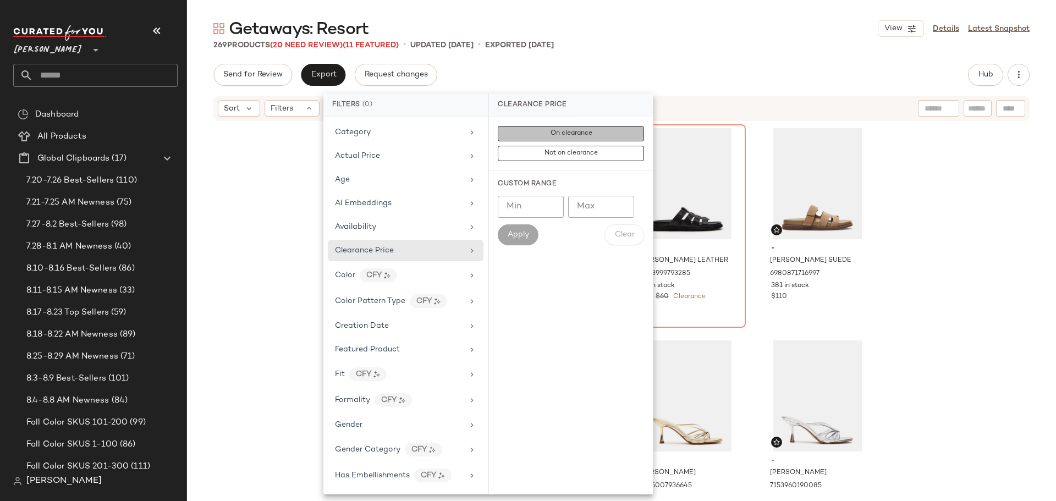
click at [535, 146] on button "On clearance" at bounding box center [571, 153] width 146 height 15
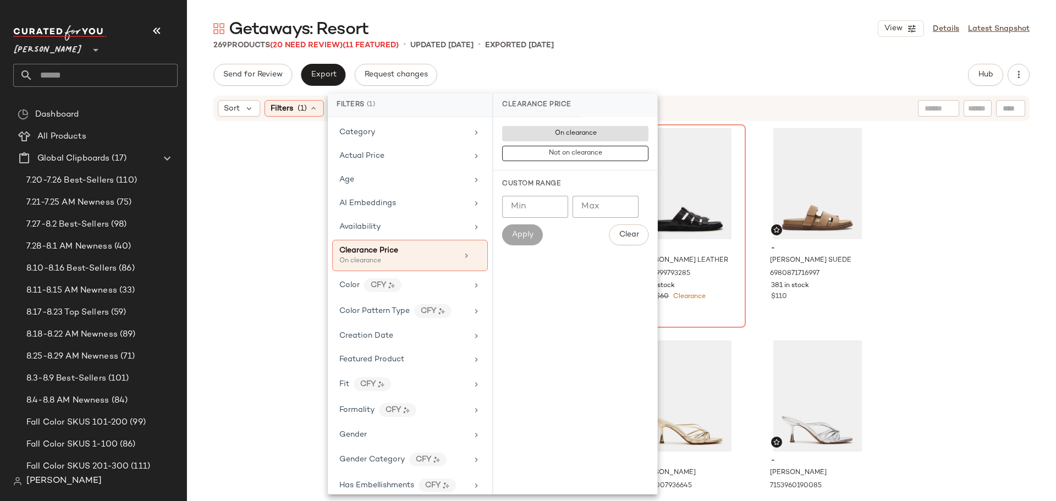
click at [267, 200] on div "SET - ANAISA SKIRT WHITE 7068901965957 19 in stock $99 - LENI CHESTNUT SUEDE 70…" at bounding box center [621, 305] width 869 height 366
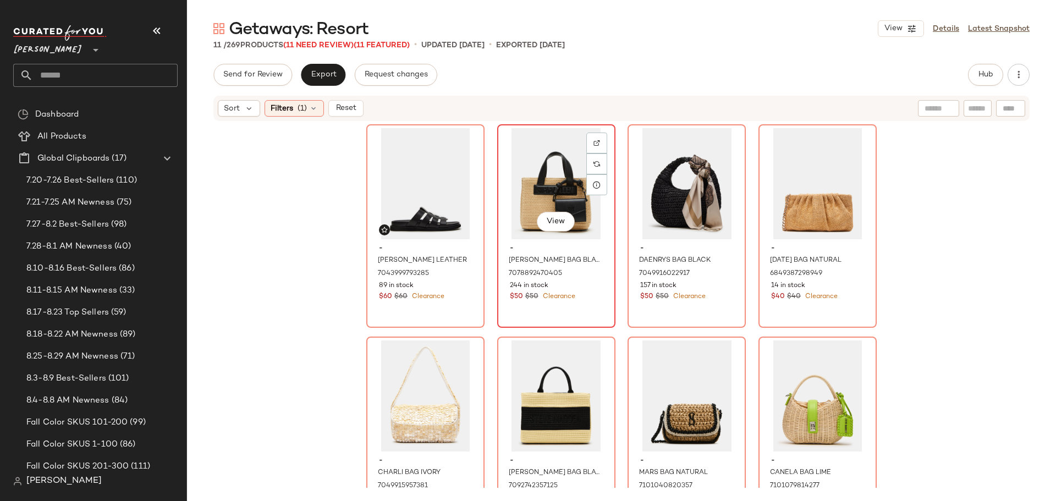
click at [536, 201] on div "View" at bounding box center [556, 183] width 111 height 111
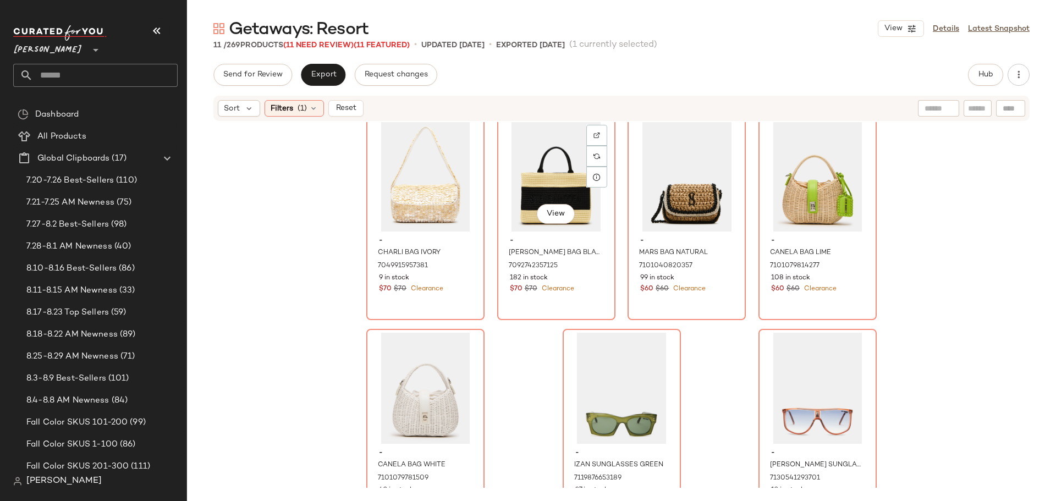
scroll to position [273, 0]
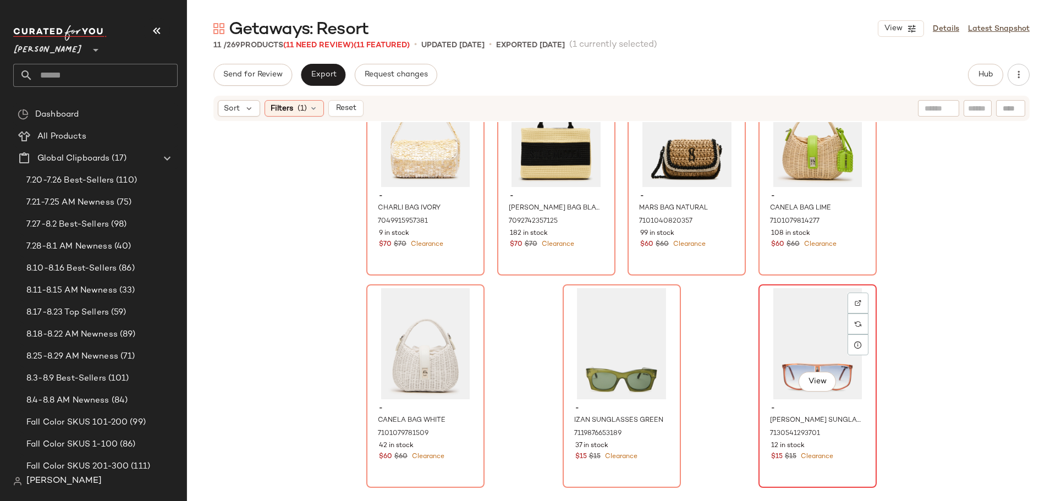
click at [800, 335] on div "View" at bounding box center [818, 343] width 111 height 111
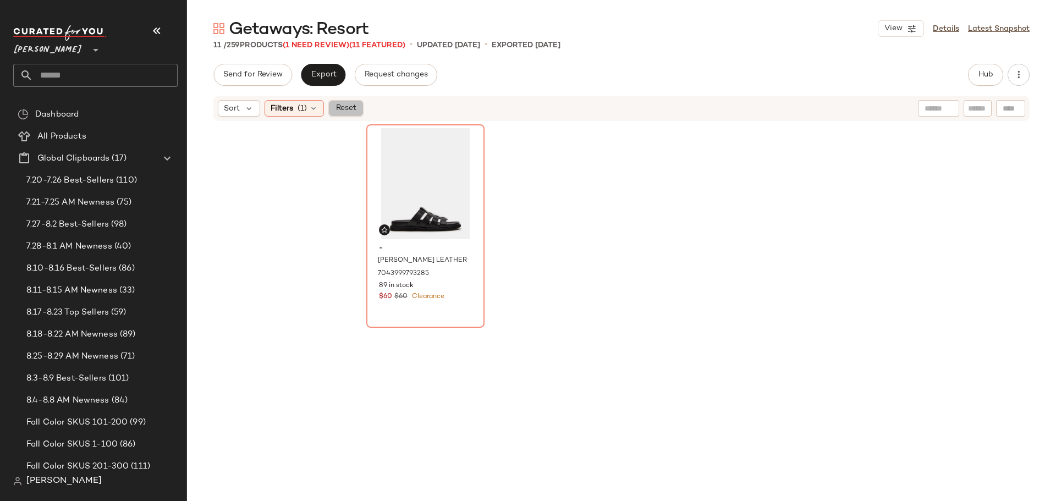
click at [346, 109] on span "Reset" at bounding box center [345, 108] width 21 height 9
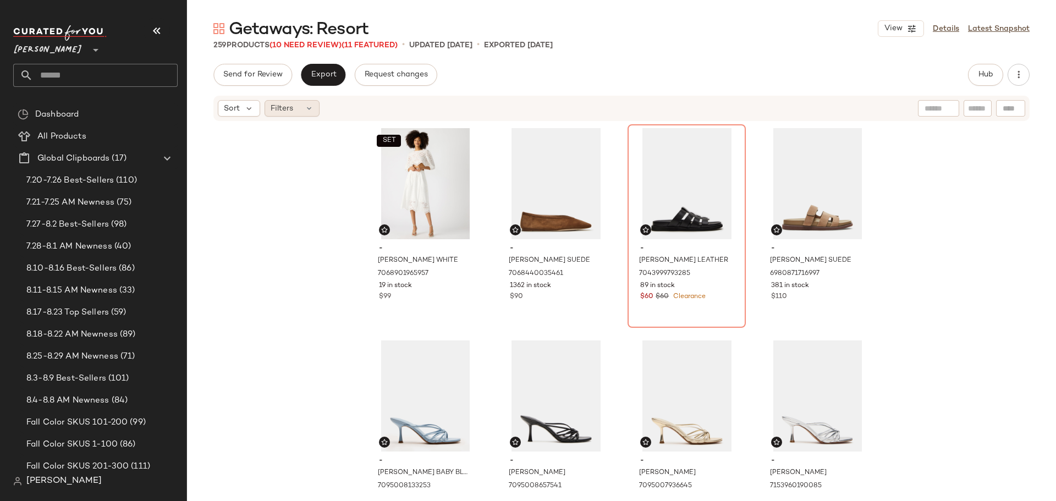
click at [305, 111] on icon at bounding box center [309, 108] width 9 height 9
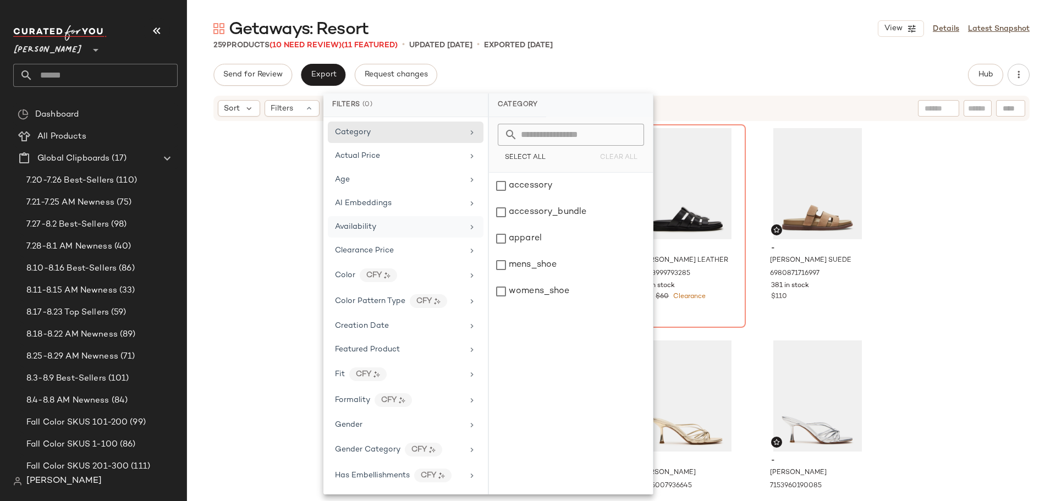
click at [365, 240] on div "Availability" at bounding box center [406, 250] width 156 height 21
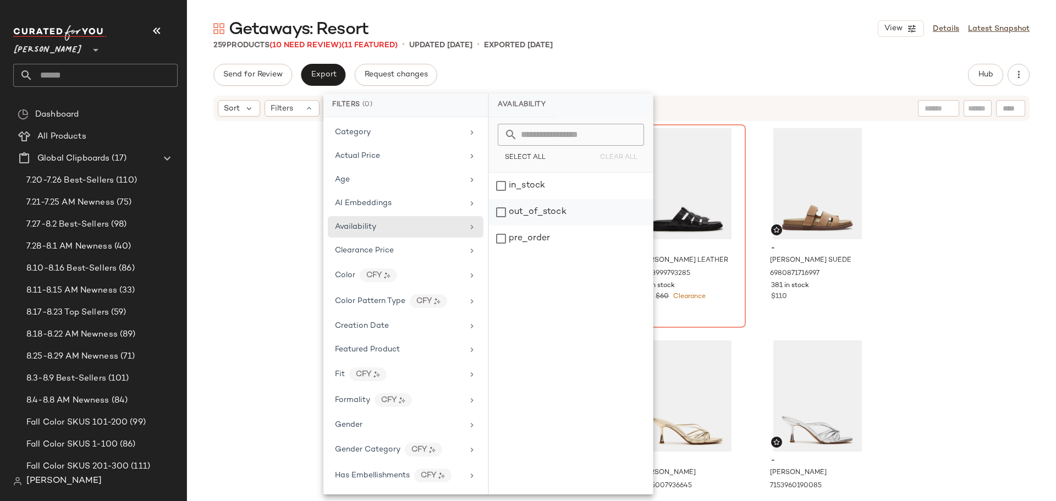
click at [502, 226] on div "out_of_stock" at bounding box center [571, 239] width 164 height 26
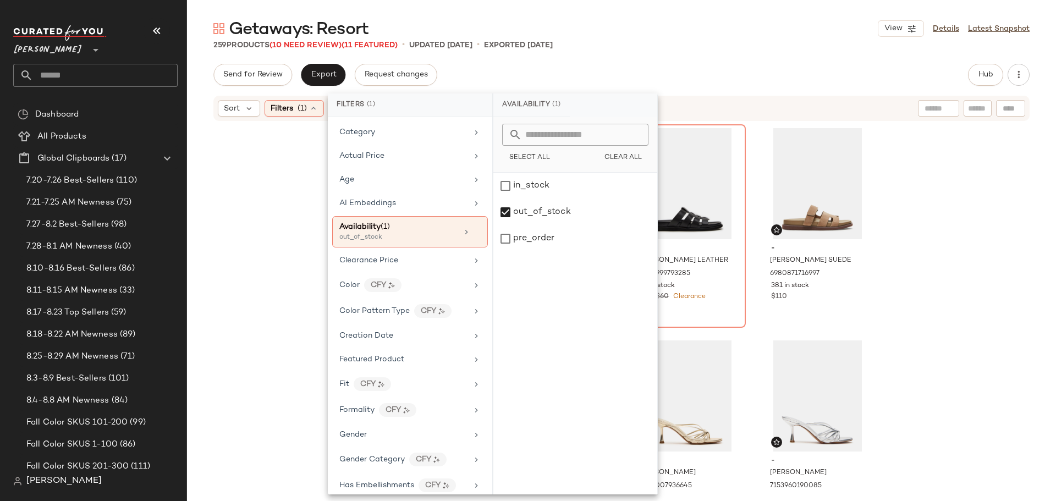
click at [256, 221] on div "SET - ANAISA SKIRT WHITE 7068901965957 19 in stock $99 - LENI CHESTNUT SUEDE 70…" at bounding box center [621, 305] width 869 height 366
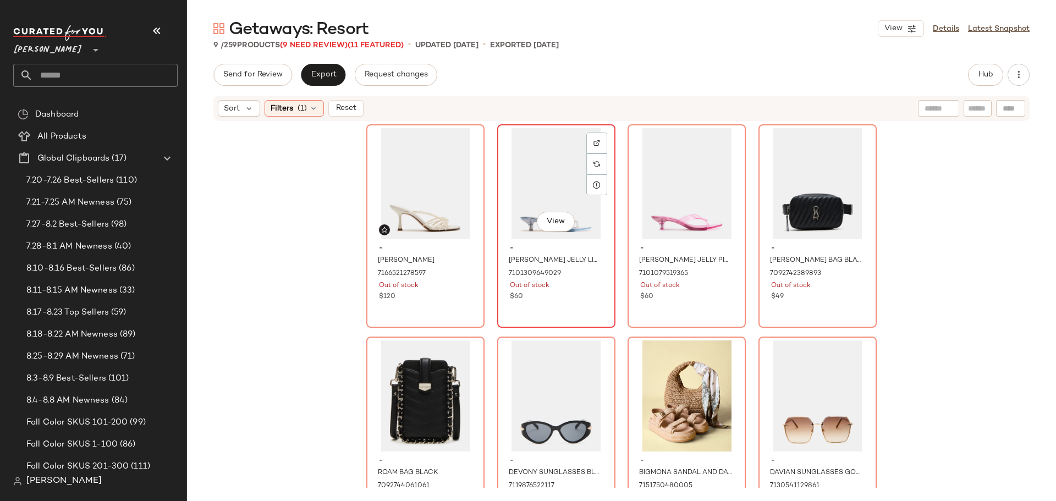
click at [542, 197] on div "View" at bounding box center [556, 183] width 111 height 111
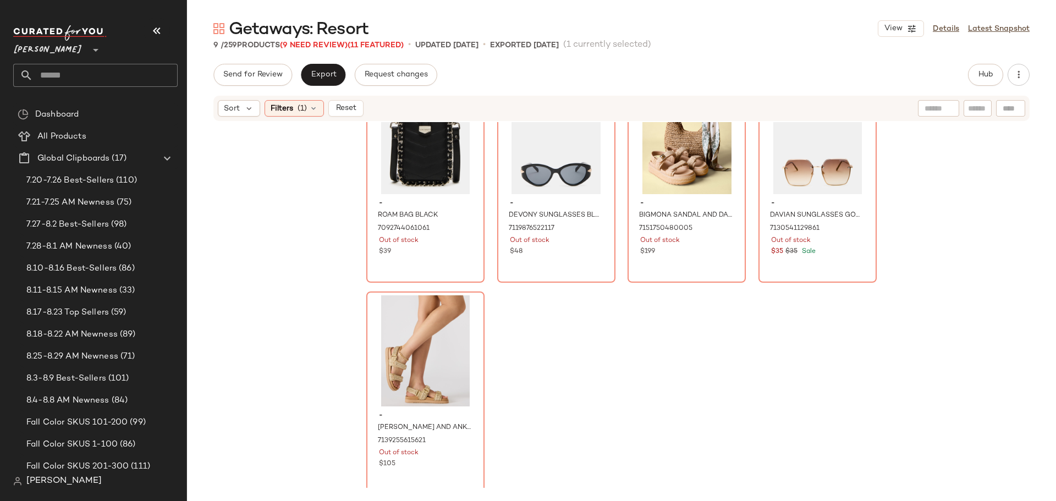
scroll to position [273, 0]
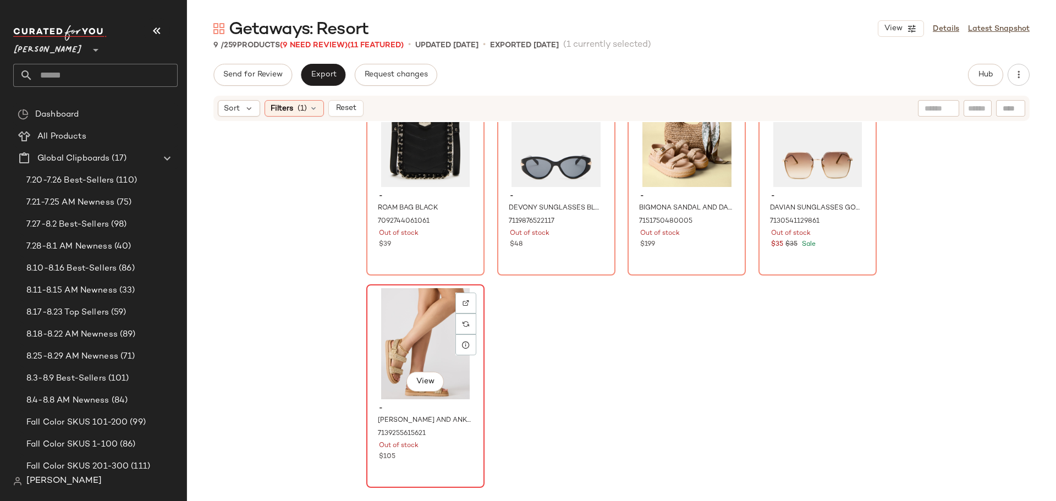
click at [428, 353] on div "View" at bounding box center [425, 343] width 111 height 111
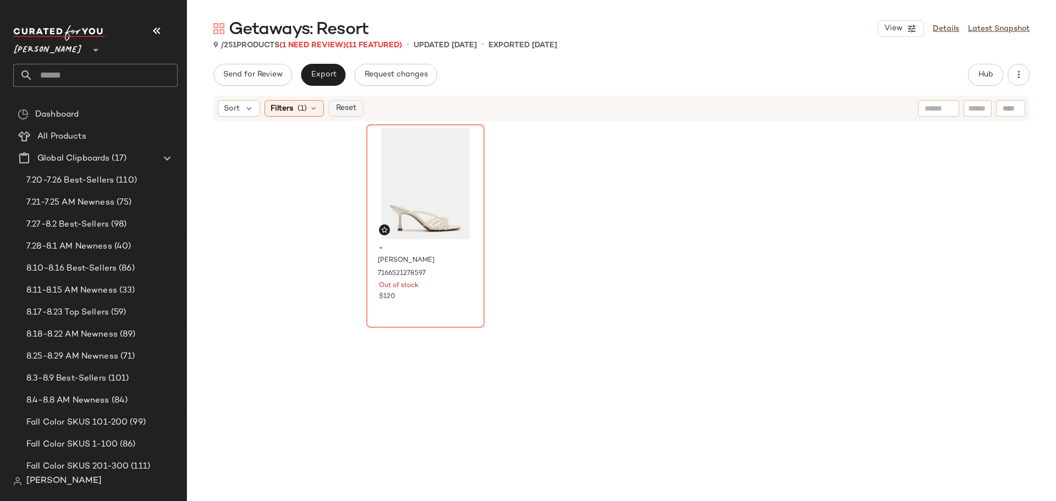
click at [346, 110] on span "Reset" at bounding box center [345, 108] width 21 height 9
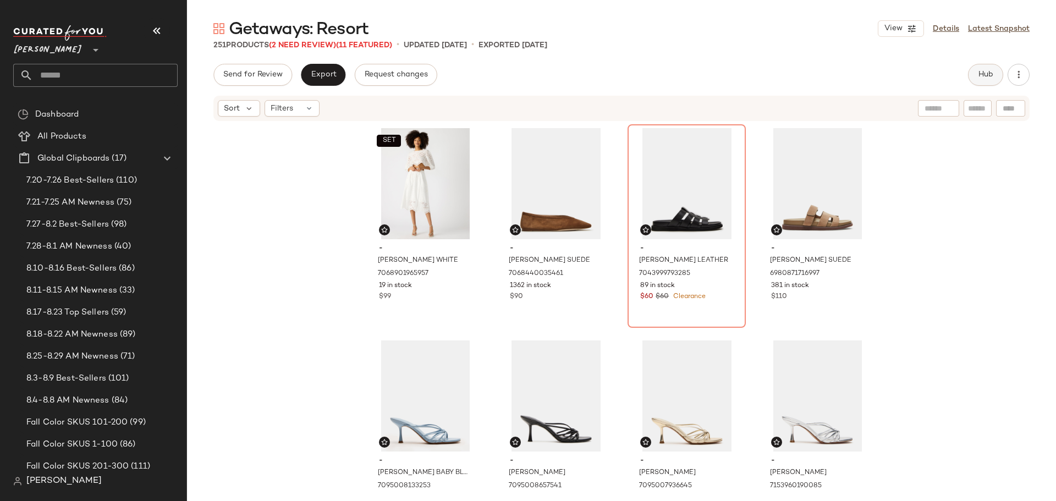
click at [989, 72] on span "Hub" at bounding box center [985, 74] width 15 height 9
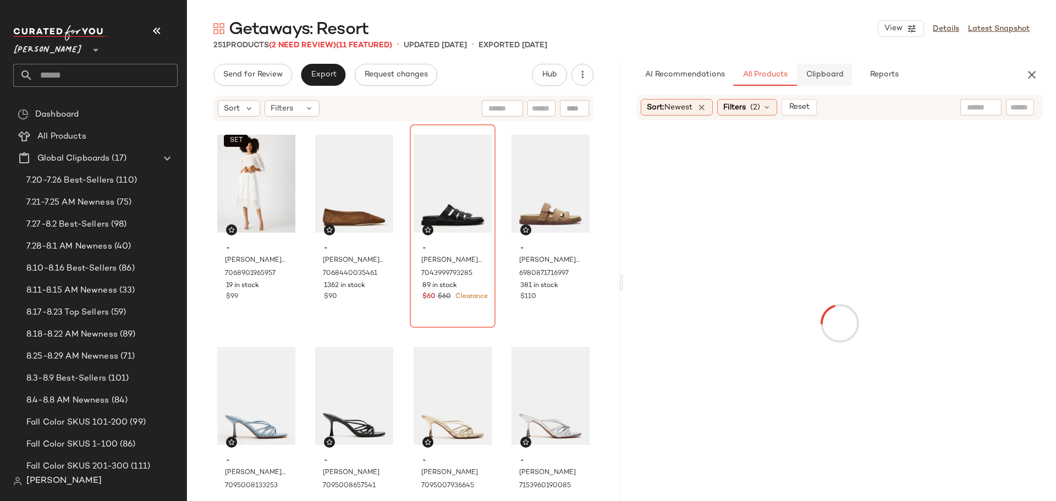
click at [821, 79] on span "Clipboard" at bounding box center [825, 74] width 38 height 9
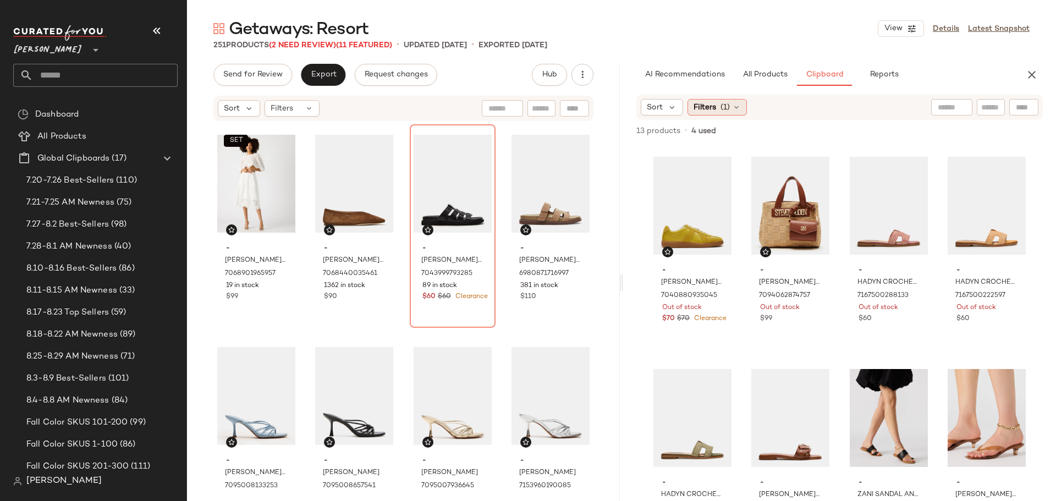
click at [735, 109] on icon at bounding box center [736, 107] width 9 height 9
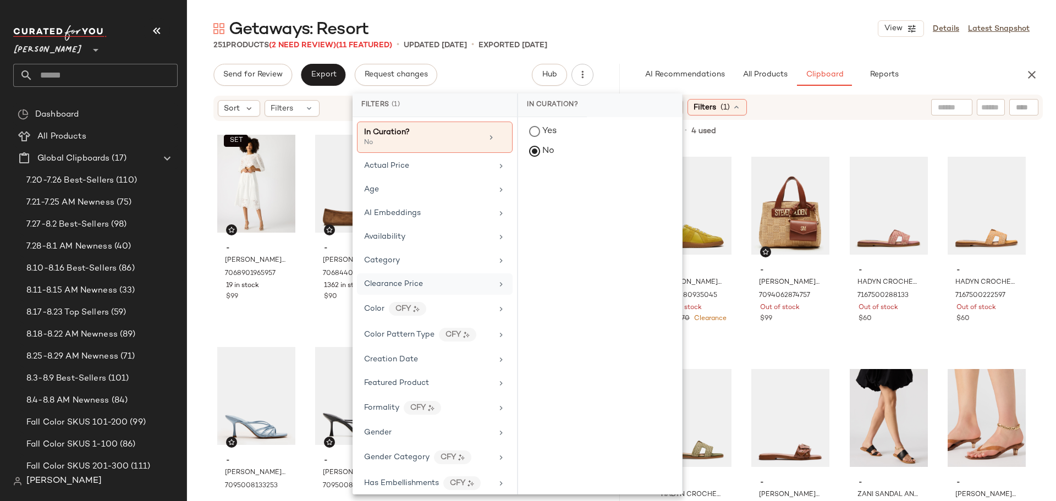
click at [430, 279] on div "Clearance Price" at bounding box center [428, 284] width 128 height 12
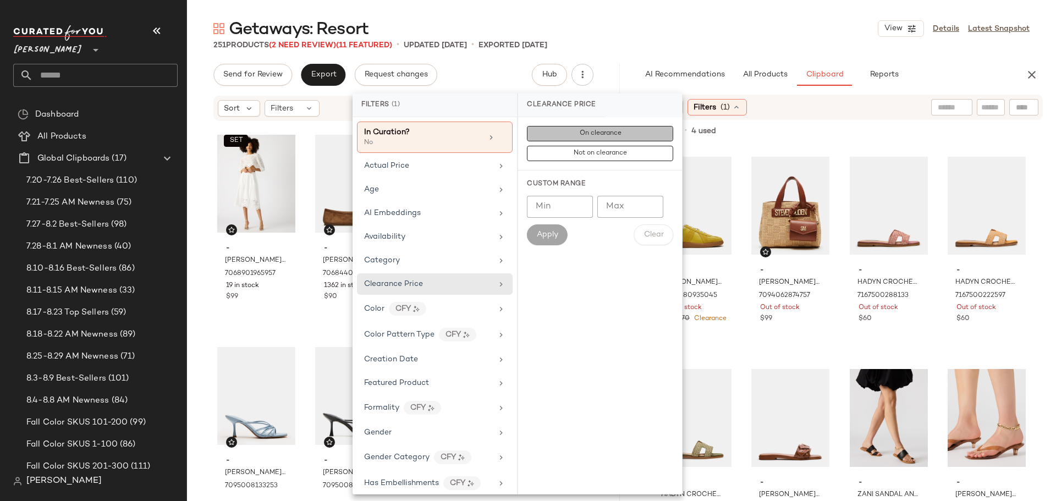
click at [587, 133] on span "On clearance" at bounding box center [600, 134] width 42 height 8
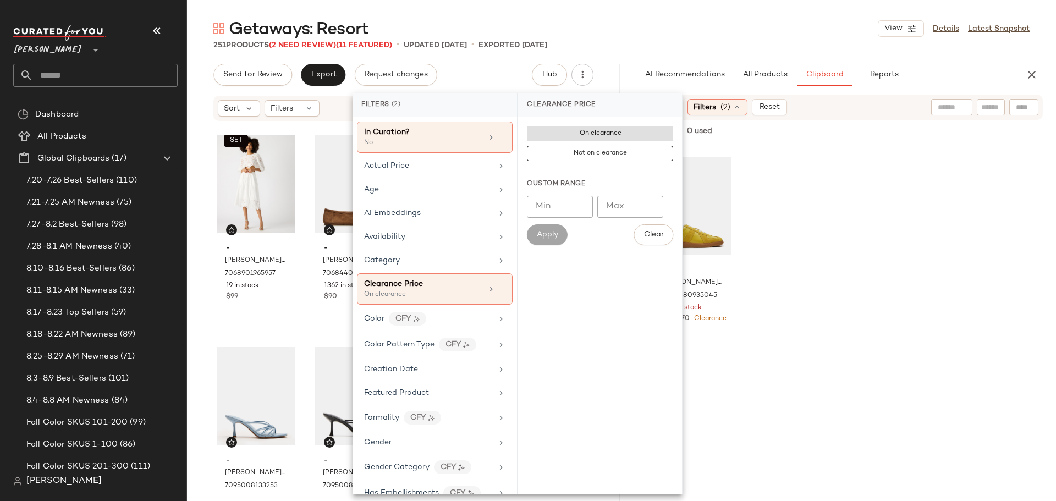
click at [833, 243] on div "- DIXON YELLOW LEATHER 7040880935045 Out of stock $70 $70 Clearance" at bounding box center [840, 323] width 380 height 355
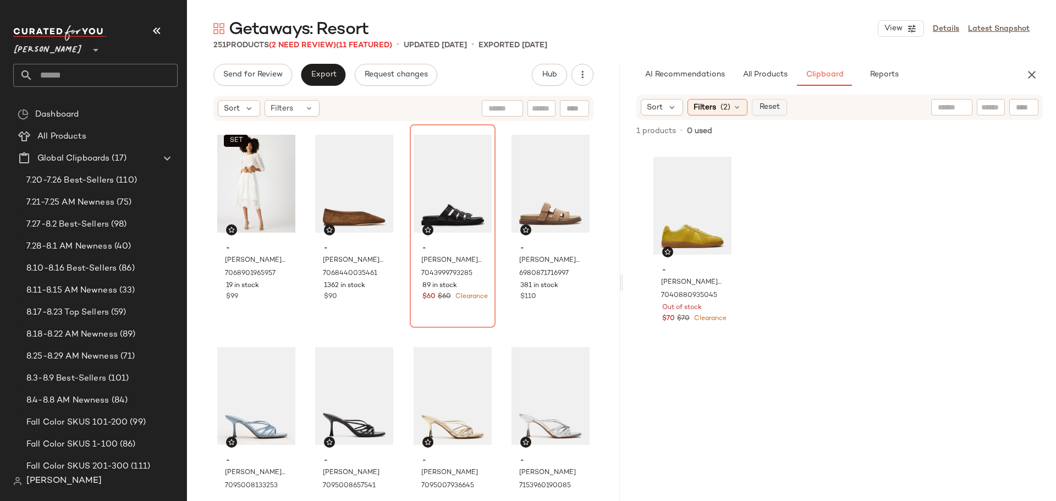
click at [771, 106] on span "Reset" at bounding box center [769, 107] width 21 height 9
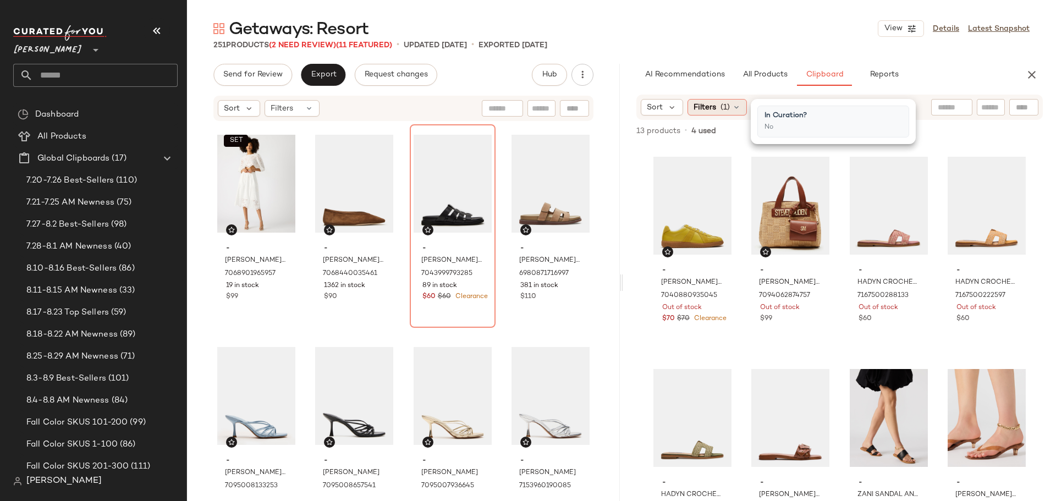
click at [738, 106] on icon at bounding box center [736, 107] width 9 height 9
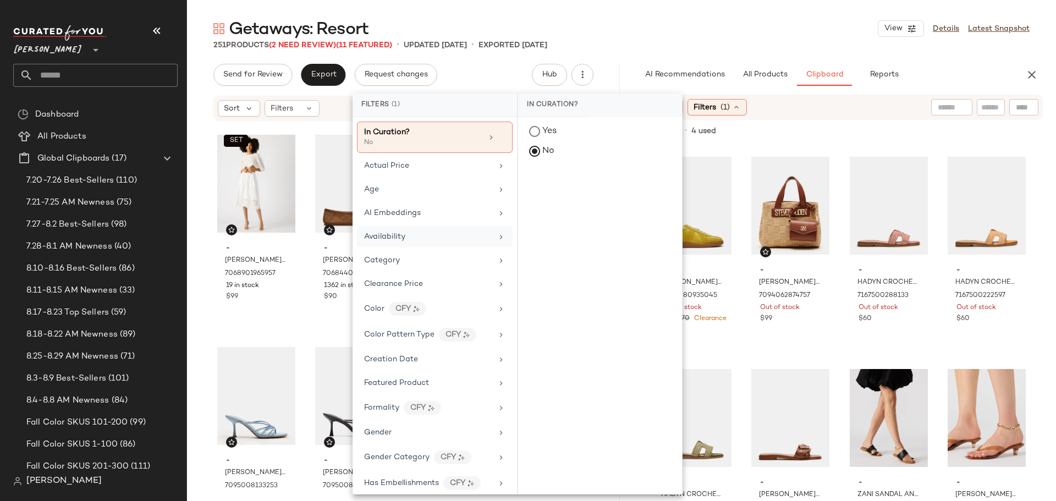
click at [437, 238] on div "Availability" at bounding box center [428, 237] width 128 height 12
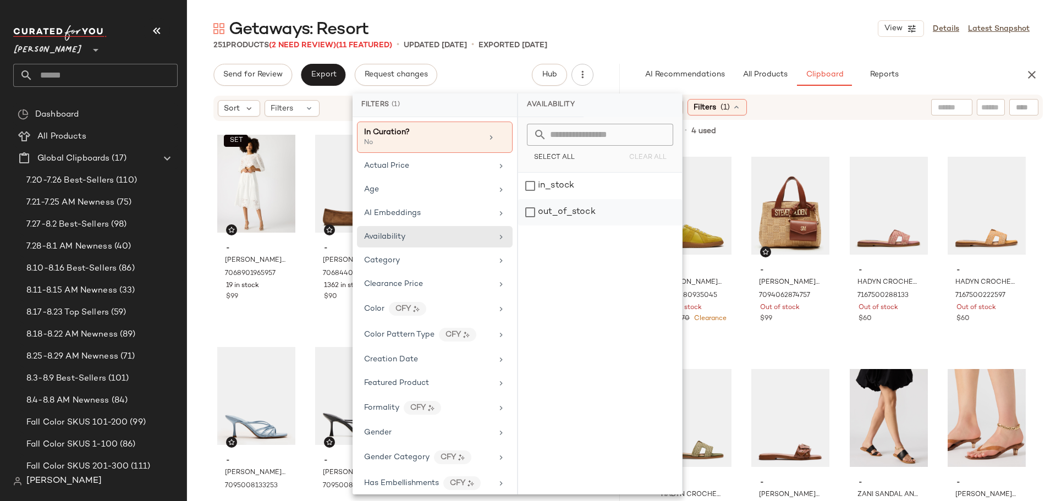
click at [532, 214] on div "out_of_stock" at bounding box center [600, 212] width 164 height 26
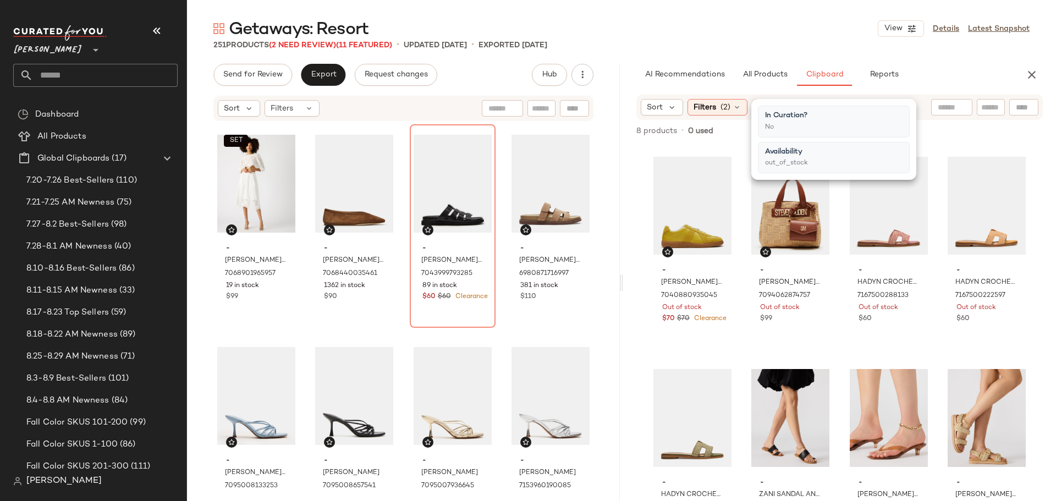
click at [838, 303] on div "- DIXON YELLOW LEATHER 7040880935045 Out of stock $70 $70 Clearance - FLORES BA…" at bounding box center [840, 323] width 380 height 355
click at [863, 205] on div "View" at bounding box center [889, 205] width 78 height 111
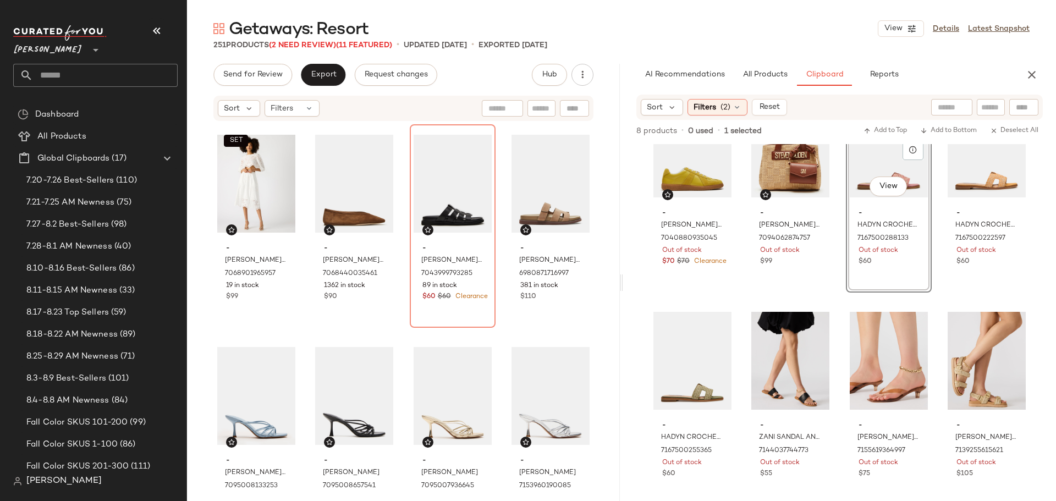
scroll to position [61, 0]
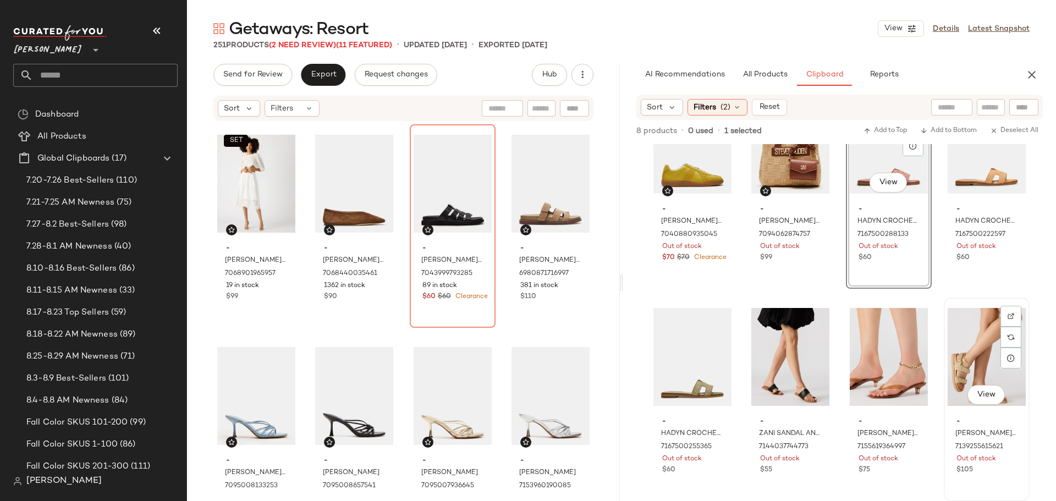
click at [956, 363] on div "View" at bounding box center [987, 357] width 78 height 111
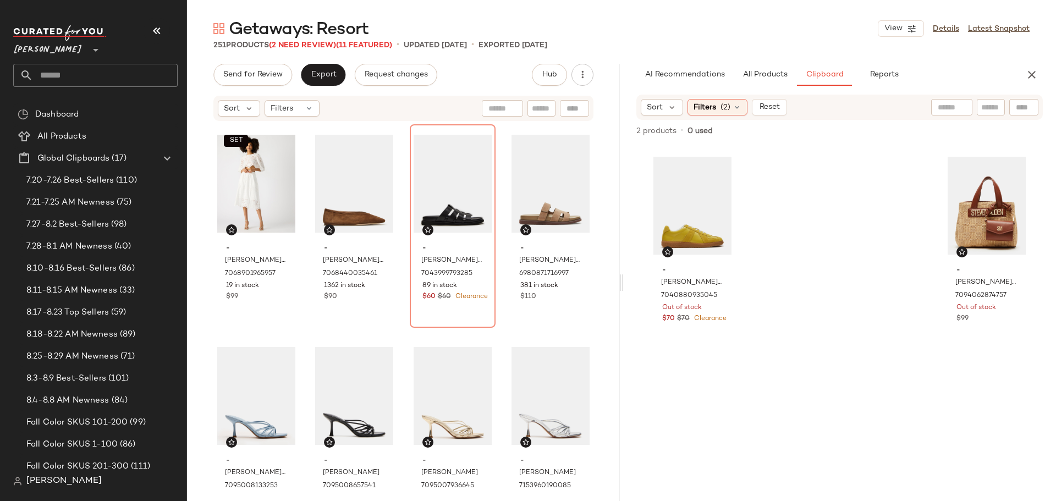
scroll to position [0, 0]
click at [760, 109] on span "Reset" at bounding box center [769, 107] width 21 height 9
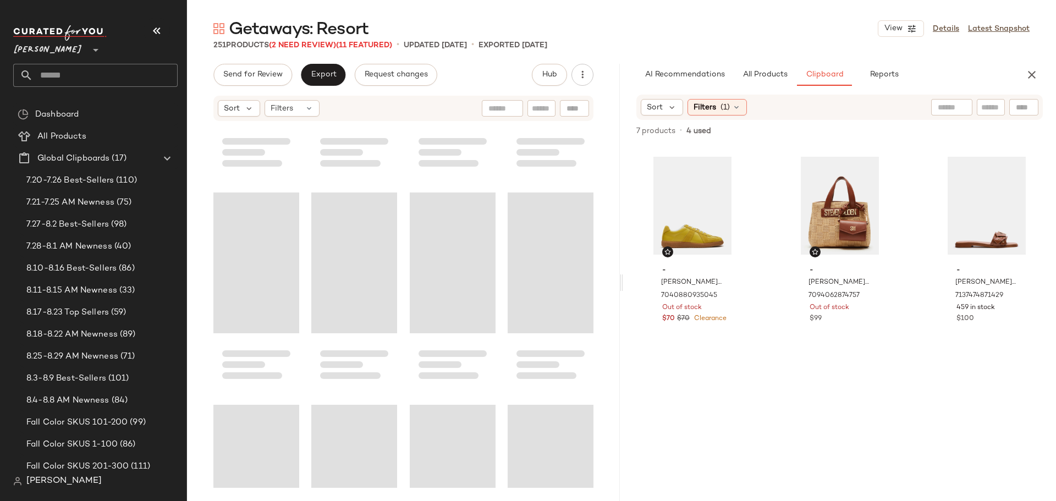
scroll to position [13017, 0]
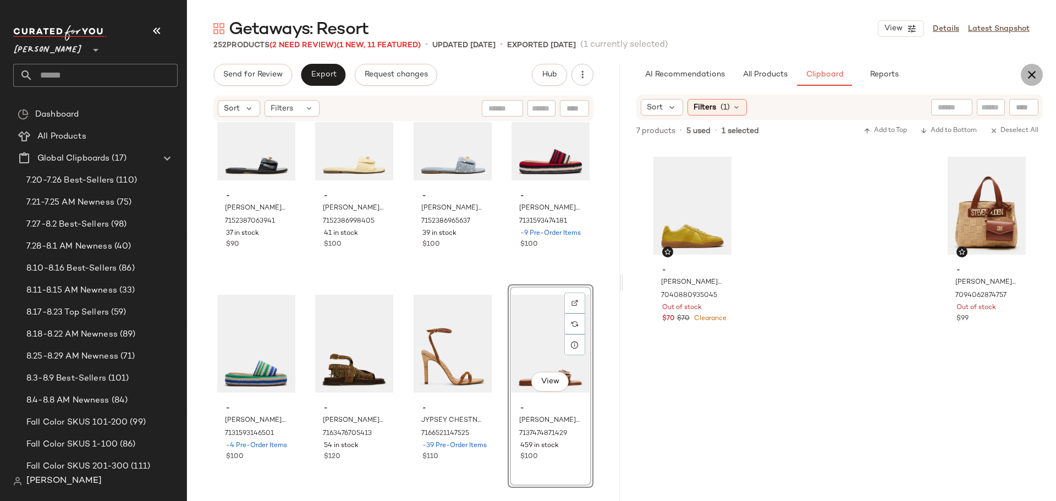
click at [1033, 73] on icon "button" at bounding box center [1032, 74] width 13 height 13
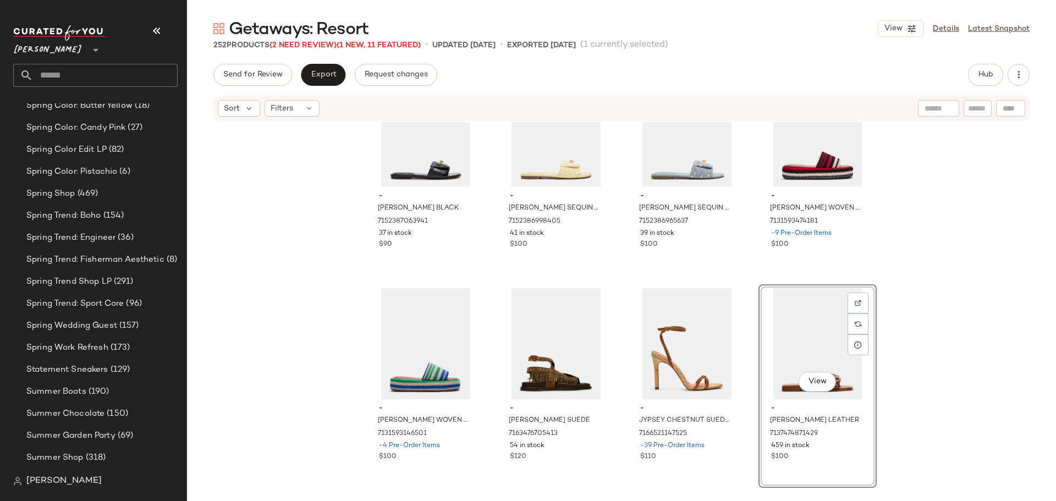
scroll to position [6339, 0]
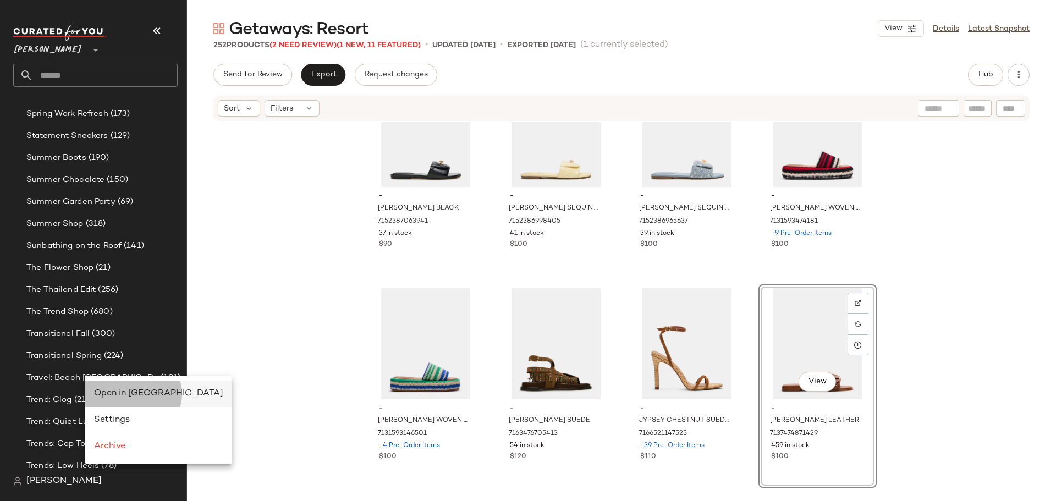
click at [120, 393] on span "Open in Split View" at bounding box center [158, 393] width 129 height 9
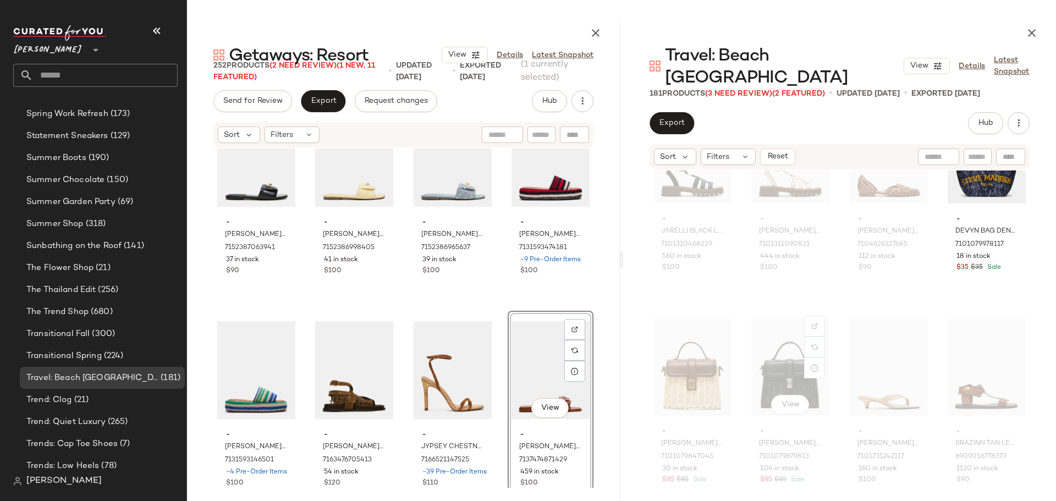
scroll to position [3255, 0]
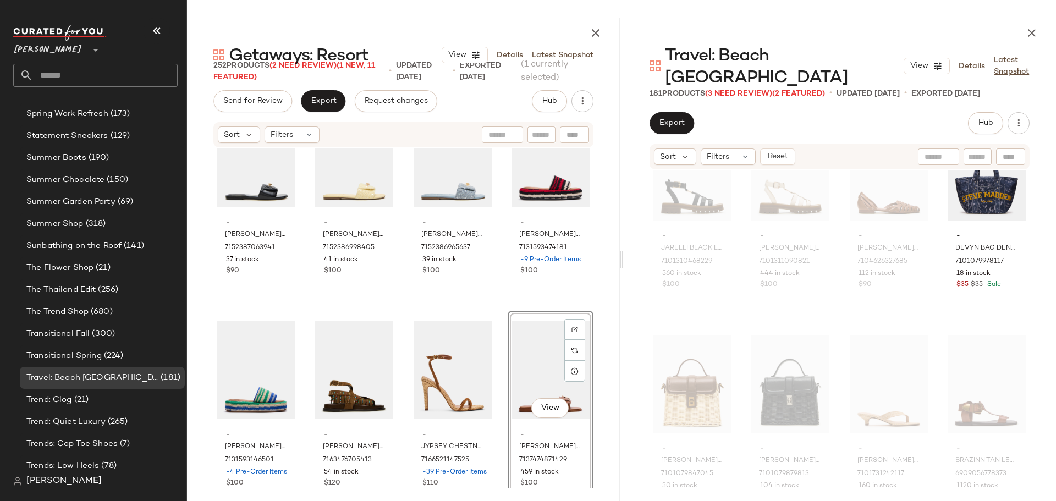
click at [538, 139] on input "text" at bounding box center [541, 135] width 19 height 12
type input "***"
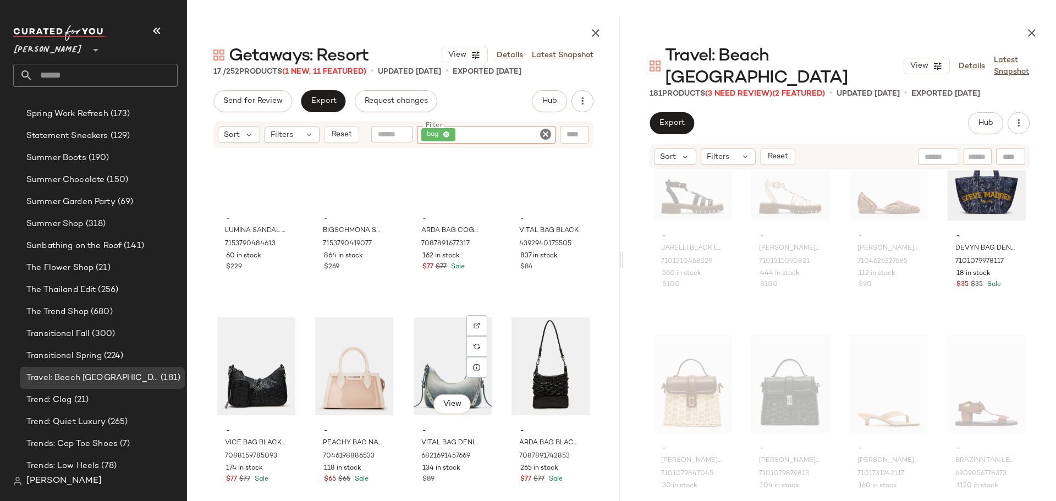
scroll to position [0, 0]
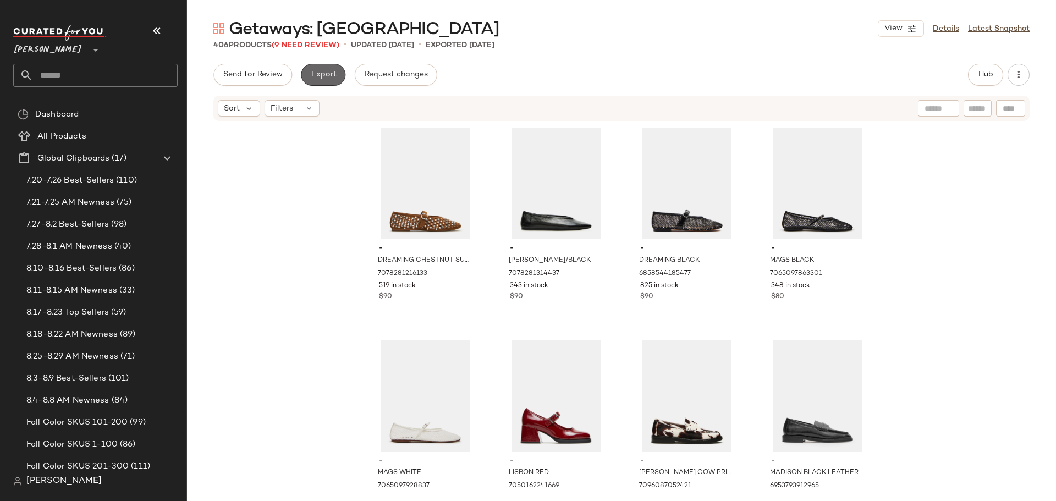
click at [316, 78] on span "Export" at bounding box center [323, 74] width 26 height 9
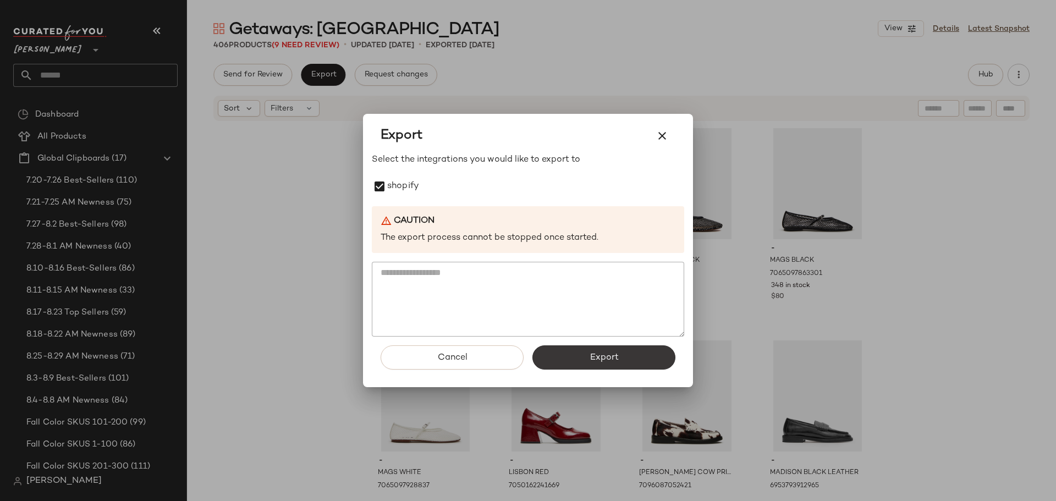
click at [618, 361] on span "Export" at bounding box center [603, 358] width 29 height 10
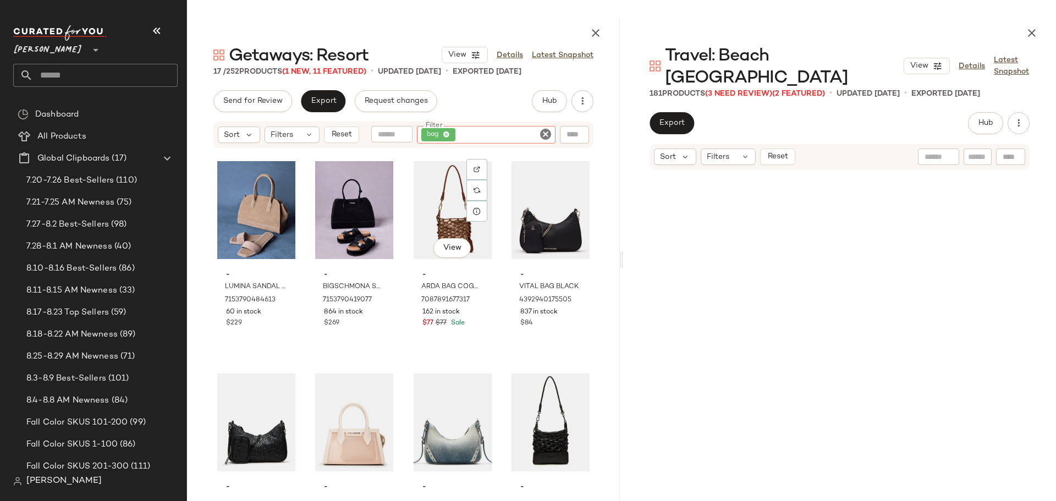
scroll to position [3255, 0]
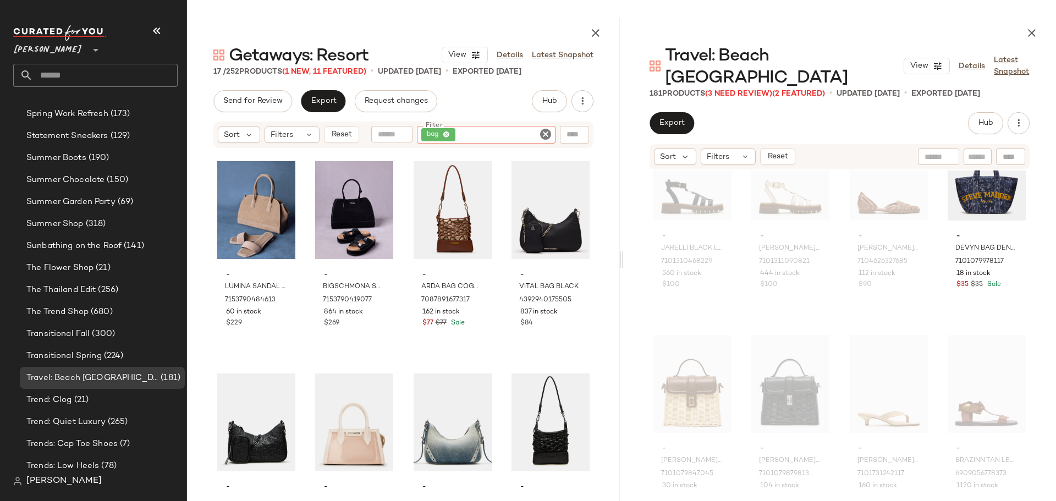
click at [546, 132] on icon "Clear Filter" at bounding box center [545, 134] width 13 height 13
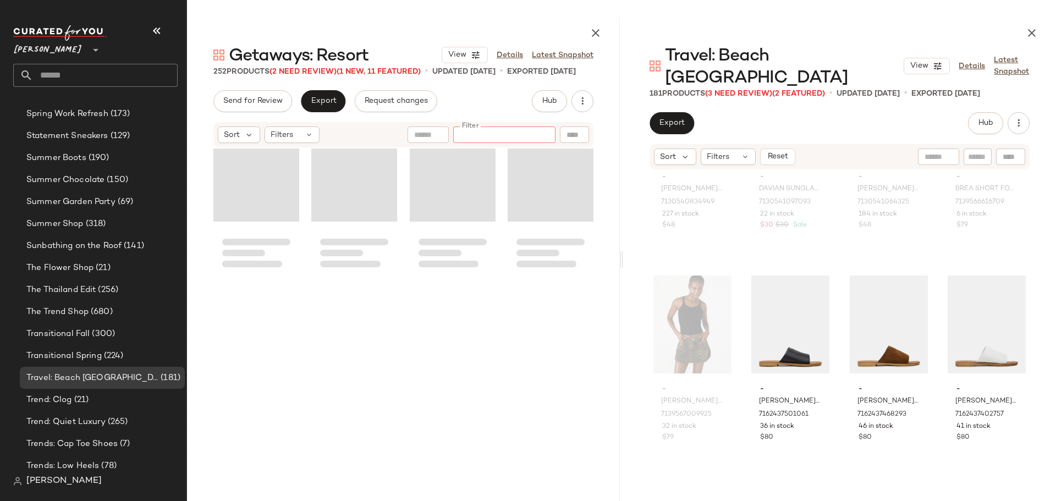
scroll to position [13043, 0]
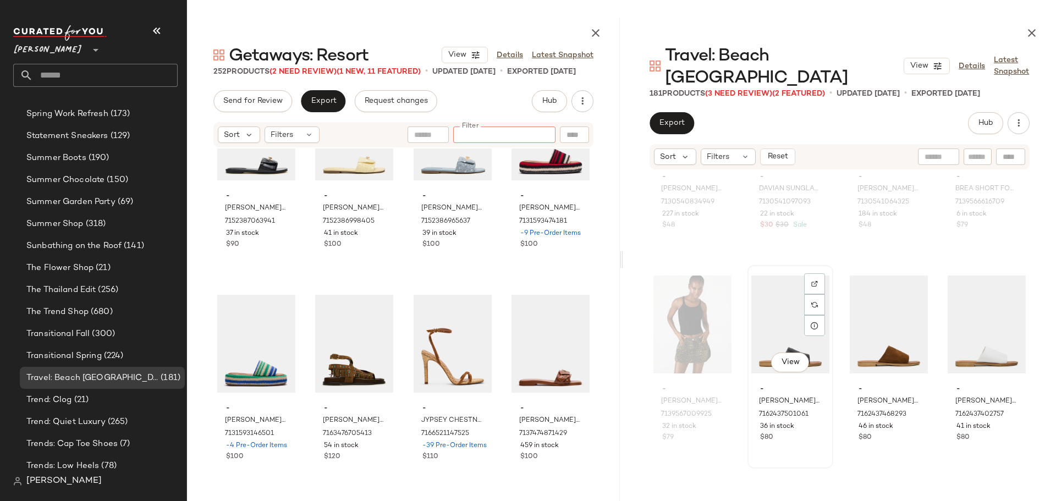
click at [782, 305] on div "View" at bounding box center [791, 324] width 78 height 111
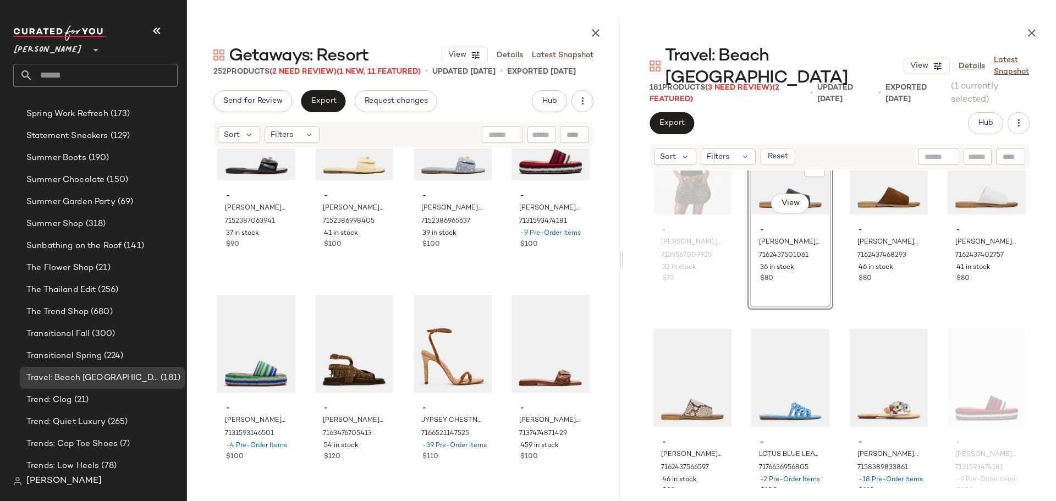
scroll to position [8152, 0]
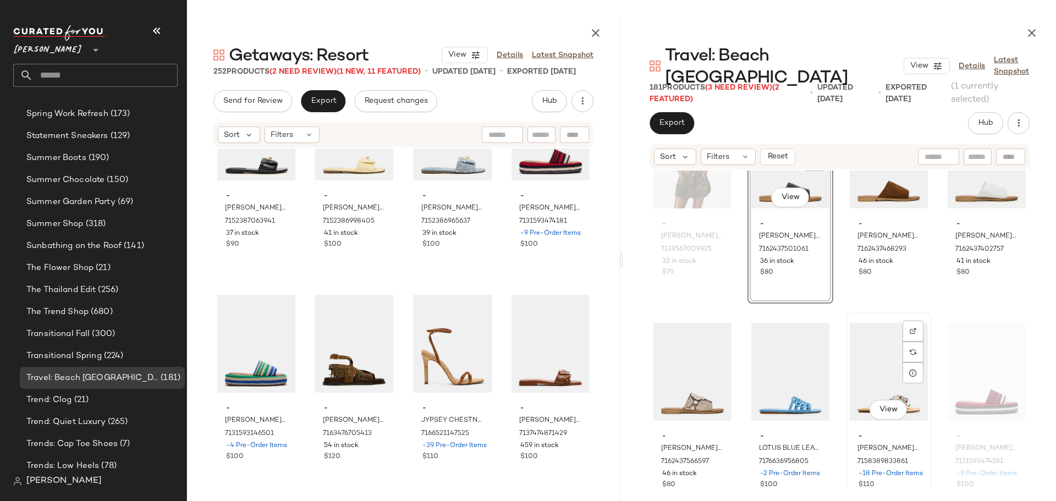
click at [850, 338] on div "View" at bounding box center [889, 371] width 78 height 111
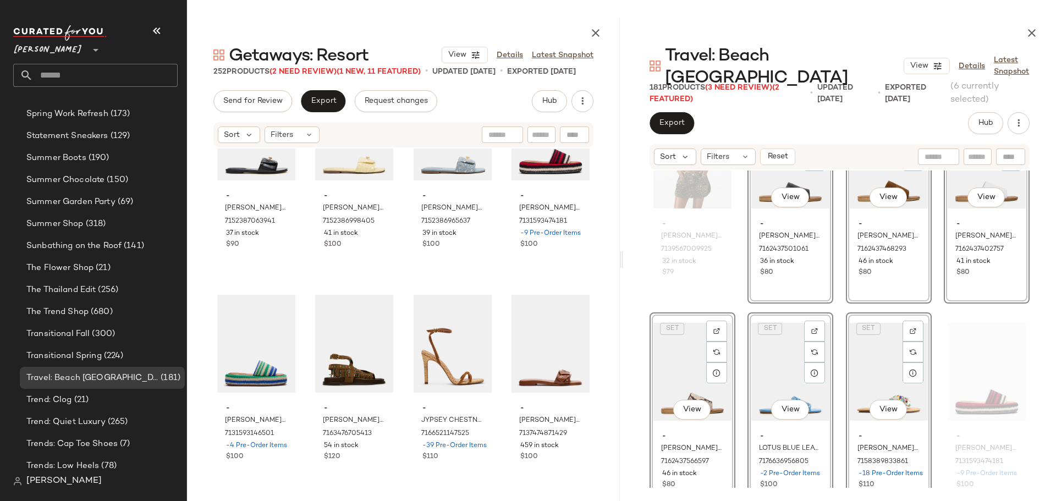
click at [734, 271] on div "- [PERSON_NAME] SKIRT HOT SPOTS PRINT 7139567009925 32 in stock $79" at bounding box center [693, 201] width 84 height 201
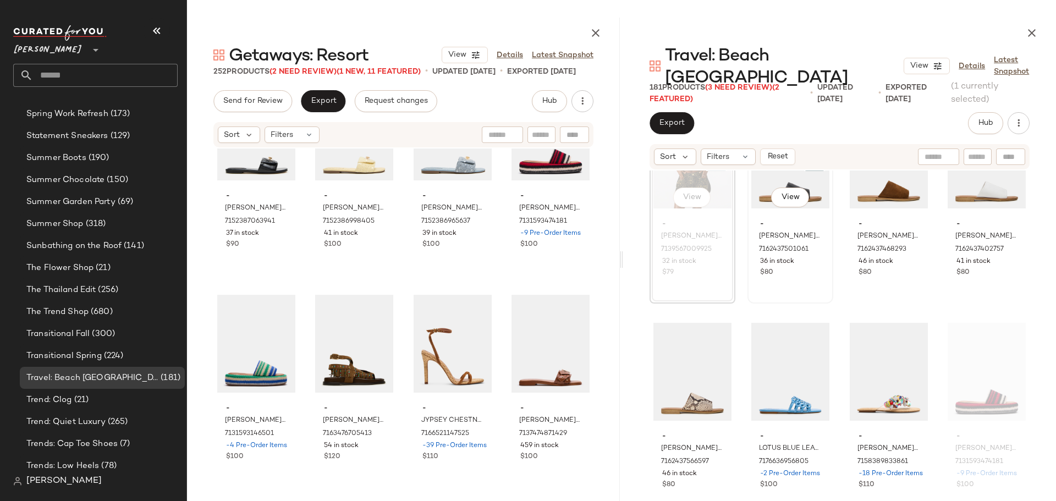
scroll to position [12531, 0]
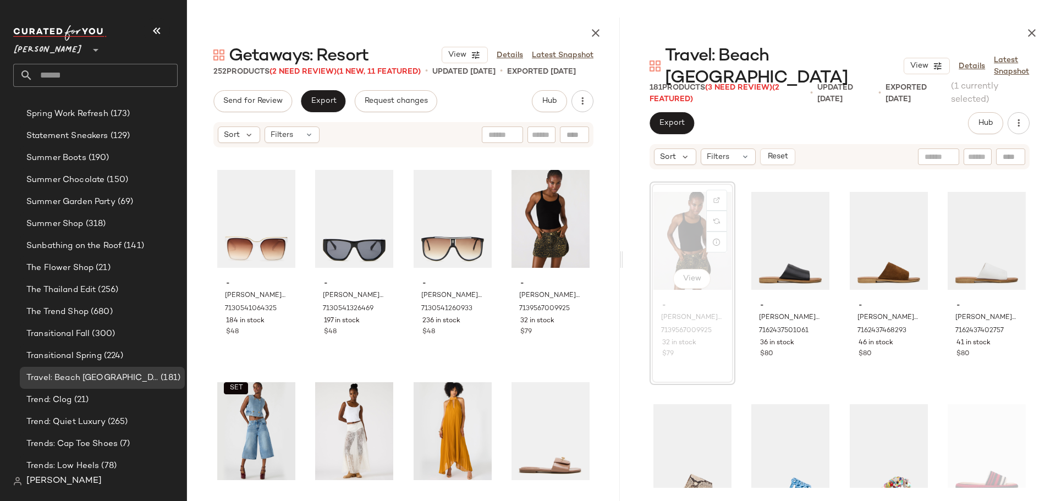
click at [741, 345] on div "View - [PERSON_NAME] SKIRT HOT SPOTS PRINT 7139567009925 32 in stock $79 - [PER…" at bounding box center [839, 329] width 433 height 317
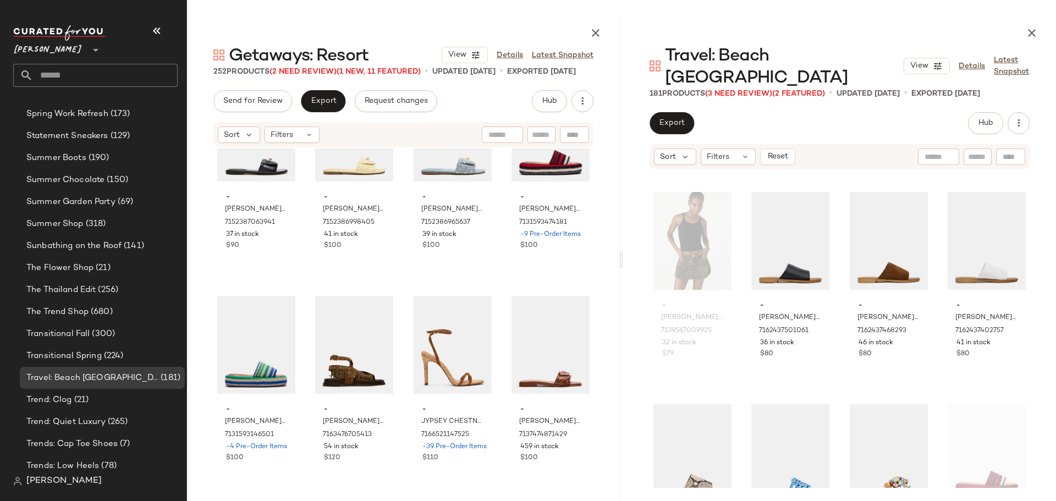
scroll to position [13043, 0]
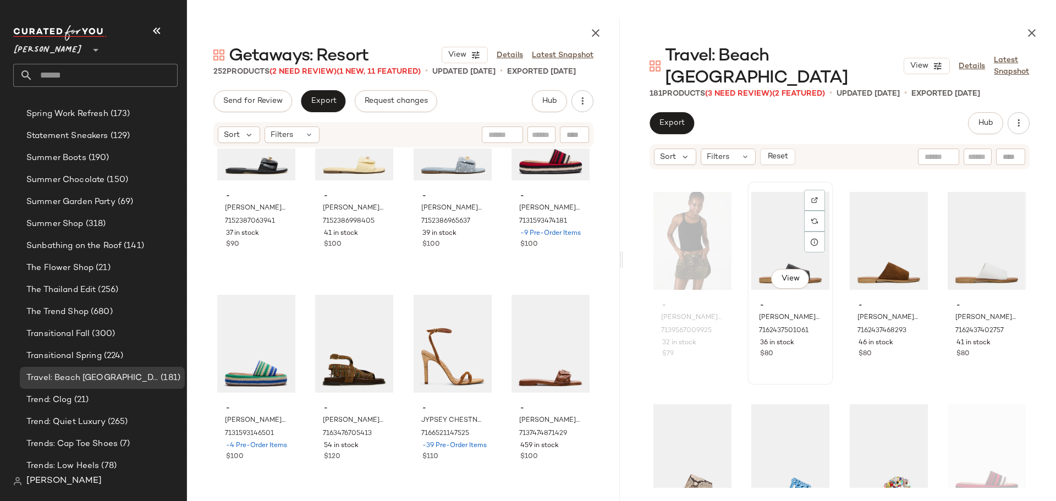
click at [766, 222] on div "View" at bounding box center [791, 240] width 78 height 111
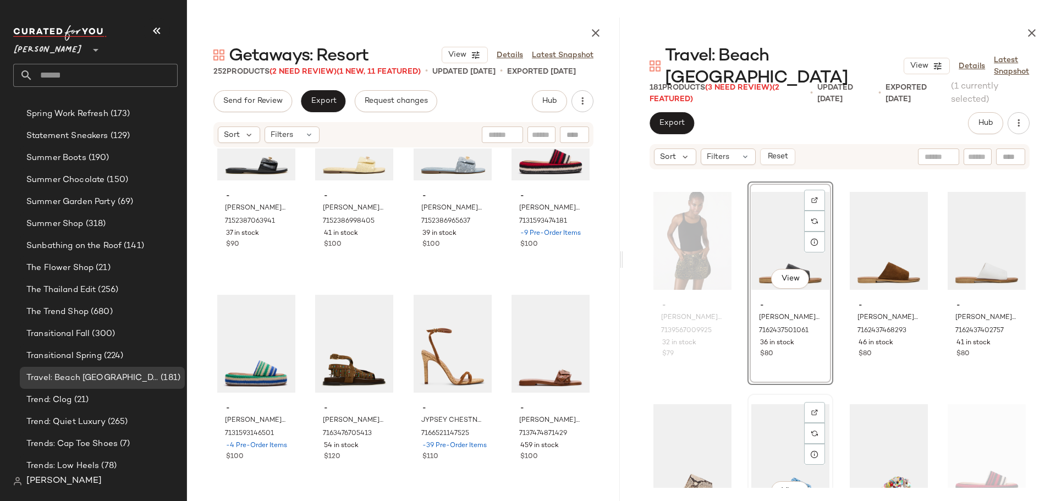
click at [779, 420] on div "View" at bounding box center [791, 453] width 78 height 111
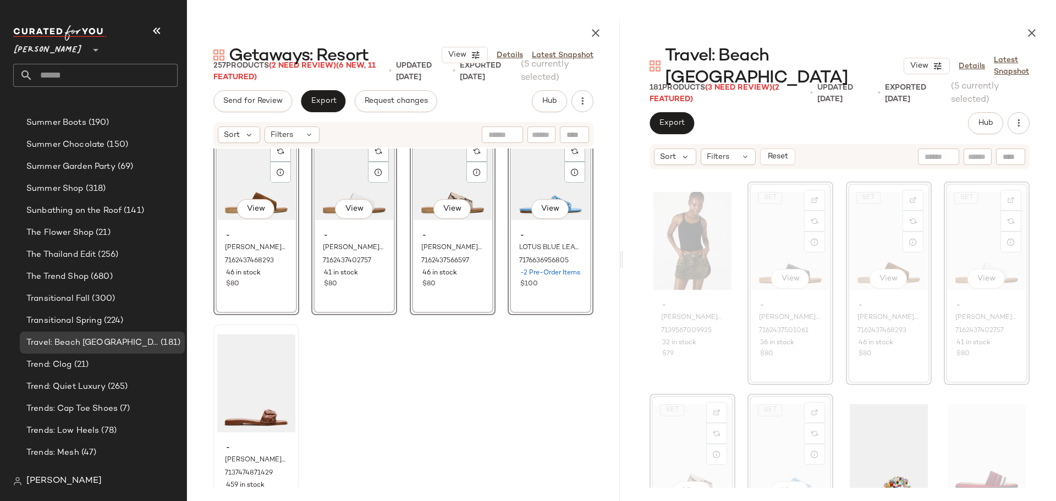
scroll to position [13468, 0]
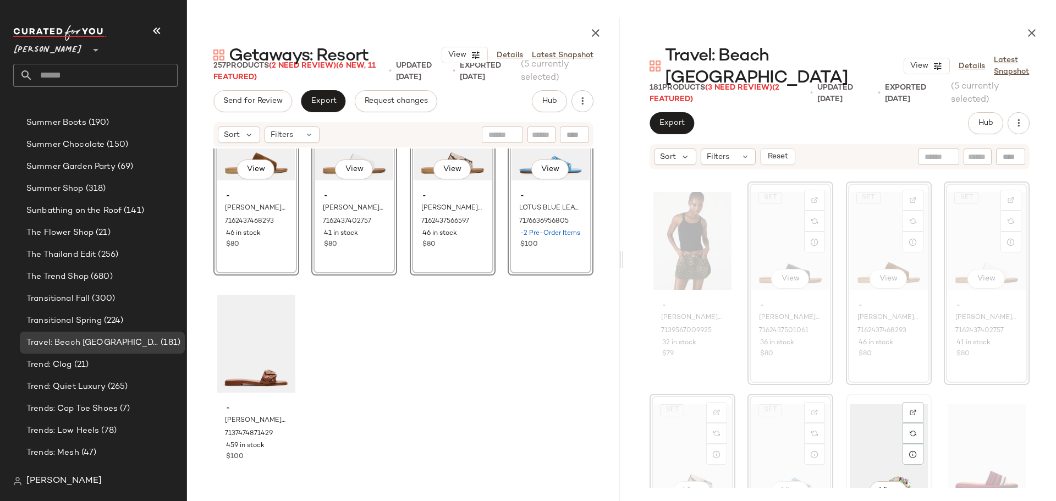
click at [874, 407] on div "View" at bounding box center [889, 453] width 78 height 111
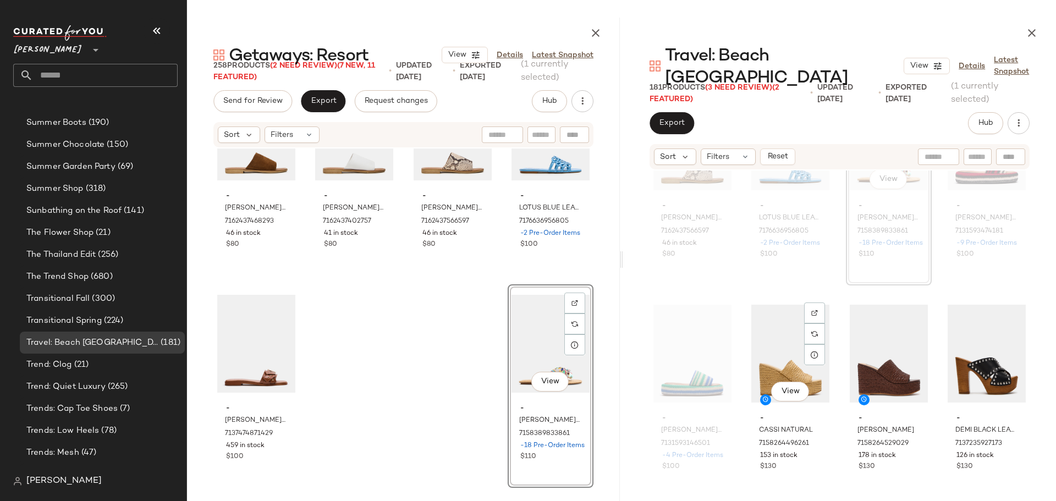
scroll to position [8401, 0]
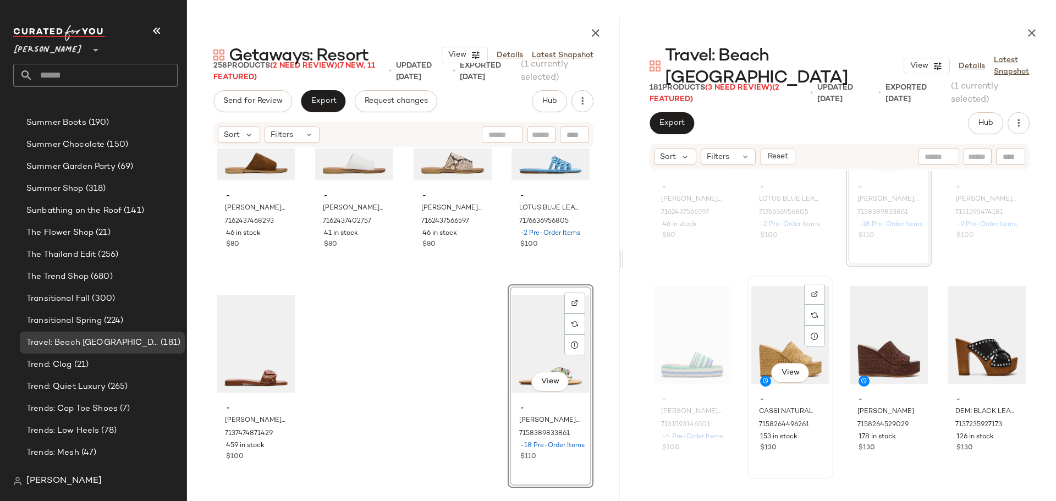
click at [770, 295] on div "View" at bounding box center [791, 335] width 78 height 111
click at [970, 309] on div "View" at bounding box center [987, 335] width 78 height 111
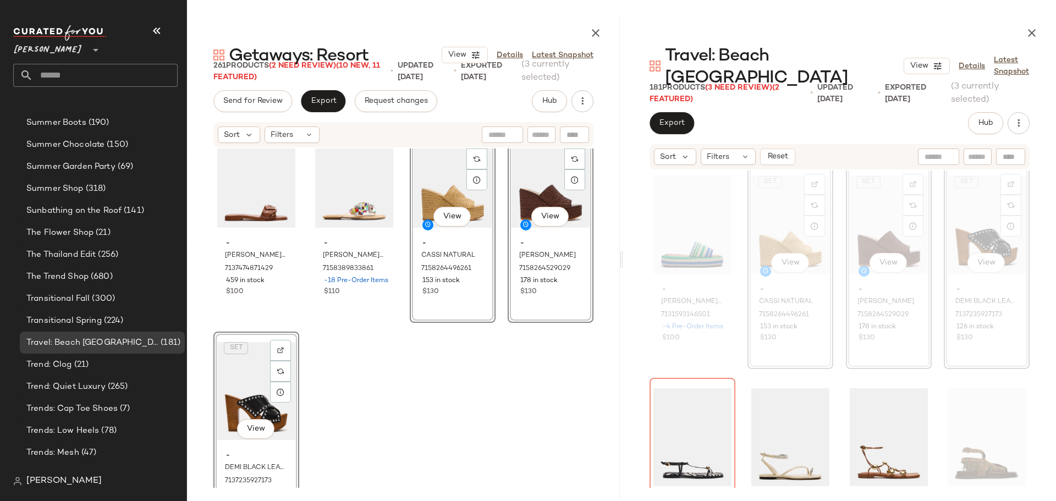
scroll to position [13680, 0]
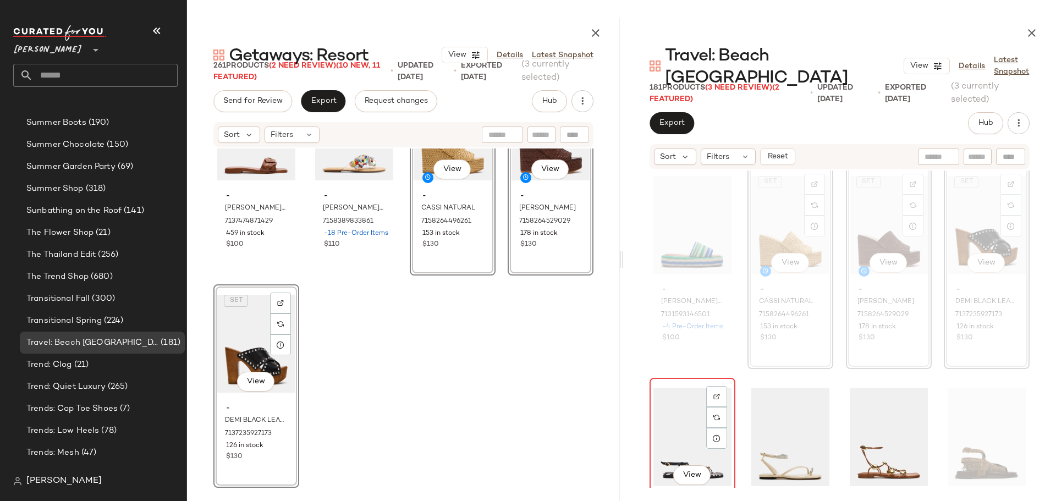
click at [669, 392] on div "View" at bounding box center [693, 437] width 78 height 111
click at [869, 402] on div "View" at bounding box center [889, 437] width 78 height 111
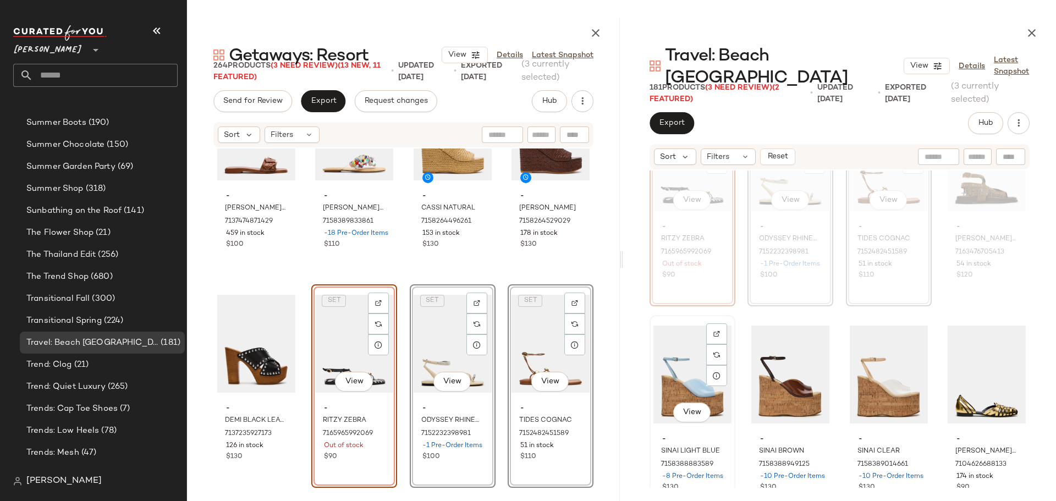
click at [689, 364] on div "View" at bounding box center [693, 374] width 78 height 111
click at [954, 341] on div "View" at bounding box center [987, 374] width 78 height 111
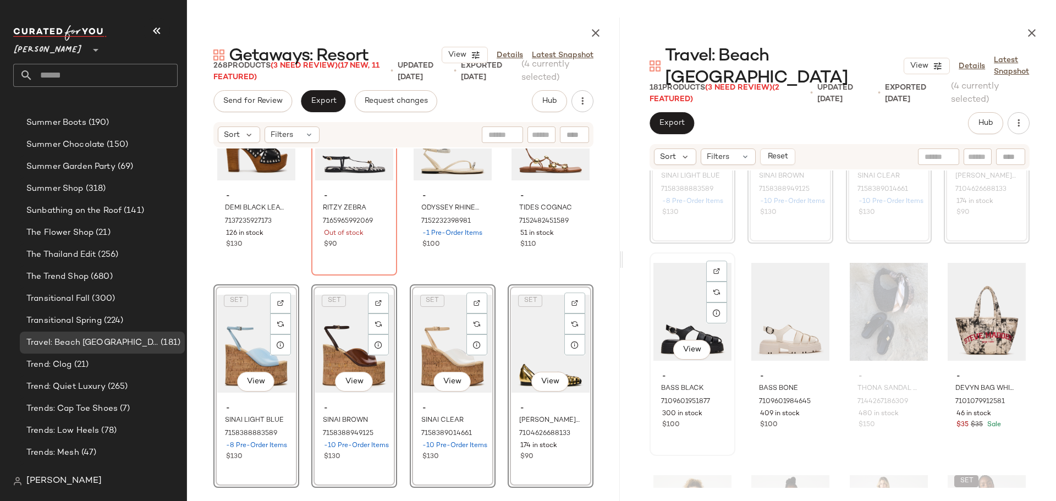
click at [686, 290] on div "View" at bounding box center [693, 311] width 78 height 111
click at [770, 298] on div "View" at bounding box center [791, 311] width 78 height 111
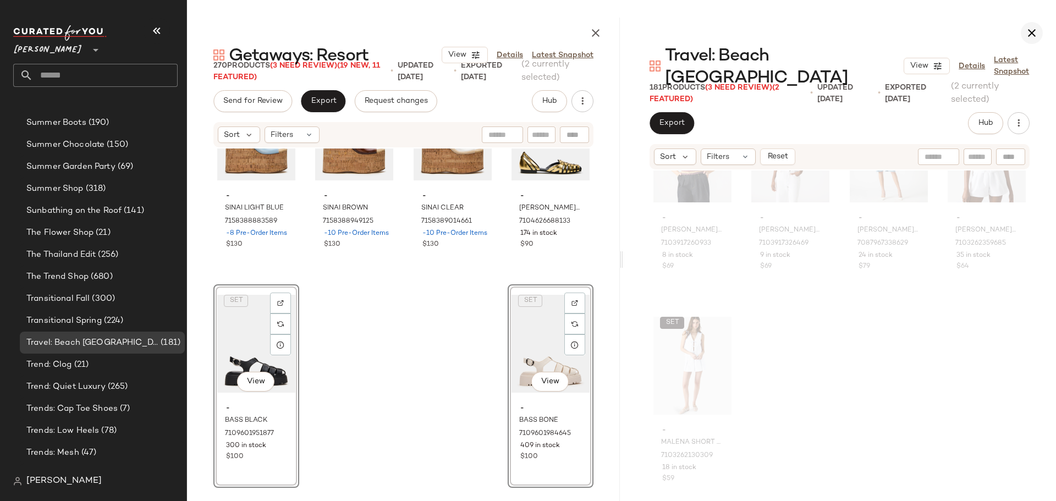
click at [1031, 34] on icon "button" at bounding box center [1032, 32] width 13 height 13
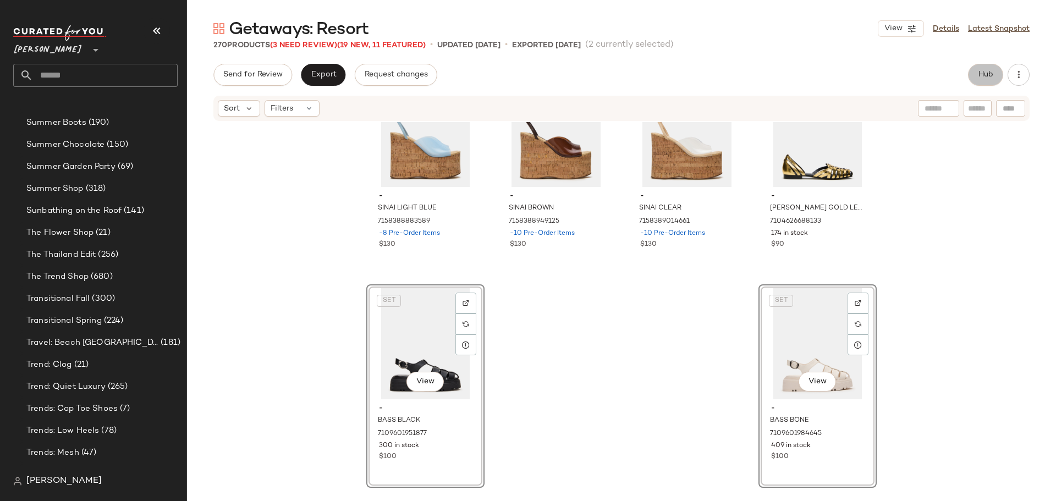
click at [976, 77] on button "Hub" at bounding box center [985, 75] width 35 height 22
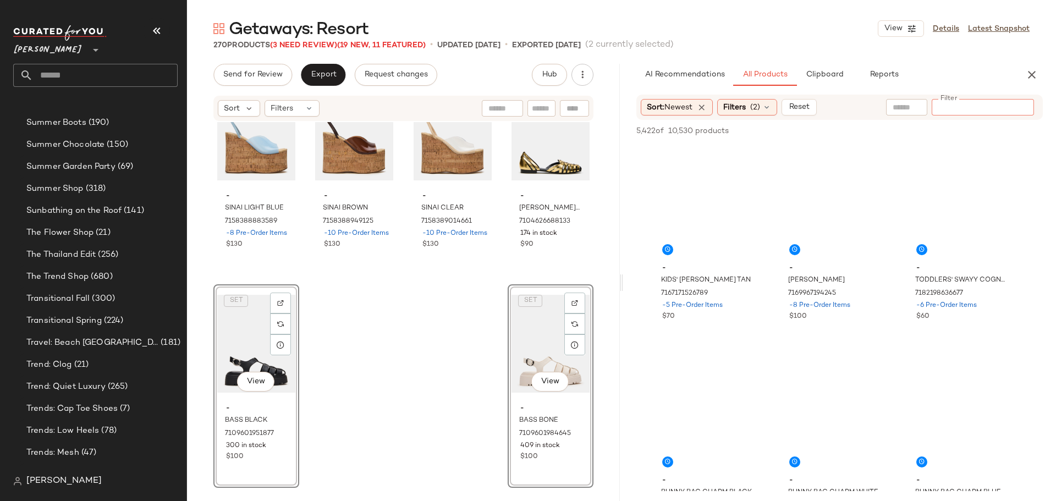
click at [1013, 107] on input "Filter" at bounding box center [983, 108] width 94 height 12
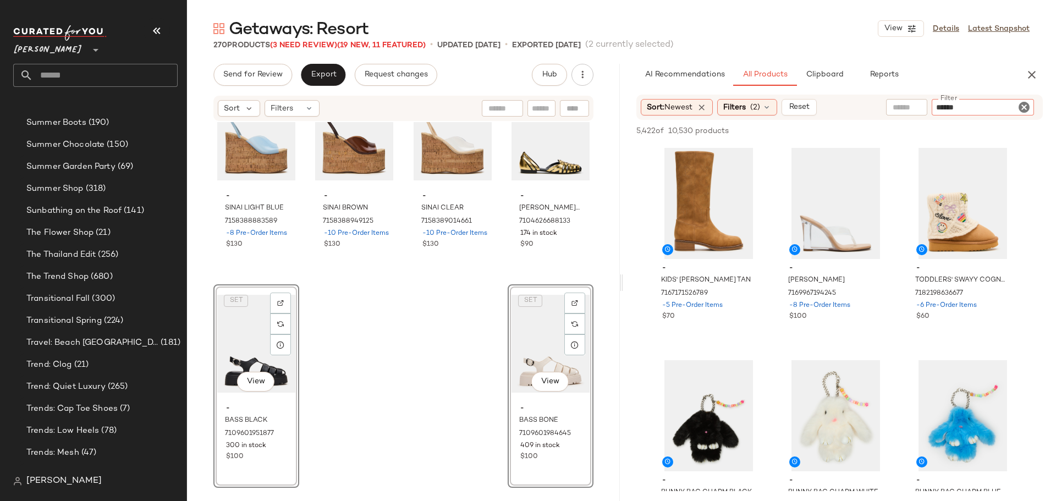
type input "*******"
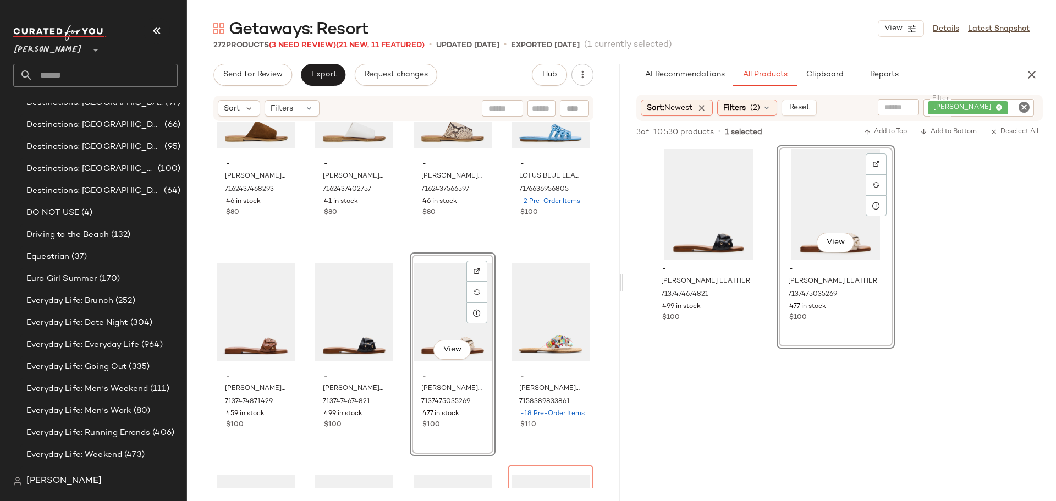
click at [544, 108] on input "text" at bounding box center [541, 109] width 19 height 12
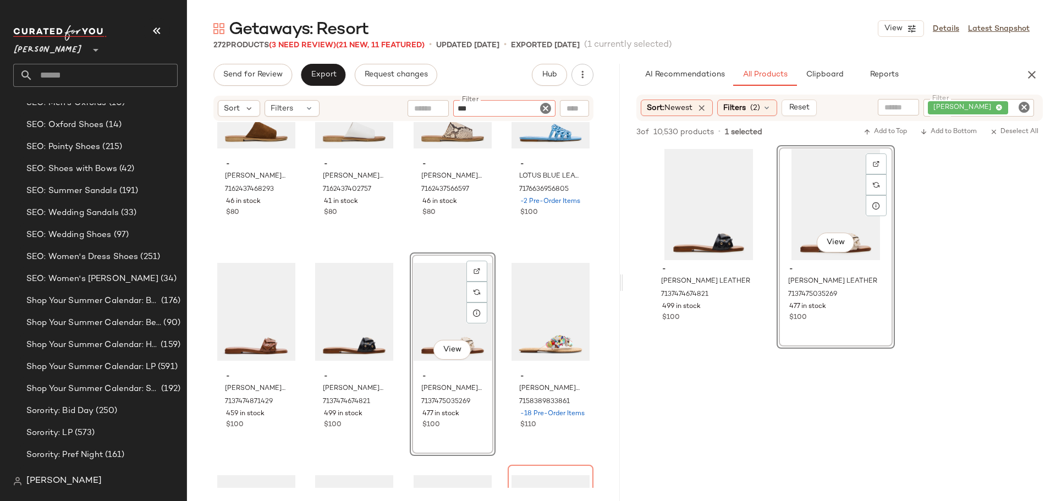
scroll to position [6374, 0]
type input "*****"
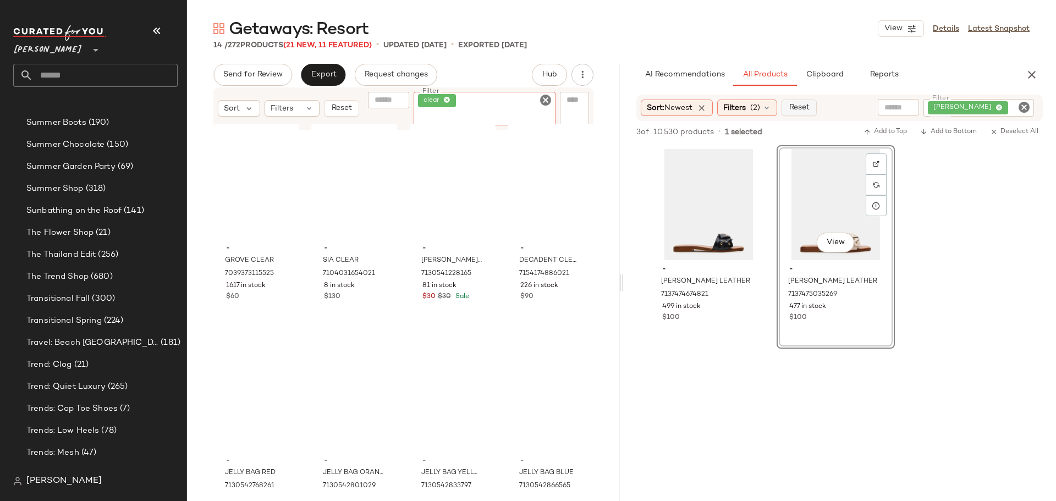
click at [803, 107] on span "Reset" at bounding box center [798, 107] width 21 height 9
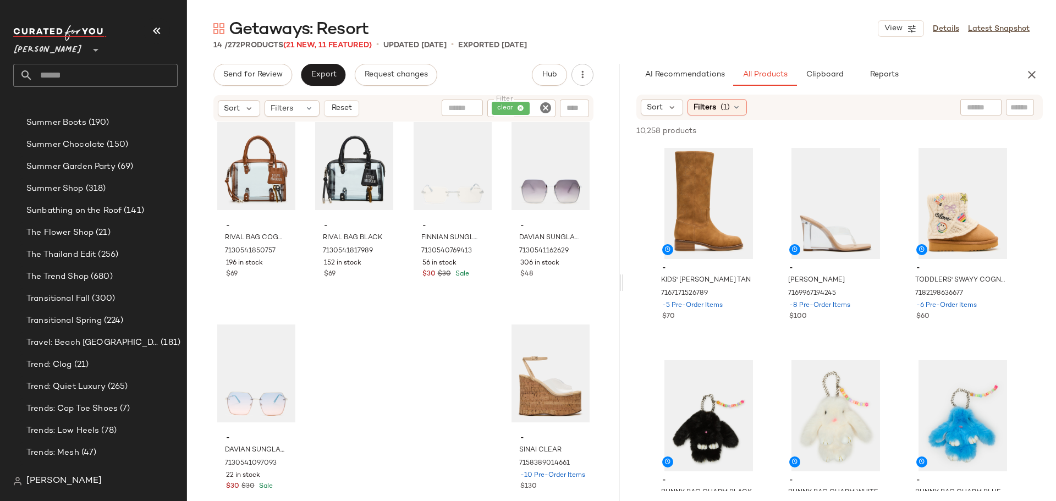
scroll to position [486, 0]
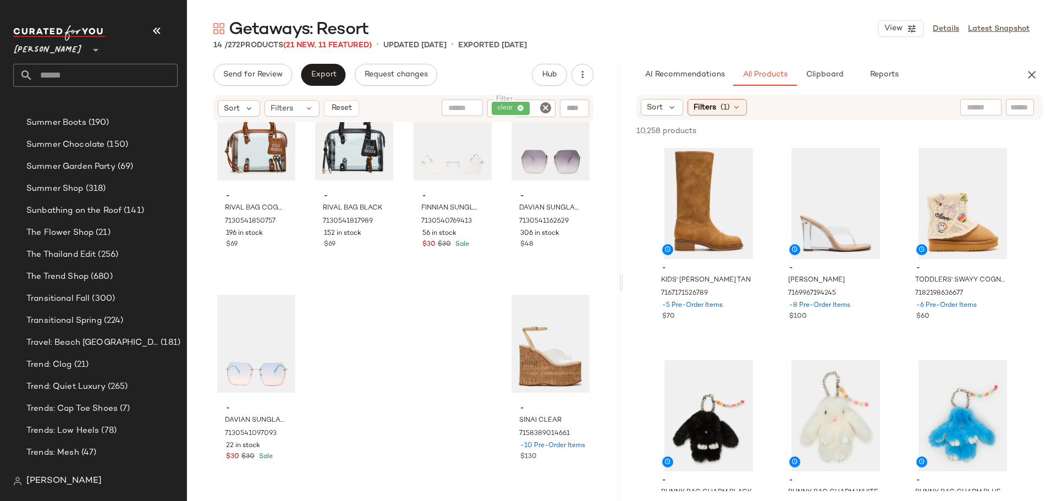
click at [546, 108] on icon "Clear Filter" at bounding box center [545, 107] width 13 height 13
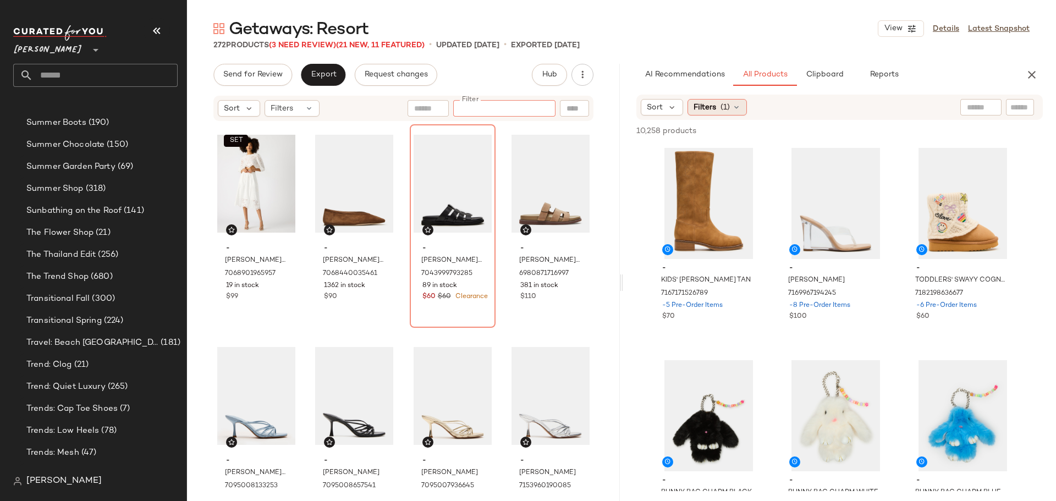
click at [739, 106] on icon at bounding box center [736, 107] width 9 height 9
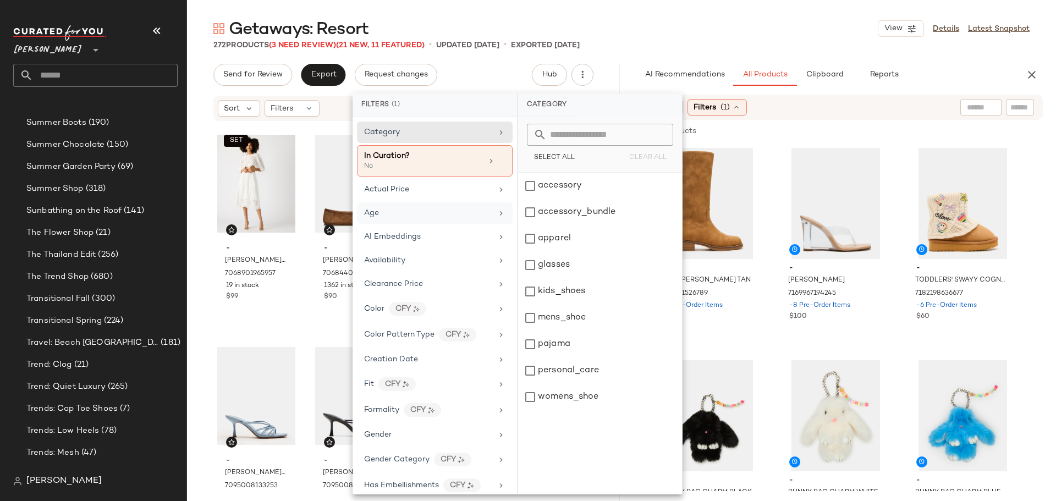
click at [489, 226] on div "Age" at bounding box center [435, 236] width 156 height 21
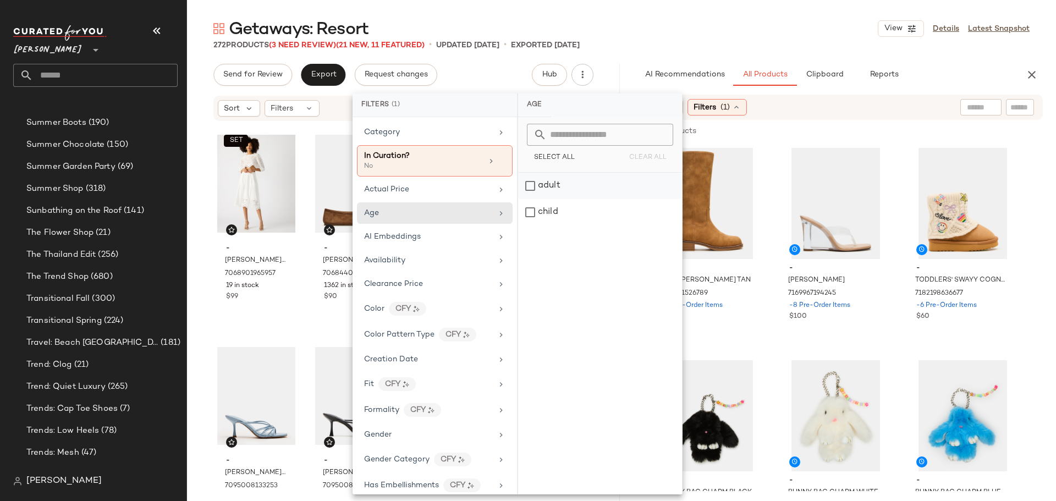
click at [525, 199] on div "adult" at bounding box center [600, 212] width 164 height 26
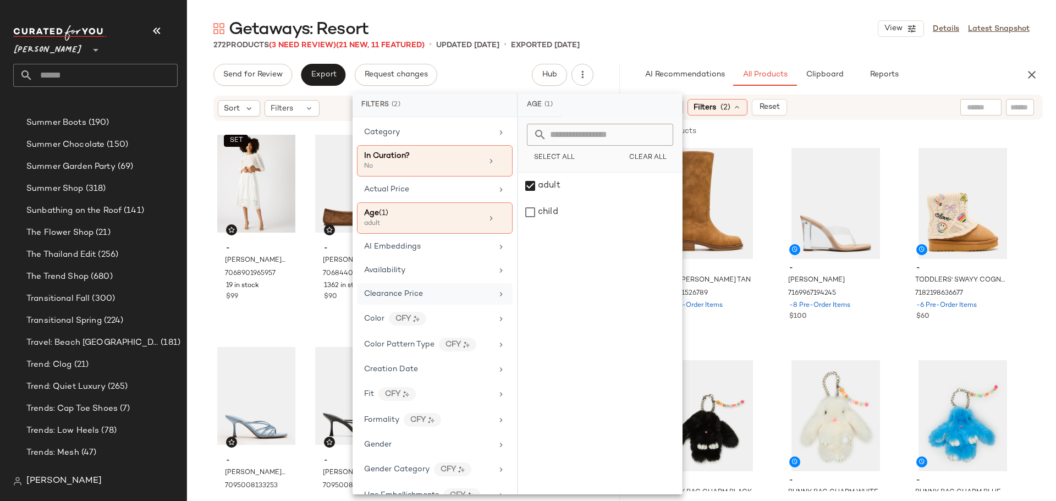
click at [443, 290] on div "Clearance Price" at bounding box center [428, 294] width 128 height 12
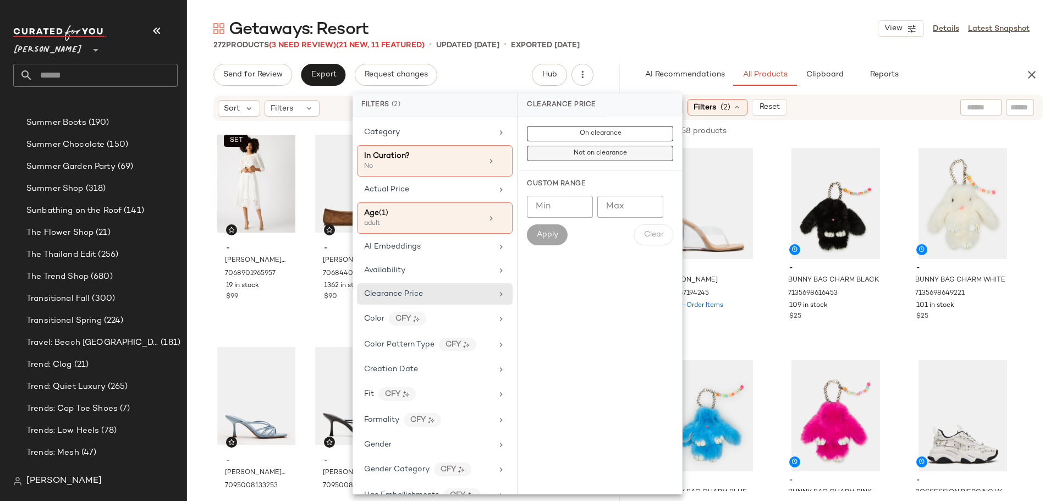
click at [595, 157] on span "Not on clearance" at bounding box center [600, 154] width 54 height 8
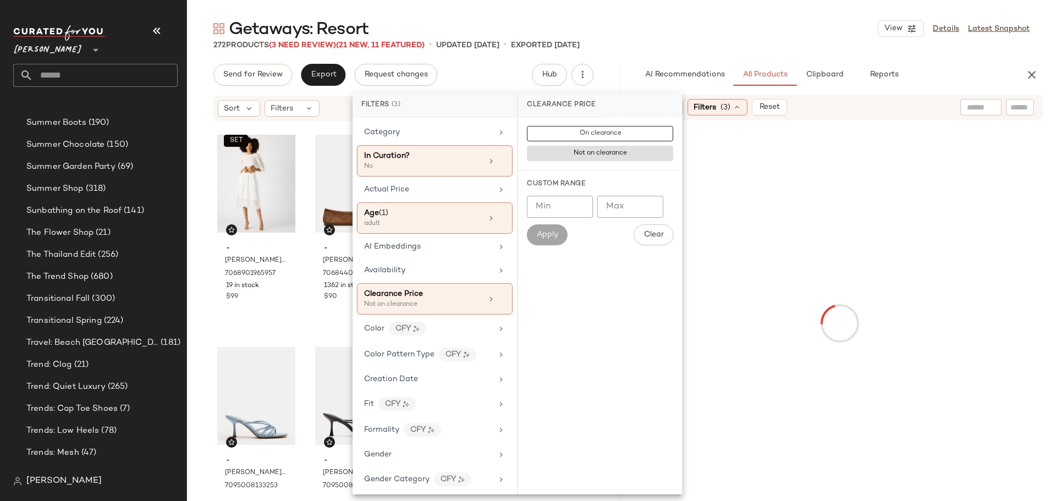
click at [773, 228] on div at bounding box center [840, 323] width 429 height 402
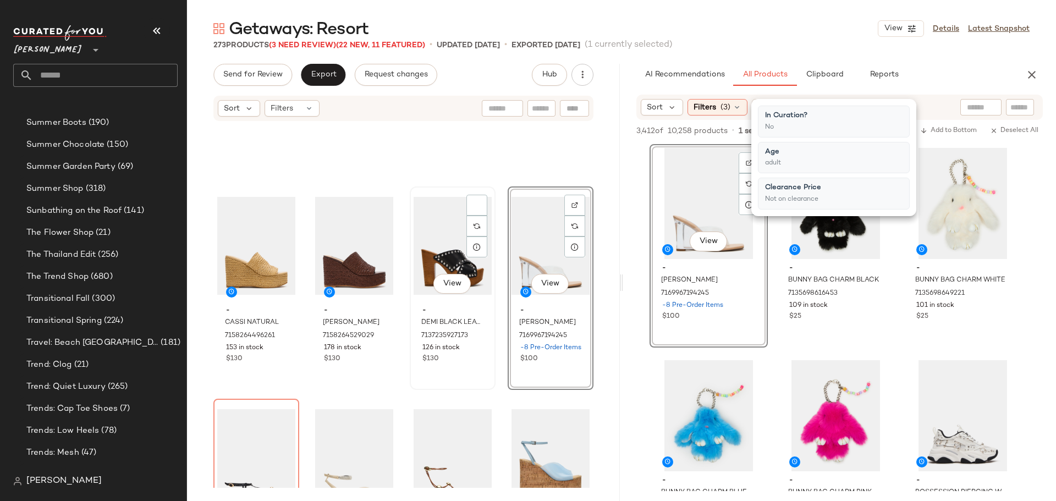
scroll to position [13749, 0]
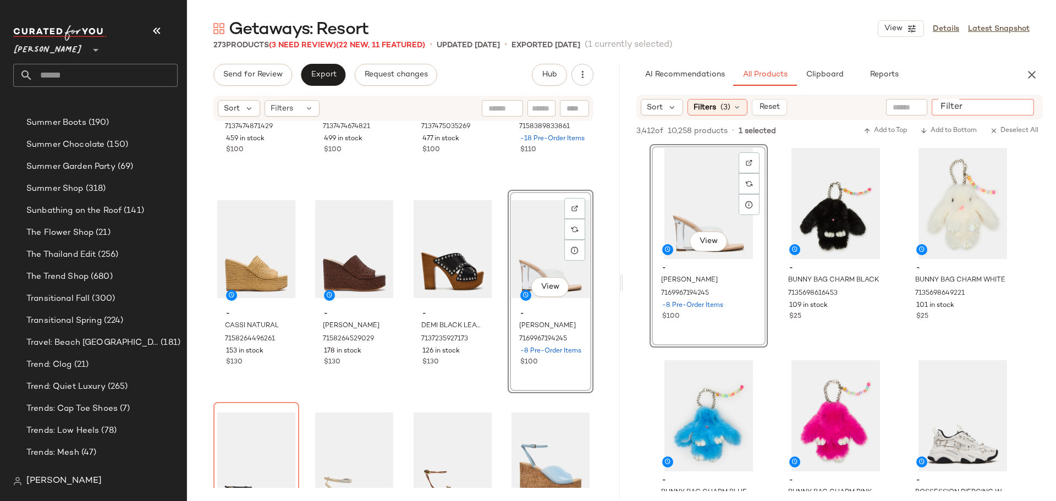
click at [1016, 109] on input "Filter" at bounding box center [983, 108] width 94 height 12
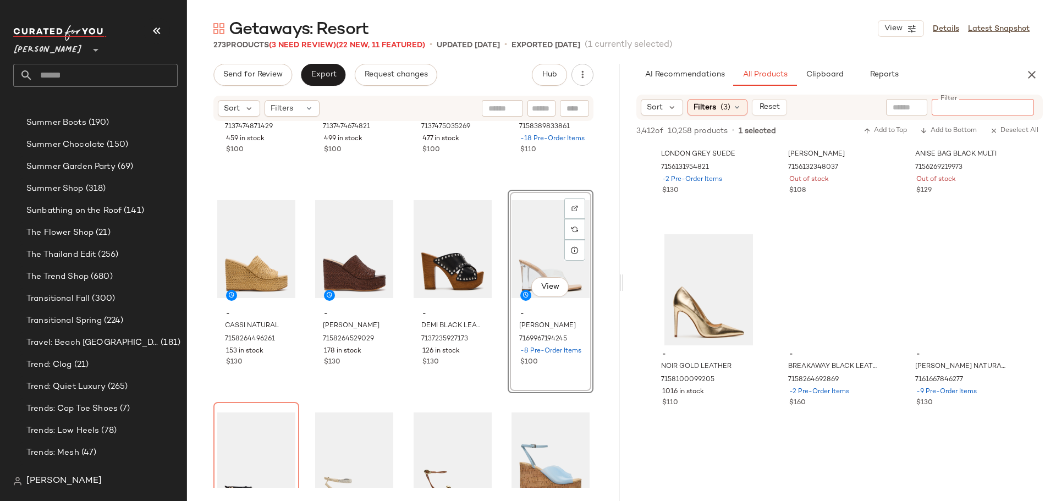
scroll to position [2476, 0]
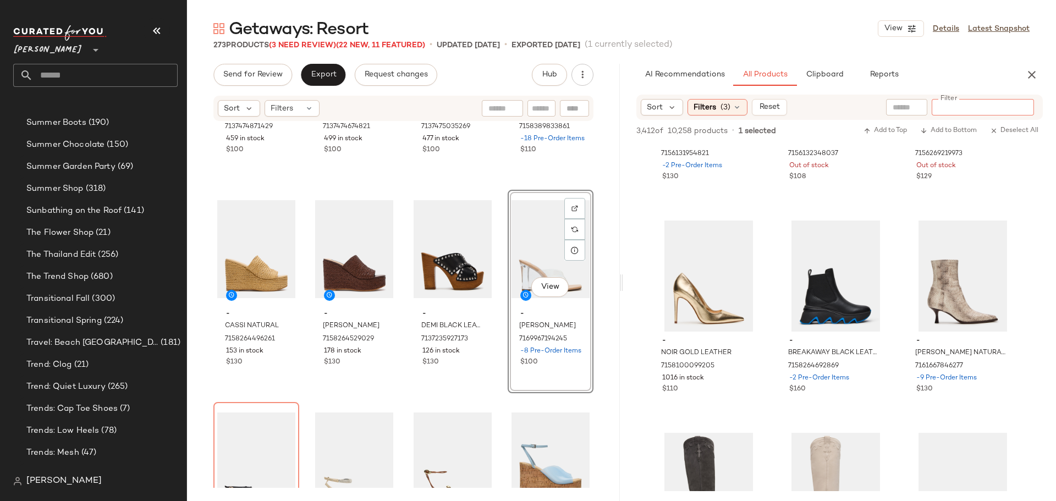
click at [976, 107] on input "Filter" at bounding box center [983, 108] width 94 height 12
type input "*****"
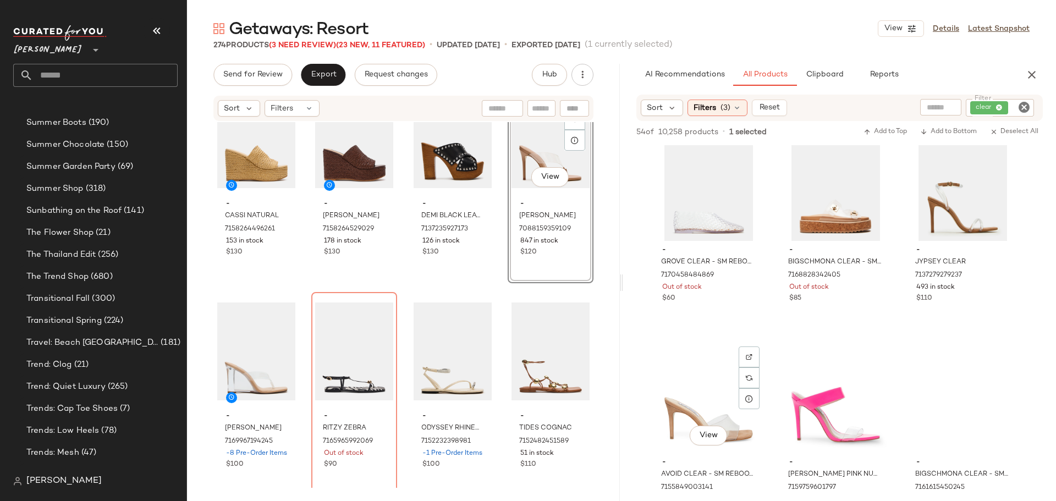
scroll to position [0, 0]
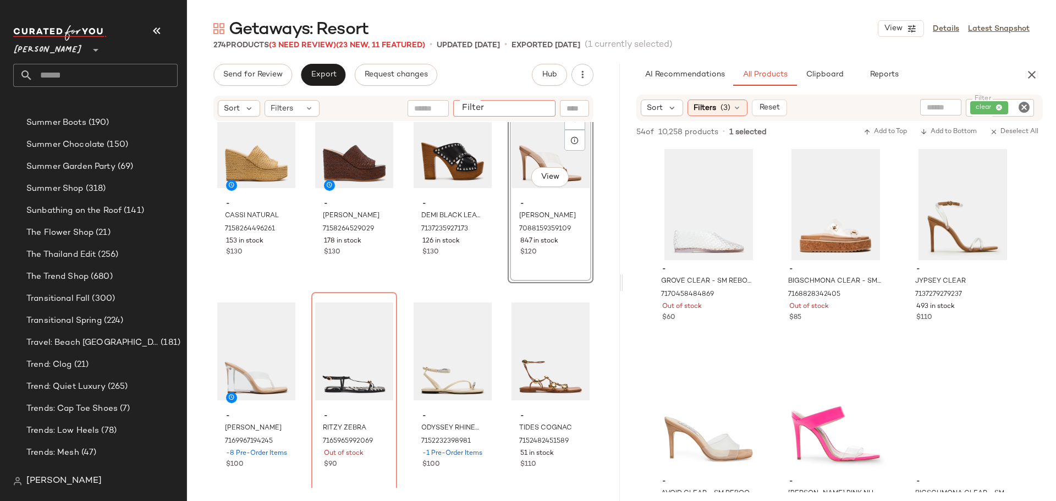
click at [534, 109] on input "Filter" at bounding box center [505, 109] width 94 height 12
type input "******"
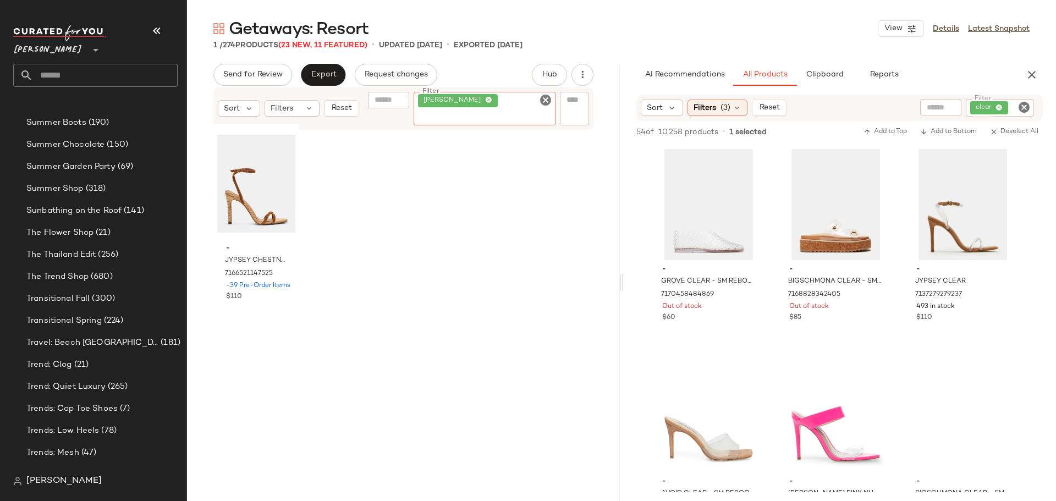
click at [547, 100] on icon "Clear Filter" at bounding box center [545, 100] width 13 height 13
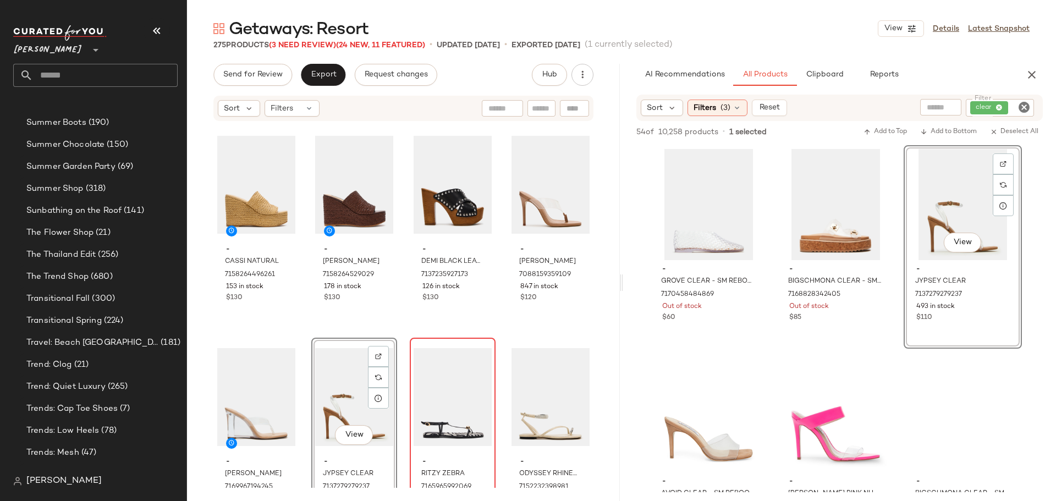
scroll to position [13796, 0]
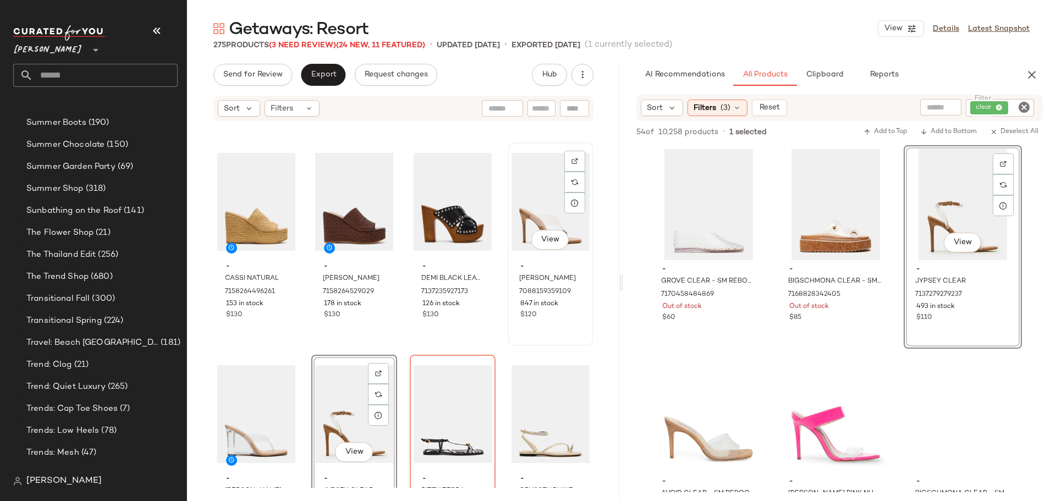
click at [512, 213] on div "View" at bounding box center [551, 201] width 78 height 111
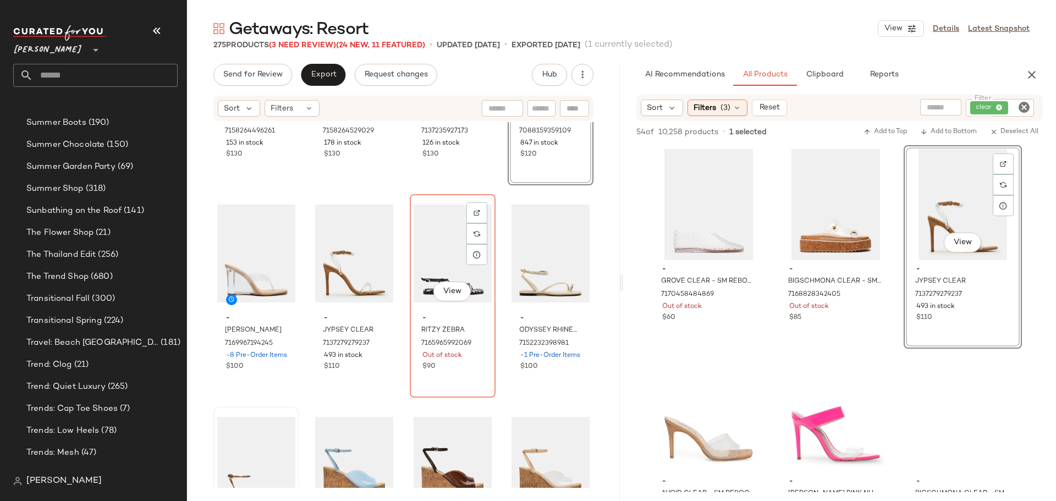
scroll to position [14016, 0]
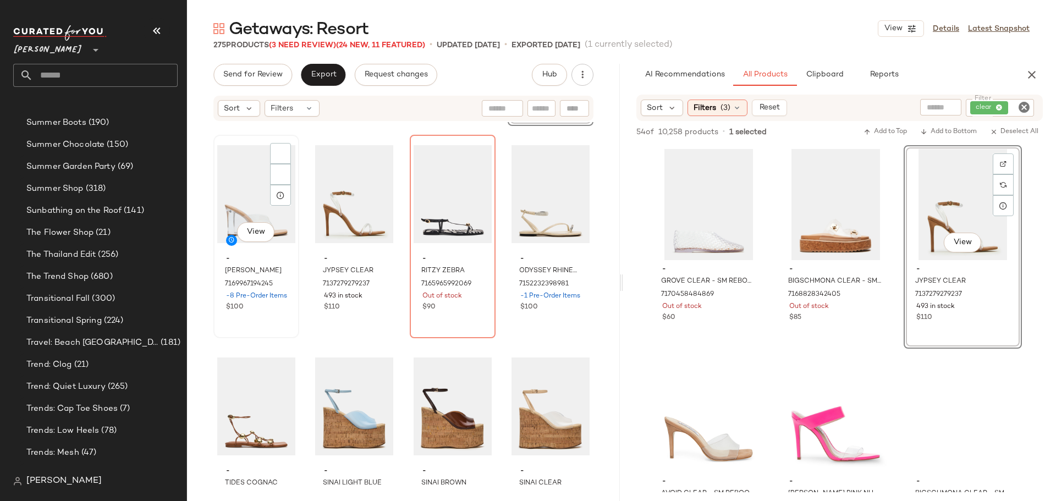
click at [266, 325] on div "View - KATRINE CLEAR 7169967194245 -8 Pre-Order Items $100" at bounding box center [257, 236] width 84 height 201
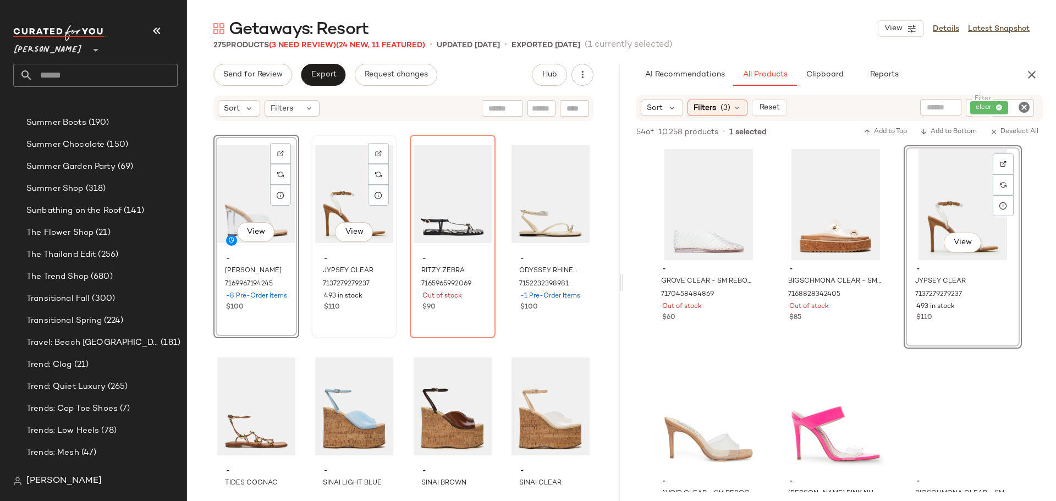
click at [357, 319] on div "View - JYPSEY CLEAR 7137279279237 493 in stock $110" at bounding box center [355, 236] width 84 height 201
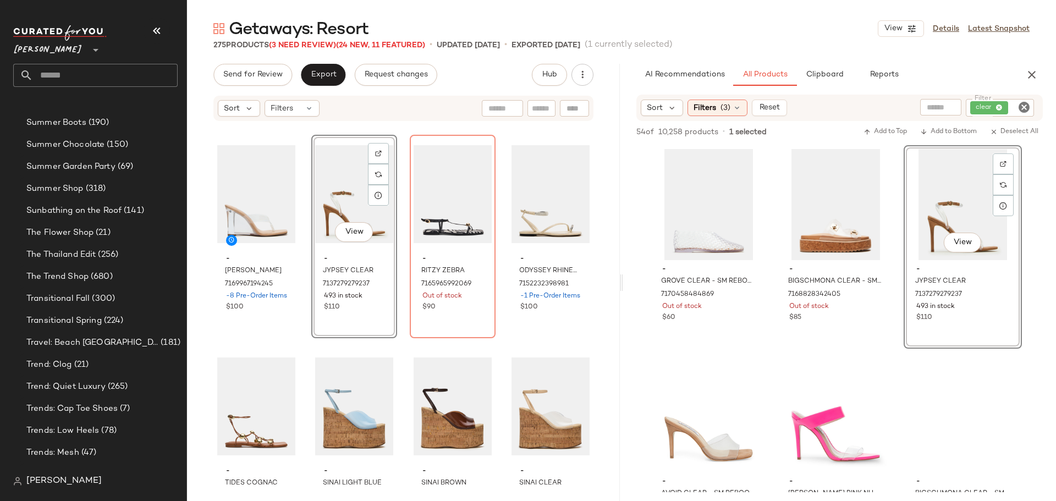
scroll to position [13851, 0]
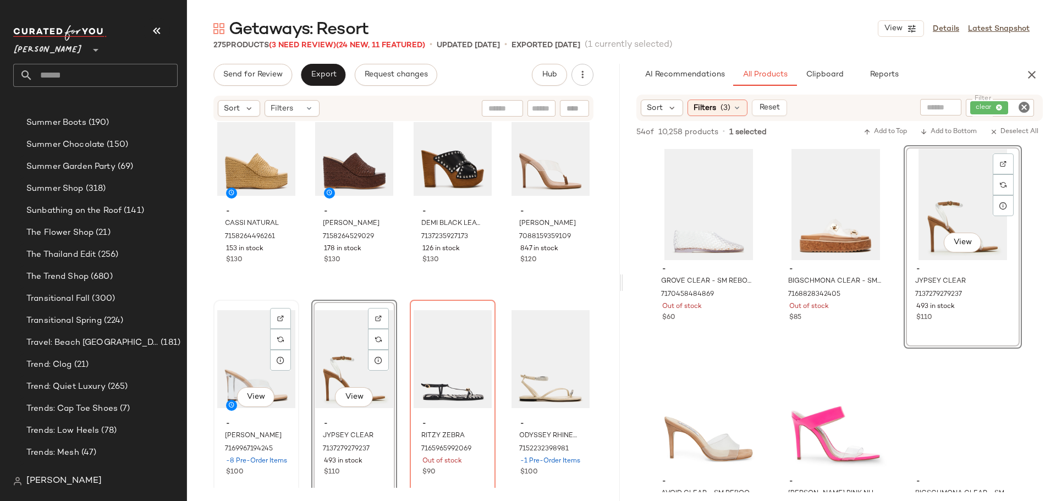
click at [285, 460] on span "-8 Pre-Order Items" at bounding box center [256, 462] width 61 height 10
click at [557, 270] on div "View - SABINE CLEAR 7088159359109 847 in stock $120" at bounding box center [551, 189] width 84 height 201
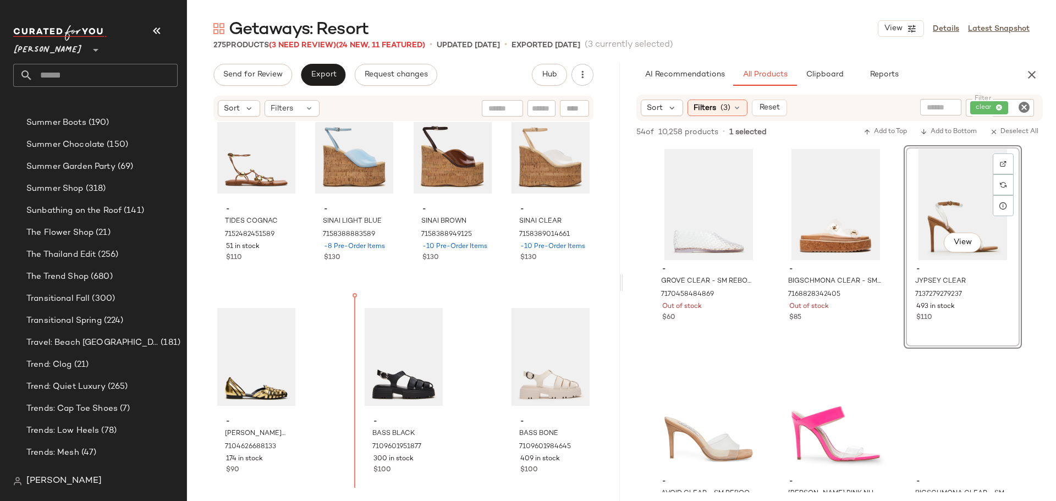
scroll to position [14291, 0]
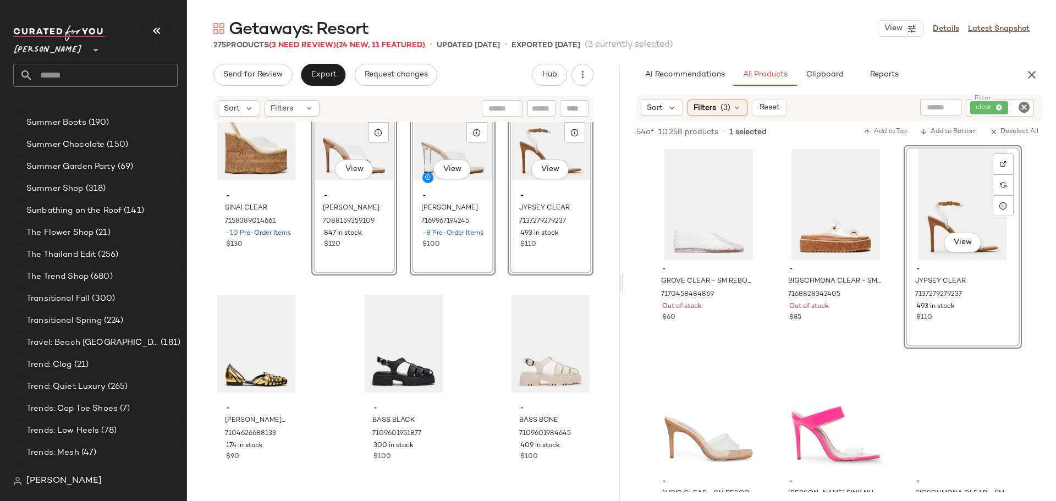
click at [332, 397] on div "- SINAI CLEAR 7158389014661 -10 Pre-Order Items $130 SET View - SABINE CLEAR 70…" at bounding box center [403, 305] width 433 height 366
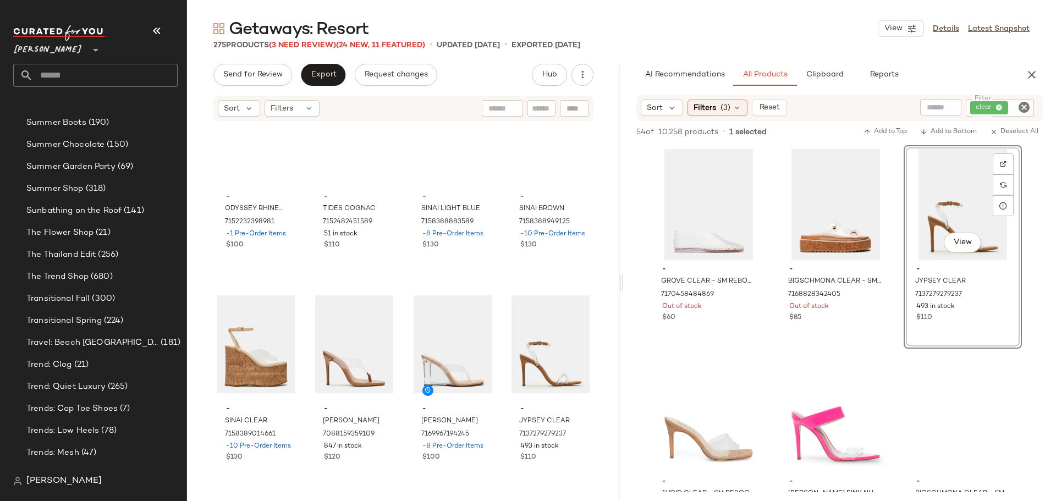
scroll to position [14071, 0]
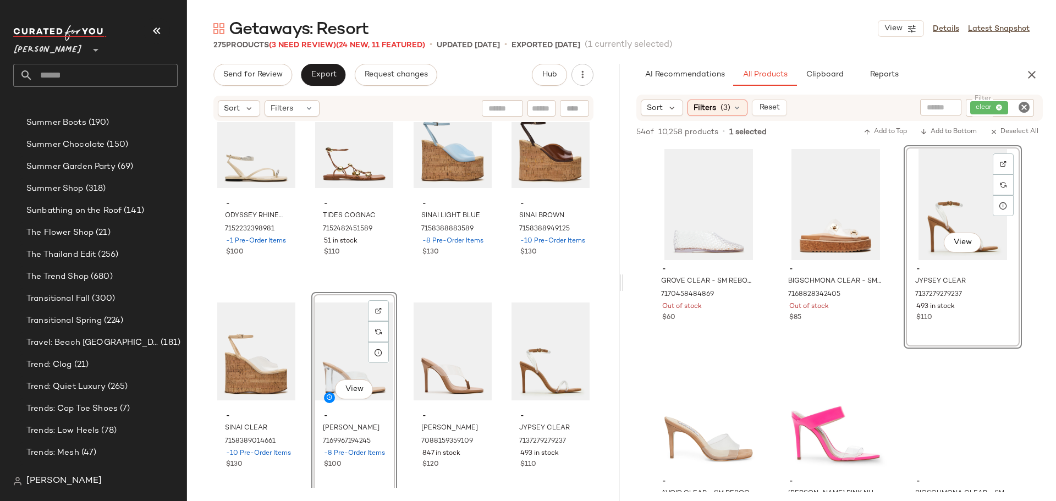
click at [396, 380] on div "- ODYSSEY RHINESTONES BONE CROCODILE 7152232398981 -1 Pre-Order Items $100 - TI…" at bounding box center [403, 305] width 433 height 366
click at [1021, 108] on icon "Clear Filter" at bounding box center [1024, 107] width 13 height 13
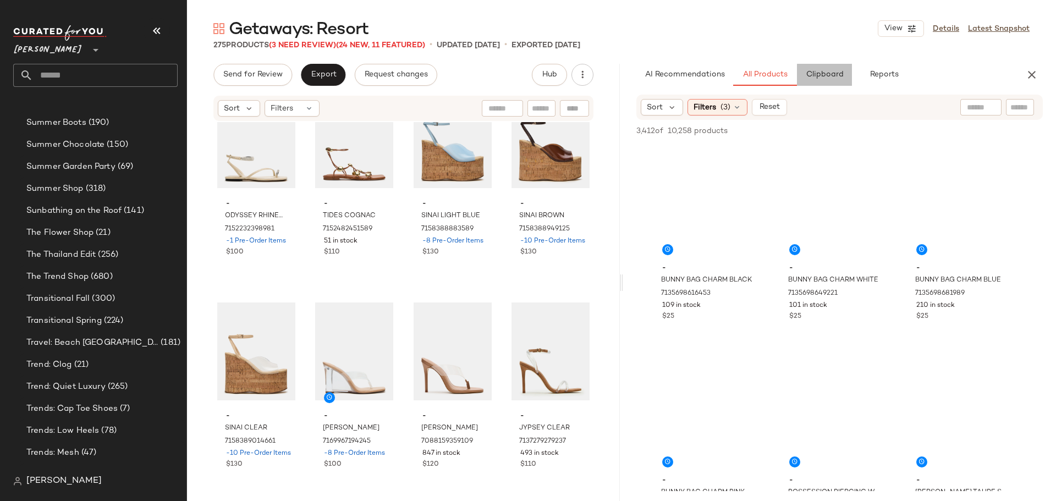
click at [822, 76] on span "Clipboard" at bounding box center [825, 74] width 38 height 9
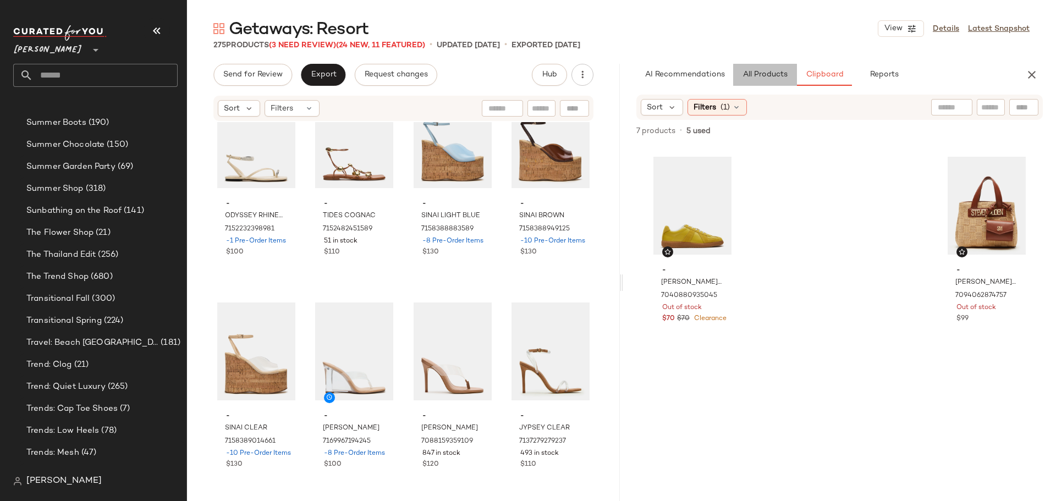
click at [778, 79] on span "All Products" at bounding box center [765, 74] width 45 height 9
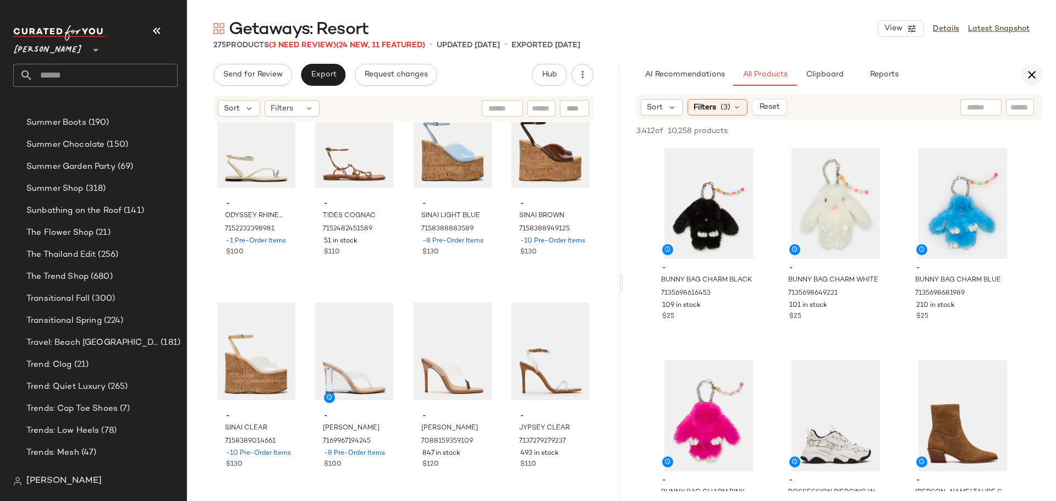
click at [1032, 74] on icon "button" at bounding box center [1032, 74] width 13 height 13
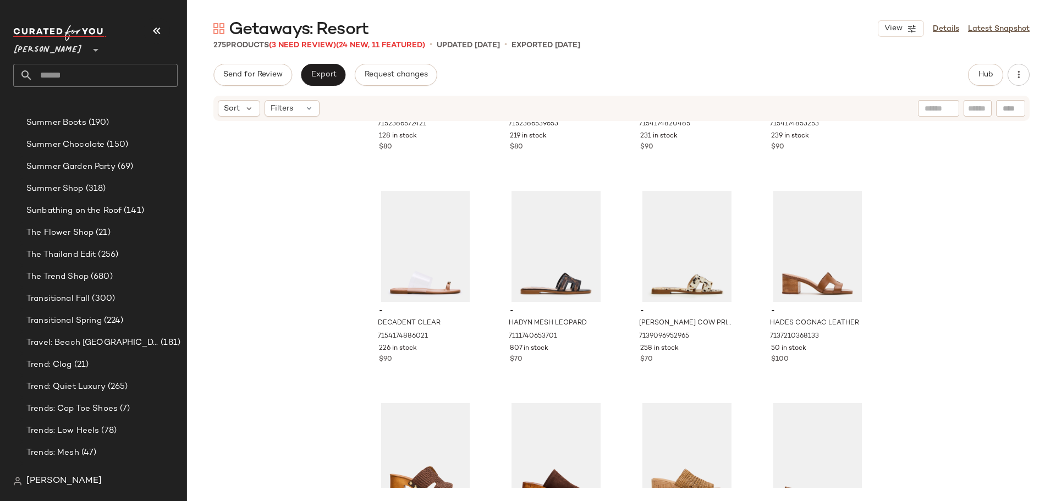
scroll to position [8404, 0]
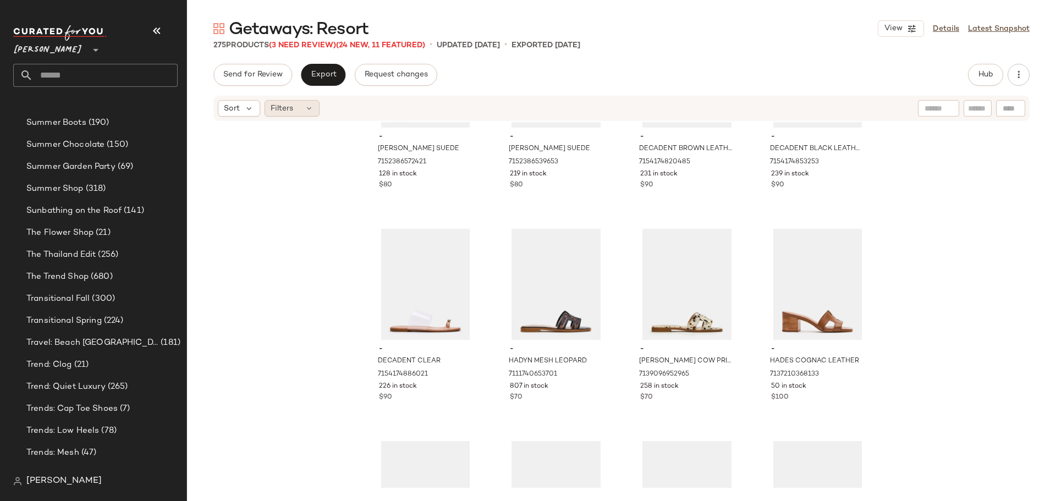
click at [283, 112] on span "Filters" at bounding box center [282, 109] width 23 height 12
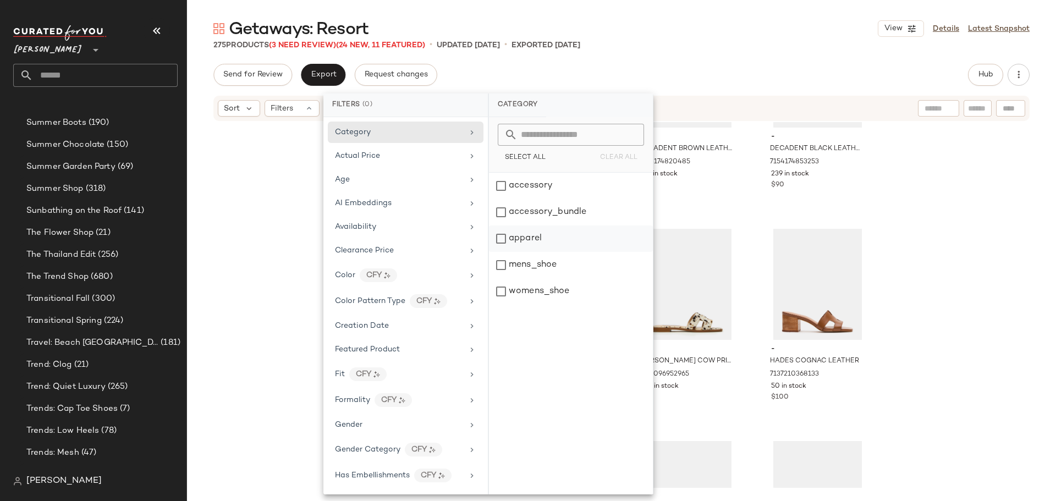
click at [500, 252] on div "apparel" at bounding box center [571, 265] width 164 height 26
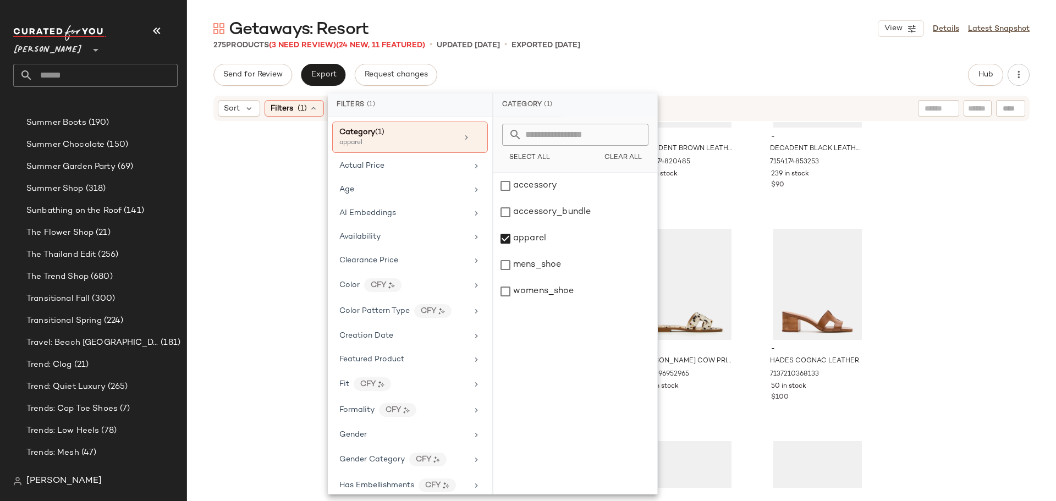
click at [295, 251] on div "- TRELLA BROWN SUEDE 7152386572421 128 in stock $80 - TRELLA BLACK SUEDE 715238…" at bounding box center [621, 305] width 869 height 366
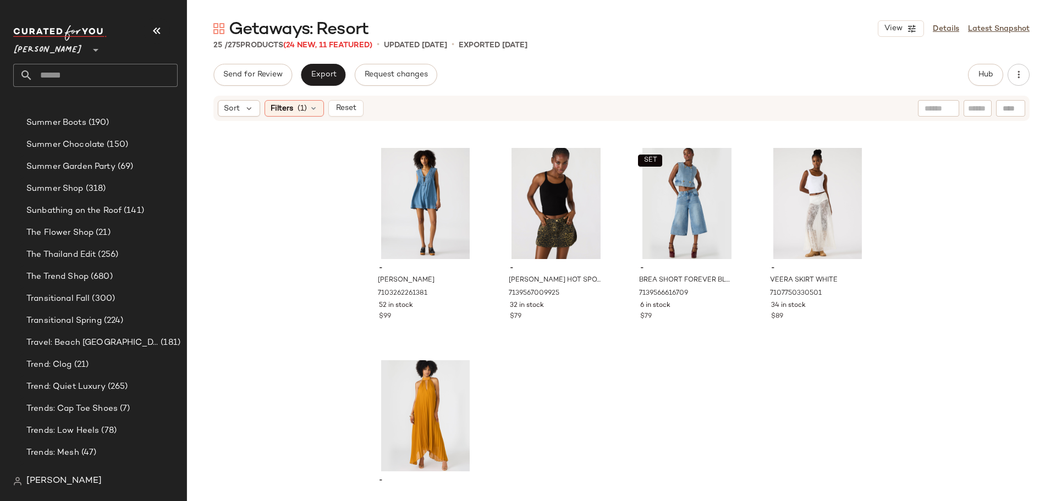
scroll to position [1068, 0]
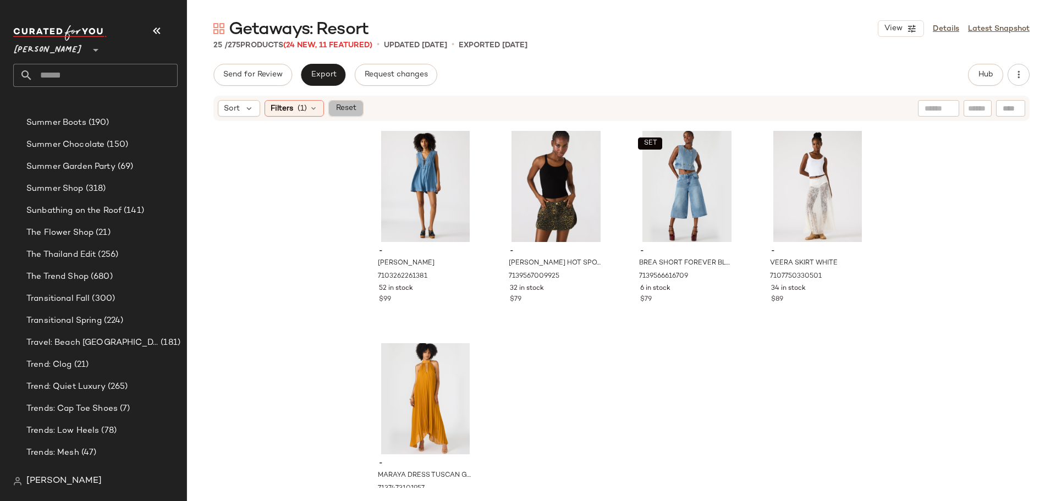
click at [343, 112] on span "Reset" at bounding box center [345, 108] width 21 height 9
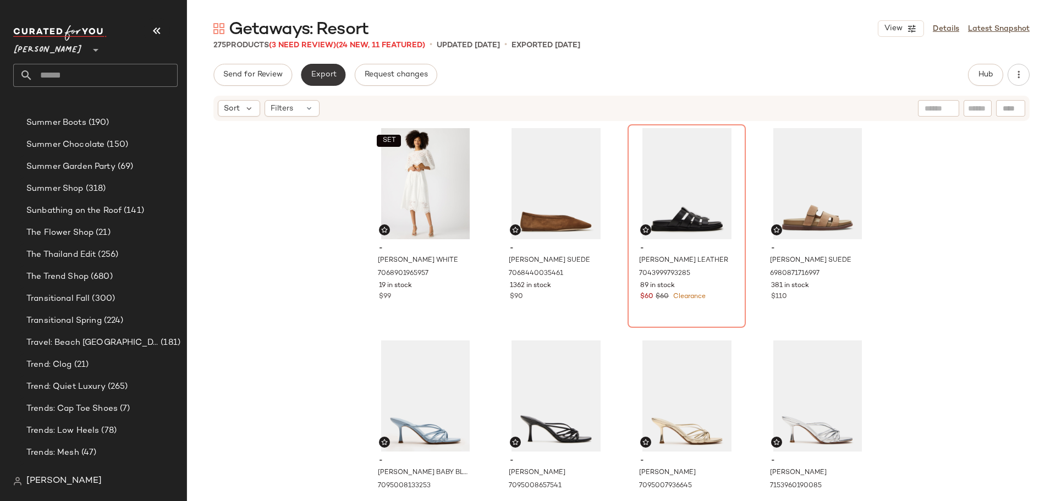
click at [315, 70] on span "Export" at bounding box center [323, 74] width 26 height 9
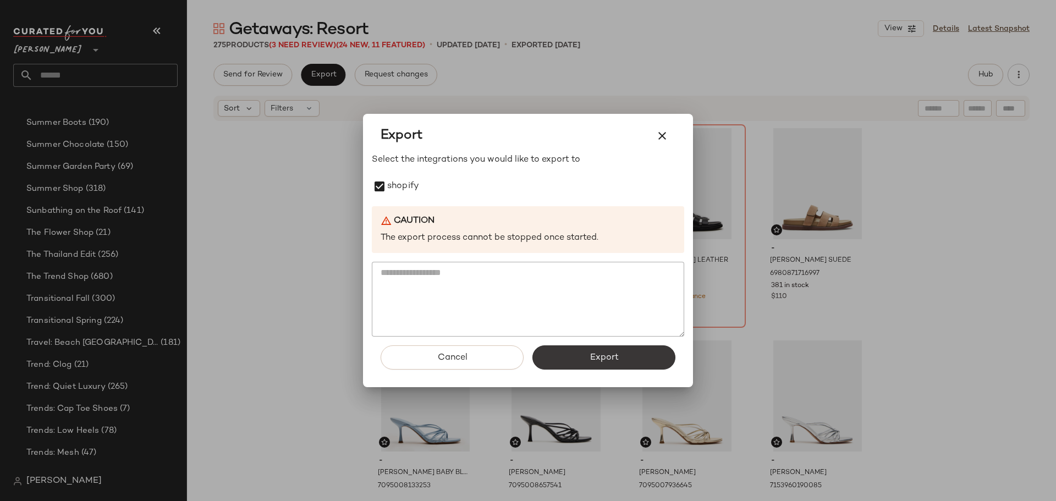
click at [577, 348] on button "Export" at bounding box center [604, 358] width 143 height 24
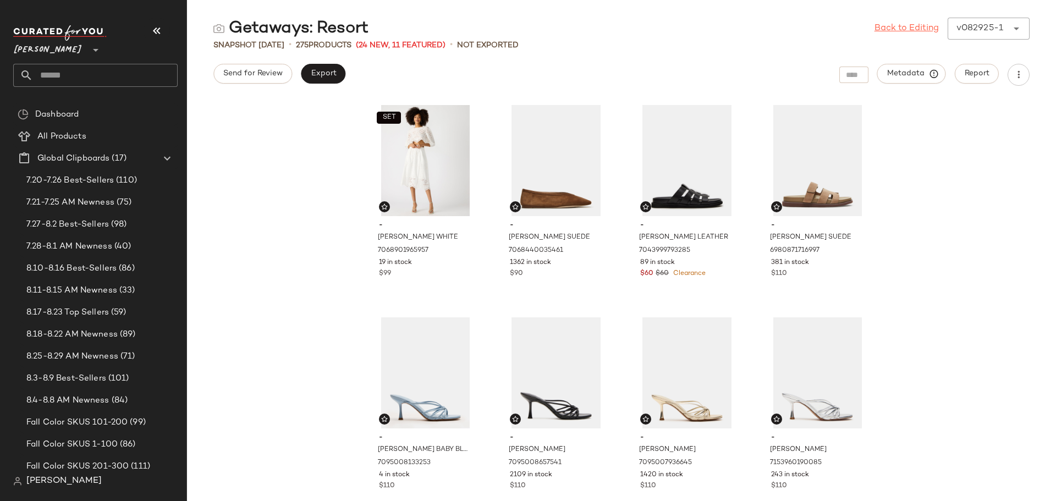
click at [908, 23] on link "Back to Editing" at bounding box center [907, 28] width 64 height 13
